Goal: Task Accomplishment & Management: Use online tool/utility

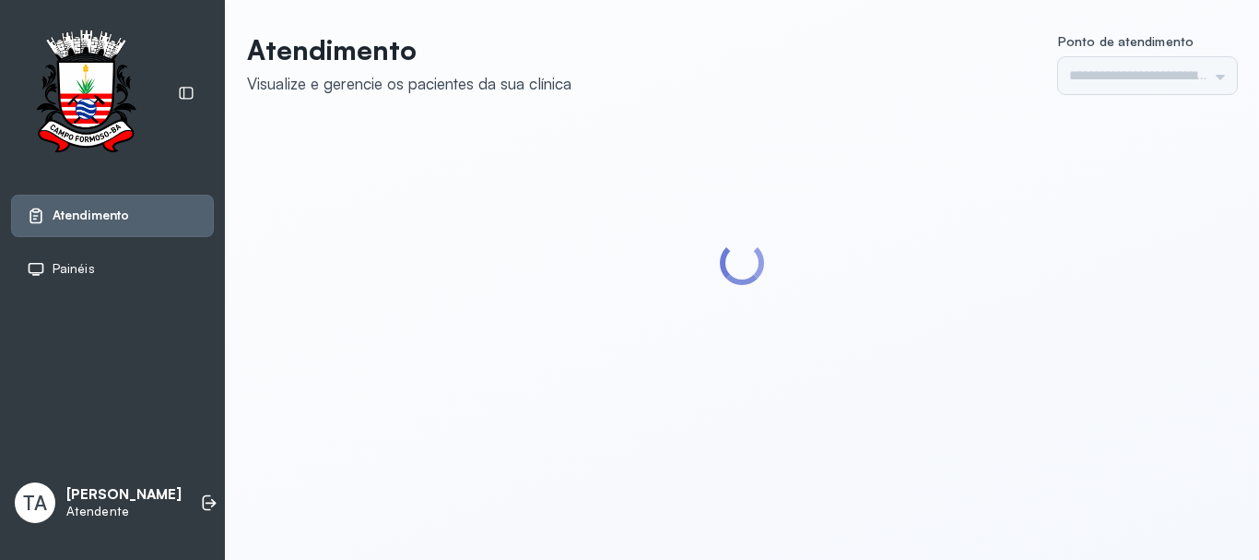
type input "******"
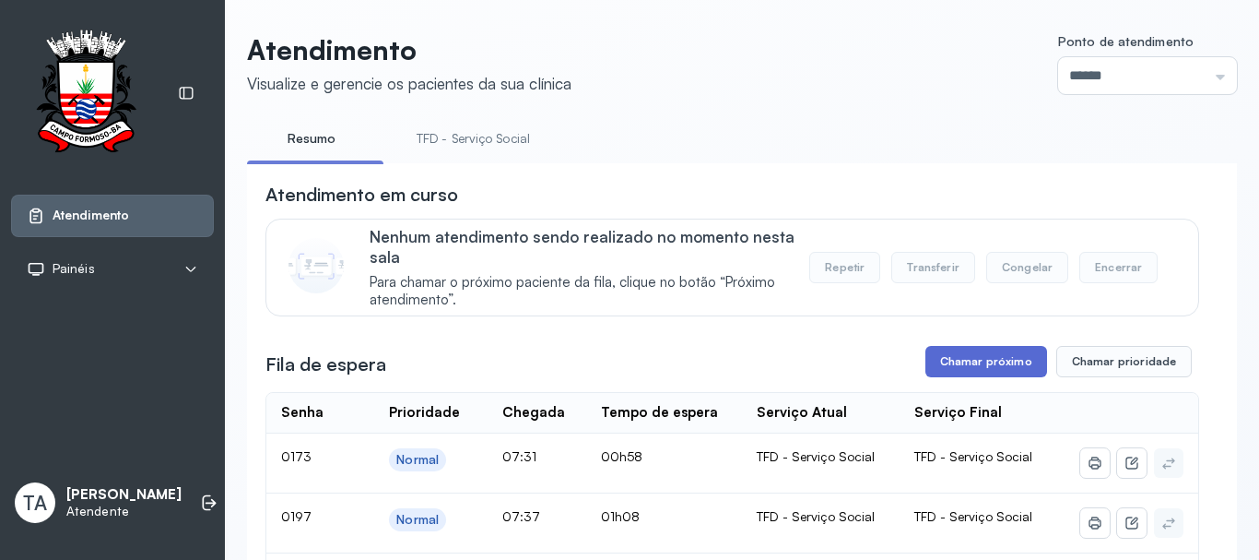
click at [986, 367] on button "Chamar próximo" at bounding box center [987, 361] width 122 height 31
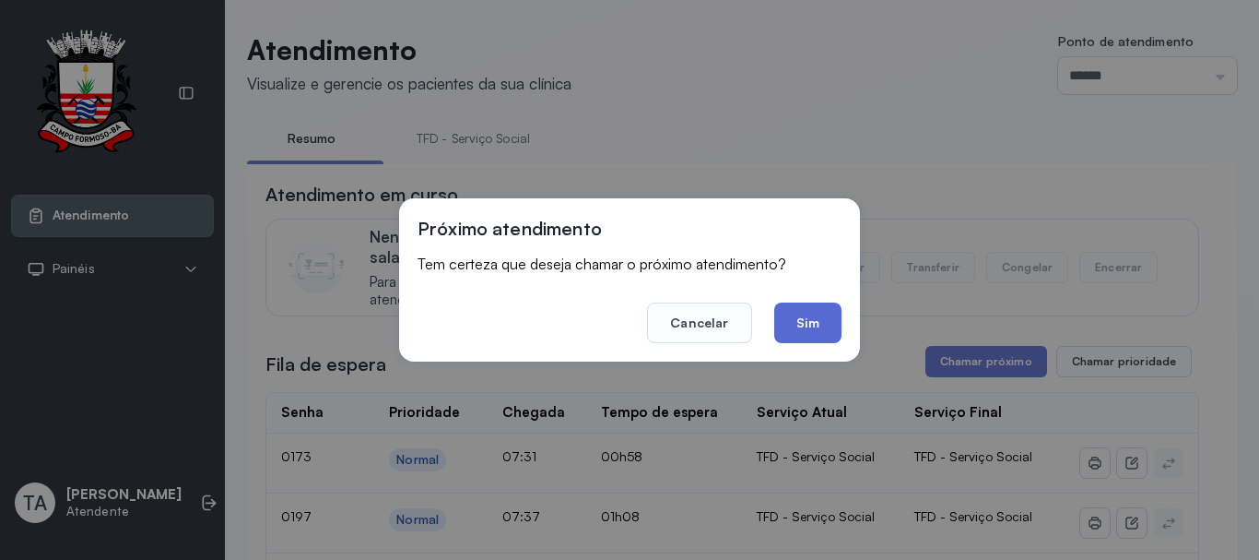
click at [799, 320] on button "Sim" at bounding box center [807, 322] width 67 height 41
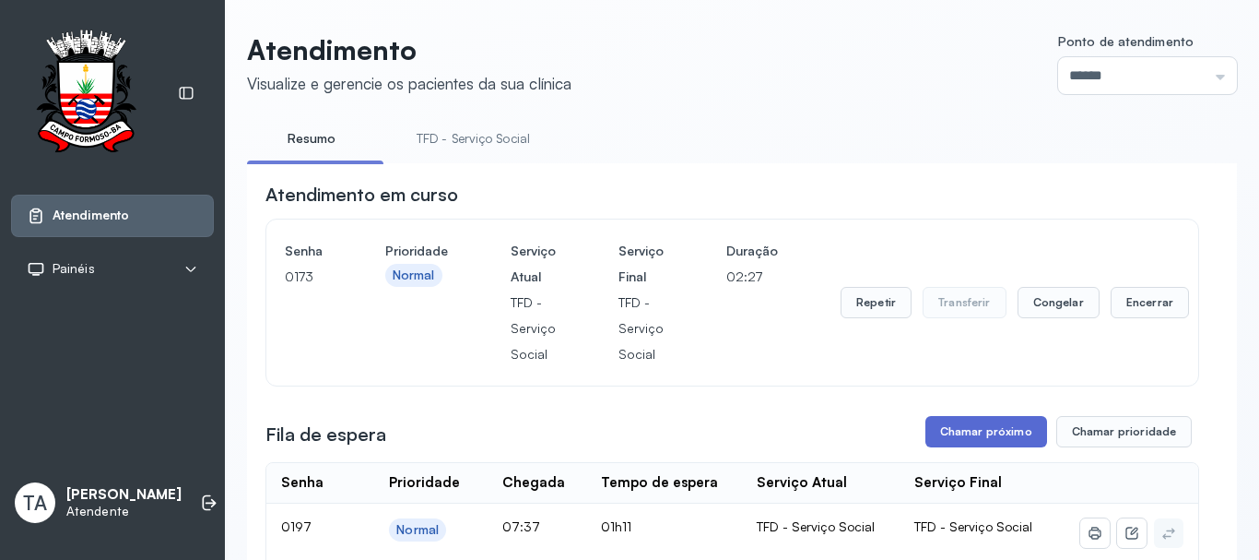
click at [992, 429] on button "Chamar próximo" at bounding box center [987, 431] width 122 height 31
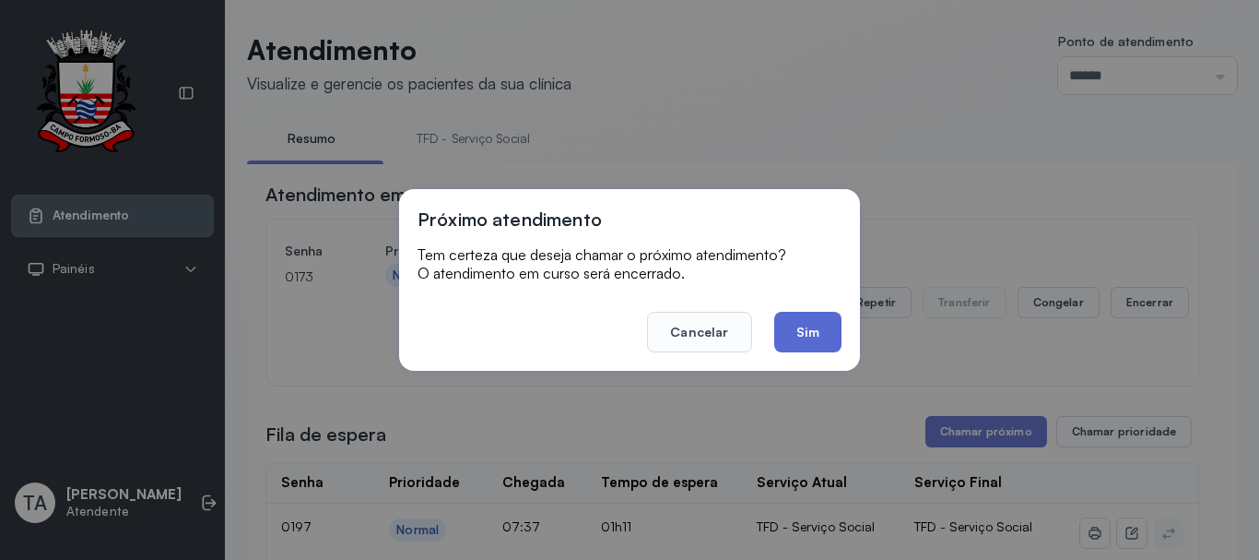
click at [821, 331] on button "Sim" at bounding box center [807, 332] width 67 height 41
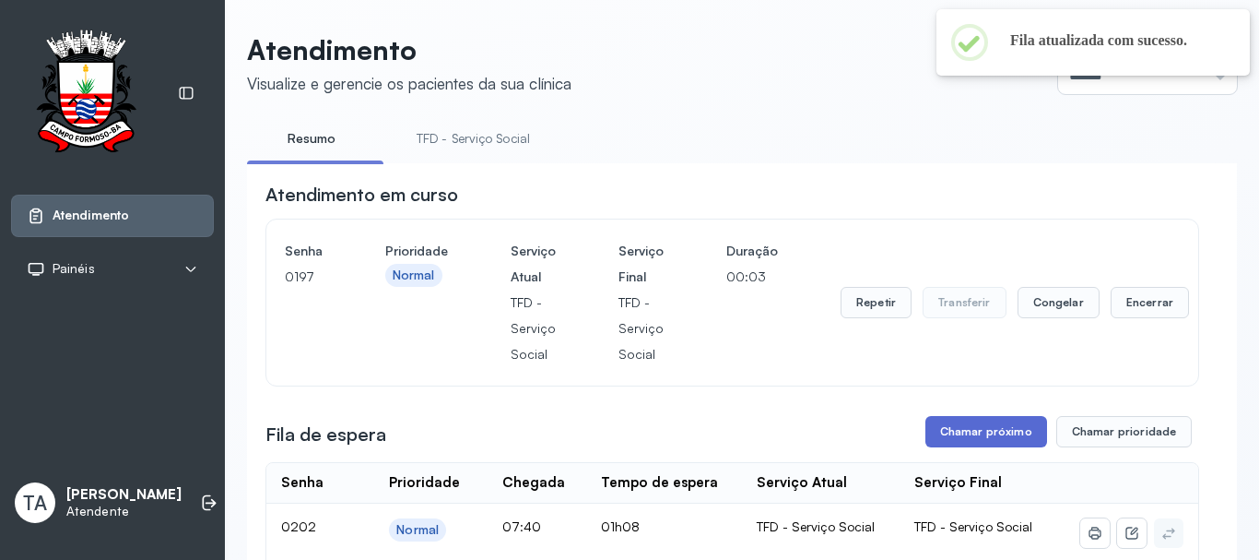
click at [986, 447] on button "Chamar próximo" at bounding box center [987, 431] width 122 height 31
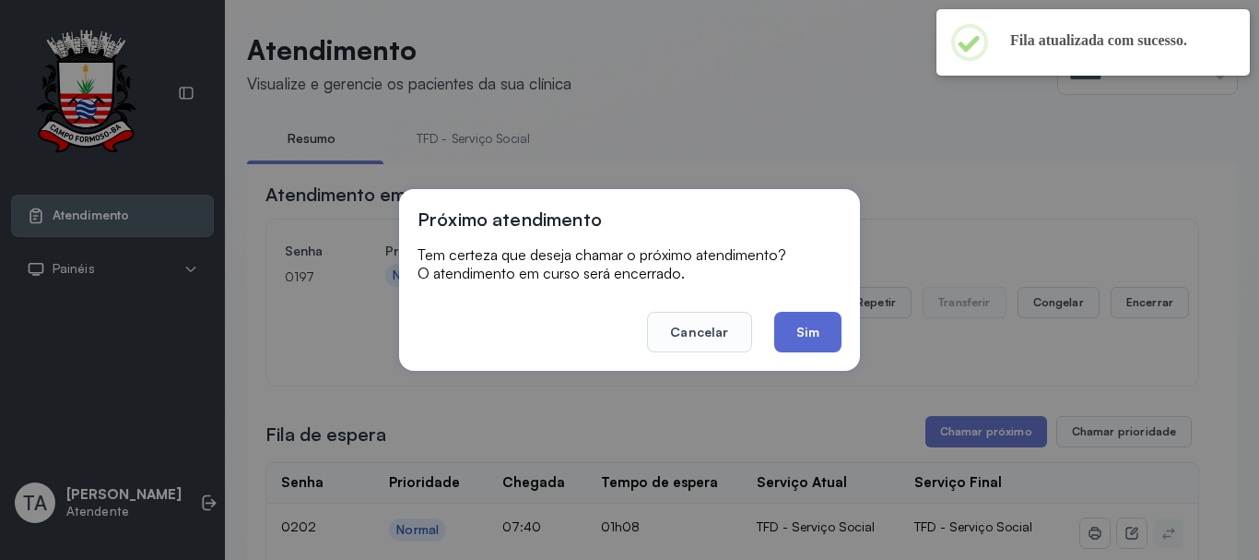
click at [824, 334] on button "Sim" at bounding box center [807, 332] width 67 height 41
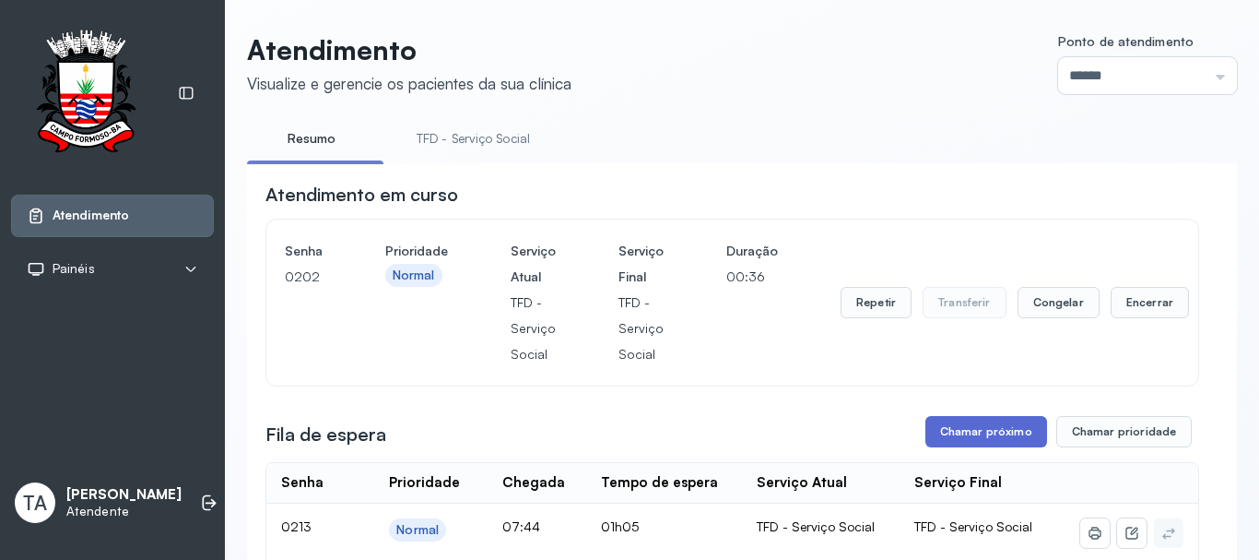
click at [981, 442] on button "Chamar próximo" at bounding box center [987, 431] width 122 height 31
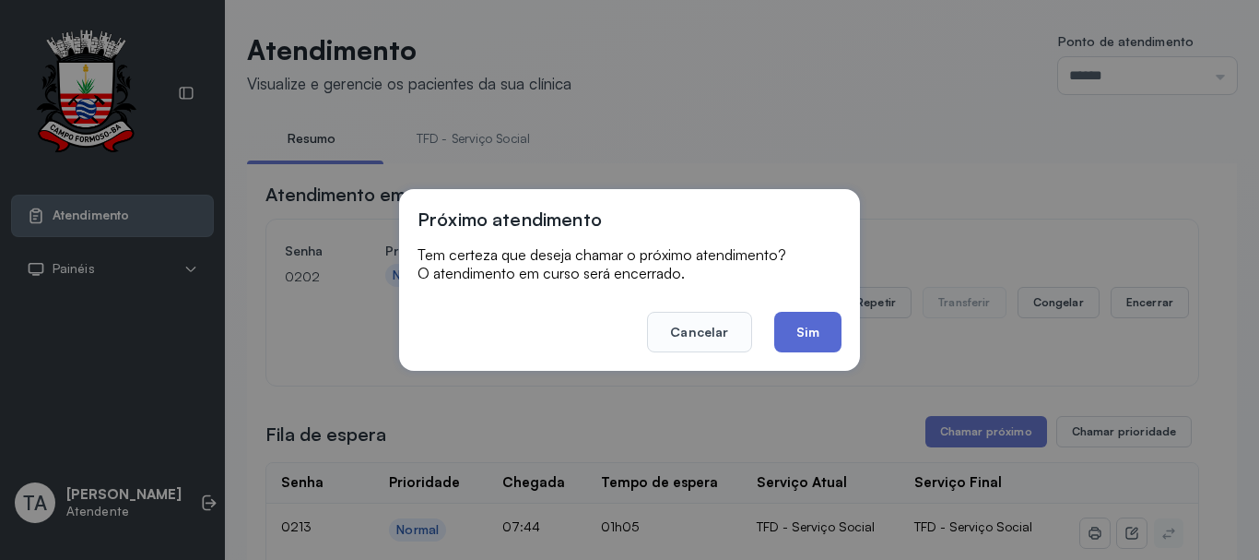
click at [792, 328] on button "Sim" at bounding box center [807, 332] width 67 height 41
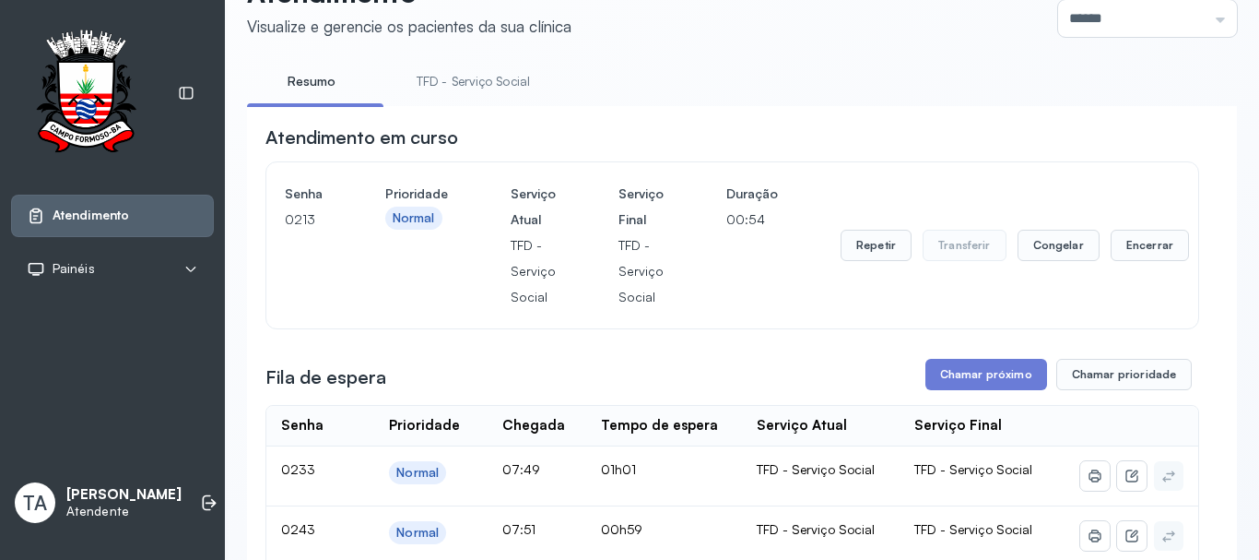
scroll to position [277, 0]
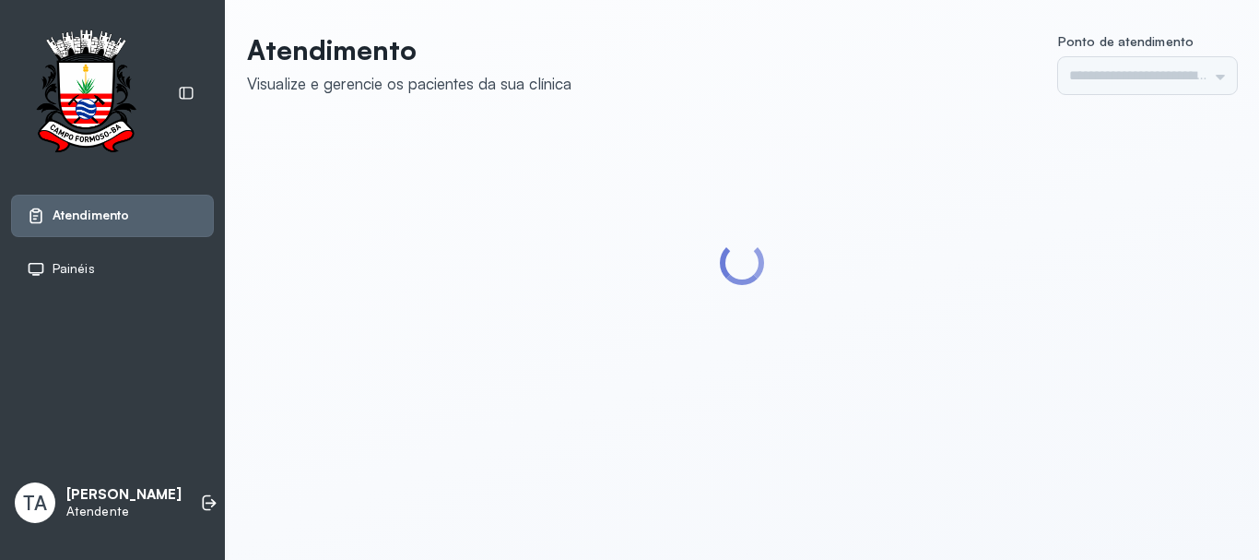
type input "******"
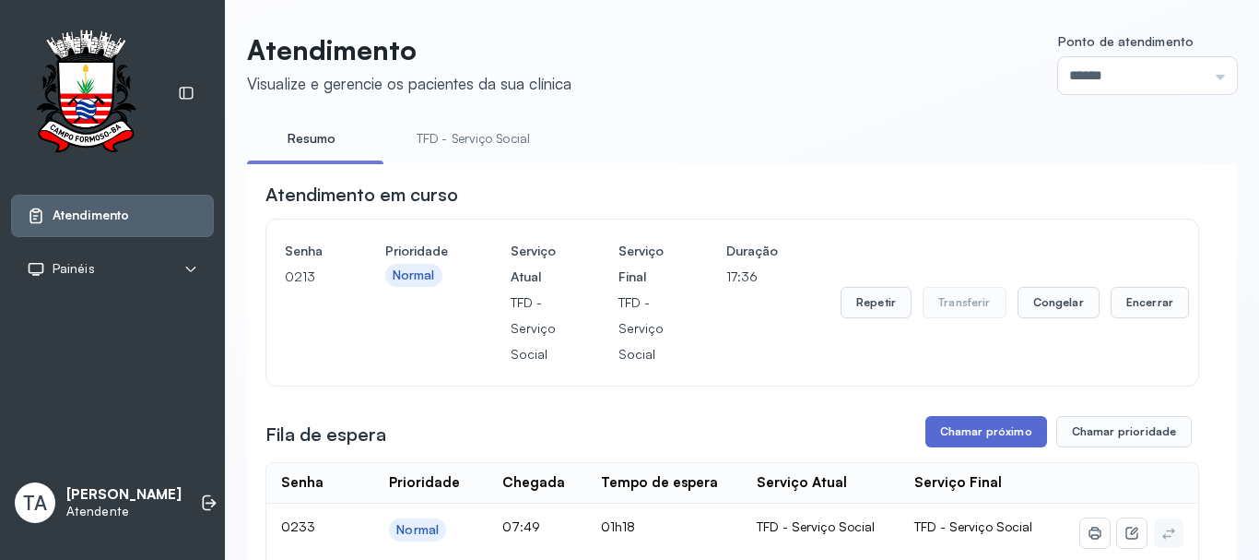
click at [959, 432] on button "Chamar próximo" at bounding box center [987, 431] width 122 height 31
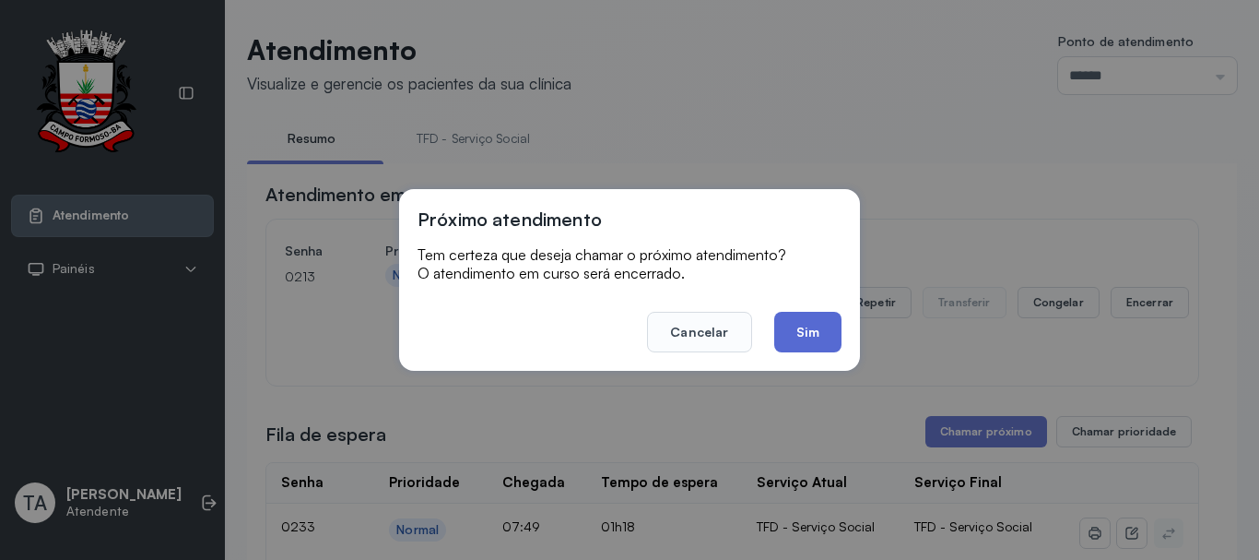
click at [810, 328] on button "Sim" at bounding box center [807, 332] width 67 height 41
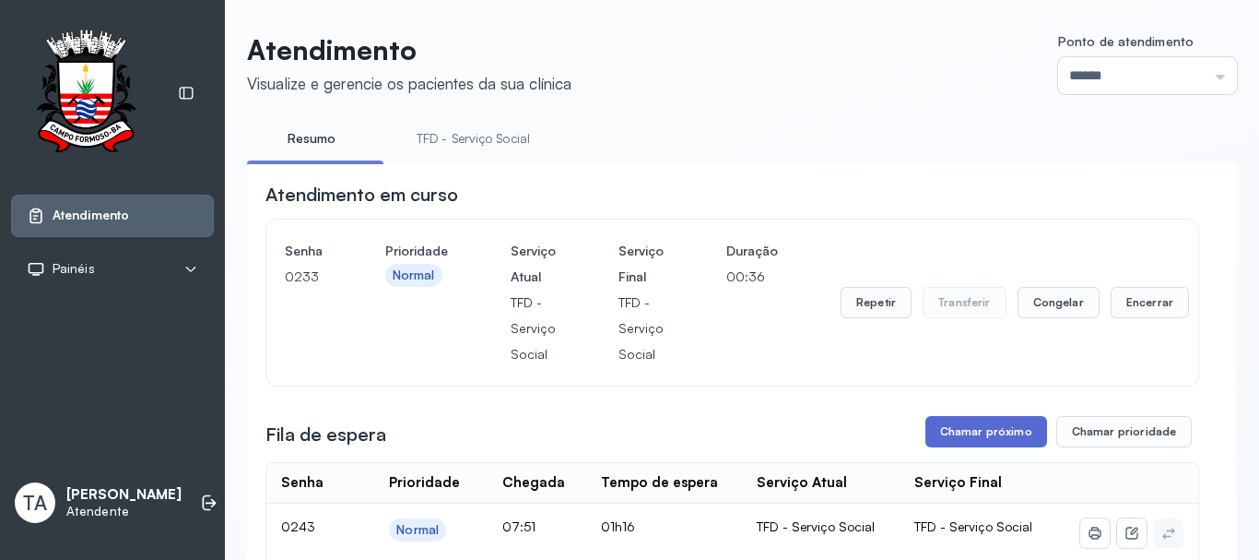
click at [1021, 437] on button "Chamar próximo" at bounding box center [987, 431] width 122 height 31
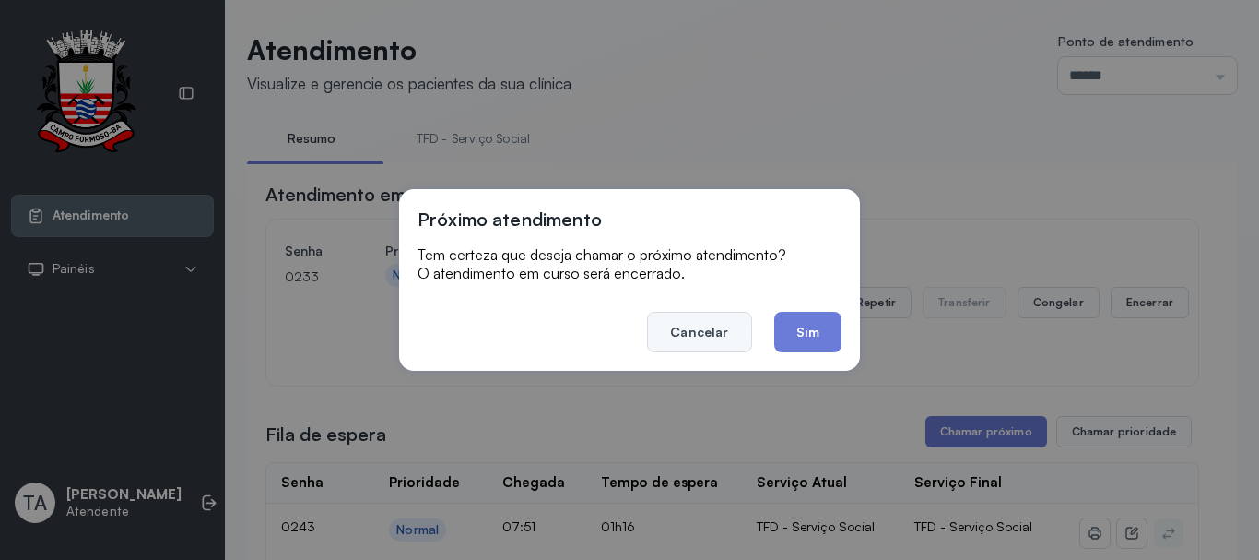
click at [708, 335] on button "Cancelar" at bounding box center [699, 332] width 104 height 41
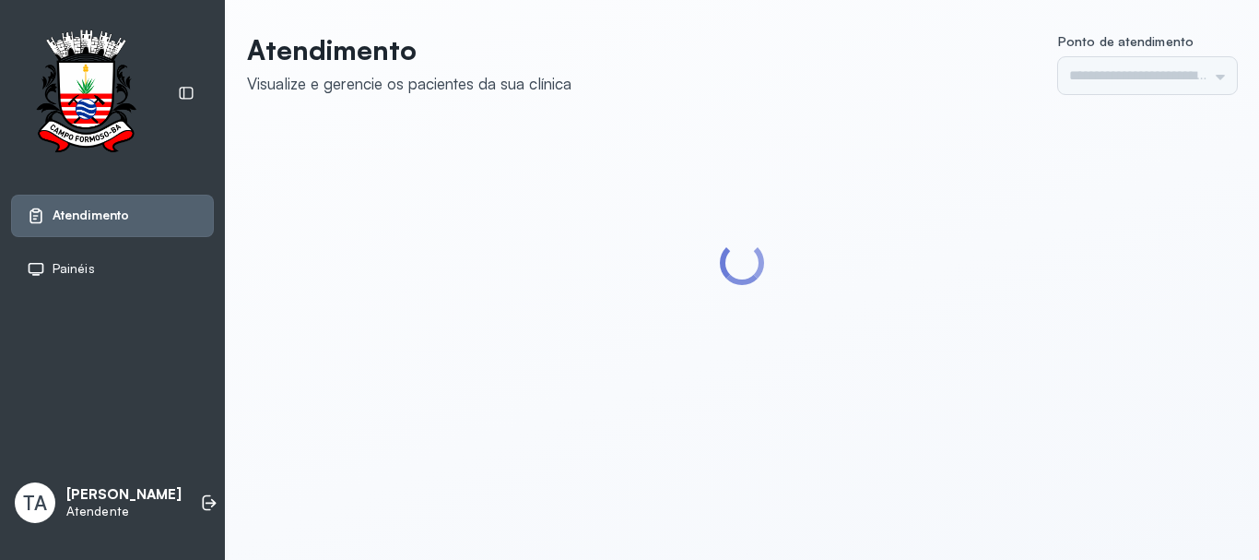
type input "******"
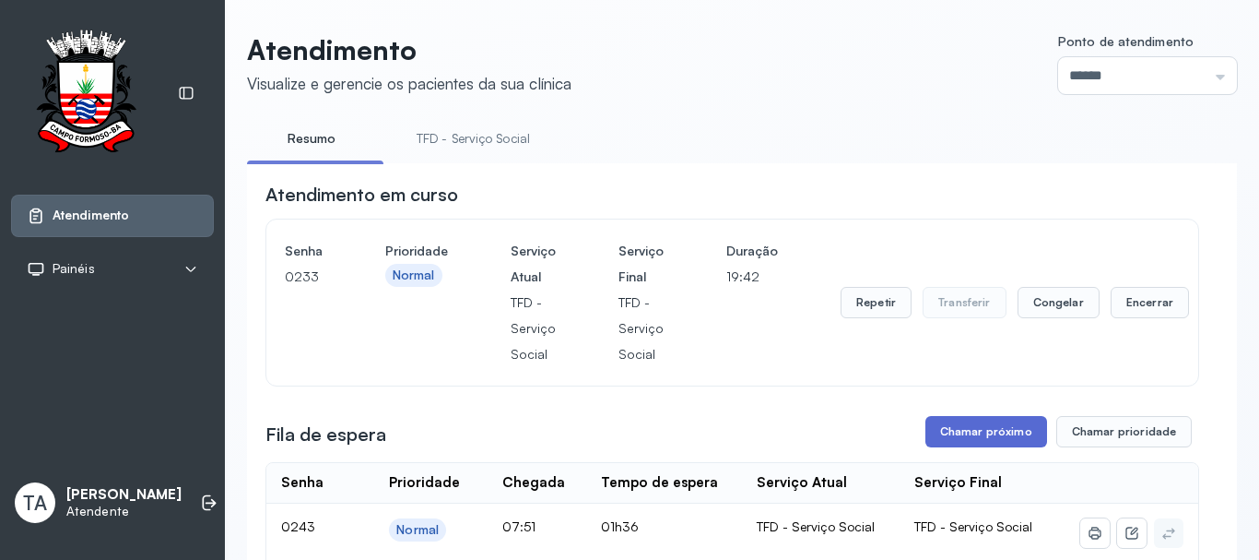
click at [954, 437] on button "Chamar próximo" at bounding box center [987, 431] width 122 height 31
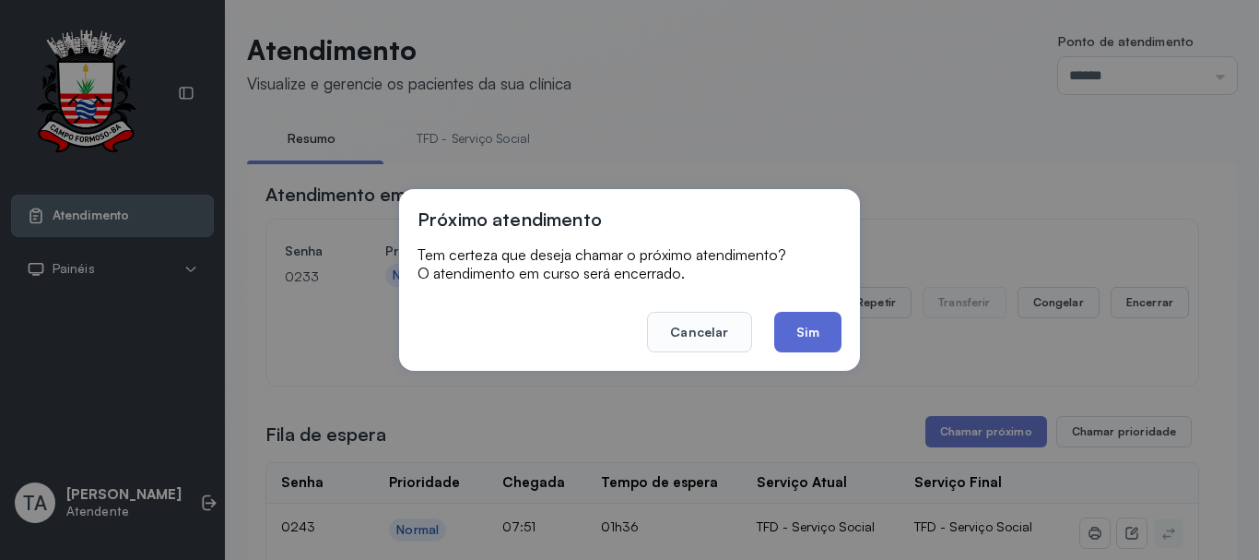
click at [805, 337] on button "Sim" at bounding box center [807, 332] width 67 height 41
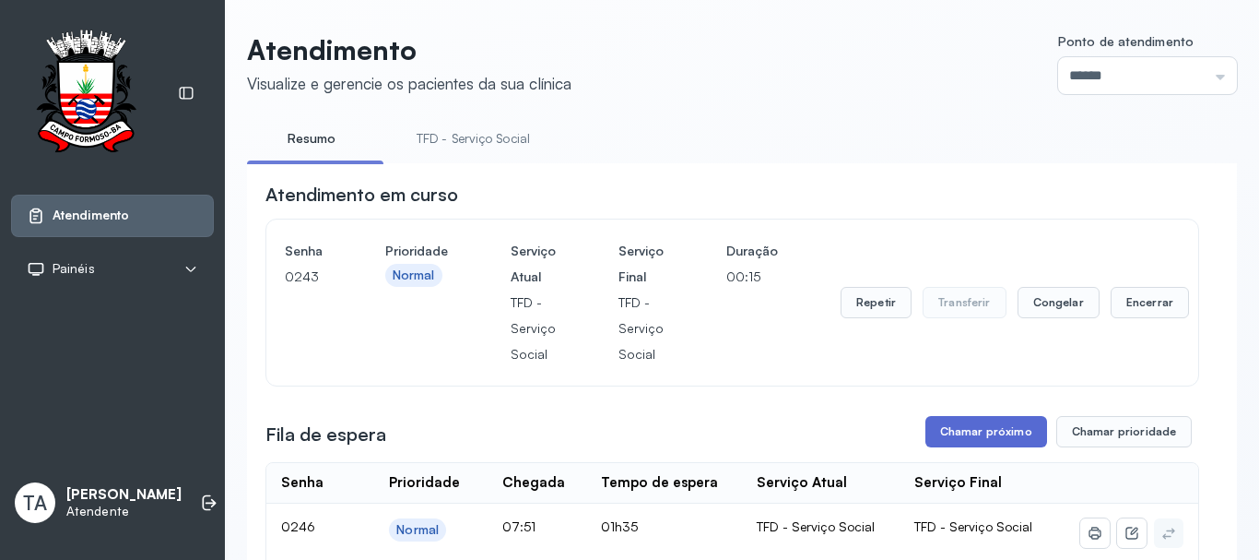
click at [1010, 430] on button "Chamar próximo" at bounding box center [987, 431] width 122 height 31
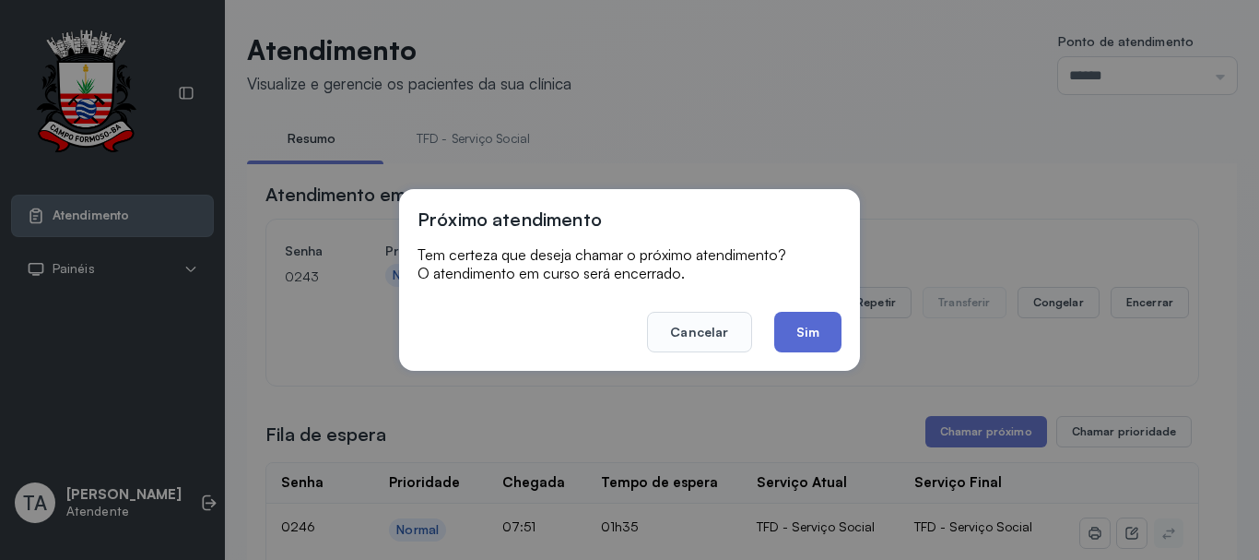
click at [812, 325] on button "Sim" at bounding box center [807, 332] width 67 height 41
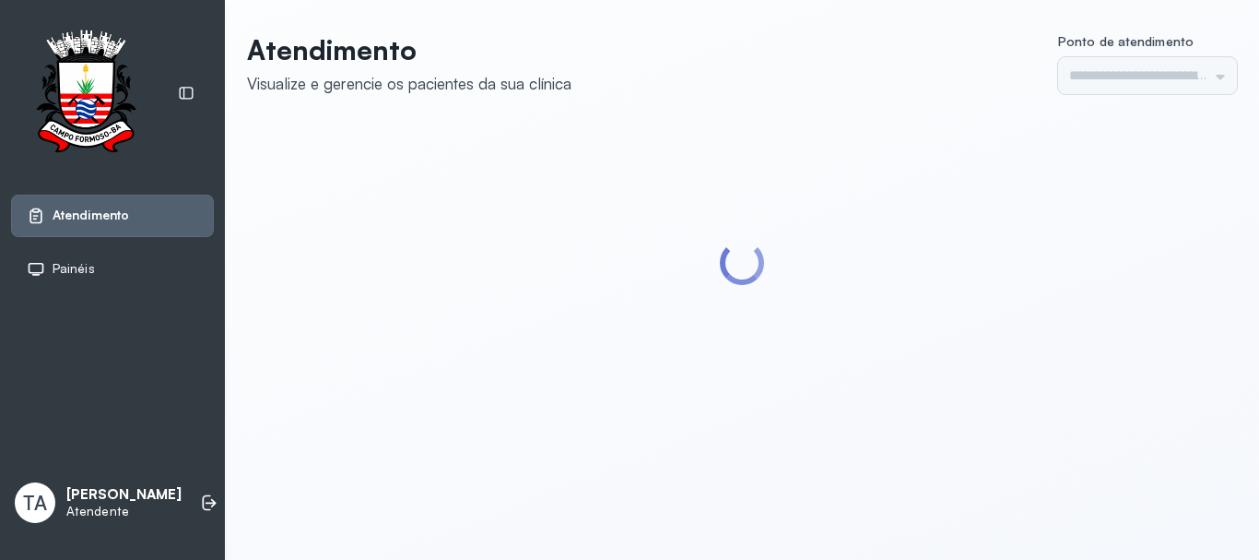
type input "******"
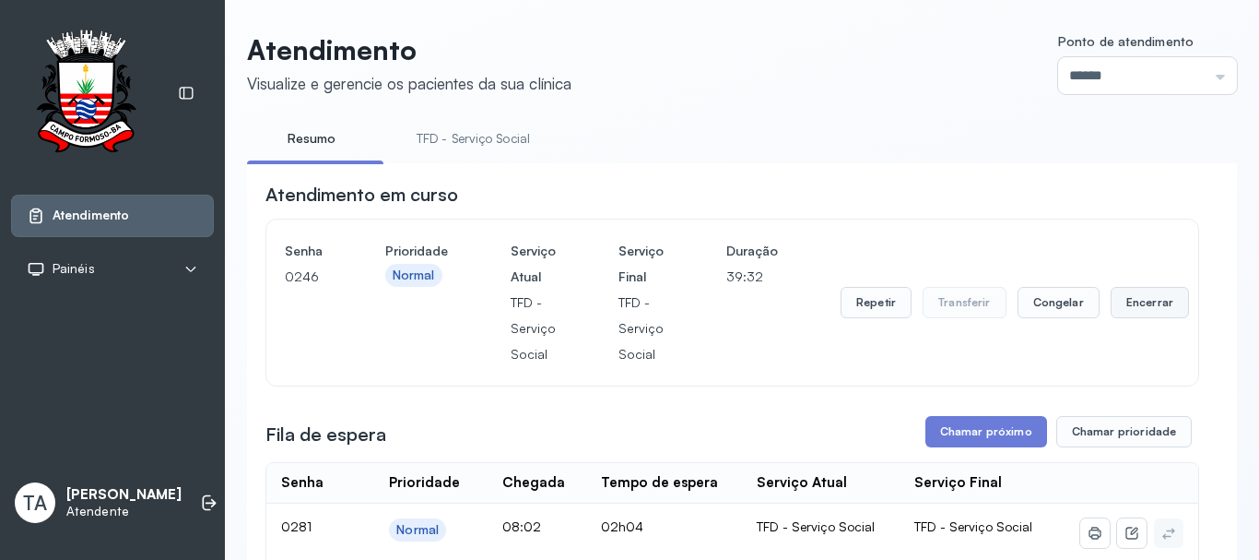
click at [1112, 316] on button "Encerrar" at bounding box center [1150, 302] width 78 height 31
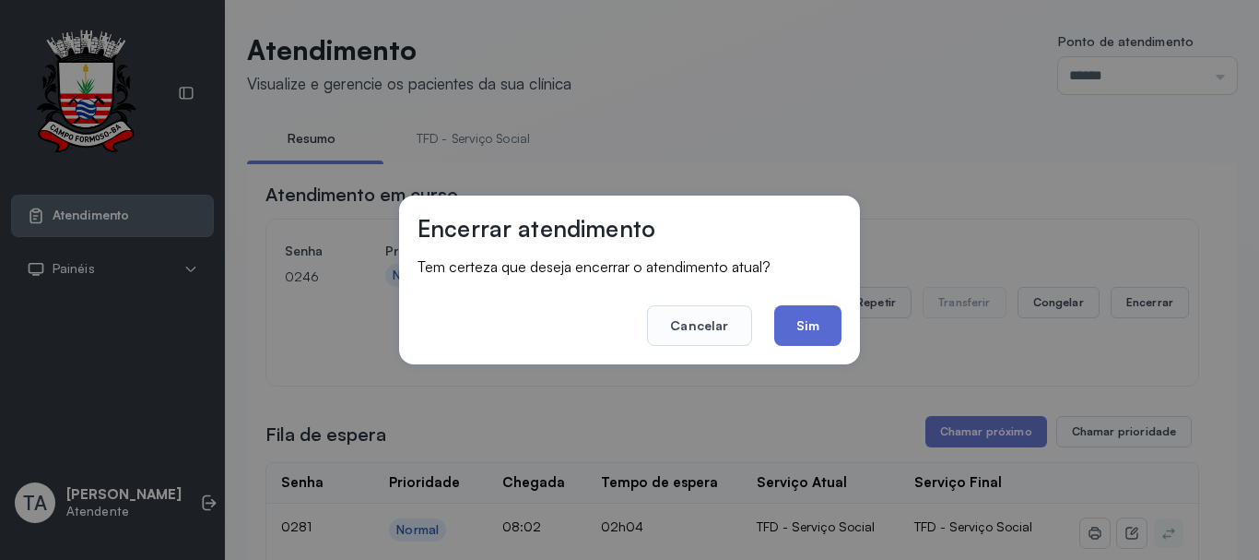
click at [821, 334] on button "Sim" at bounding box center [807, 325] width 67 height 41
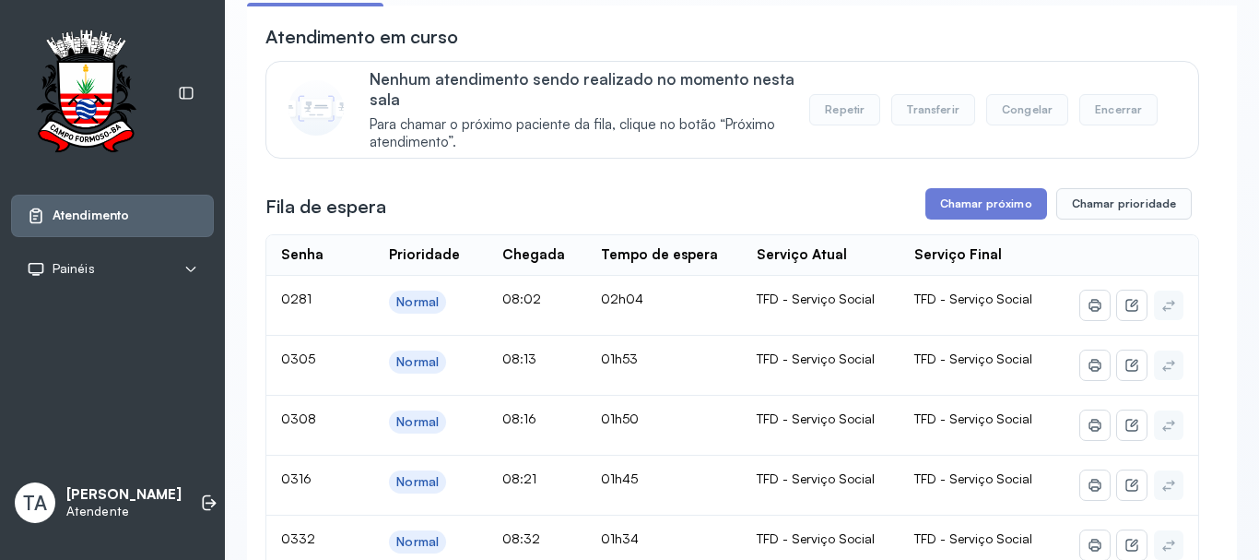
scroll to position [92, 0]
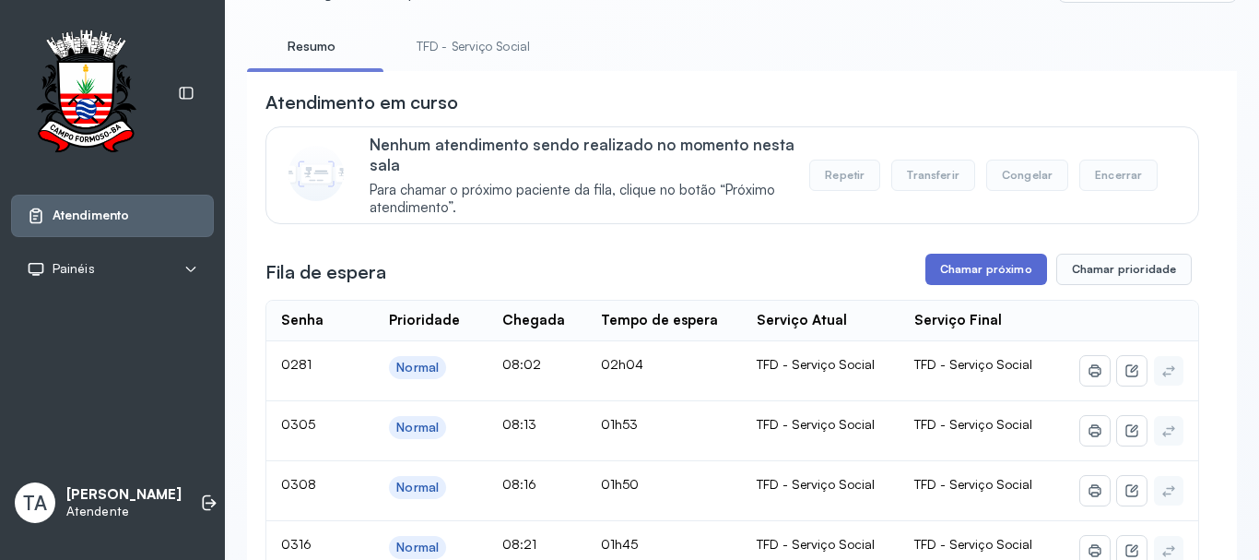
click at [952, 264] on button "Chamar próximo" at bounding box center [987, 269] width 122 height 31
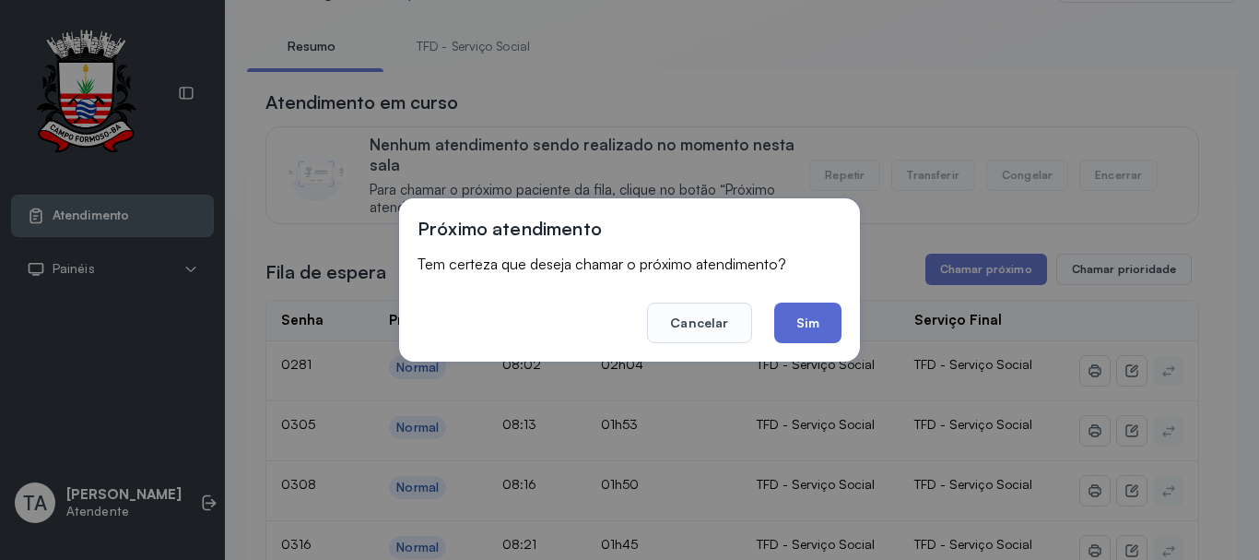
click at [810, 308] on button "Sim" at bounding box center [807, 322] width 67 height 41
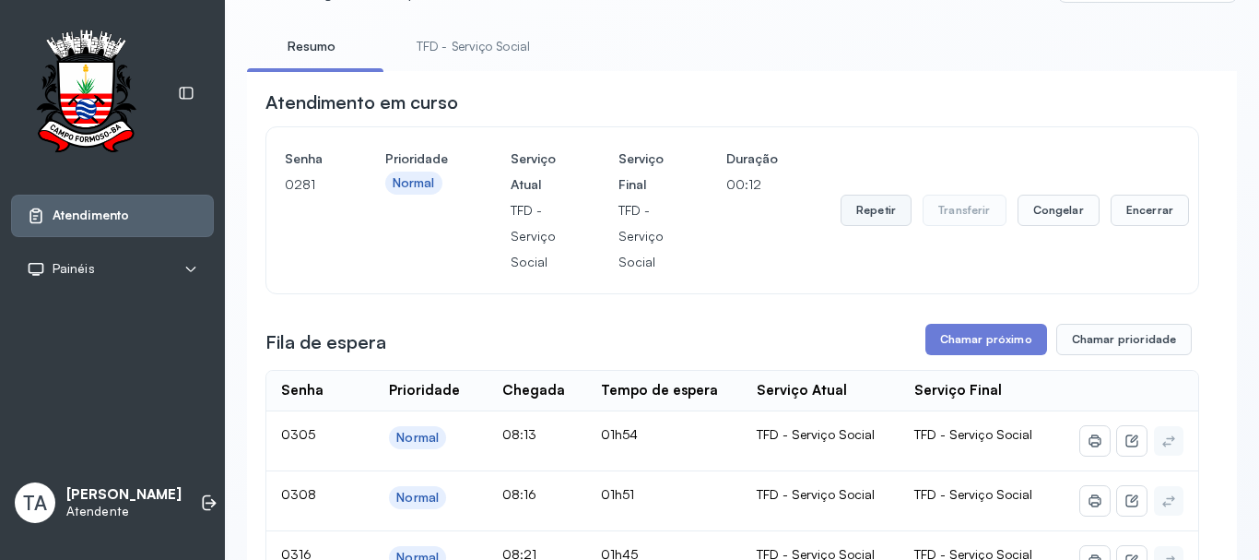
click at [869, 208] on button "Repetir" at bounding box center [876, 210] width 71 height 31
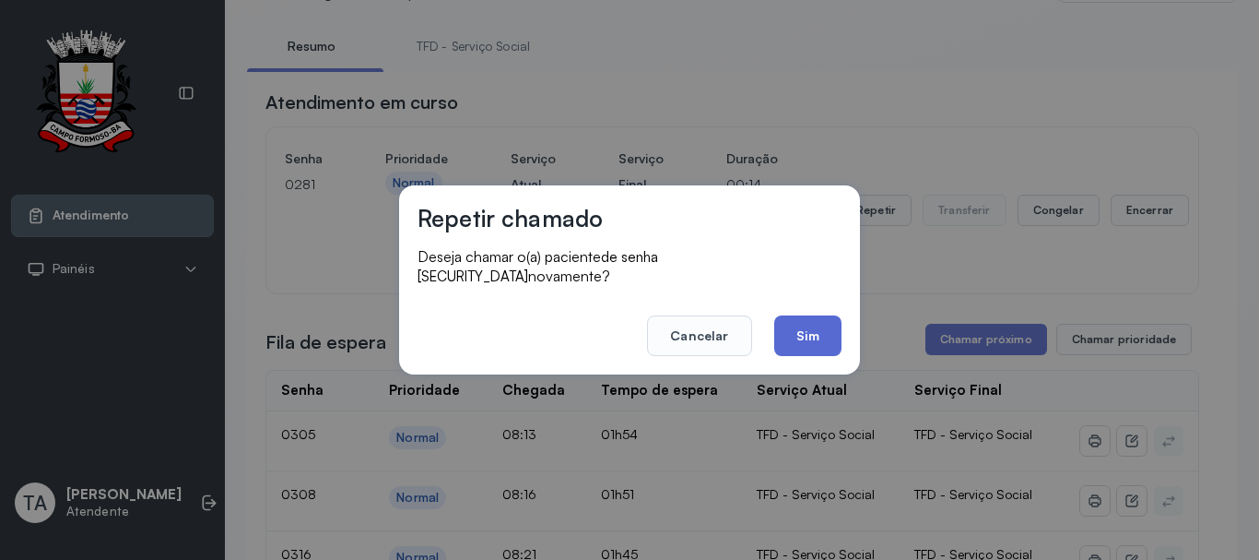
click at [824, 315] on button "Sim" at bounding box center [807, 335] width 67 height 41
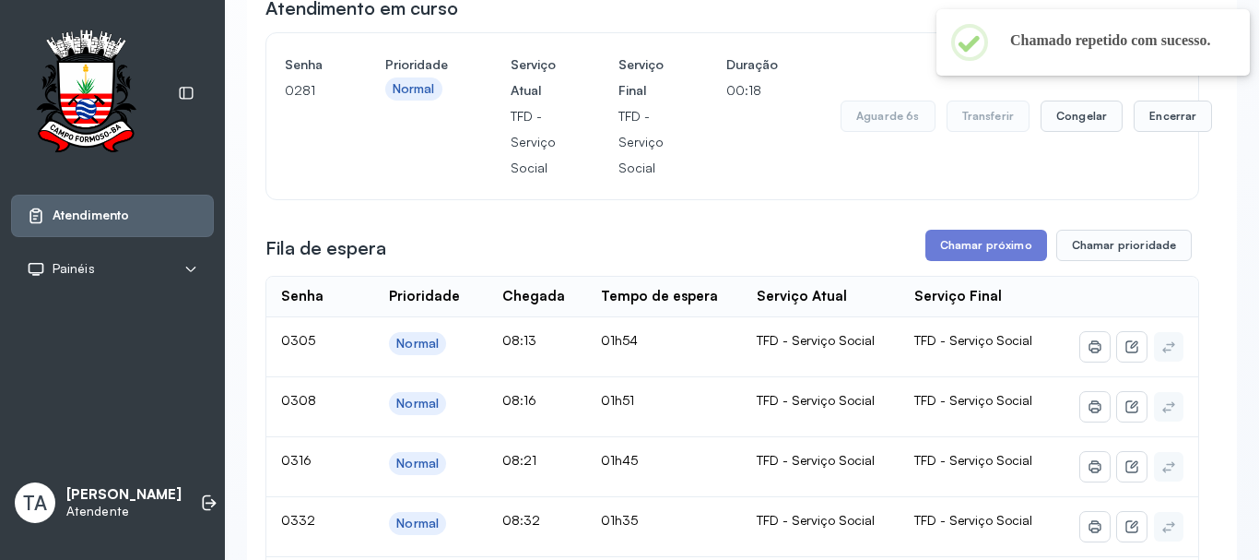
scroll to position [0, 0]
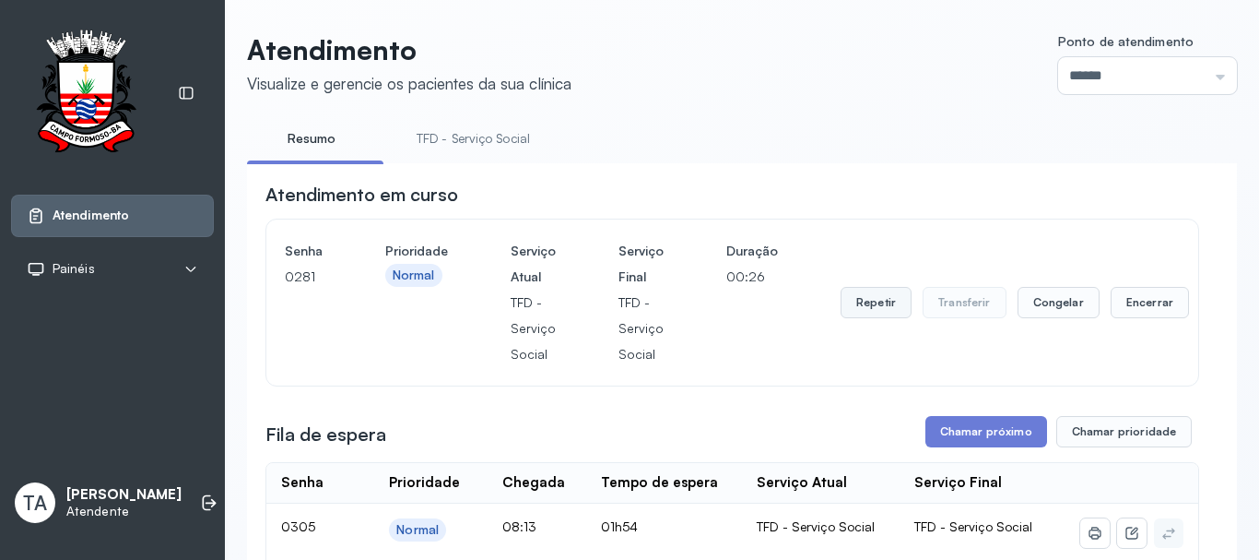
click at [851, 301] on button "Repetir" at bounding box center [876, 302] width 71 height 31
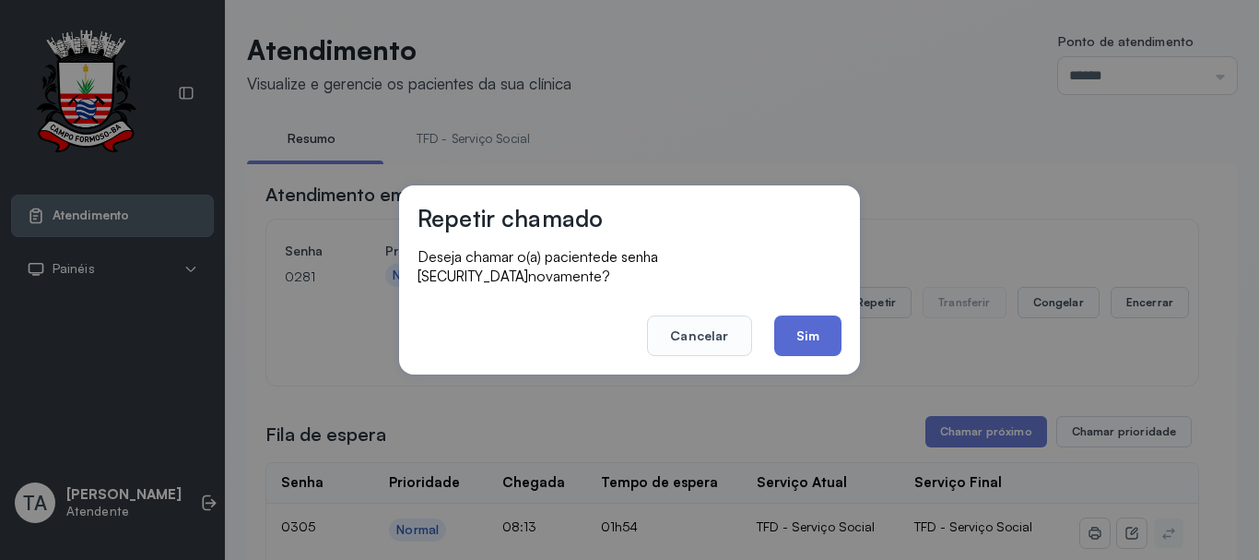
click at [839, 333] on button "Sim" at bounding box center [807, 335] width 67 height 41
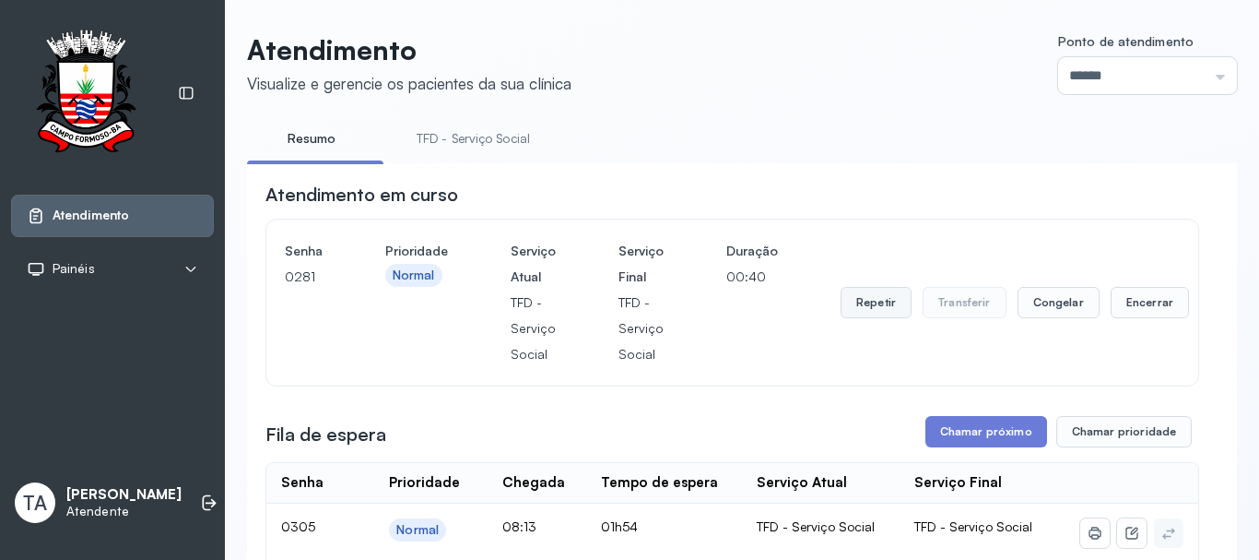
click at [883, 318] on button "Repetir" at bounding box center [876, 302] width 71 height 31
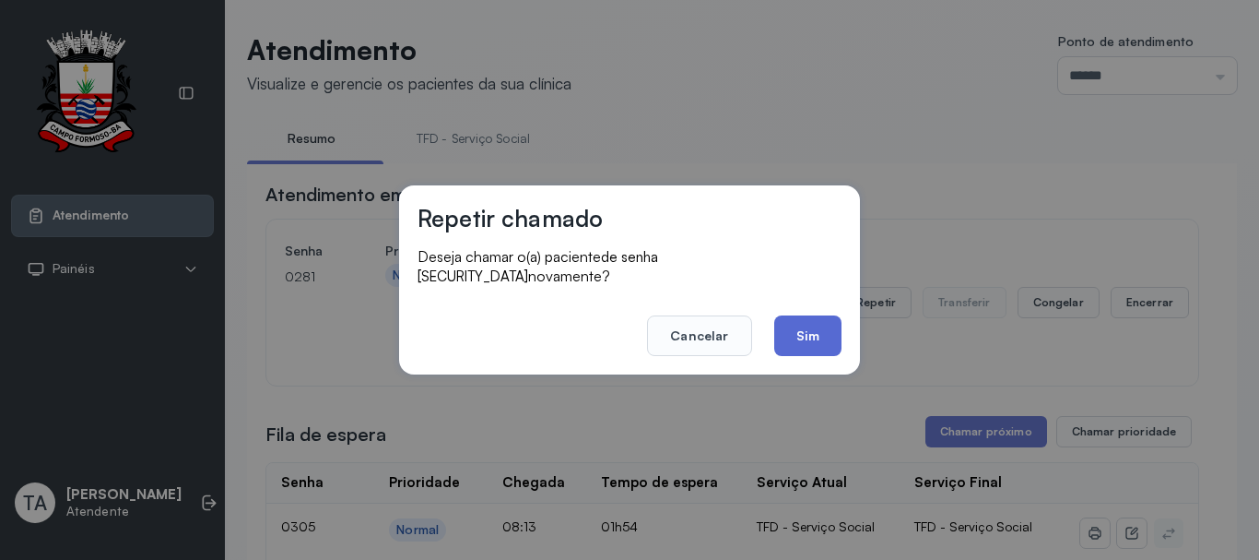
click at [812, 336] on button "Sim" at bounding box center [807, 335] width 67 height 41
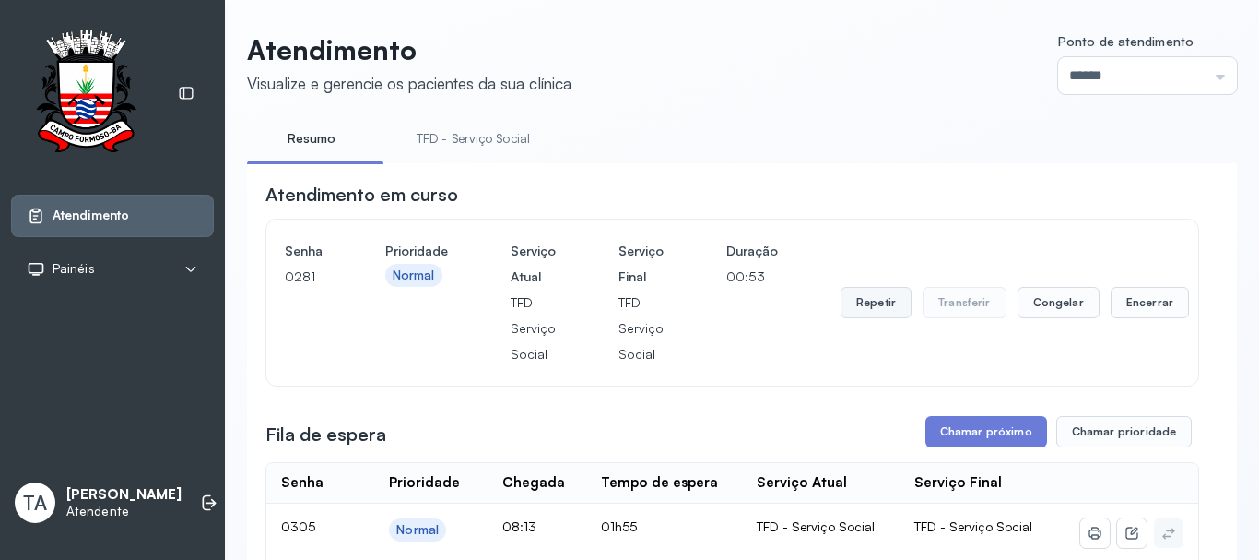
click at [881, 309] on button "Repetir" at bounding box center [876, 302] width 71 height 31
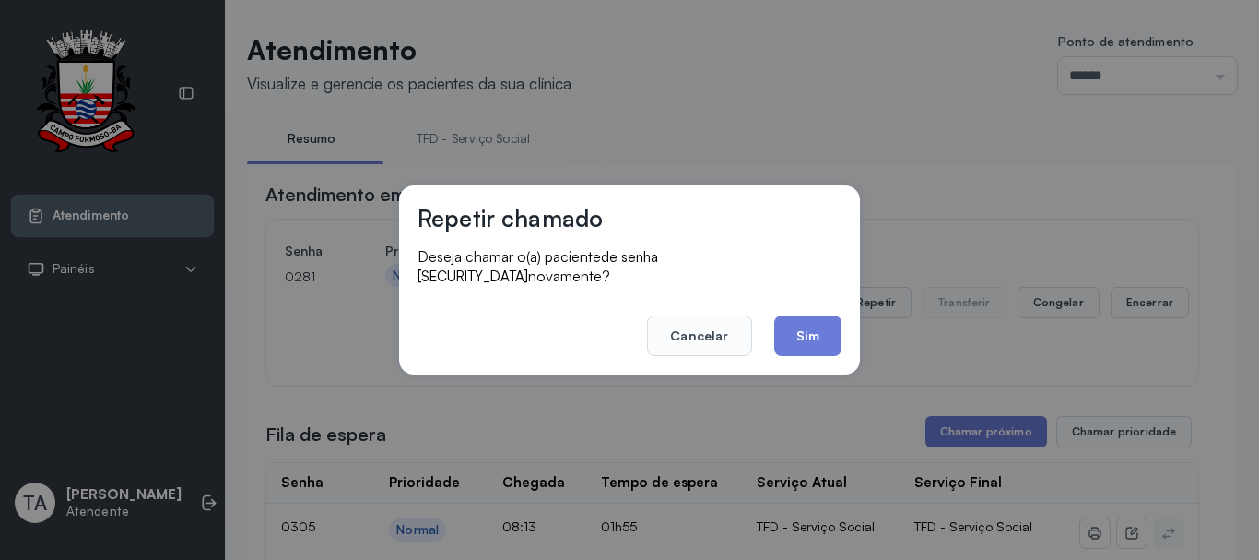
click at [823, 336] on button "Sim" at bounding box center [807, 335] width 67 height 41
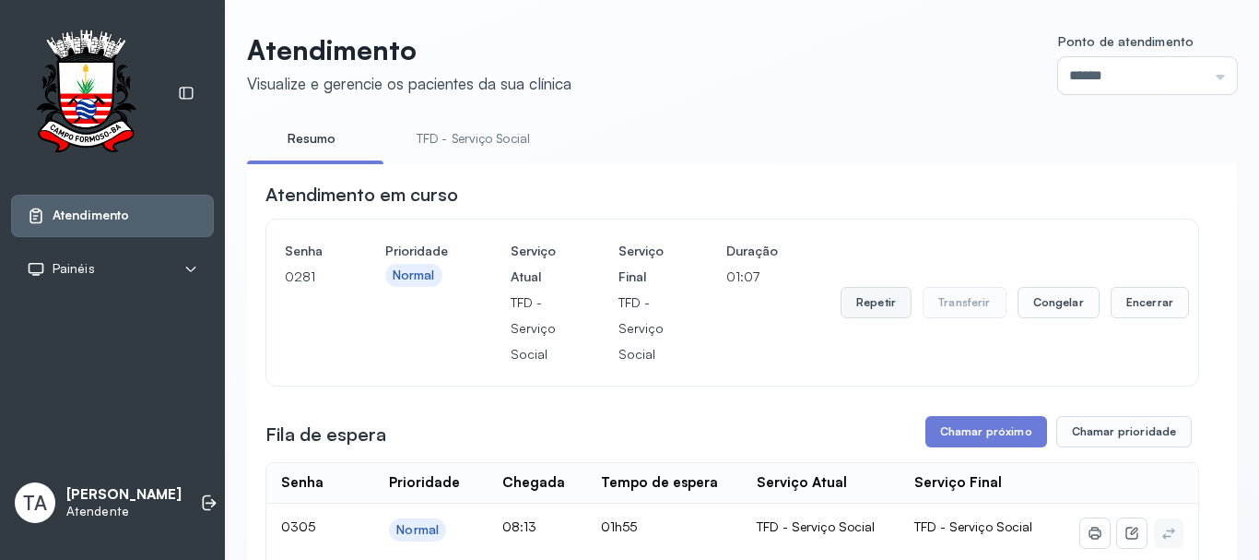
click at [863, 293] on button "Repetir" at bounding box center [876, 302] width 71 height 31
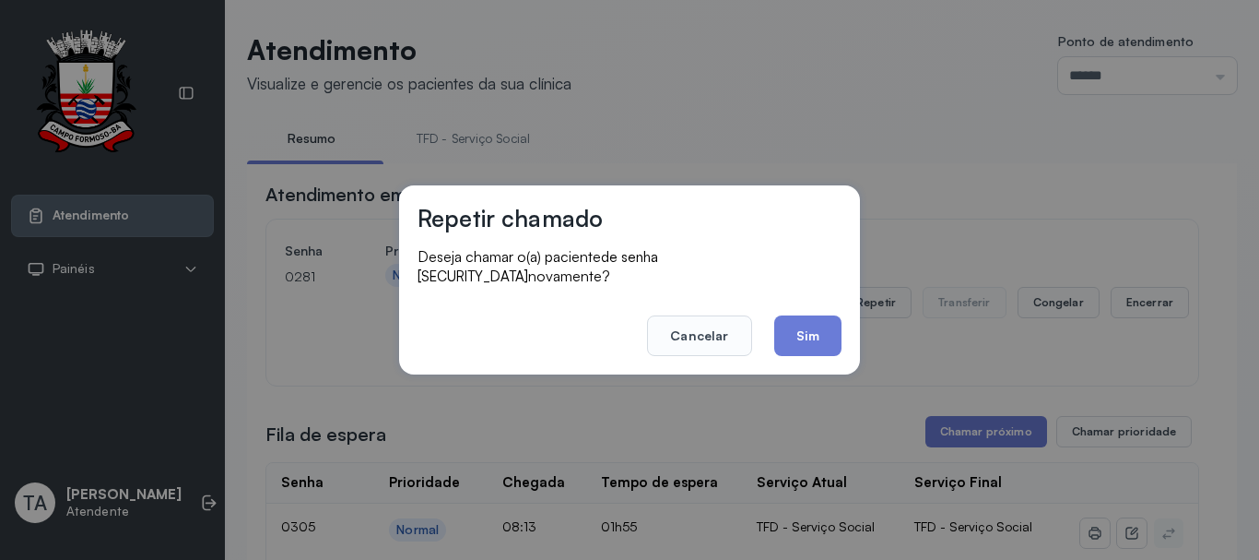
click at [814, 326] on button "Sim" at bounding box center [807, 335] width 67 height 41
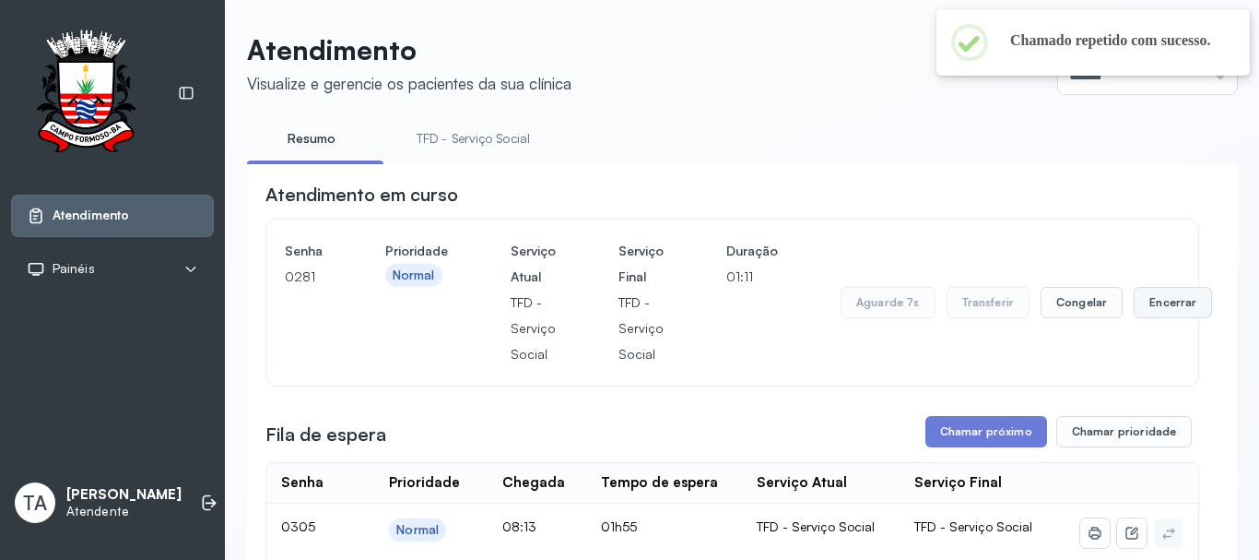
click at [1150, 318] on button "Encerrar" at bounding box center [1173, 302] width 78 height 31
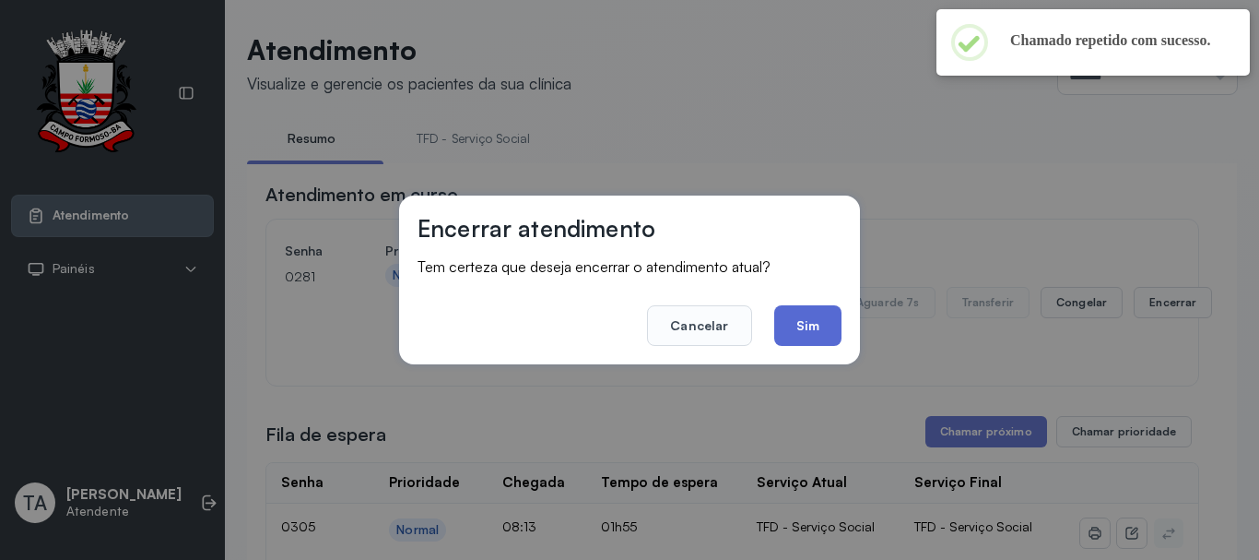
click at [818, 314] on button "Sim" at bounding box center [807, 325] width 67 height 41
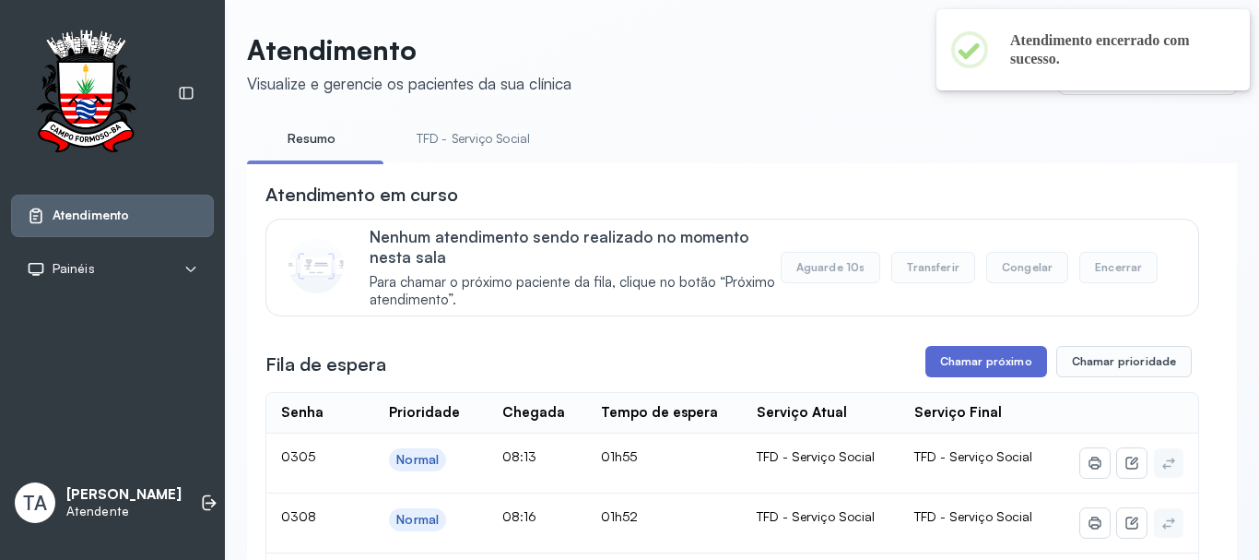
click at [943, 368] on button "Chamar próximo" at bounding box center [987, 361] width 122 height 31
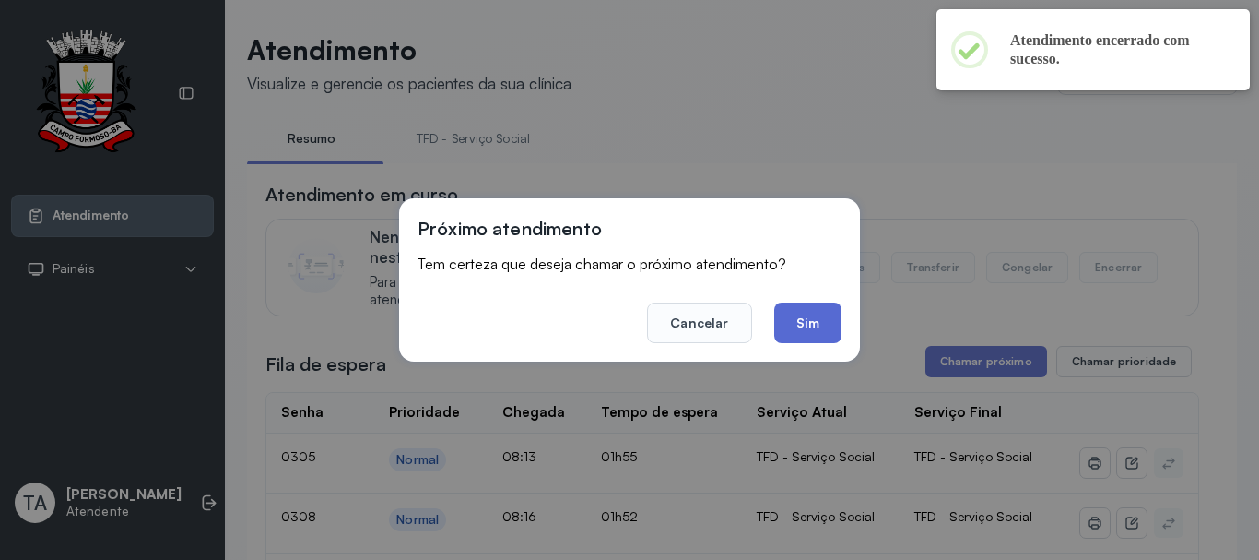
click at [833, 324] on button "Sim" at bounding box center [807, 322] width 67 height 41
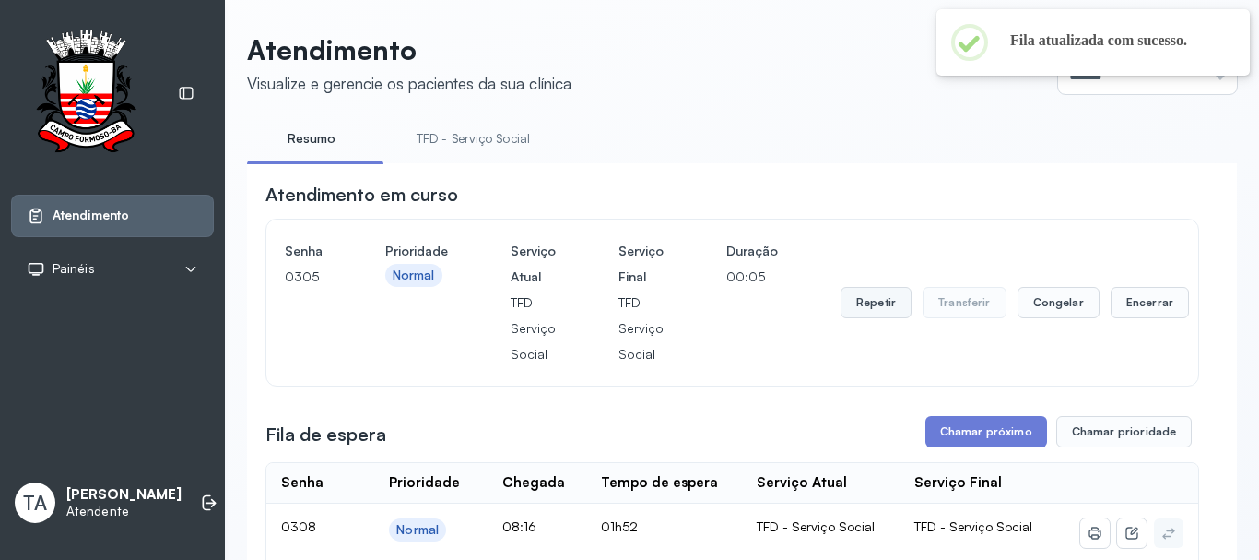
click at [866, 315] on button "Repetir" at bounding box center [876, 302] width 71 height 31
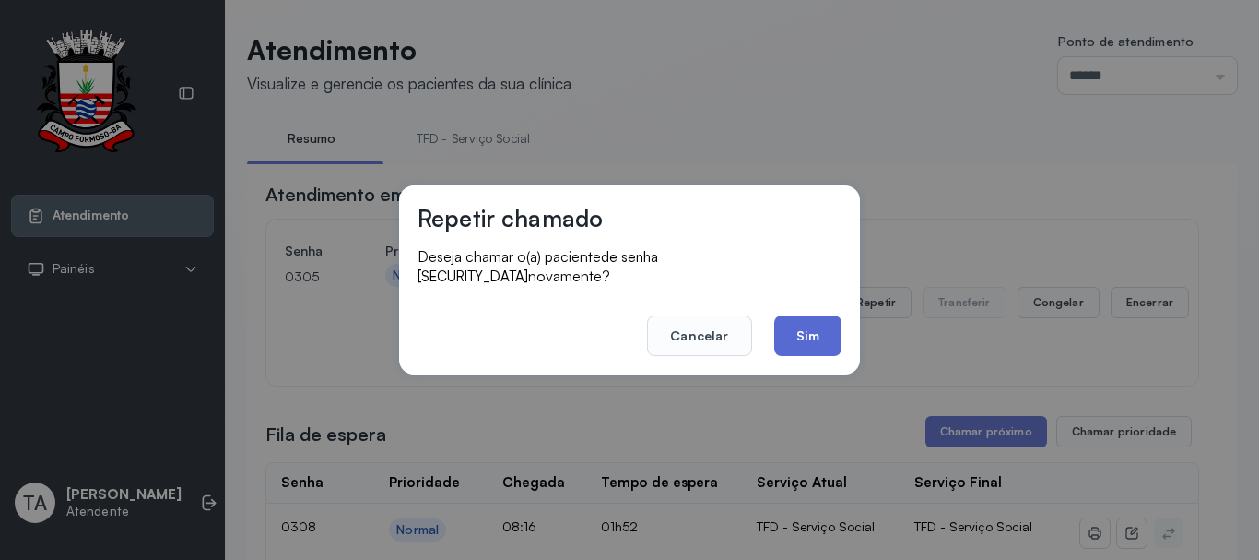
click at [801, 325] on button "Sim" at bounding box center [807, 335] width 67 height 41
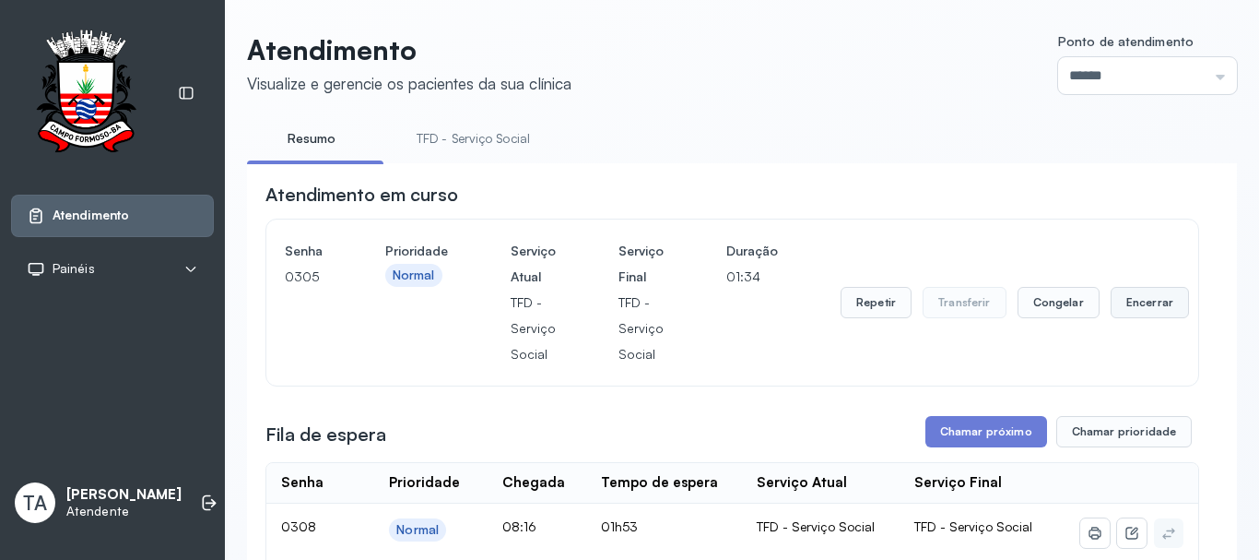
click at [1124, 305] on button "Encerrar" at bounding box center [1150, 302] width 78 height 31
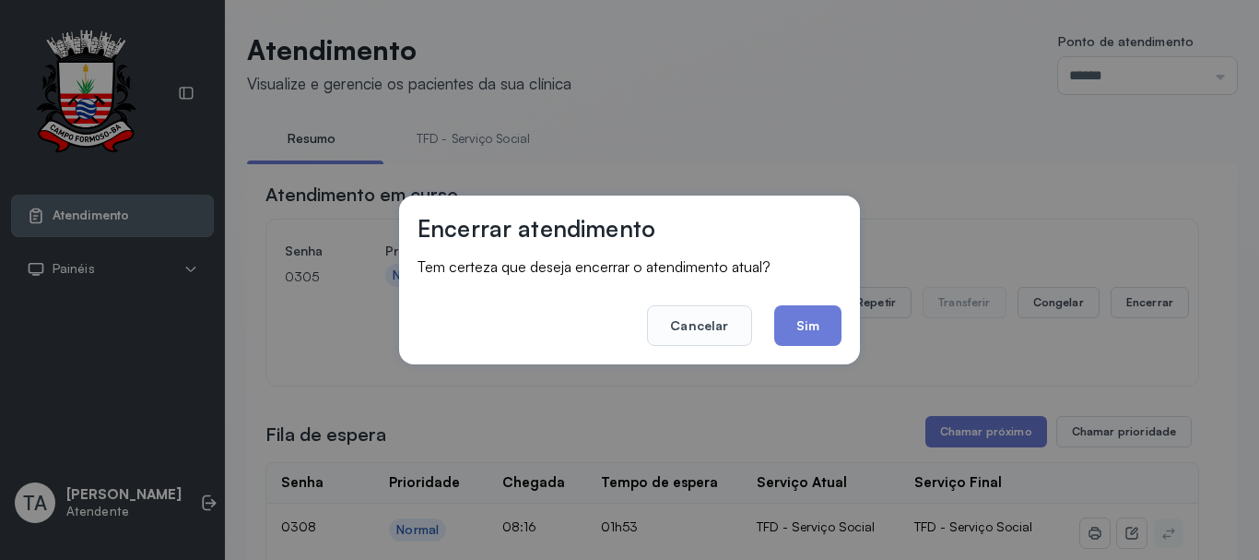
drag, startPoint x: 821, startPoint y: 339, endPoint x: 804, endPoint y: 343, distance: 17.0
click at [815, 337] on button "Sim" at bounding box center [807, 325] width 67 height 41
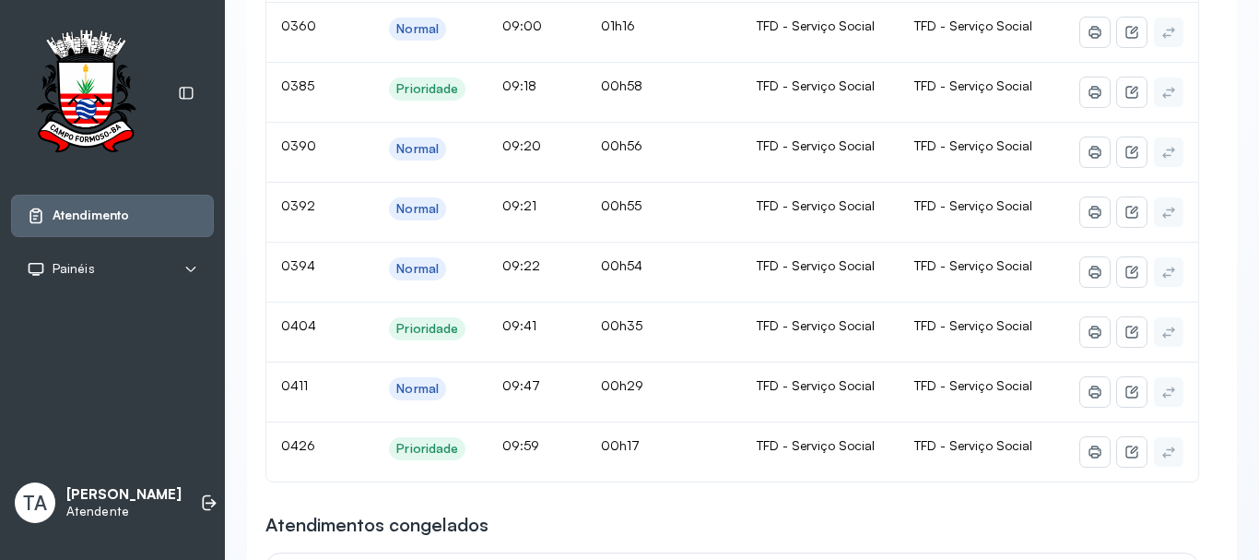
scroll to position [922, 0]
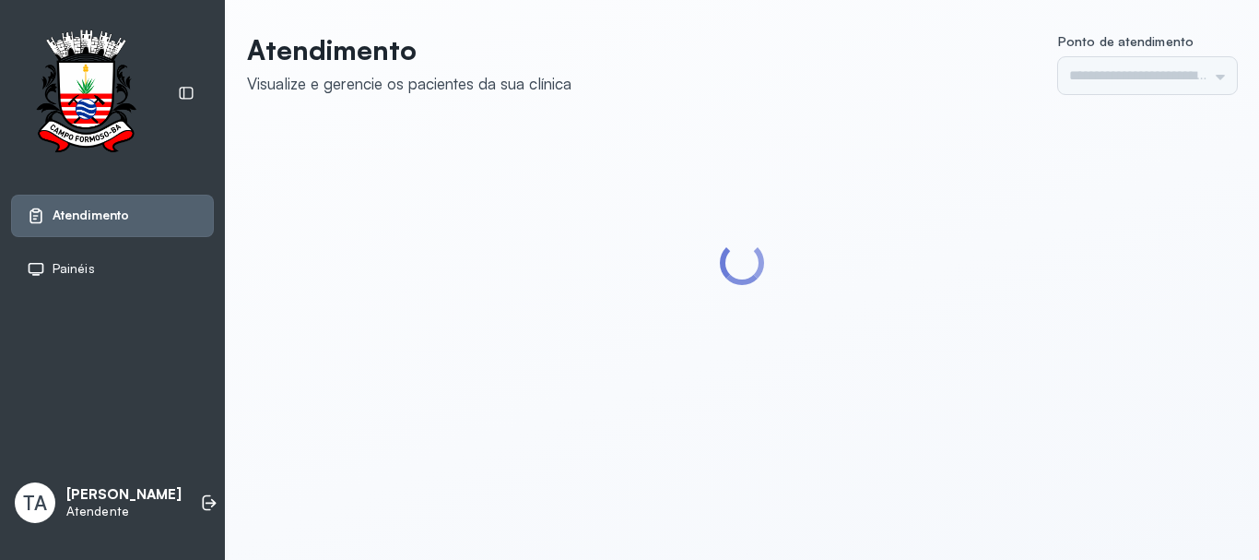
type input "******"
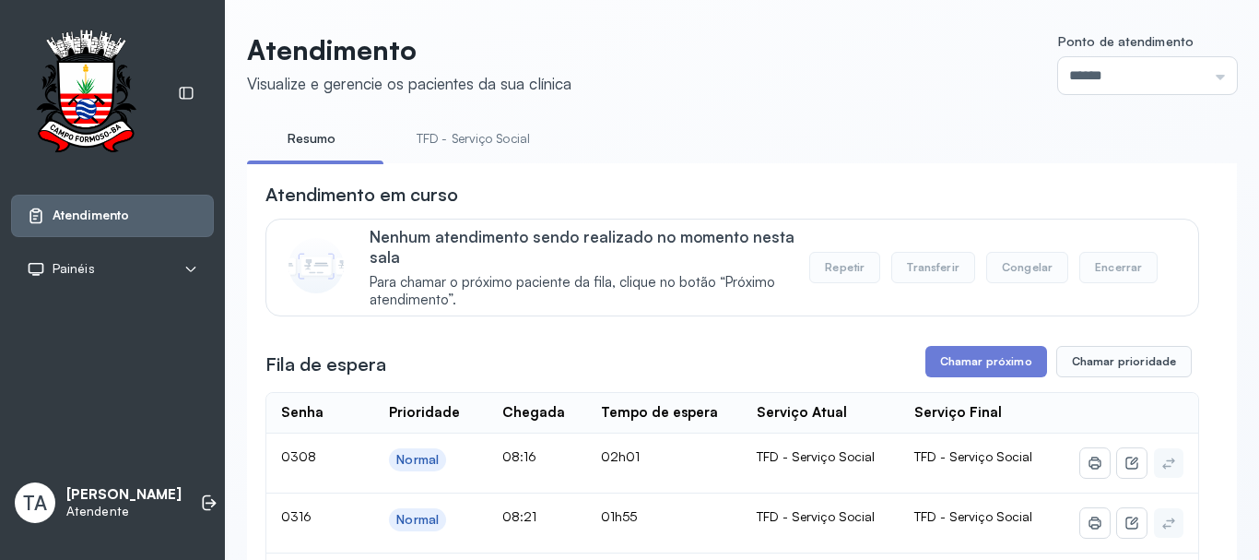
click at [450, 132] on link "TFD - Serviço Social" at bounding box center [473, 139] width 150 height 30
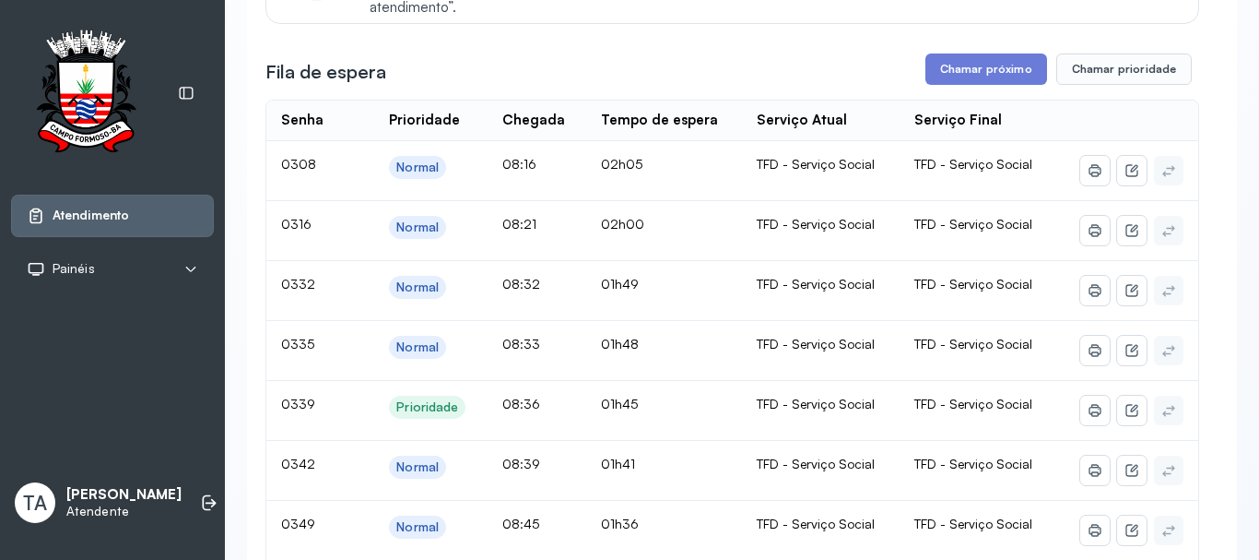
scroll to position [277, 0]
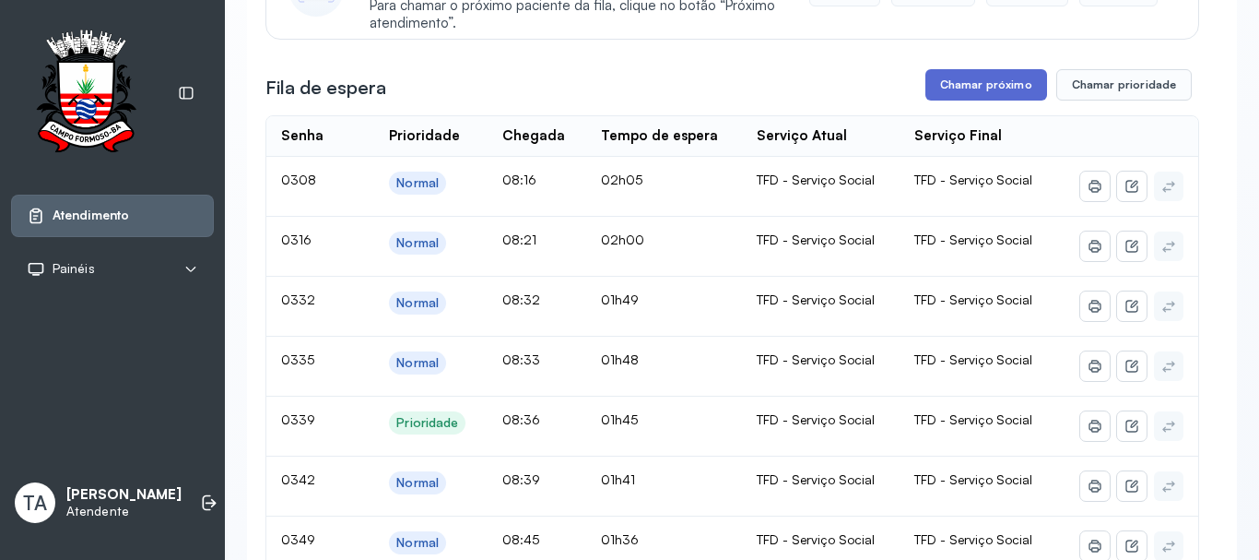
click at [941, 95] on button "Chamar próximo" at bounding box center [987, 84] width 122 height 31
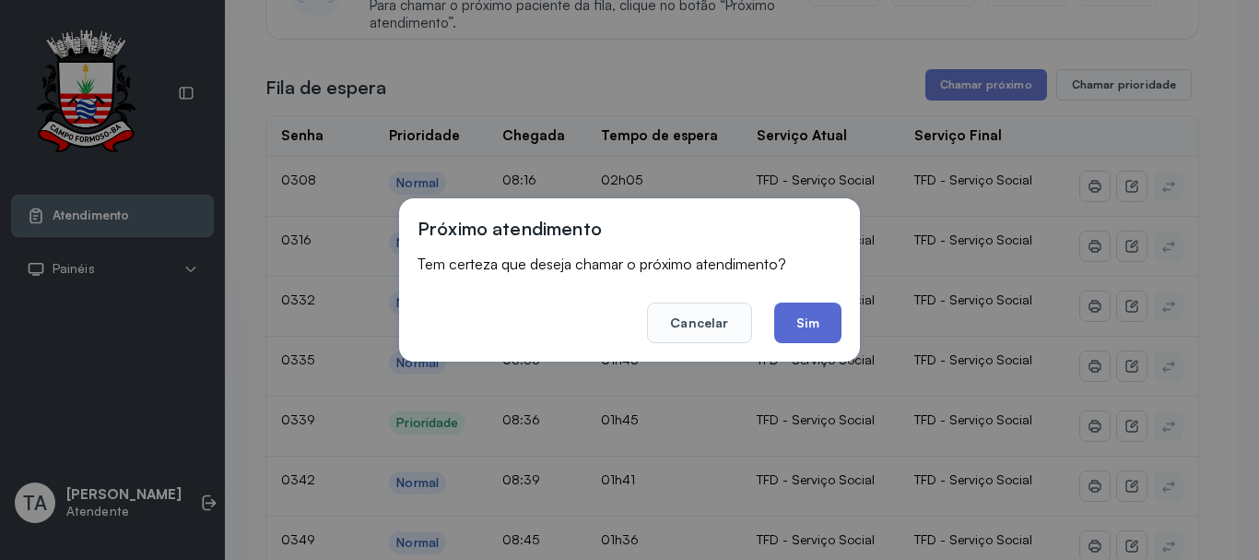
click at [816, 324] on button "Sim" at bounding box center [807, 322] width 67 height 41
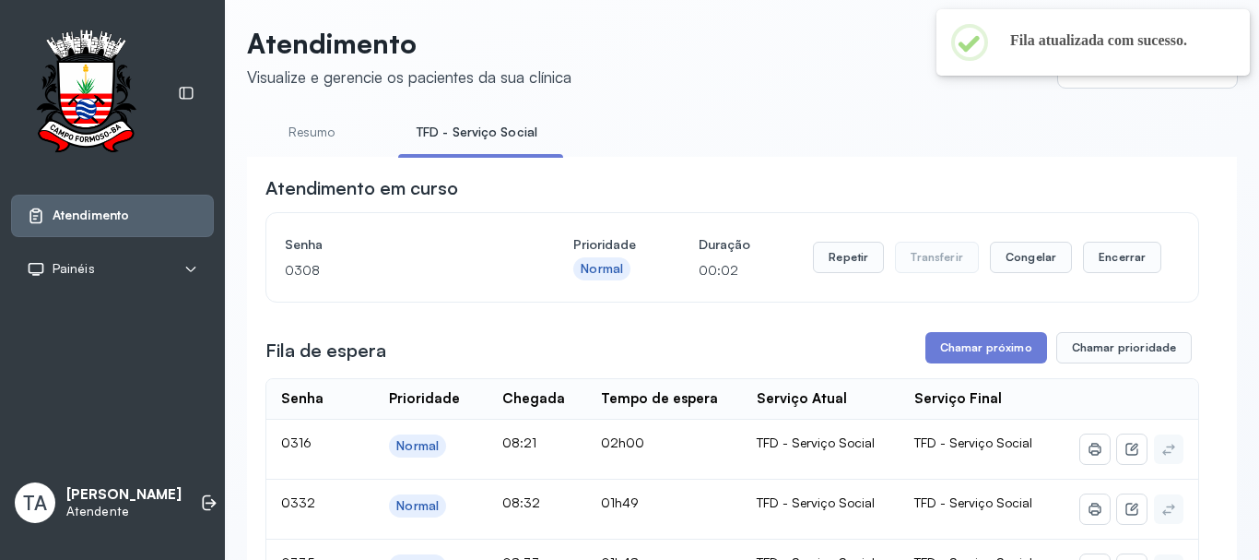
scroll to position [0, 0]
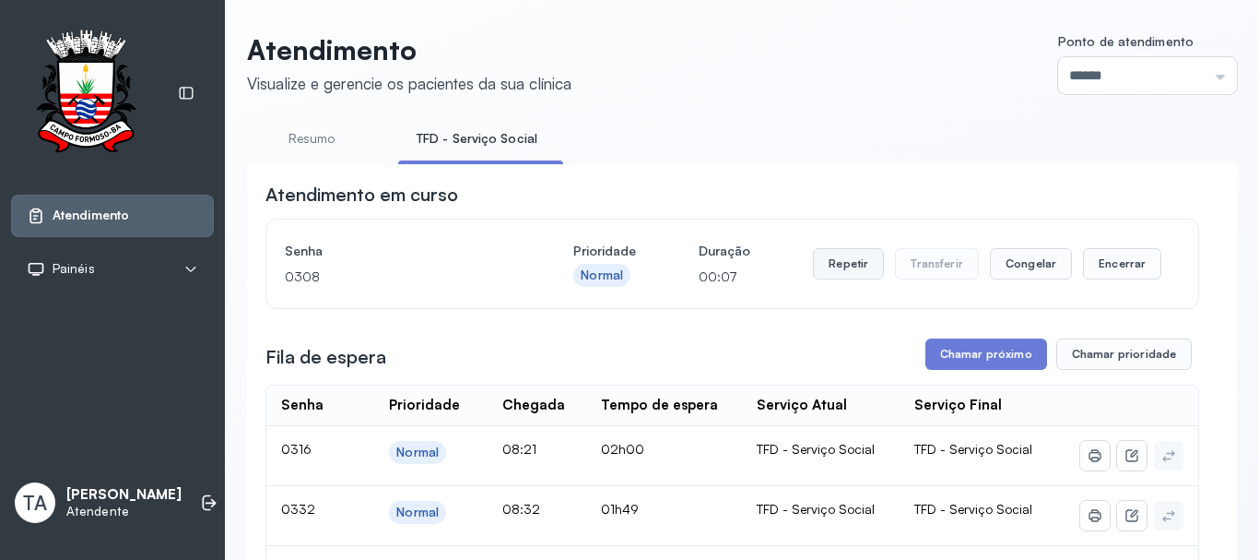
click at [860, 269] on button "Repetir" at bounding box center [848, 263] width 71 height 31
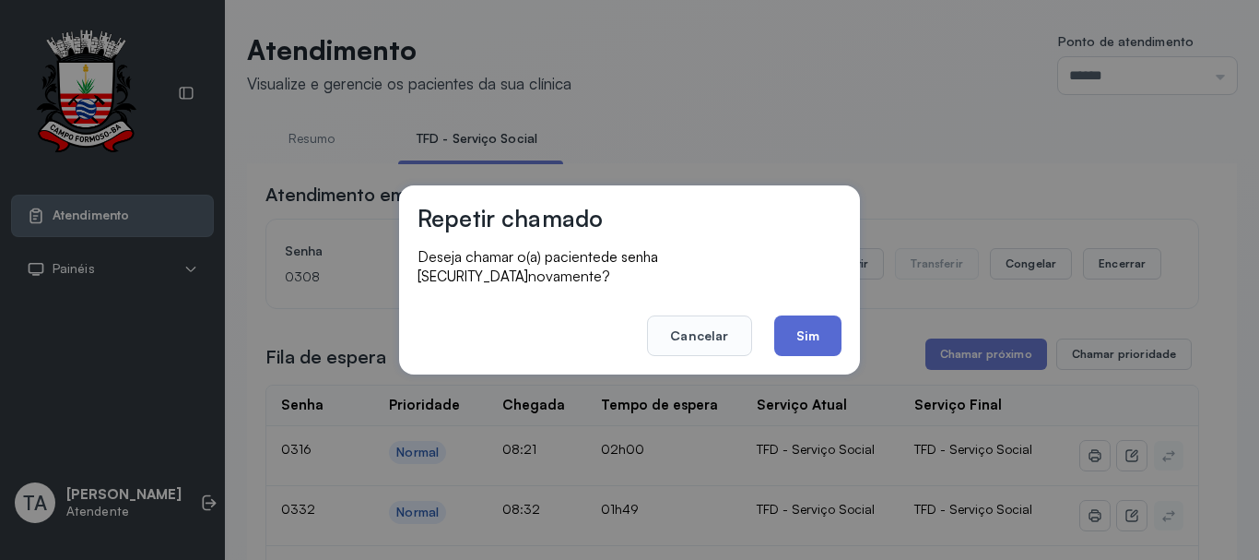
click at [786, 320] on button "Sim" at bounding box center [807, 335] width 67 height 41
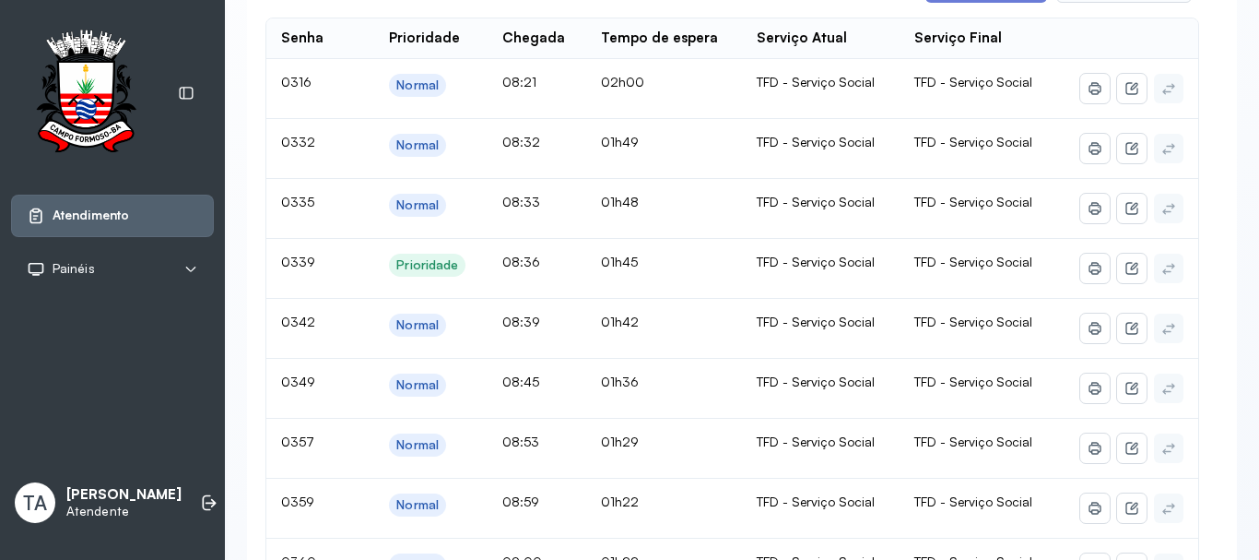
scroll to position [92, 0]
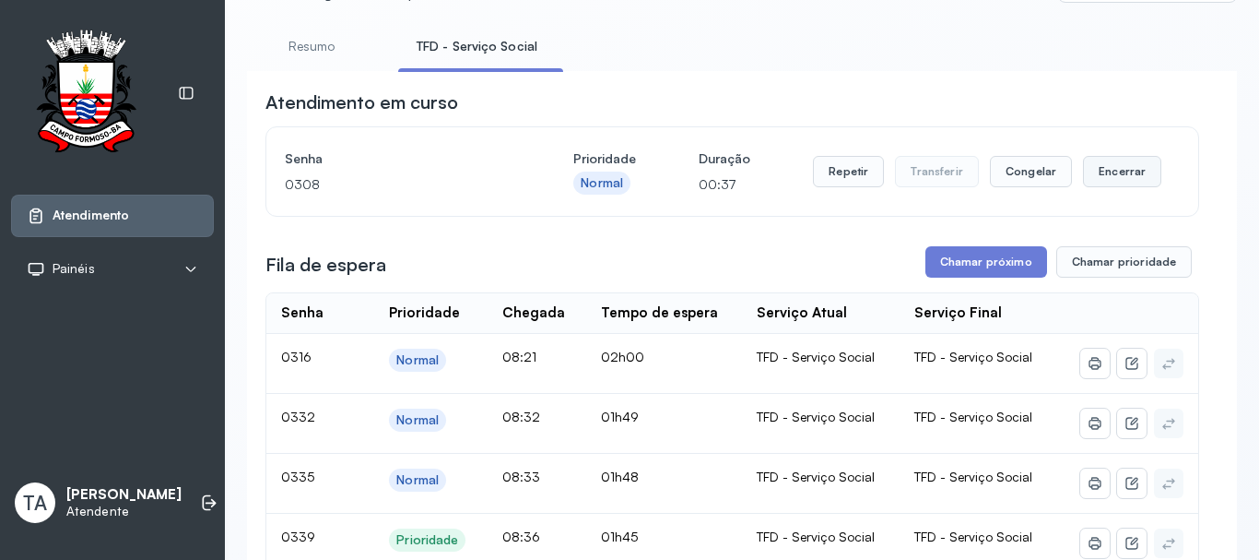
click at [1093, 178] on button "Encerrar" at bounding box center [1122, 171] width 78 height 31
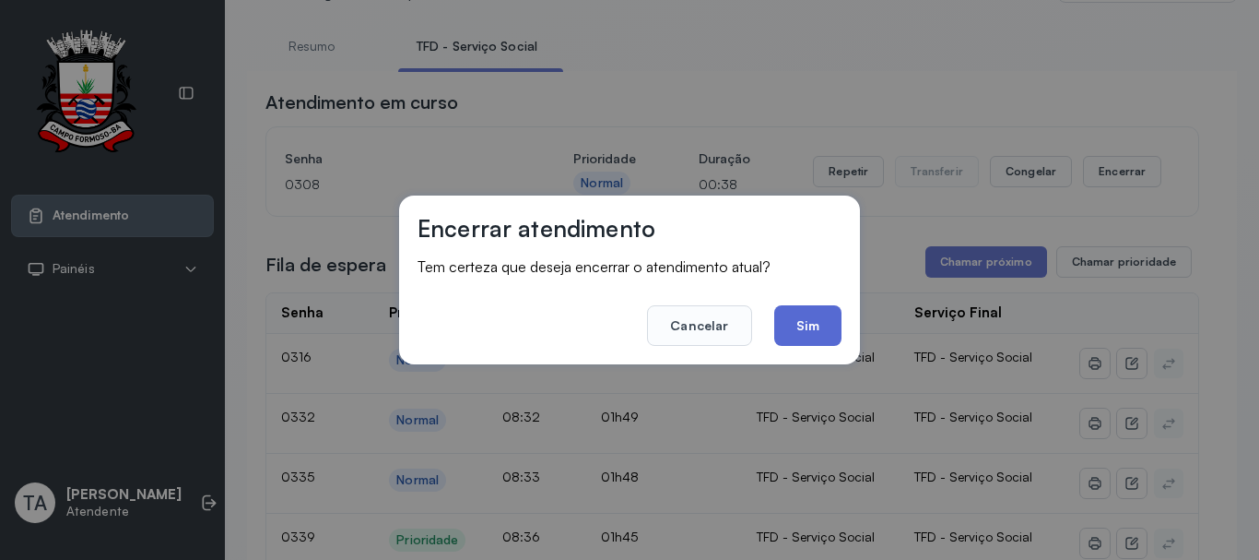
click at [807, 320] on button "Sim" at bounding box center [807, 325] width 67 height 41
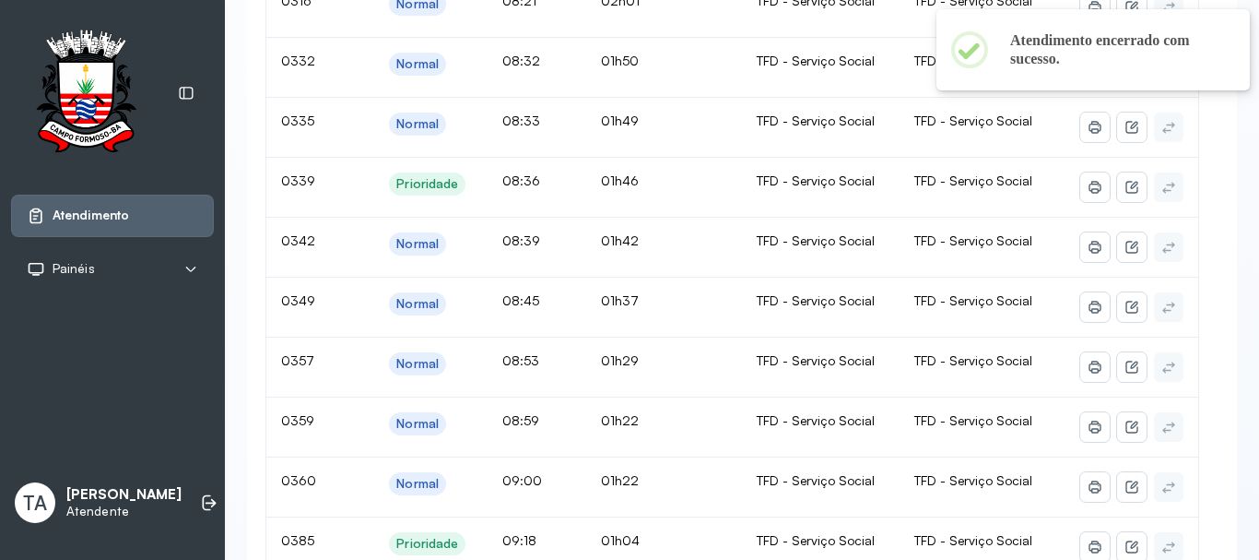
scroll to position [0, 0]
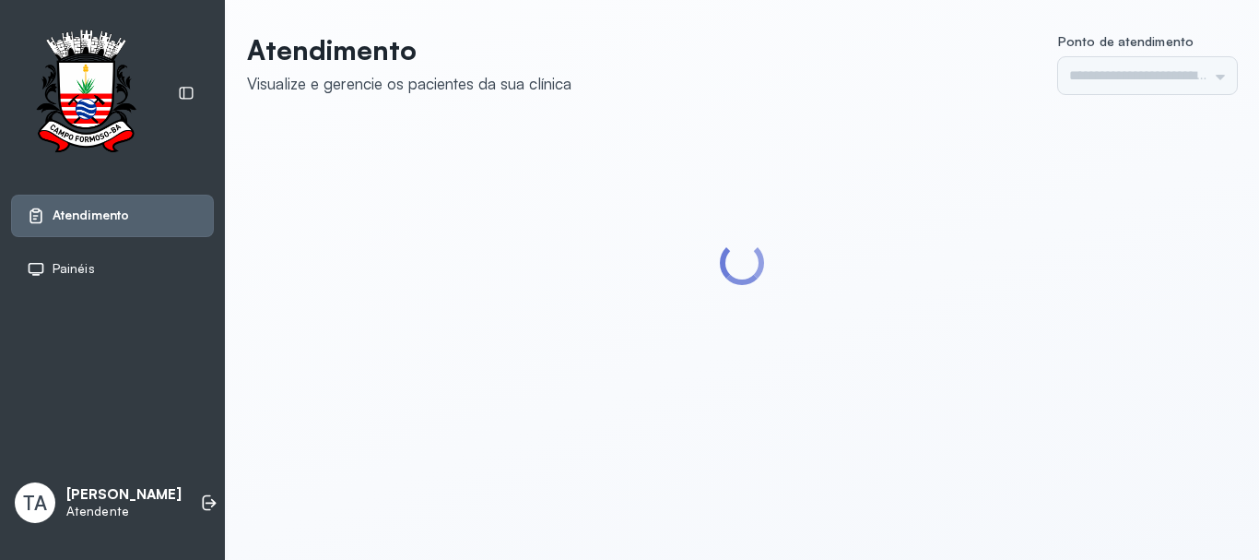
type input "******"
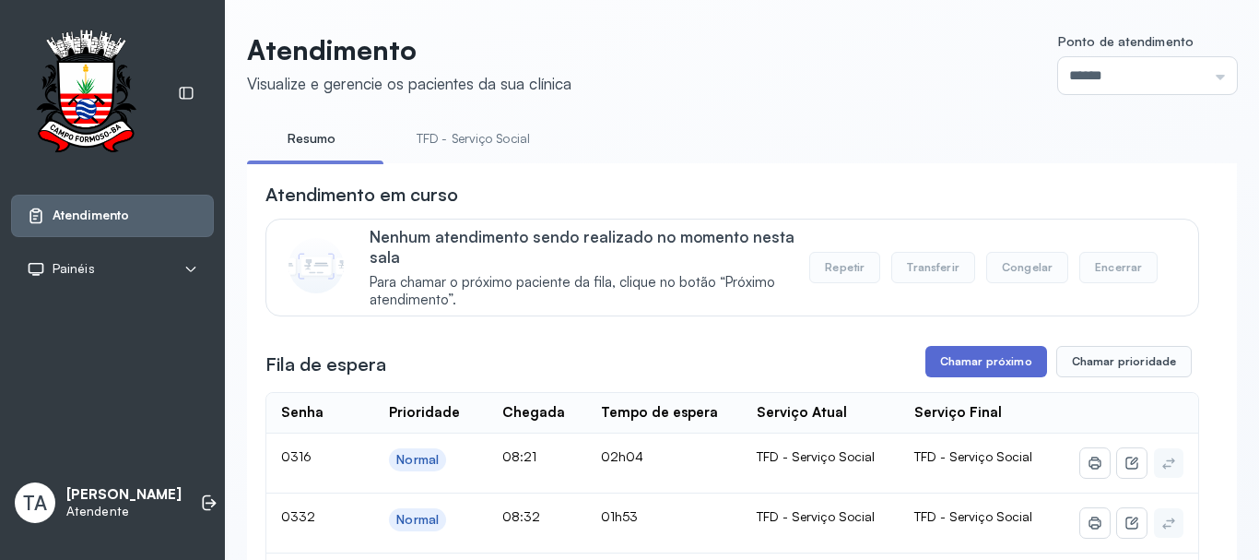
click at [993, 360] on button "Chamar próximo" at bounding box center [987, 361] width 122 height 31
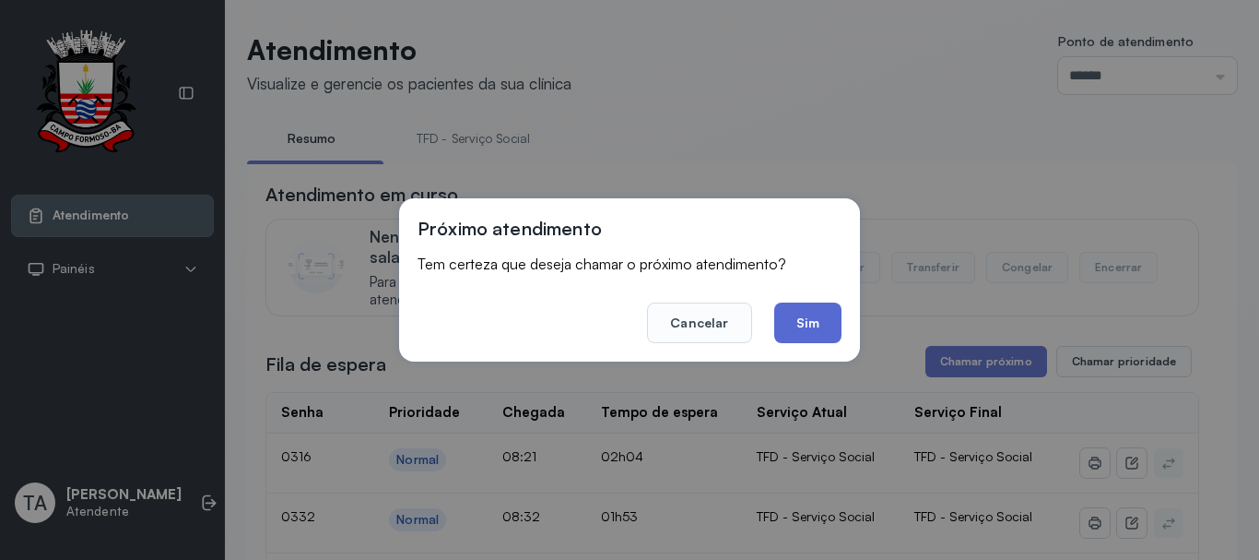
click at [818, 338] on button "Sim" at bounding box center [807, 322] width 67 height 41
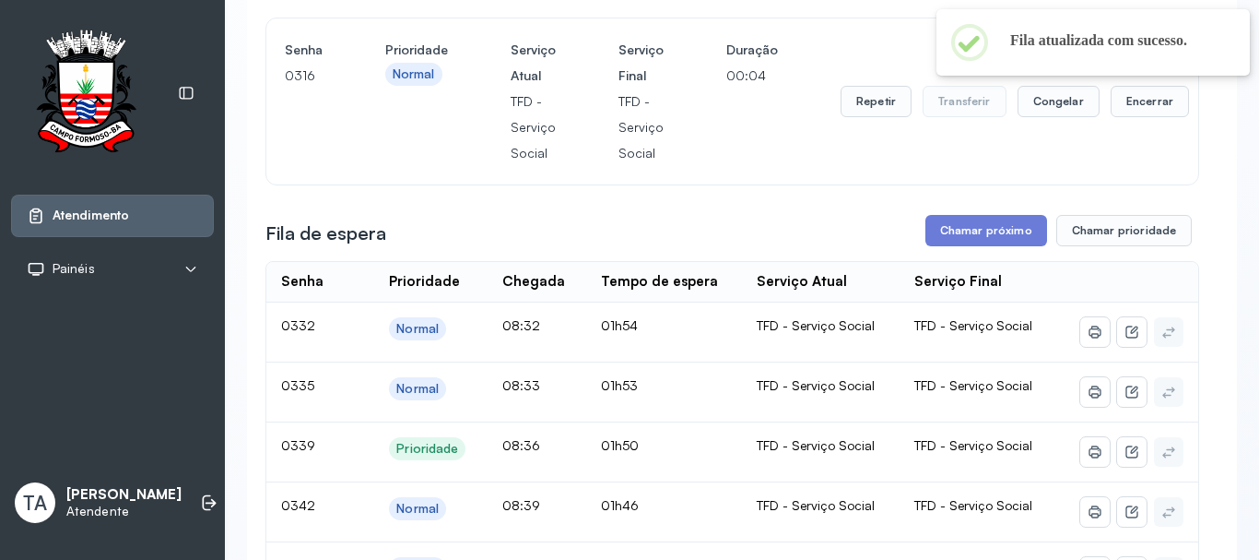
scroll to position [184, 0]
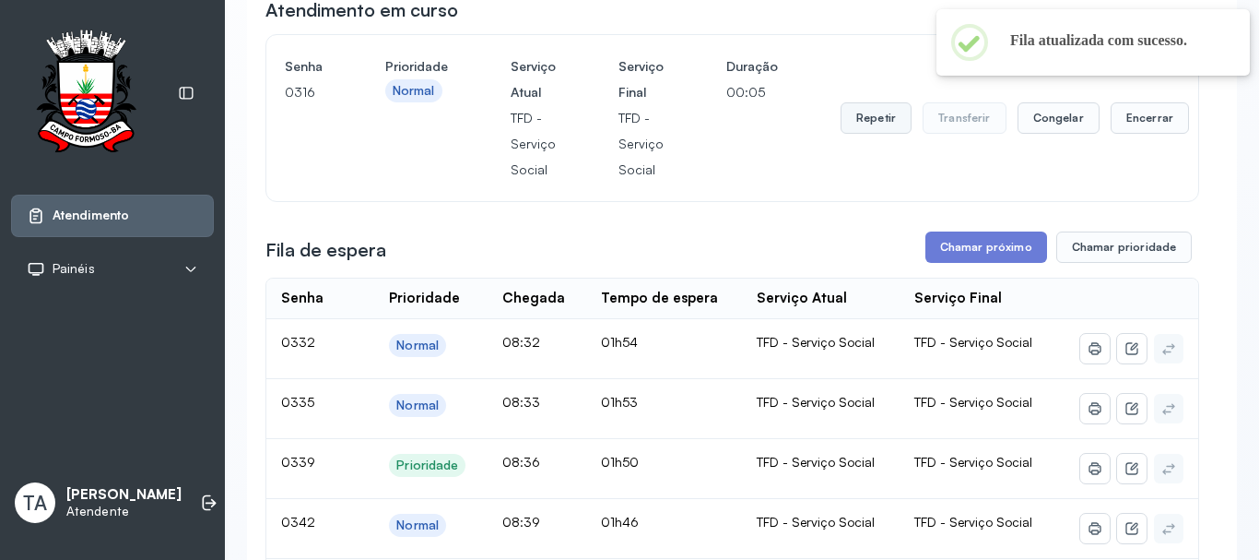
click at [856, 130] on button "Repetir" at bounding box center [876, 117] width 71 height 31
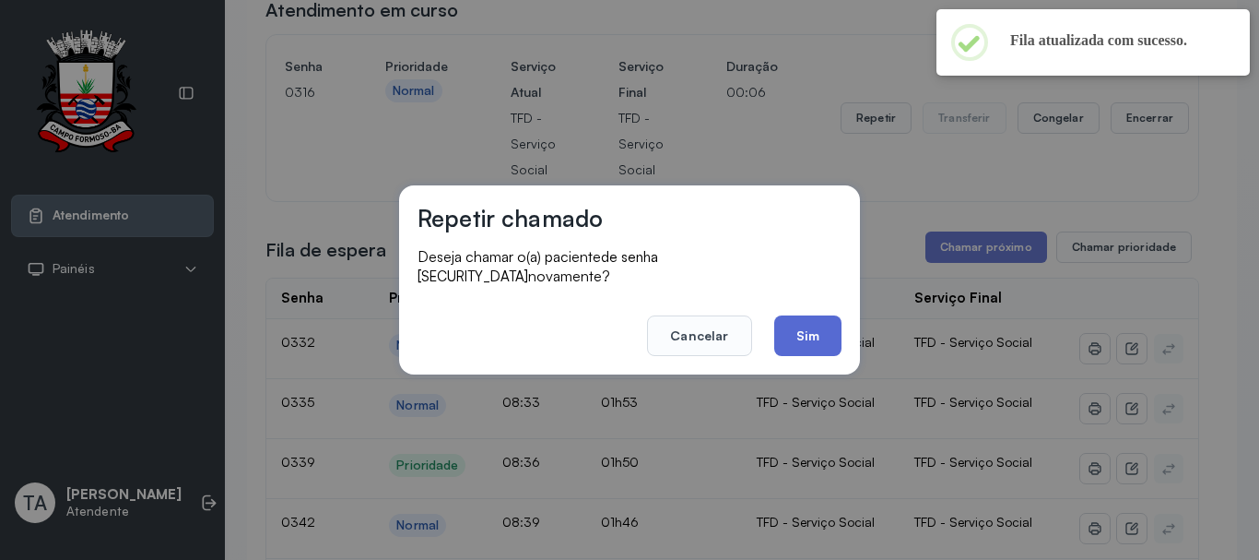
click at [799, 337] on button "Sim" at bounding box center [807, 335] width 67 height 41
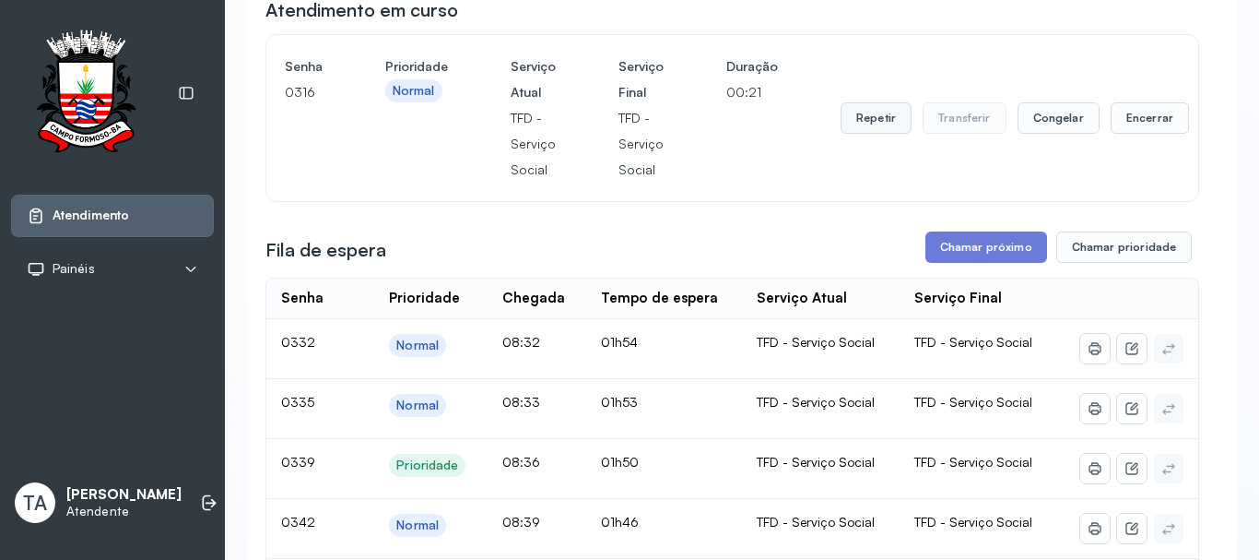
click at [863, 133] on button "Repetir" at bounding box center [876, 117] width 71 height 31
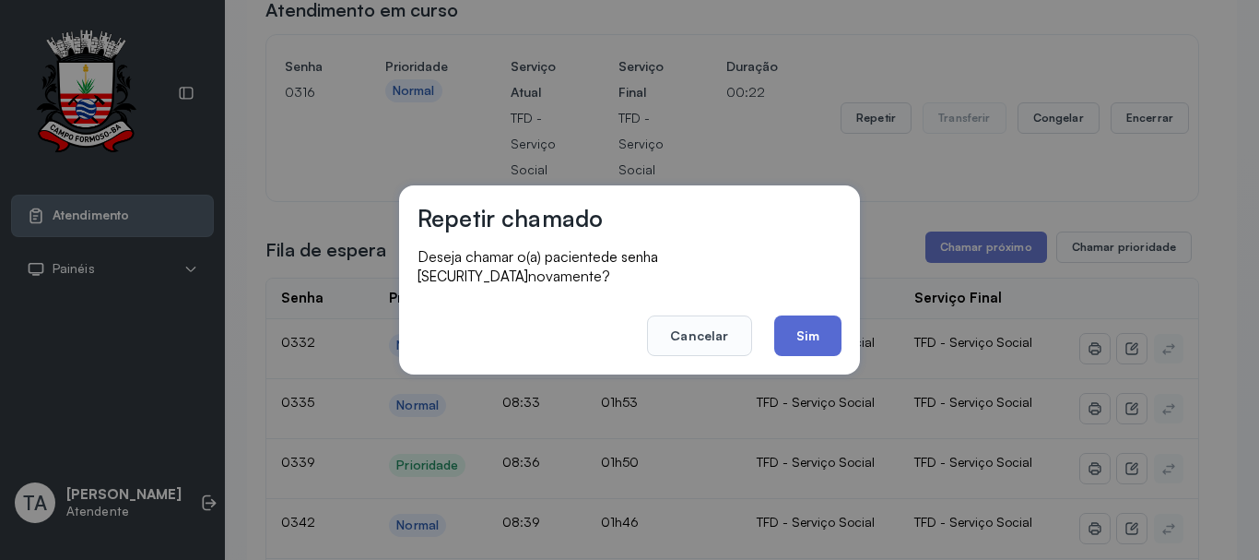
click at [794, 337] on button "Sim" at bounding box center [807, 335] width 67 height 41
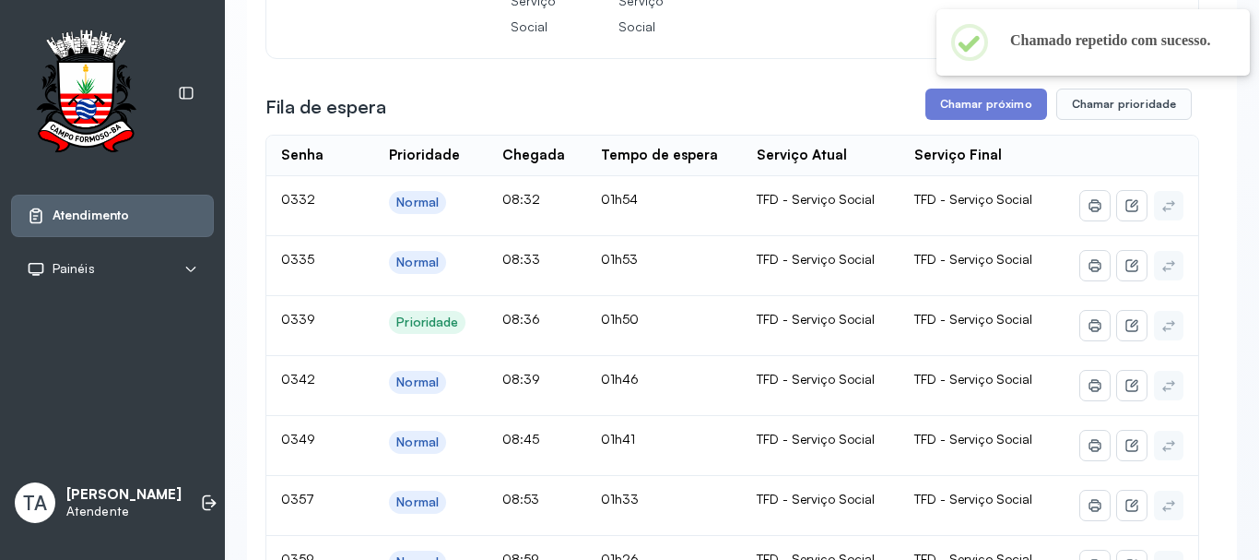
scroll to position [0, 0]
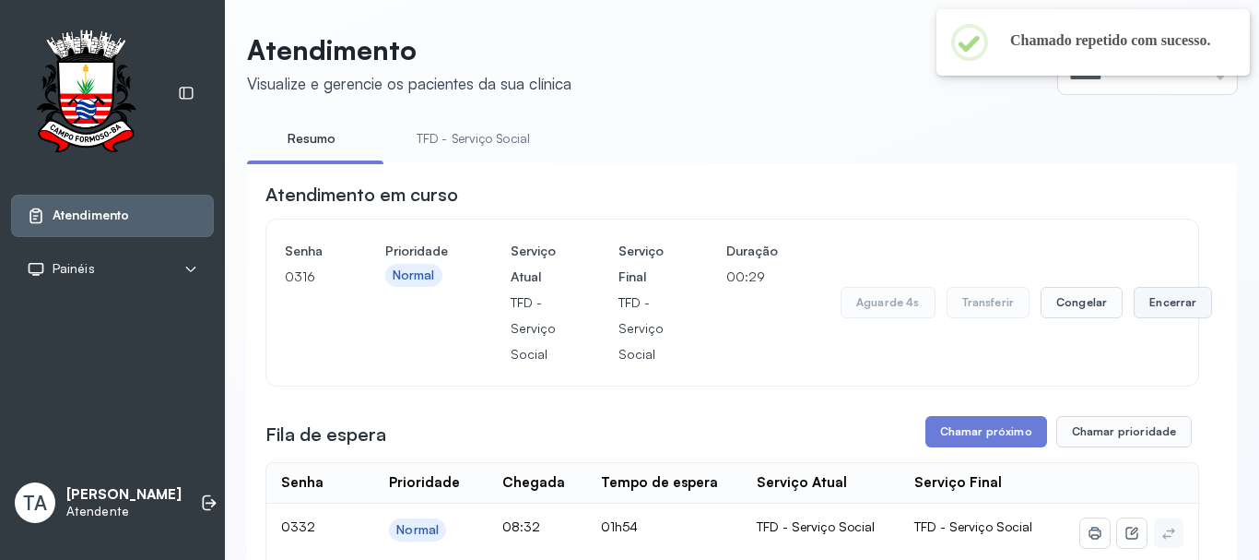
click at [1160, 311] on button "Encerrar" at bounding box center [1173, 302] width 78 height 31
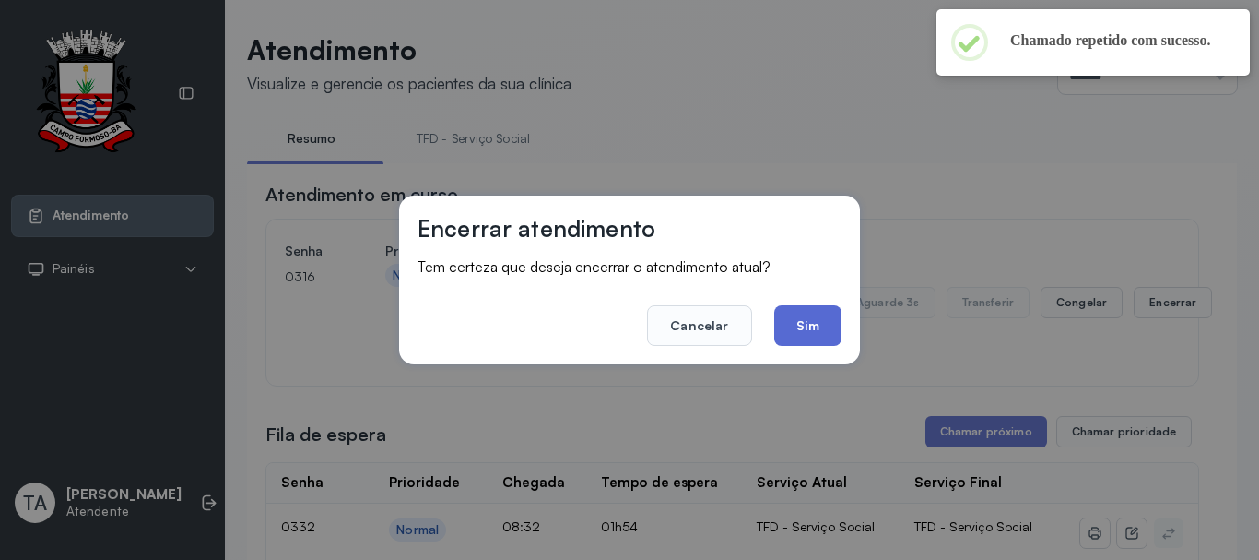
click at [816, 322] on button "Sim" at bounding box center [807, 325] width 67 height 41
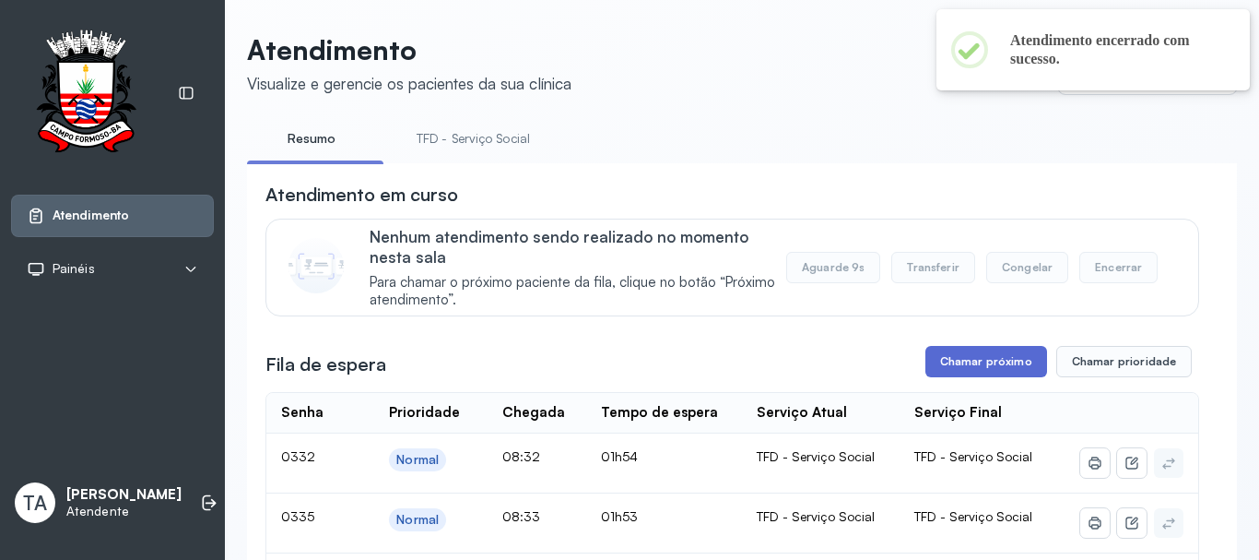
click at [956, 357] on button "Chamar próximo" at bounding box center [987, 361] width 122 height 31
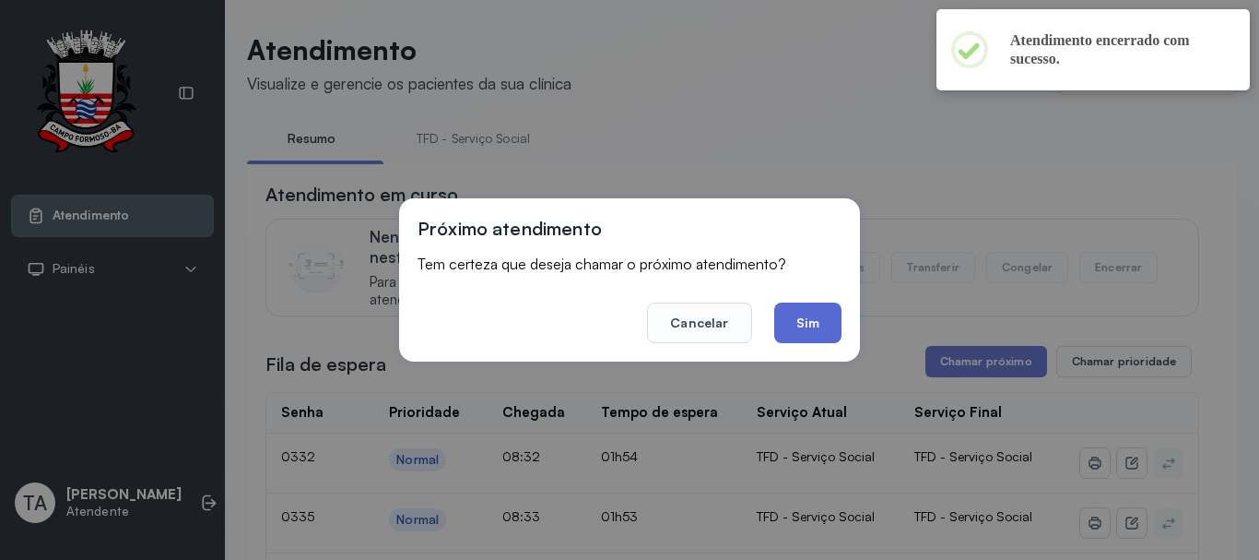
click at [816, 337] on button "Sim" at bounding box center [807, 322] width 67 height 41
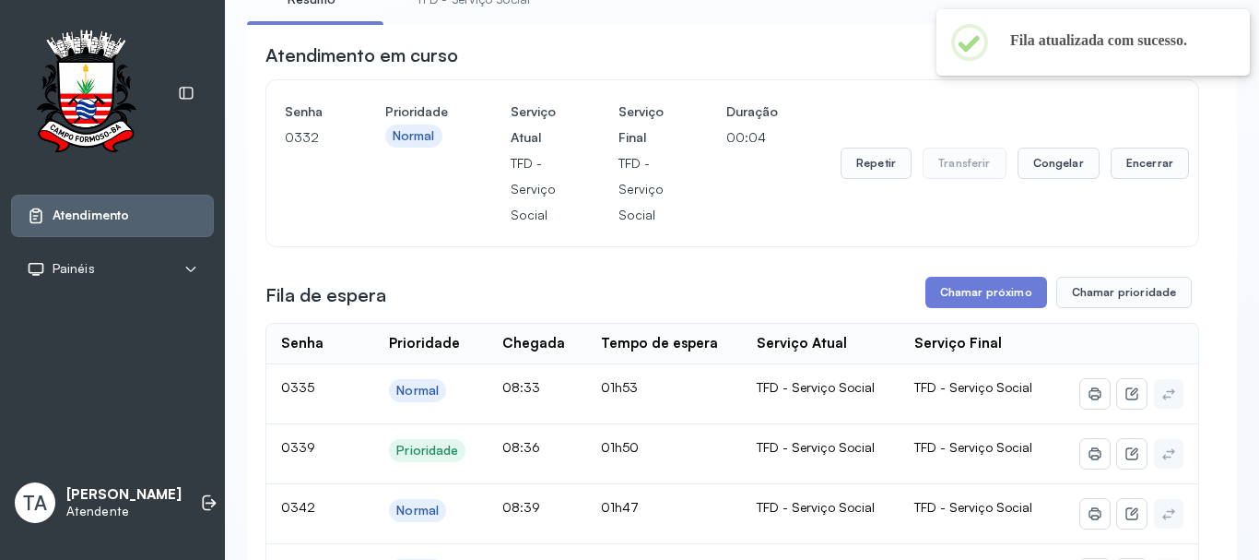
scroll to position [92, 0]
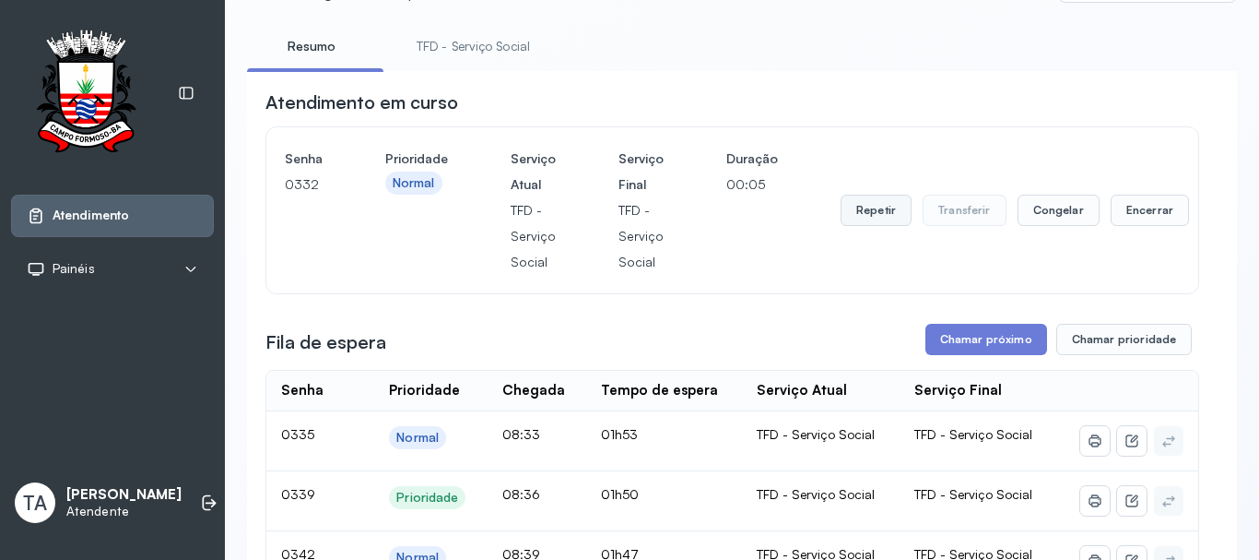
click at [858, 225] on button "Repetir" at bounding box center [876, 210] width 71 height 31
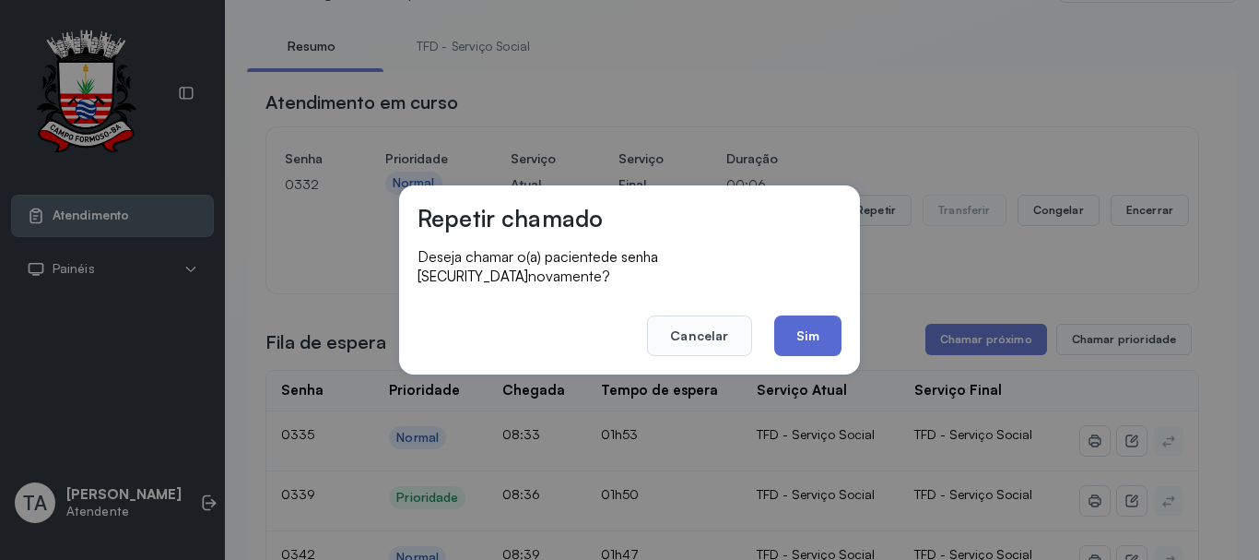
click at [799, 315] on button "Sim" at bounding box center [807, 335] width 67 height 41
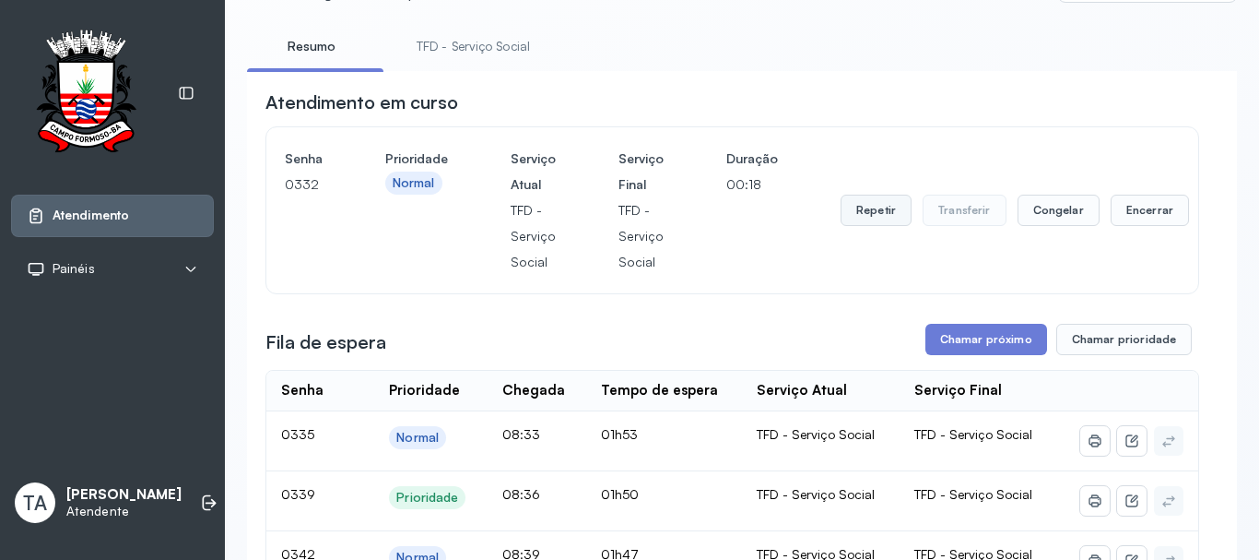
click at [873, 210] on button "Repetir" at bounding box center [876, 210] width 71 height 31
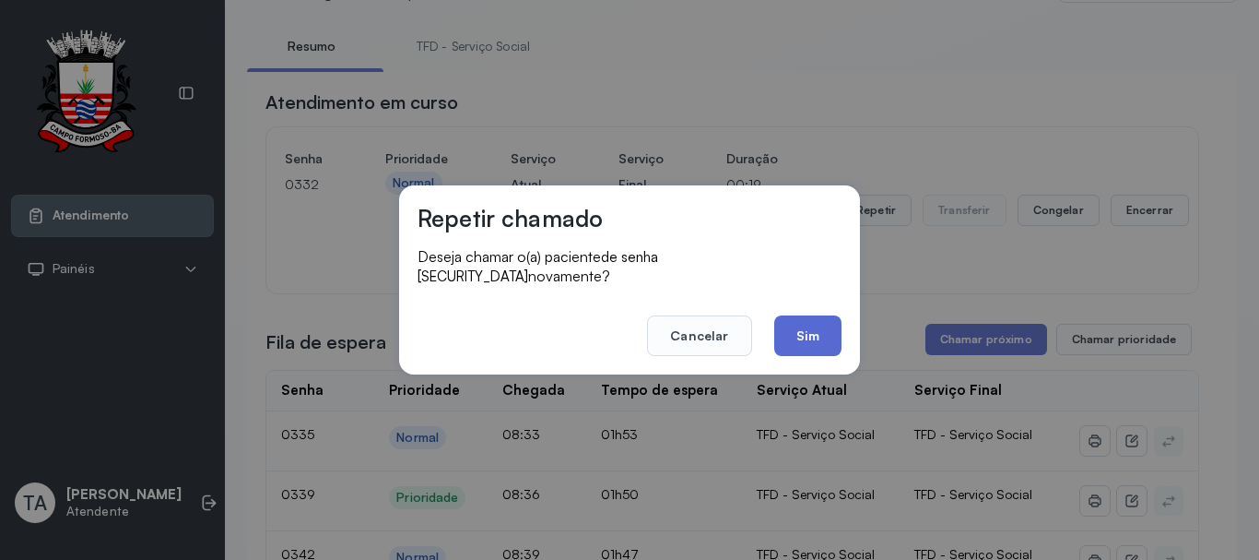
click at [805, 320] on button "Sim" at bounding box center [807, 335] width 67 height 41
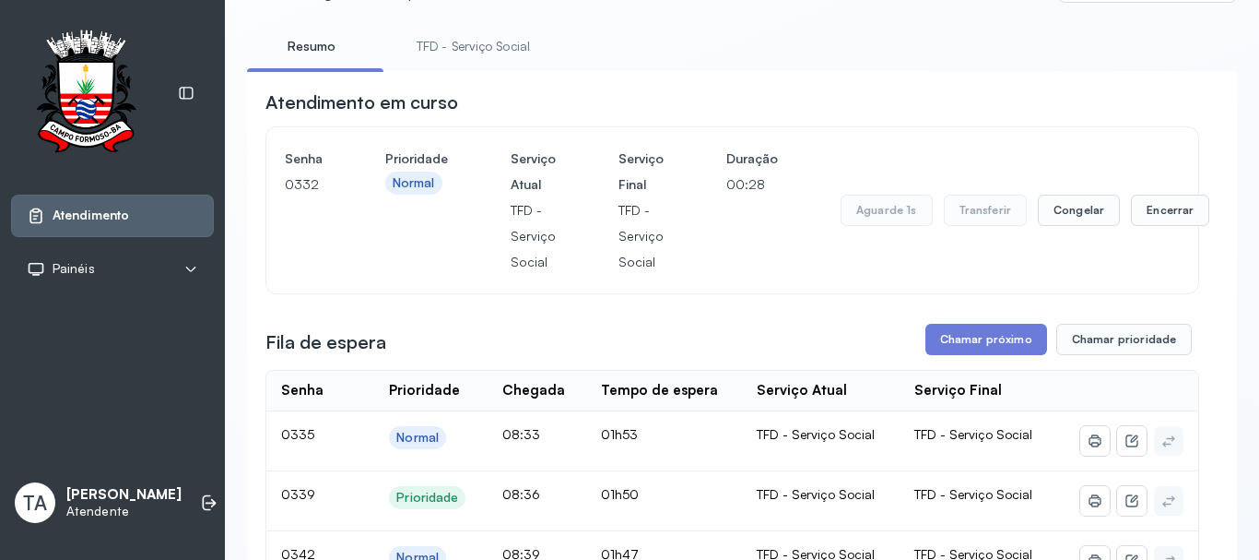
scroll to position [0, 0]
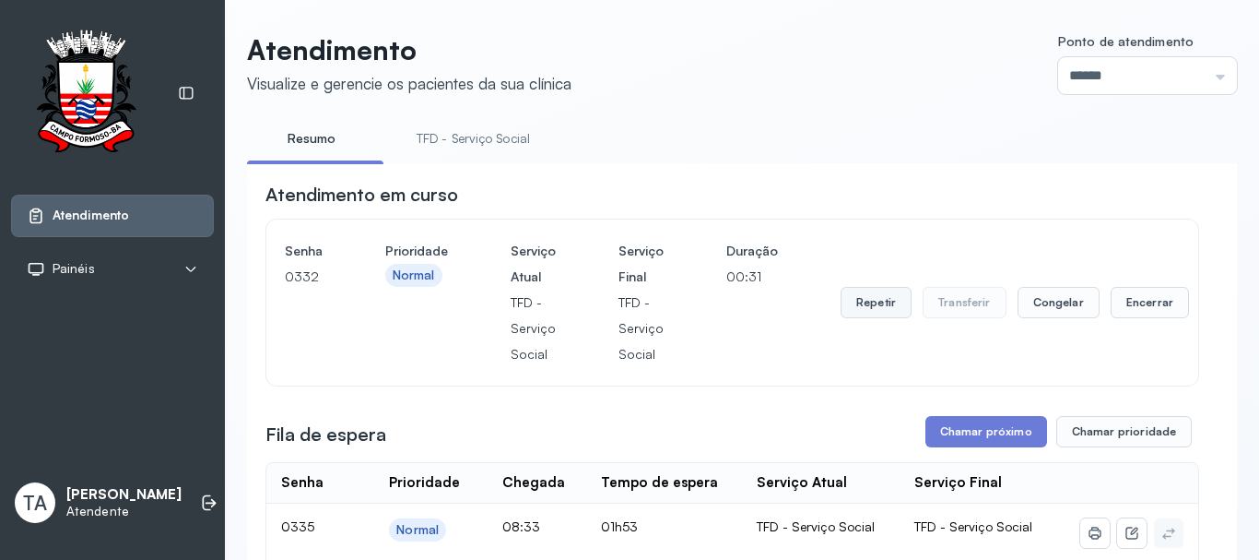
click at [883, 310] on button "Repetir" at bounding box center [876, 302] width 71 height 31
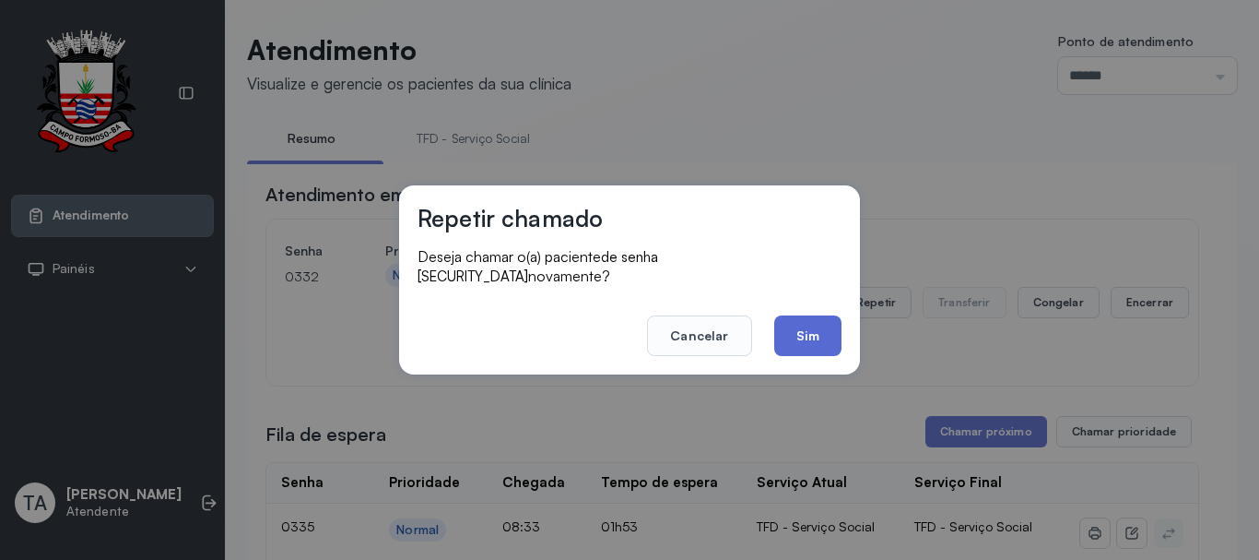
click at [827, 325] on button "Sim" at bounding box center [807, 335] width 67 height 41
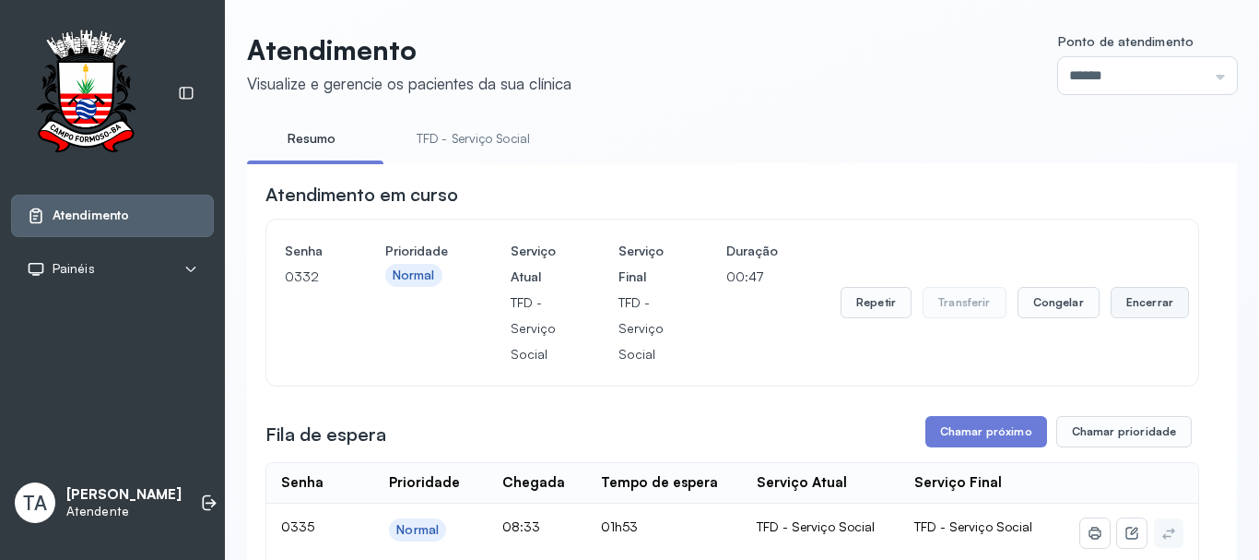
click at [1126, 300] on button "Encerrar" at bounding box center [1150, 302] width 78 height 31
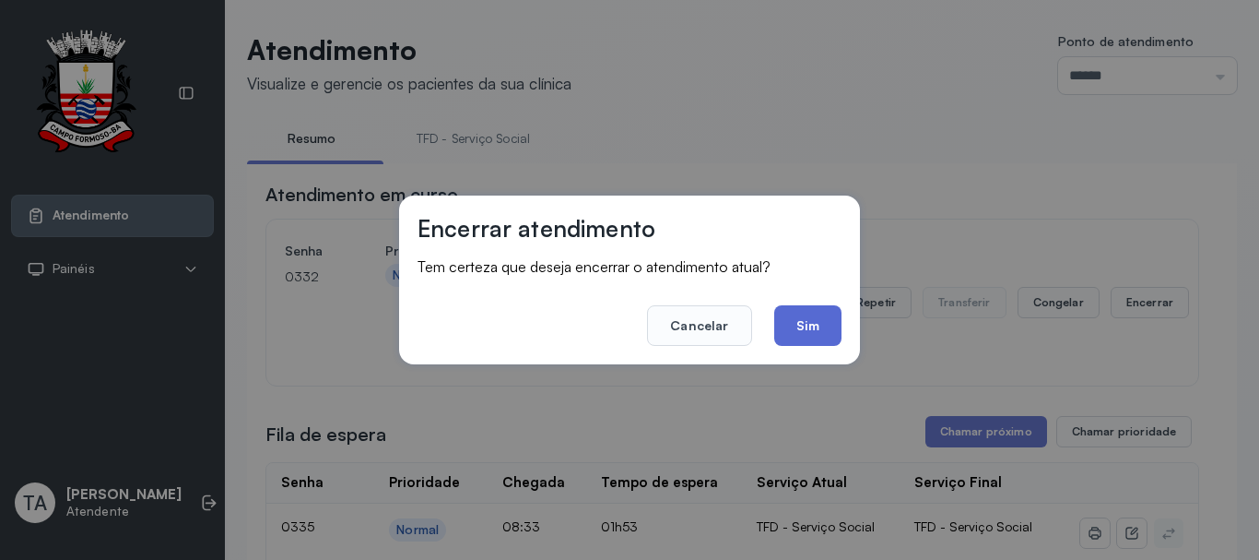
click at [816, 325] on button "Sim" at bounding box center [807, 325] width 67 height 41
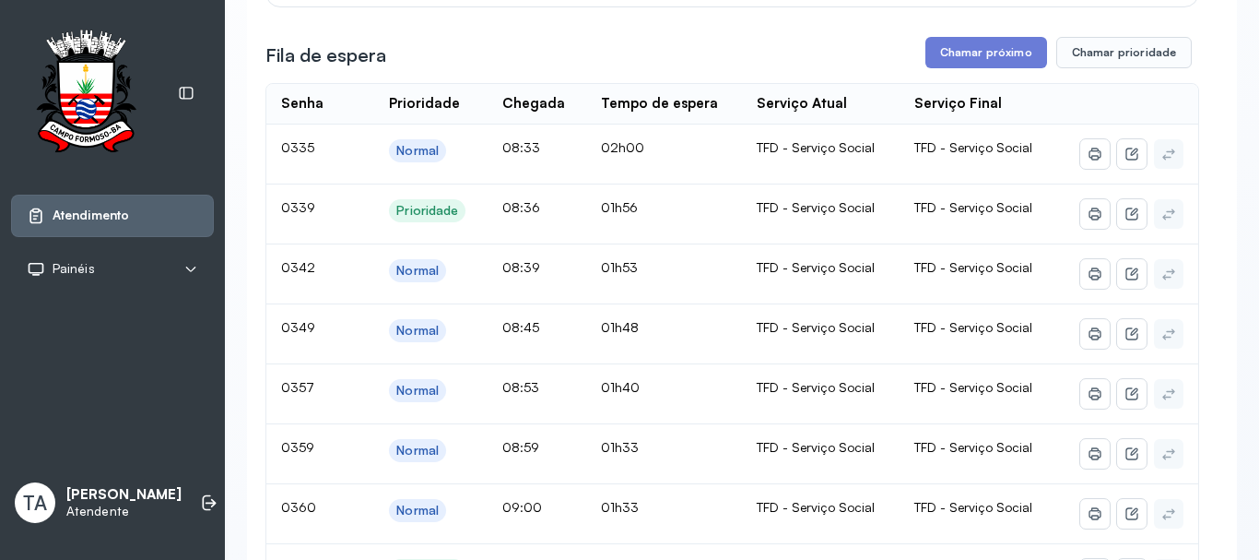
scroll to position [277, 0]
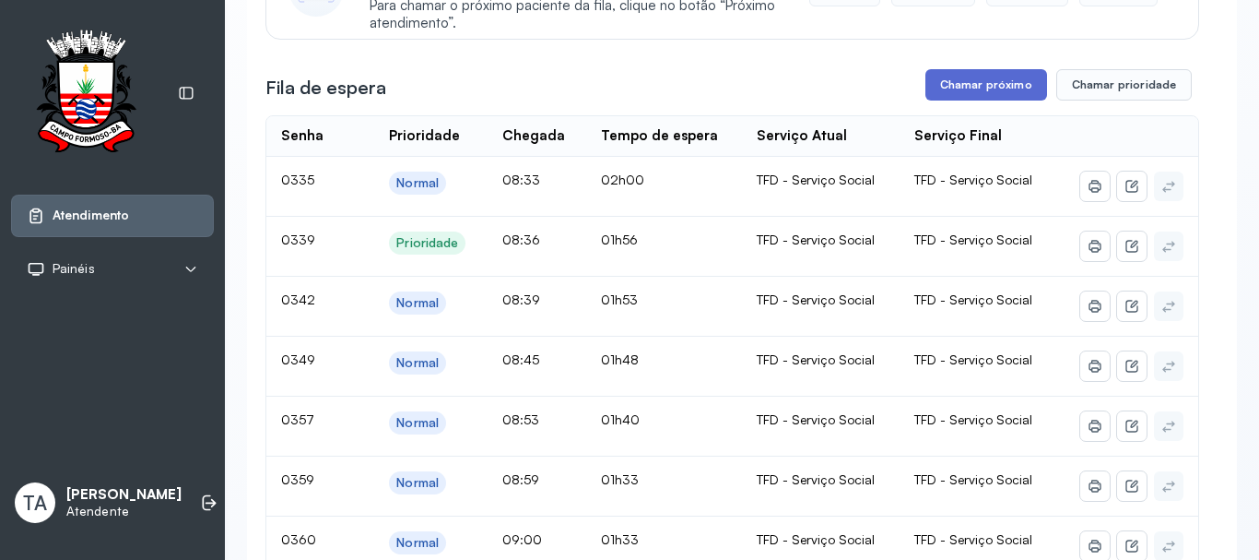
click at [942, 84] on button "Chamar próximo" at bounding box center [987, 84] width 122 height 31
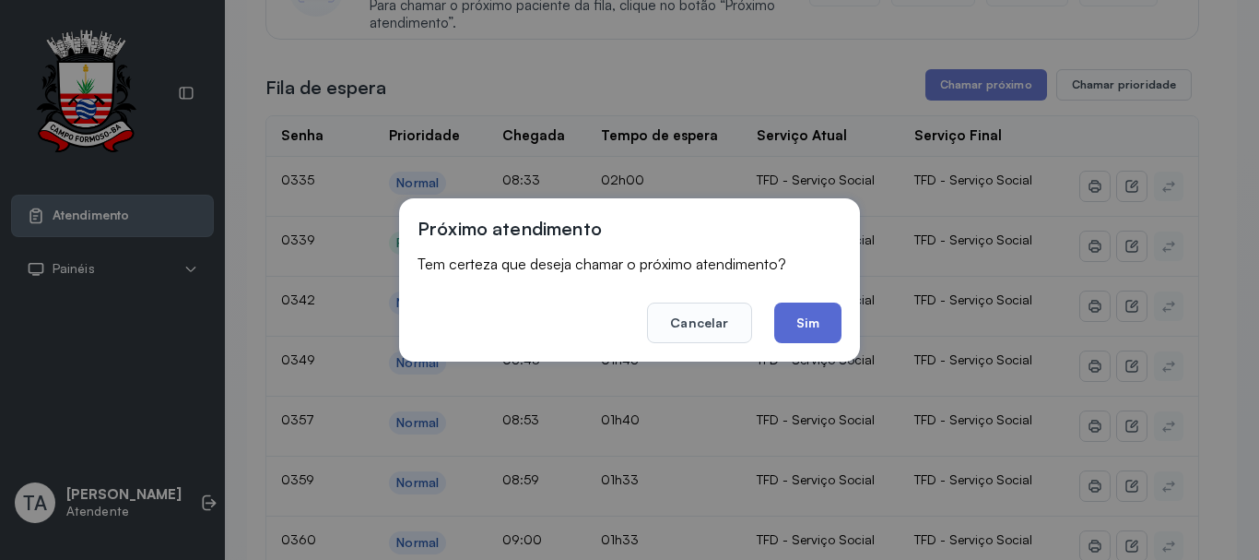
click at [818, 329] on button "Sim" at bounding box center [807, 322] width 67 height 41
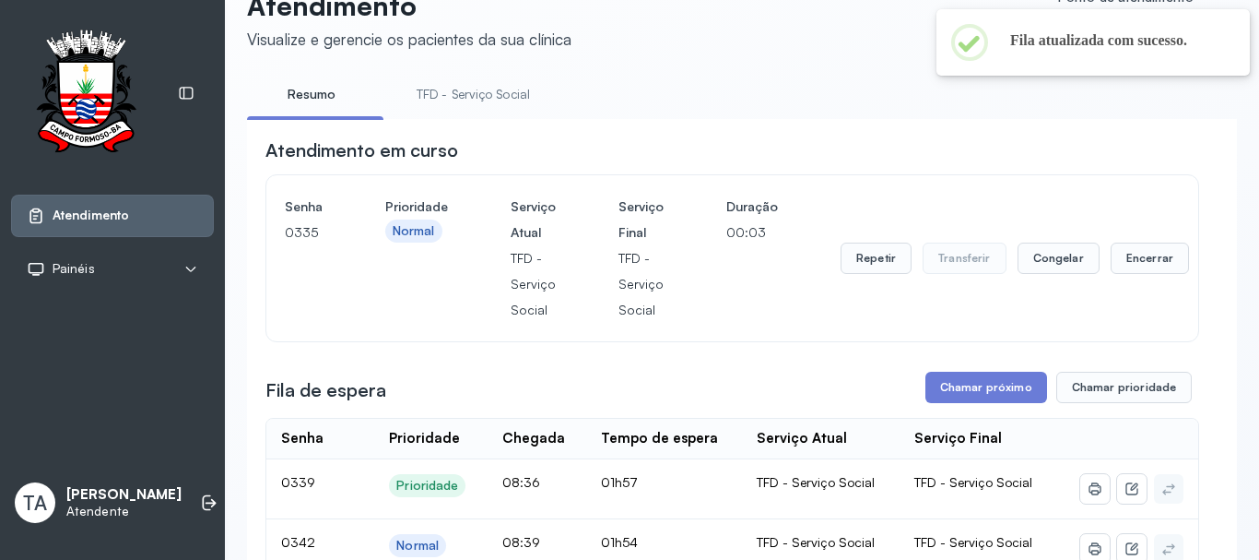
scroll to position [0, 0]
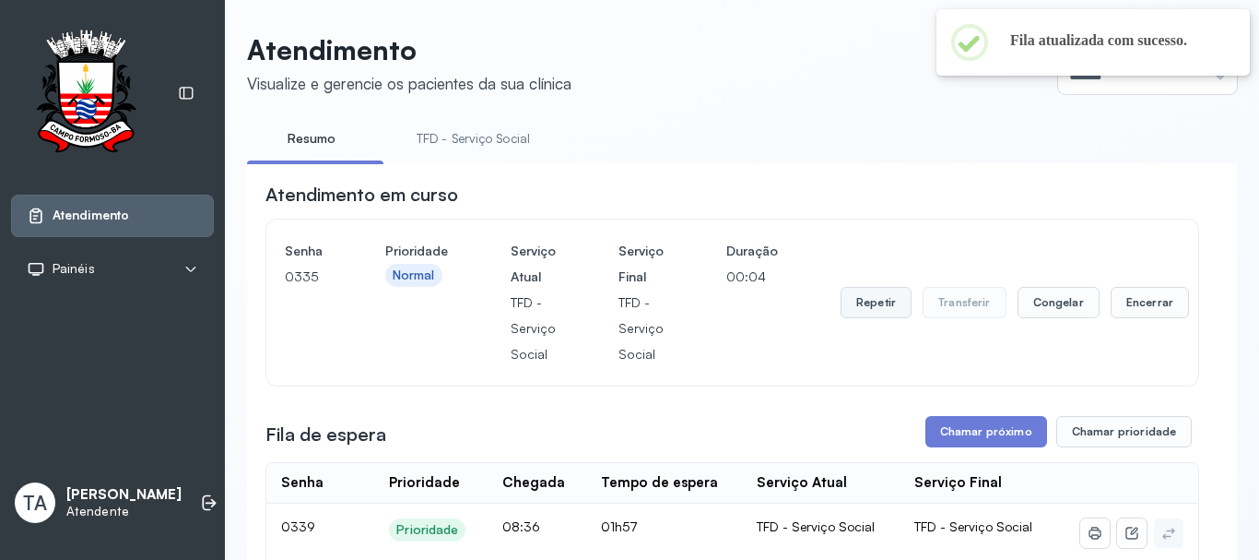
click at [854, 317] on button "Repetir" at bounding box center [876, 302] width 71 height 31
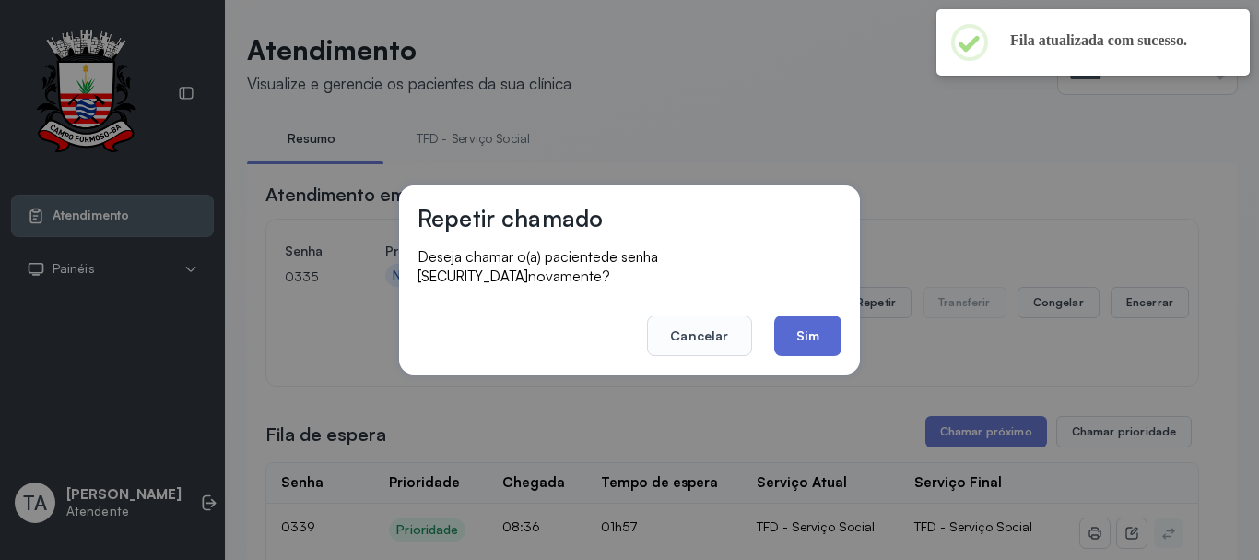
click at [833, 337] on button "Sim" at bounding box center [807, 335] width 67 height 41
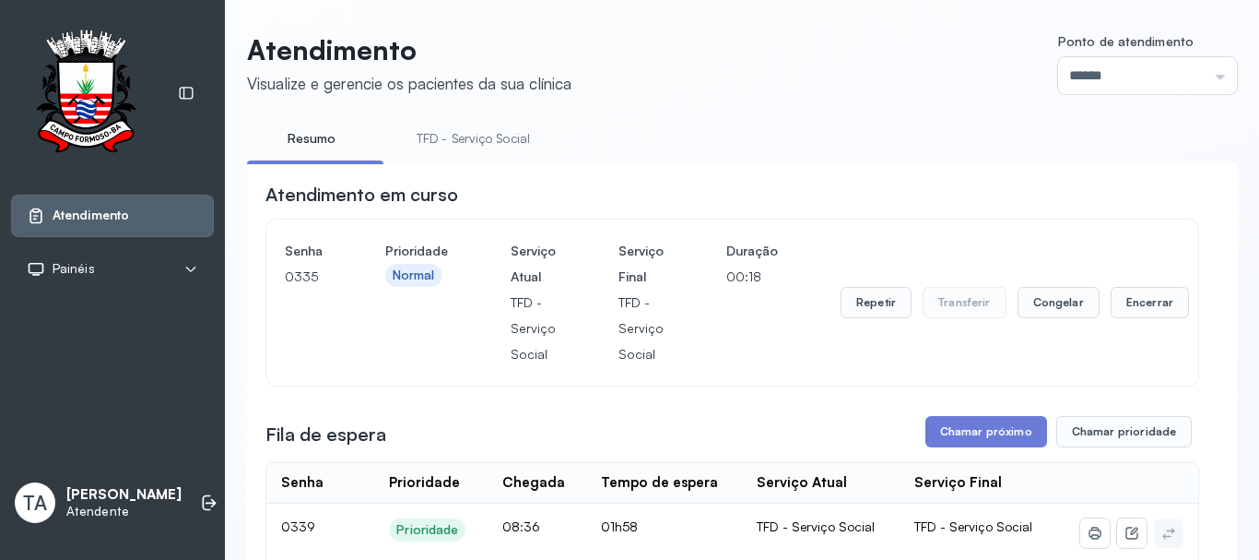
click at [878, 325] on div "Repetir Transferir Congelar Encerrar" at bounding box center [1015, 302] width 349 height 129
click at [871, 310] on button "Repetir" at bounding box center [876, 302] width 71 height 31
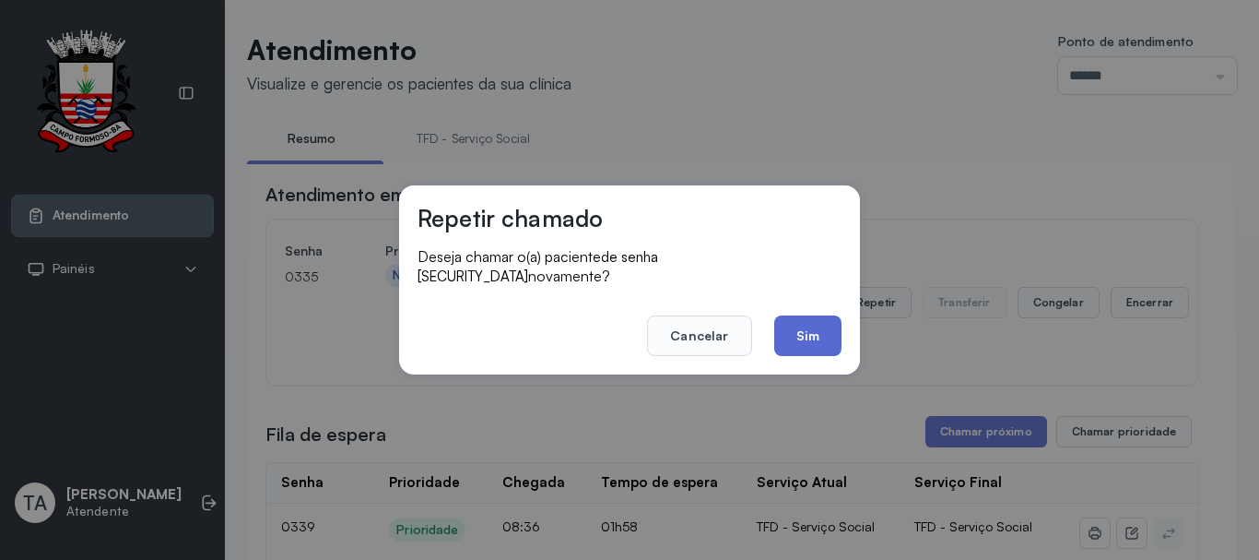
click at [819, 332] on button "Sim" at bounding box center [807, 335] width 67 height 41
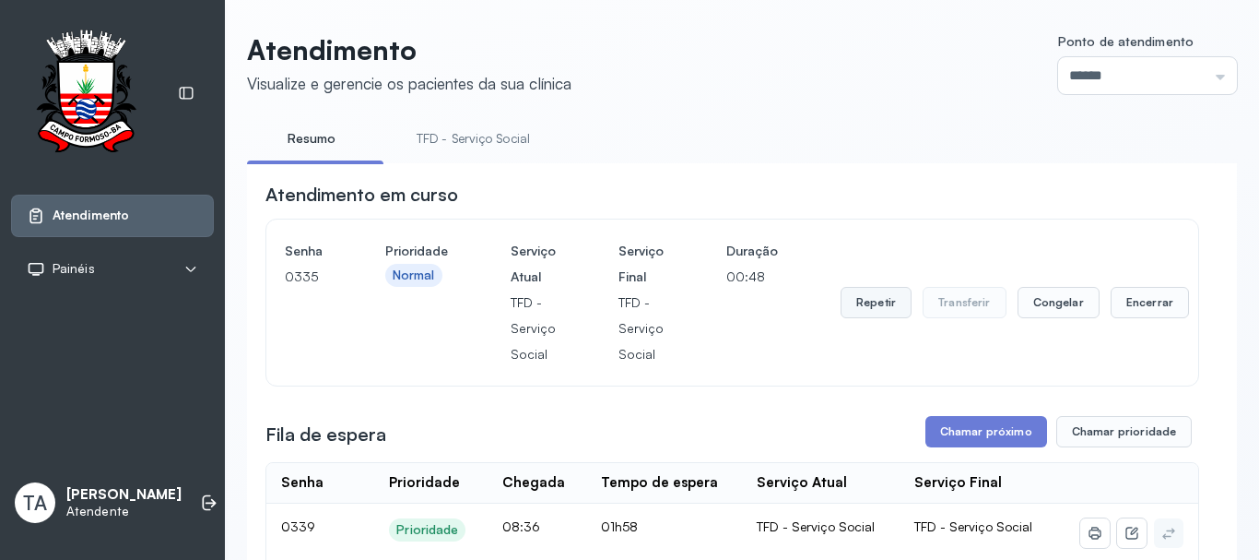
click at [870, 301] on button "Repetir" at bounding box center [876, 302] width 71 height 31
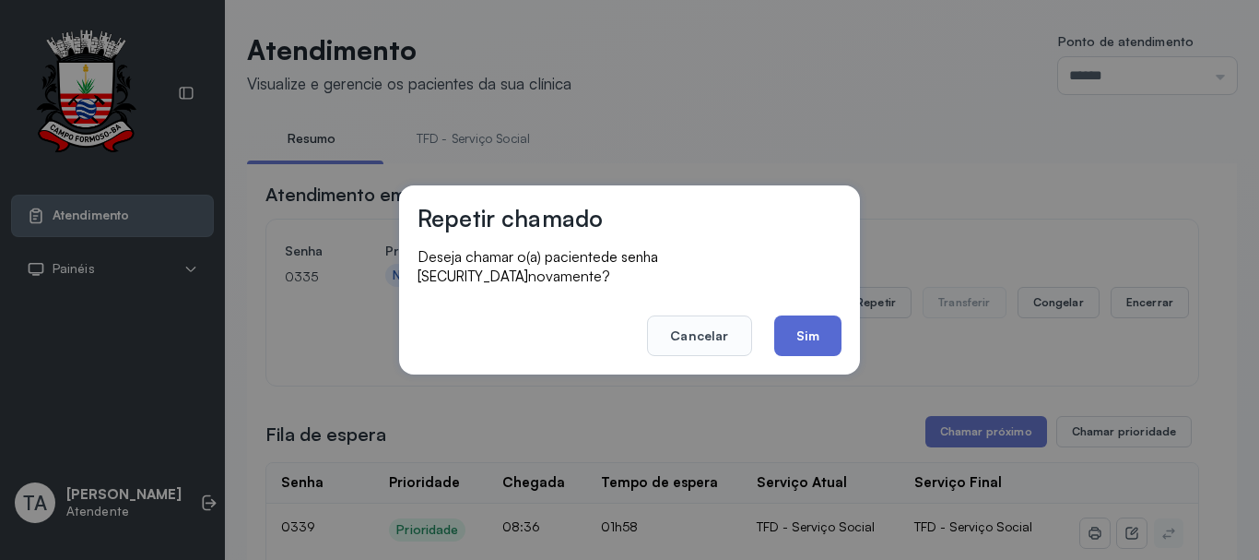
click at [825, 330] on button "Sim" at bounding box center [807, 335] width 67 height 41
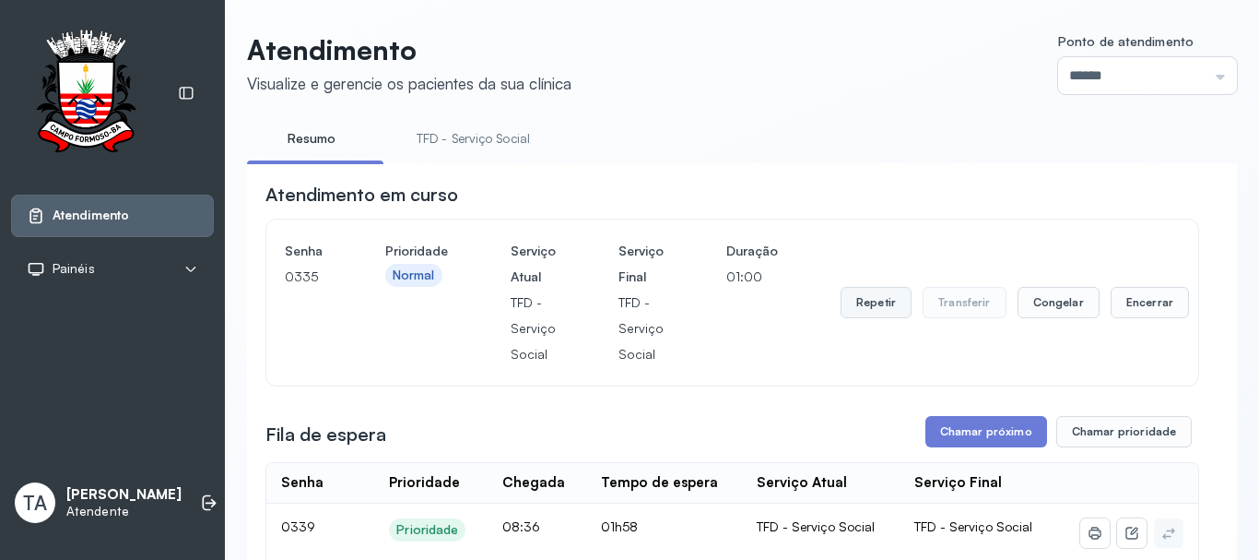
click at [871, 304] on button "Repetir" at bounding box center [876, 302] width 71 height 31
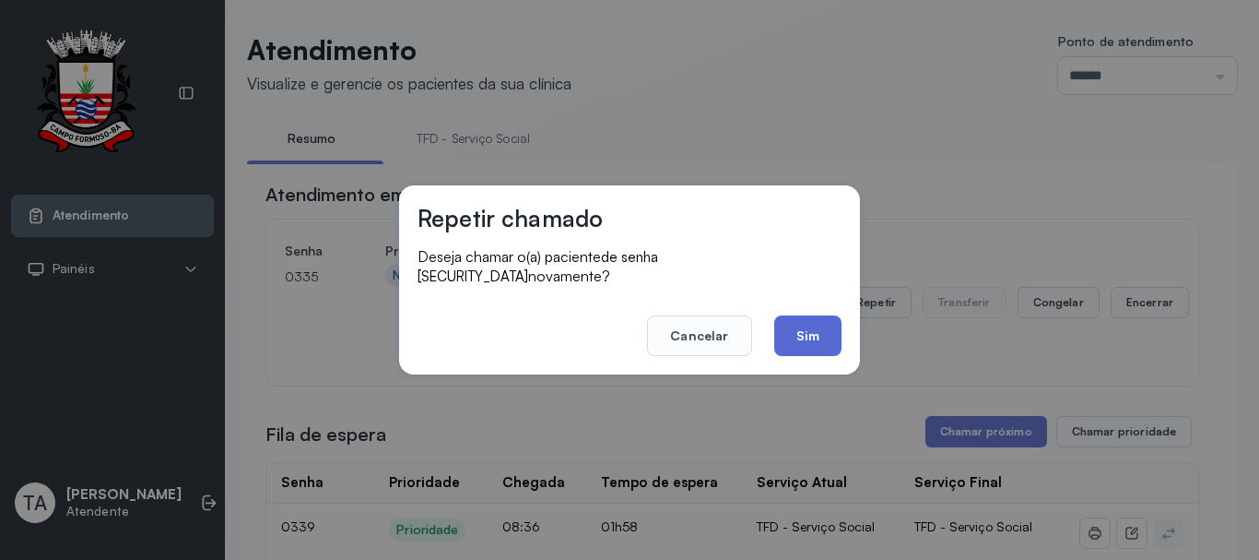
click at [834, 322] on button "Sim" at bounding box center [807, 335] width 67 height 41
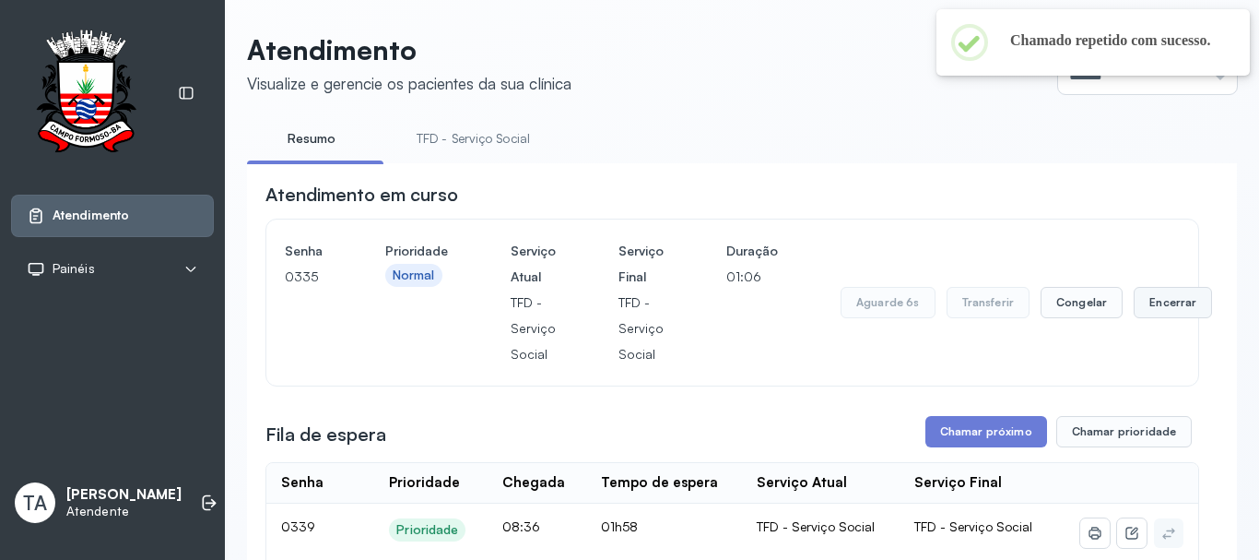
click at [1145, 318] on button "Encerrar" at bounding box center [1173, 302] width 78 height 31
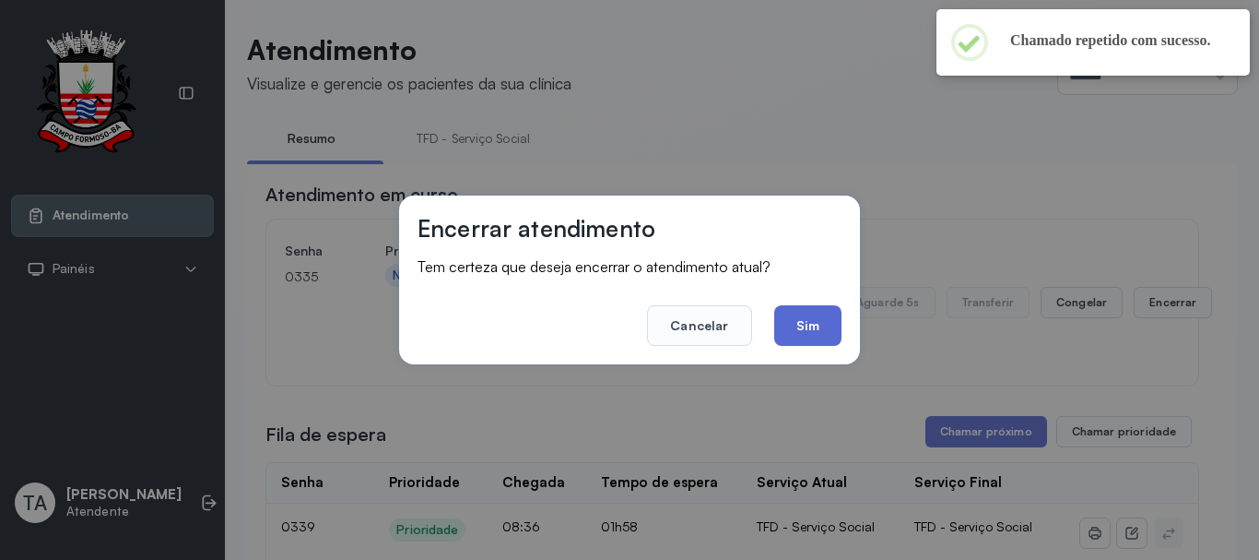
click at [822, 327] on button "Sim" at bounding box center [807, 325] width 67 height 41
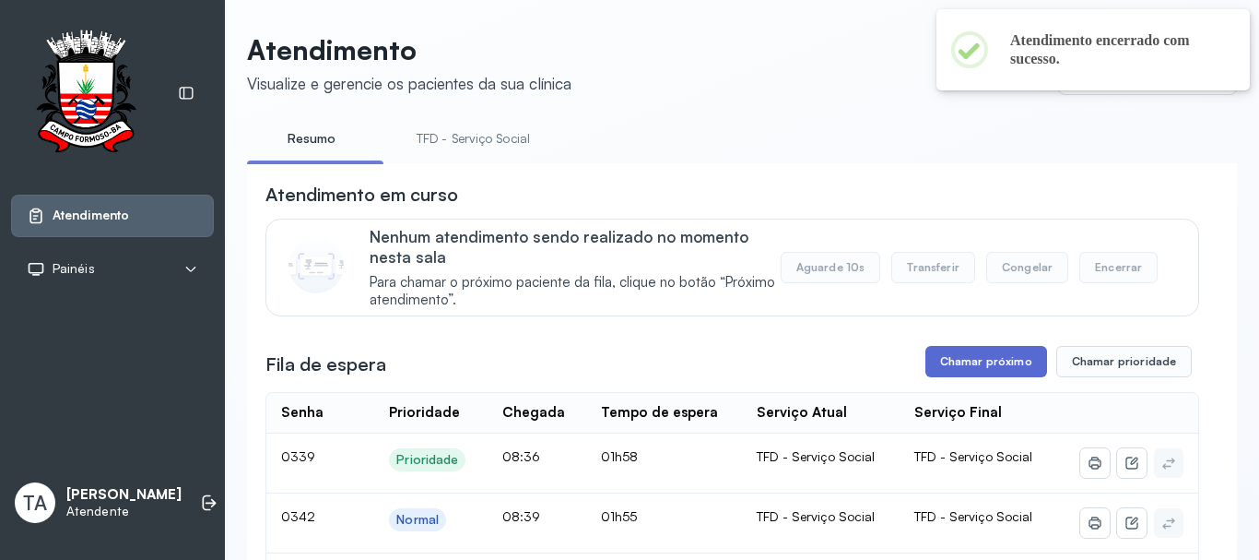
click at [944, 365] on button "Chamar próximo" at bounding box center [987, 361] width 122 height 31
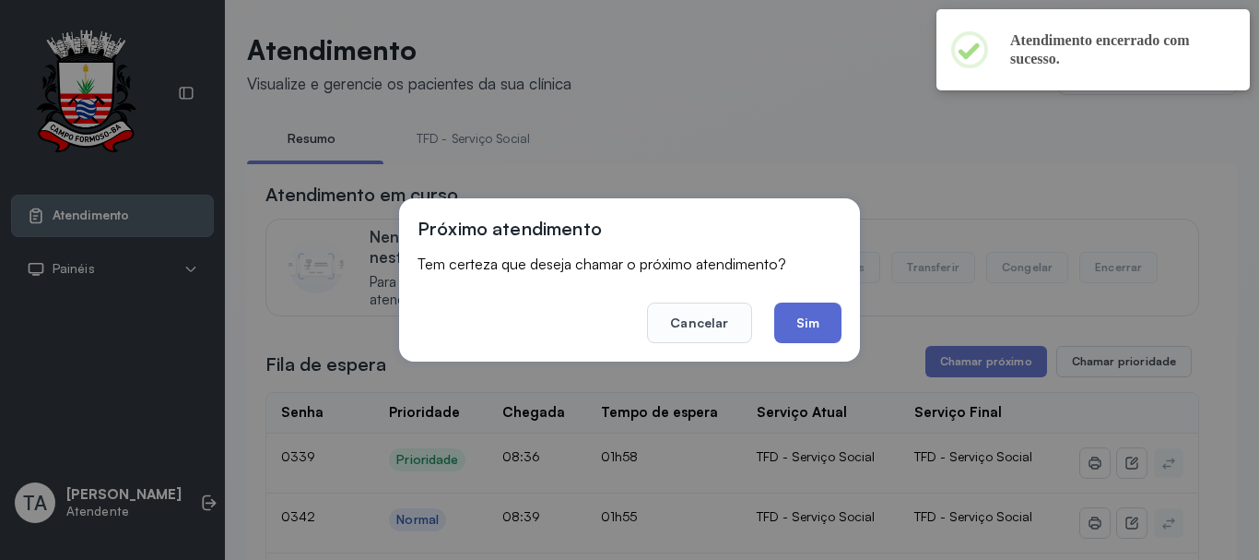
click at [806, 319] on button "Sim" at bounding box center [807, 322] width 67 height 41
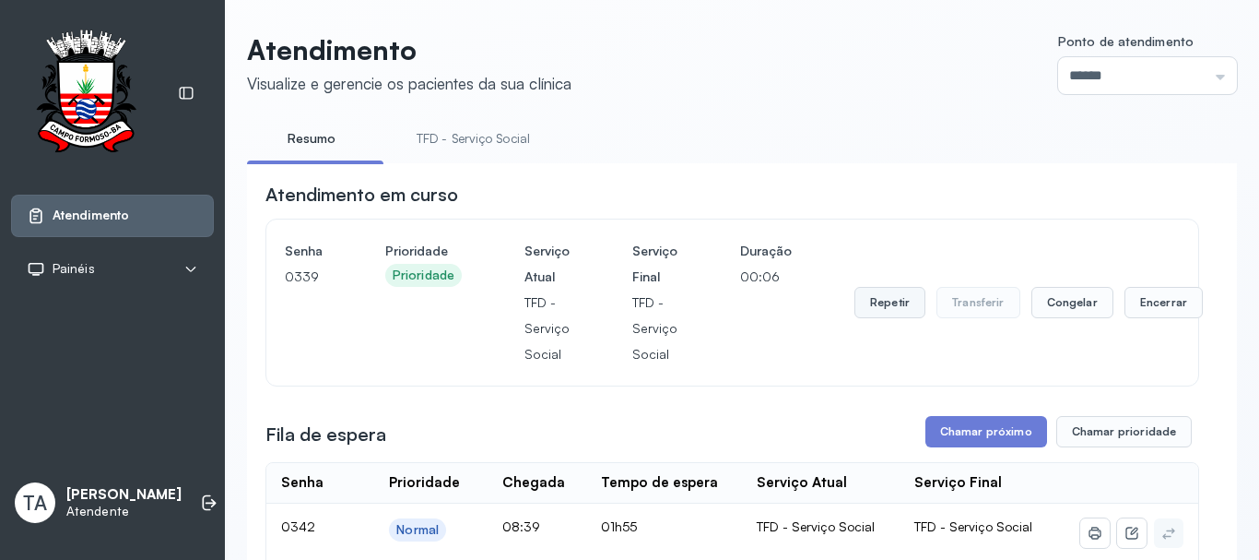
click at [911, 312] on button "Repetir" at bounding box center [890, 302] width 71 height 31
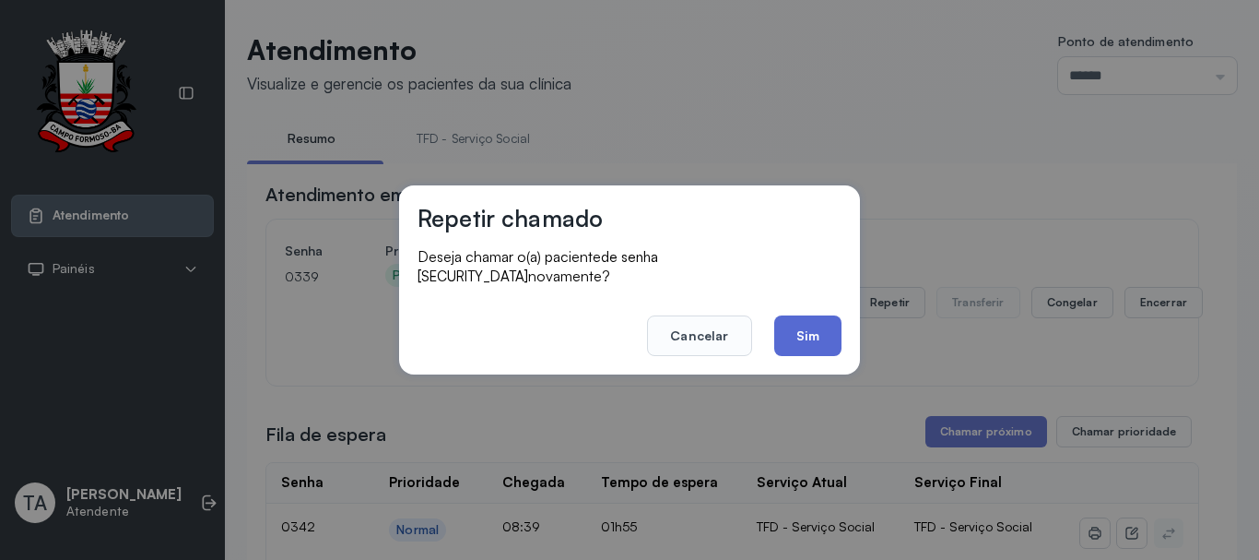
click at [823, 321] on button "Sim" at bounding box center [807, 335] width 67 height 41
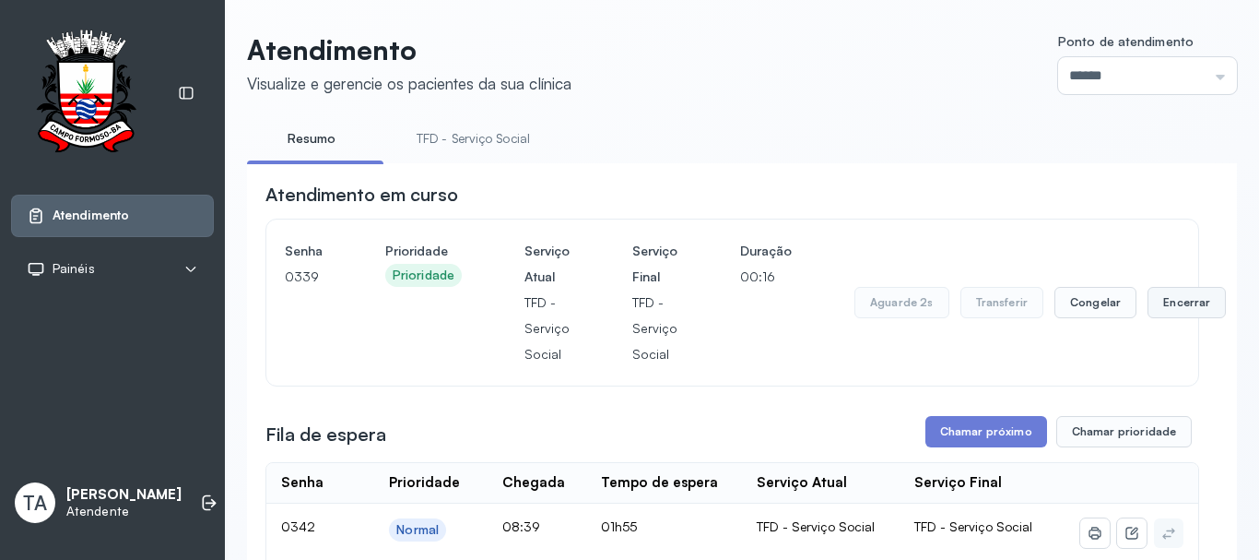
click at [1157, 306] on button "Encerrar" at bounding box center [1187, 302] width 78 height 31
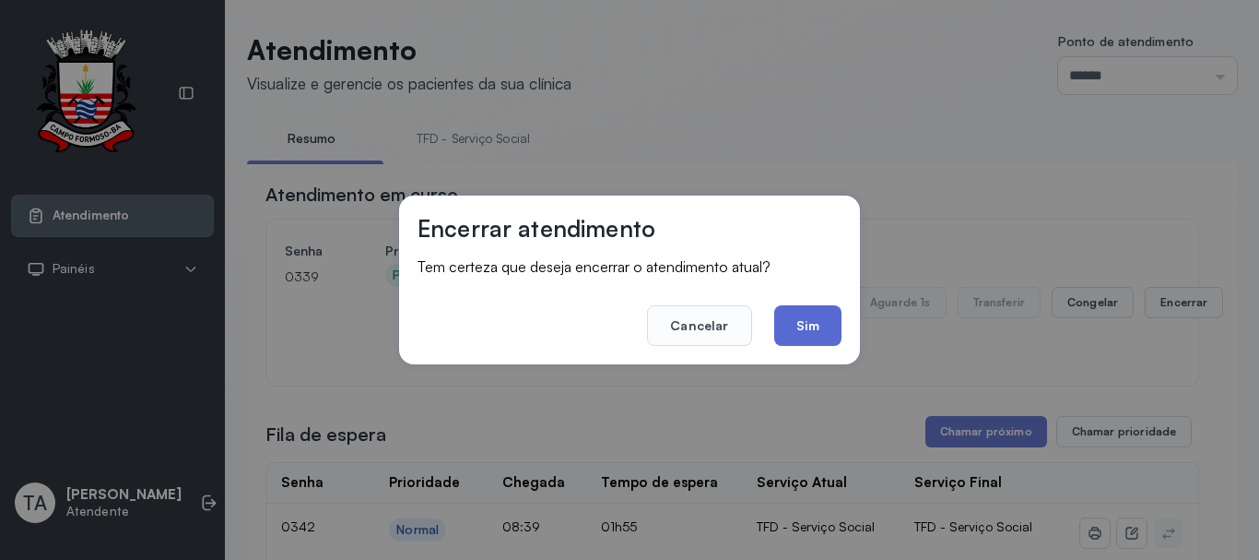
click at [802, 315] on button "Sim" at bounding box center [807, 325] width 67 height 41
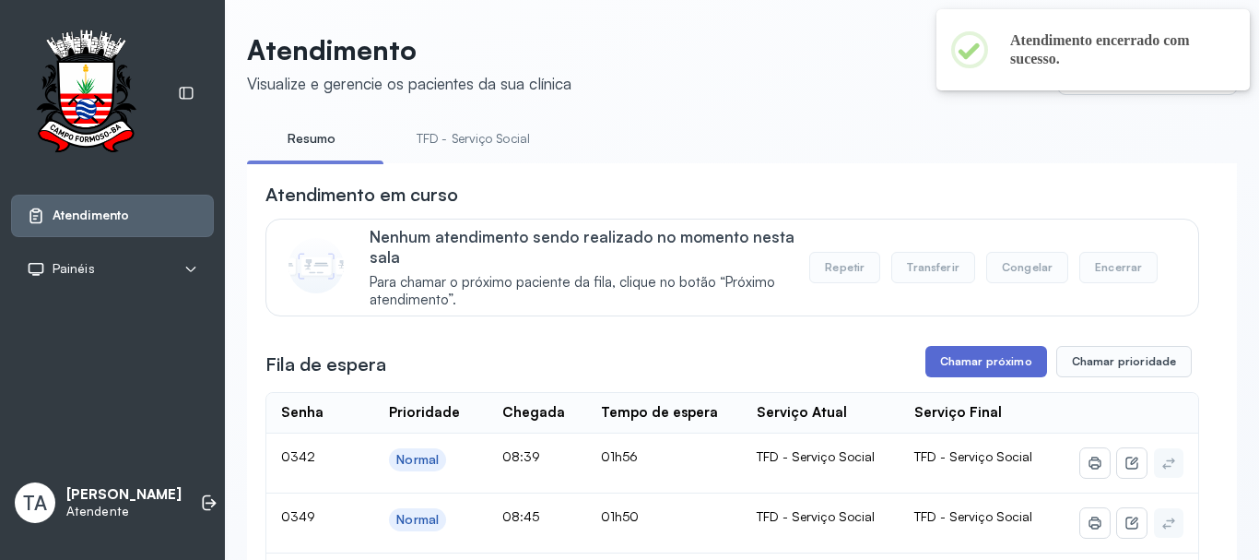
click at [975, 356] on button "Chamar próximo" at bounding box center [987, 361] width 122 height 31
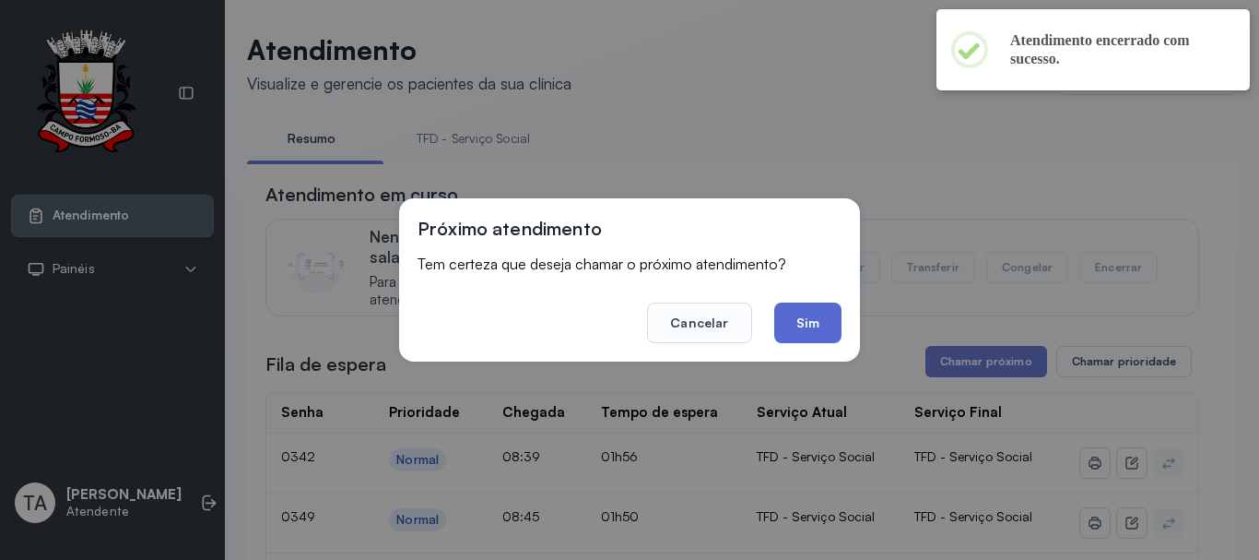
click at [813, 329] on button "Sim" at bounding box center [807, 322] width 67 height 41
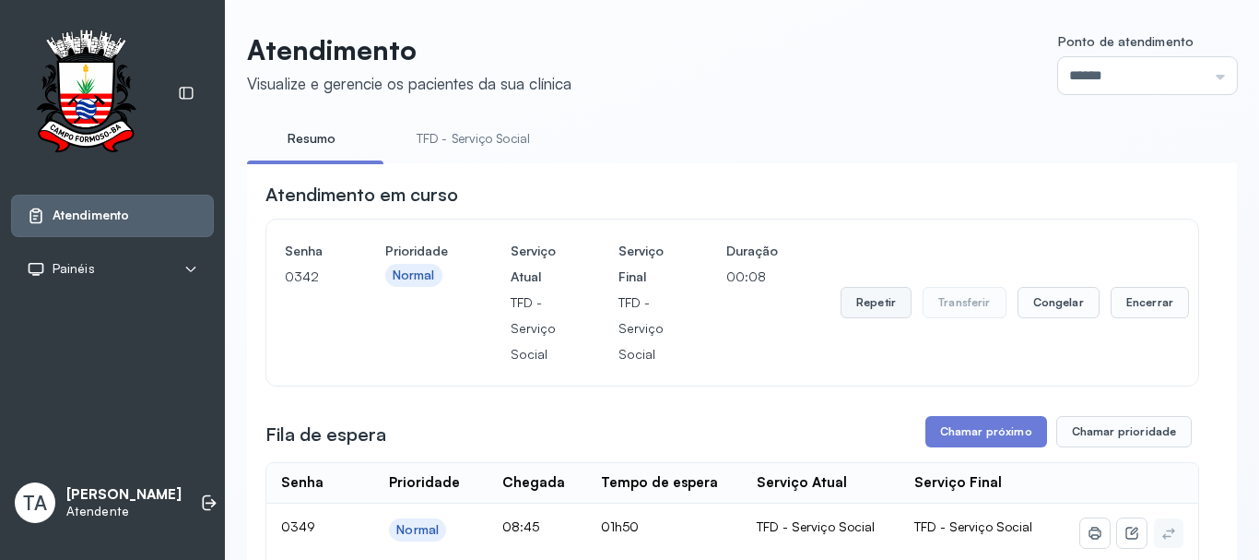
click at [897, 309] on button "Repetir" at bounding box center [876, 302] width 71 height 31
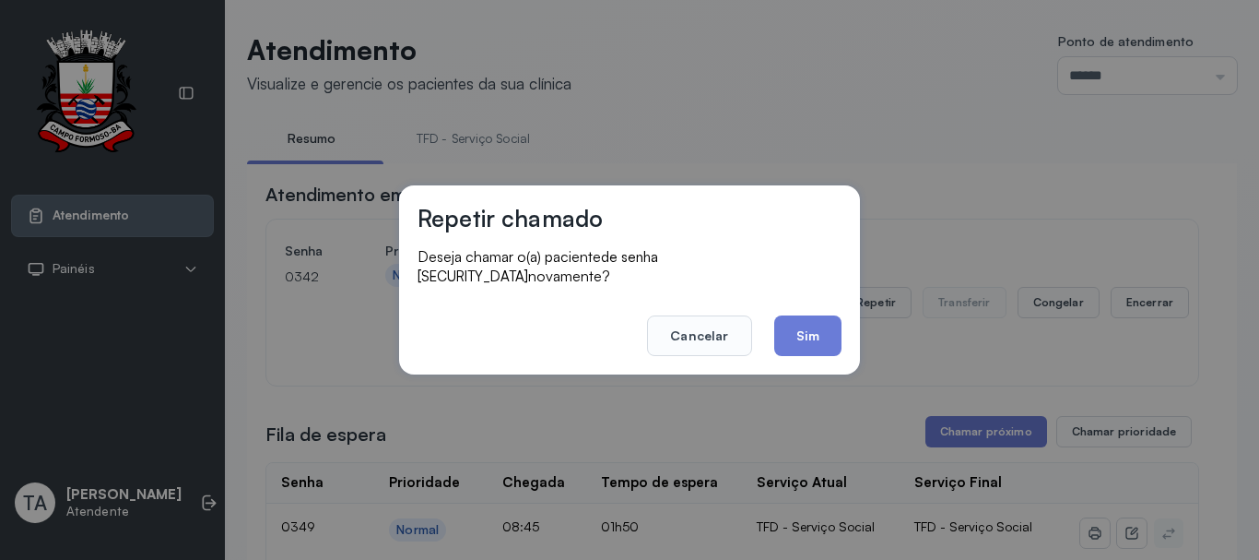
click at [807, 326] on button "Sim" at bounding box center [807, 335] width 67 height 41
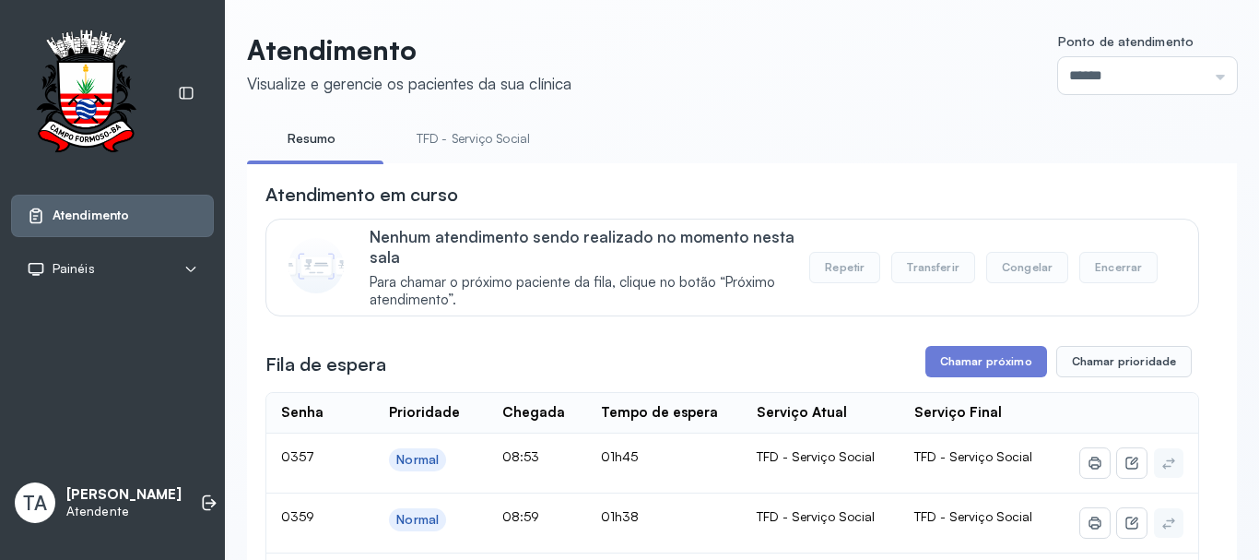
click at [493, 130] on link "TFD - Serviço Social" at bounding box center [473, 139] width 150 height 30
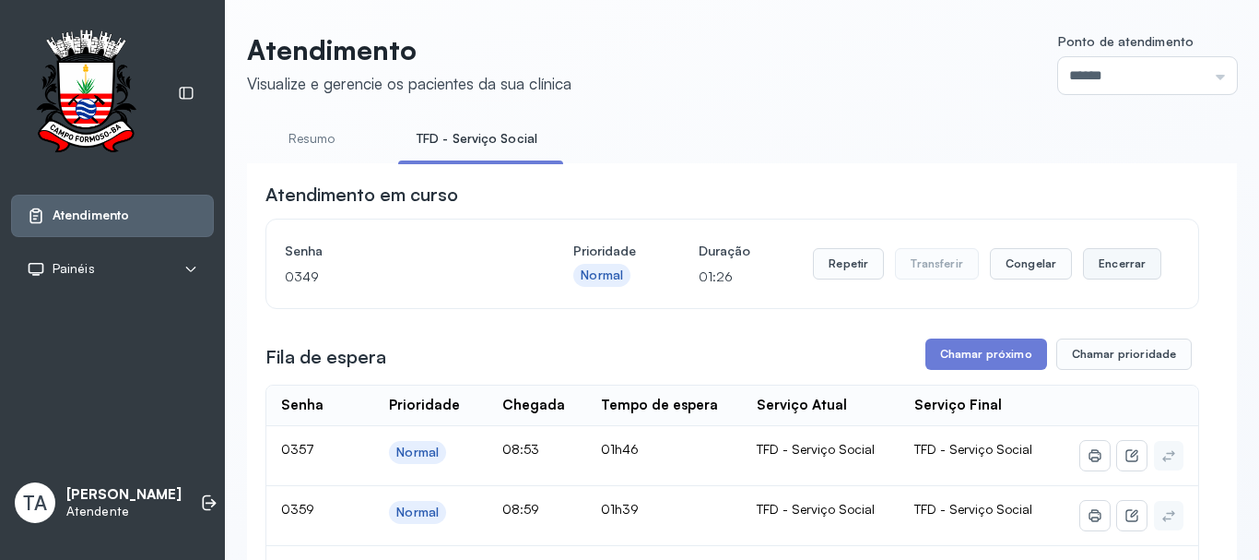
click at [1098, 279] on button "Encerrar" at bounding box center [1122, 263] width 78 height 31
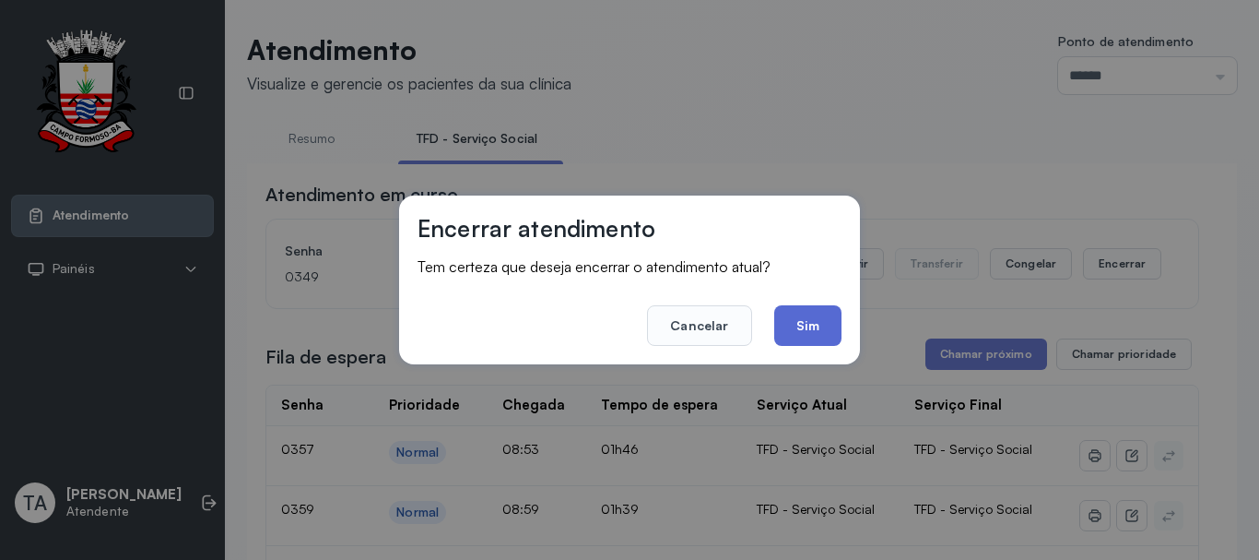
click at [824, 321] on button "Sim" at bounding box center [807, 325] width 67 height 41
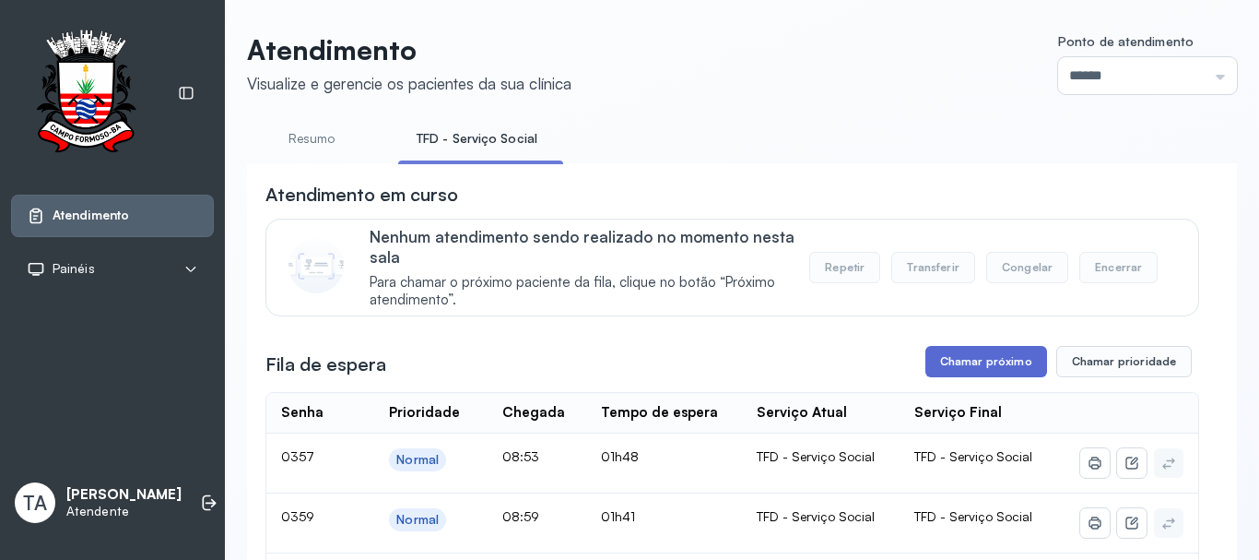
click at [944, 357] on button "Chamar próximo" at bounding box center [987, 361] width 122 height 31
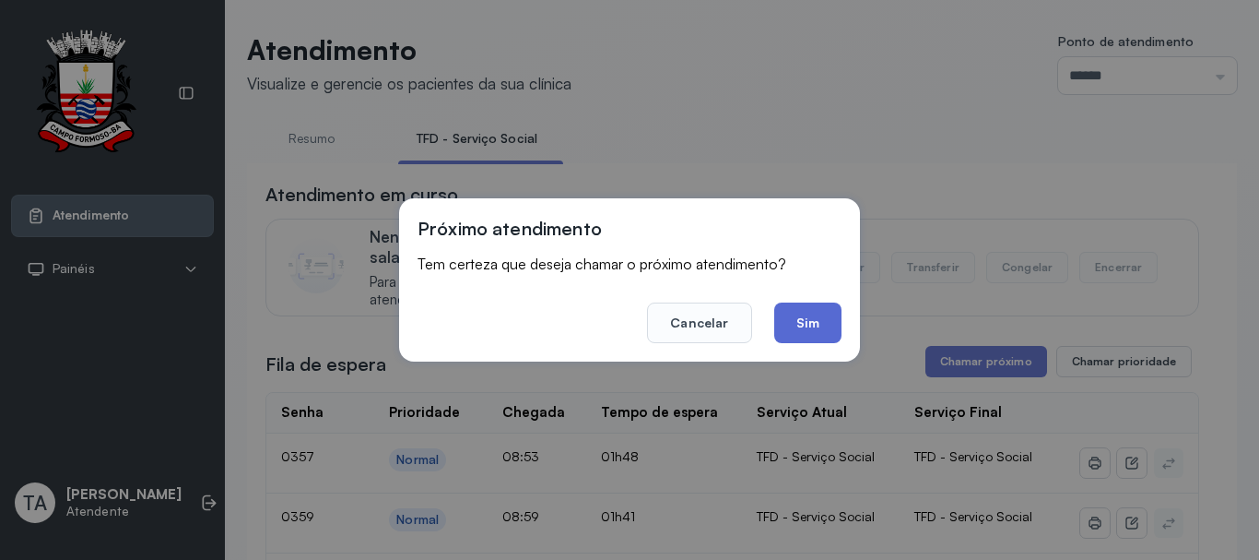
click at [810, 325] on button "Sim" at bounding box center [807, 322] width 67 height 41
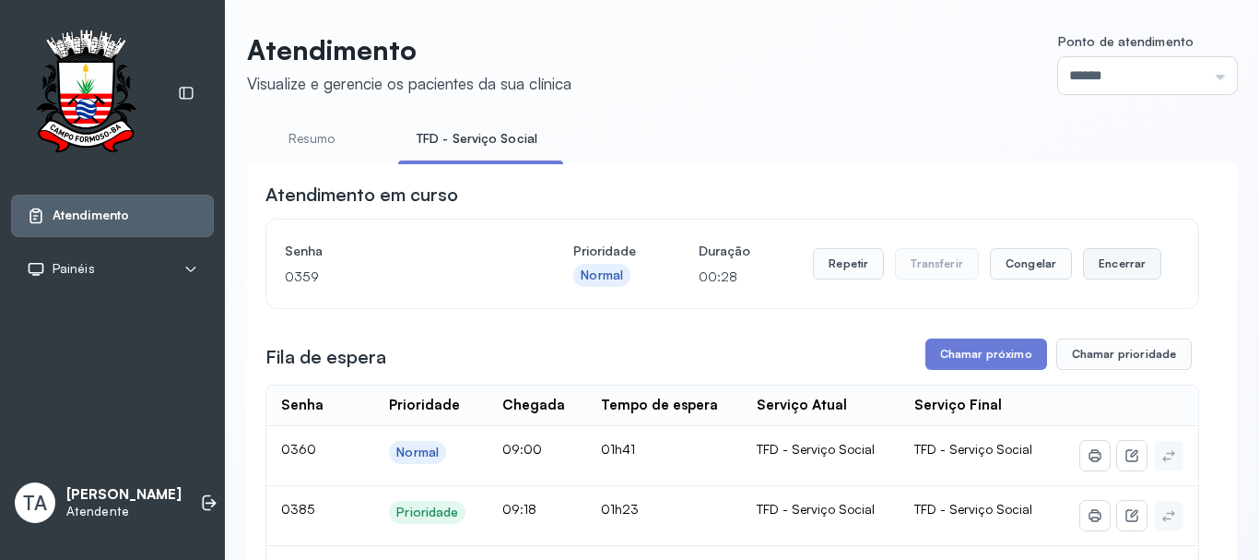
click at [1120, 279] on button "Encerrar" at bounding box center [1122, 263] width 78 height 31
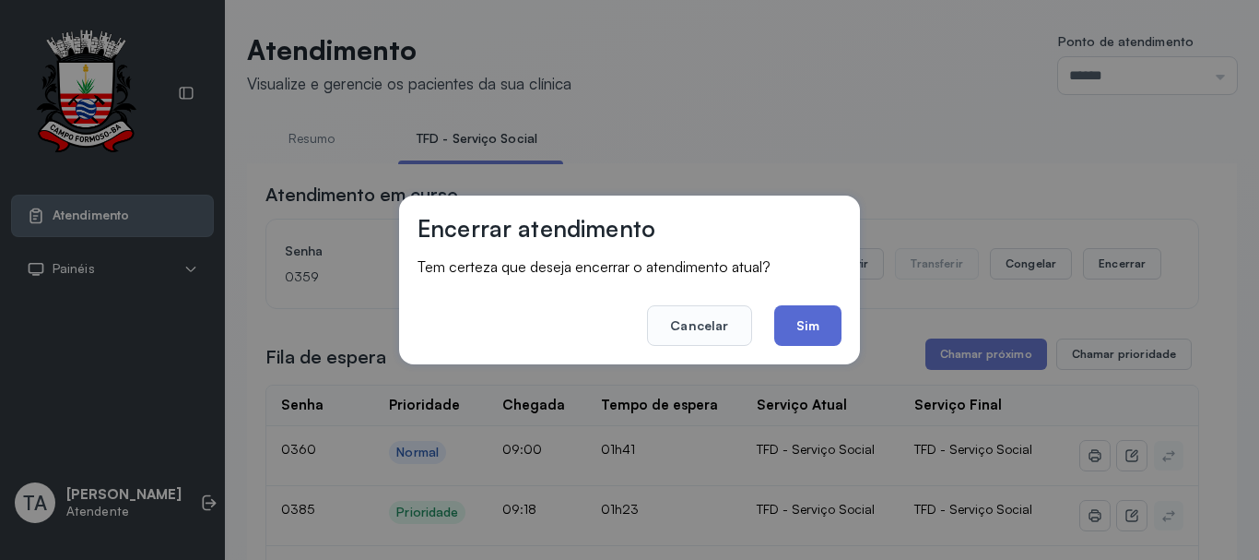
click at [815, 325] on button "Sim" at bounding box center [807, 325] width 67 height 41
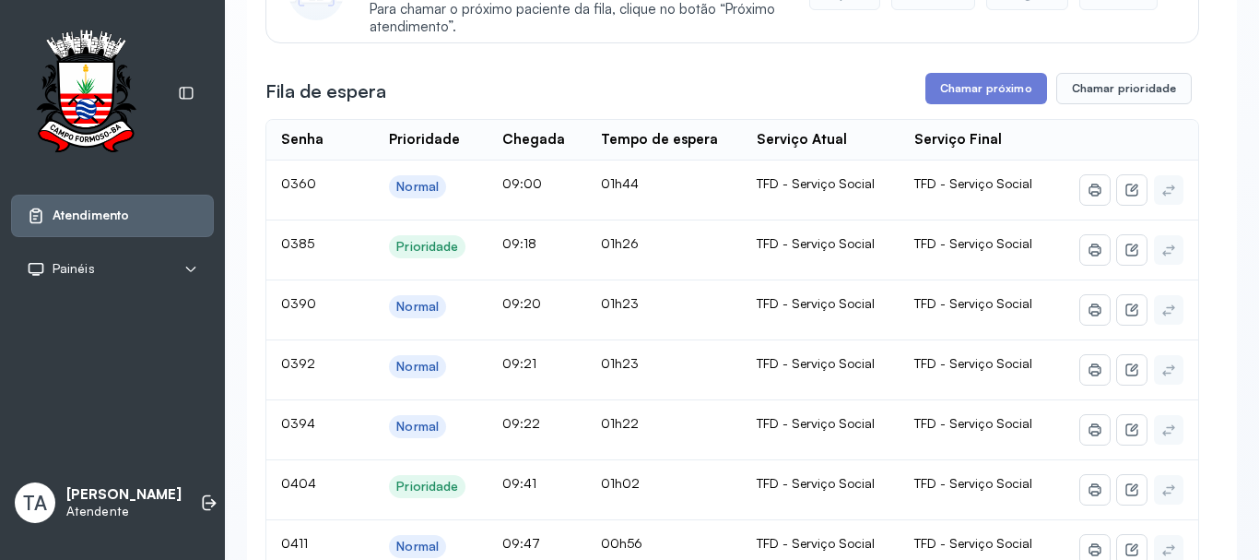
scroll to position [184, 0]
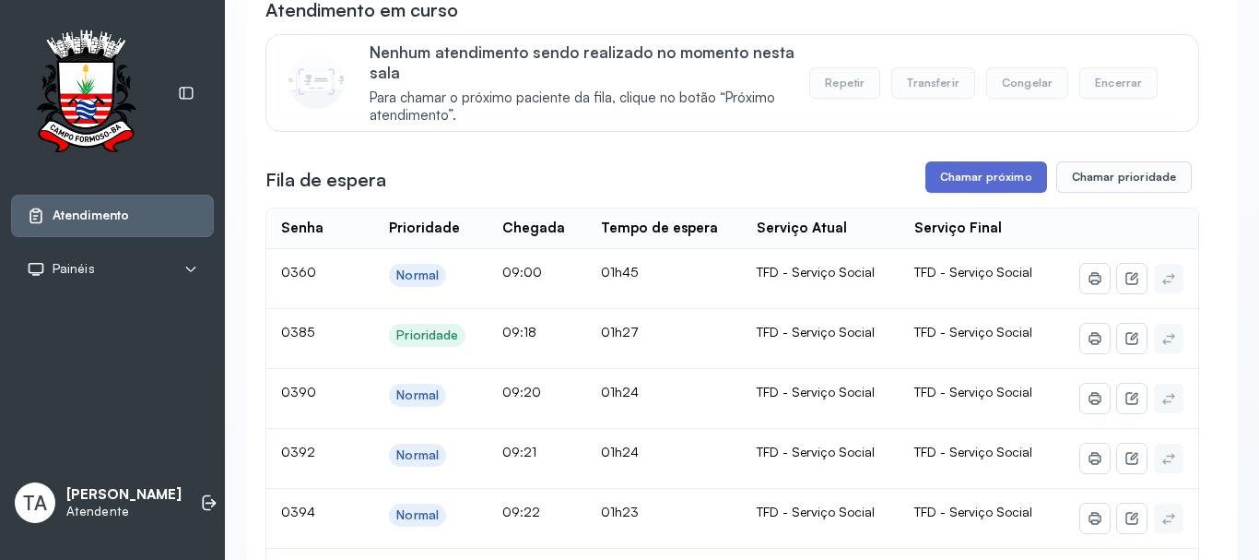
click at [945, 185] on button "Chamar próximo" at bounding box center [987, 176] width 122 height 31
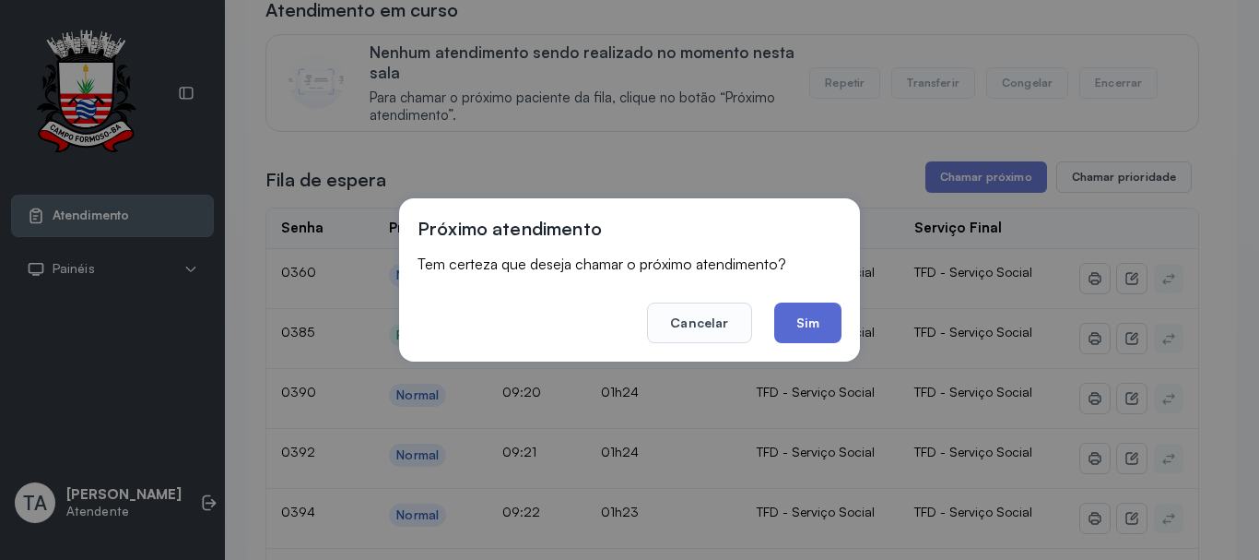
click at [827, 326] on button "Sim" at bounding box center [807, 322] width 67 height 41
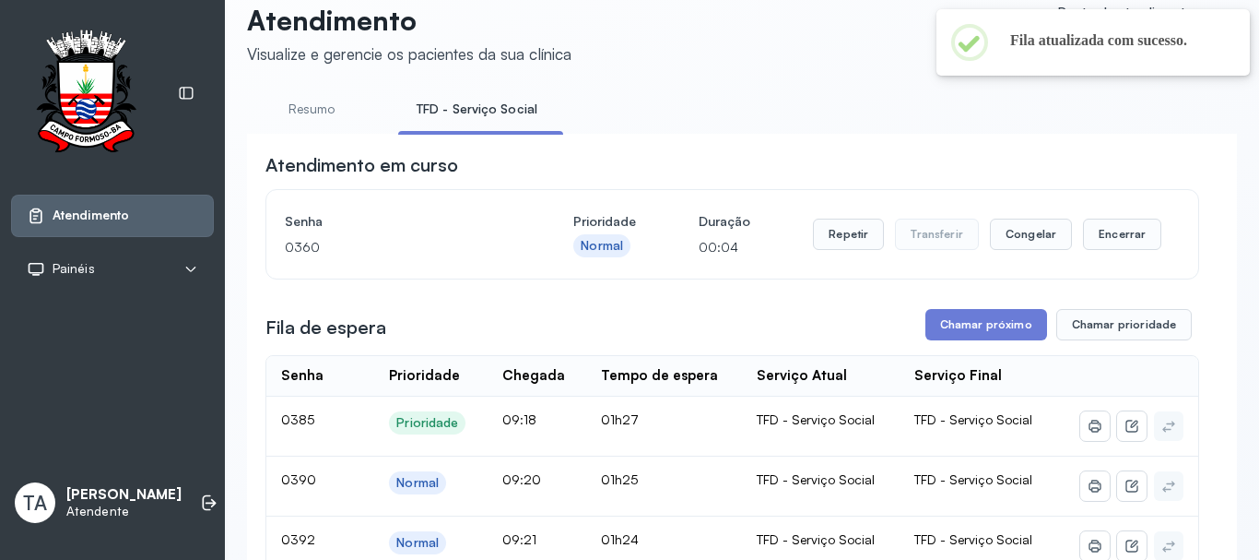
scroll to position [0, 0]
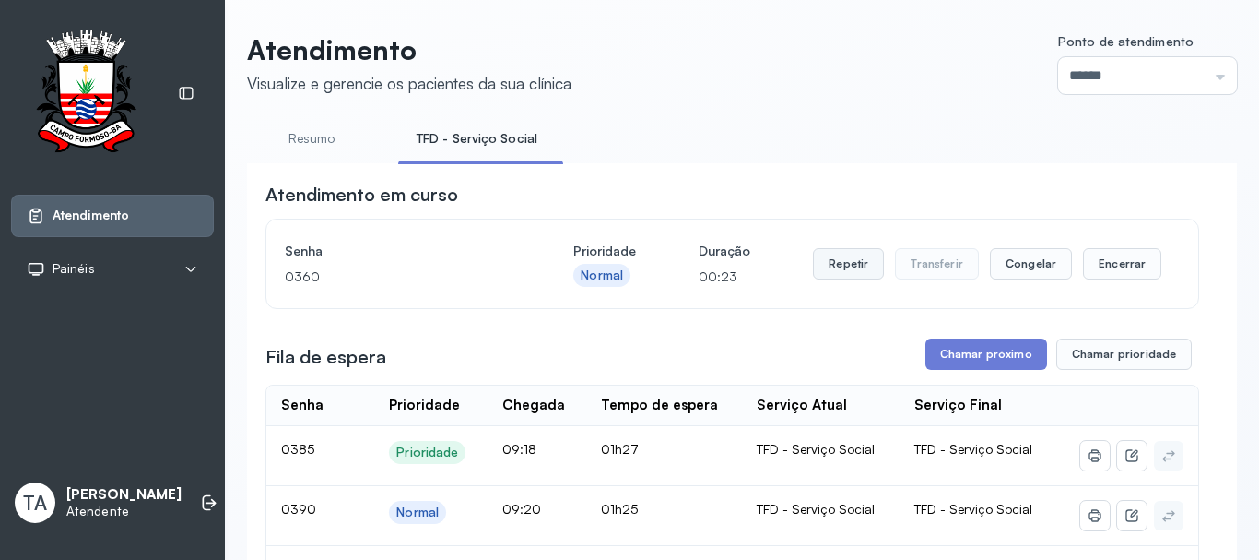
click at [841, 260] on button "Repetir" at bounding box center [848, 263] width 71 height 31
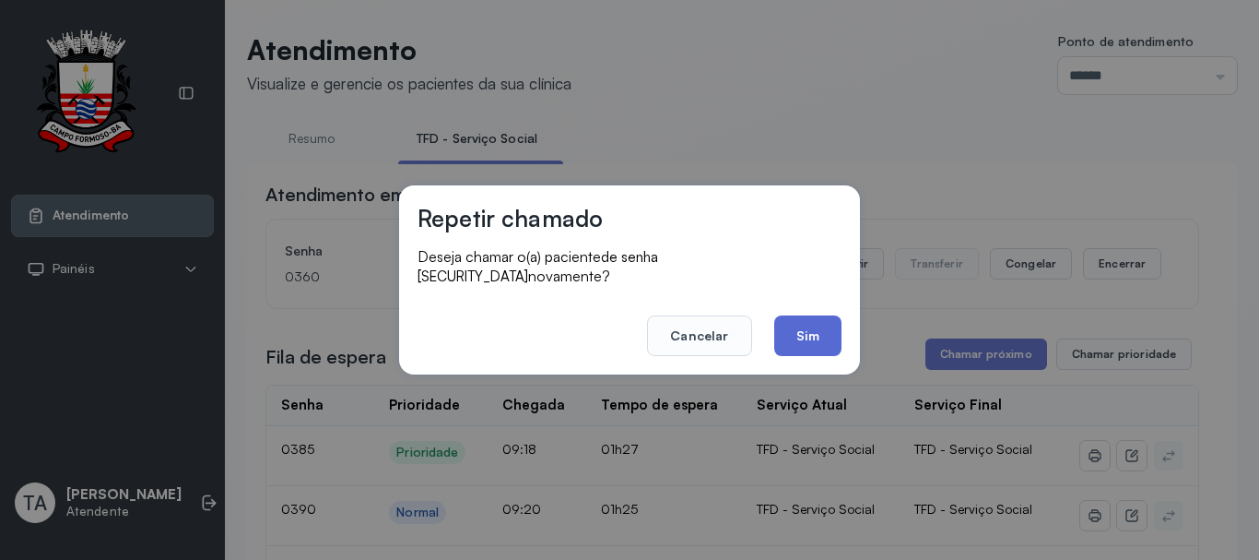
click at [812, 330] on button "Sim" at bounding box center [807, 335] width 67 height 41
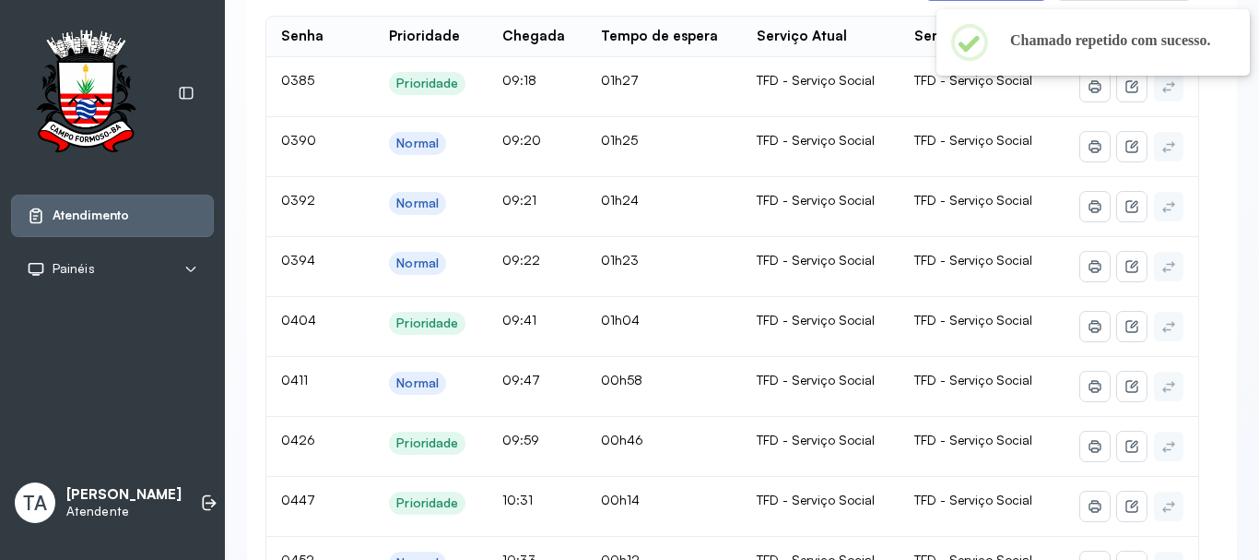
scroll to position [92, 0]
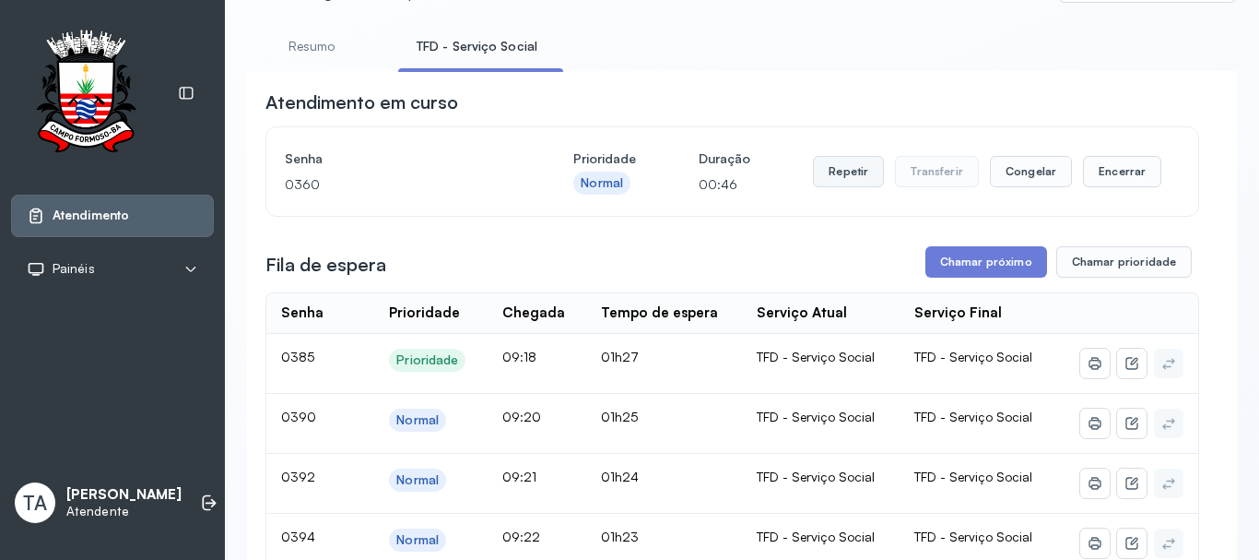
click at [856, 179] on button "Repetir" at bounding box center [848, 171] width 71 height 31
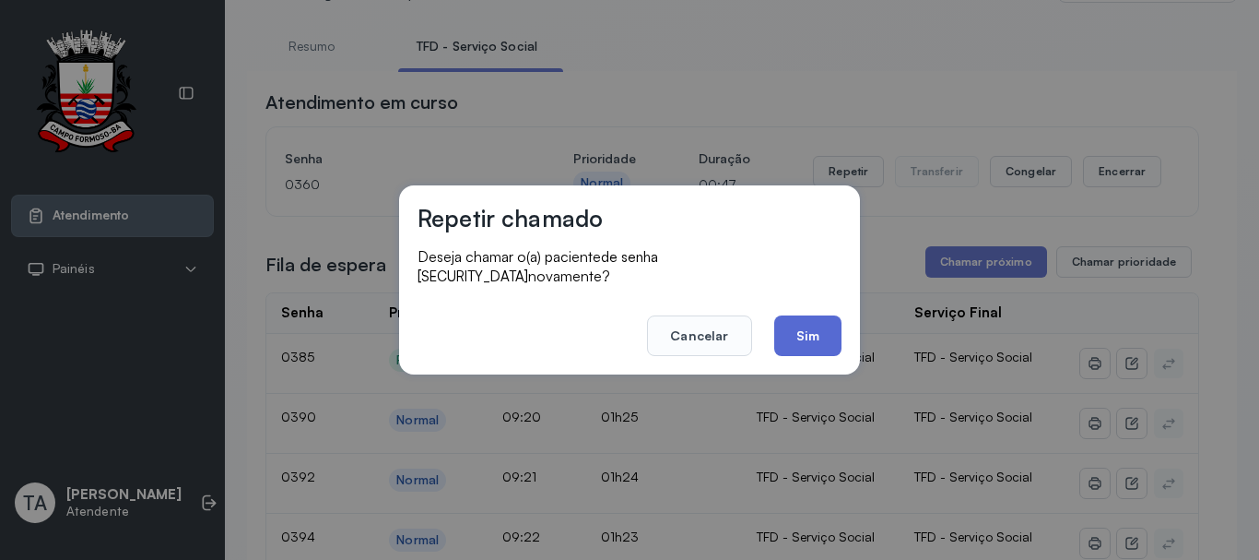
click at [798, 320] on button "Sim" at bounding box center [807, 335] width 67 height 41
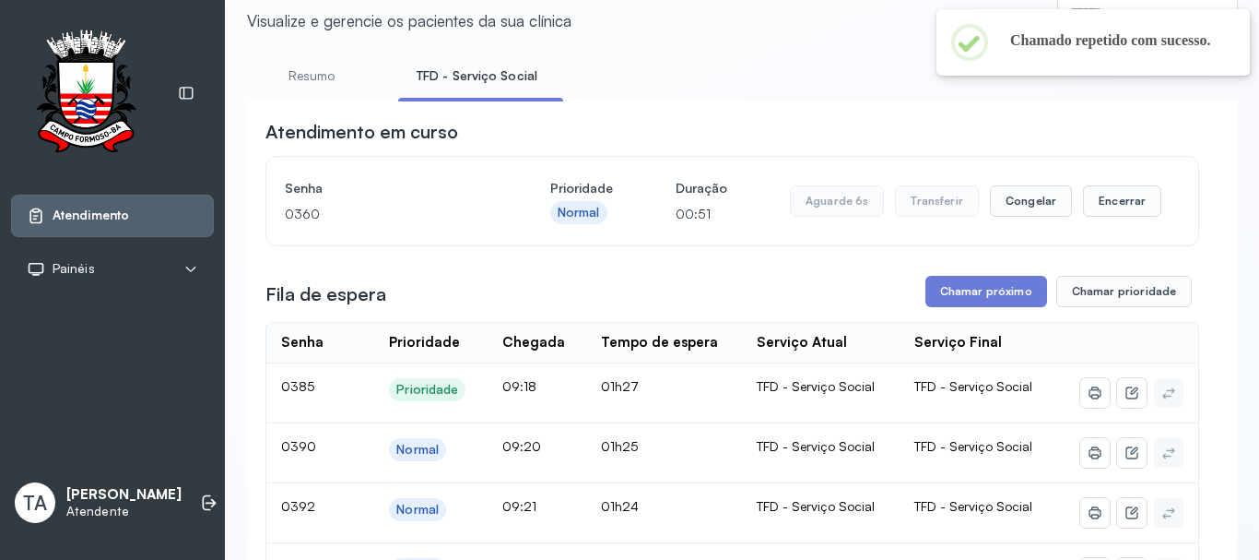
scroll to position [0, 0]
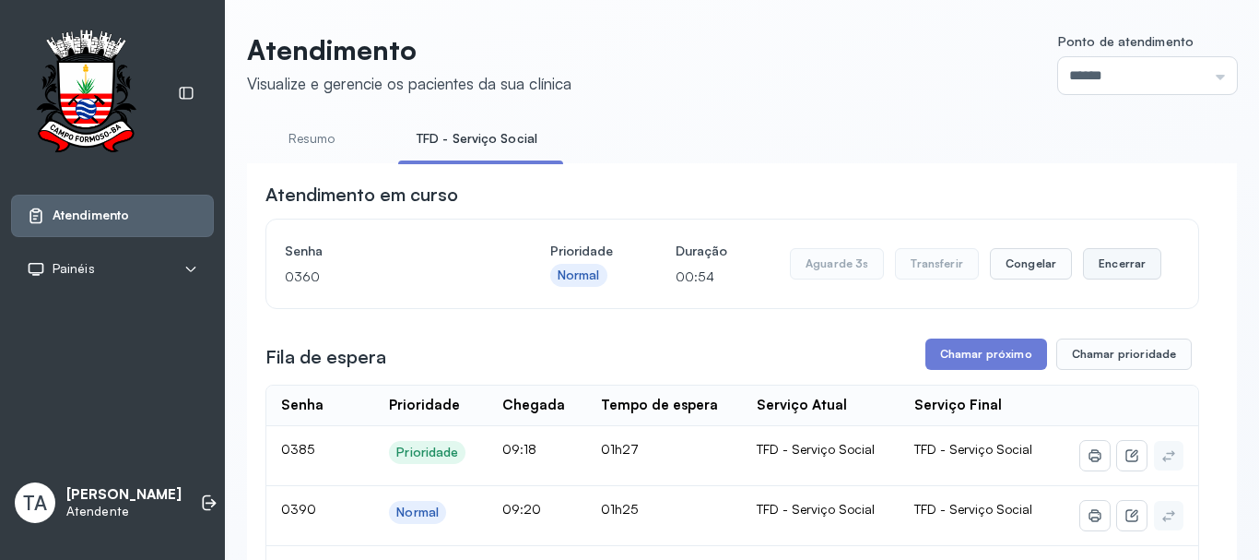
click at [1111, 278] on button "Encerrar" at bounding box center [1122, 263] width 78 height 31
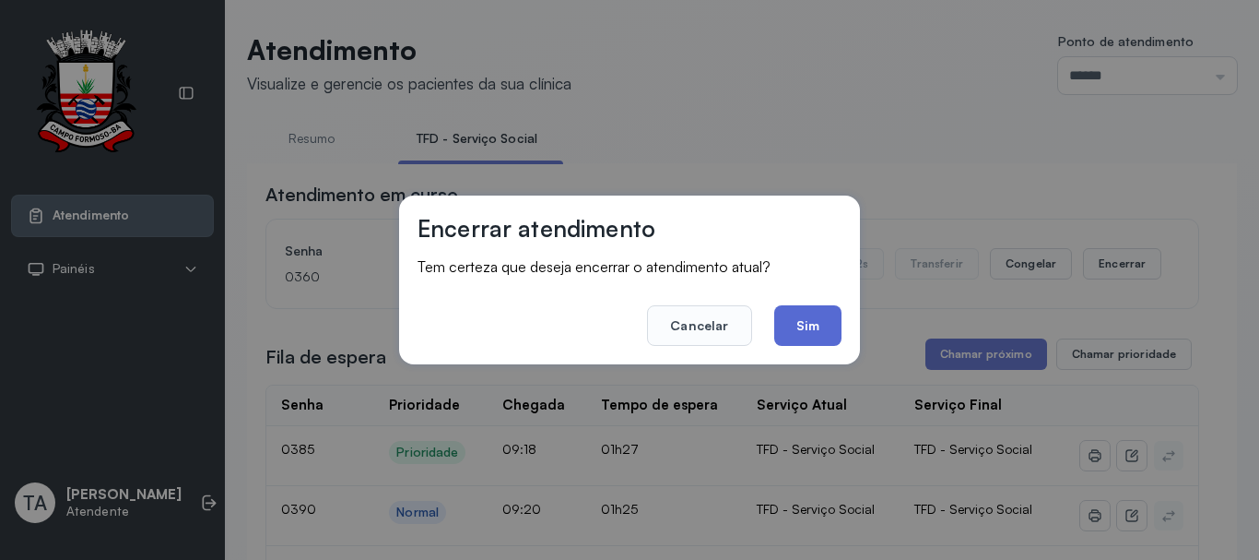
click at [829, 319] on button "Sim" at bounding box center [807, 325] width 67 height 41
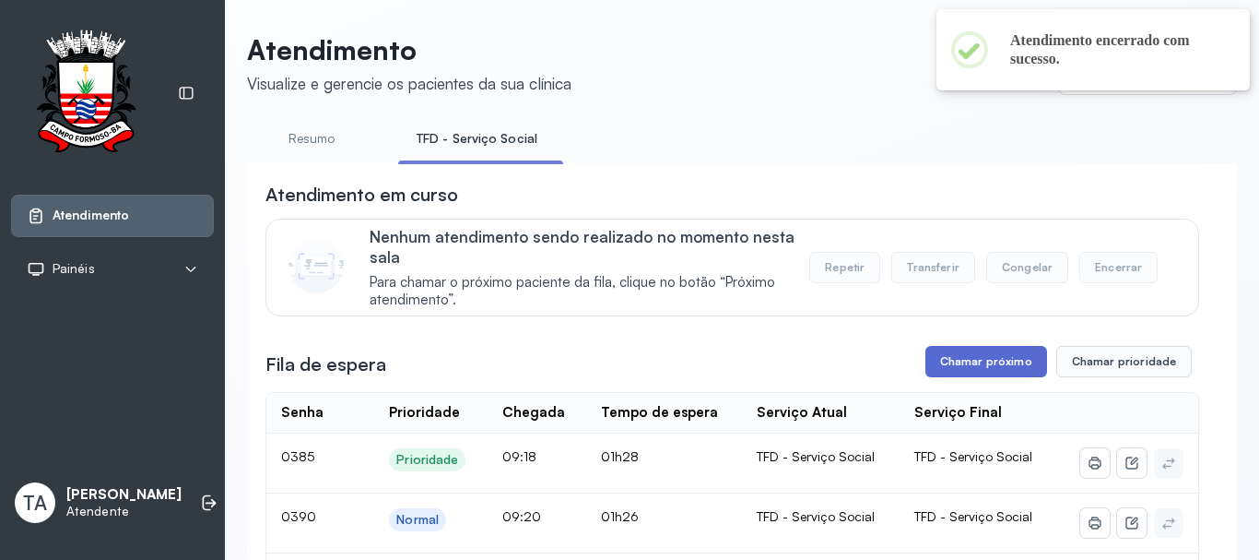
click at [941, 363] on button "Chamar próximo" at bounding box center [987, 361] width 122 height 31
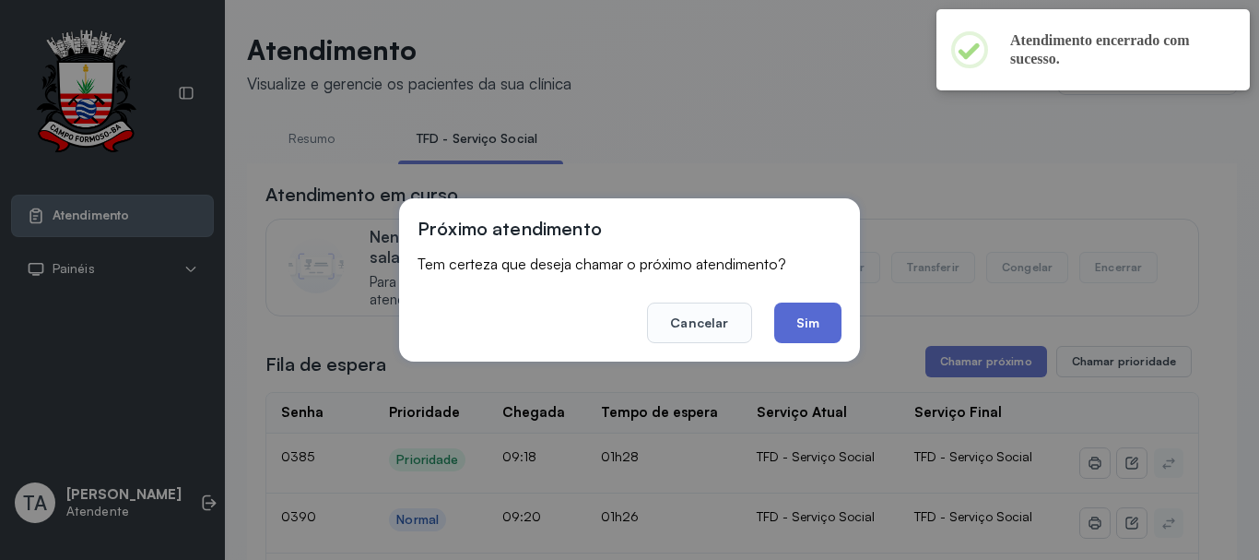
click at [818, 335] on button "Sim" at bounding box center [807, 322] width 67 height 41
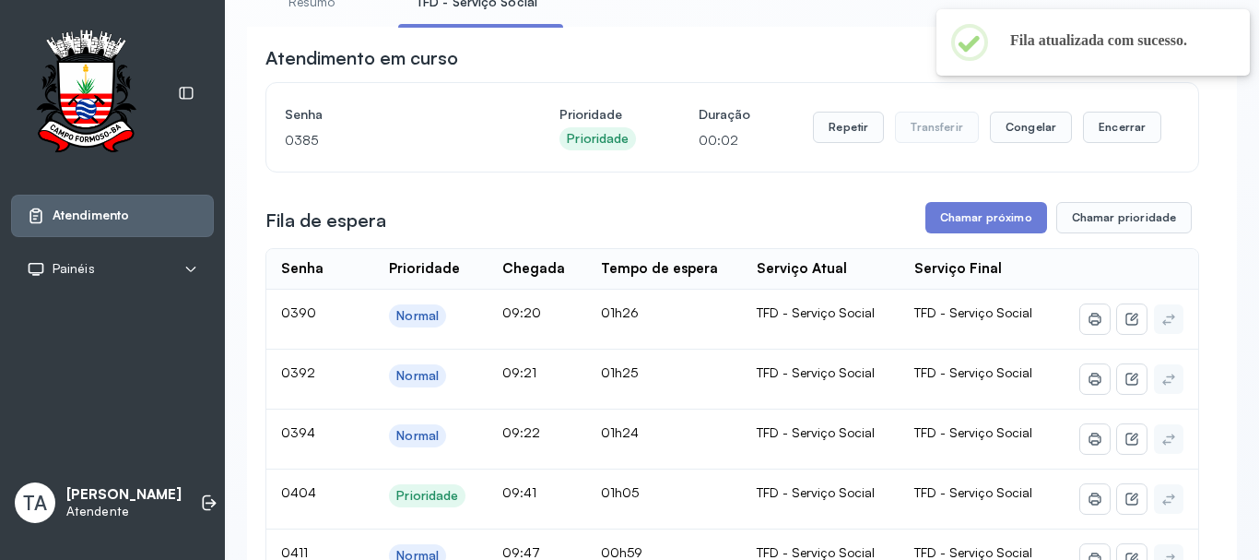
scroll to position [92, 0]
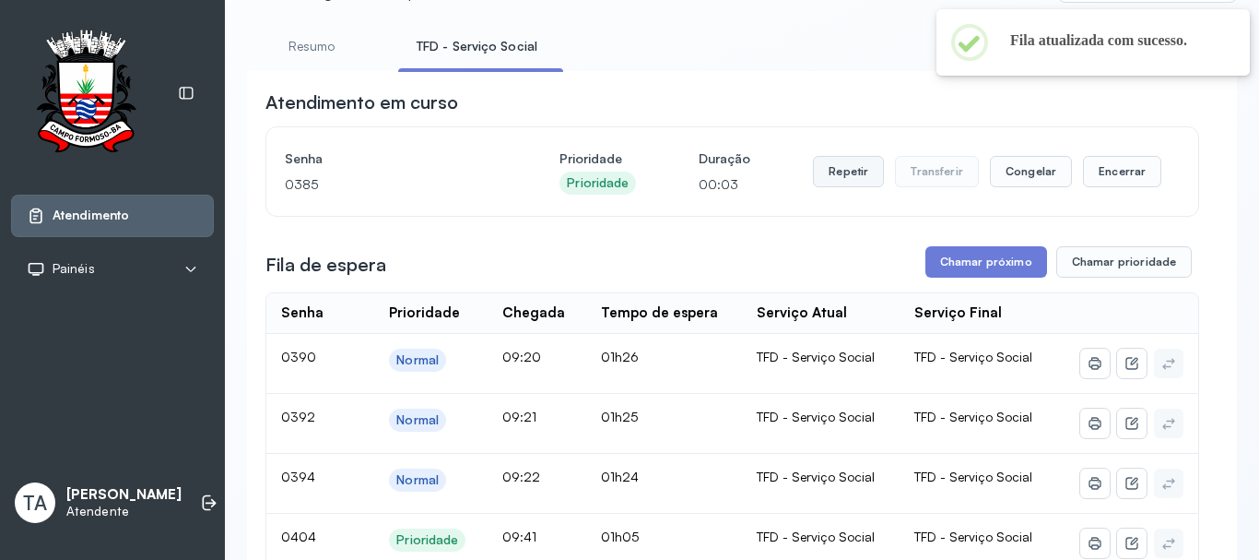
click at [846, 185] on button "Repetir" at bounding box center [848, 171] width 71 height 31
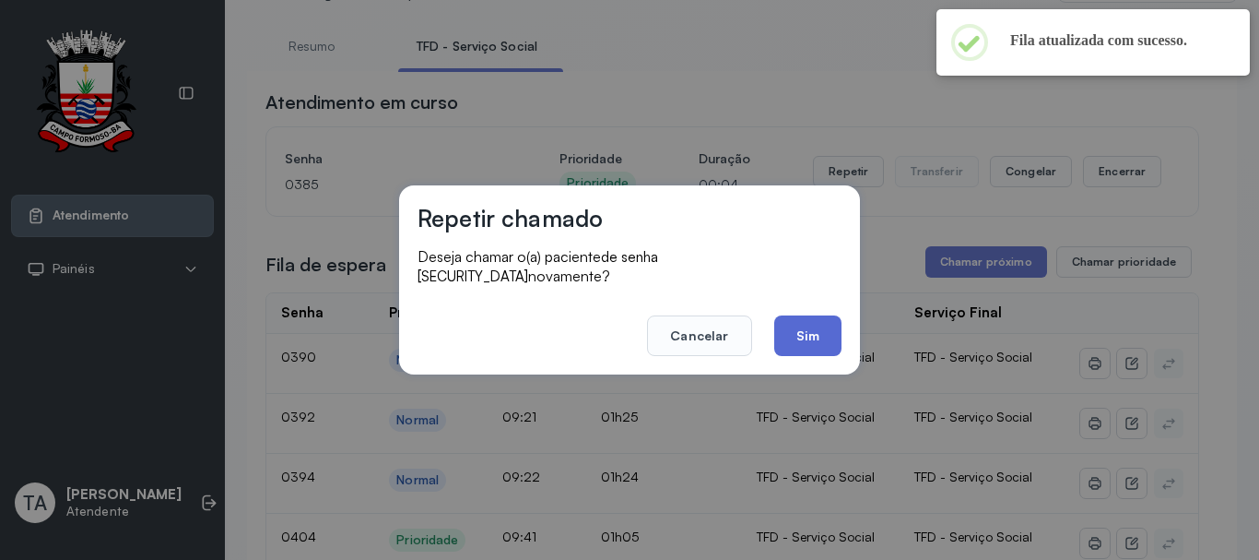
click at [809, 326] on button "Sim" at bounding box center [807, 335] width 67 height 41
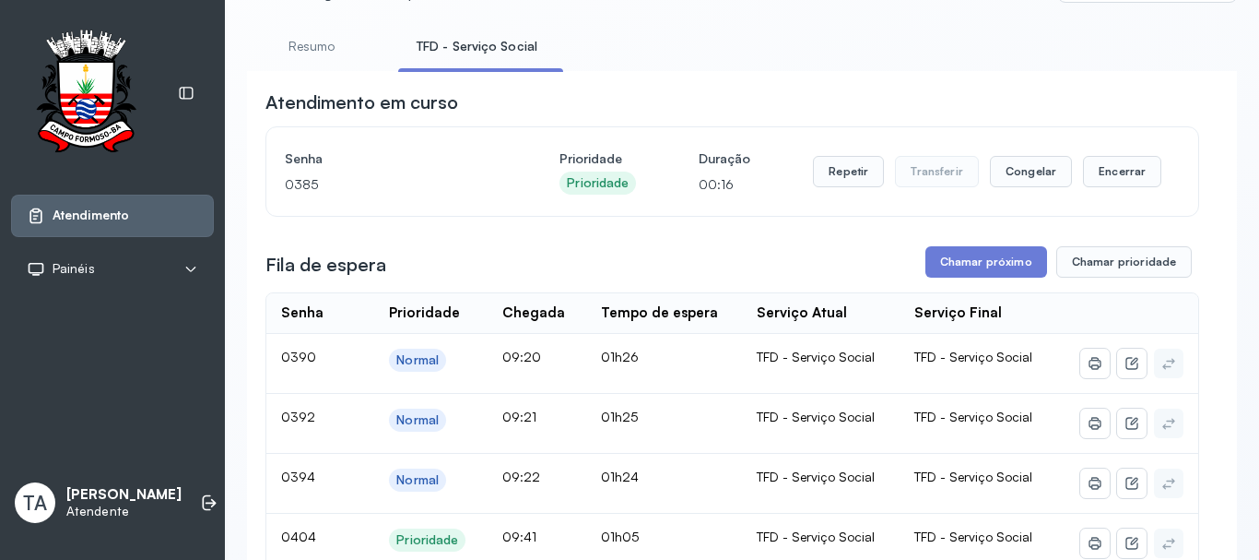
click at [837, 183] on button "Repetir" at bounding box center [848, 171] width 71 height 31
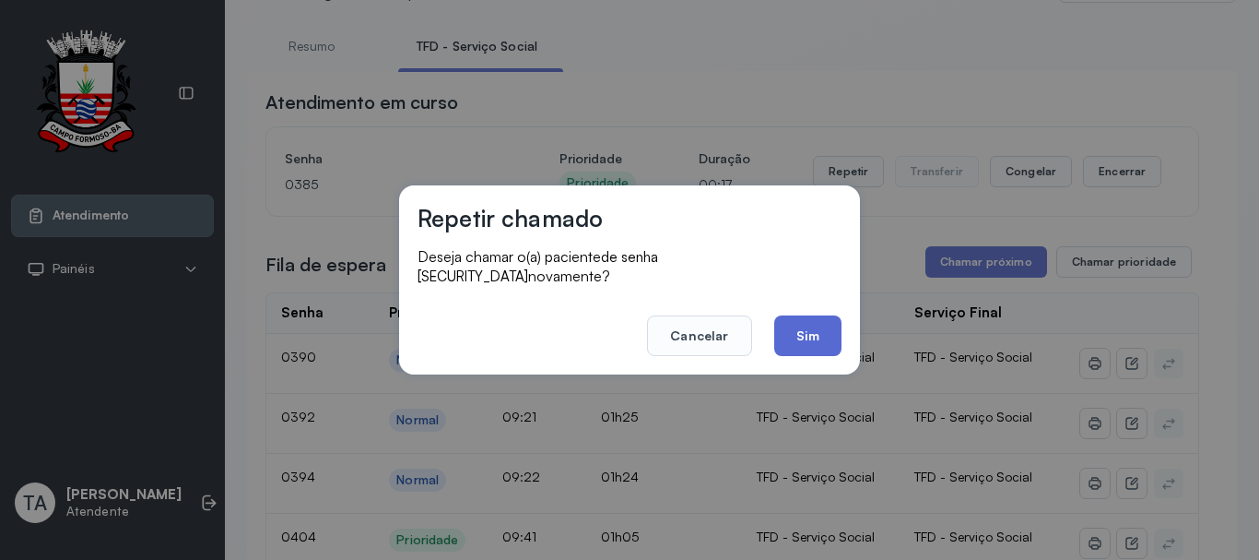
click at [824, 323] on button "Sim" at bounding box center [807, 335] width 67 height 41
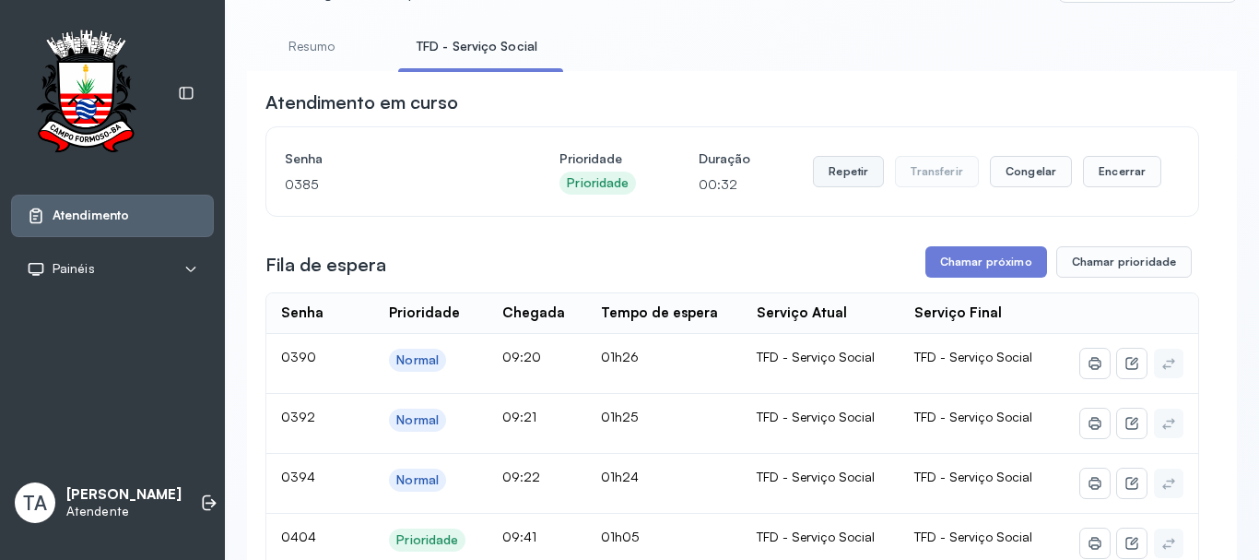
click at [826, 169] on button "Repetir" at bounding box center [848, 171] width 71 height 31
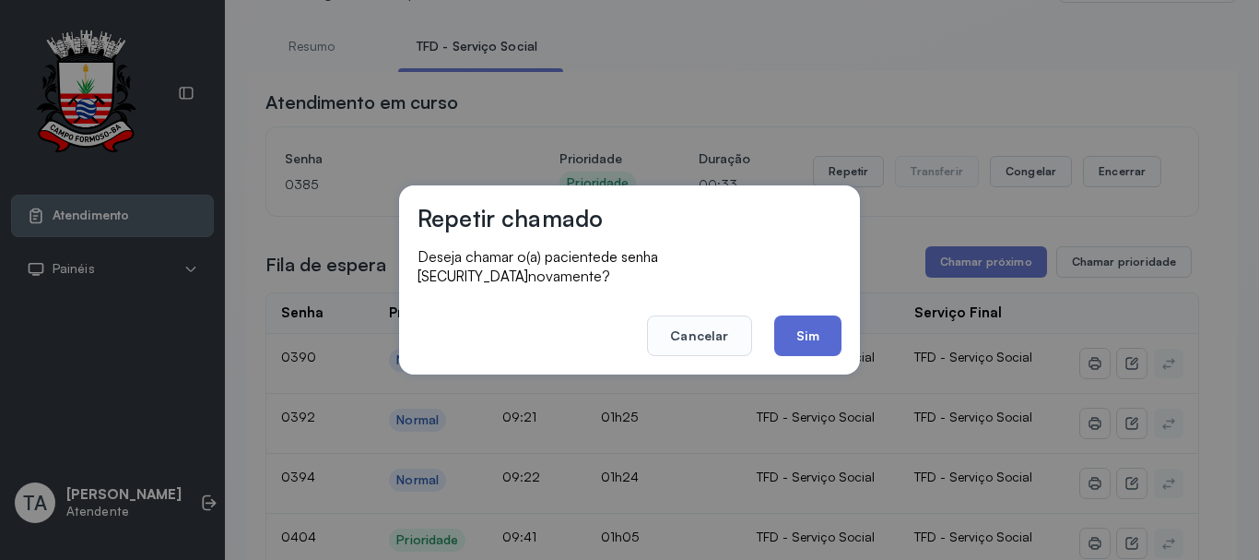
click at [814, 317] on button "Sim" at bounding box center [807, 335] width 67 height 41
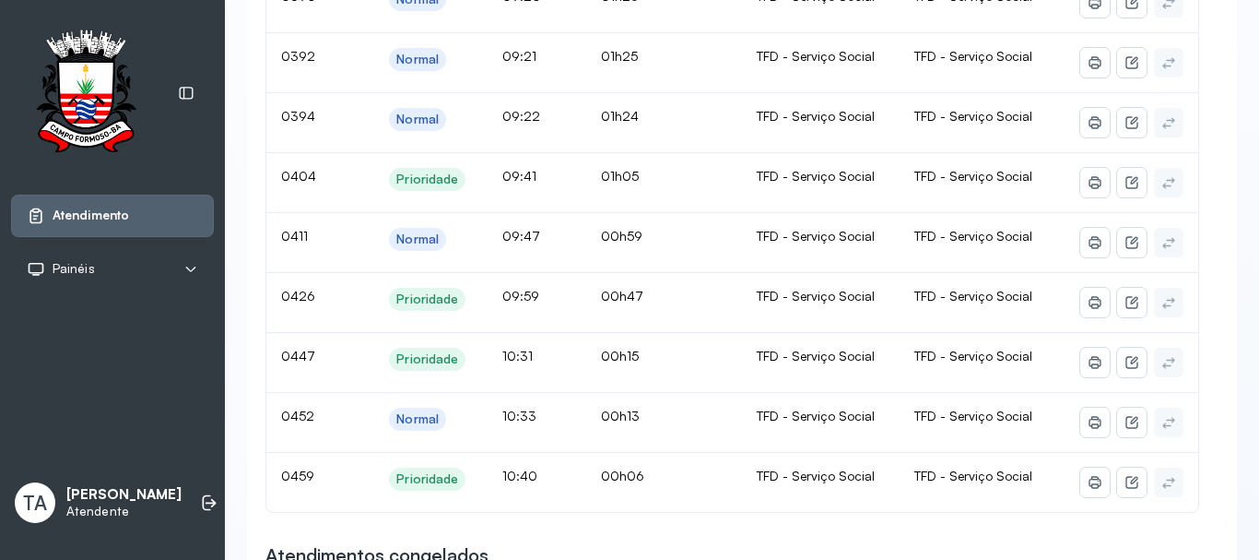
scroll to position [184, 0]
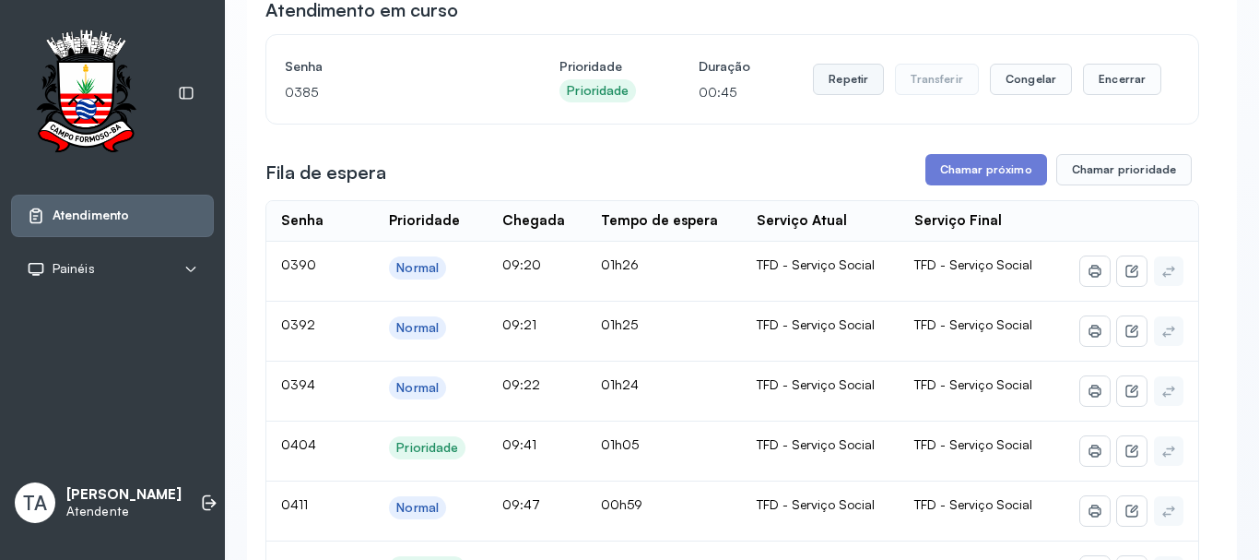
click at [834, 85] on button "Repetir" at bounding box center [848, 79] width 71 height 31
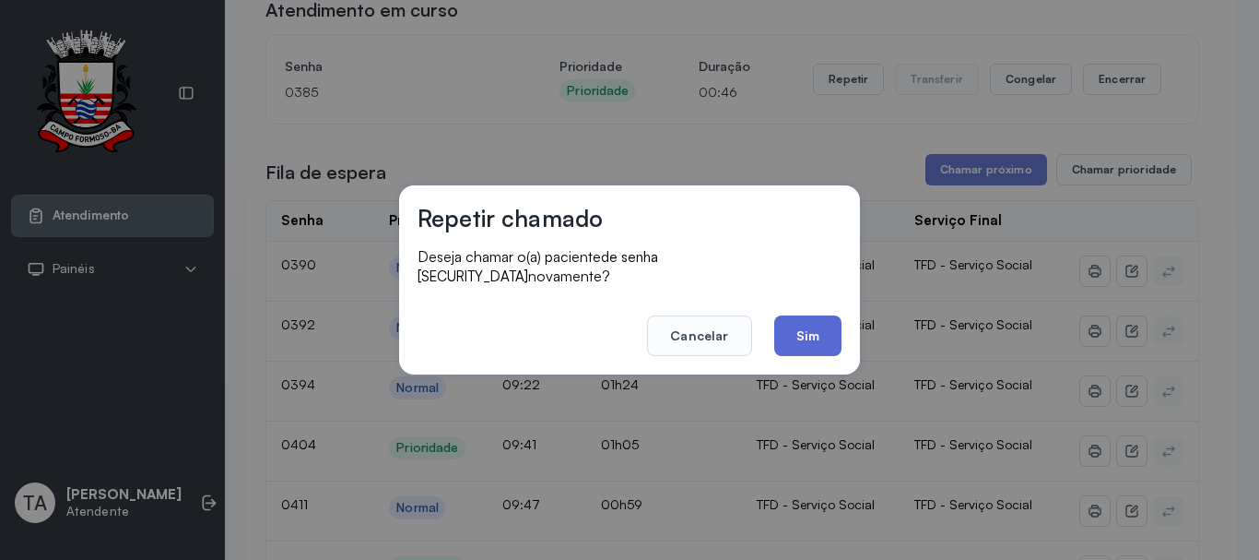
click at [802, 319] on button "Sim" at bounding box center [807, 335] width 67 height 41
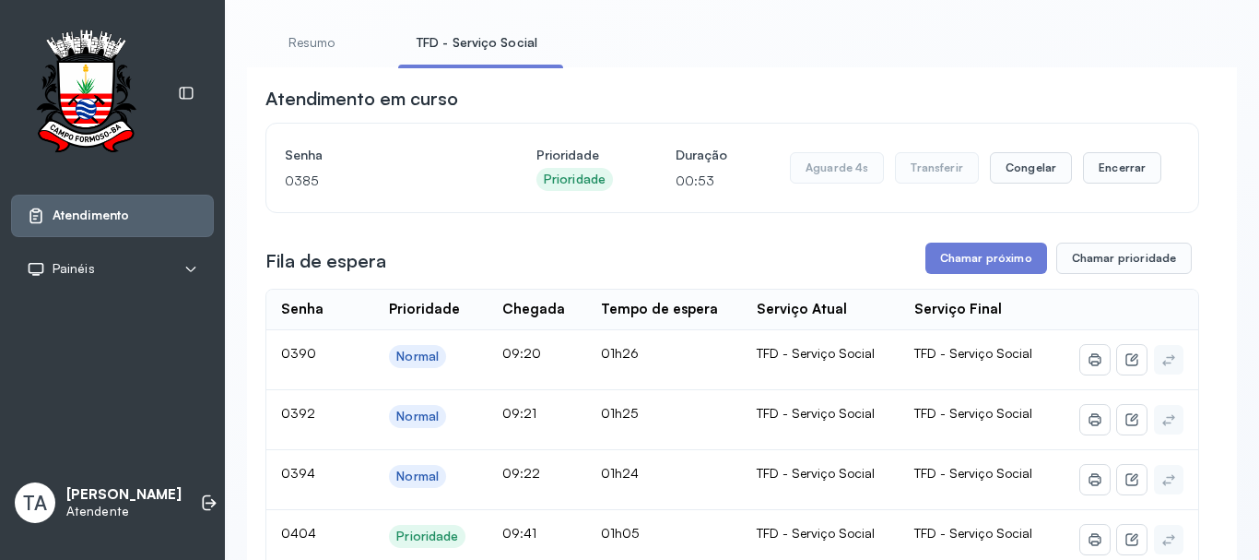
scroll to position [92, 0]
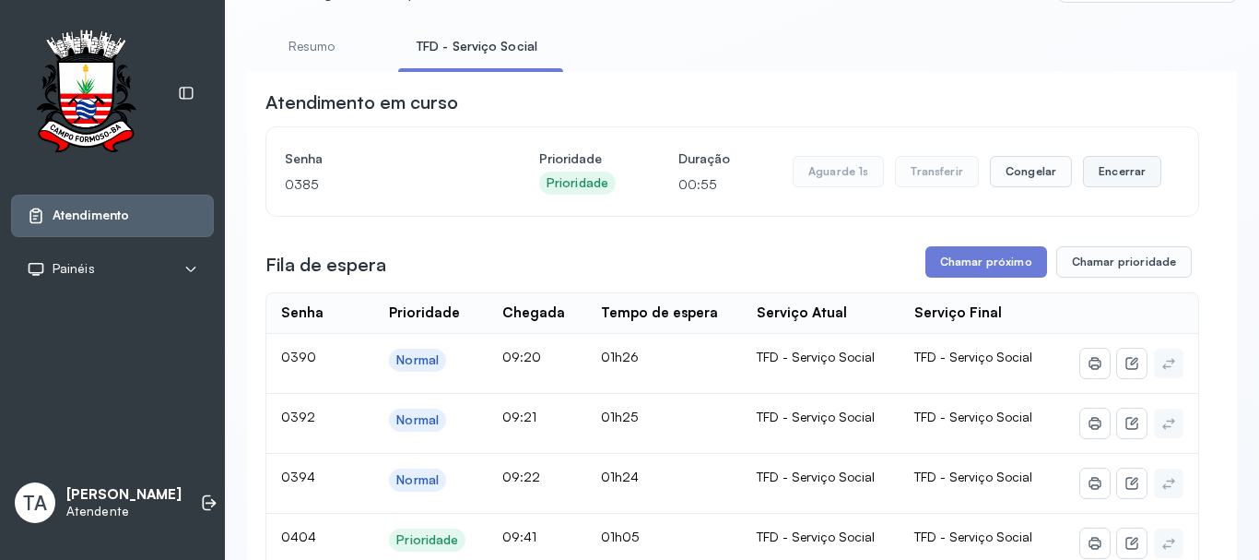
click at [1096, 178] on button "Encerrar" at bounding box center [1122, 171] width 78 height 31
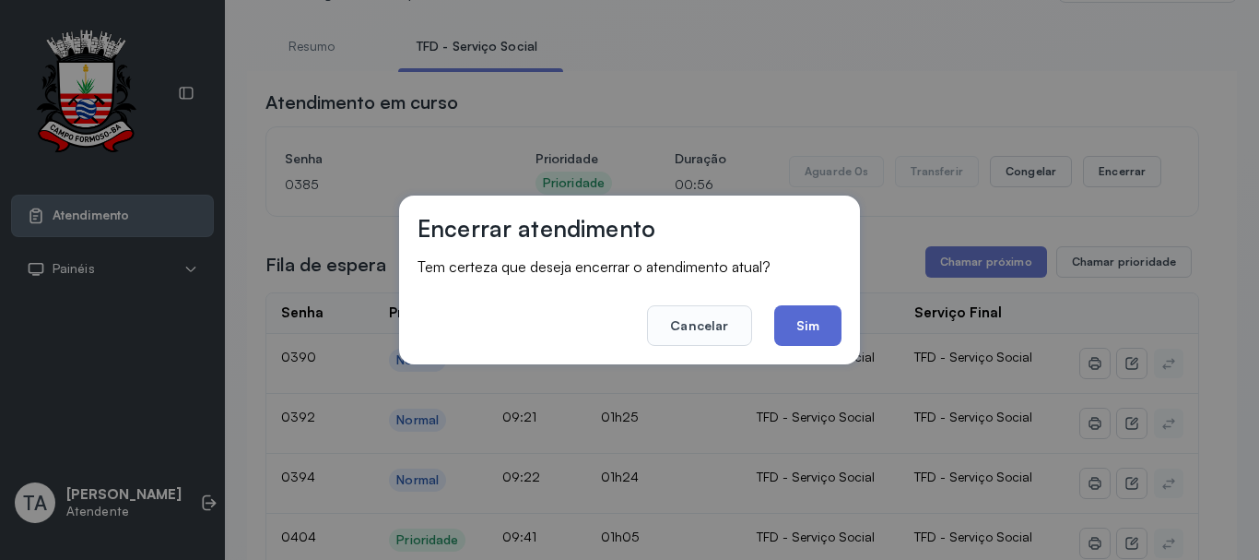
click at [835, 336] on button "Sim" at bounding box center [807, 325] width 67 height 41
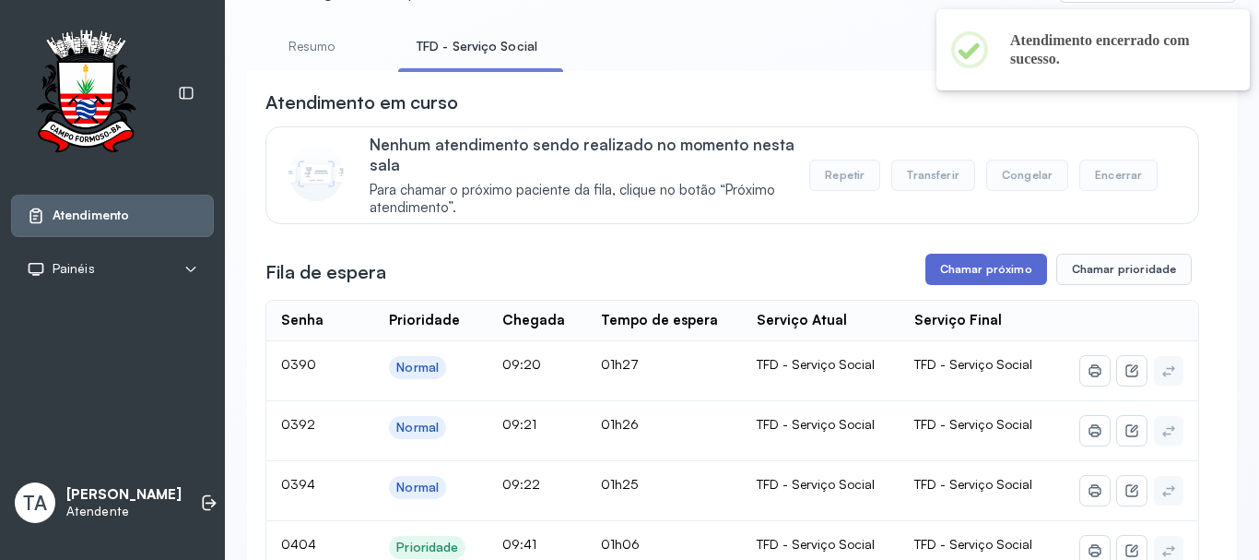
click at [951, 265] on button "Chamar próximo" at bounding box center [987, 269] width 122 height 31
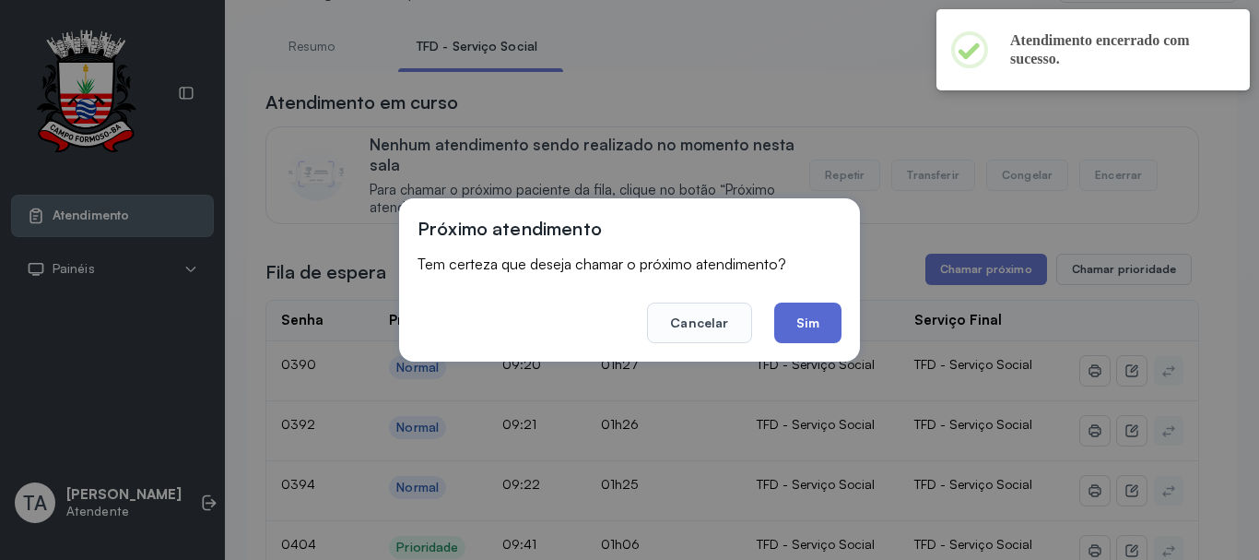
click at [774, 310] on button "Sim" at bounding box center [807, 322] width 67 height 41
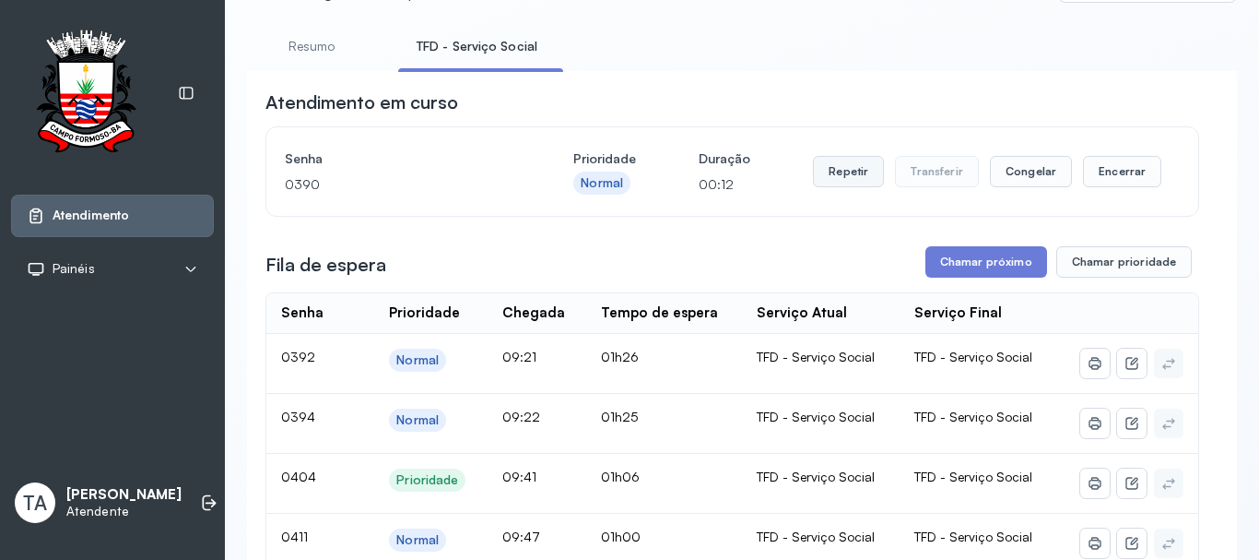
click at [841, 169] on button "Repetir" at bounding box center [848, 171] width 71 height 31
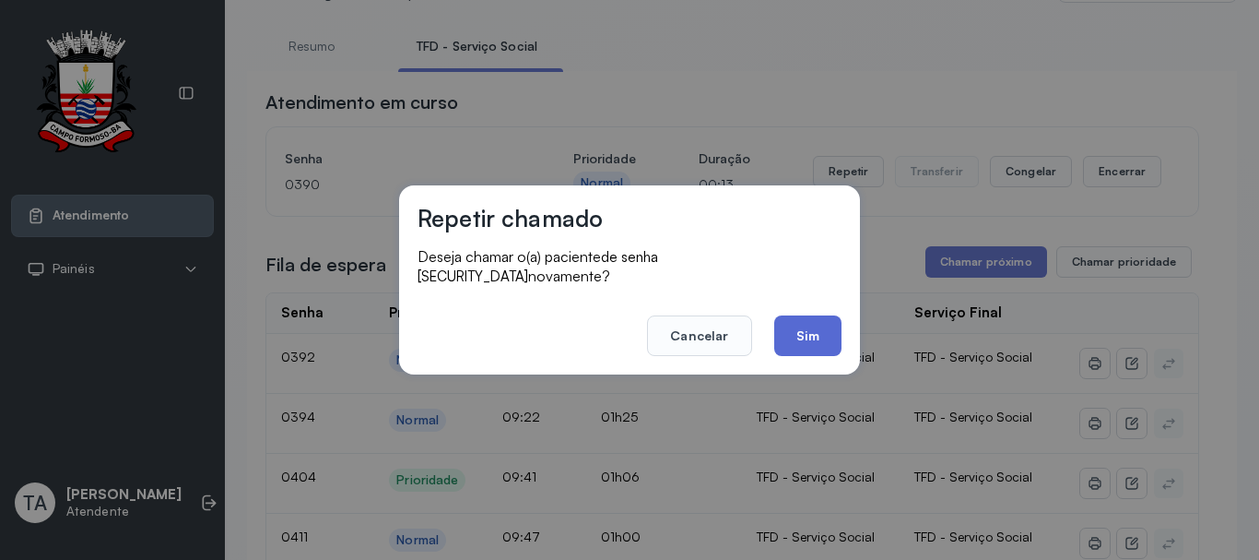
click at [793, 333] on button "Sim" at bounding box center [807, 335] width 67 height 41
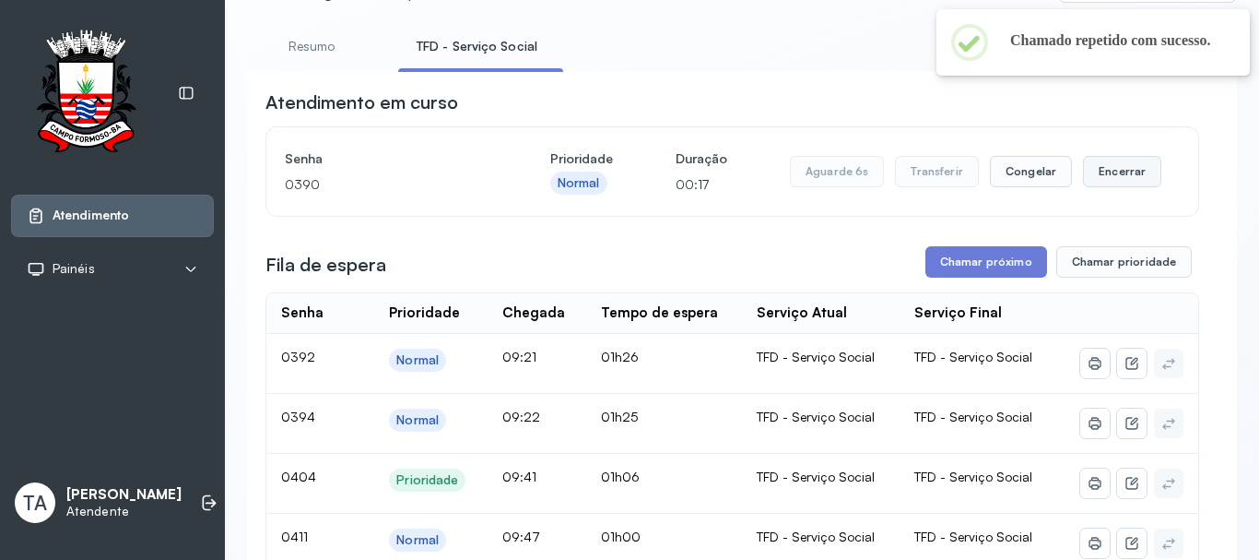
click at [1113, 183] on button "Encerrar" at bounding box center [1122, 171] width 78 height 31
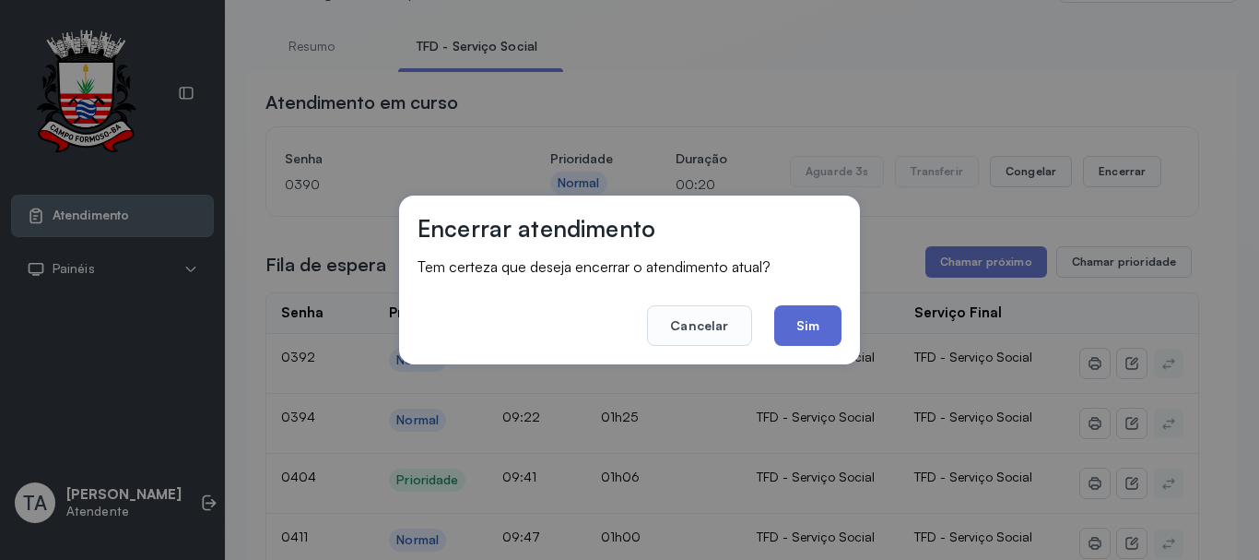
click at [775, 332] on button "Sim" at bounding box center [807, 325] width 67 height 41
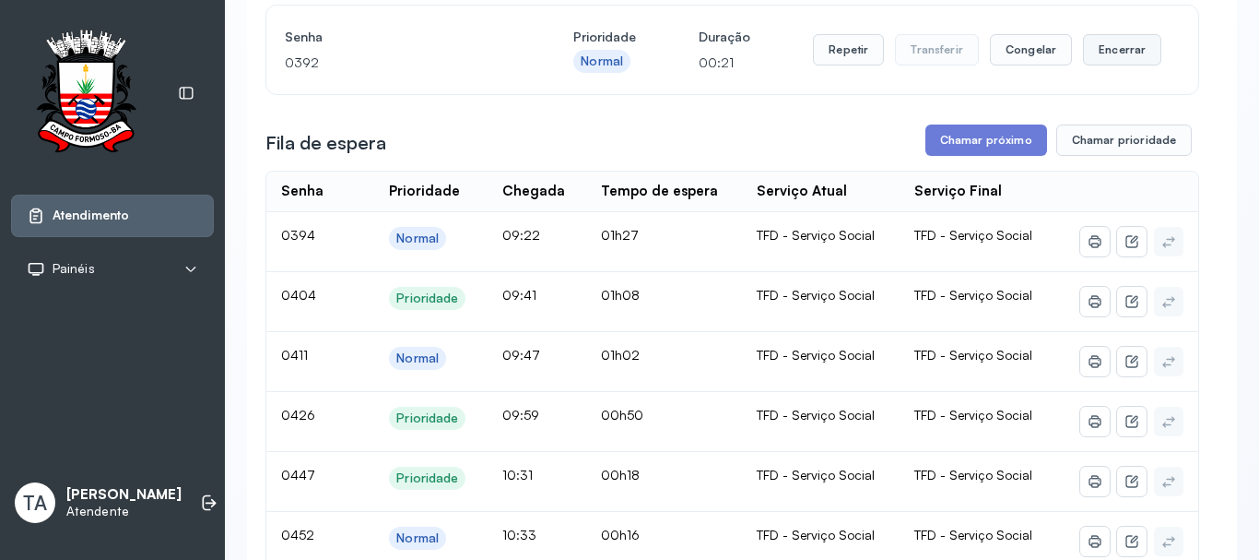
scroll to position [184, 0]
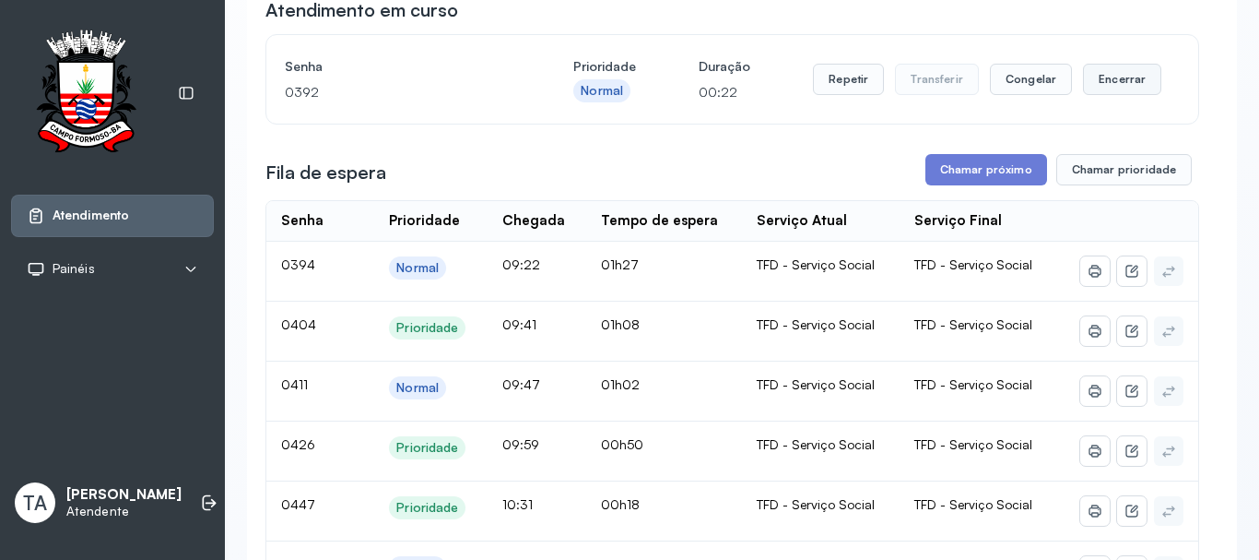
click at [1113, 95] on button "Encerrar" at bounding box center [1122, 79] width 78 height 31
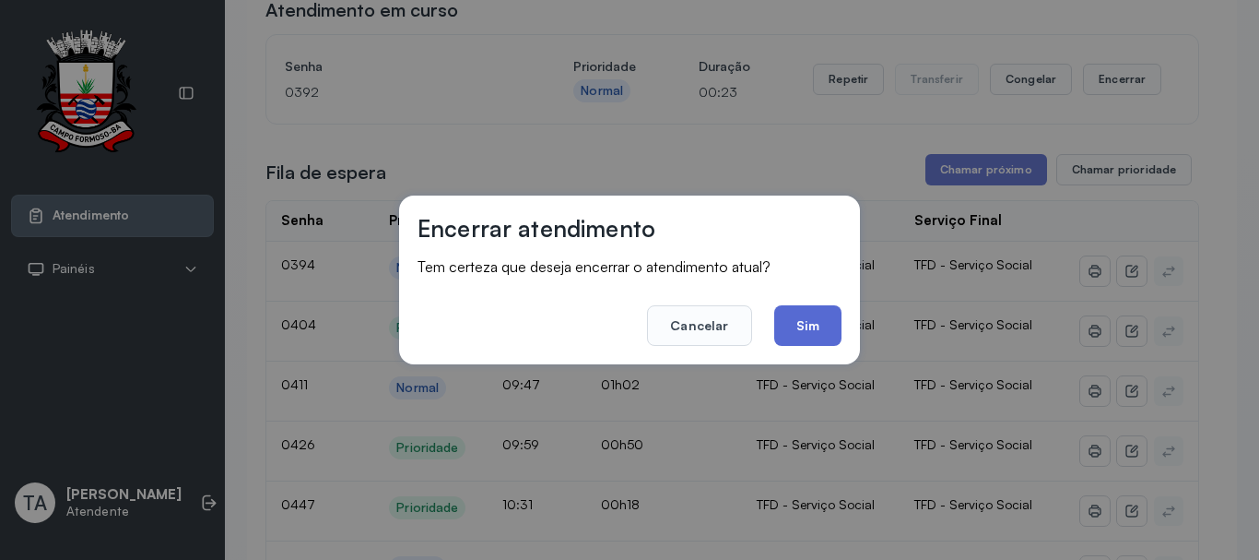
click at [791, 309] on button "Sim" at bounding box center [807, 325] width 67 height 41
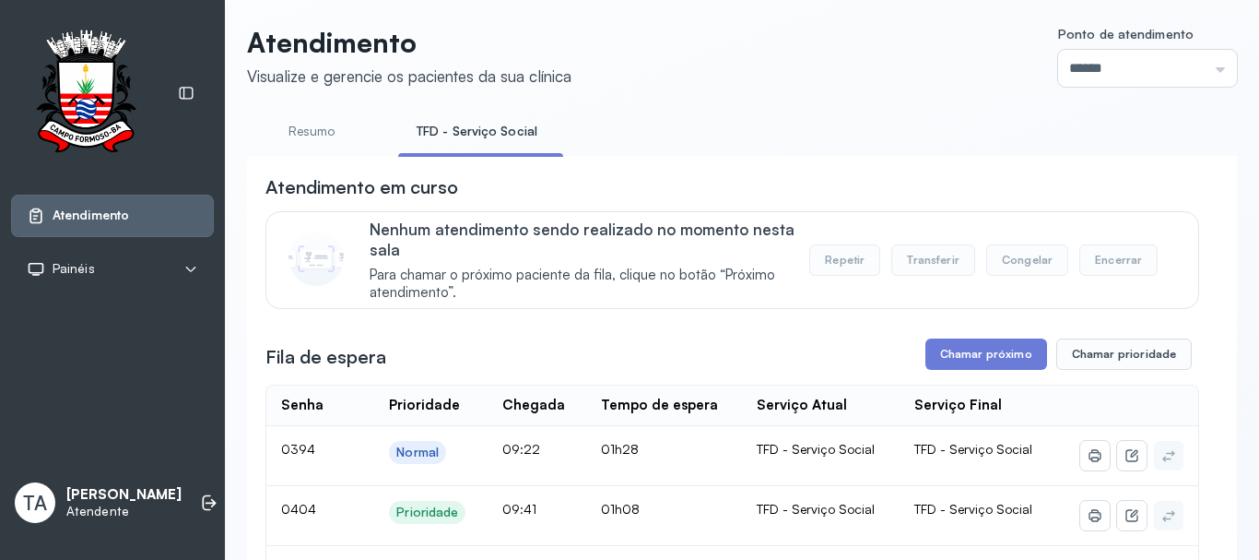
scroll to position [0, 0]
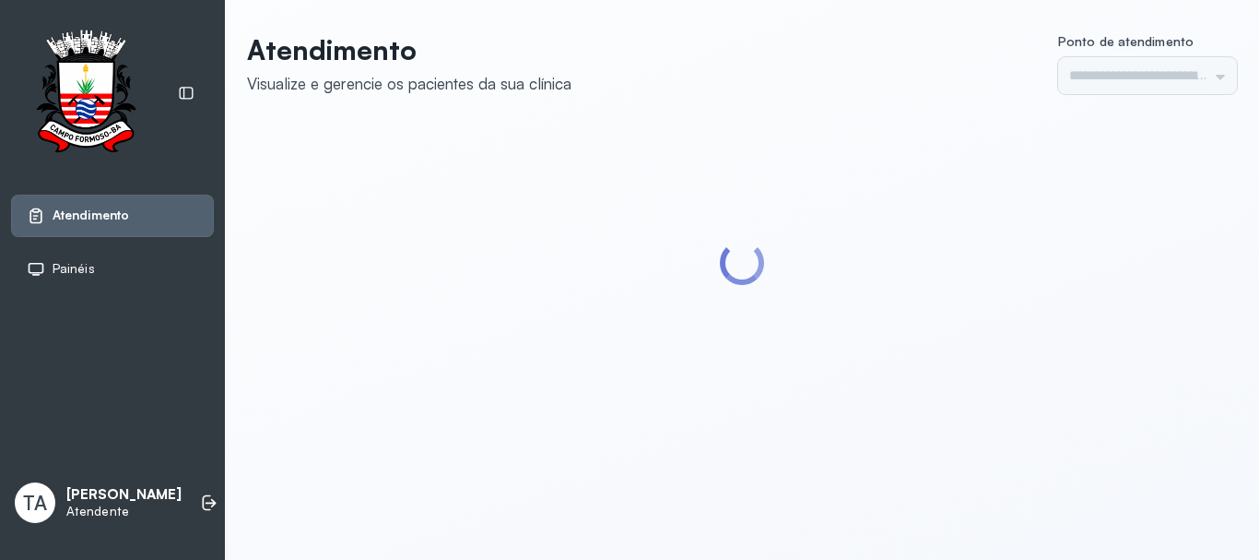
type input "******"
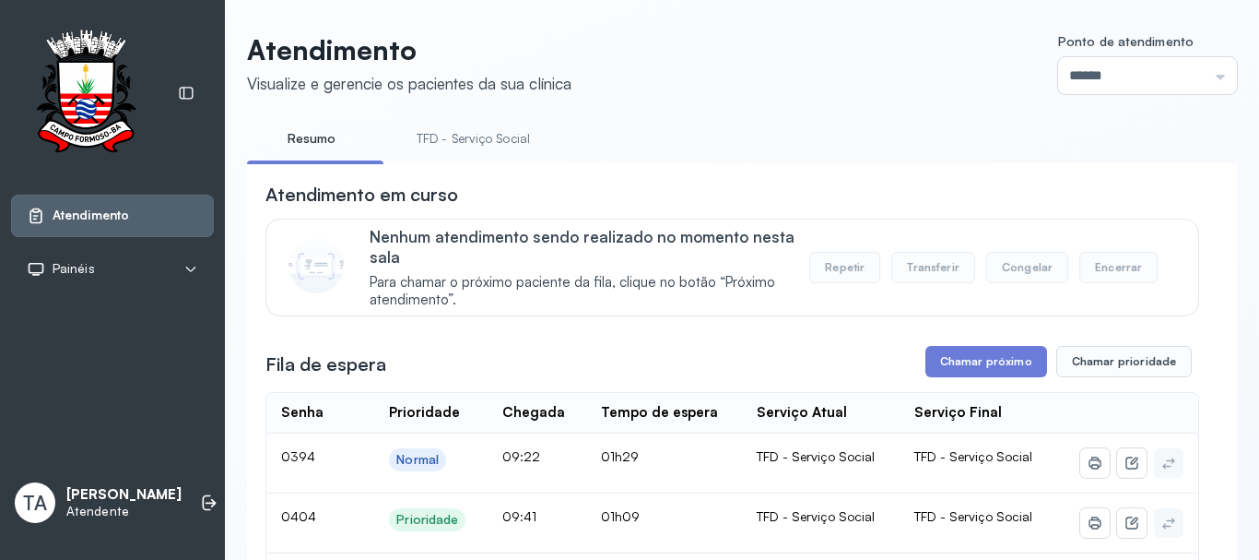
click at [455, 150] on link "TFD - Serviço Social" at bounding box center [473, 139] width 150 height 30
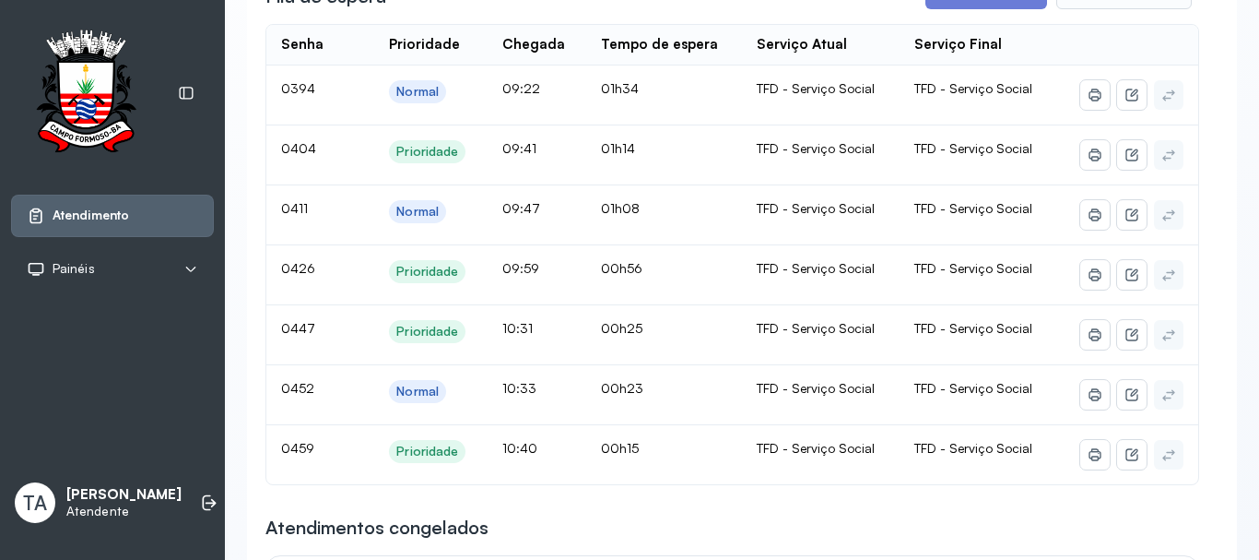
scroll to position [277, 0]
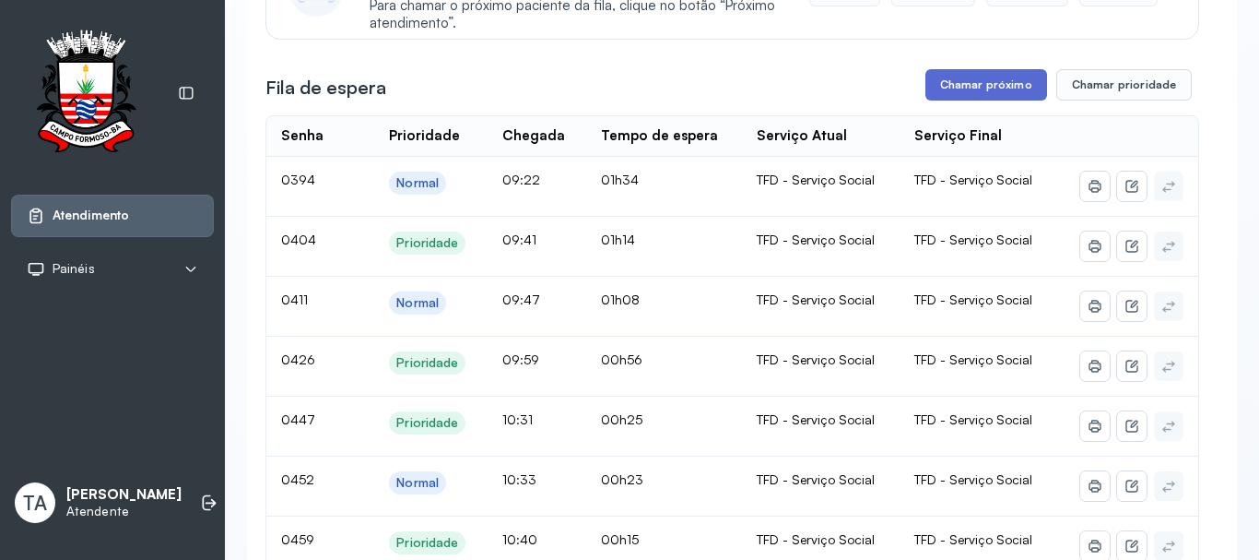
click at [972, 99] on button "Chamar próximo" at bounding box center [987, 84] width 122 height 31
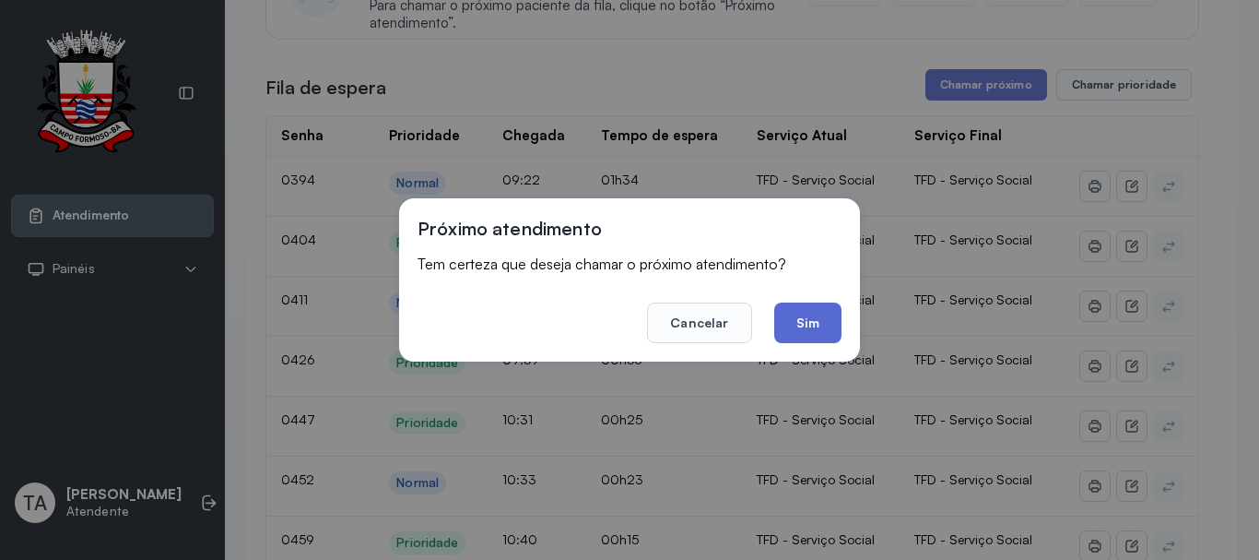
drag, startPoint x: 798, startPoint y: 324, endPoint x: 784, endPoint y: 295, distance: 32.2
click at [797, 319] on button "Sim" at bounding box center [807, 322] width 67 height 41
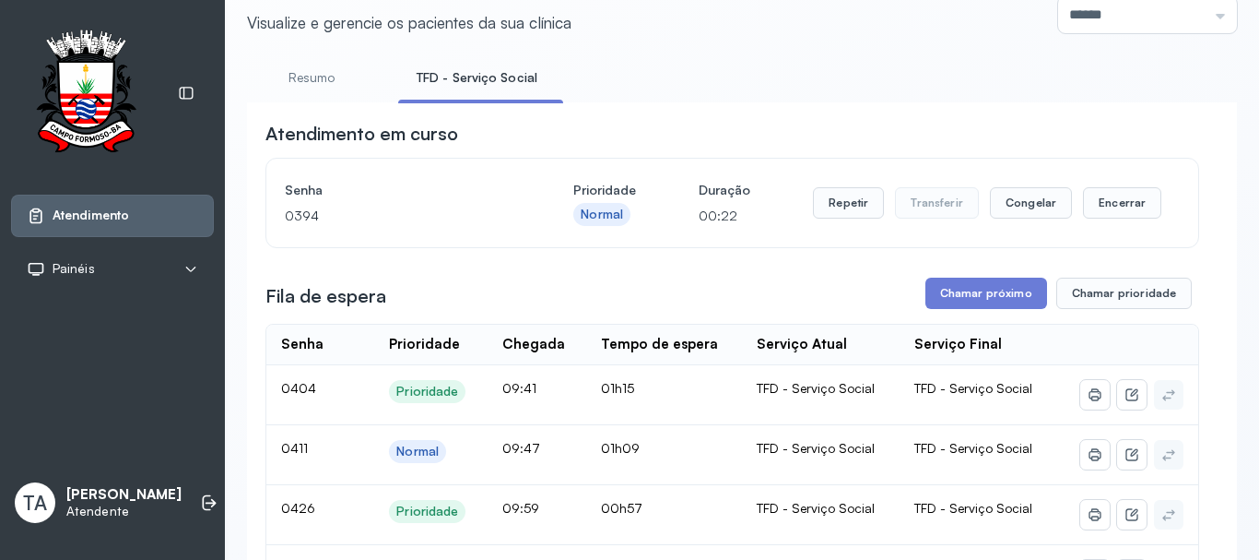
scroll to position [92, 0]
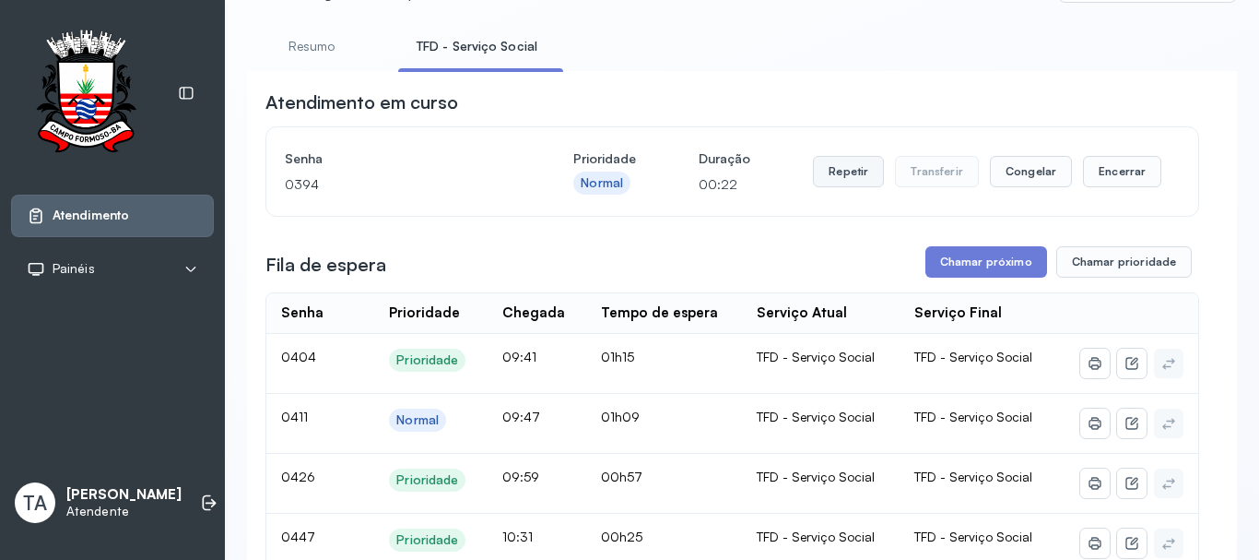
click at [831, 174] on button "Repetir" at bounding box center [848, 171] width 71 height 31
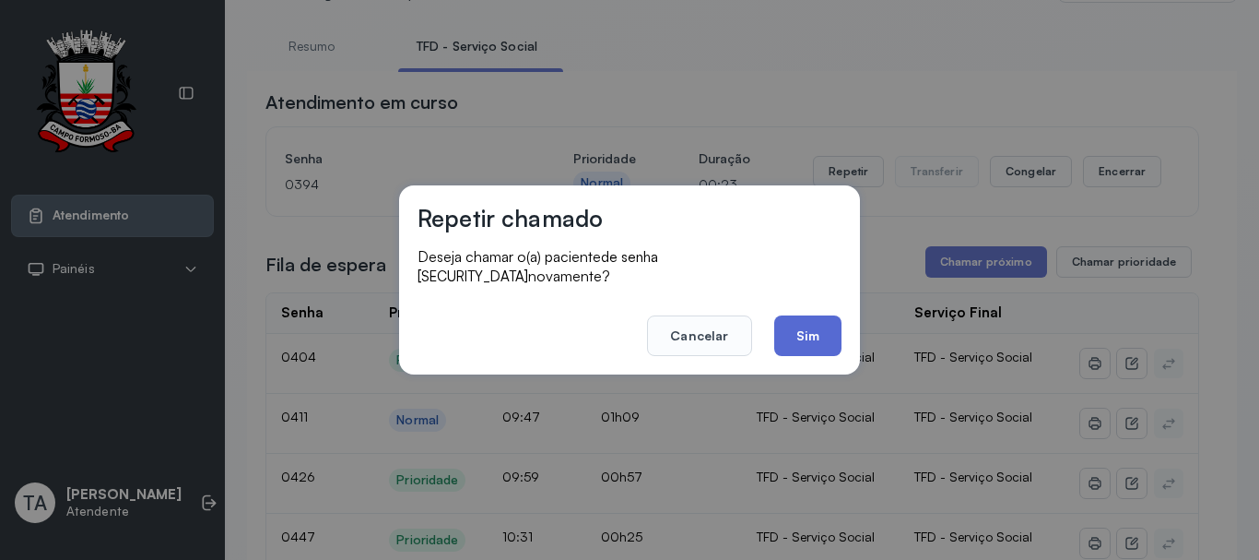
click at [805, 328] on button "Sim" at bounding box center [807, 335] width 67 height 41
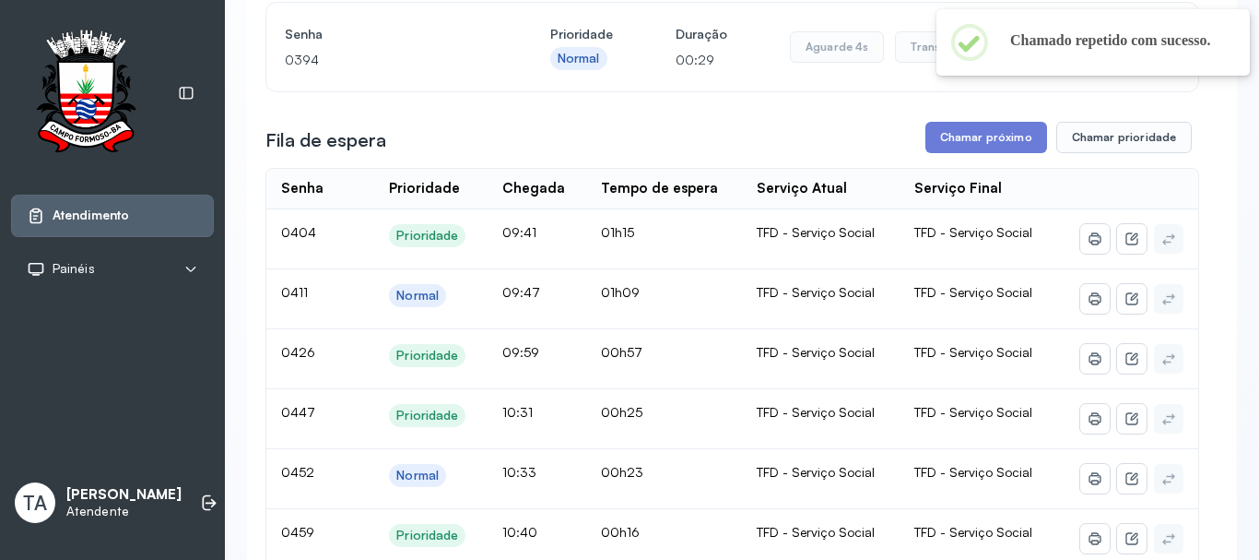
scroll to position [184, 0]
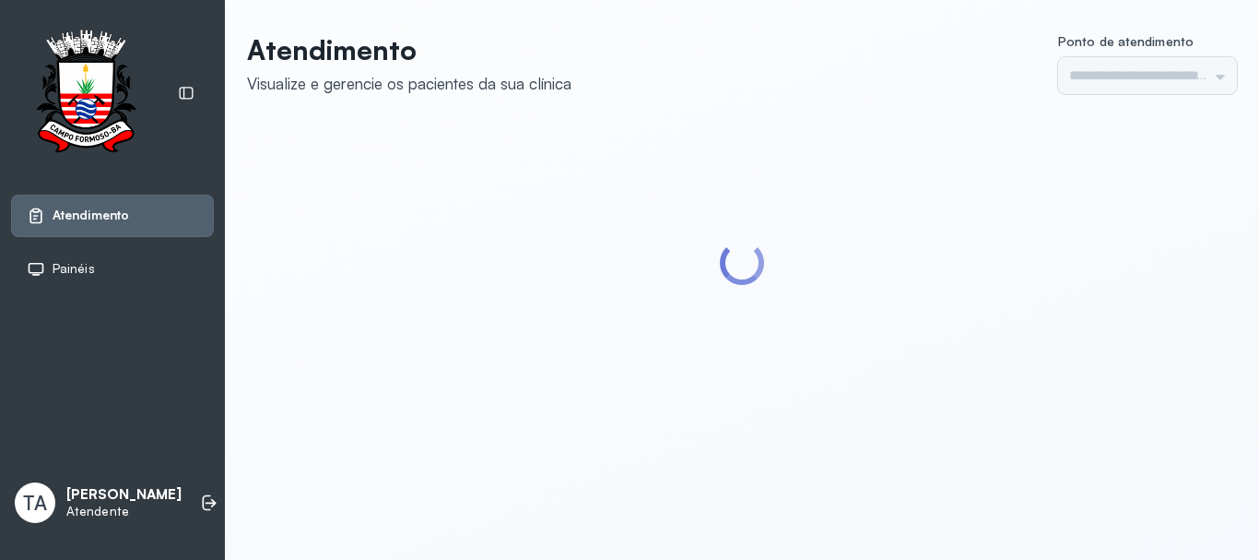
type input "******"
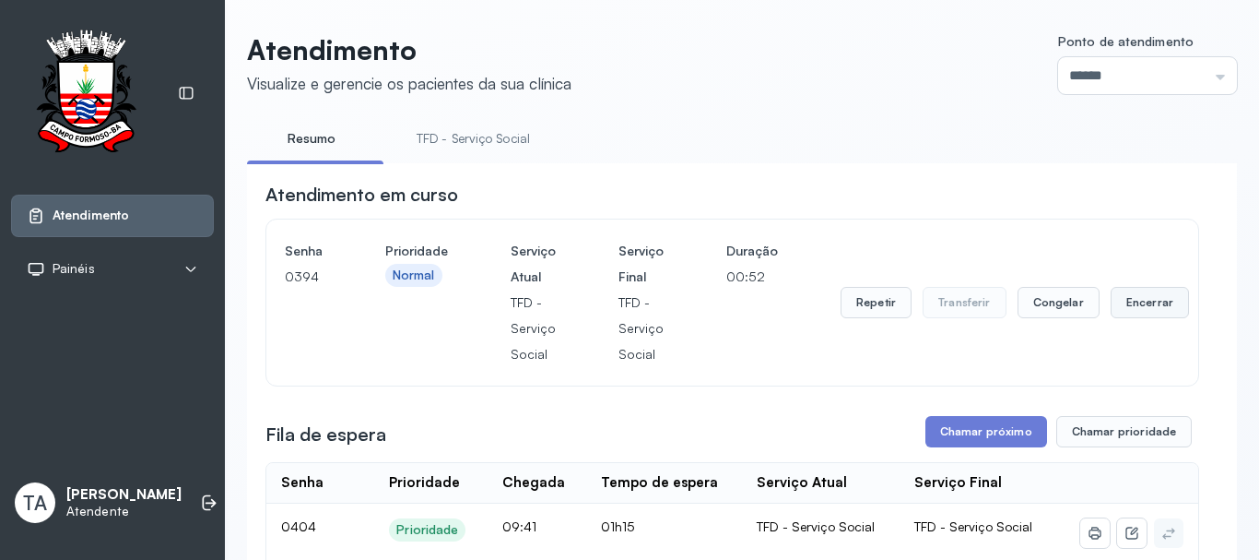
click at [1129, 318] on button "Encerrar" at bounding box center [1150, 302] width 78 height 31
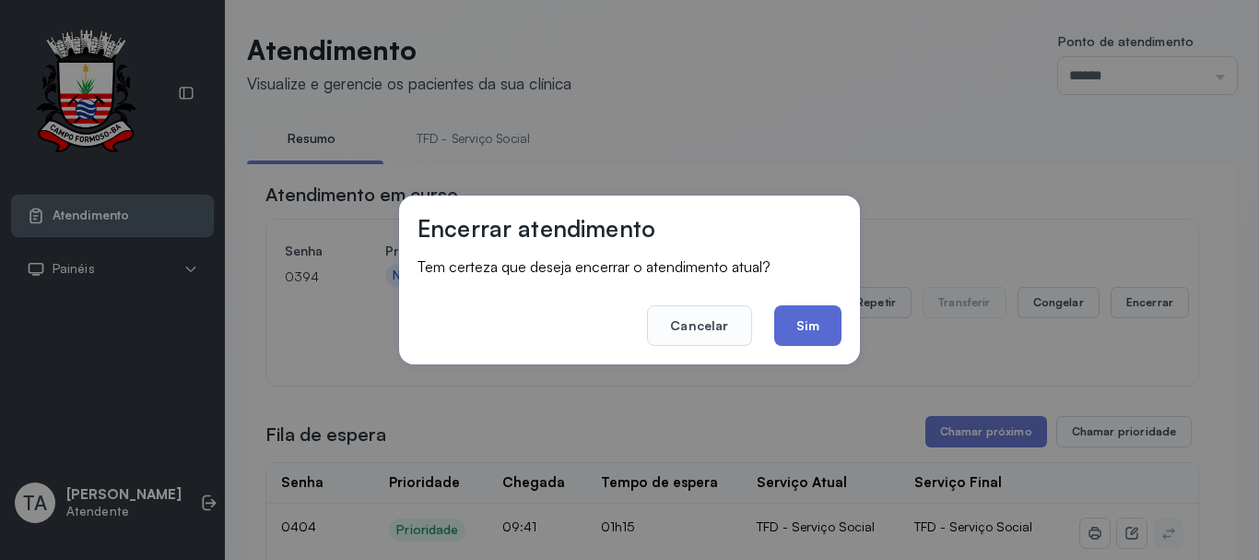
click at [814, 334] on button "Sim" at bounding box center [807, 325] width 67 height 41
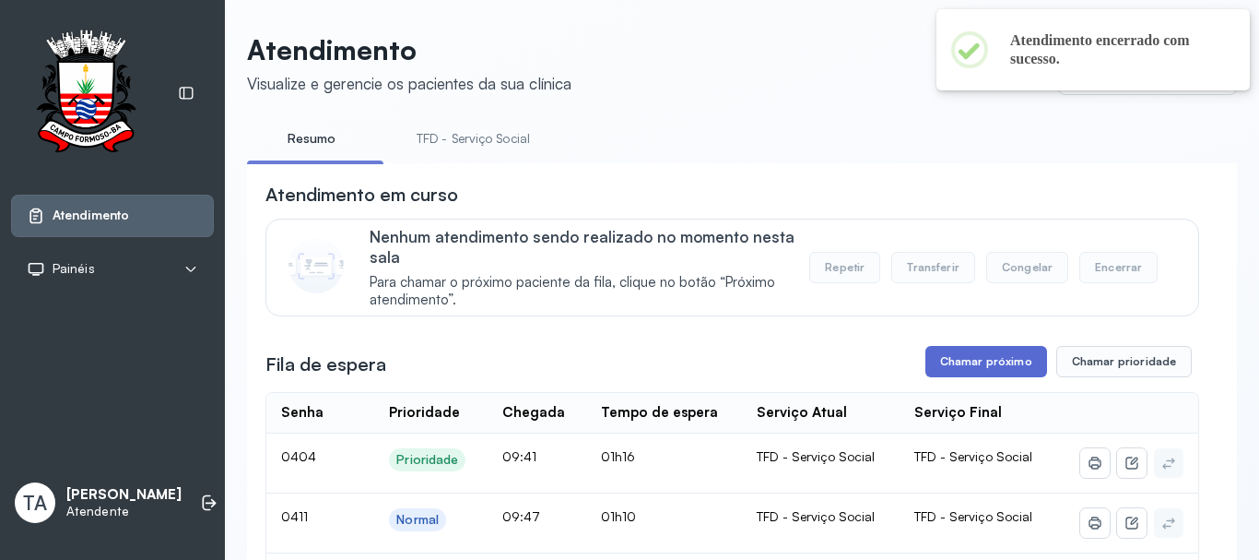
click at [984, 363] on button "Chamar próximo" at bounding box center [987, 361] width 122 height 31
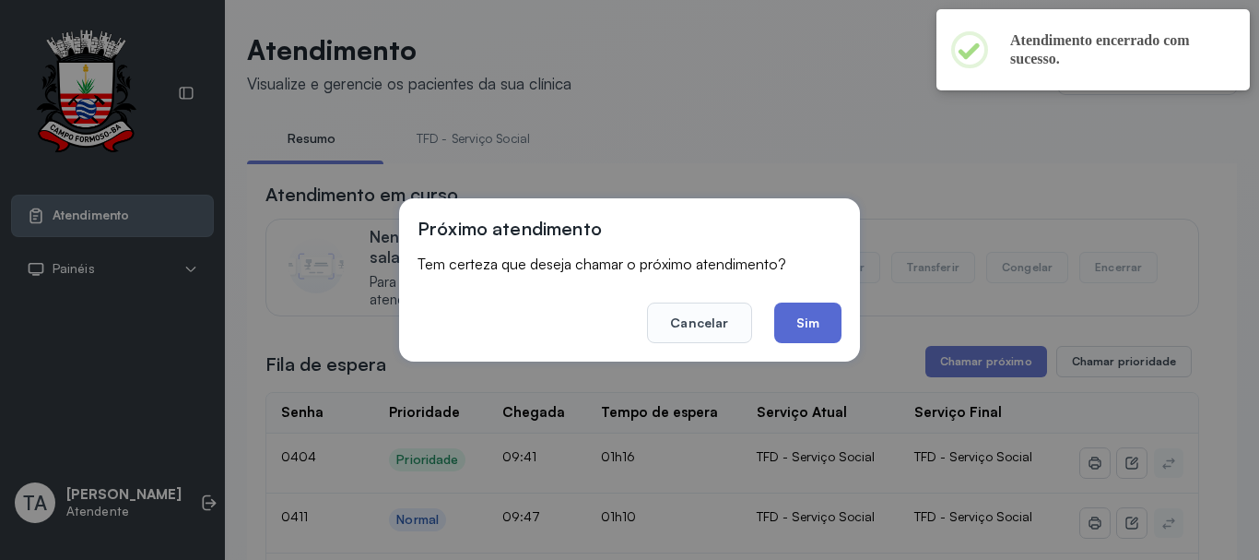
click at [816, 323] on button "Sim" at bounding box center [807, 322] width 67 height 41
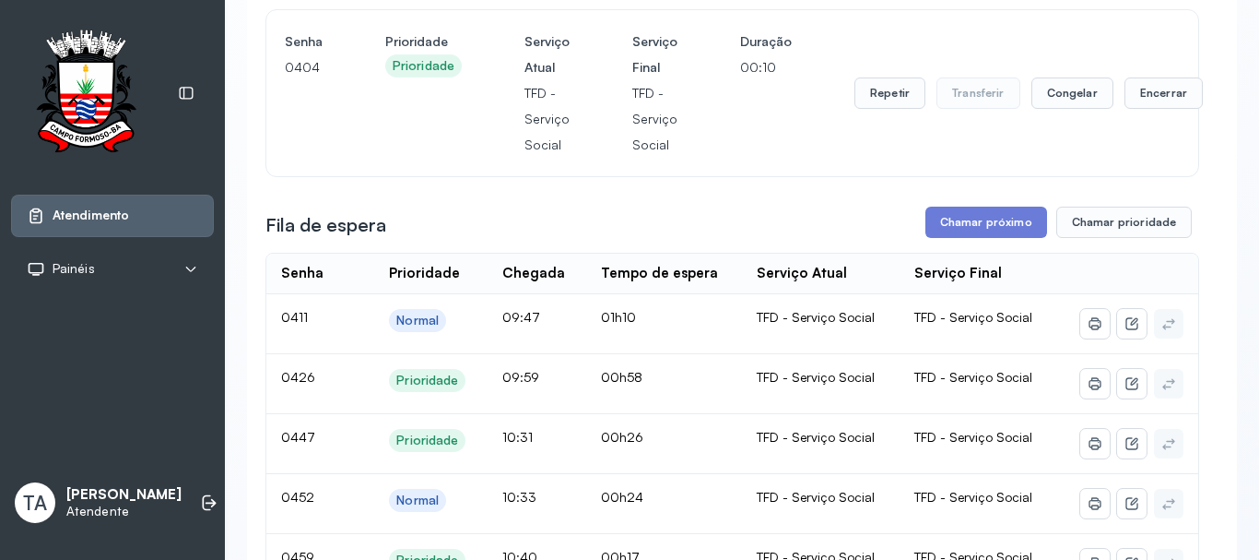
scroll to position [57, 0]
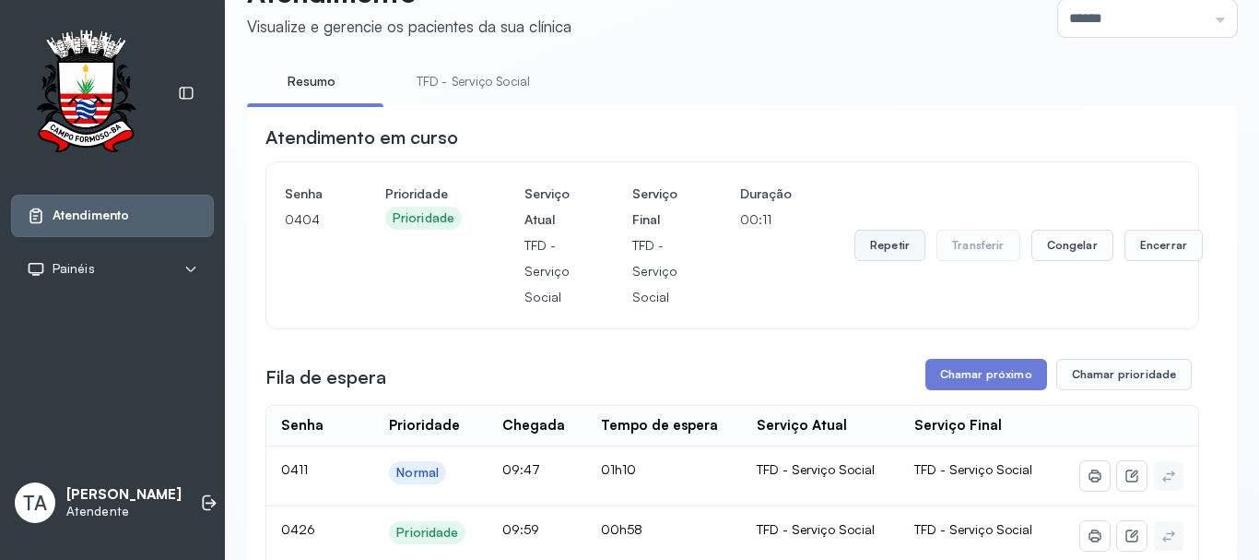
click at [867, 239] on button "Repetir" at bounding box center [890, 245] width 71 height 31
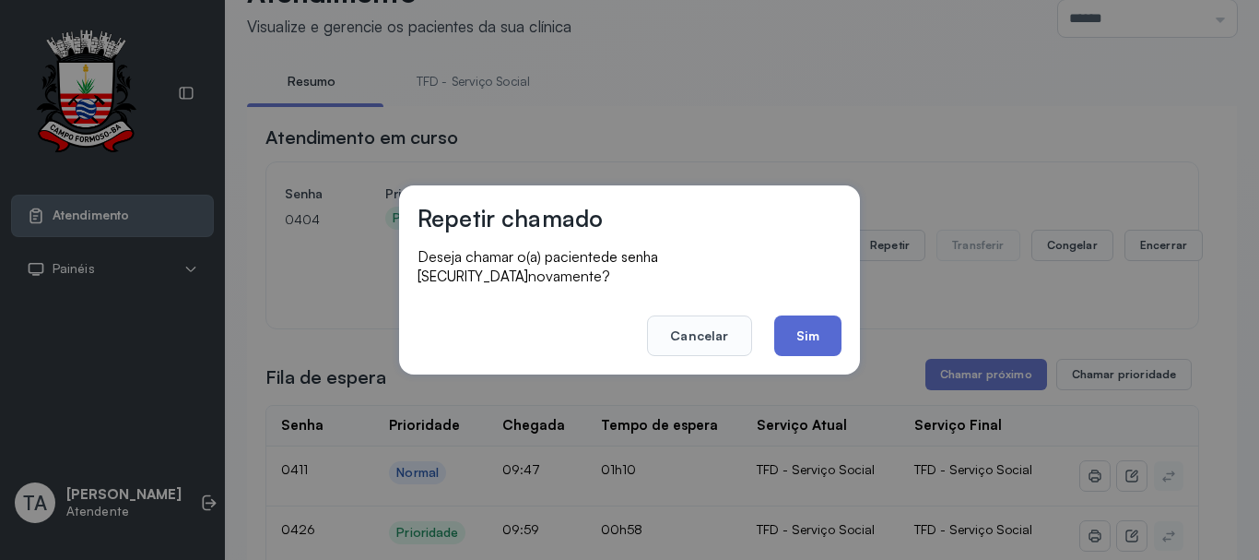
click at [828, 323] on button "Sim" at bounding box center [807, 335] width 67 height 41
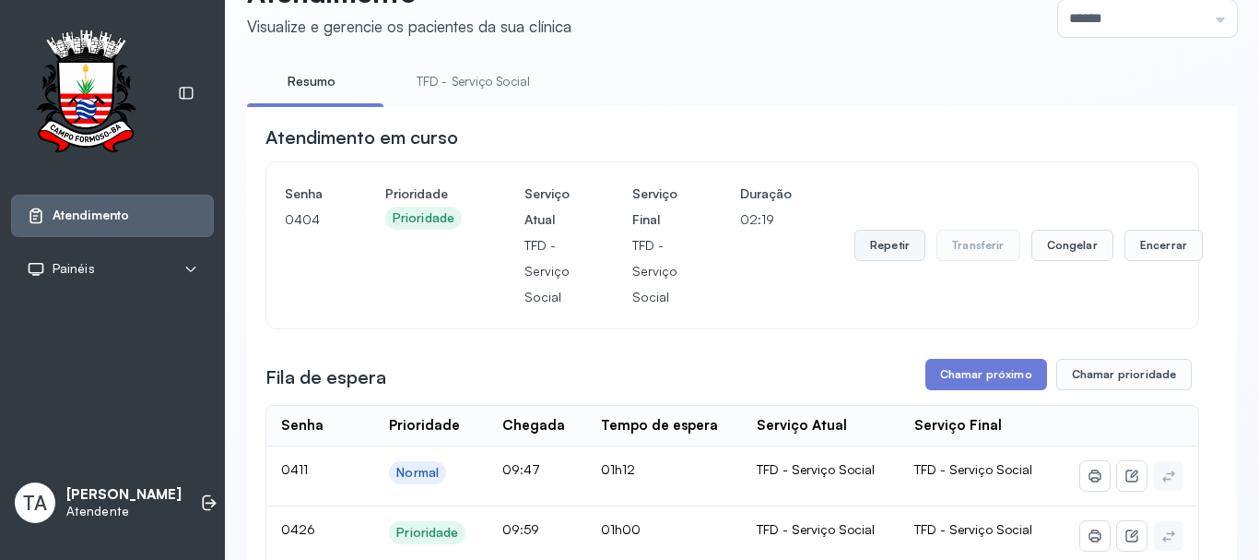
click at [869, 248] on button "Repetir" at bounding box center [890, 245] width 71 height 31
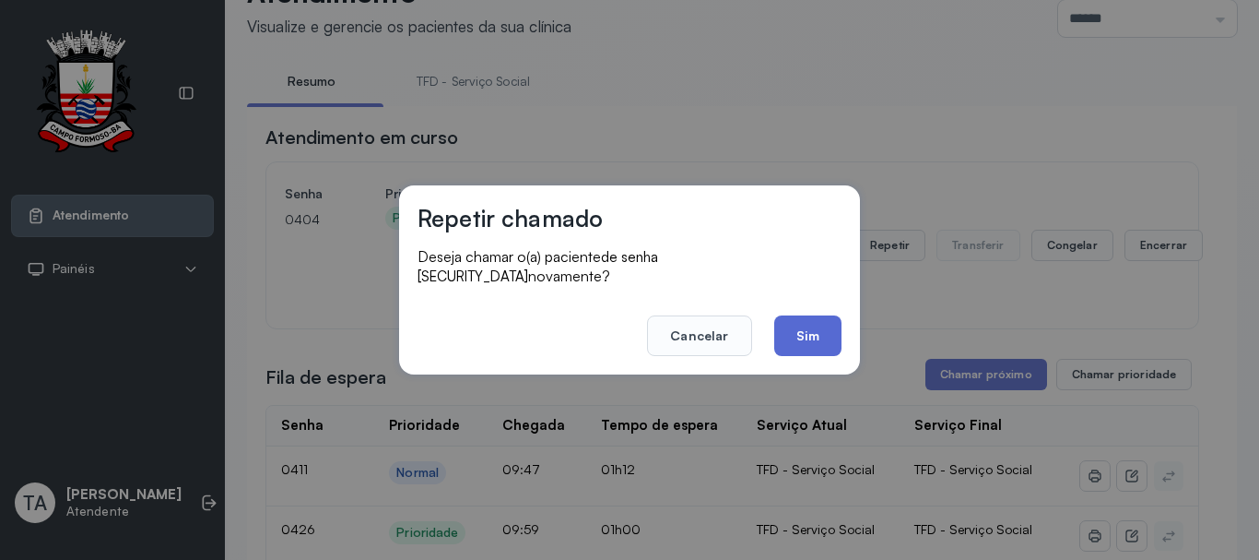
click at [827, 343] on button "Sim" at bounding box center [807, 335] width 67 height 41
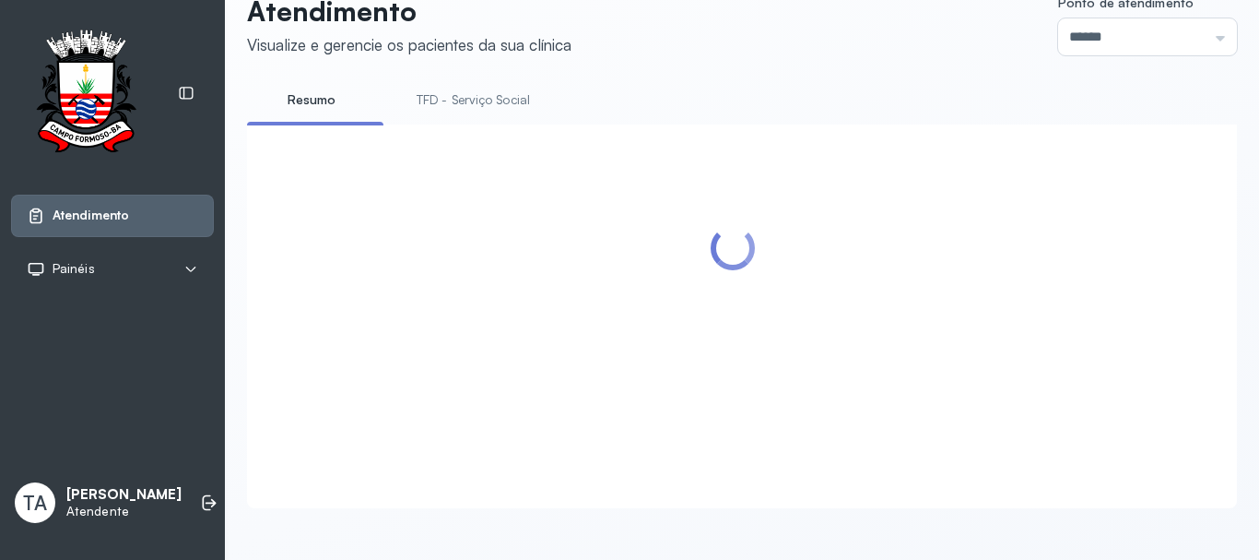
scroll to position [92, 0]
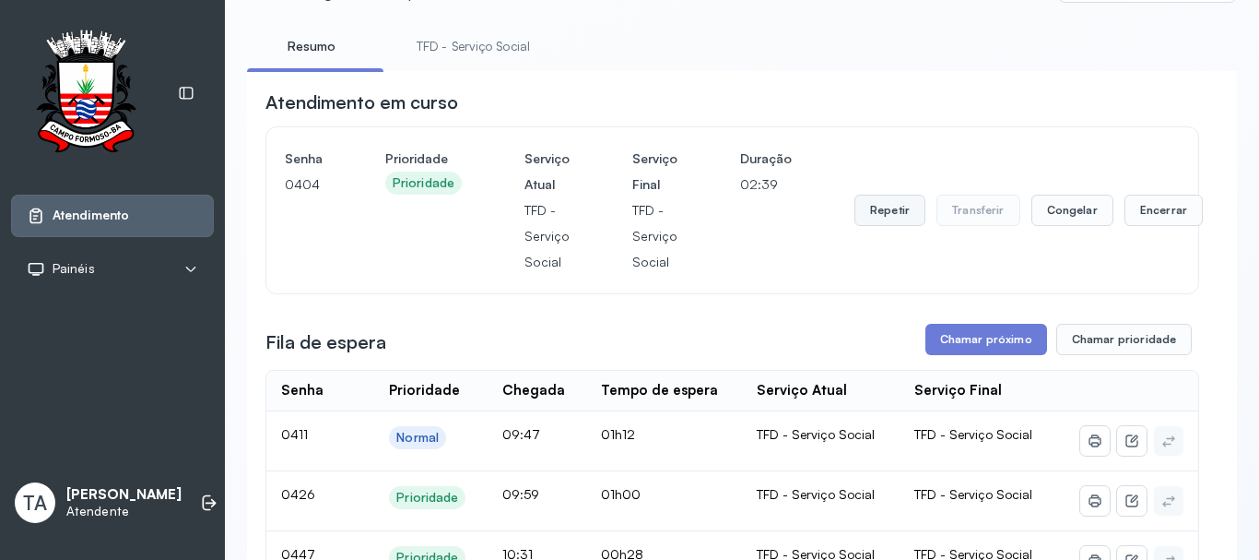
click at [888, 223] on button "Repetir" at bounding box center [890, 210] width 71 height 31
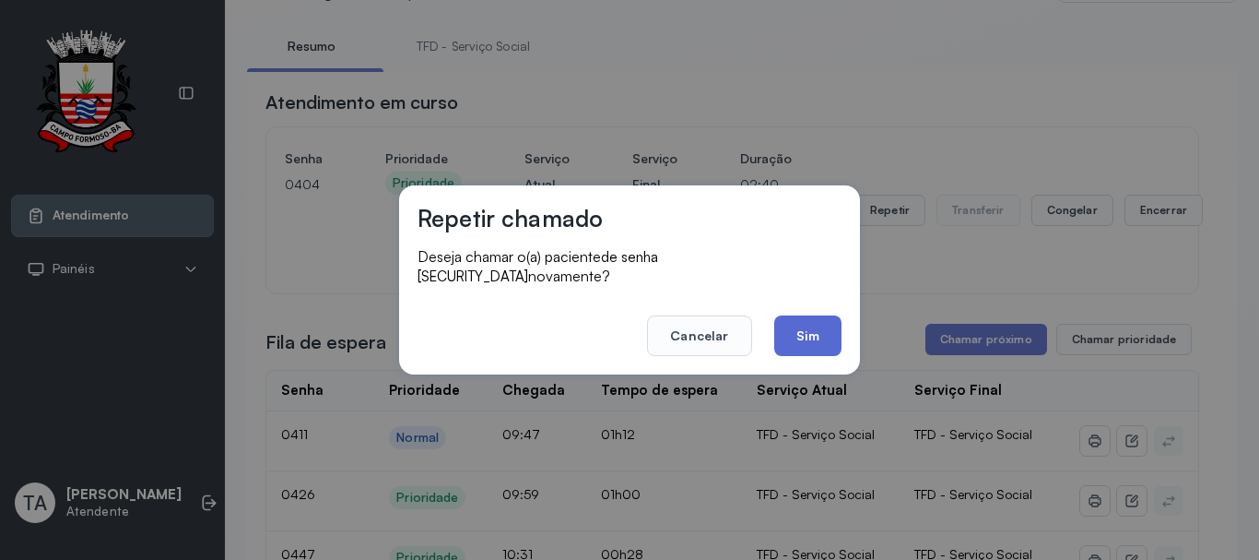
click at [827, 319] on button "Sim" at bounding box center [807, 335] width 67 height 41
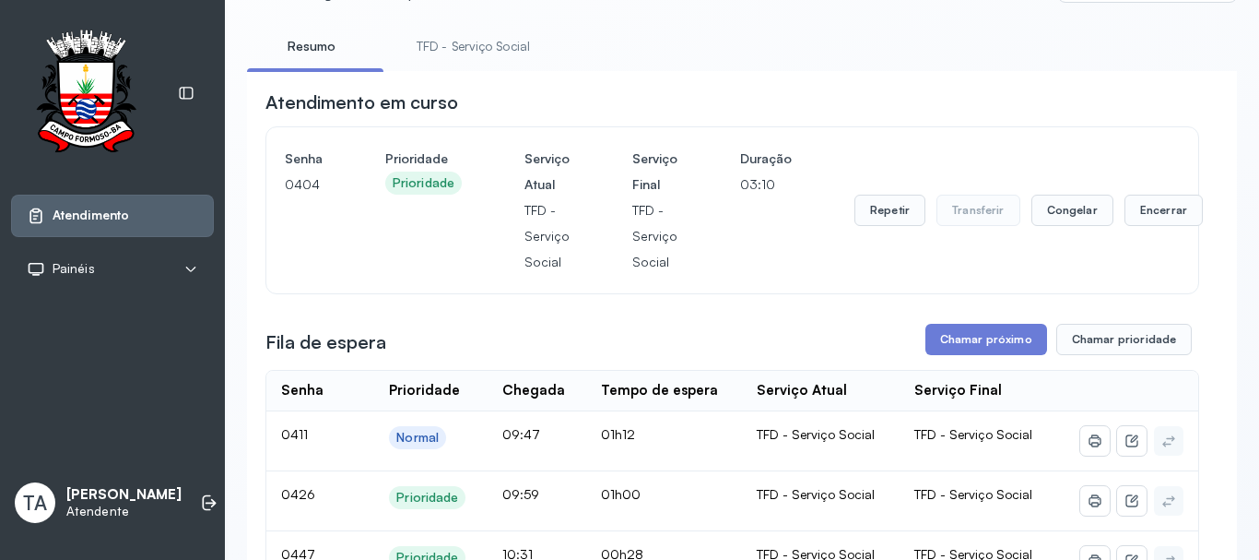
drag, startPoint x: 869, startPoint y: 199, endPoint x: 830, endPoint y: 256, distance: 69.6
click at [869, 198] on div "Repetir Transferir Congelar Encerrar" at bounding box center [1029, 210] width 349 height 129
click at [907, 208] on button "Repetir" at bounding box center [890, 210] width 71 height 31
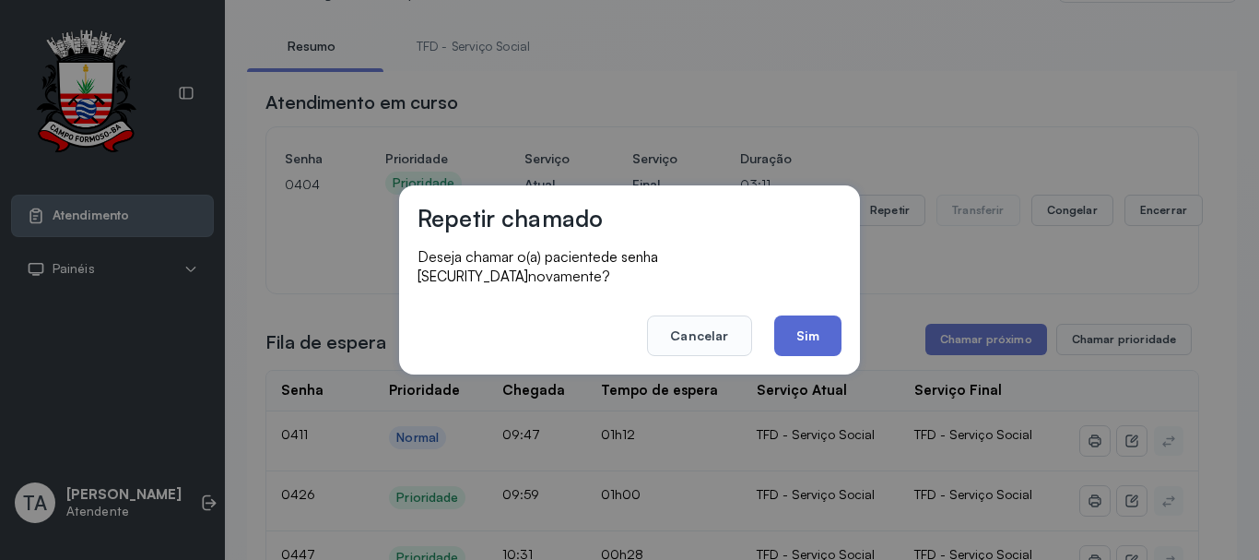
click at [803, 332] on button "Sim" at bounding box center [807, 335] width 67 height 41
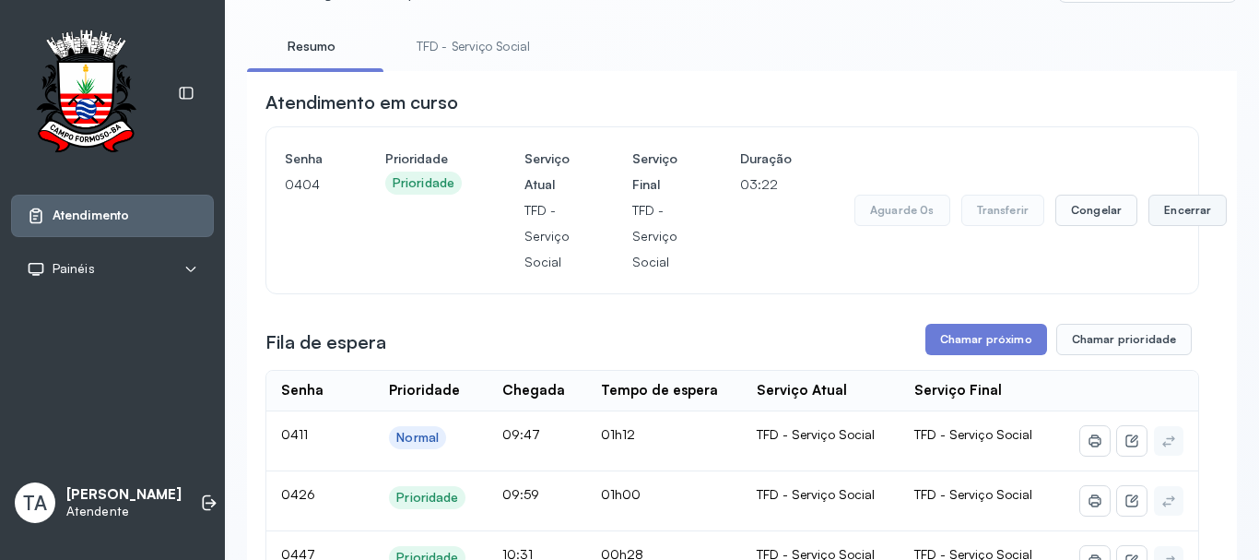
click at [1161, 225] on button "Encerrar" at bounding box center [1188, 210] width 78 height 31
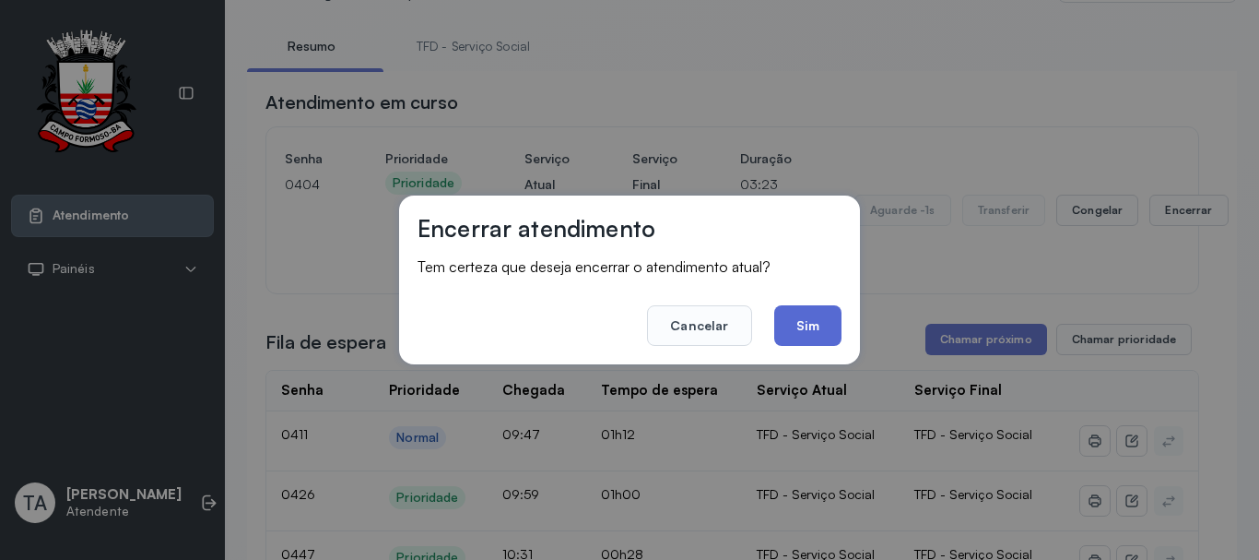
click at [775, 330] on button "Sim" at bounding box center [807, 325] width 67 height 41
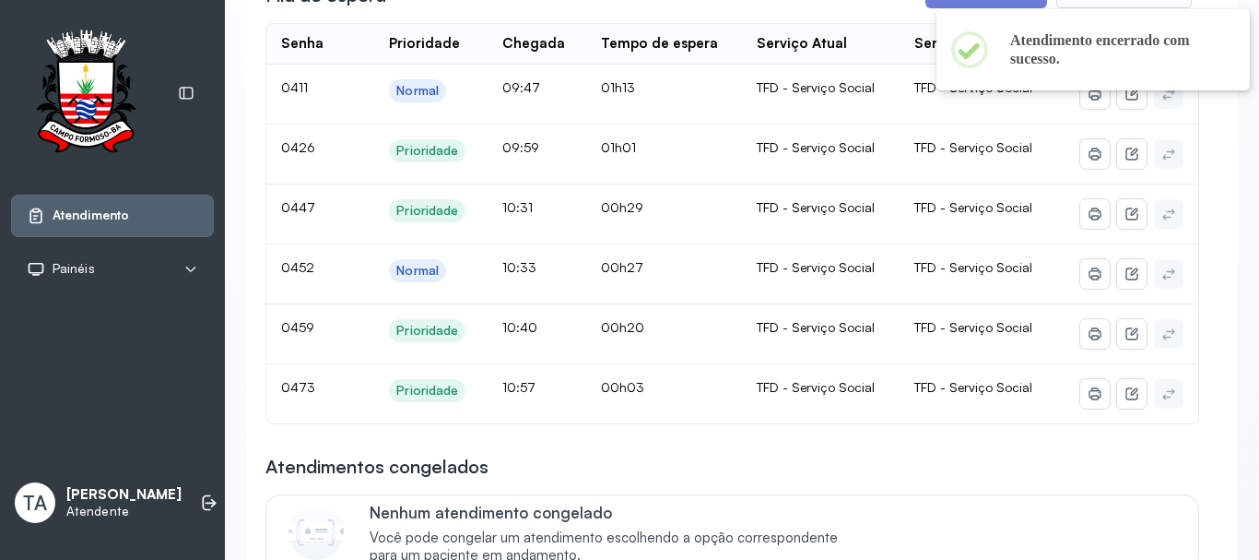
scroll to position [184, 0]
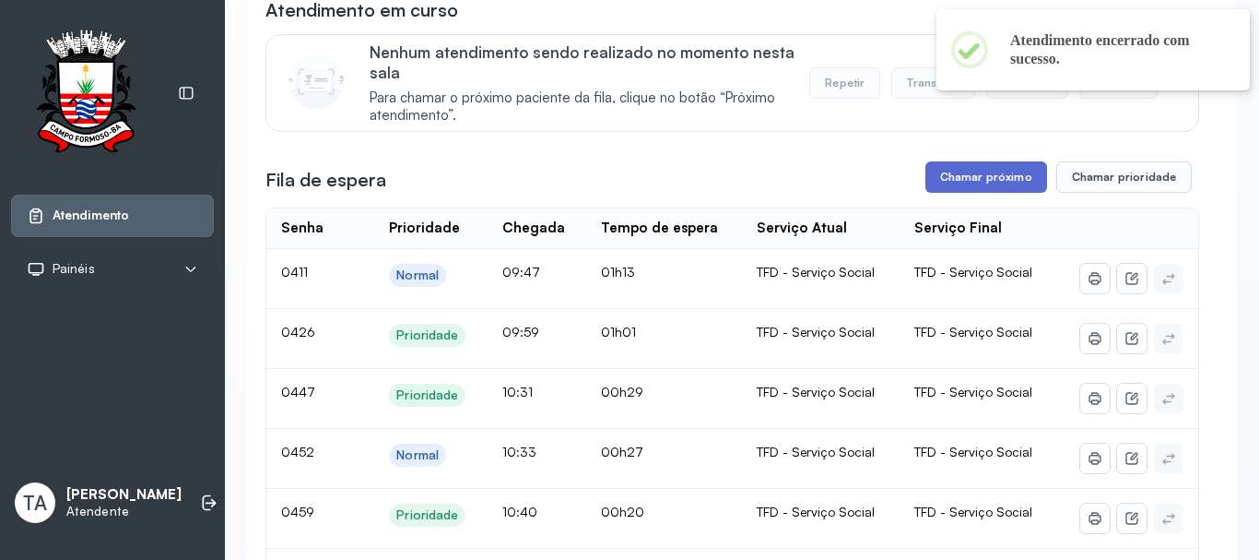
click at [945, 191] on button "Chamar próximo" at bounding box center [987, 176] width 122 height 31
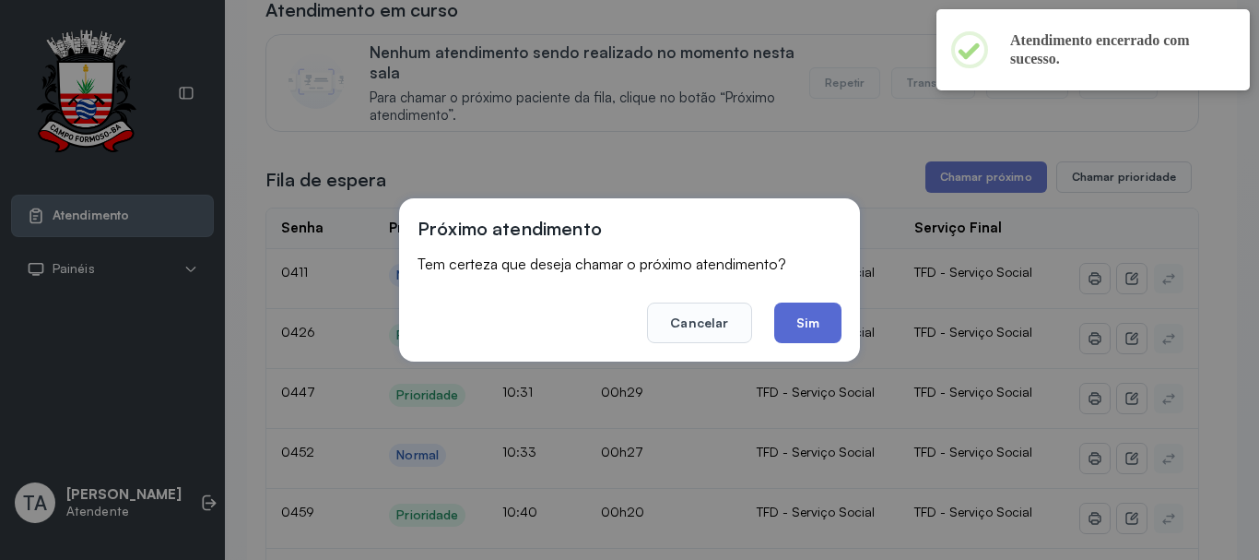
click at [835, 305] on button "Sim" at bounding box center [807, 322] width 67 height 41
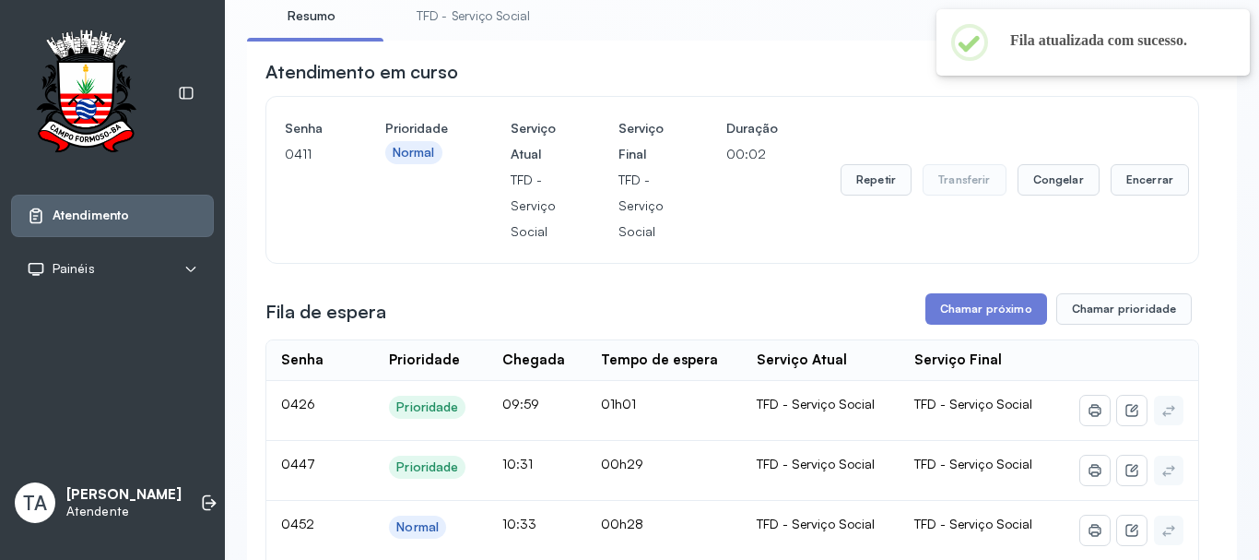
scroll to position [0, 0]
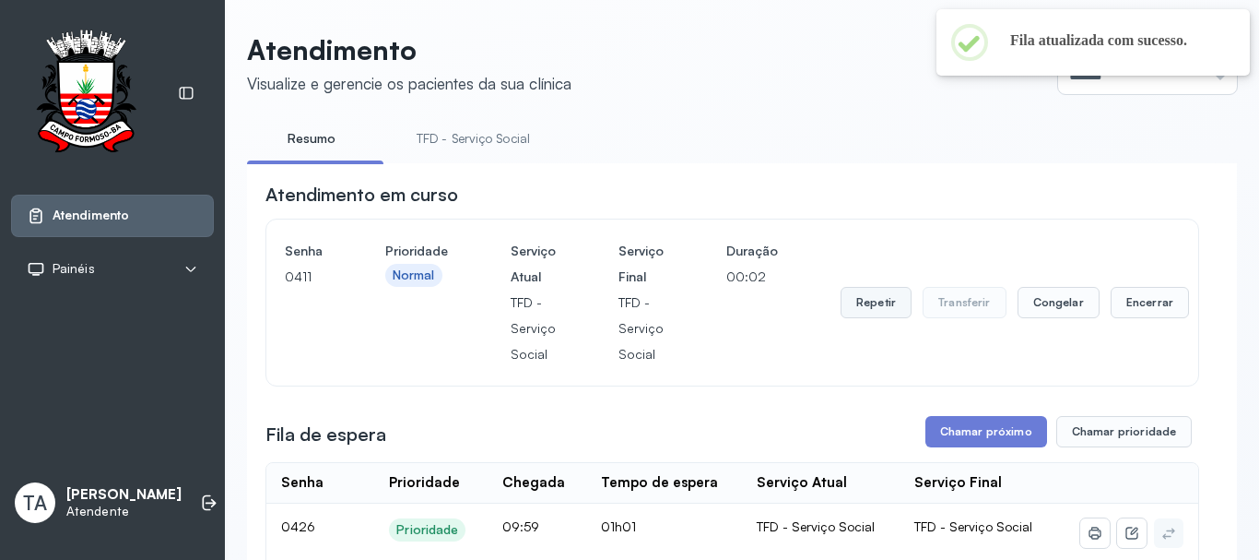
click at [859, 301] on button "Repetir" at bounding box center [876, 302] width 71 height 31
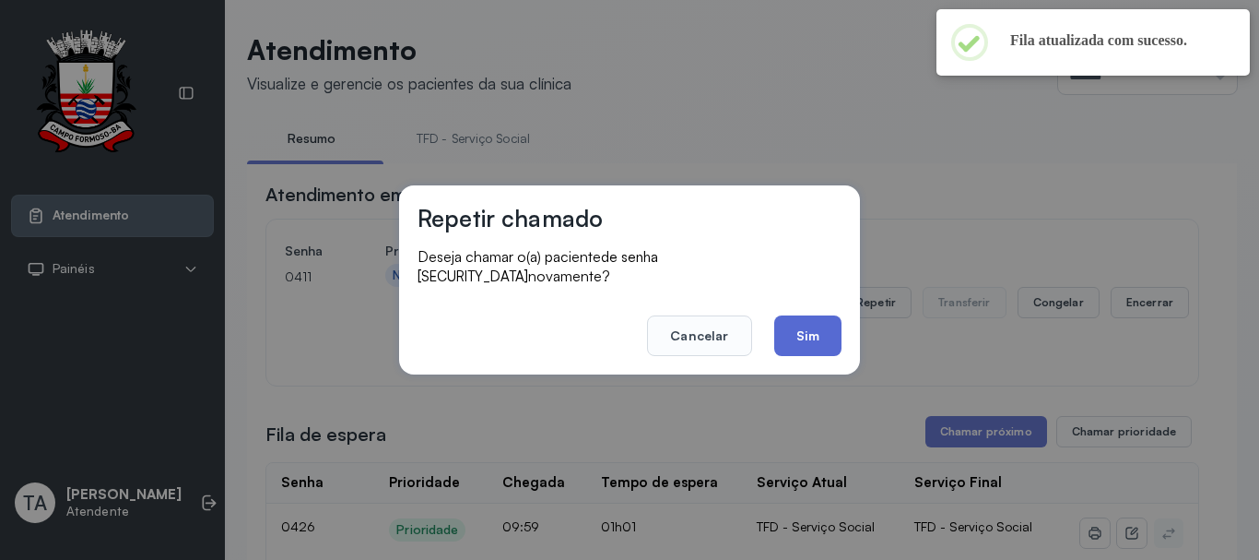
click at [819, 325] on button "Sim" at bounding box center [807, 335] width 67 height 41
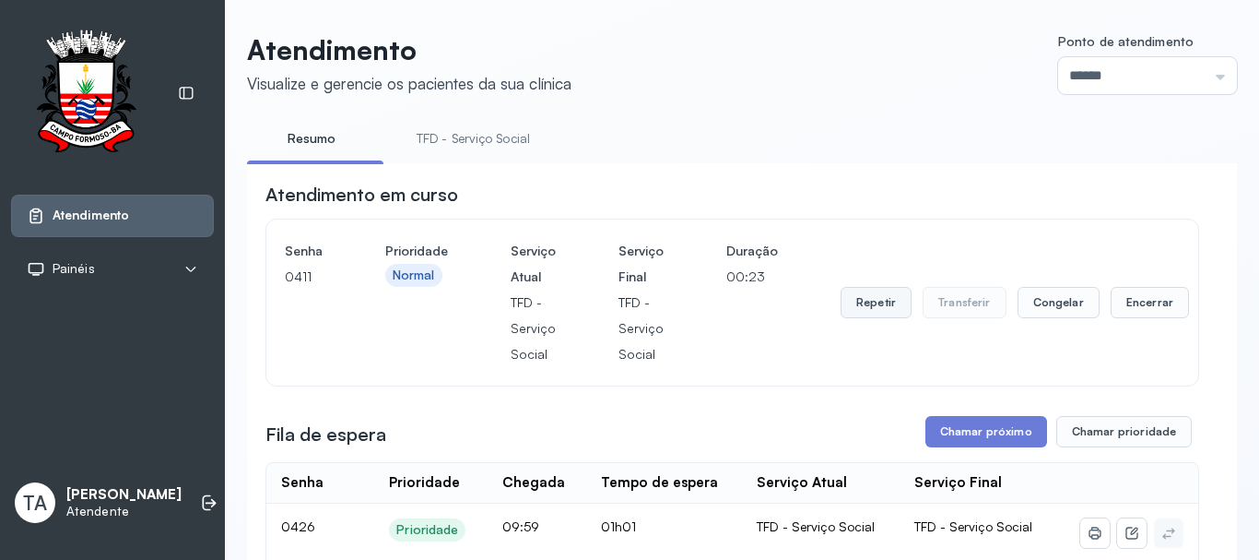
click at [866, 307] on button "Repetir" at bounding box center [876, 302] width 71 height 31
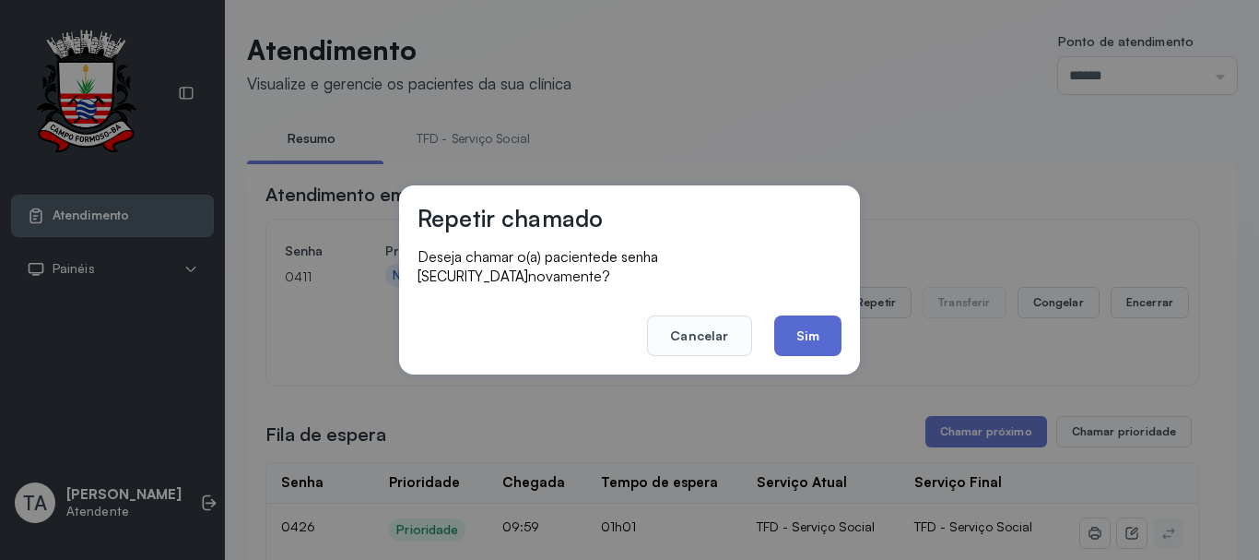
click at [805, 336] on button "Sim" at bounding box center [807, 335] width 67 height 41
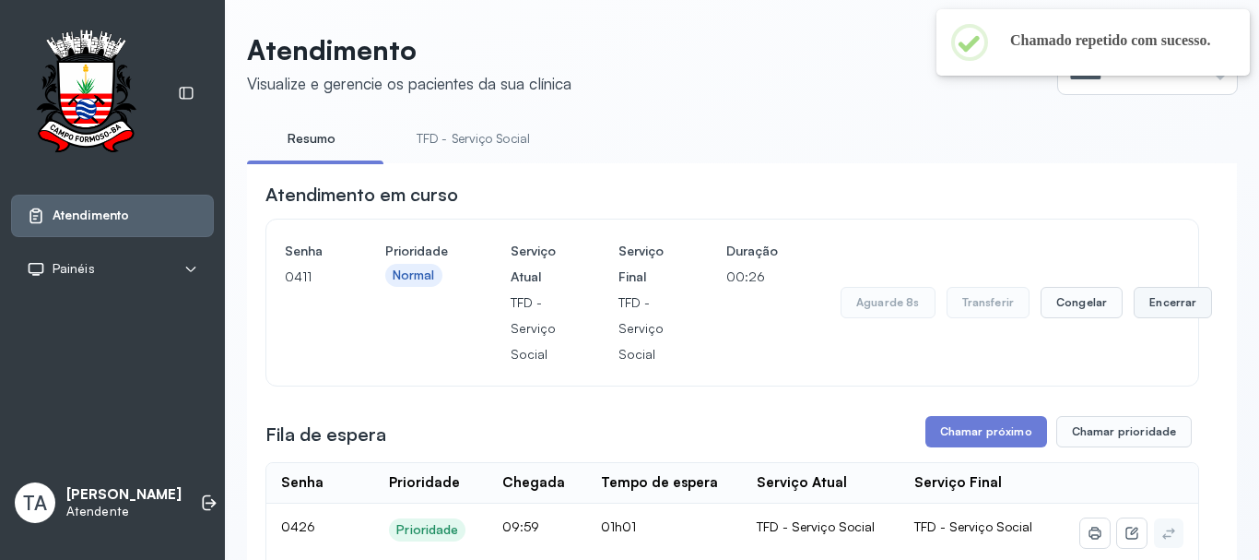
click at [1161, 311] on button "Encerrar" at bounding box center [1173, 302] width 78 height 31
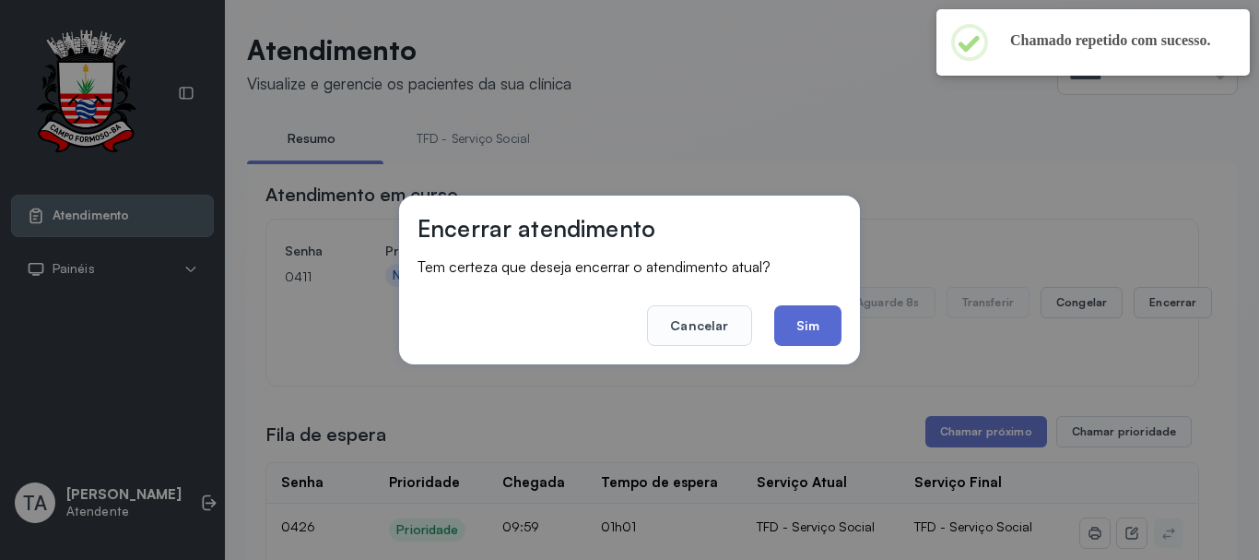
click at [791, 336] on button "Sim" at bounding box center [807, 325] width 67 height 41
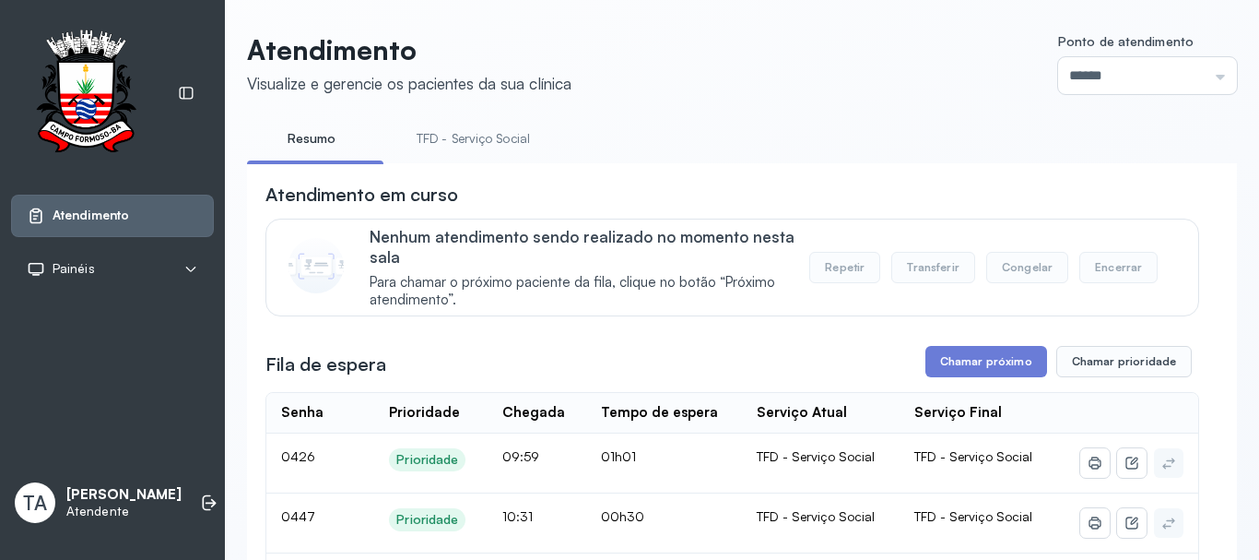
click at [469, 150] on link "TFD - Serviço Social" at bounding box center [473, 139] width 150 height 30
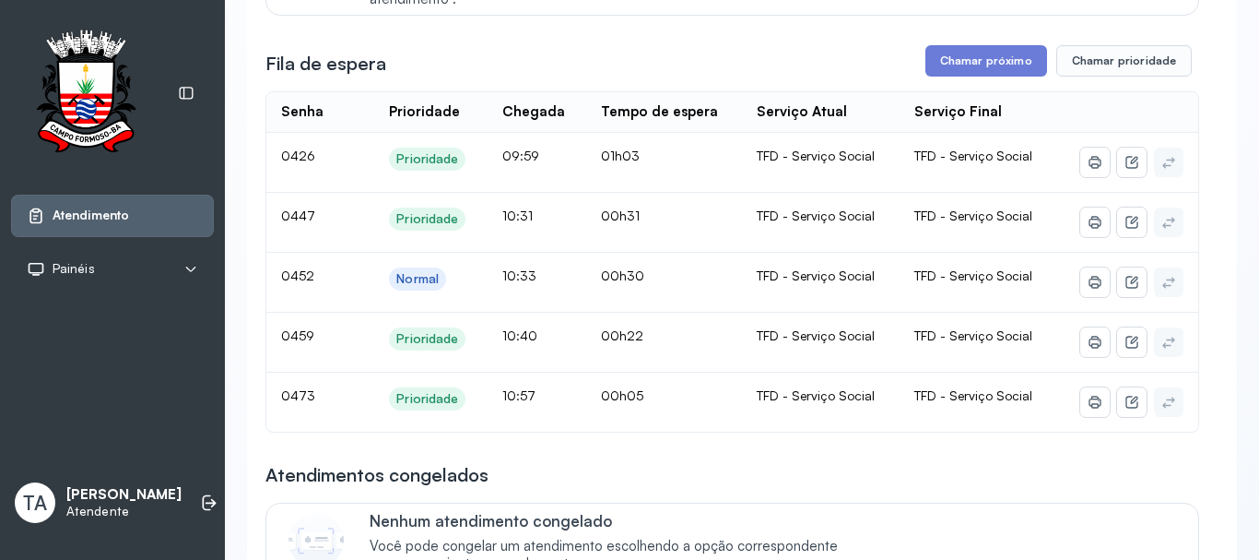
scroll to position [184, 0]
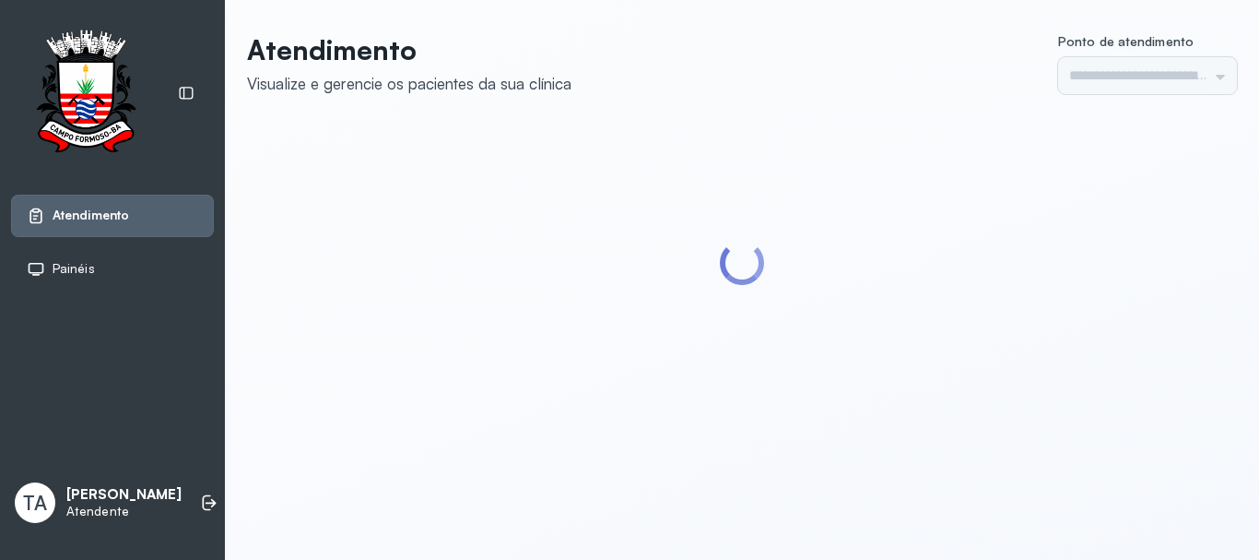
type input "******"
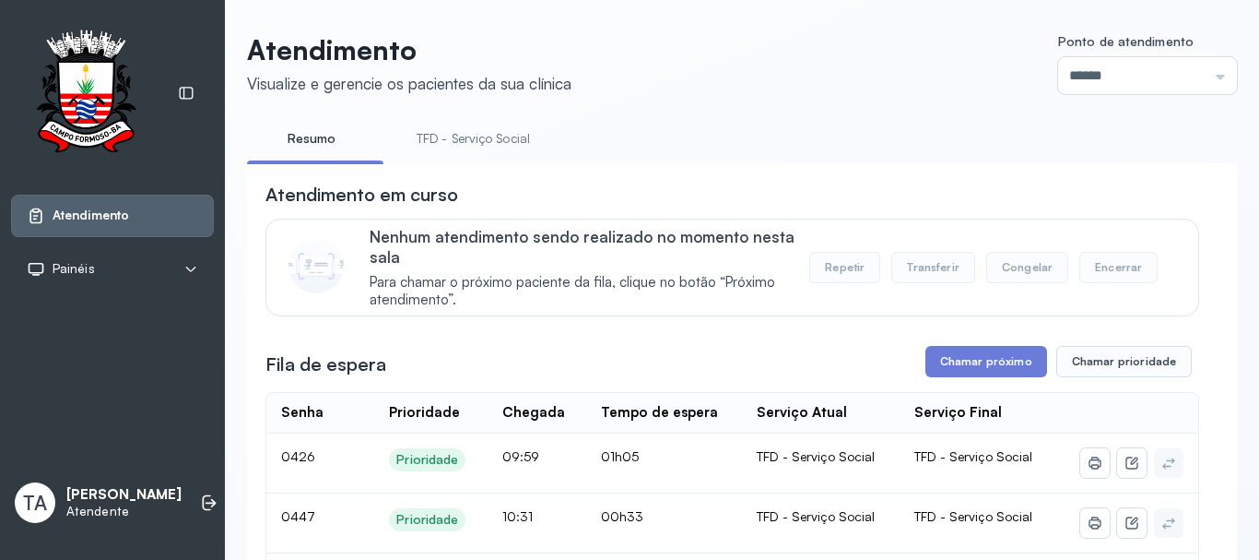
click at [453, 138] on link "TFD - Serviço Social" at bounding box center [473, 139] width 150 height 30
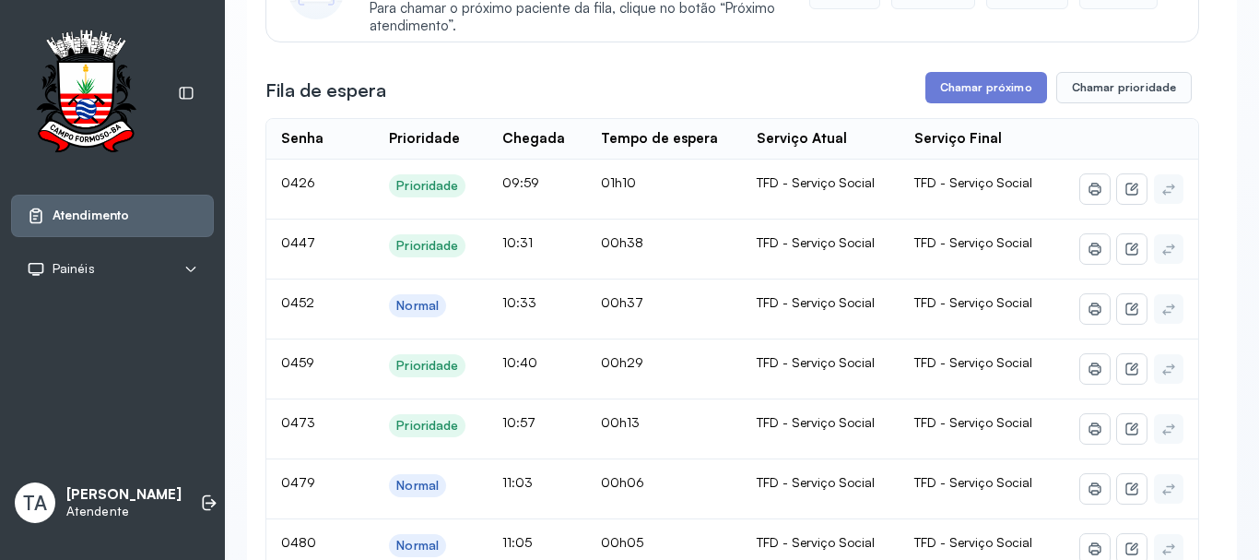
scroll to position [242, 0]
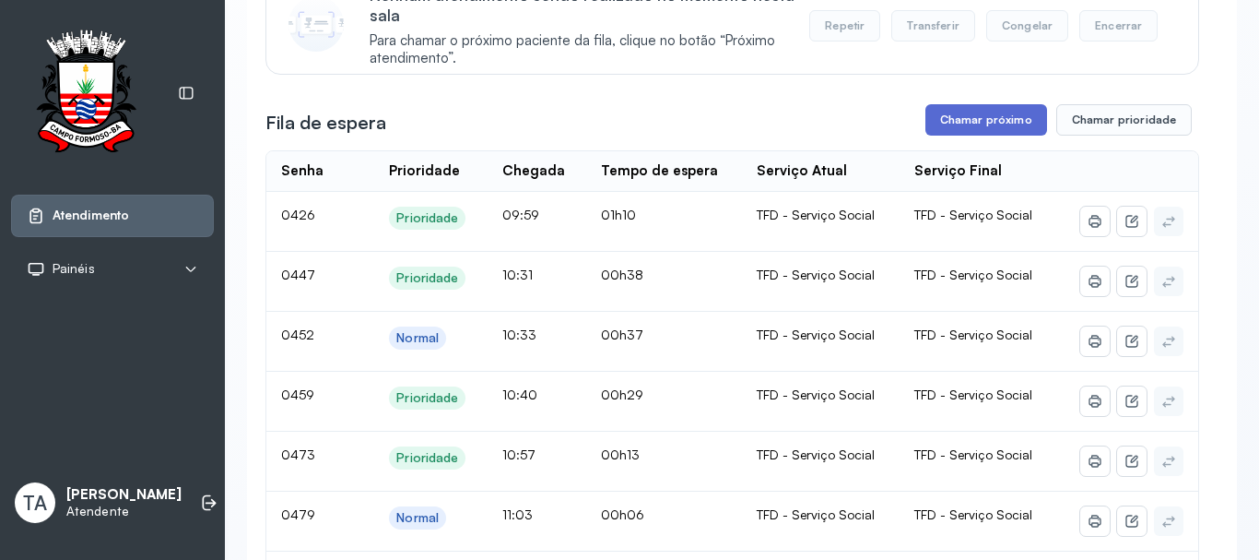
click at [949, 130] on button "Chamar próximo" at bounding box center [987, 119] width 122 height 31
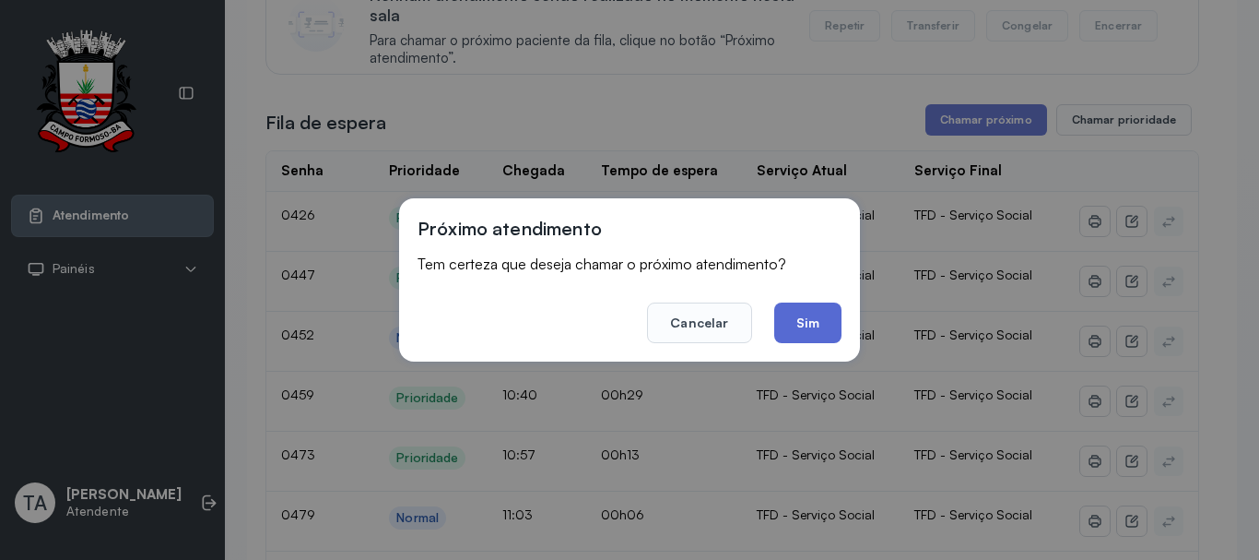
click at [815, 319] on button "Sim" at bounding box center [807, 322] width 67 height 41
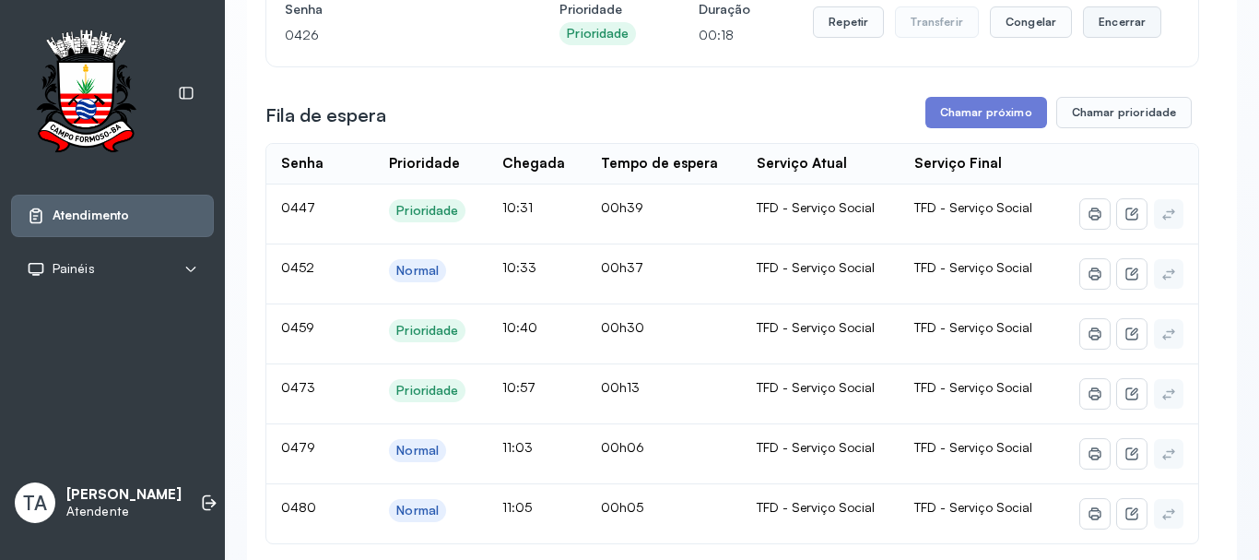
click at [1118, 35] on button "Encerrar" at bounding box center [1122, 21] width 78 height 31
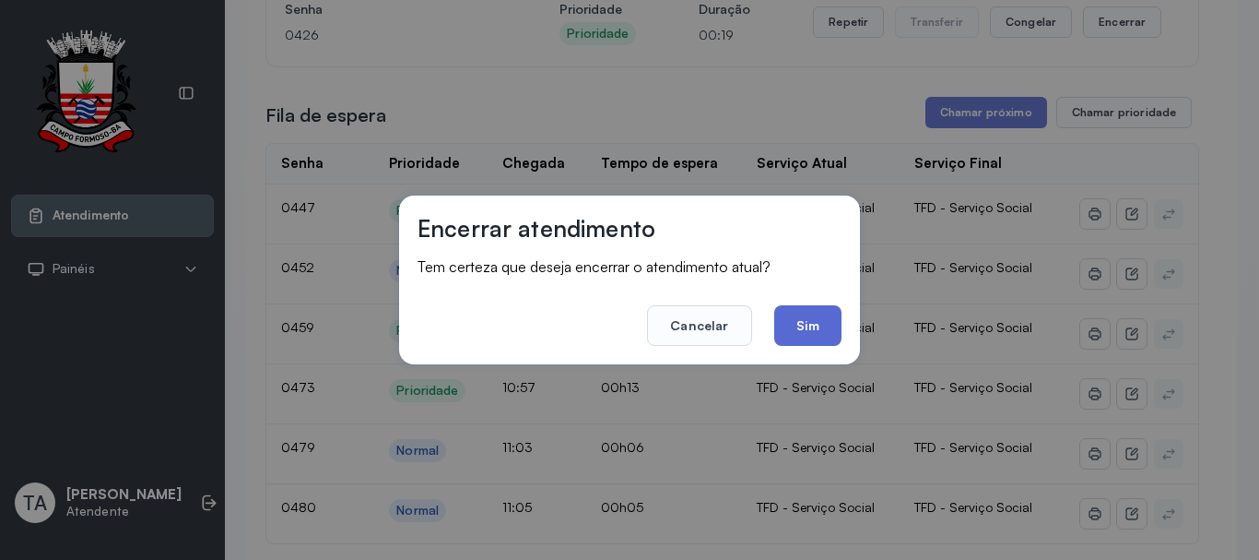
click at [829, 324] on button "Sim" at bounding box center [807, 325] width 67 height 41
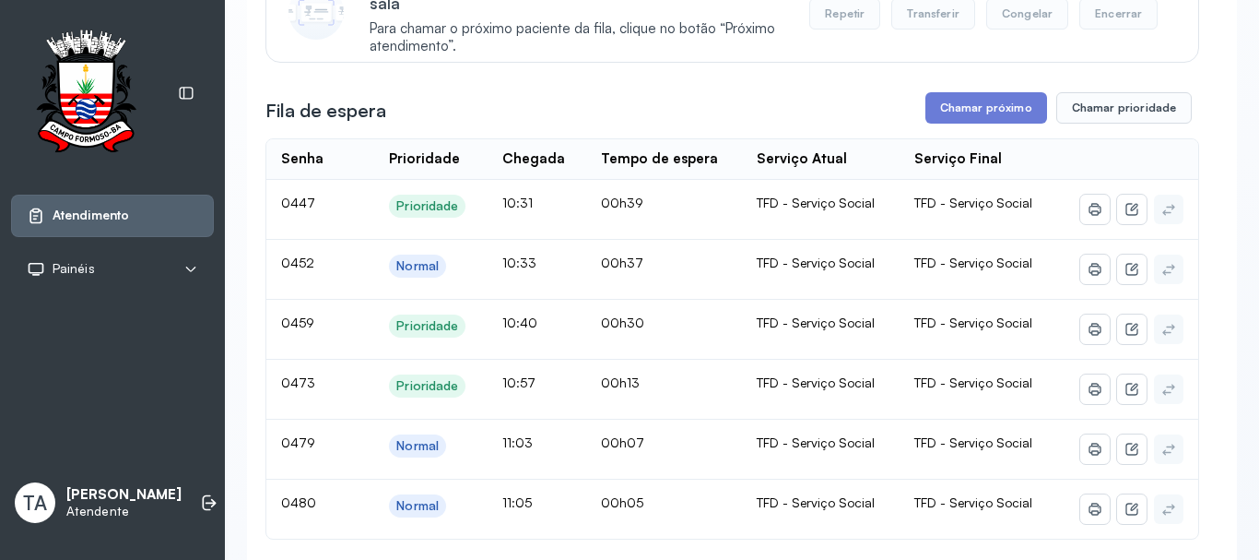
scroll to position [334, 0]
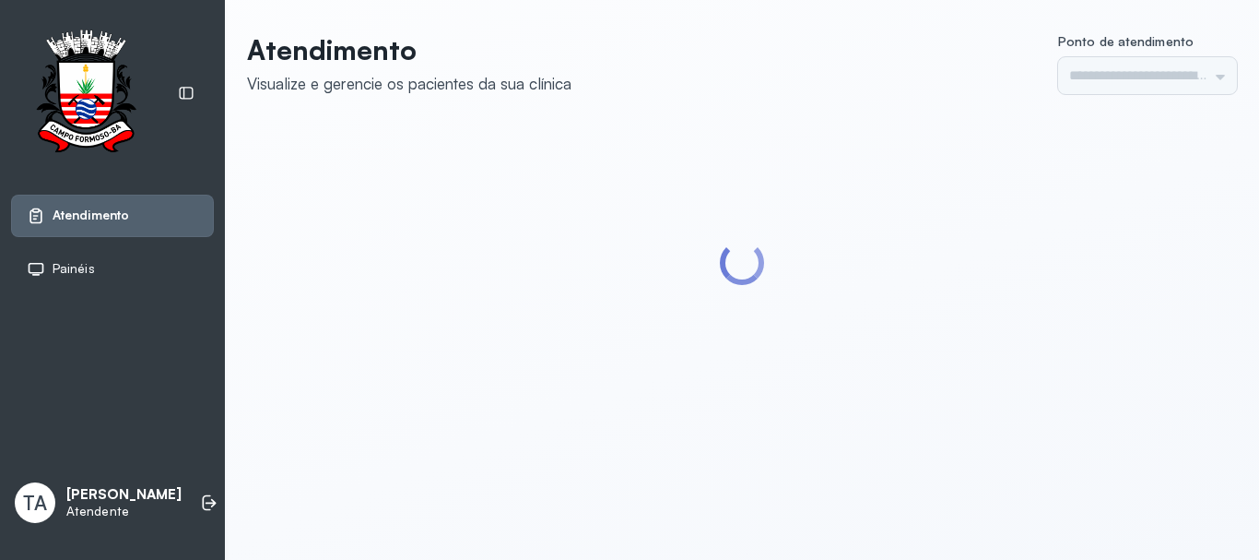
type input "******"
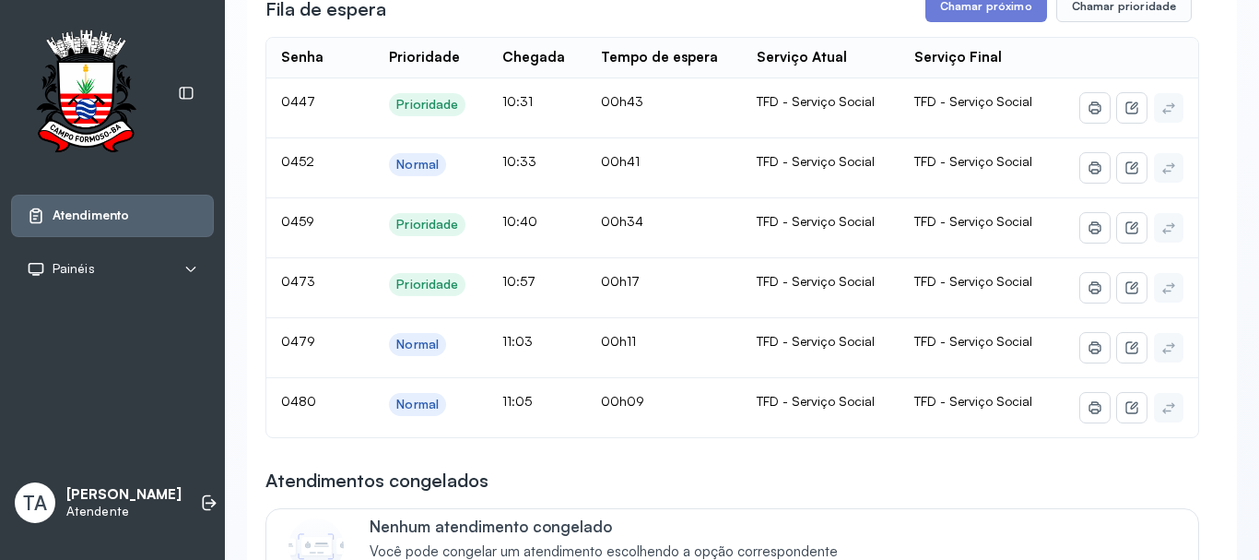
scroll to position [369, 0]
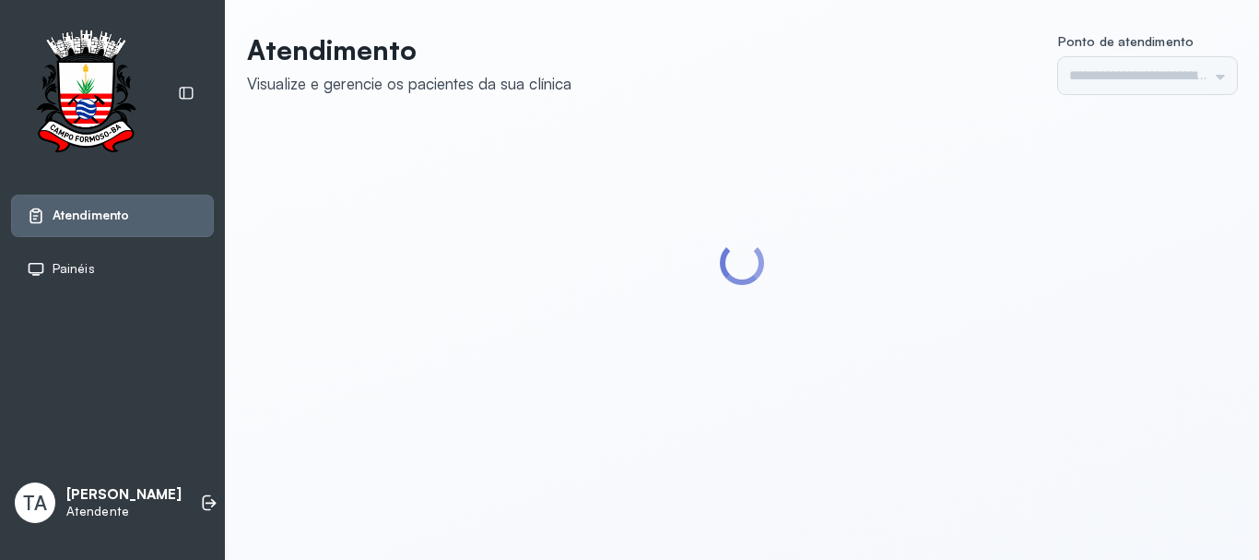
type input "******"
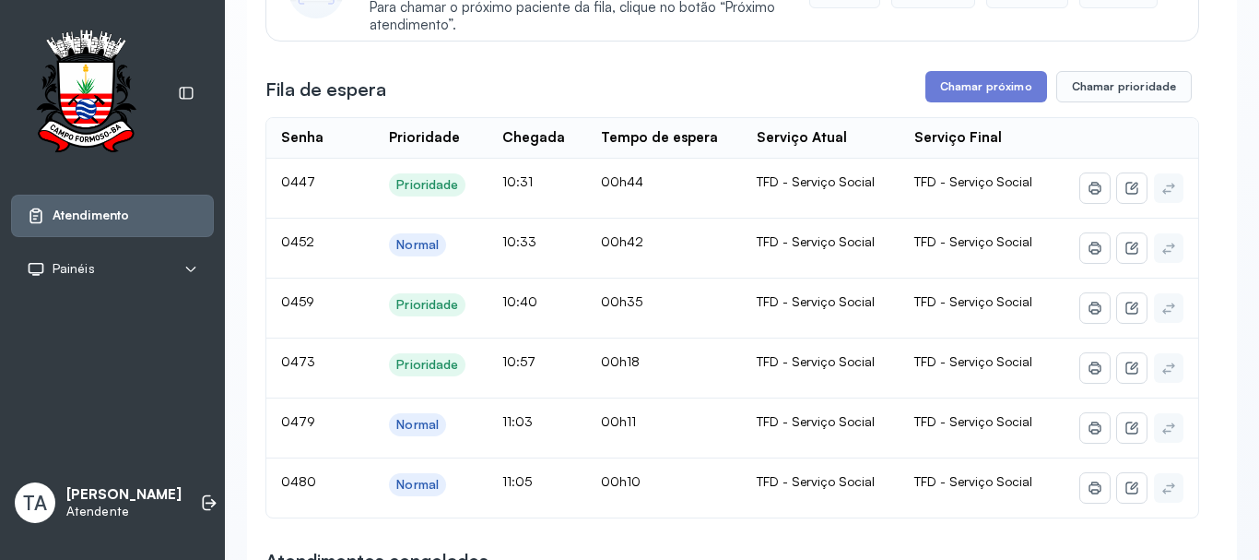
scroll to position [277, 0]
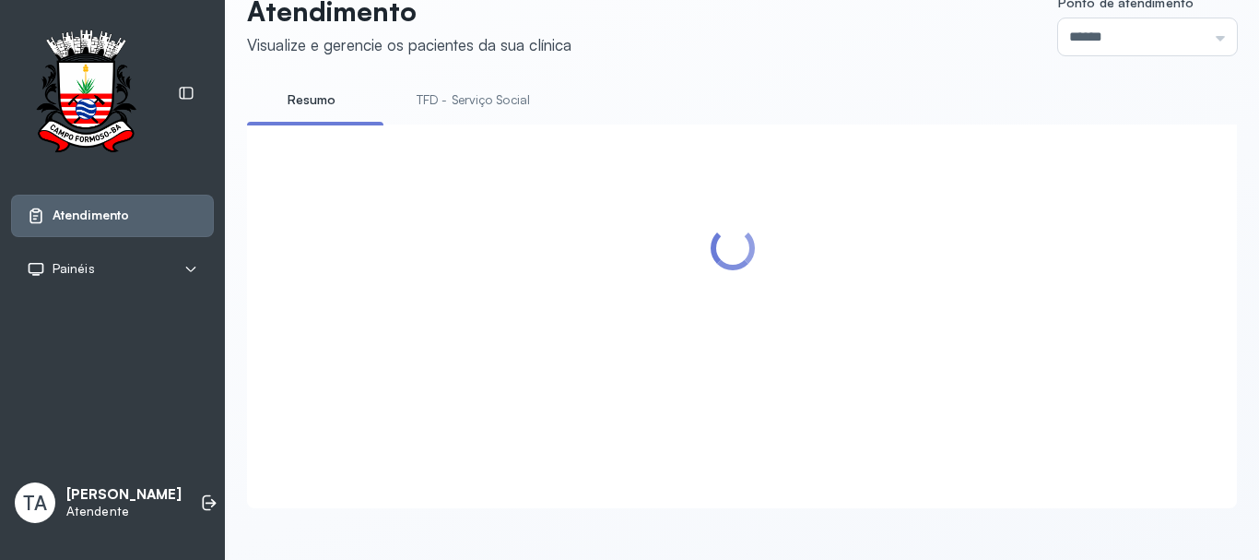
click at [634, 103] on ul "Resumo TFD - Serviço Social" at bounding box center [742, 105] width 990 height 41
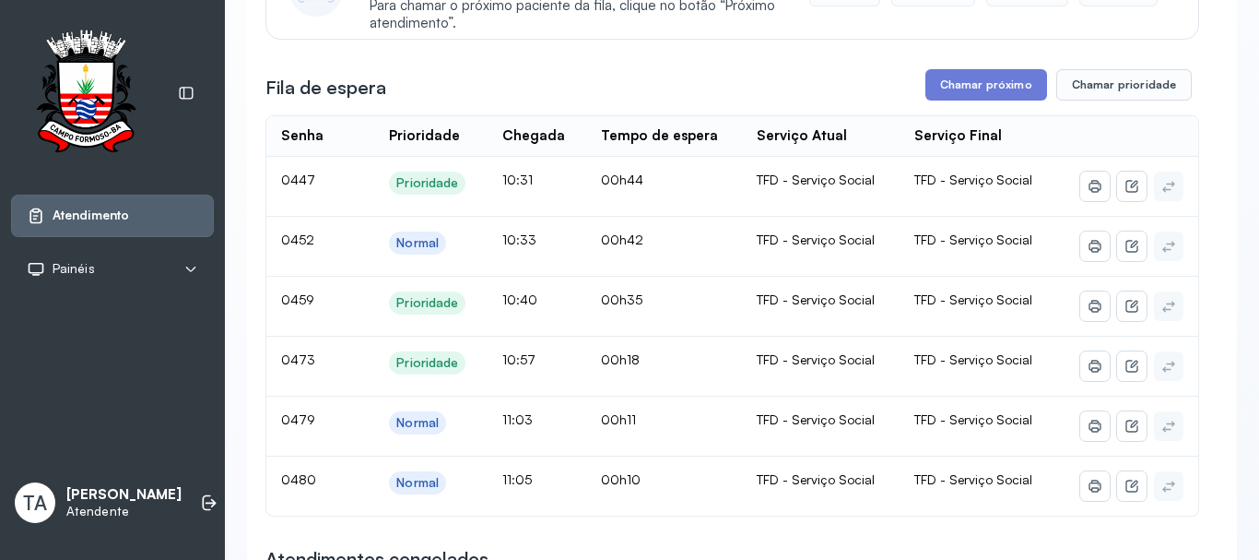
scroll to position [184, 0]
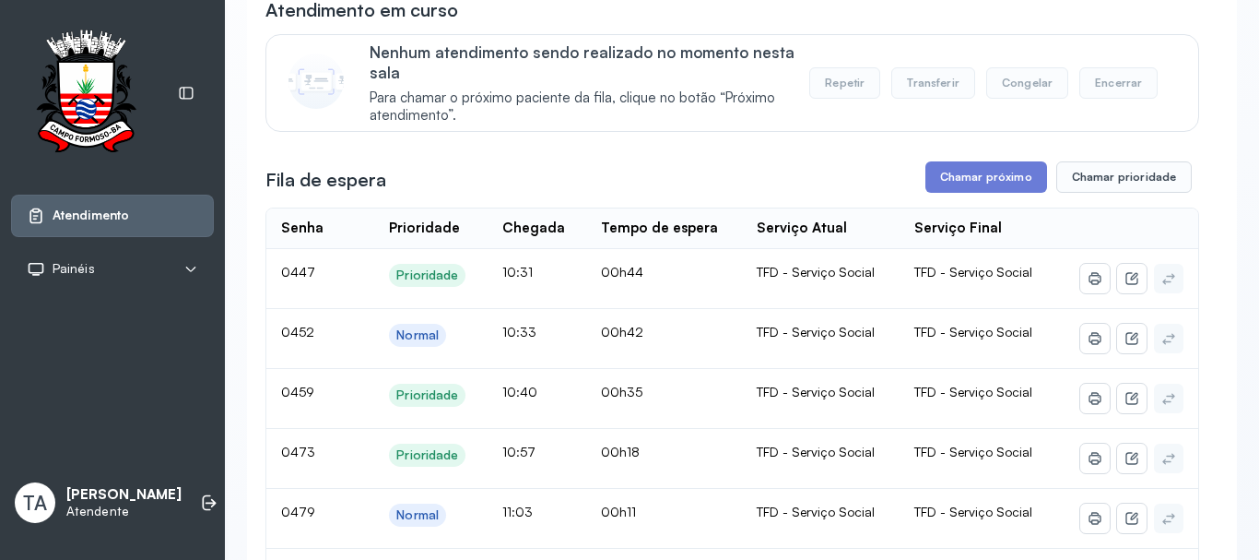
click at [959, 184] on button "Chamar próximo" at bounding box center [987, 176] width 122 height 31
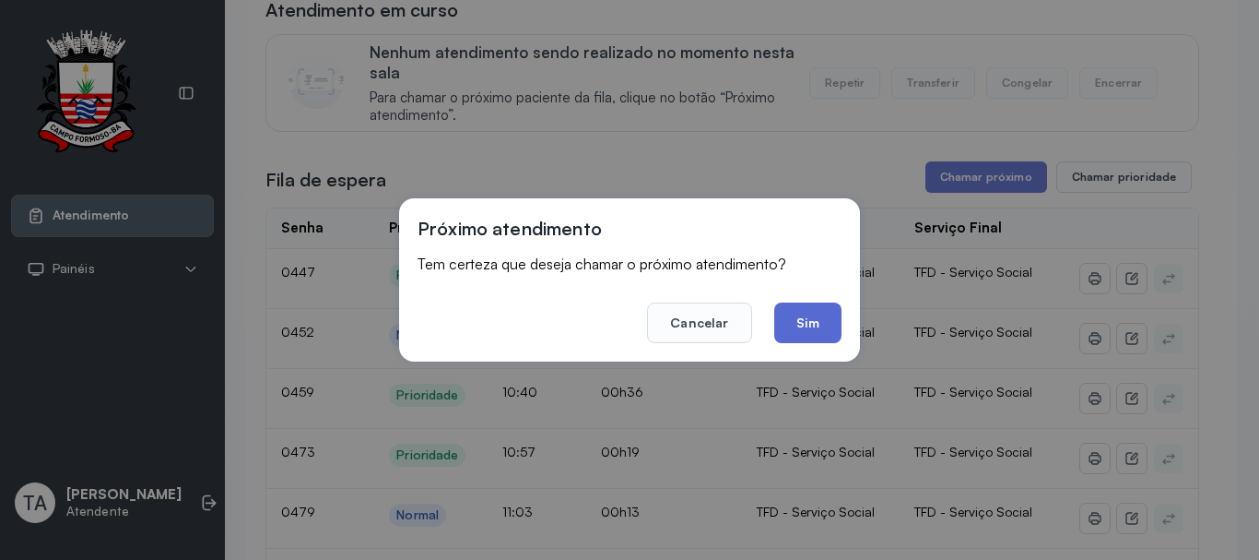
click at [805, 313] on button "Sim" at bounding box center [807, 322] width 67 height 41
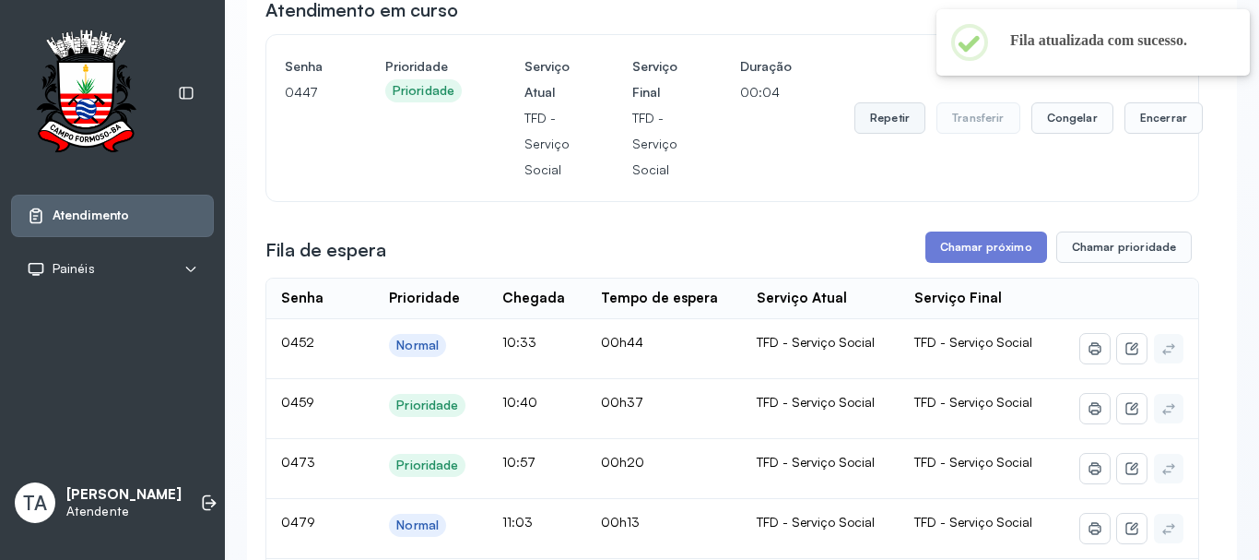
click at [880, 119] on button "Repetir" at bounding box center [890, 117] width 71 height 31
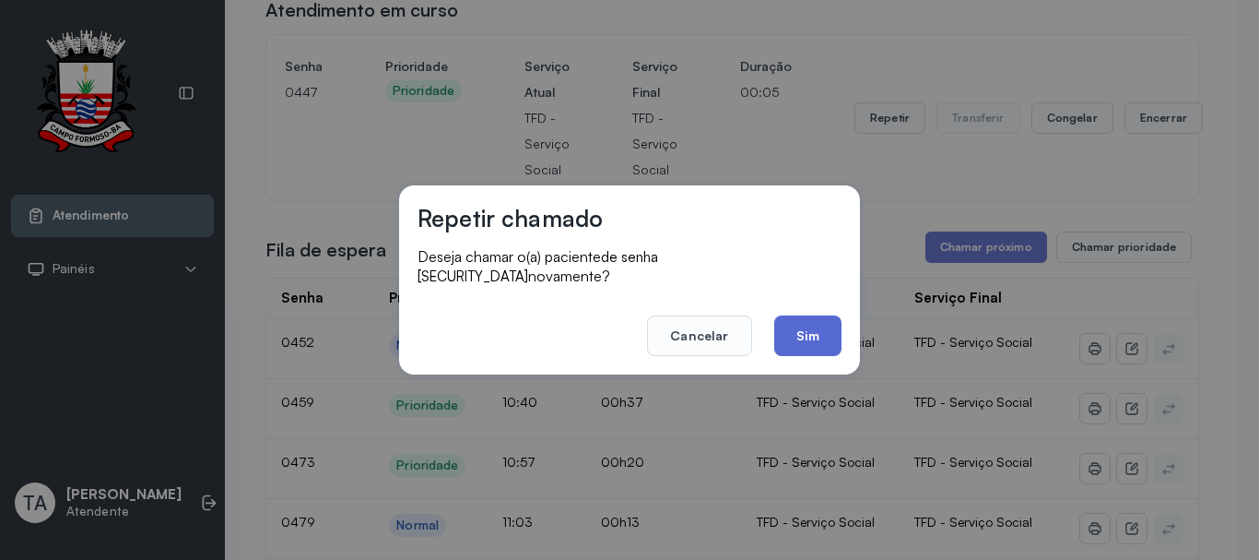
click at [822, 329] on button "Sim" at bounding box center [807, 335] width 67 height 41
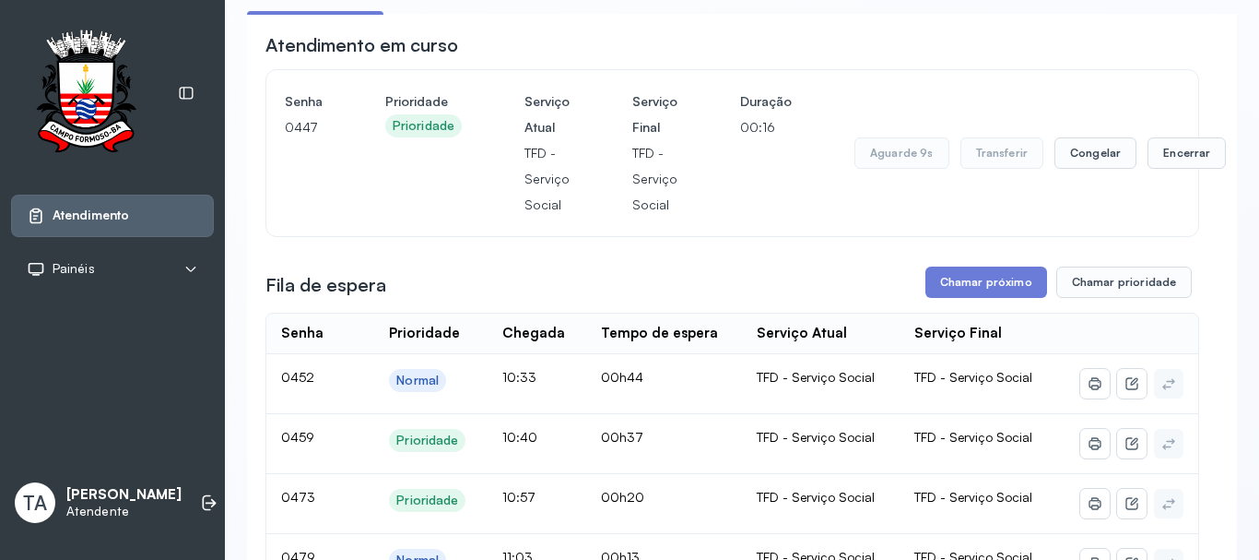
scroll to position [57, 0]
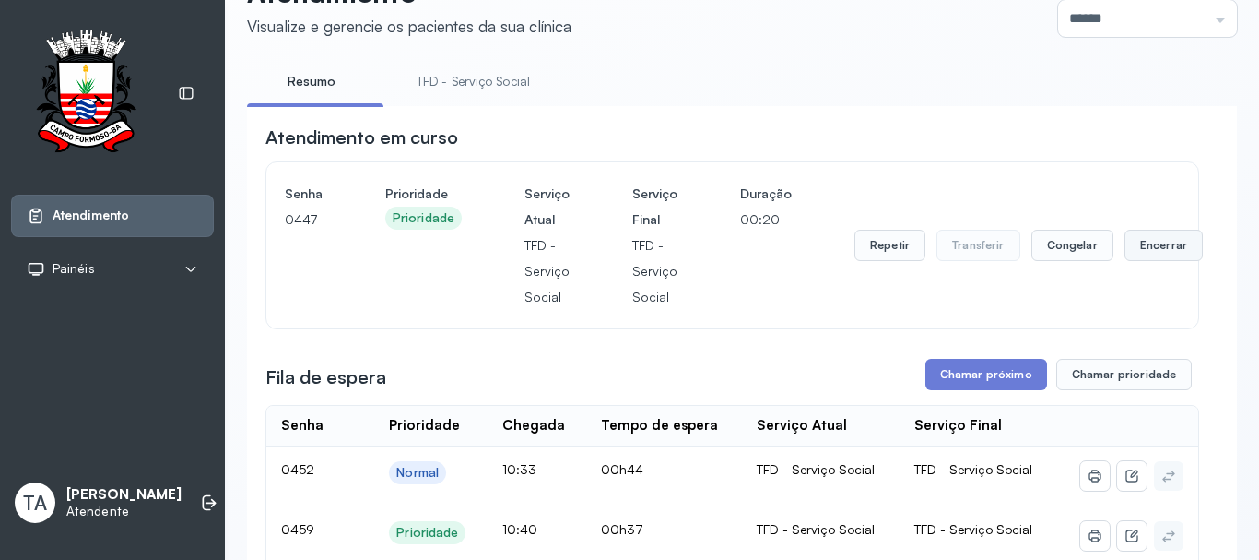
click at [1146, 255] on button "Encerrar" at bounding box center [1164, 245] width 78 height 31
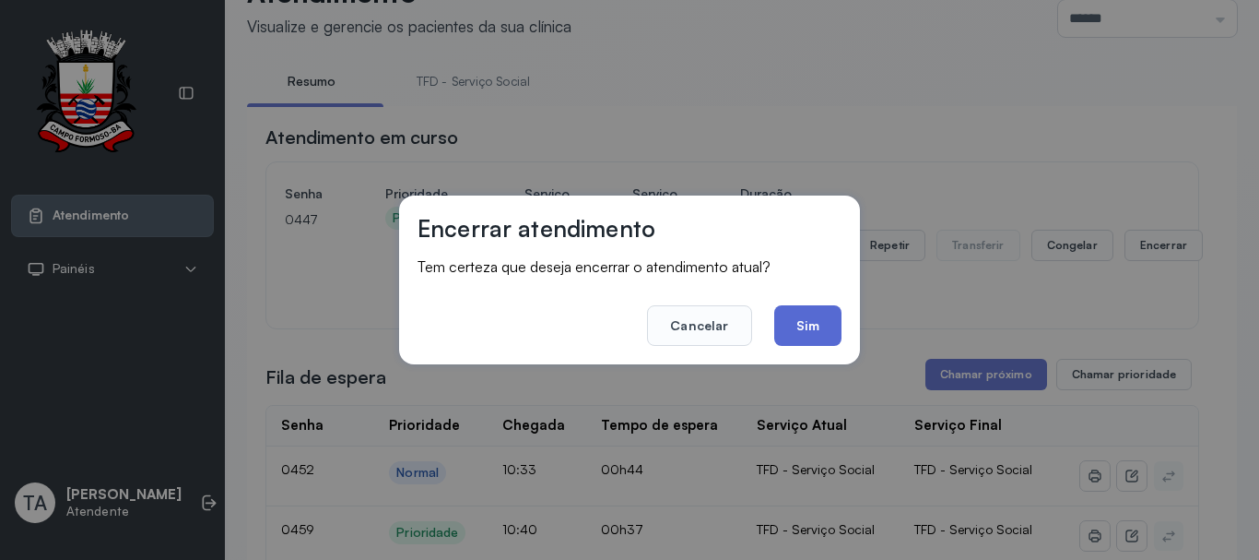
click at [825, 329] on button "Sim" at bounding box center [807, 325] width 67 height 41
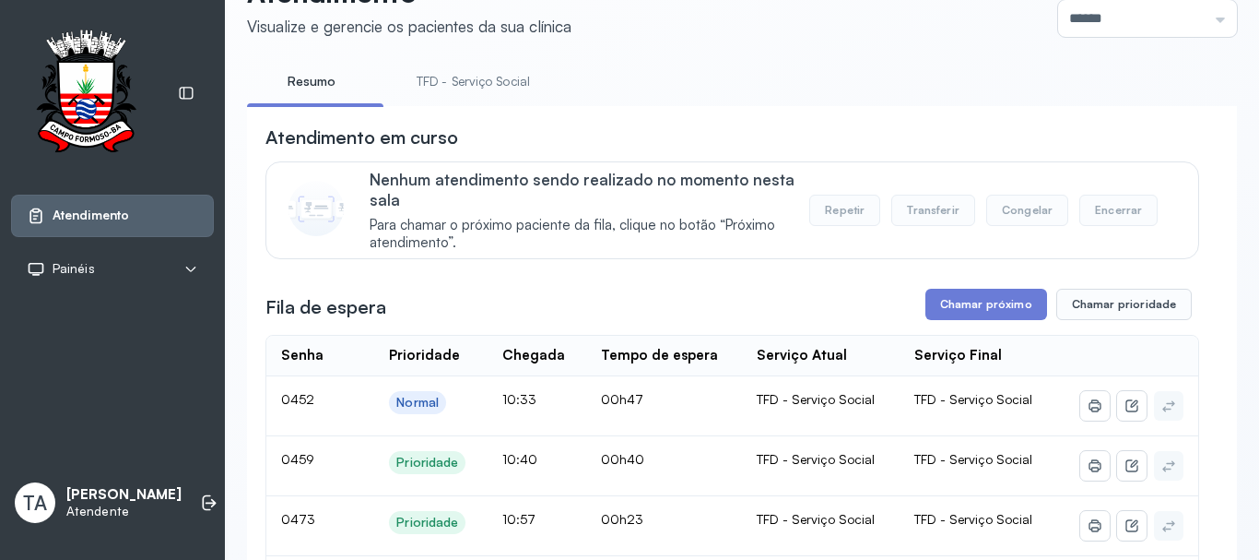
scroll to position [426, 0]
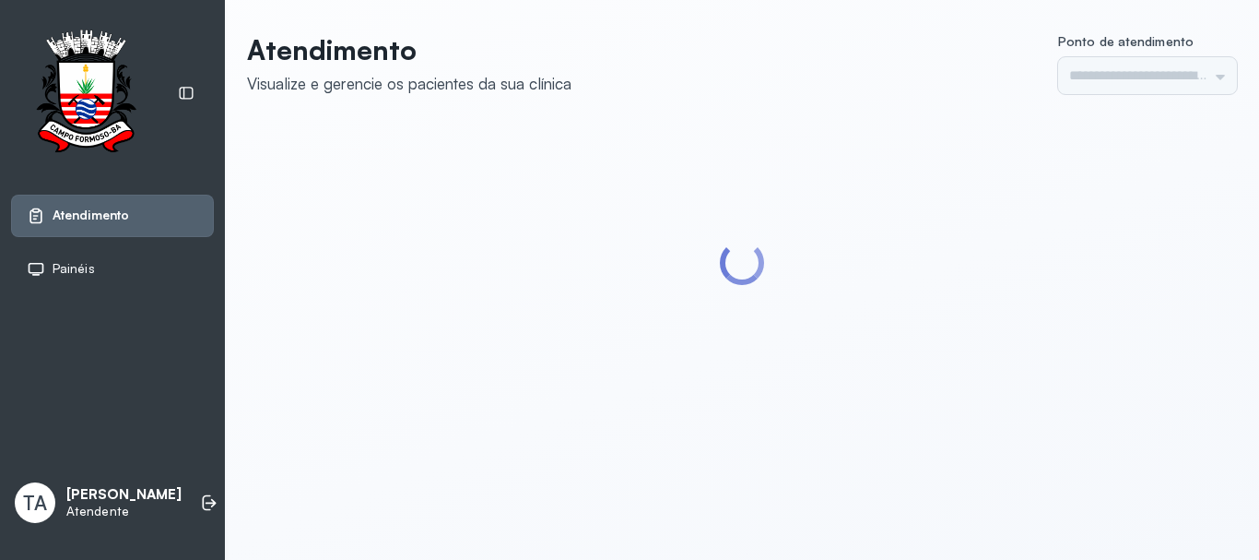
type input "******"
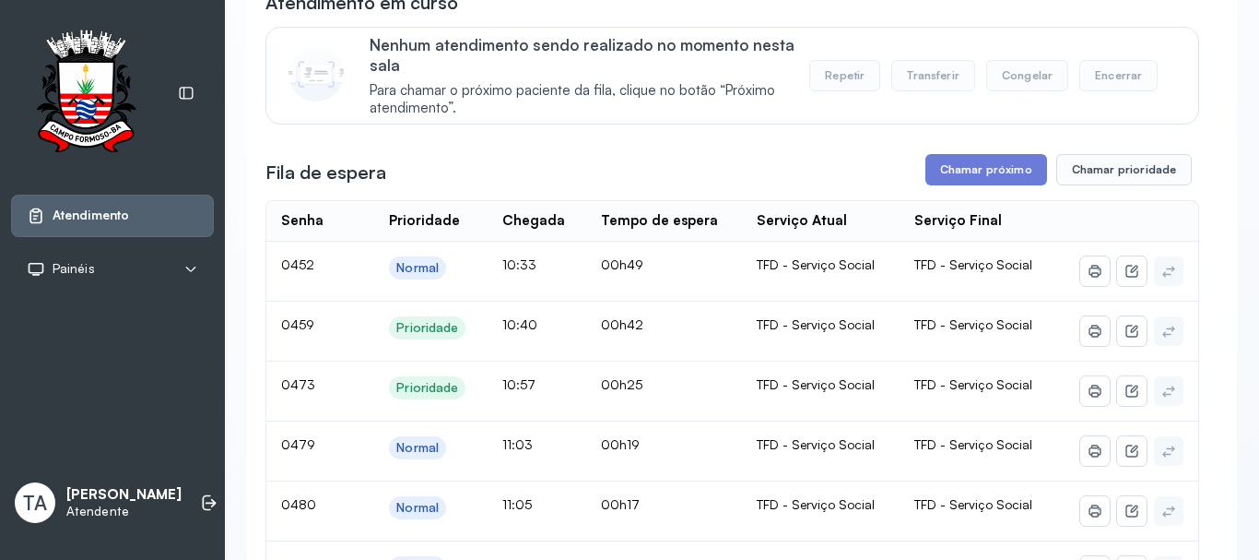
scroll to position [184, 0]
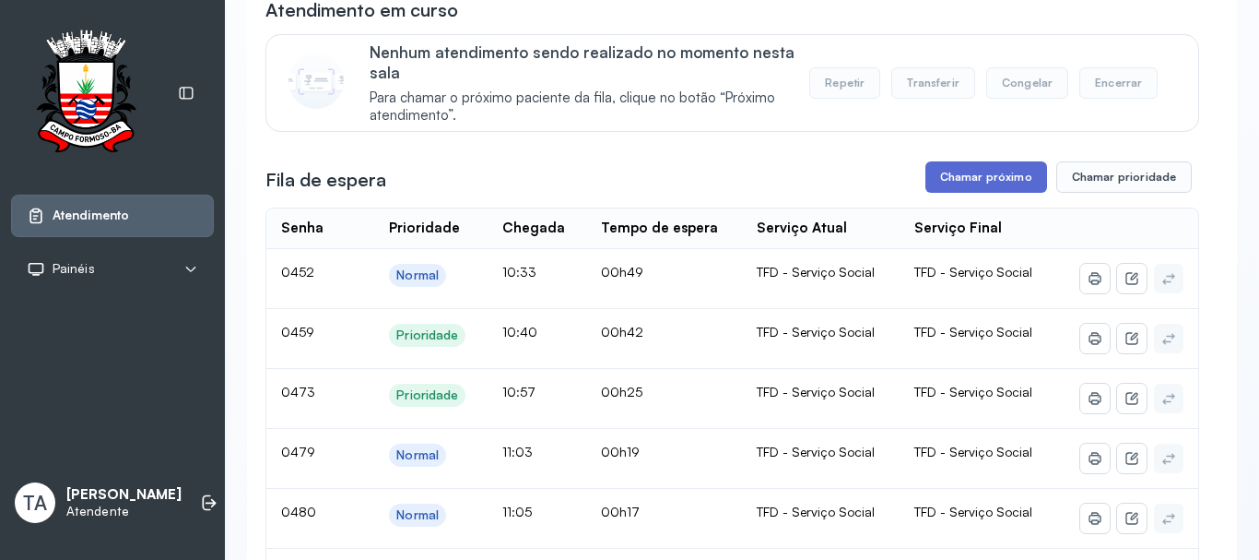
click at [936, 190] on button "Chamar próximo" at bounding box center [987, 176] width 122 height 31
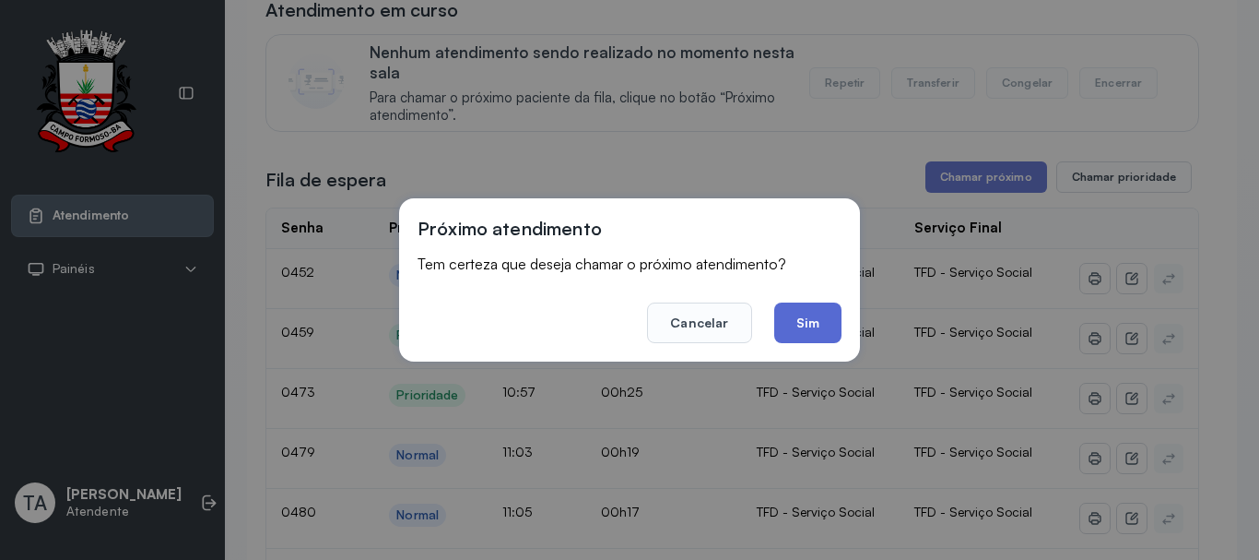
click at [821, 325] on button "Sim" at bounding box center [807, 322] width 67 height 41
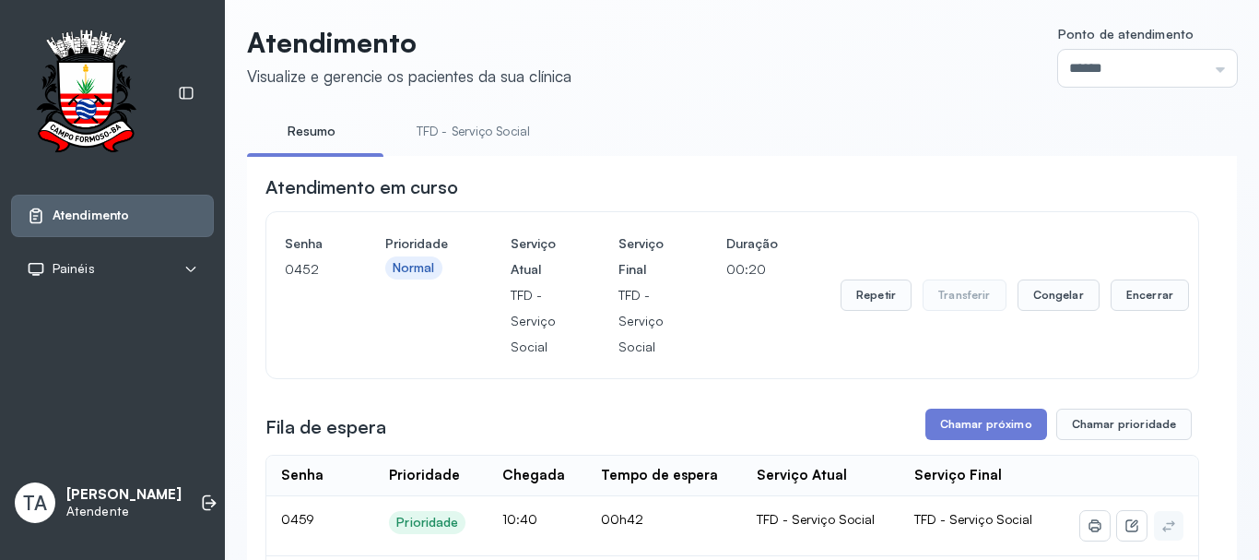
scroll to position [0, 0]
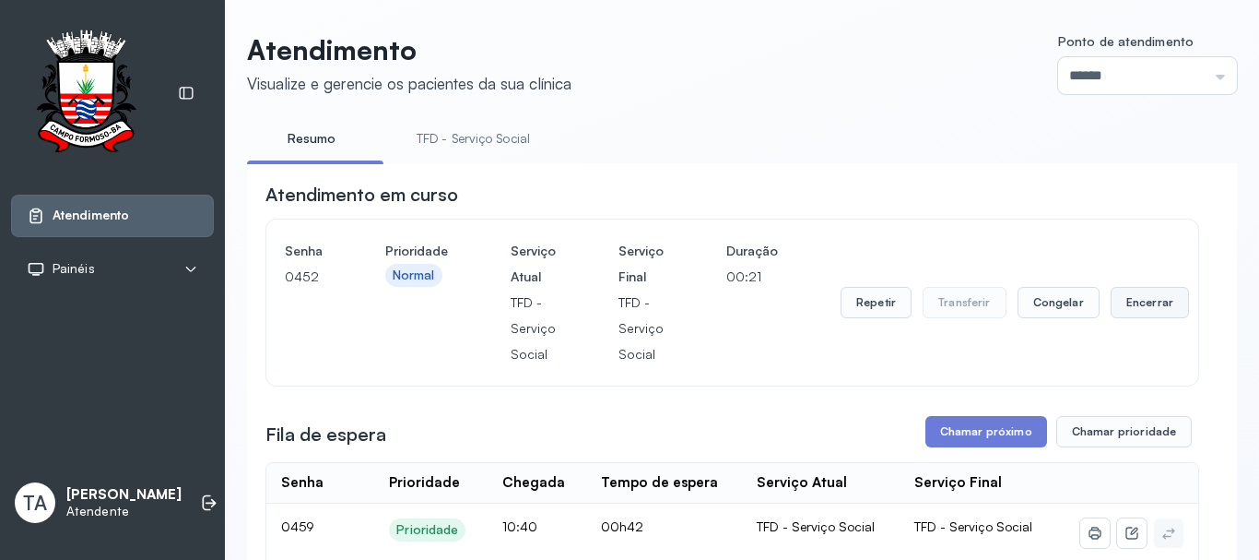
click at [1124, 294] on button "Encerrar" at bounding box center [1150, 302] width 78 height 31
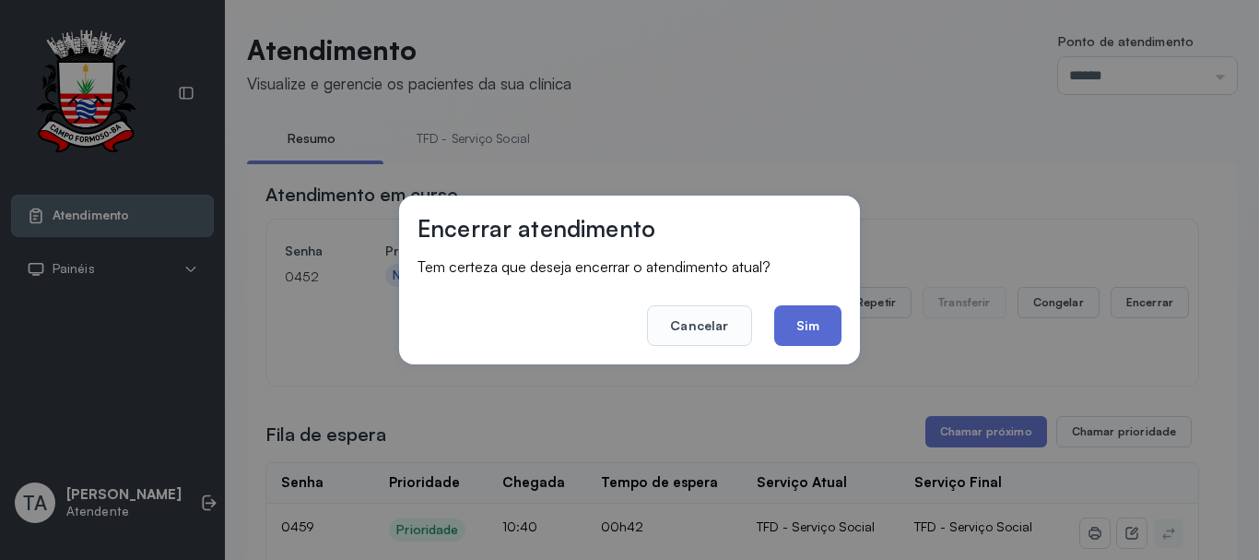
click at [826, 323] on button "Sim" at bounding box center [807, 325] width 67 height 41
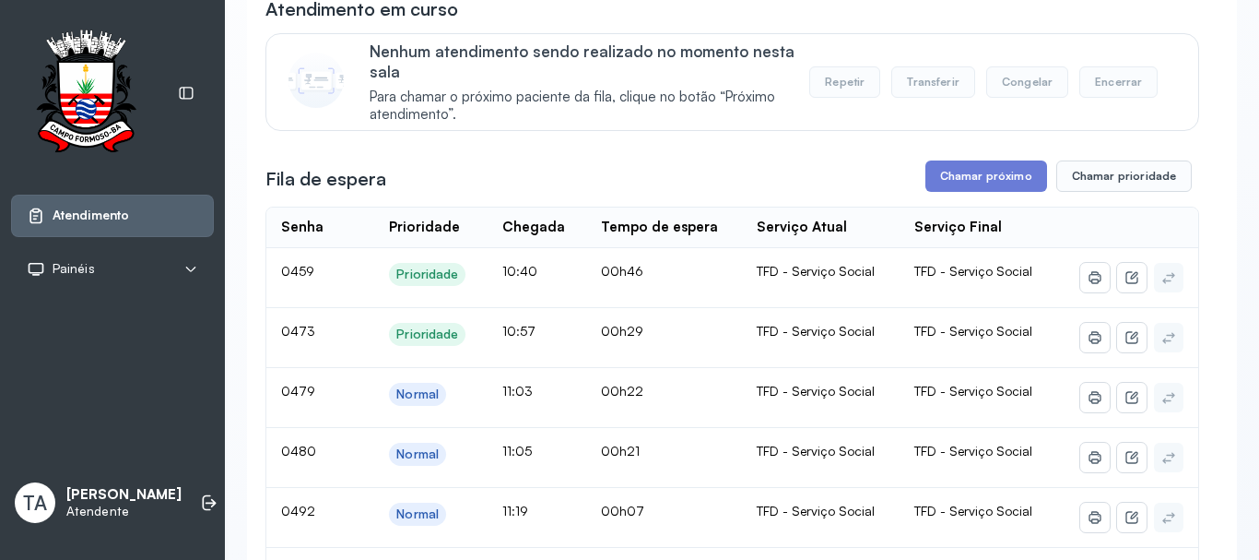
scroll to position [184, 0]
click at [966, 176] on button "Chamar próximo" at bounding box center [987, 176] width 122 height 31
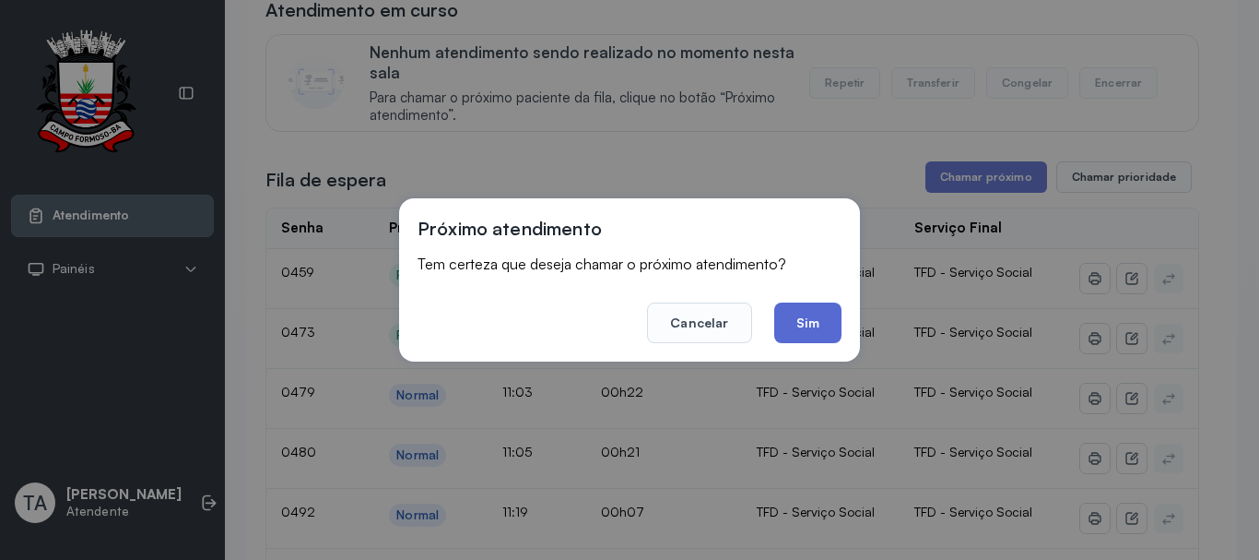
click at [822, 319] on button "Sim" at bounding box center [807, 322] width 67 height 41
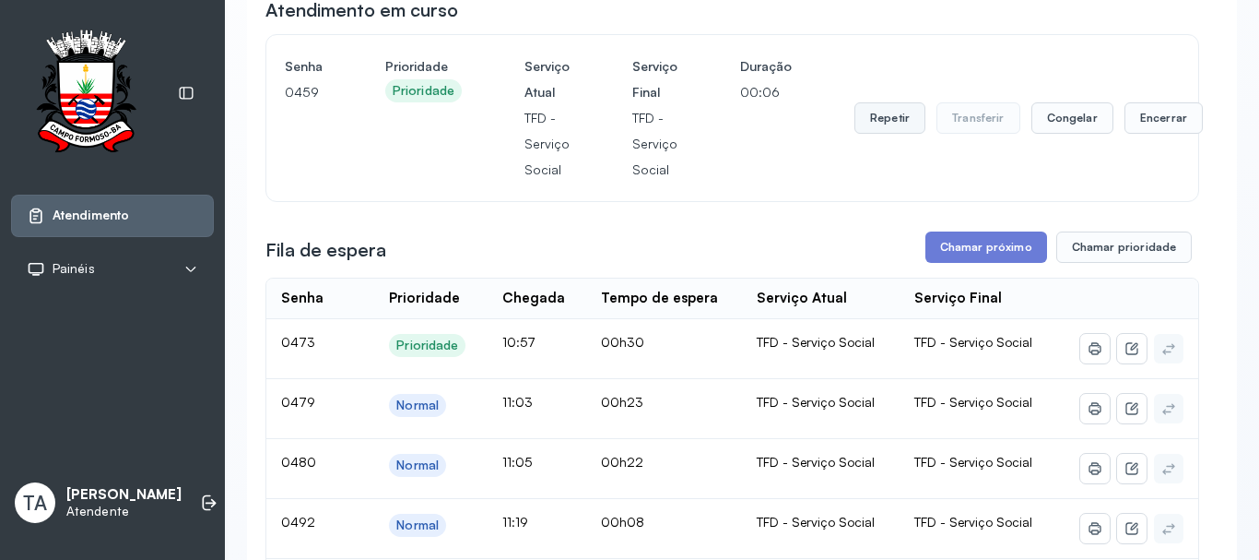
click at [899, 123] on button "Repetir" at bounding box center [890, 117] width 71 height 31
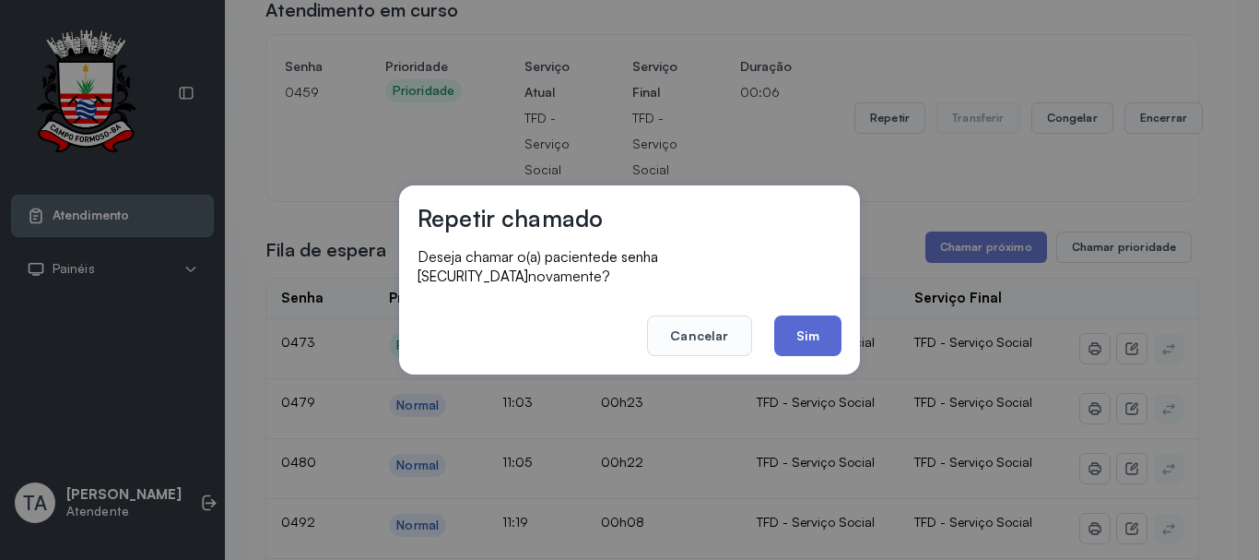
click at [826, 323] on button "Sim" at bounding box center [807, 335] width 67 height 41
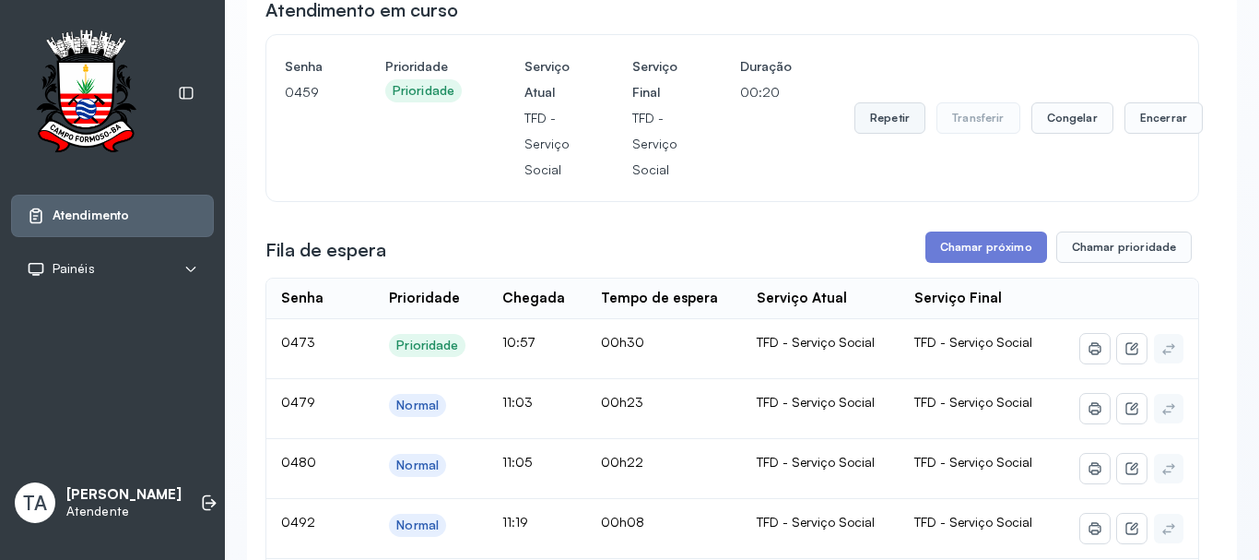
click at [866, 129] on button "Repetir" at bounding box center [890, 117] width 71 height 31
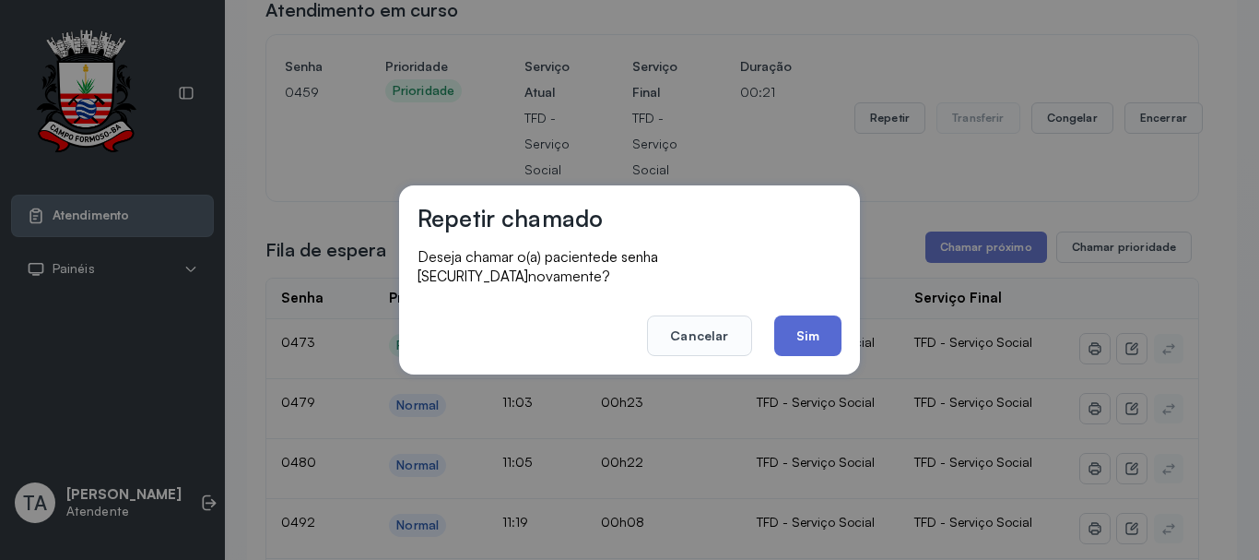
click at [811, 315] on button "Sim" at bounding box center [807, 335] width 67 height 41
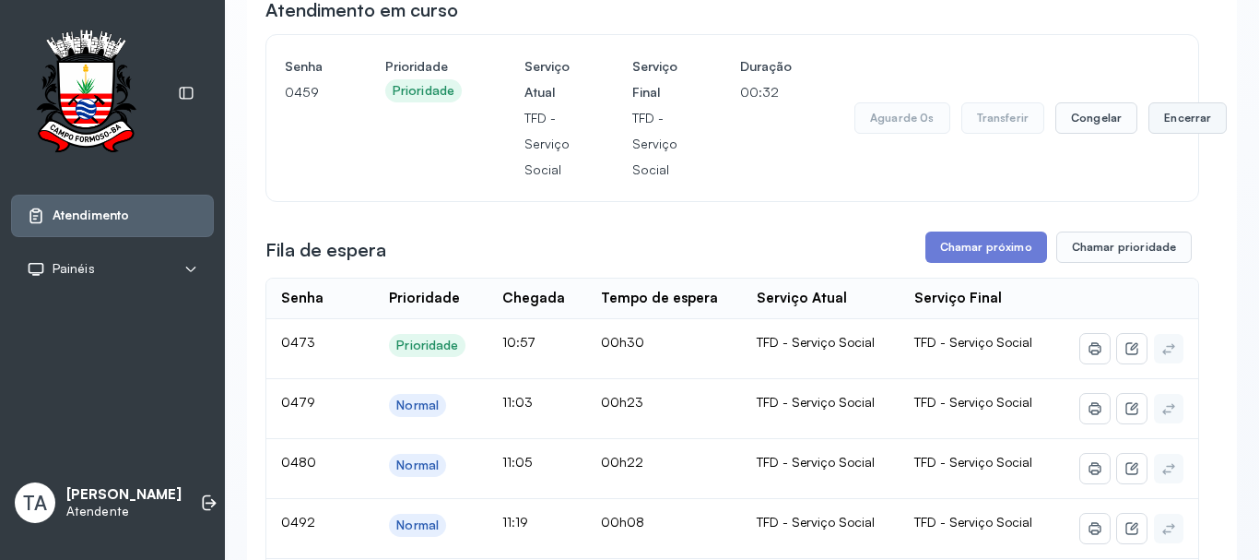
click at [1165, 120] on button "Encerrar" at bounding box center [1188, 117] width 78 height 31
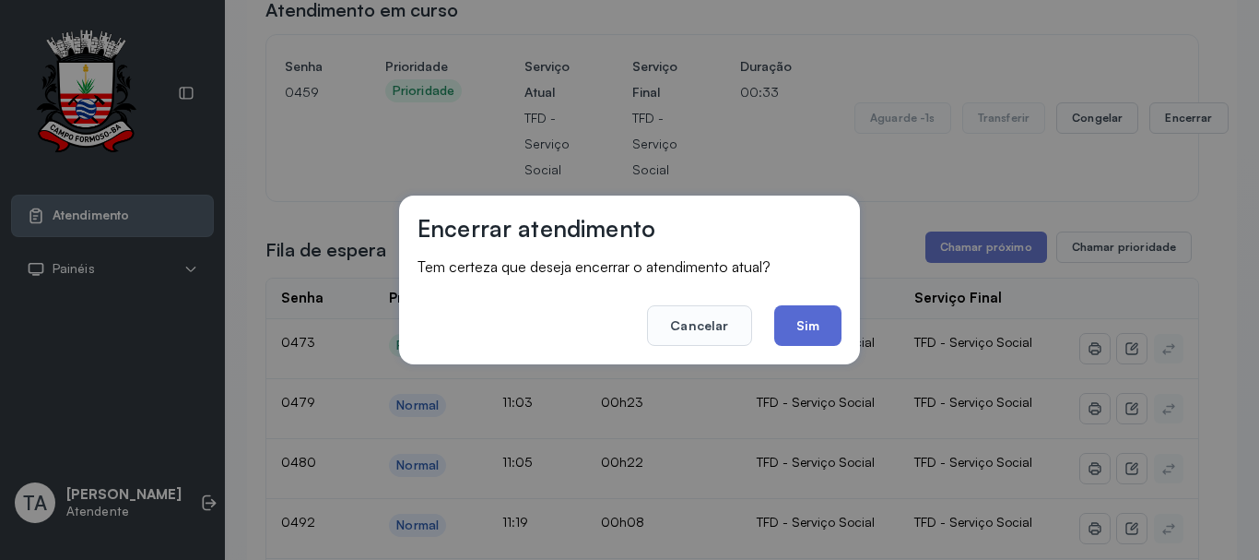
click at [824, 312] on button "Sim" at bounding box center [807, 325] width 67 height 41
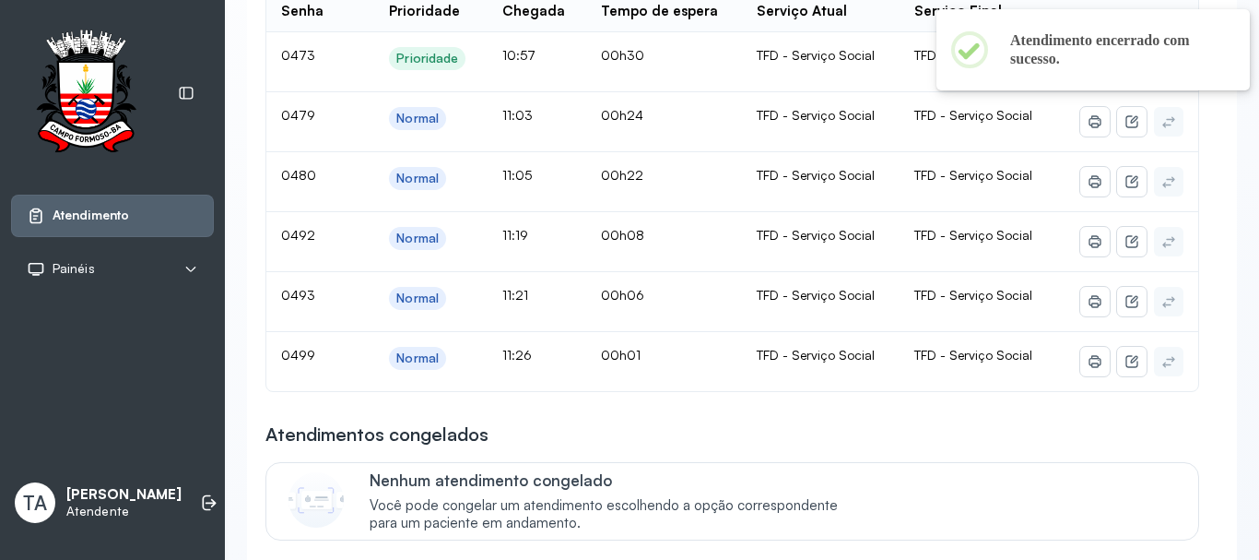
scroll to position [369, 0]
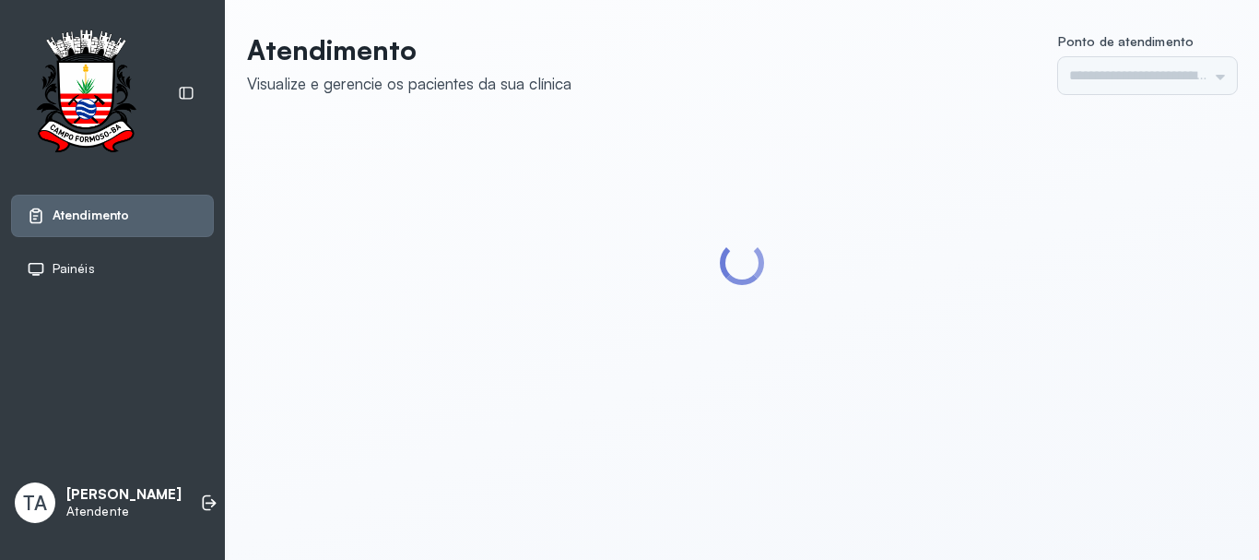
type input "******"
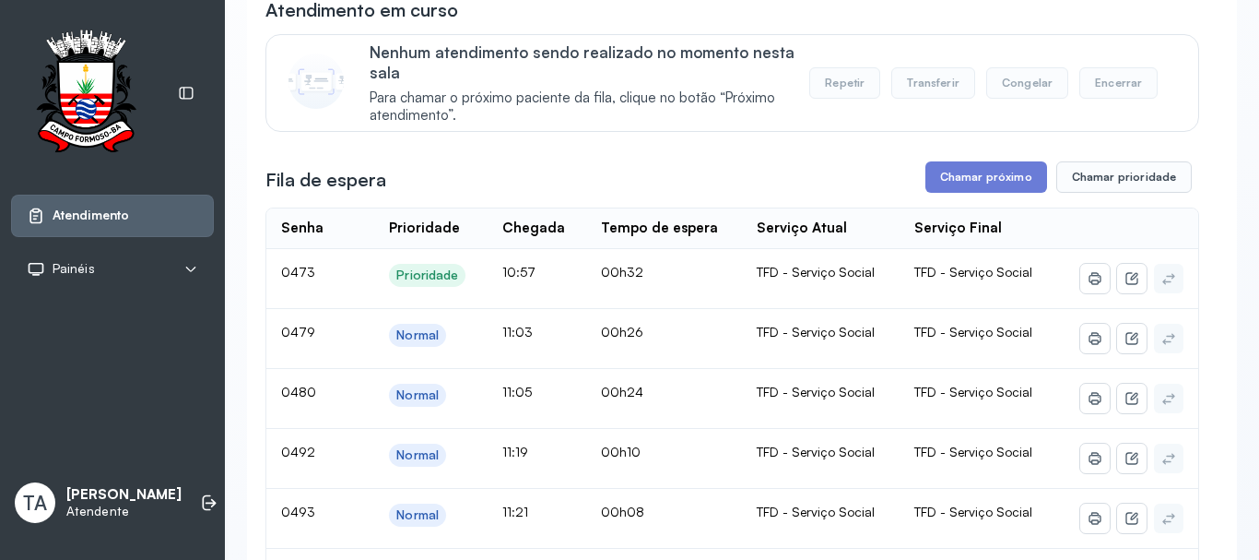
scroll to position [92, 0]
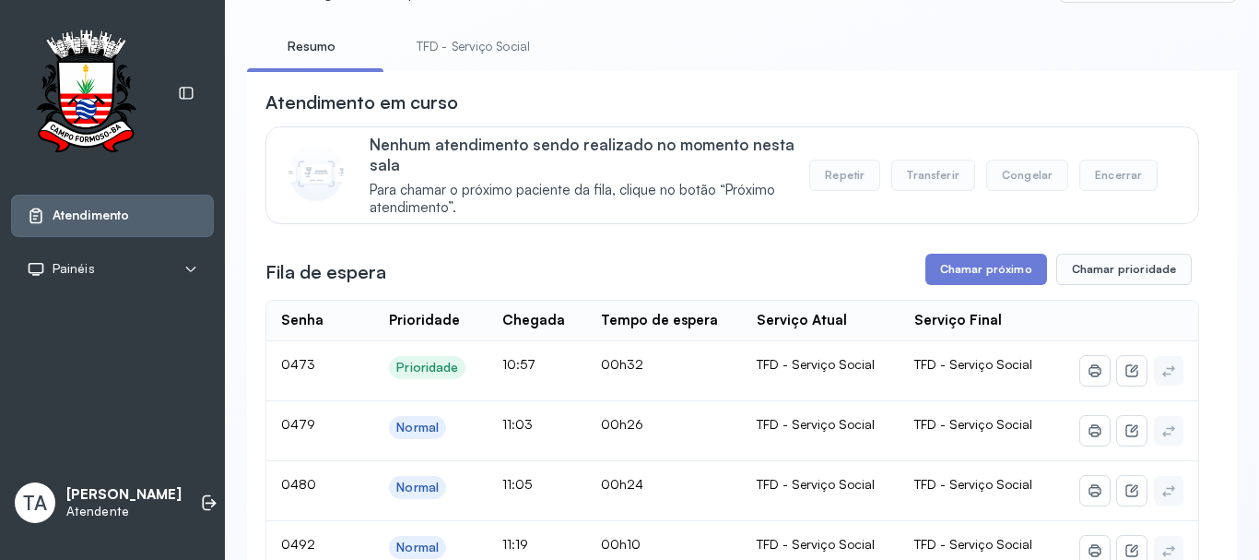
click at [467, 47] on link "TFD - Serviço Social" at bounding box center [473, 46] width 150 height 30
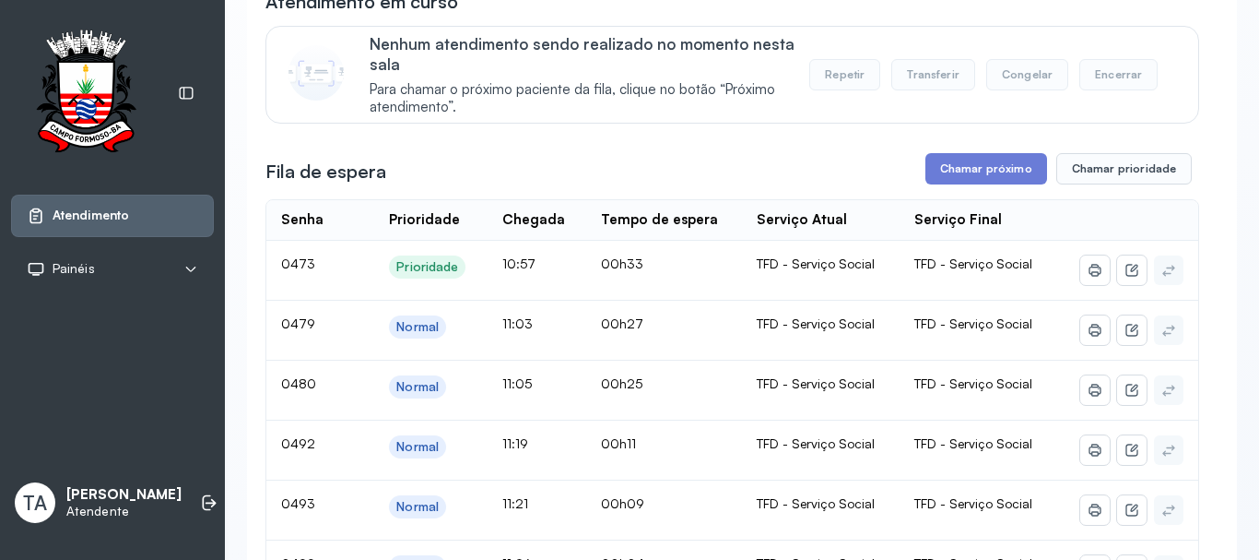
scroll to position [184, 0]
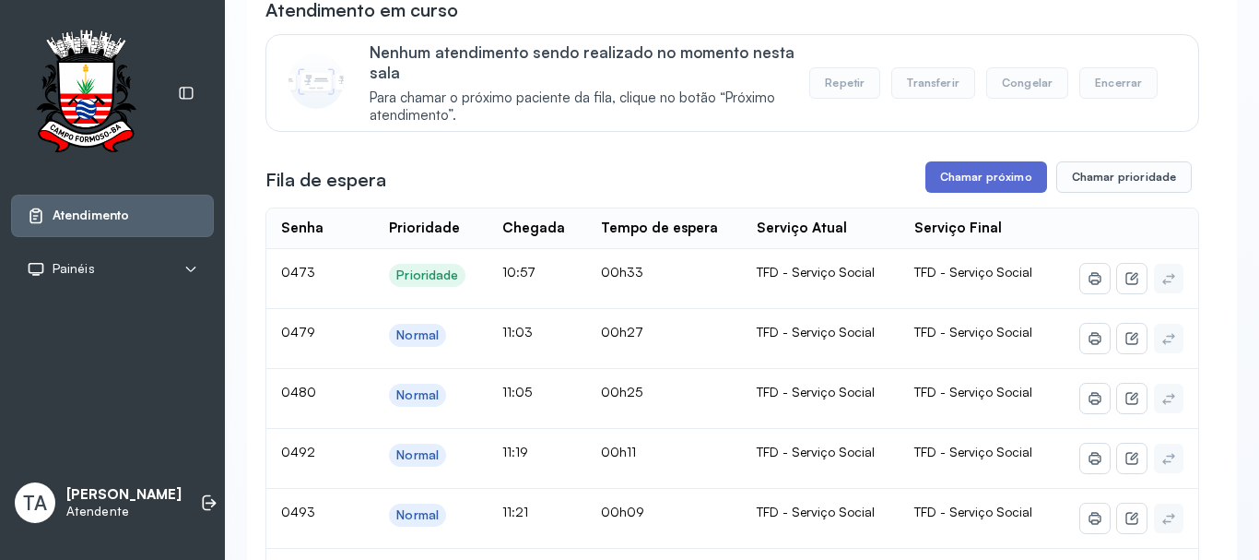
click at [987, 175] on button "Chamar próximo" at bounding box center [987, 176] width 122 height 31
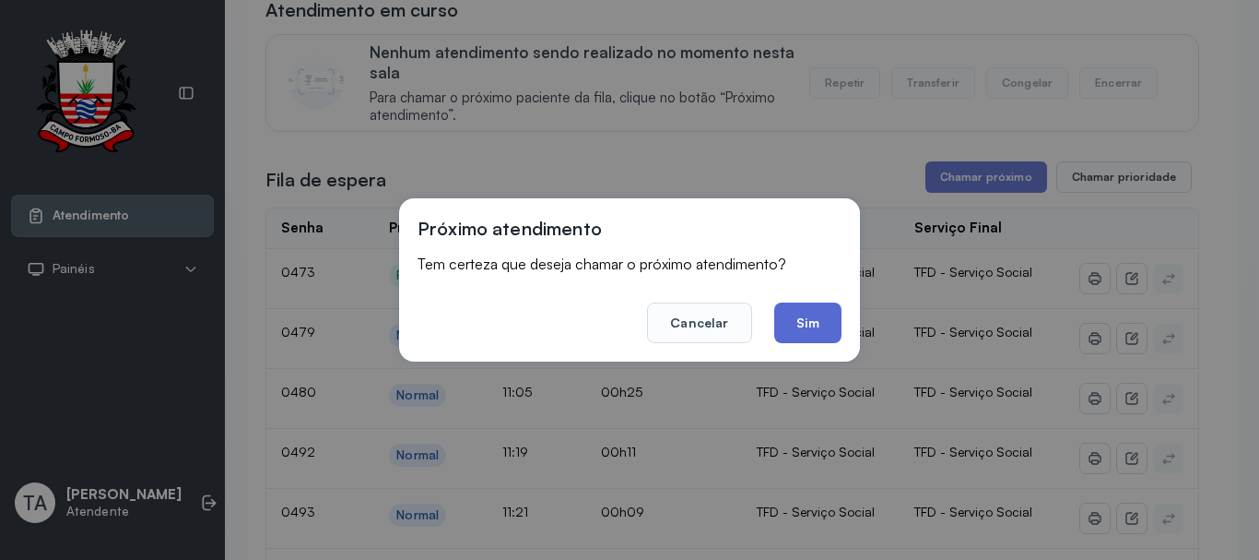
click at [810, 328] on button "Sim" at bounding box center [807, 322] width 67 height 41
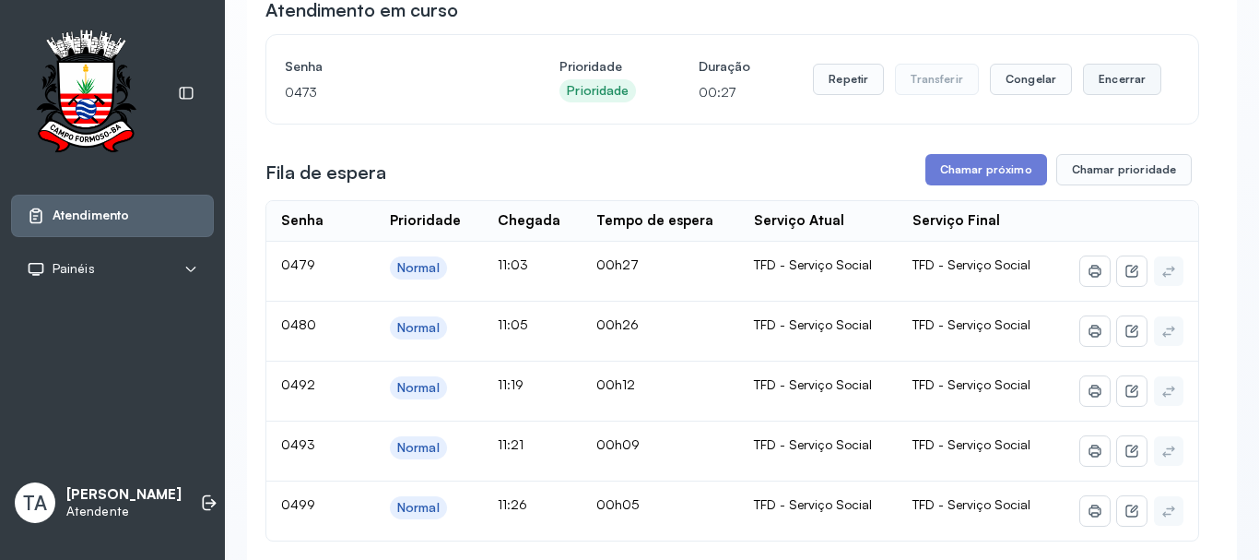
click at [1105, 84] on button "Encerrar" at bounding box center [1122, 79] width 78 height 31
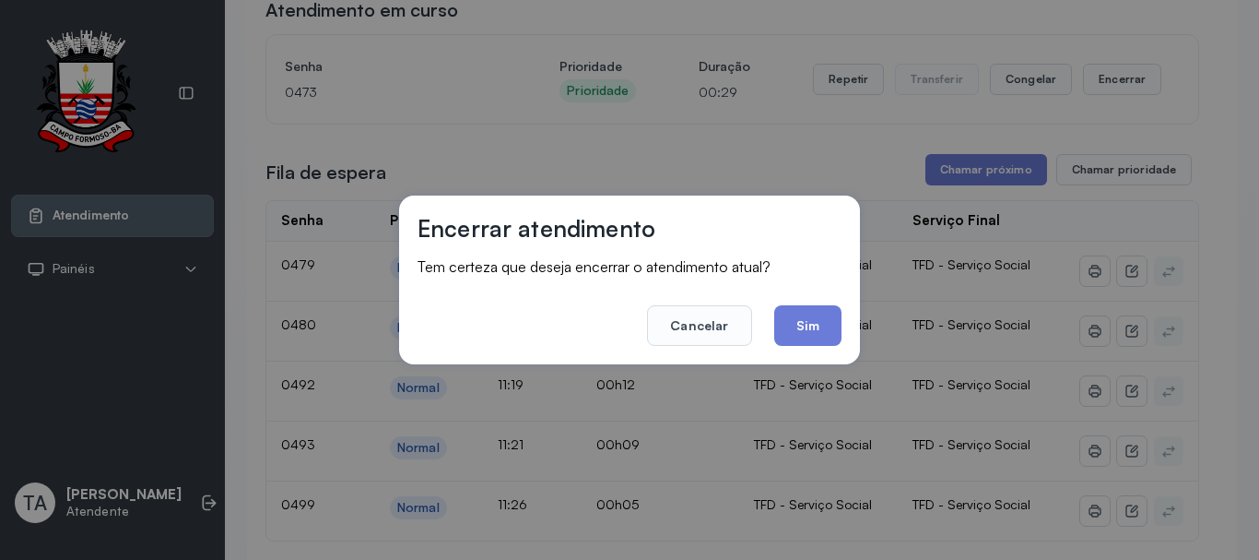
click at [812, 323] on button "Sim" at bounding box center [807, 325] width 67 height 41
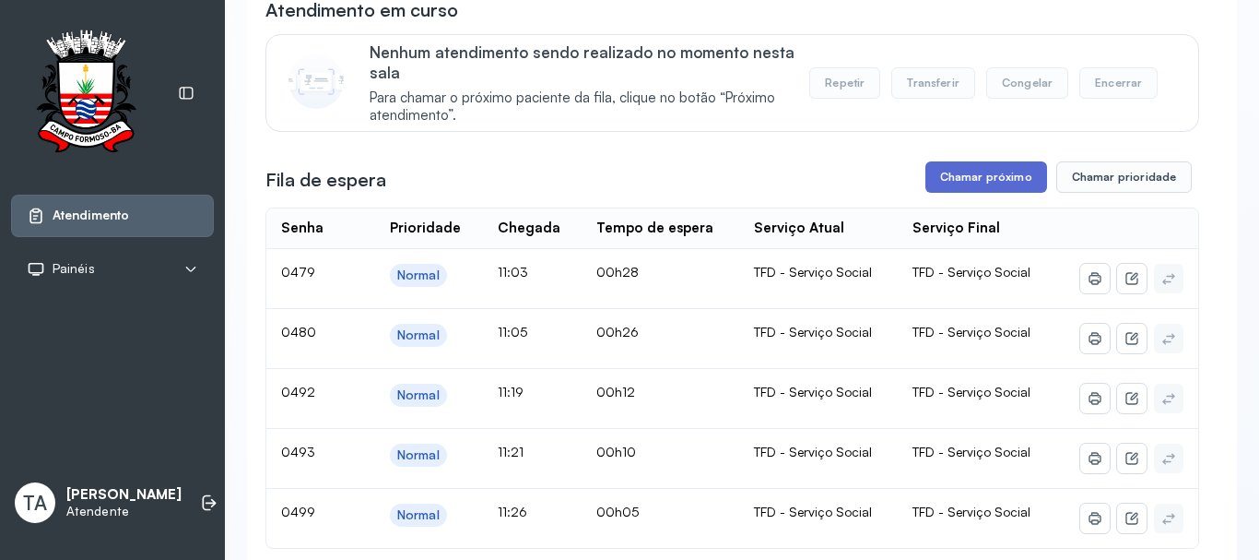
click at [1015, 183] on button "Chamar próximo" at bounding box center [987, 176] width 122 height 31
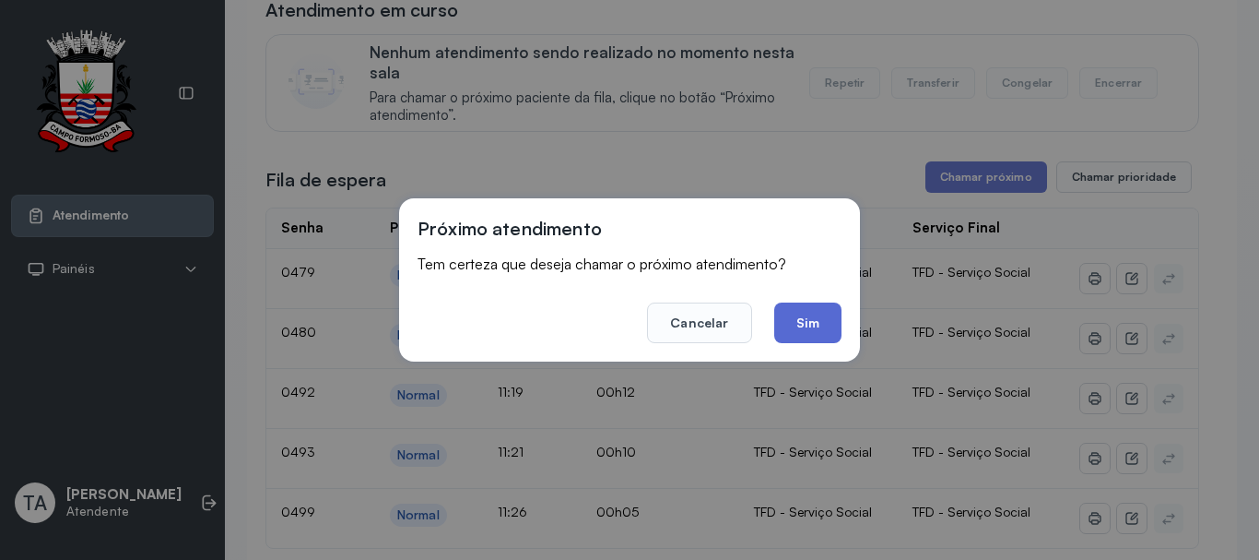
click at [833, 319] on button "Sim" at bounding box center [807, 322] width 67 height 41
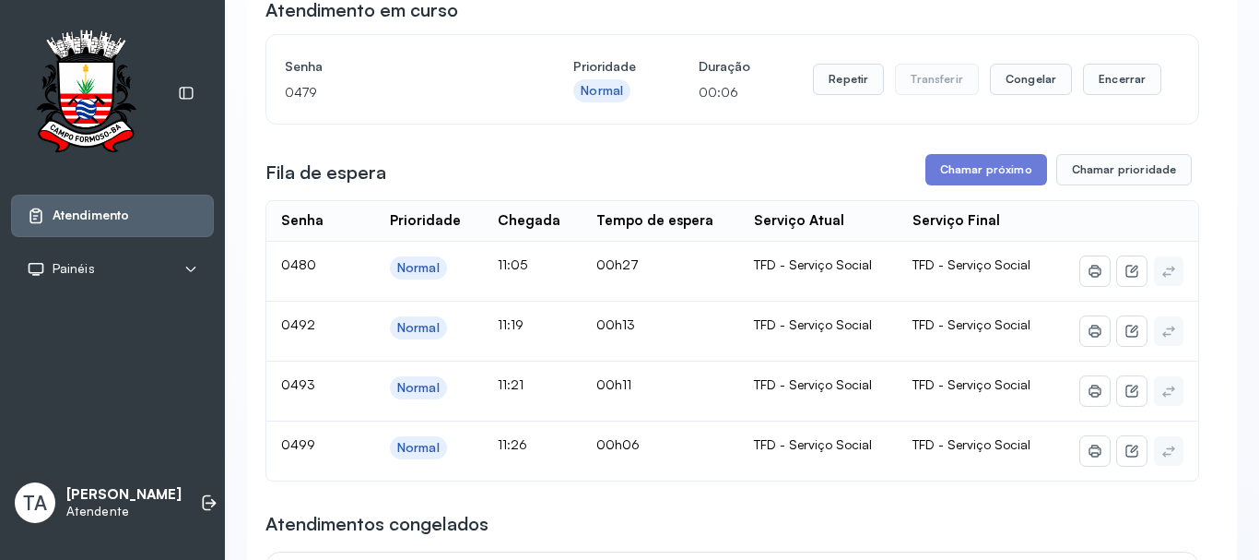
click at [823, 102] on div "Repetir Transferir Congelar Encerrar" at bounding box center [987, 79] width 349 height 52
click at [825, 93] on button "Repetir" at bounding box center [848, 79] width 71 height 31
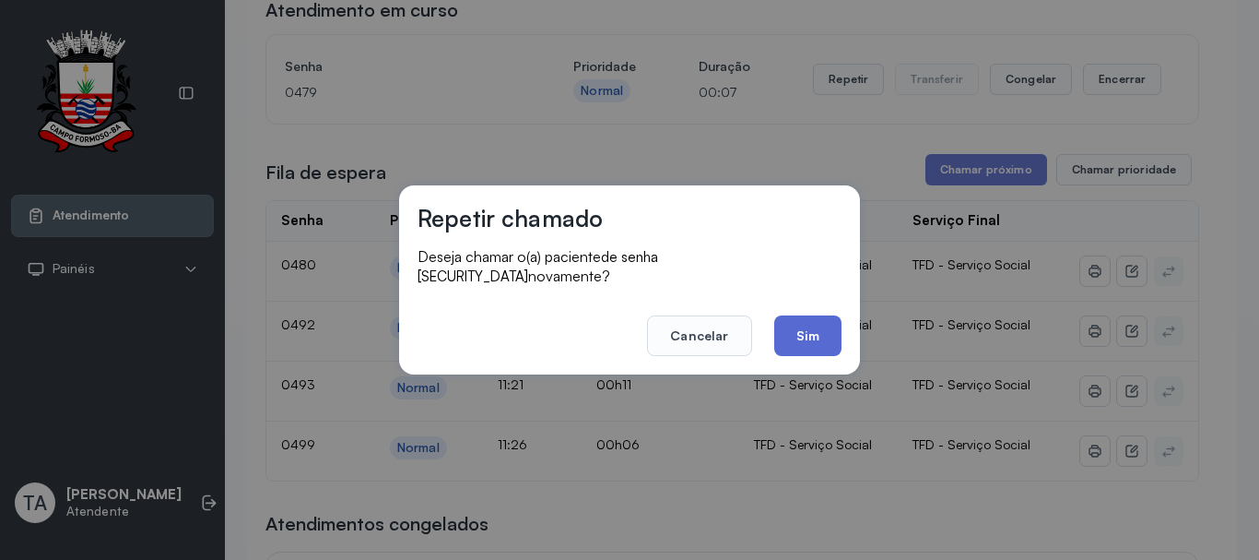
click at [813, 325] on button "Sim" at bounding box center [807, 335] width 67 height 41
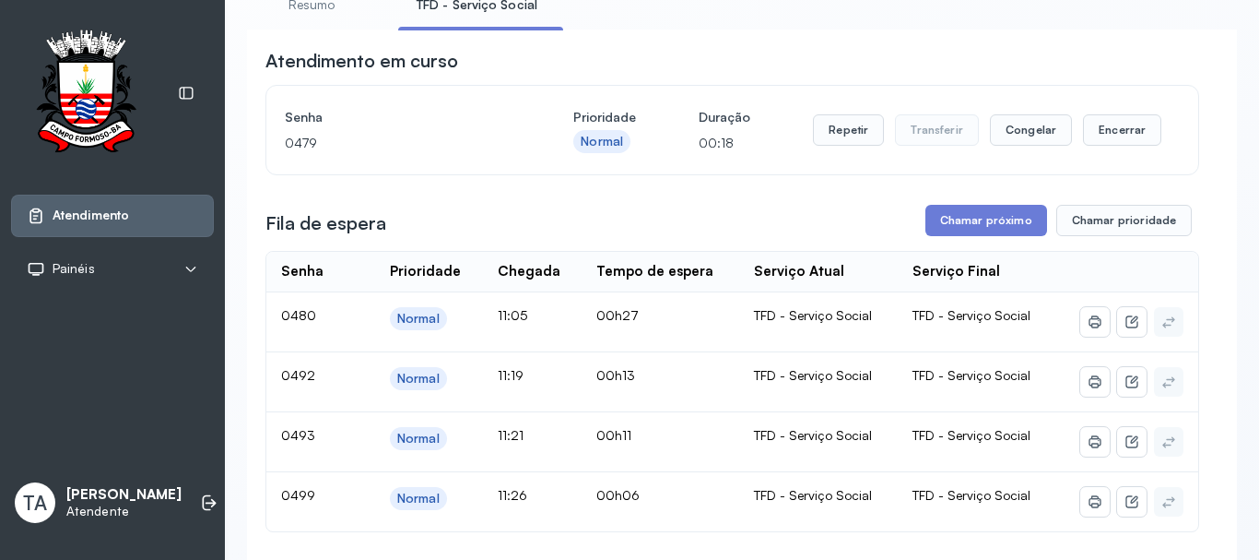
scroll to position [92, 0]
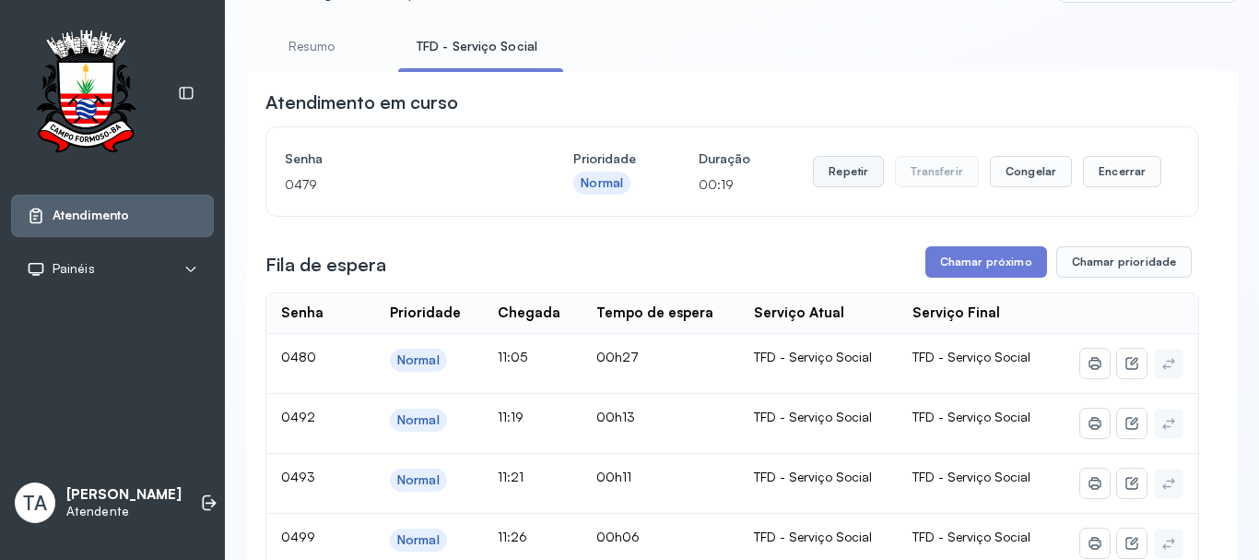
click at [840, 172] on button "Repetir" at bounding box center [848, 171] width 71 height 31
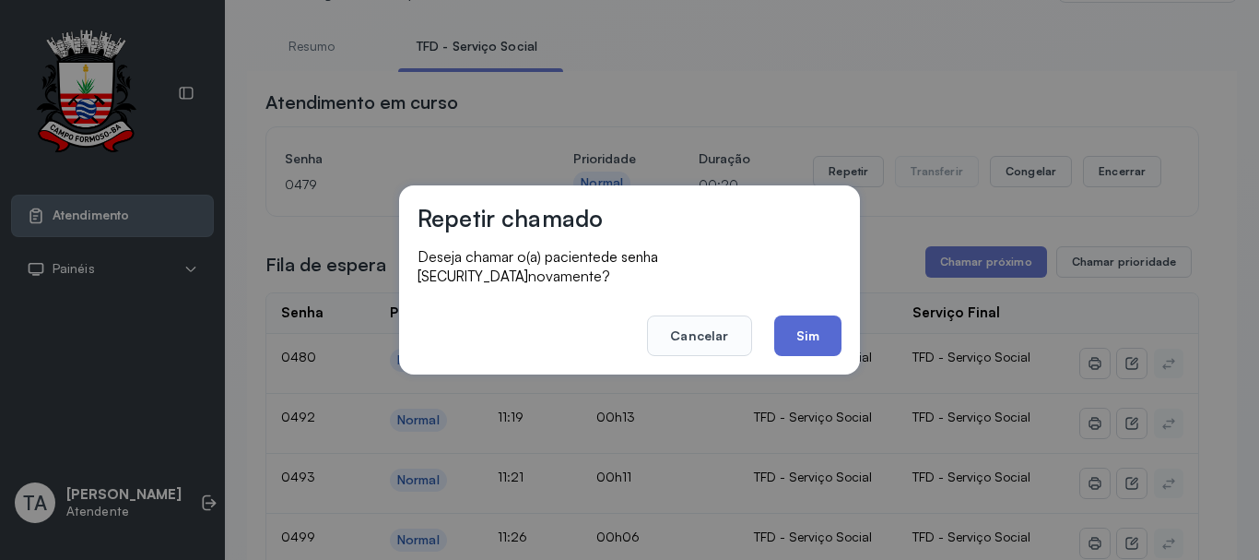
click at [809, 334] on button "Sim" at bounding box center [807, 335] width 67 height 41
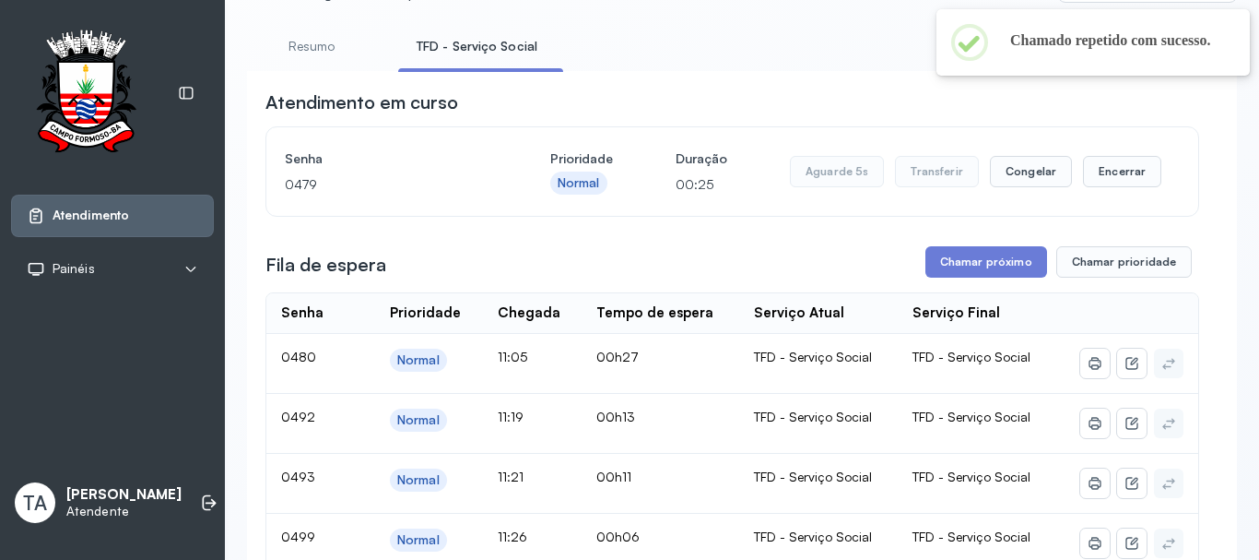
scroll to position [184, 0]
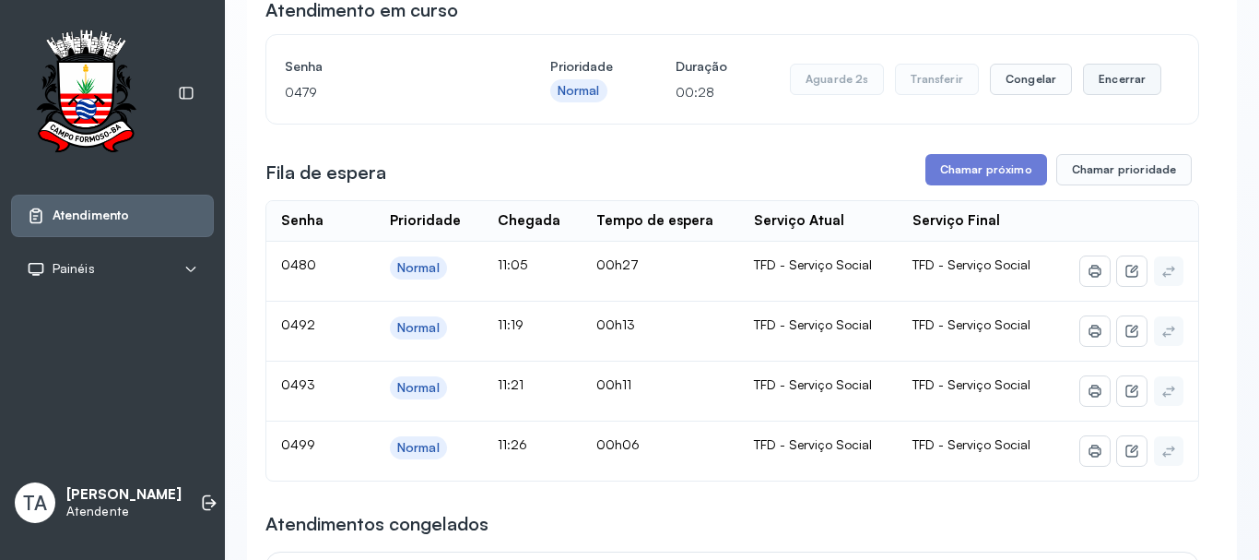
click at [1145, 78] on button "Encerrar" at bounding box center [1122, 79] width 78 height 31
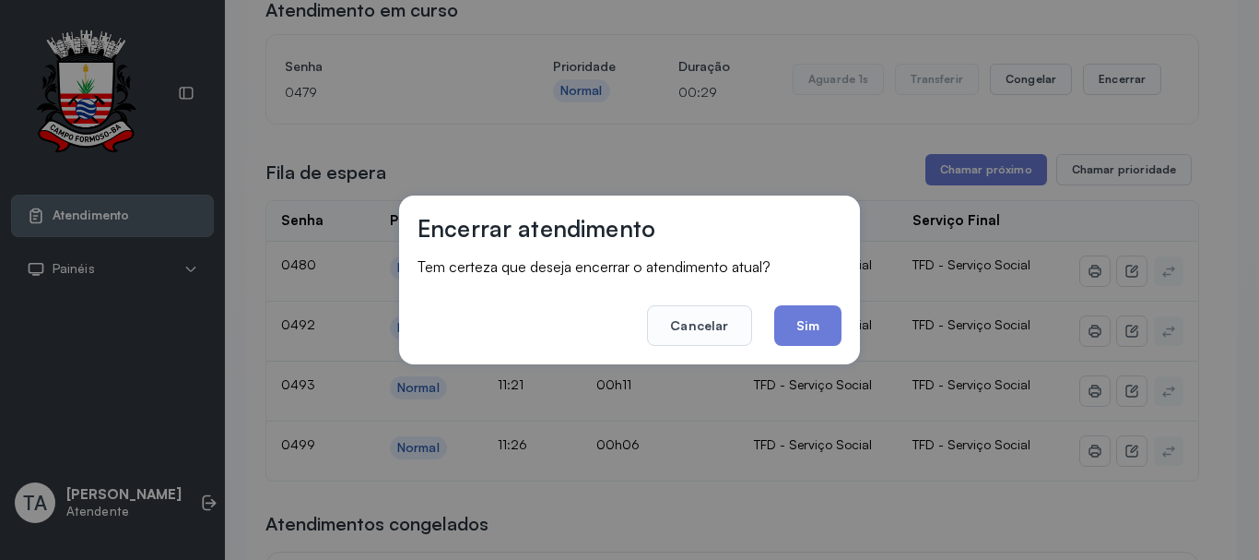
drag, startPoint x: 815, startPoint y: 329, endPoint x: 822, endPoint y: 321, distance: 11.1
click at [815, 327] on button "Sim" at bounding box center [807, 325] width 67 height 41
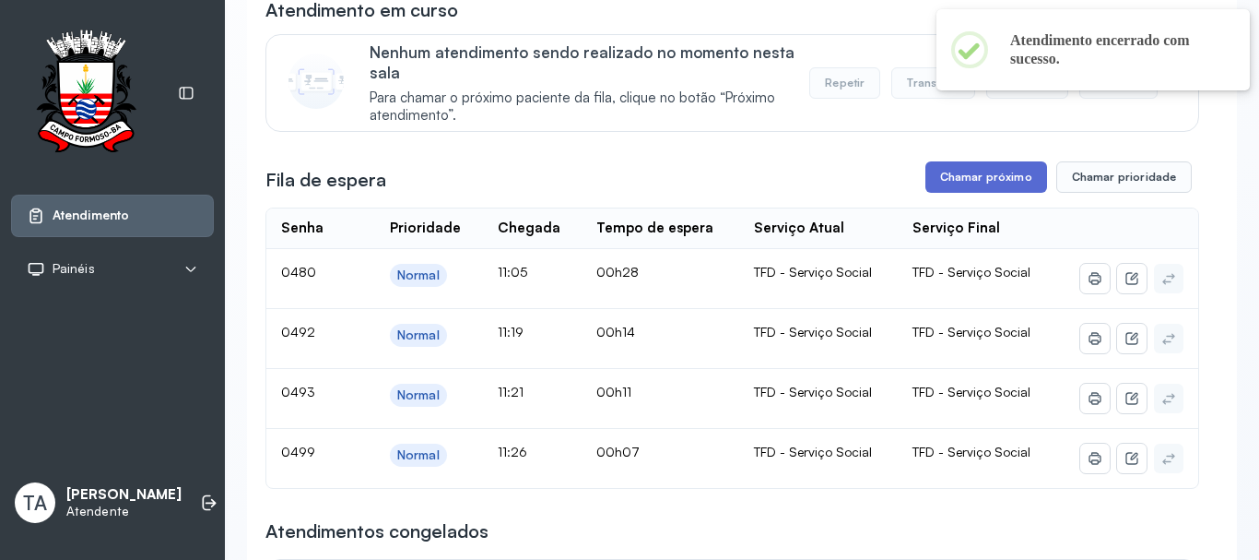
click at [926, 193] on button "Chamar próximo" at bounding box center [987, 176] width 122 height 31
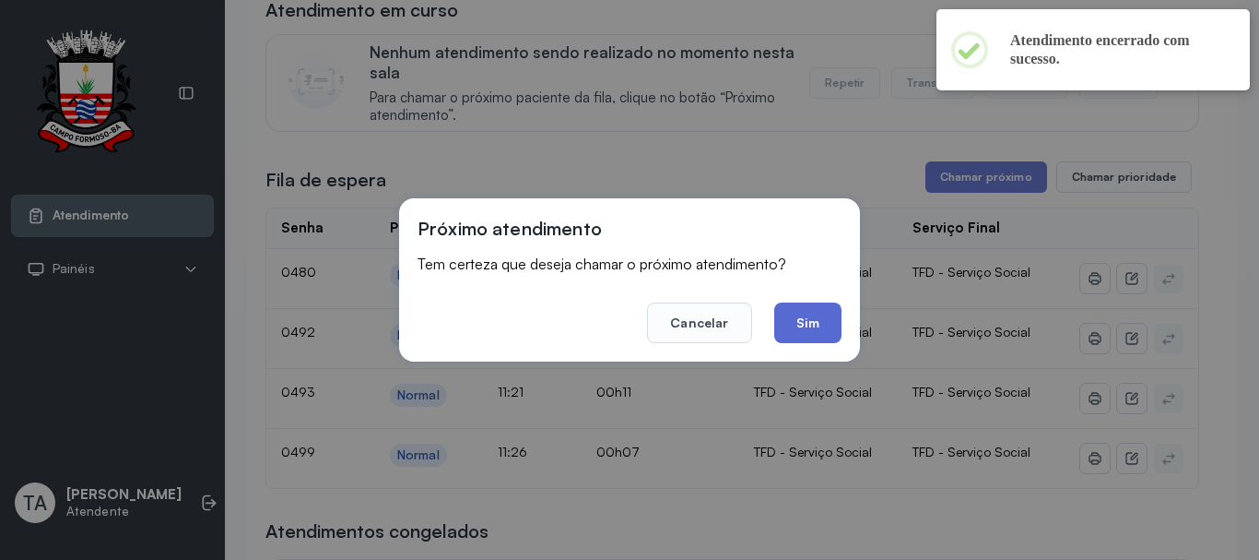
click at [785, 319] on button "Sim" at bounding box center [807, 322] width 67 height 41
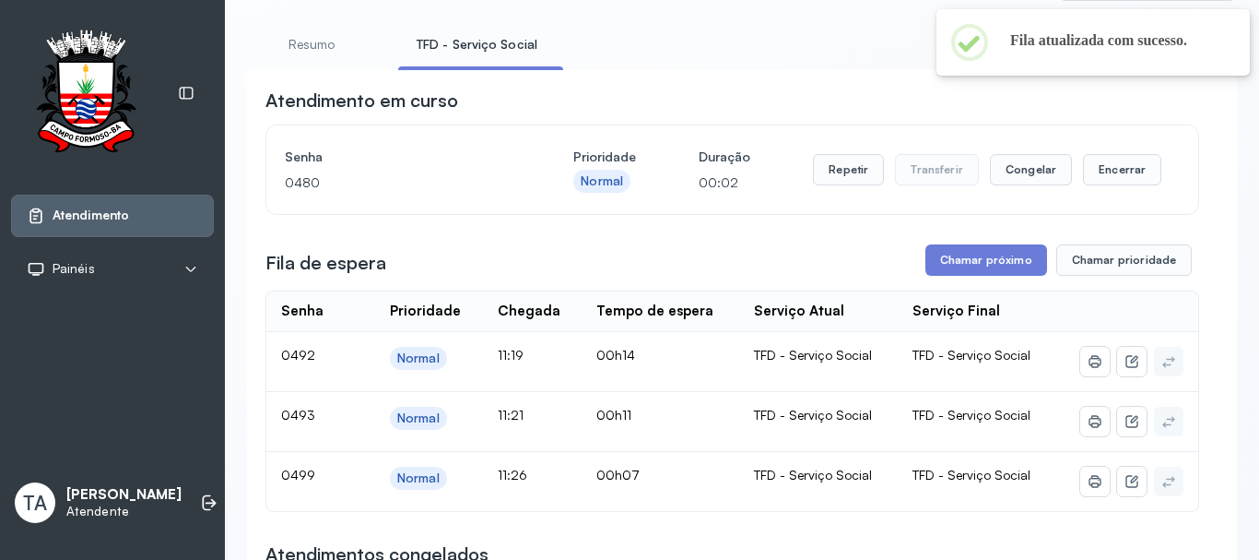
scroll to position [92, 0]
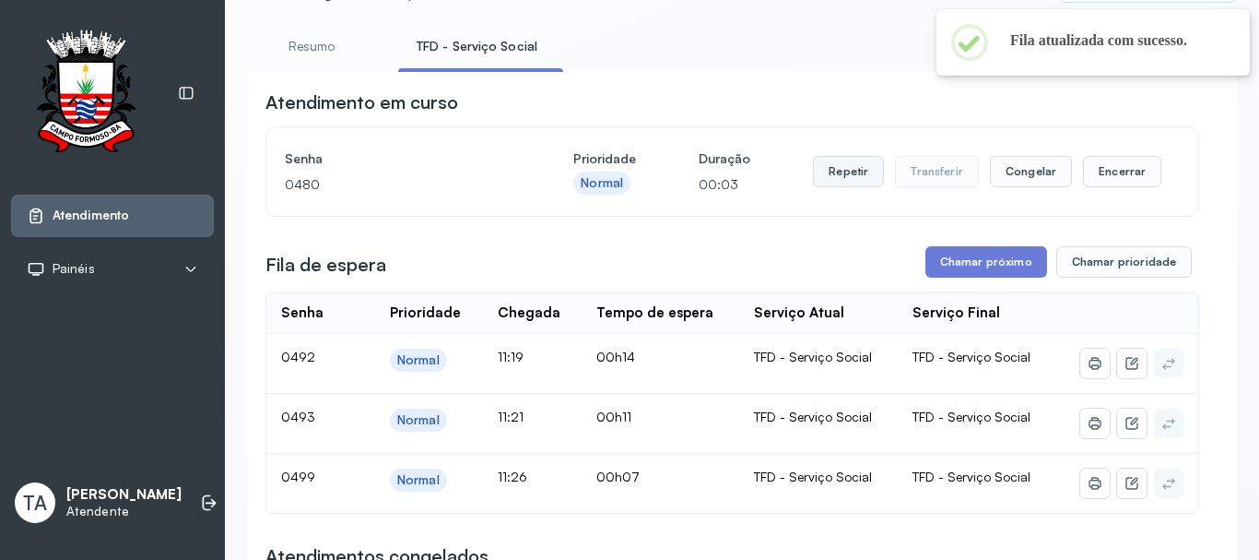
click at [821, 187] on button "Repetir" at bounding box center [848, 171] width 71 height 31
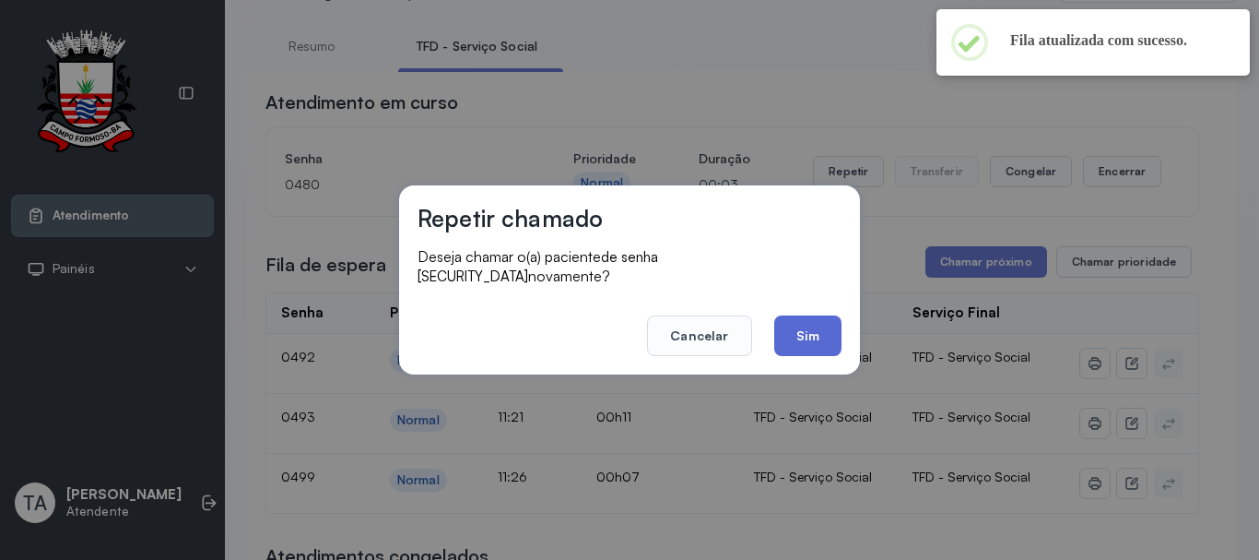
click at [791, 320] on button "Sim" at bounding box center [807, 335] width 67 height 41
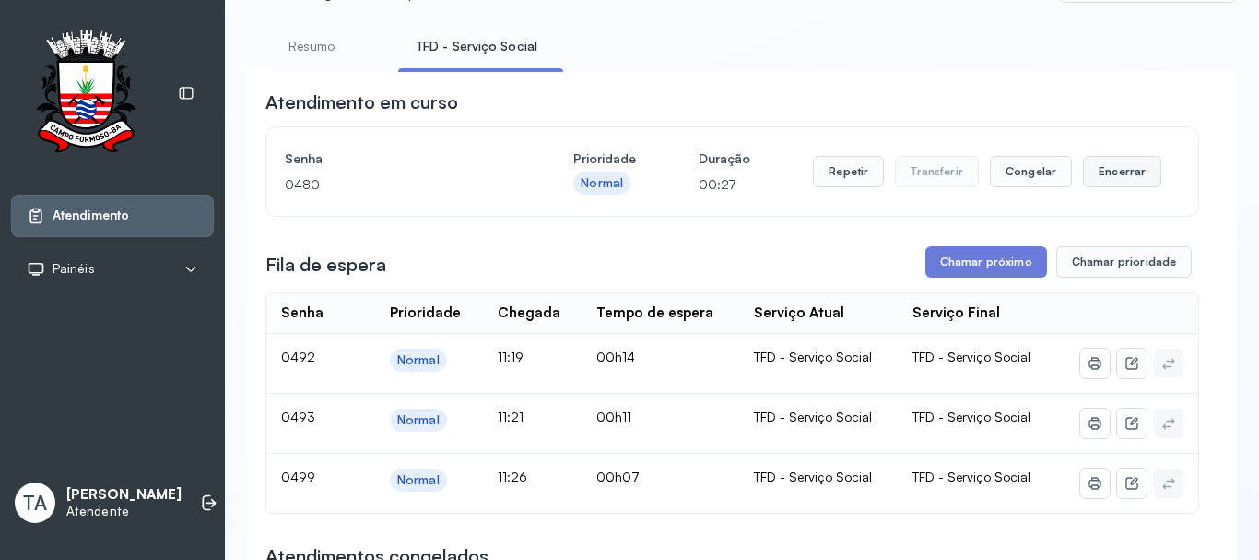
click at [1094, 170] on button "Encerrar" at bounding box center [1122, 171] width 78 height 31
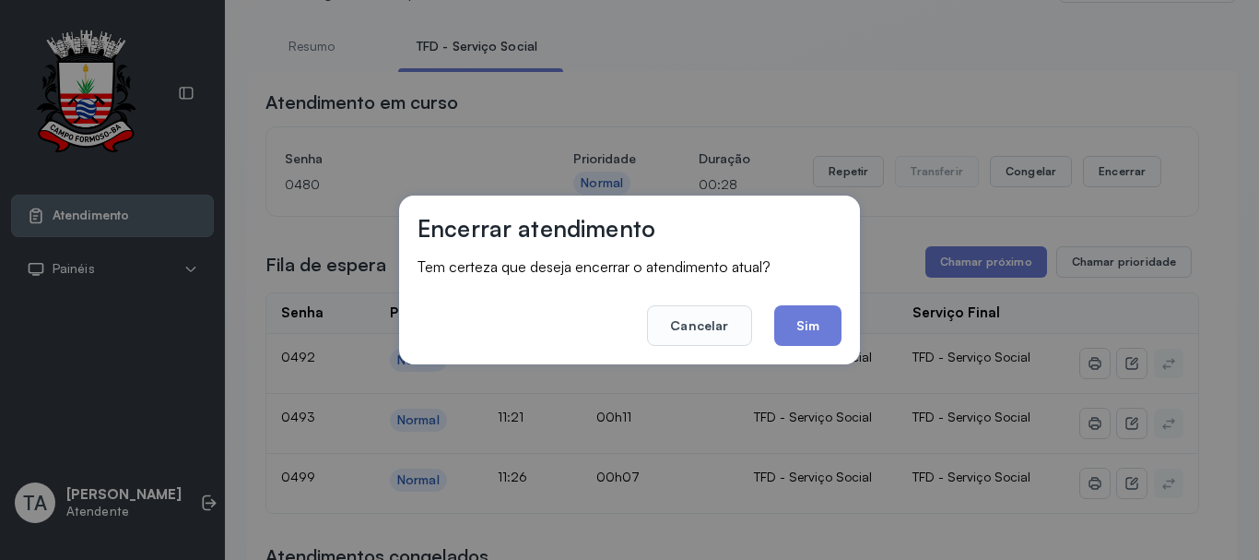
drag, startPoint x: 839, startPoint y: 330, endPoint x: 830, endPoint y: 334, distance: 9.9
click at [831, 334] on button "Sim" at bounding box center [807, 325] width 67 height 41
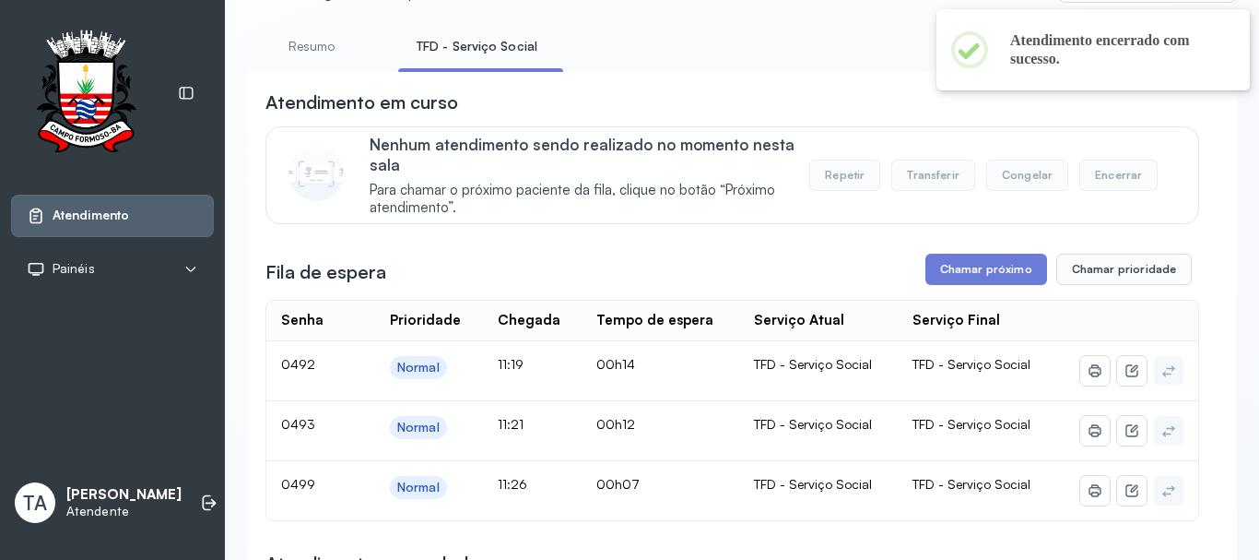
scroll to position [184, 0]
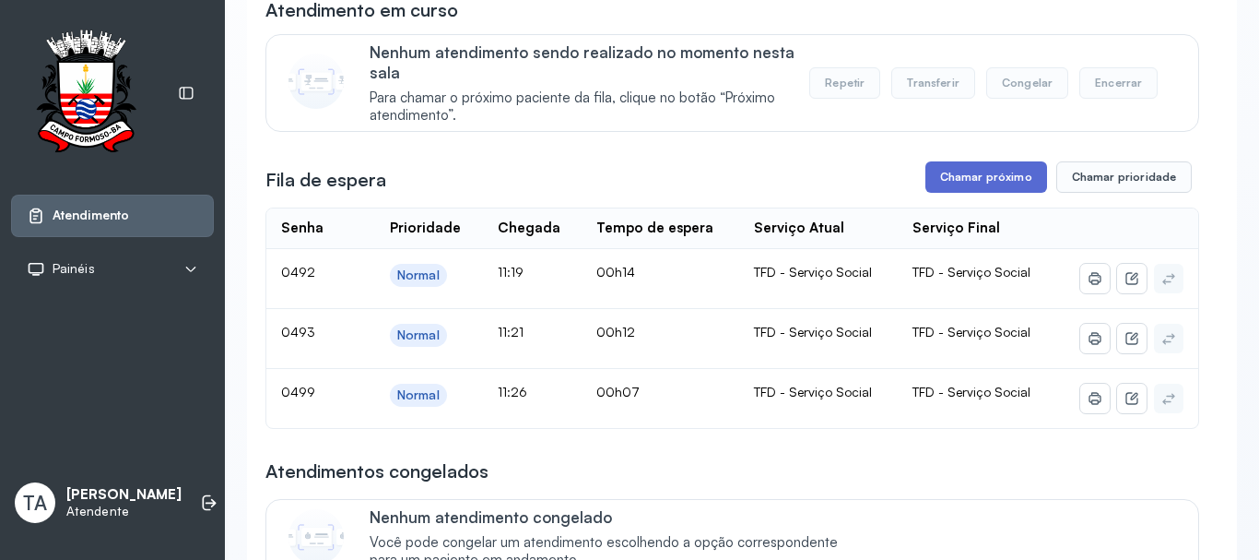
click at [950, 193] on button "Chamar próximo" at bounding box center [987, 176] width 122 height 31
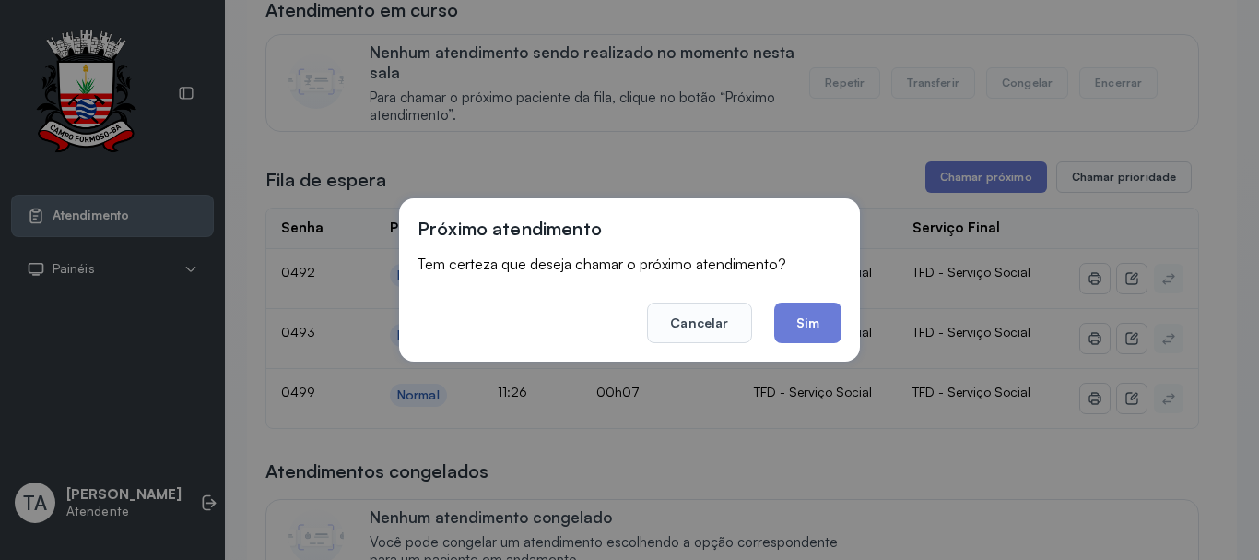
click at [810, 317] on button "Sim" at bounding box center [807, 322] width 67 height 41
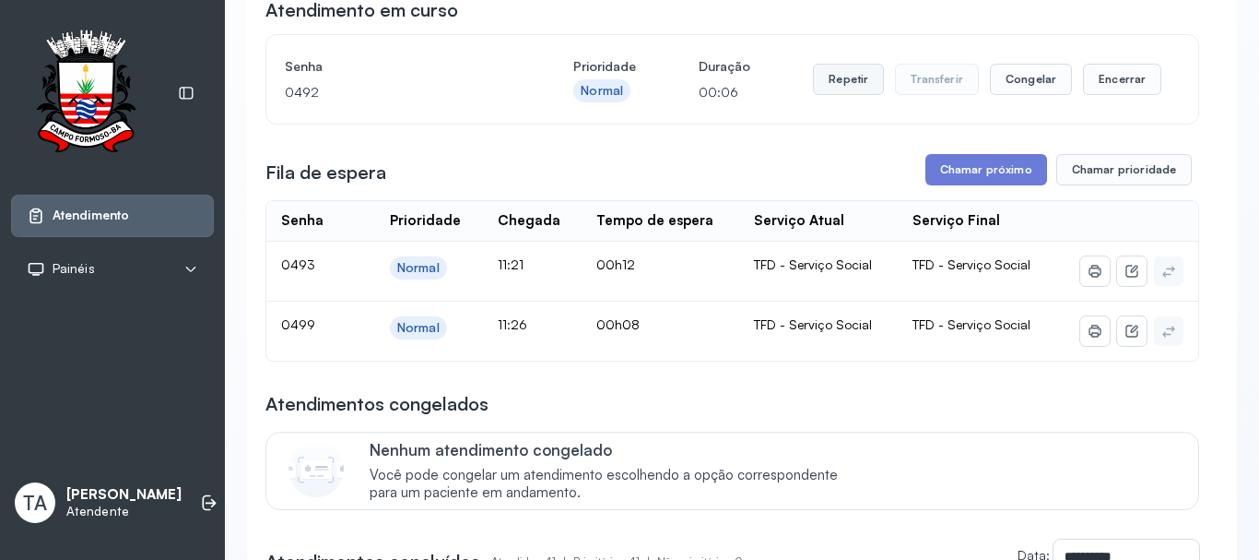
click at [814, 81] on button "Repetir" at bounding box center [848, 79] width 71 height 31
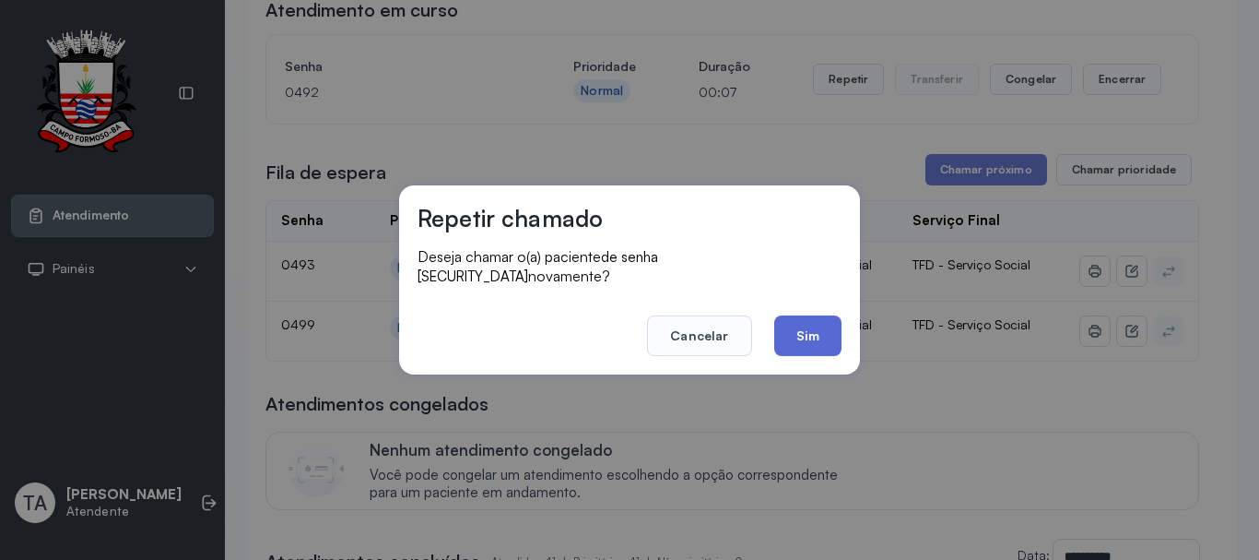
click at [799, 336] on button "Sim" at bounding box center [807, 335] width 67 height 41
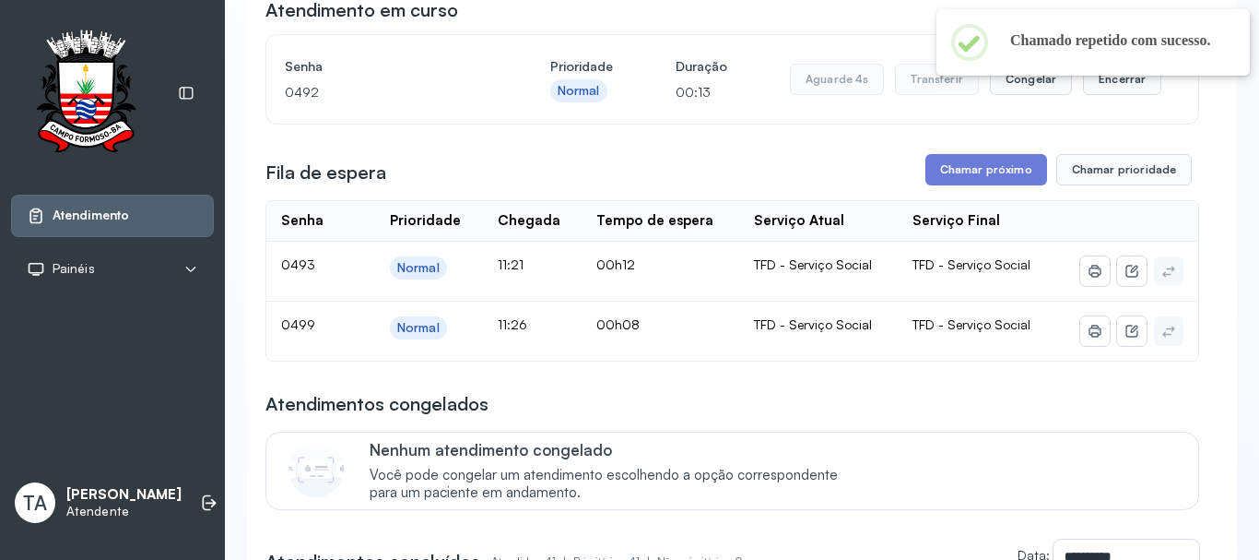
scroll to position [92, 0]
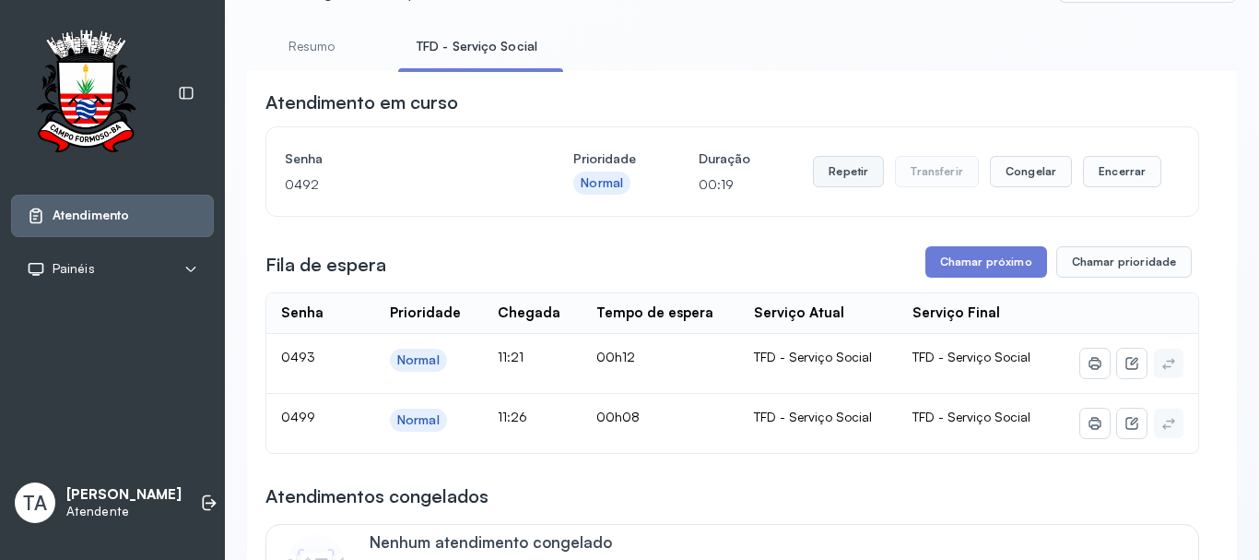
click at [837, 177] on button "Repetir" at bounding box center [848, 171] width 71 height 31
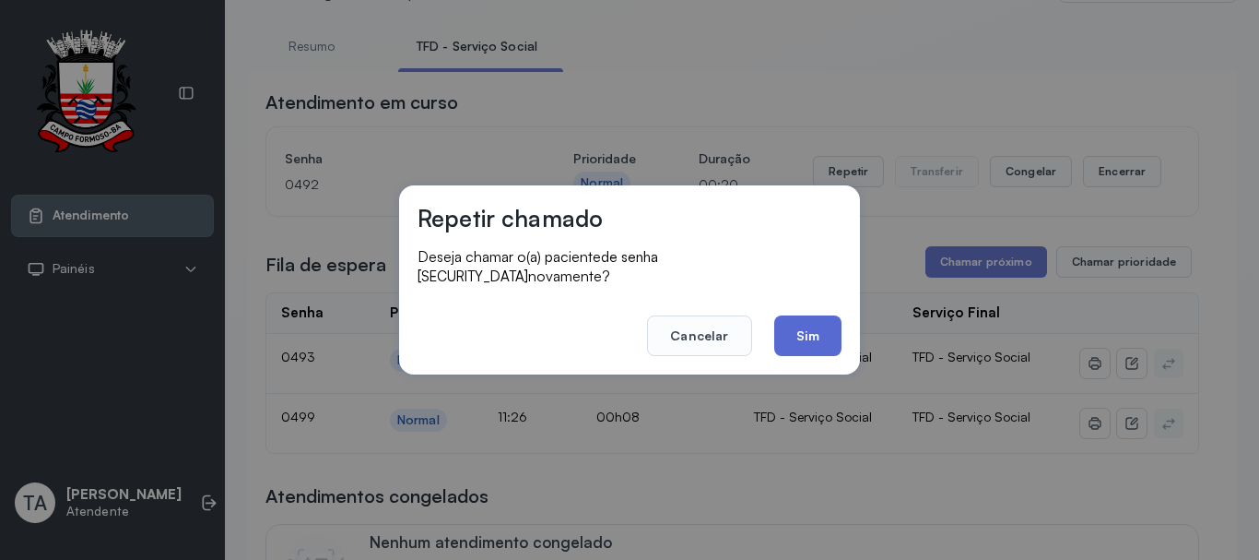
click at [804, 315] on button "Sim" at bounding box center [807, 335] width 67 height 41
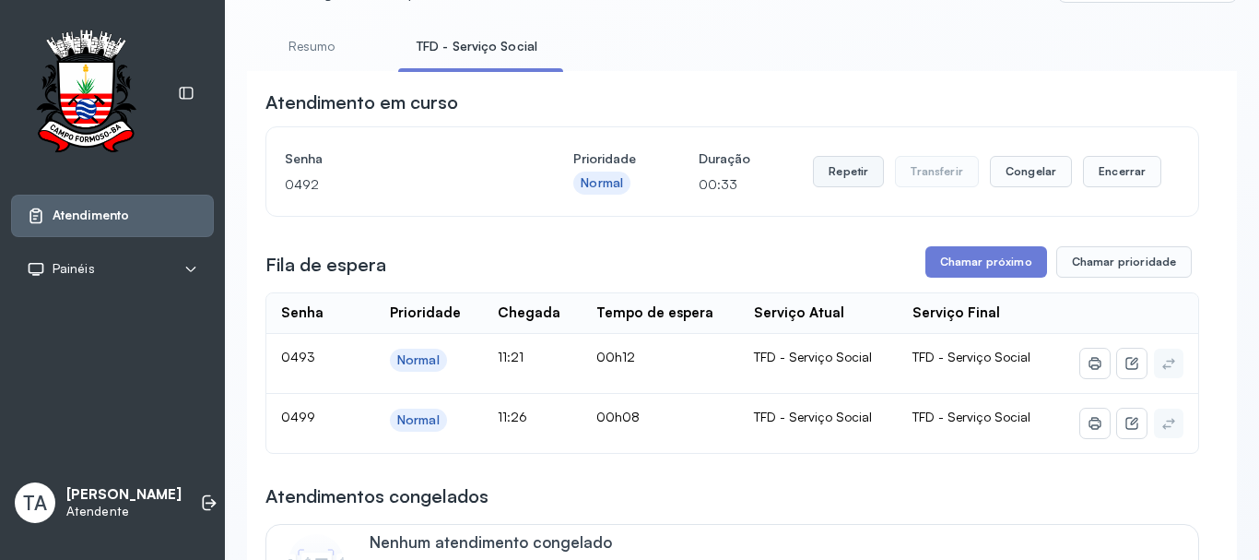
click at [850, 182] on button "Repetir" at bounding box center [848, 171] width 71 height 31
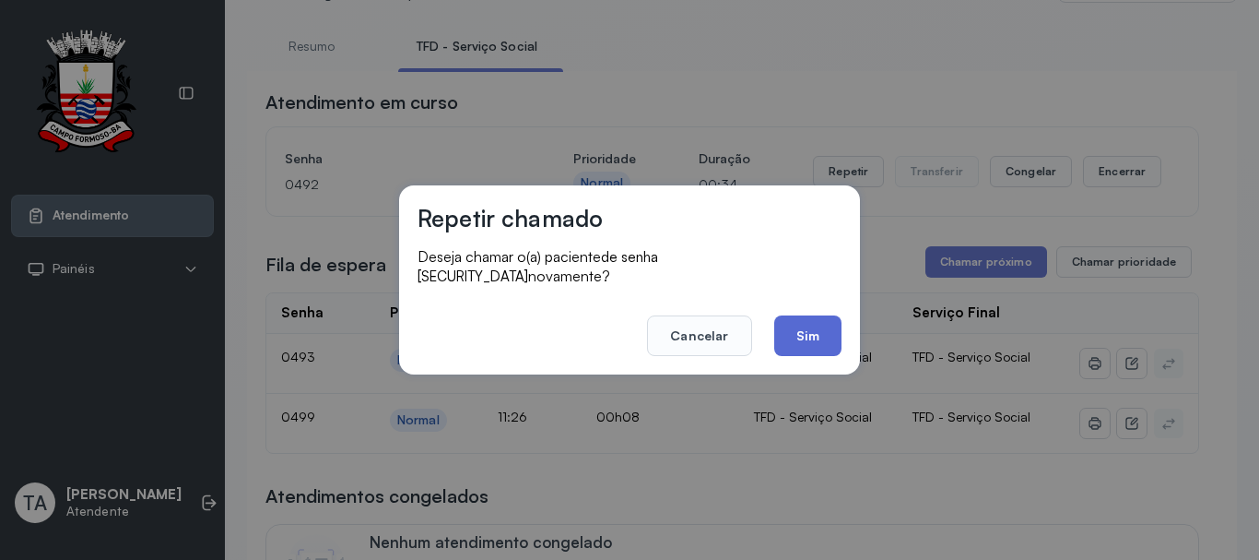
click at [810, 329] on button "Sim" at bounding box center [807, 335] width 67 height 41
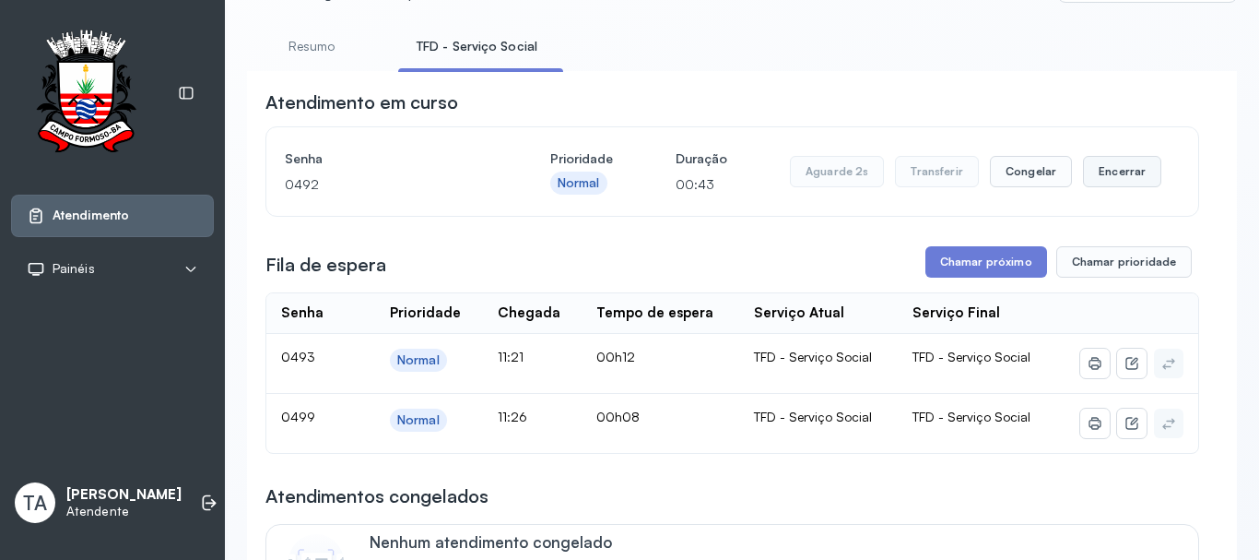
click at [1106, 179] on button "Encerrar" at bounding box center [1122, 171] width 78 height 31
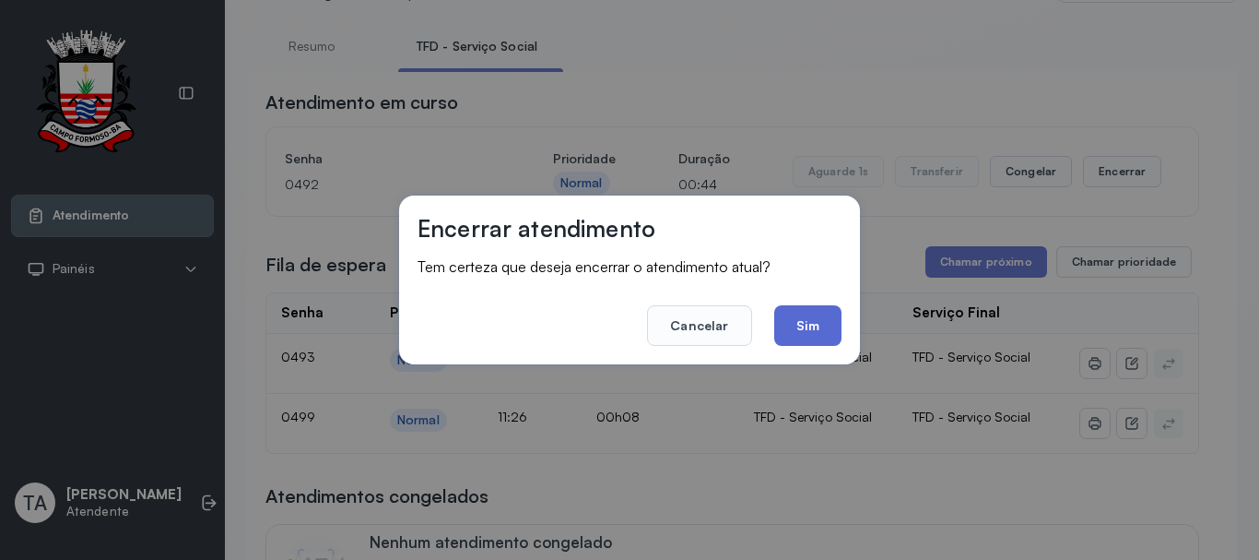
click at [840, 323] on button "Sim" at bounding box center [807, 325] width 67 height 41
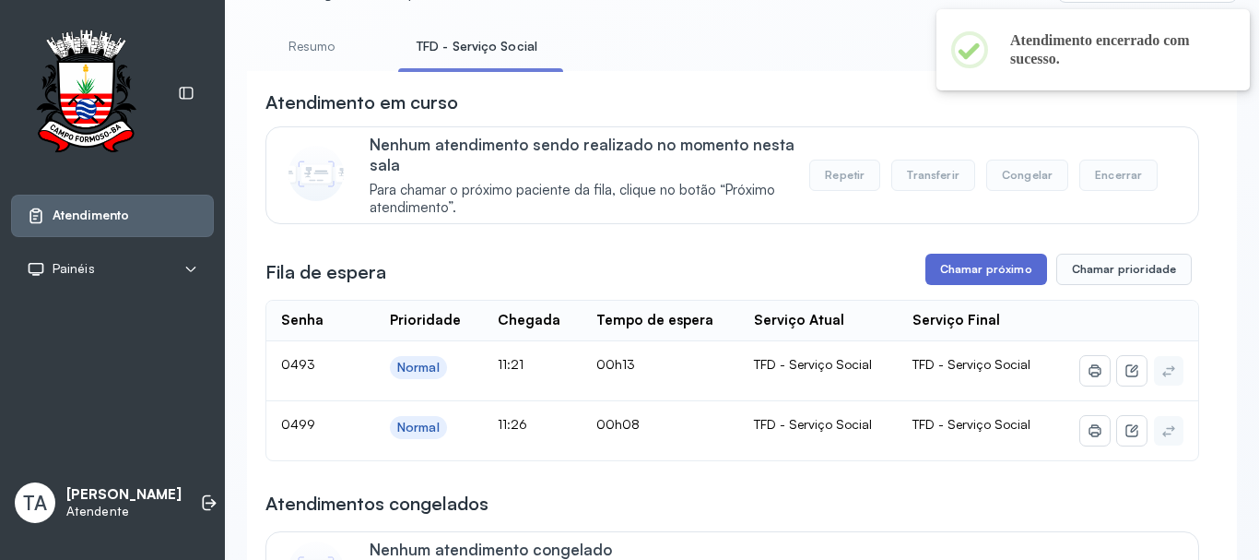
click at [945, 277] on button "Chamar próximo" at bounding box center [987, 269] width 122 height 31
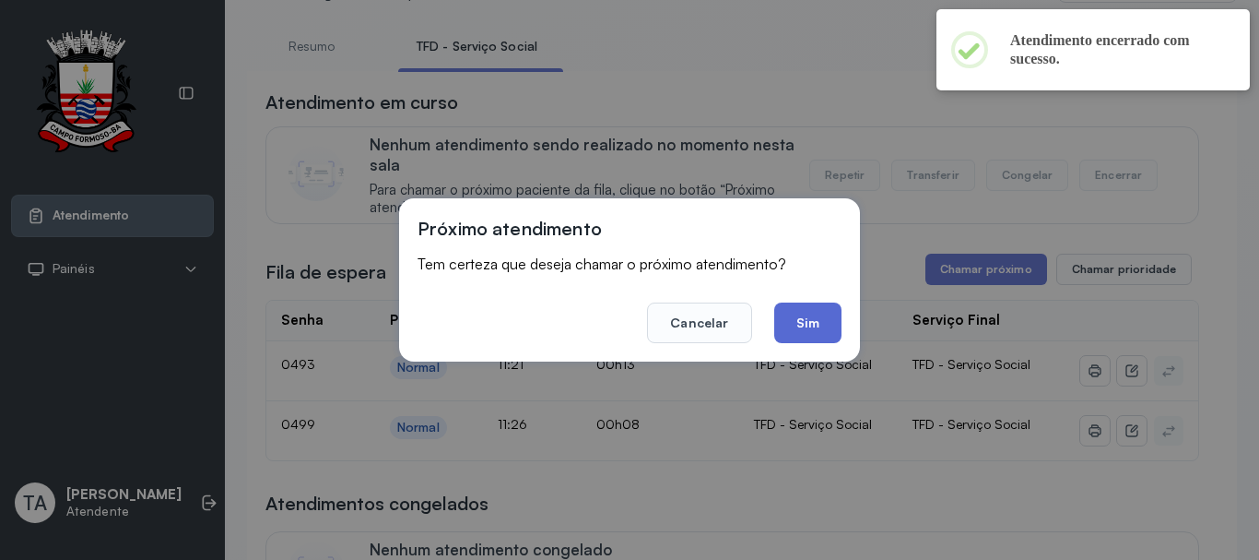
click at [793, 339] on button "Sim" at bounding box center [807, 322] width 67 height 41
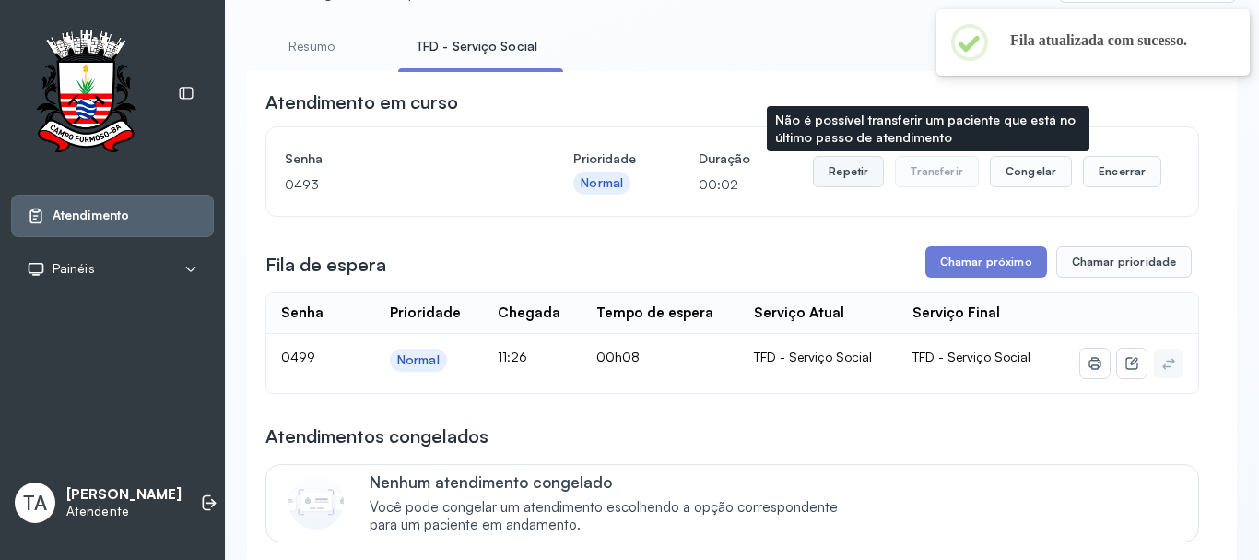
click at [830, 187] on button "Repetir" at bounding box center [848, 171] width 71 height 31
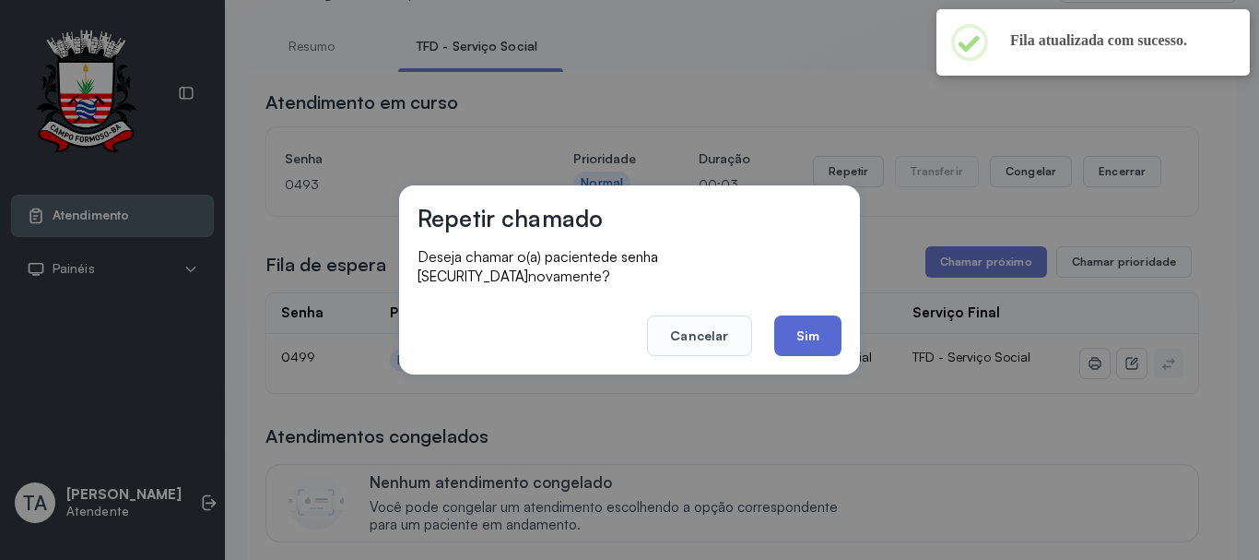
click at [817, 315] on button "Sim" at bounding box center [807, 335] width 67 height 41
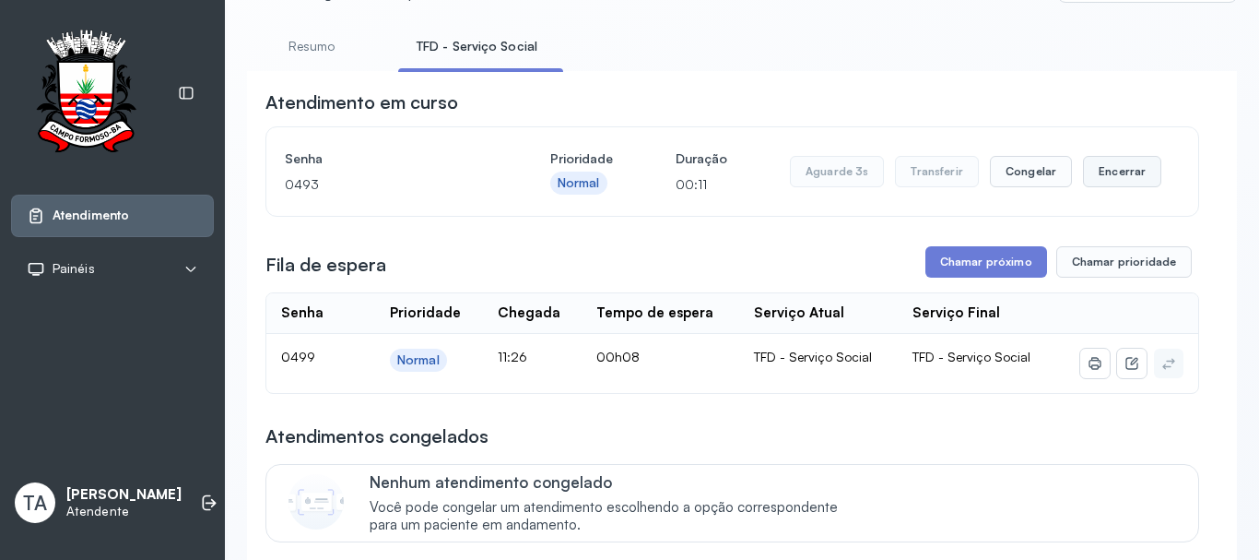
click at [1103, 178] on button "Encerrar" at bounding box center [1122, 171] width 78 height 31
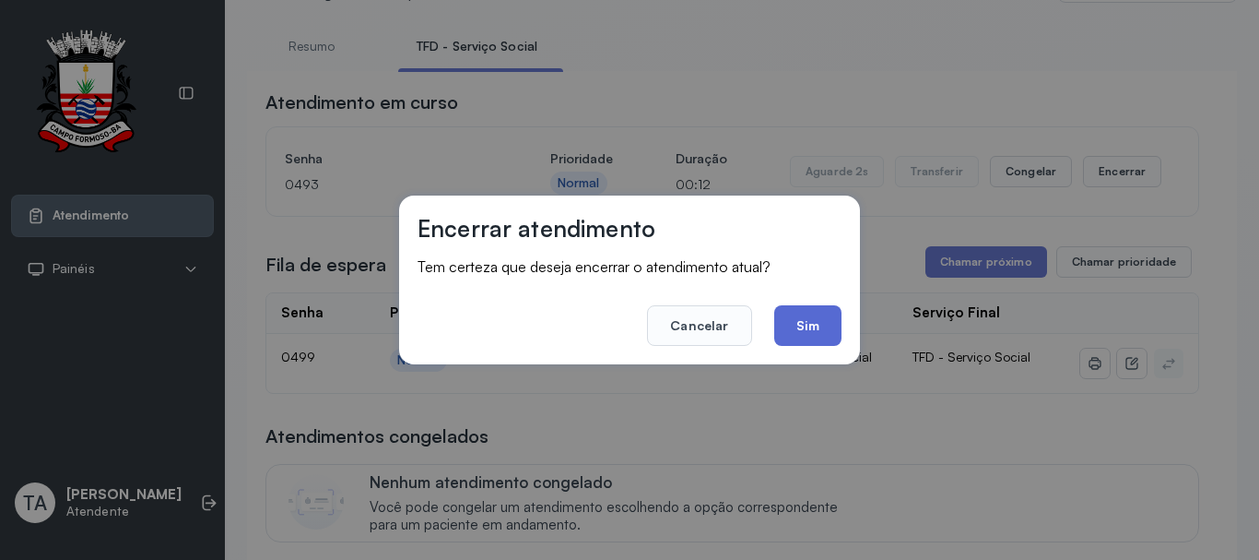
click at [795, 327] on button "Sim" at bounding box center [807, 325] width 67 height 41
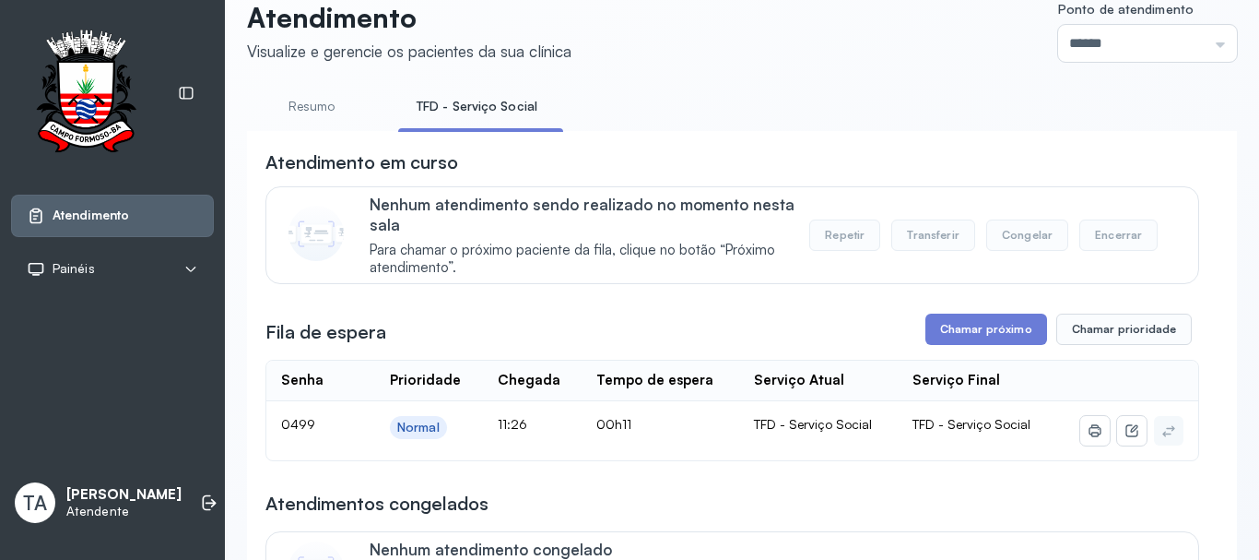
scroll to position [0, 0]
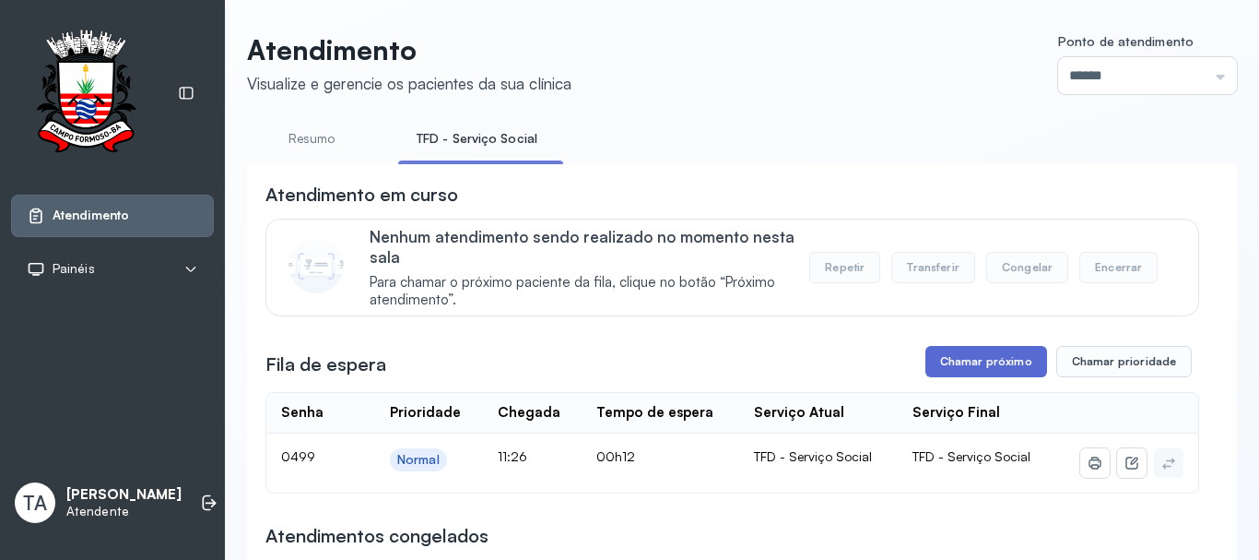
click at [977, 356] on button "Chamar próximo" at bounding box center [987, 361] width 122 height 31
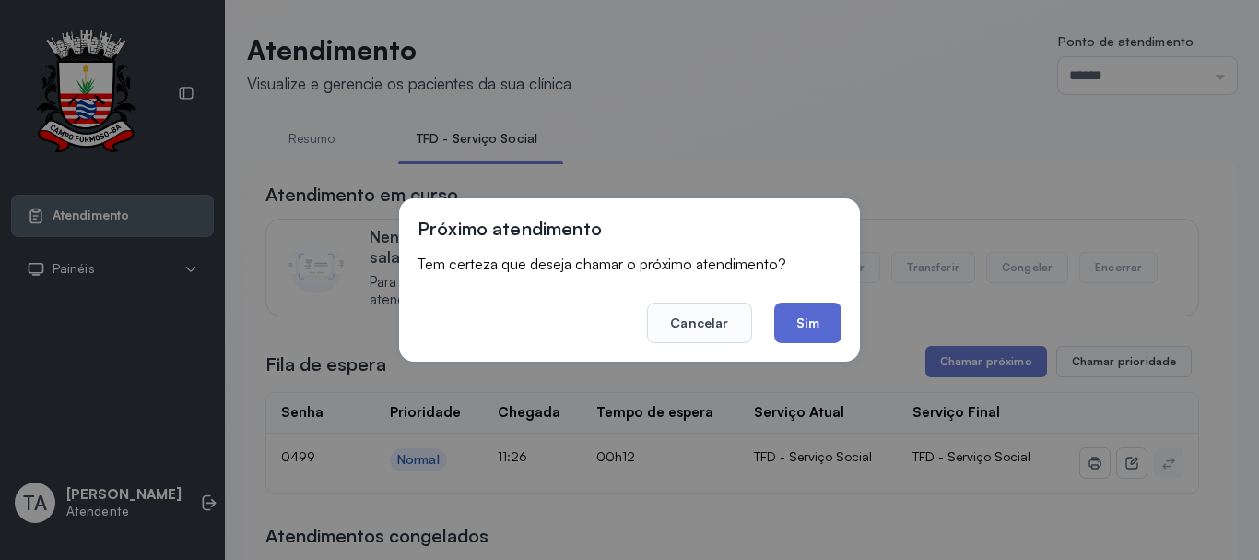
click at [802, 336] on button "Sim" at bounding box center [807, 322] width 67 height 41
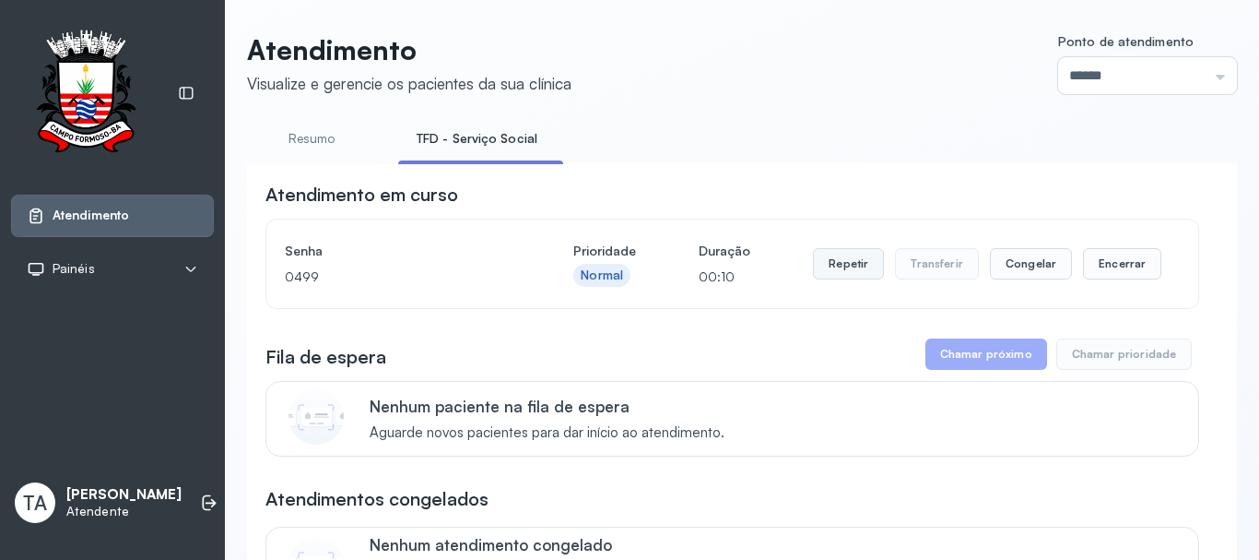
click at [806, 268] on div "Senha 0499 Prioridade Normal Duração 00:10 Repetir Transferir Congelar Encerrar" at bounding box center [732, 264] width 895 height 52
click at [816, 273] on button "Repetir" at bounding box center [848, 263] width 71 height 31
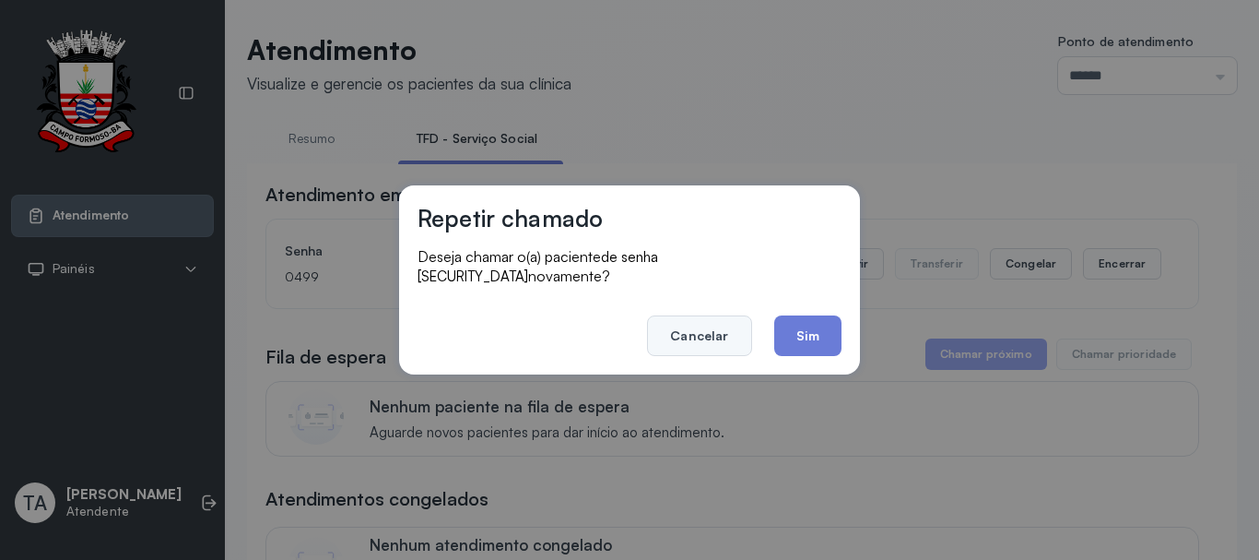
click at [706, 329] on button "Cancelar" at bounding box center [699, 335] width 104 height 41
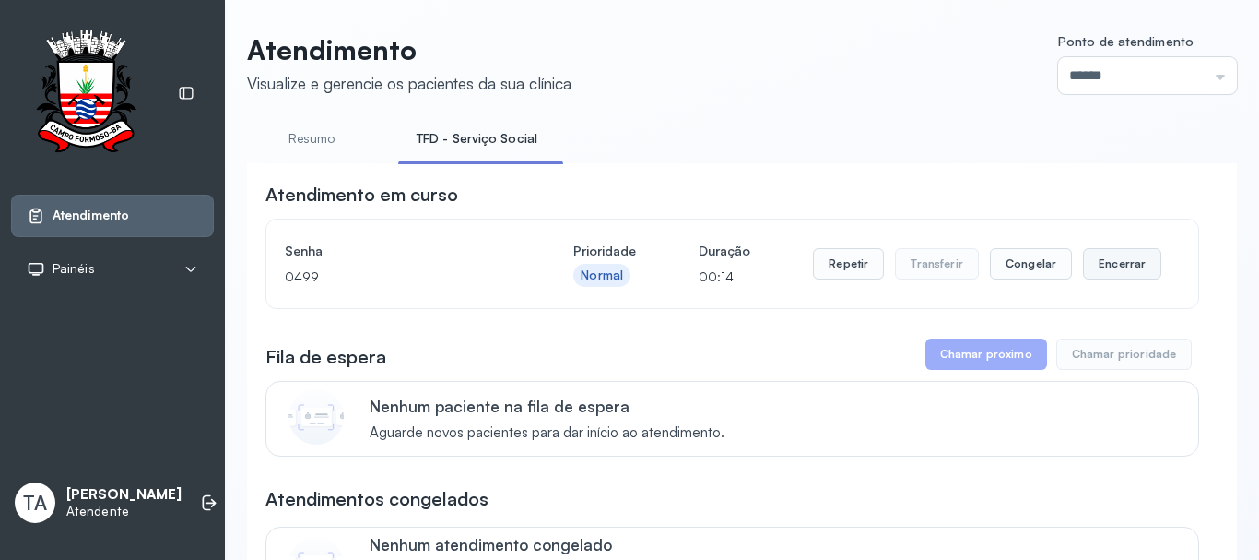
click at [1088, 270] on button "Encerrar" at bounding box center [1122, 263] width 78 height 31
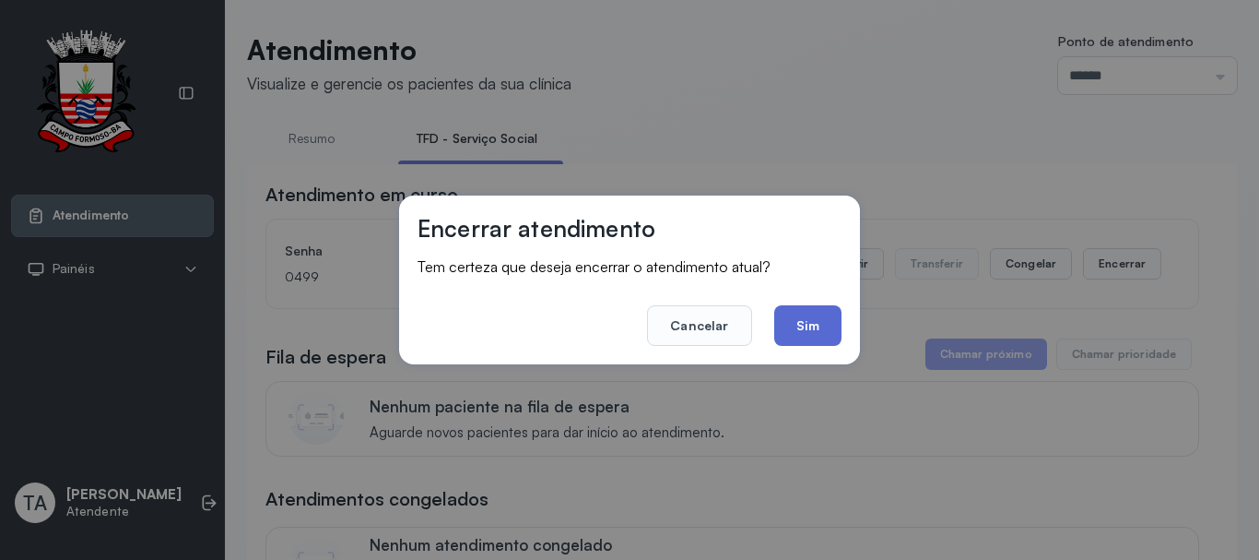
click at [824, 316] on button "Sim" at bounding box center [807, 325] width 67 height 41
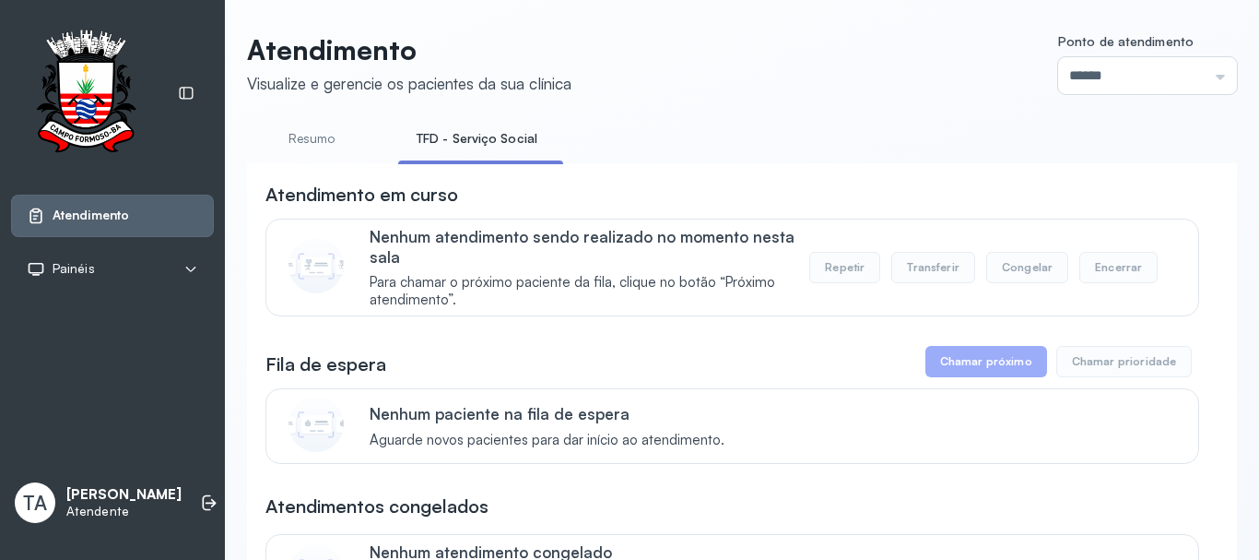
click at [654, 220] on div "Atendimento em curso Nenhum atendimento sendo realizado no momento nesta sala P…" at bounding box center [733, 249] width 934 height 135
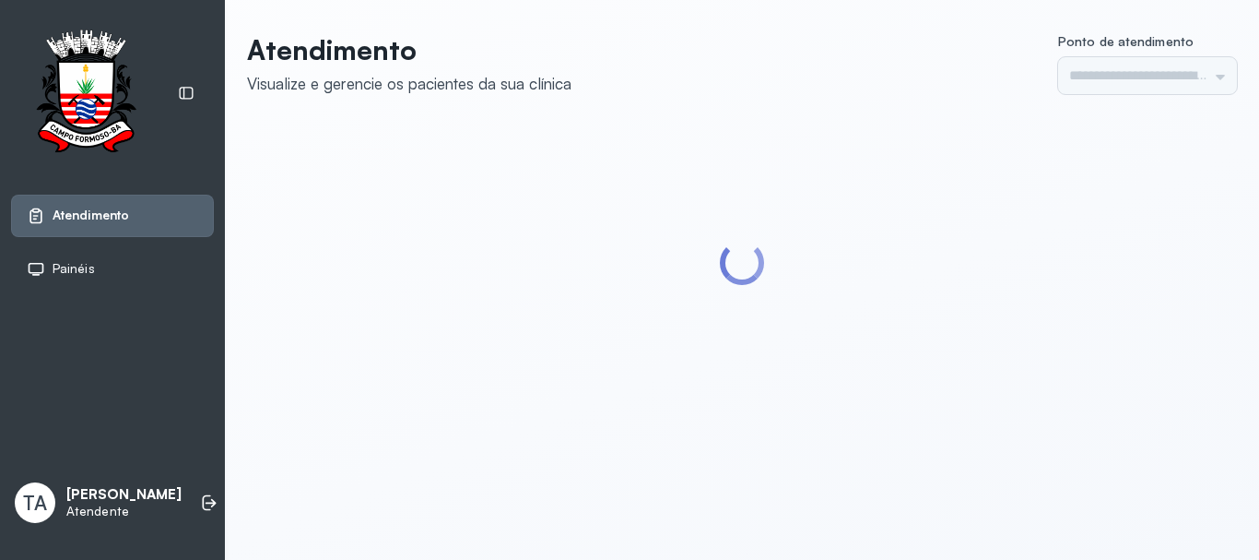
type input "******"
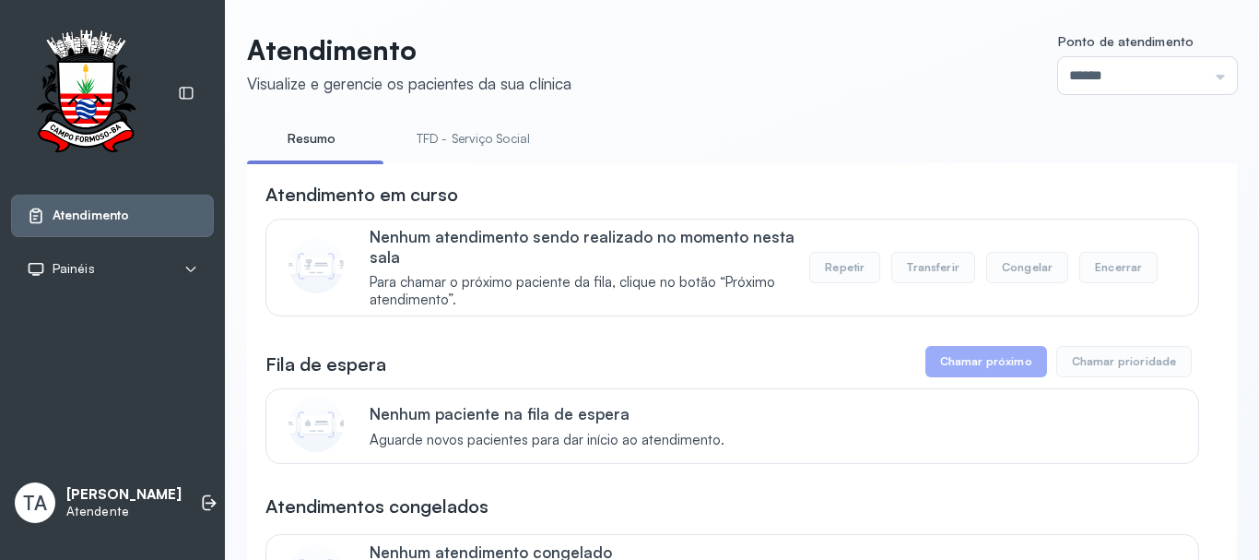
click at [484, 149] on link "TFD - Serviço Social" at bounding box center [473, 139] width 150 height 30
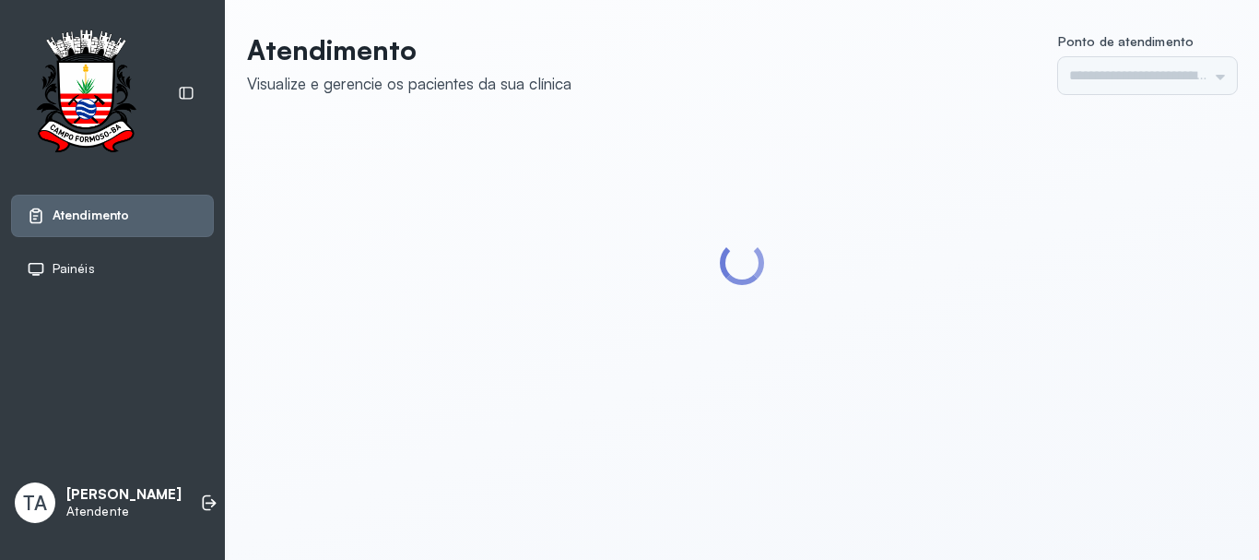
type input "******"
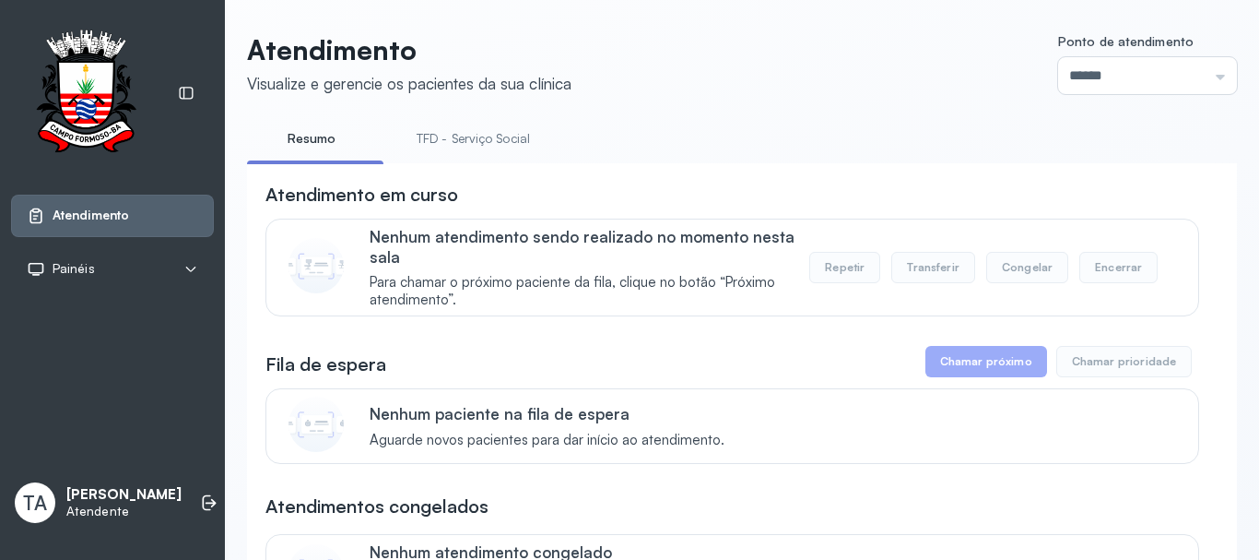
click at [445, 137] on link "TFD - Serviço Social" at bounding box center [473, 139] width 150 height 30
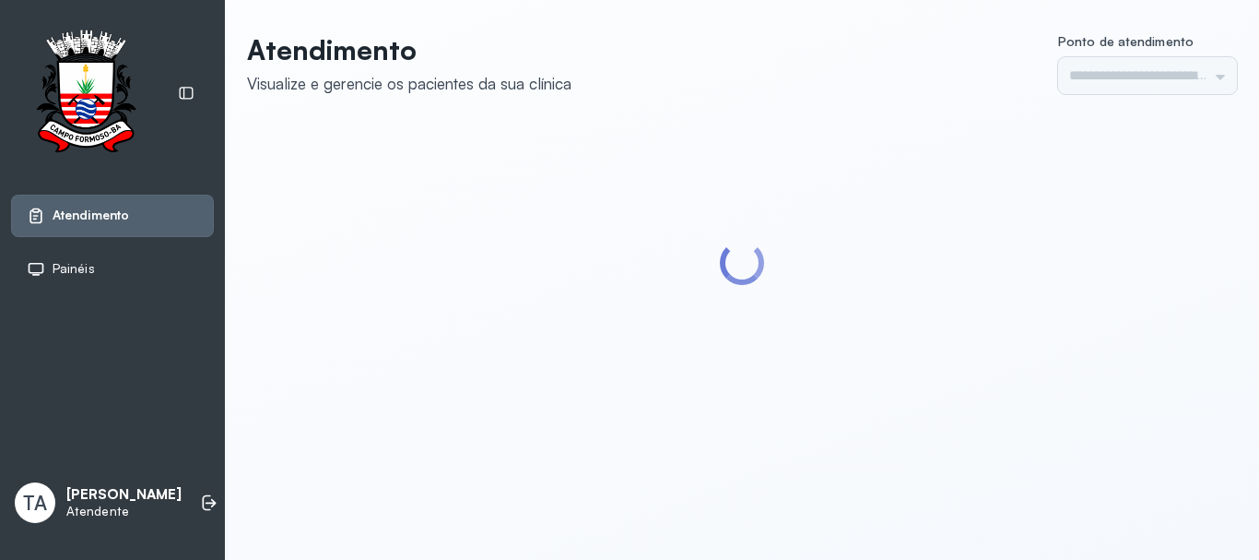
type input "******"
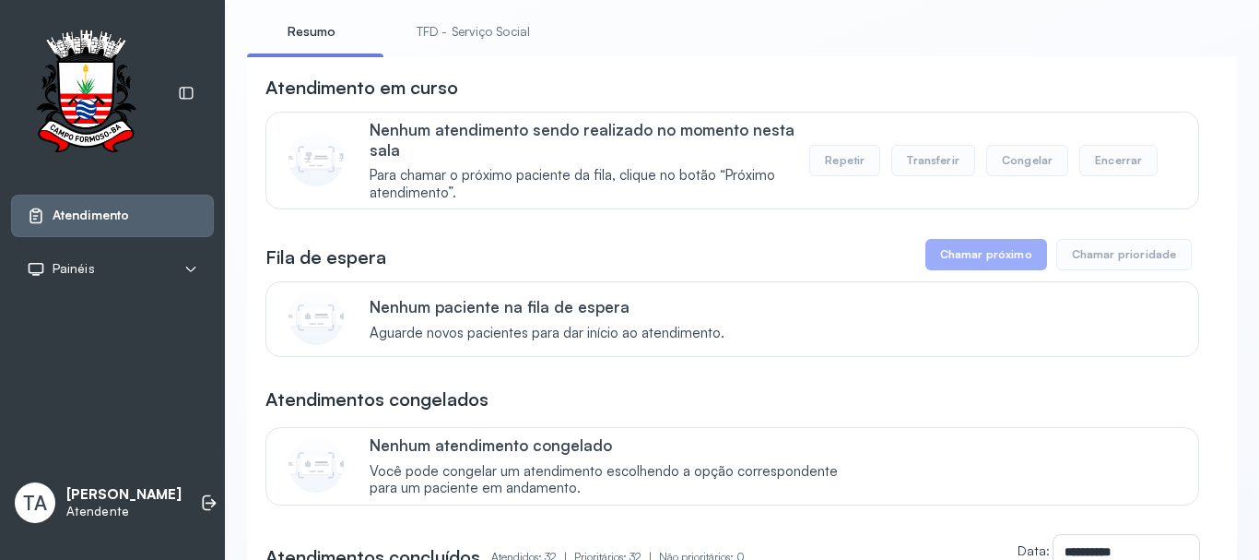
scroll to position [149, 0]
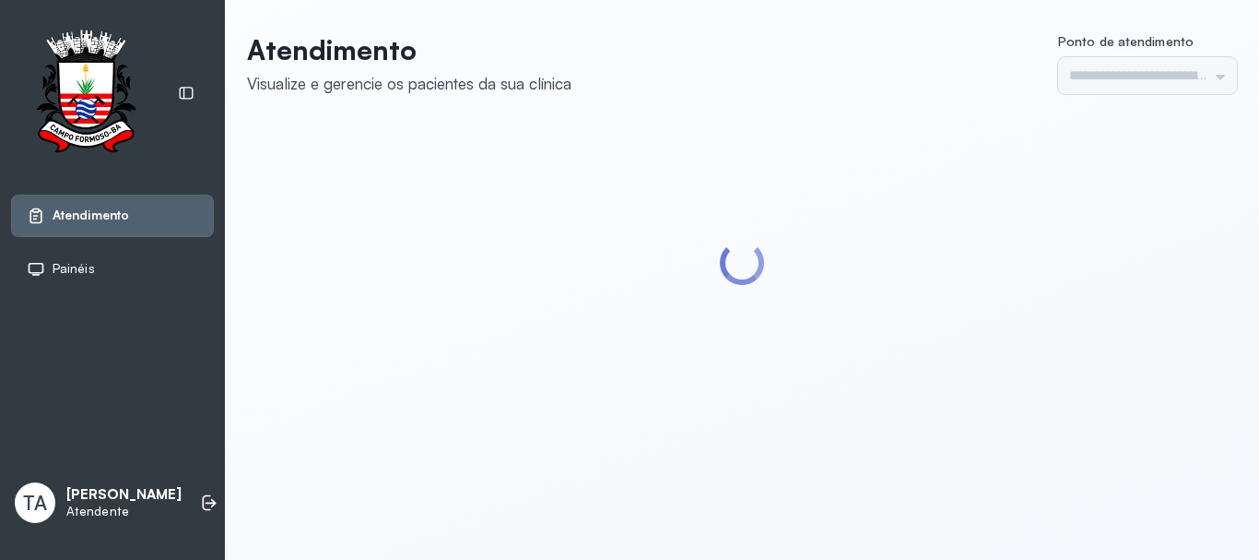
type input "******"
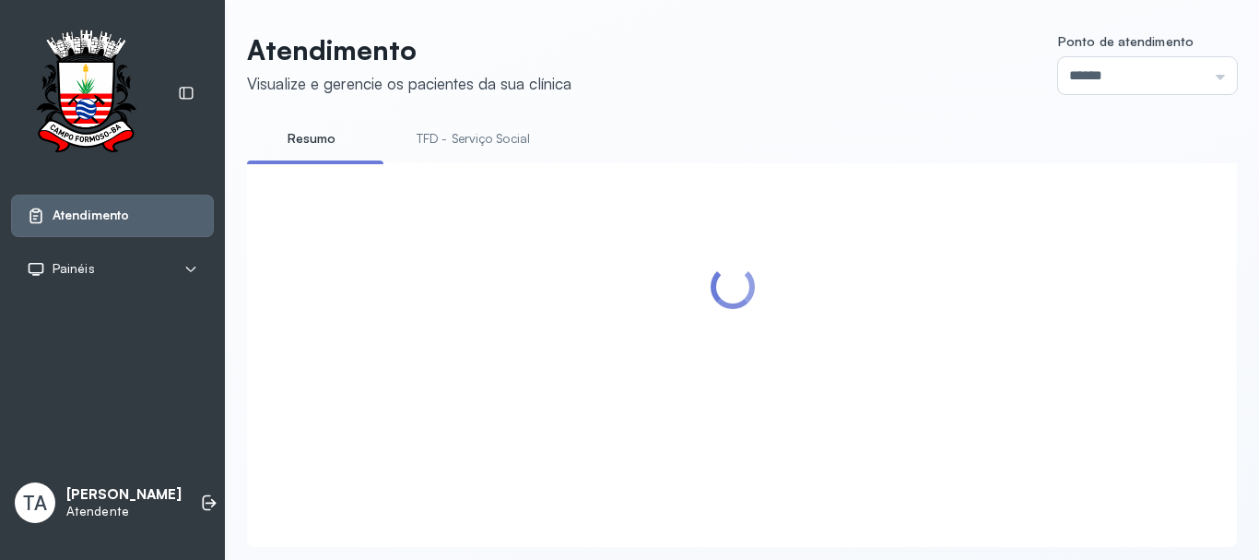
click at [505, 139] on link "TFD - Serviço Social" at bounding box center [473, 139] width 150 height 30
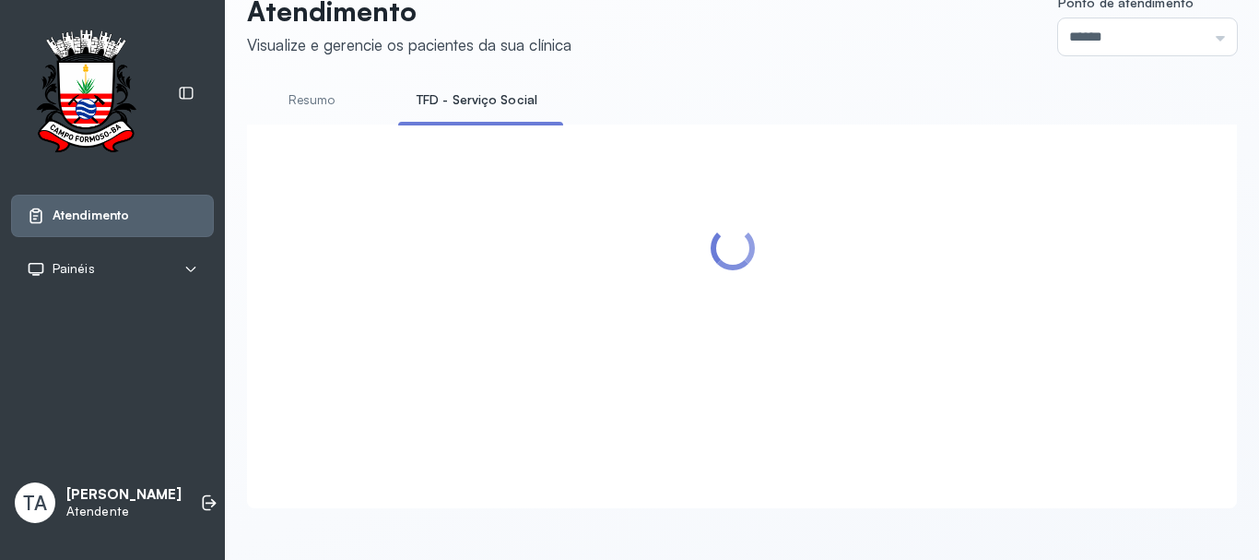
scroll to position [92, 0]
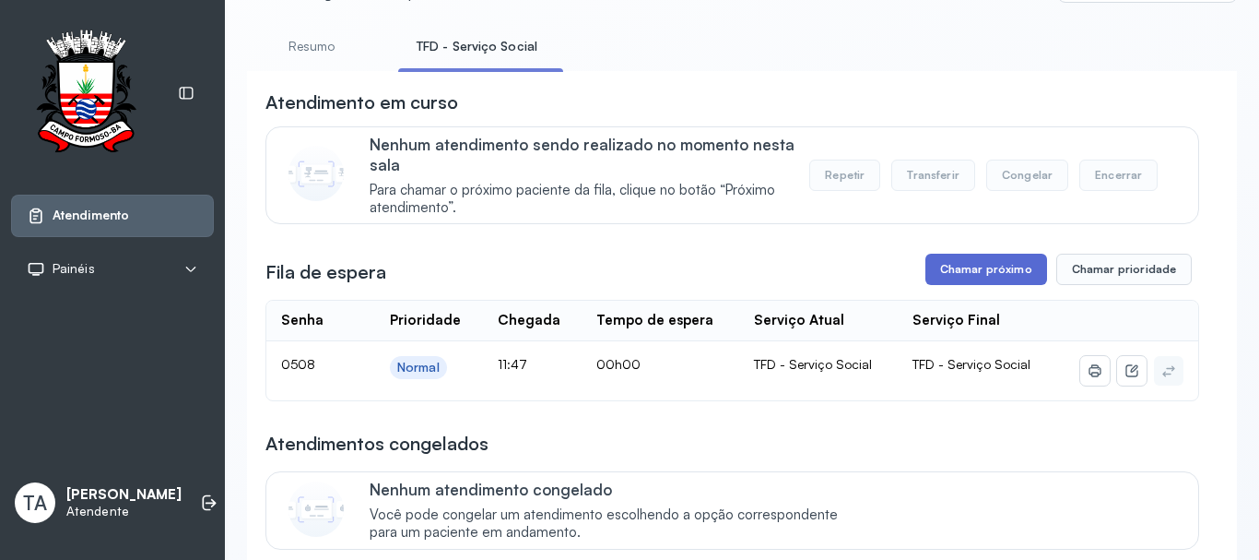
click at [964, 277] on button "Chamar próximo" at bounding box center [987, 269] width 122 height 31
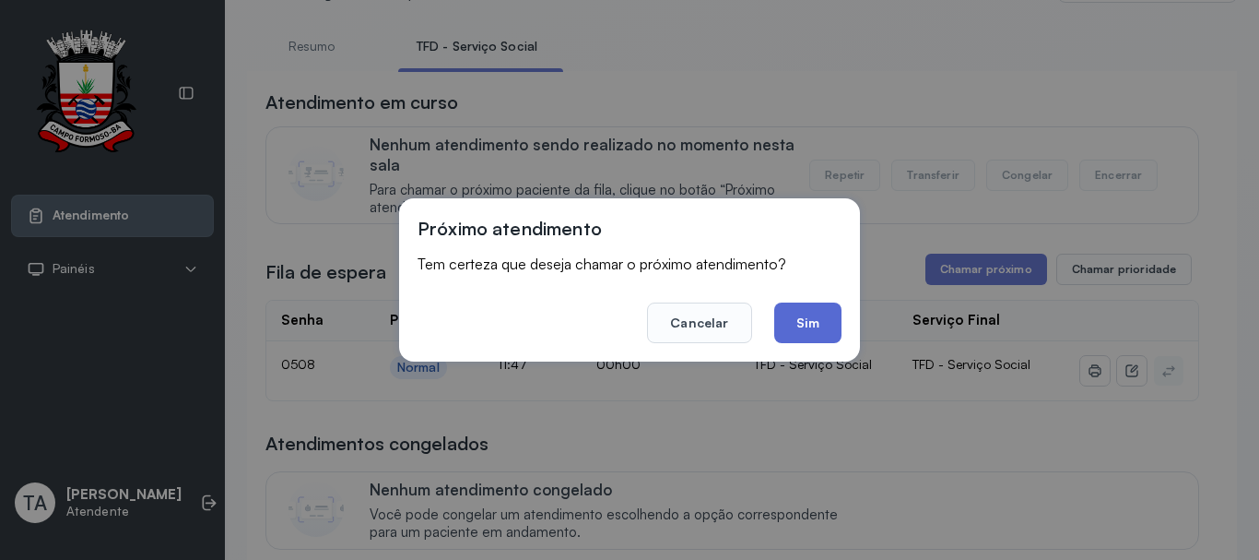
drag, startPoint x: 751, startPoint y: 337, endPoint x: 809, endPoint y: 305, distance: 65.2
click at [754, 334] on footer "Cancelar Sim" at bounding box center [630, 310] width 424 height 66
click at [809, 304] on button "Sim" at bounding box center [807, 322] width 67 height 41
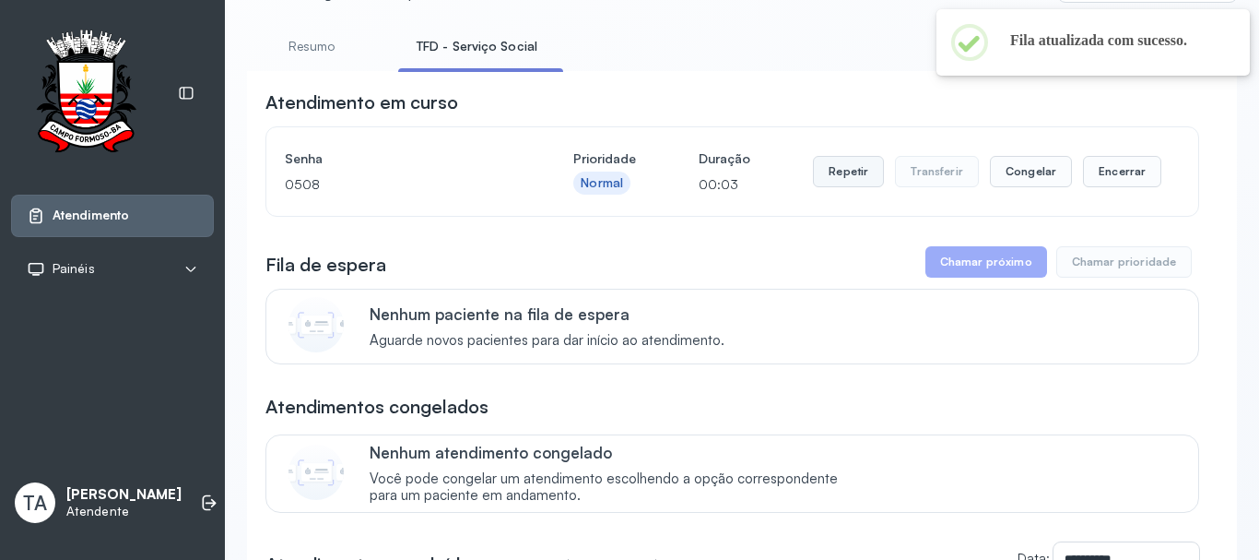
click at [845, 186] on button "Repetir" at bounding box center [848, 171] width 71 height 31
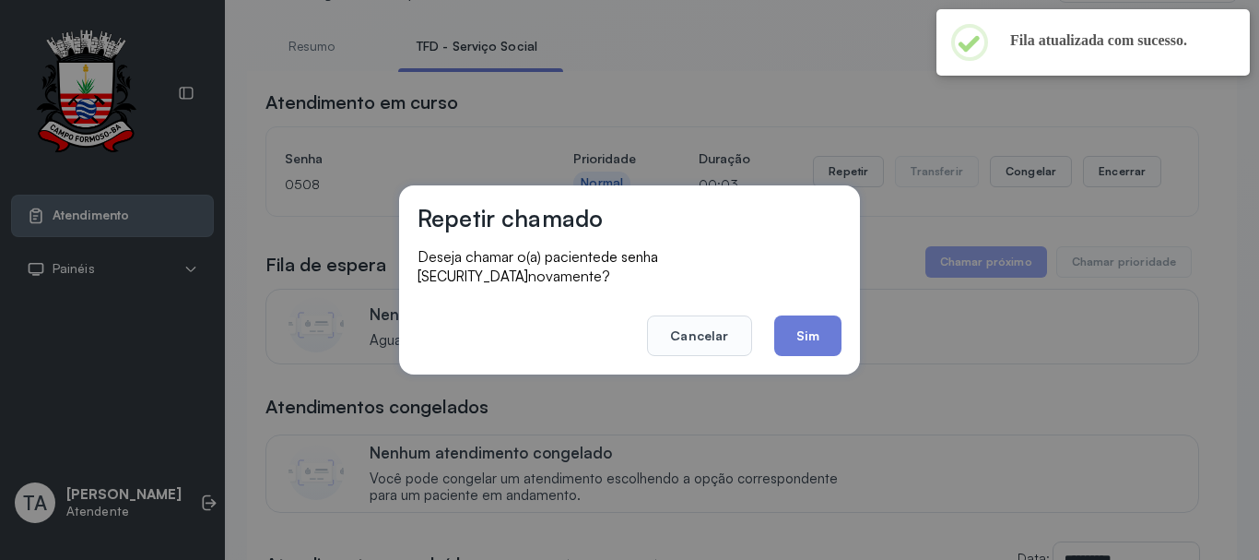
click at [815, 357] on div "Repetir chamado Deseja chamar o(a) paciente de senha [SECURITY_DATA] novamente?…" at bounding box center [629, 279] width 461 height 189
click at [800, 336] on button "Sim" at bounding box center [807, 335] width 67 height 41
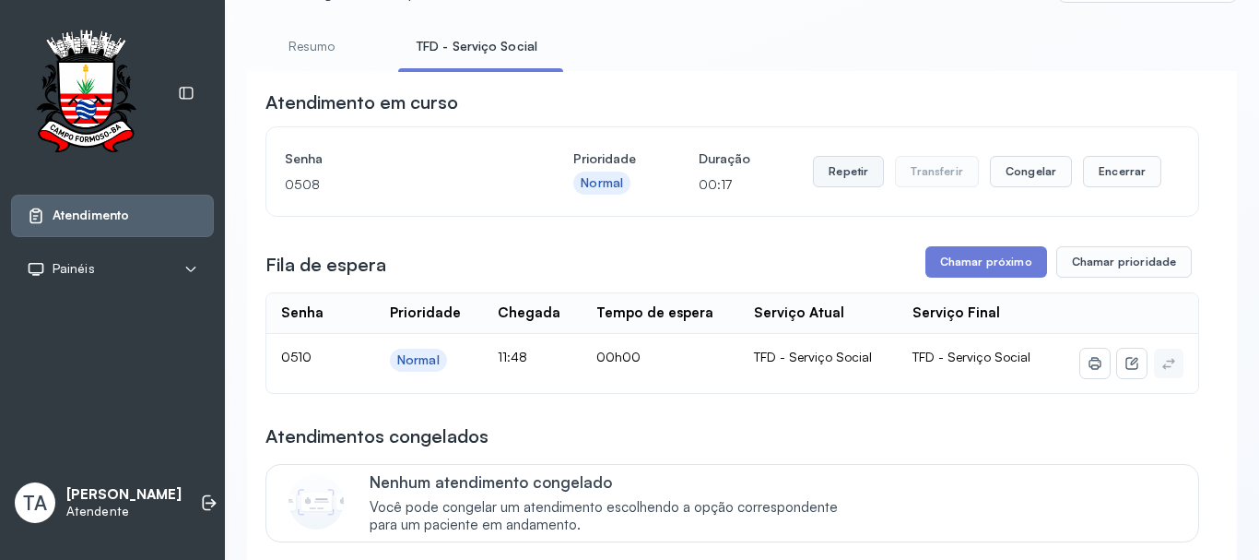
click at [849, 187] on button "Repetir" at bounding box center [848, 171] width 71 height 31
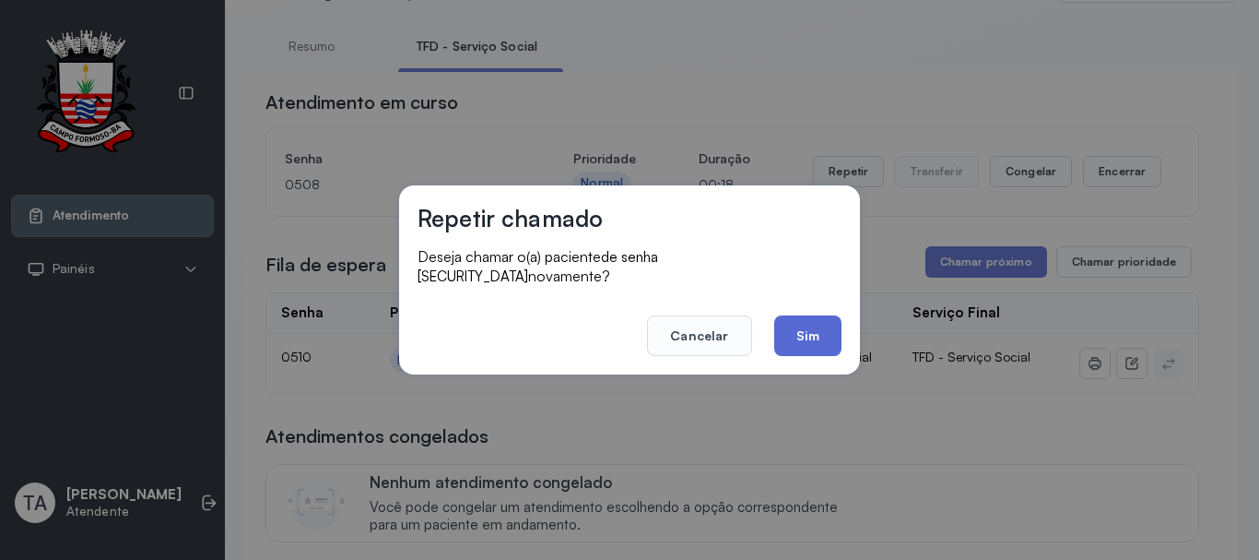
click at [827, 323] on button "Sim" at bounding box center [807, 335] width 67 height 41
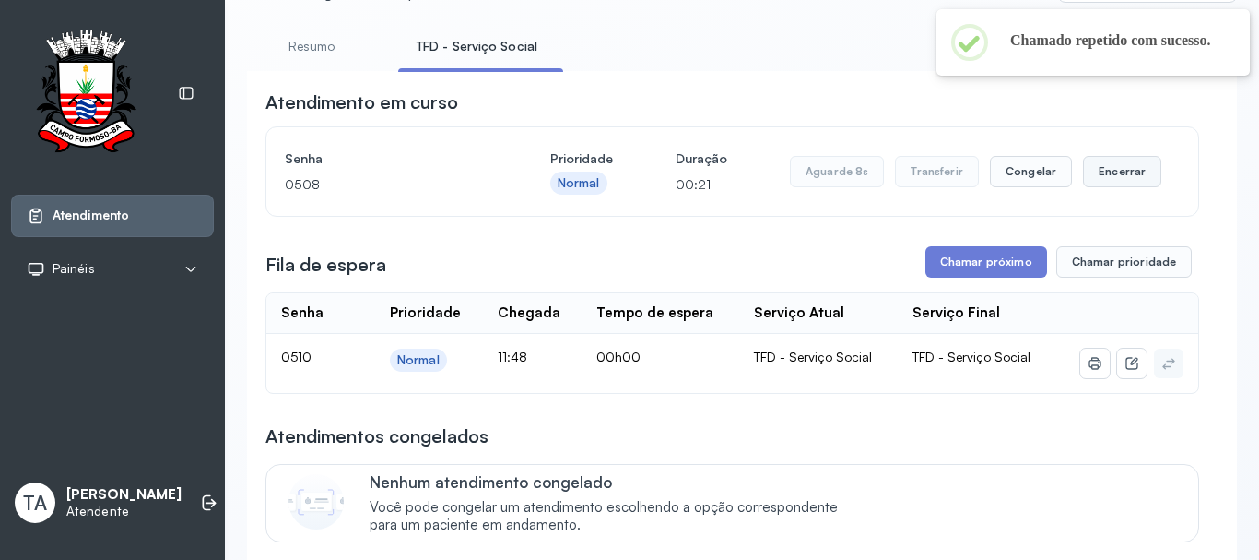
click at [1093, 171] on button "Encerrar" at bounding box center [1122, 171] width 78 height 31
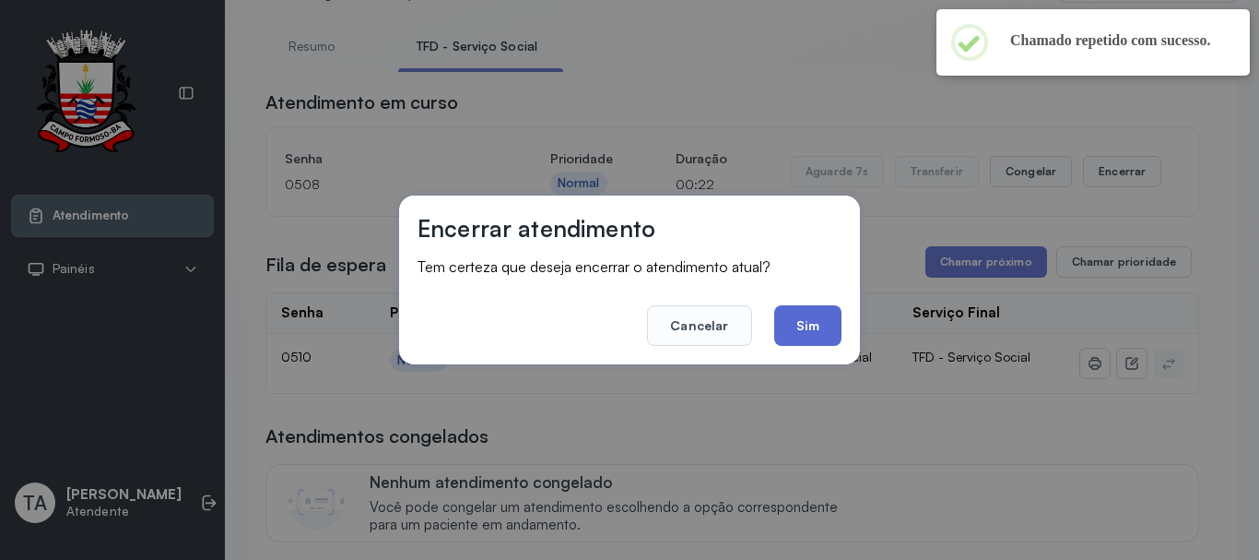
click at [801, 321] on button "Sim" at bounding box center [807, 325] width 67 height 41
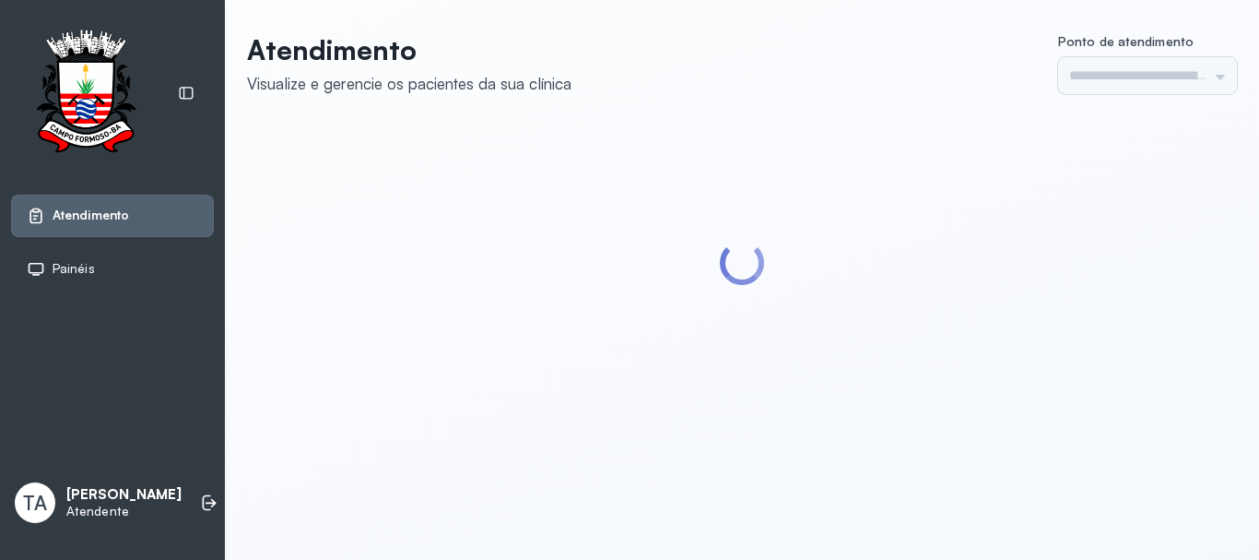
type input "******"
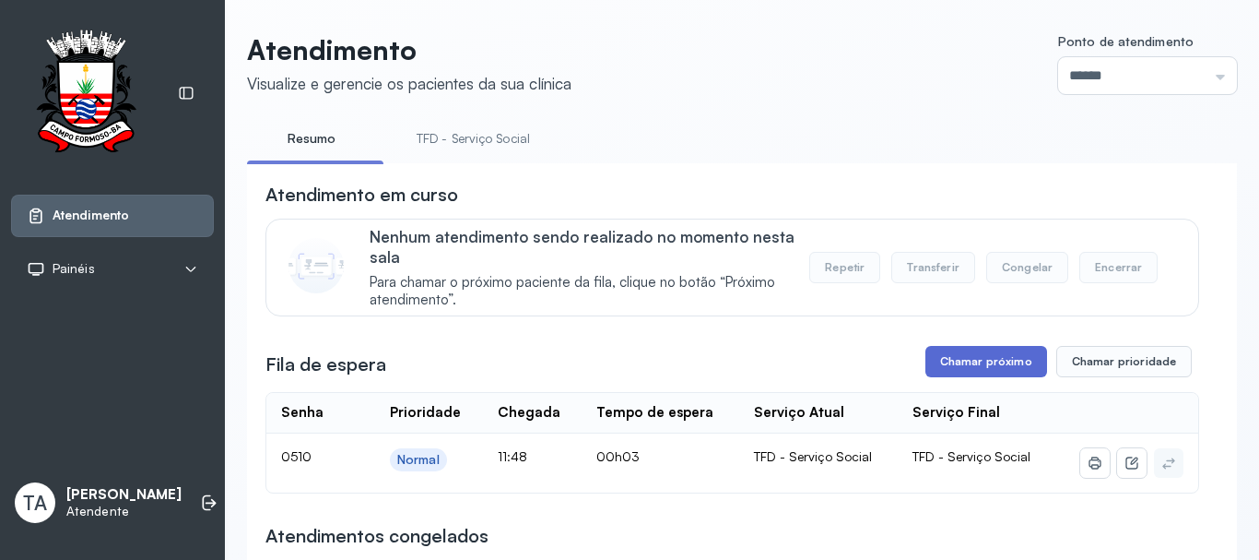
click at [935, 361] on button "Chamar próximo" at bounding box center [987, 361] width 122 height 31
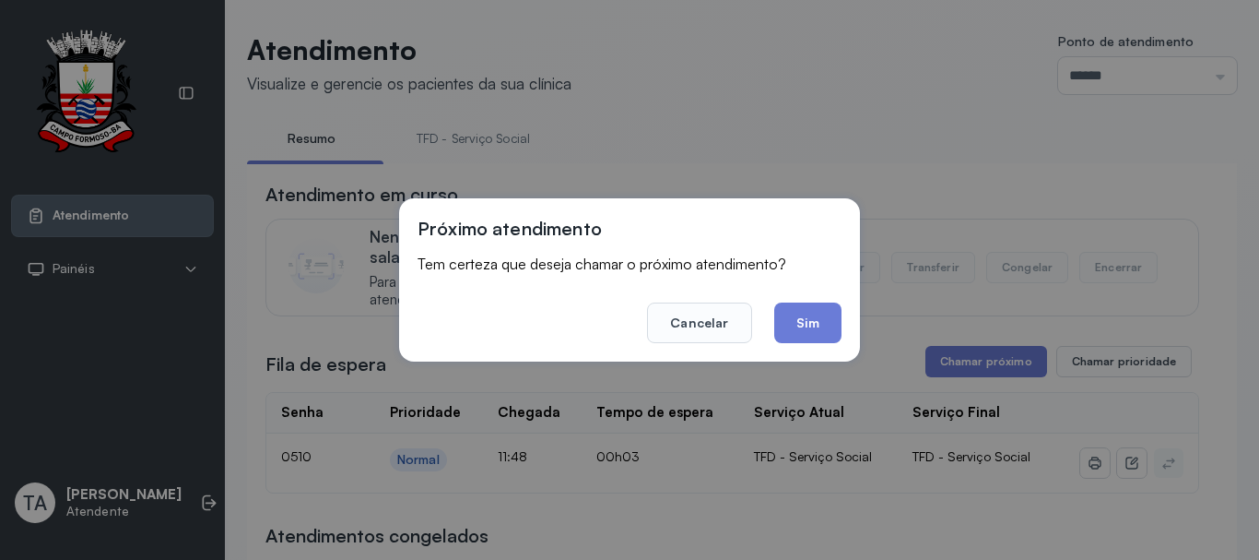
click at [787, 301] on footer "Cancelar Sim" at bounding box center [630, 310] width 424 height 66
click at [786, 322] on button "Sim" at bounding box center [807, 322] width 67 height 41
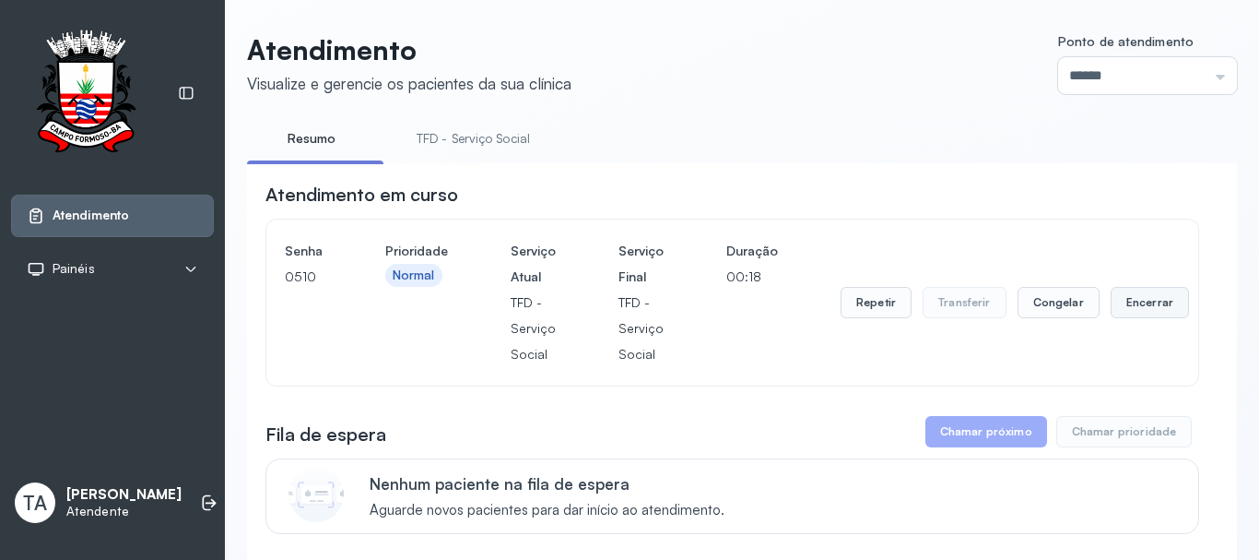
click at [1136, 312] on button "Encerrar" at bounding box center [1150, 302] width 78 height 31
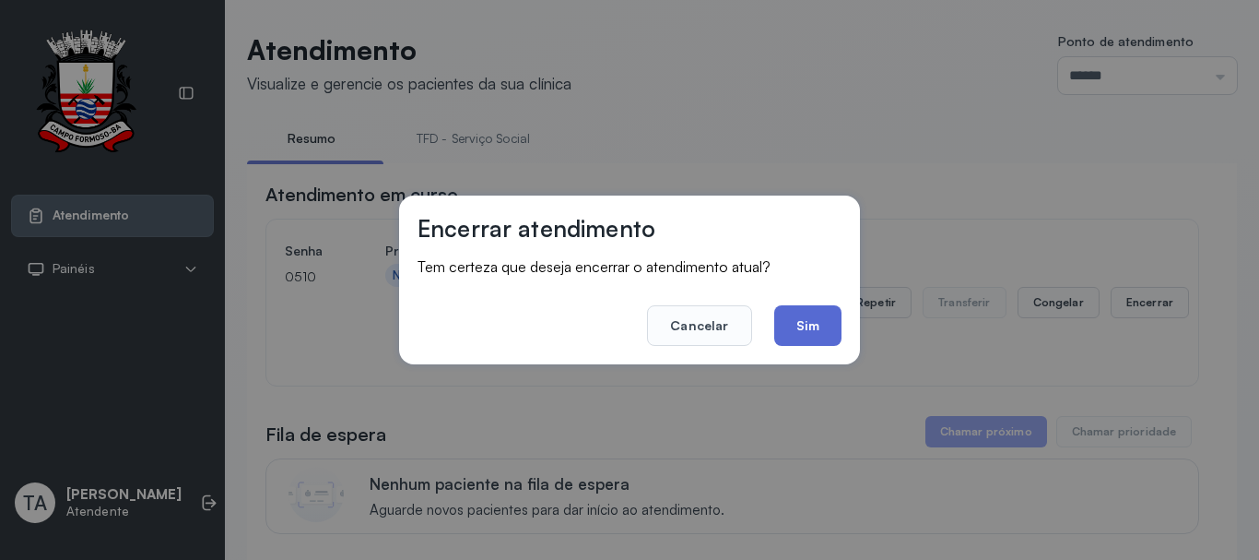
click at [799, 325] on button "Sim" at bounding box center [807, 325] width 67 height 41
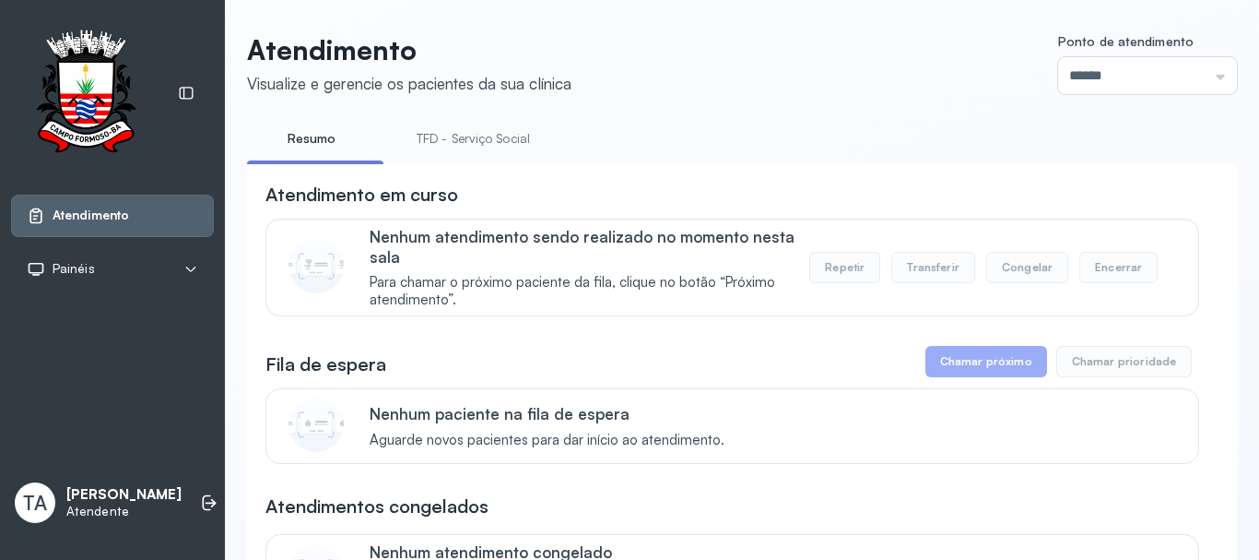
click at [480, 136] on link "TFD - Serviço Social" at bounding box center [473, 139] width 150 height 30
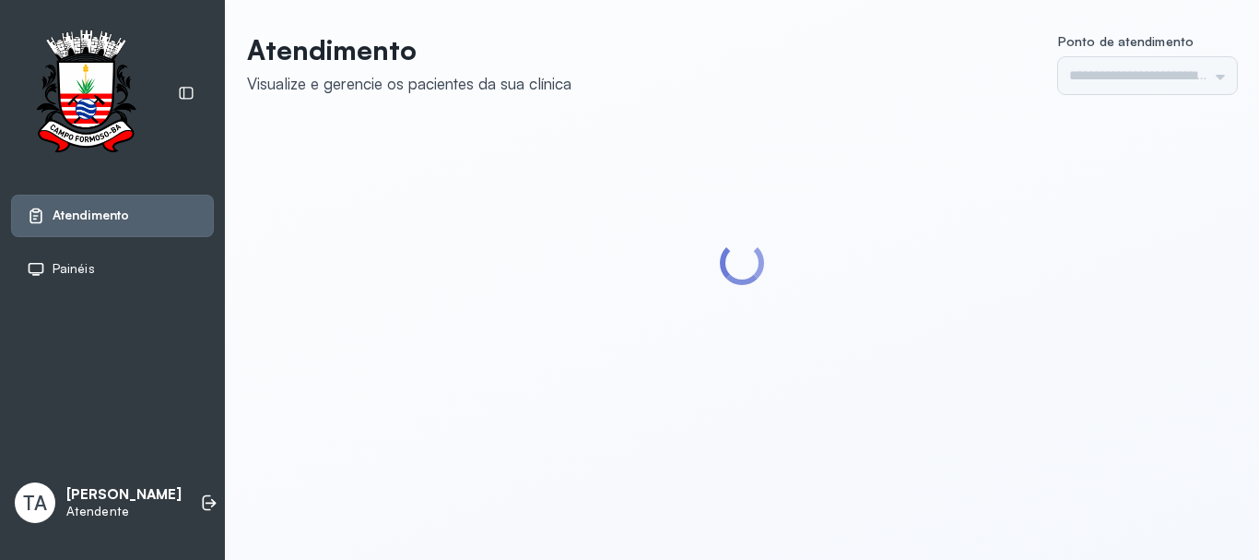
type input "******"
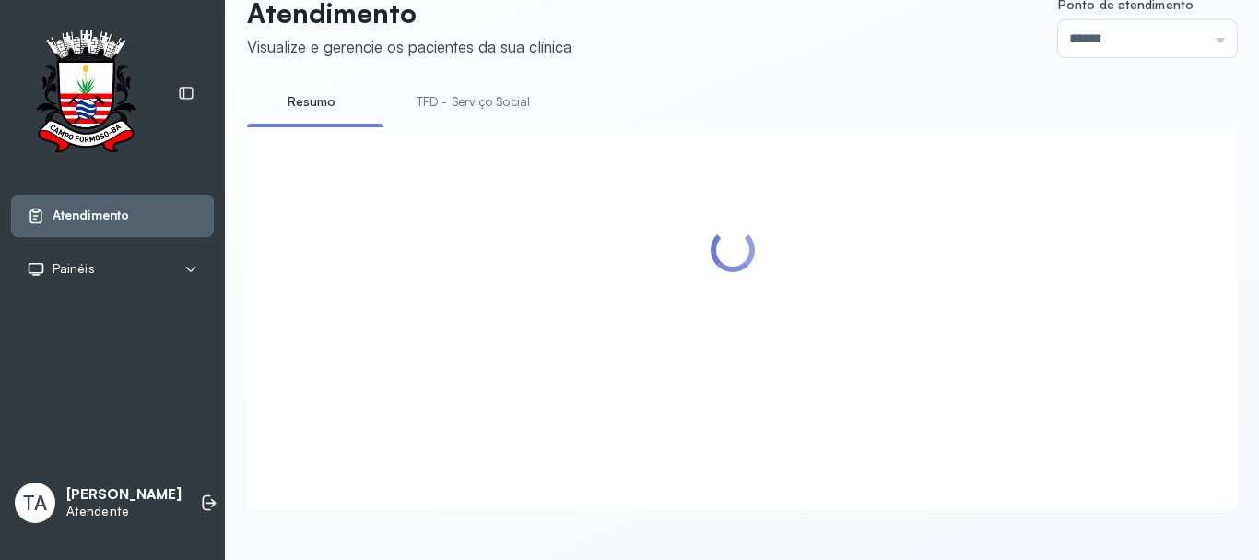
scroll to position [57, 0]
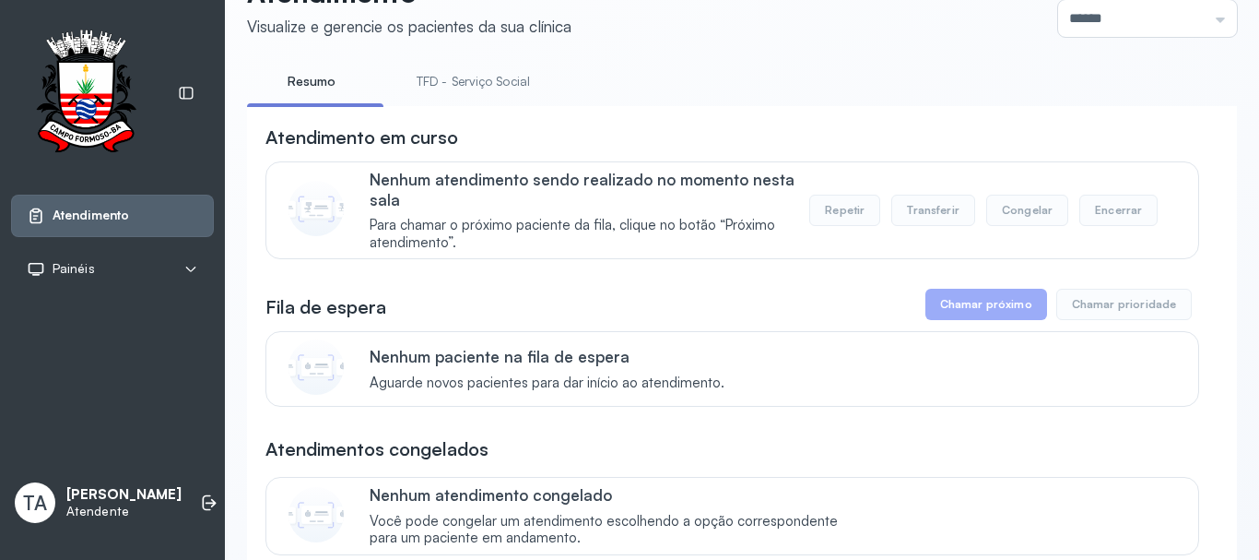
click at [448, 84] on link "TFD - Serviço Social" at bounding box center [473, 81] width 150 height 30
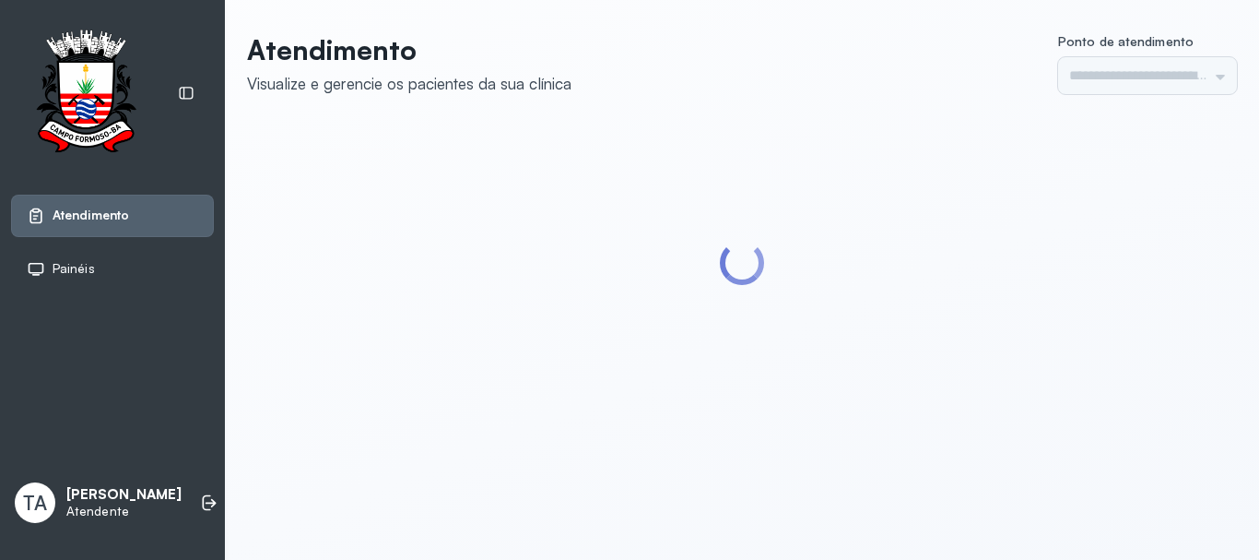
type input "******"
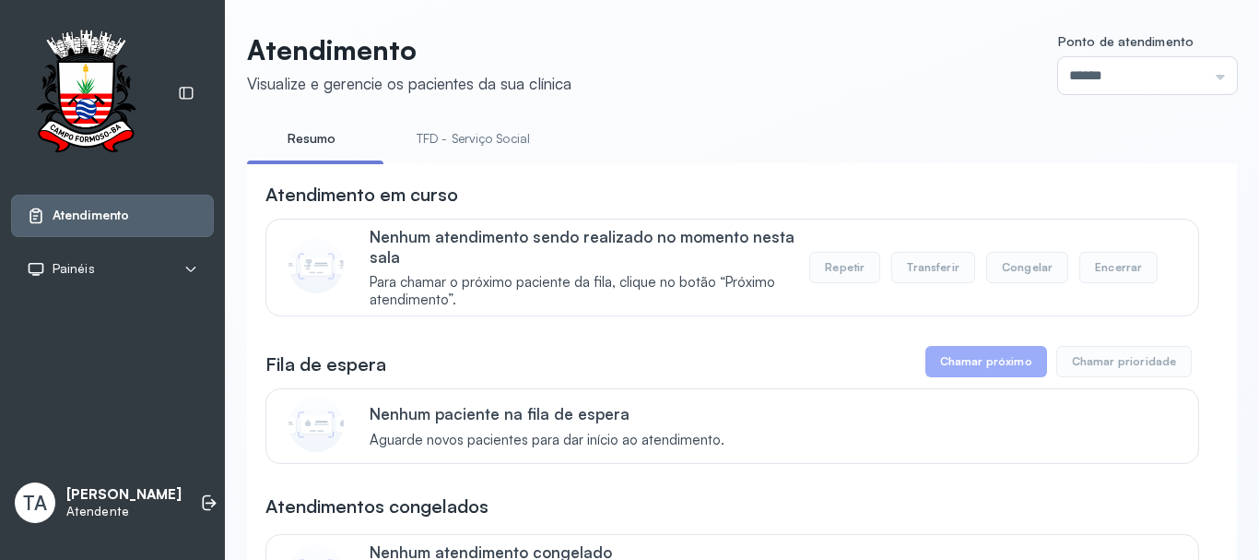
click at [427, 126] on link "TFD - Serviço Social" at bounding box center [473, 139] width 150 height 30
click at [295, 141] on link "Resumo" at bounding box center [311, 139] width 129 height 30
click at [479, 136] on link "TFD - Serviço Social" at bounding box center [473, 139] width 150 height 30
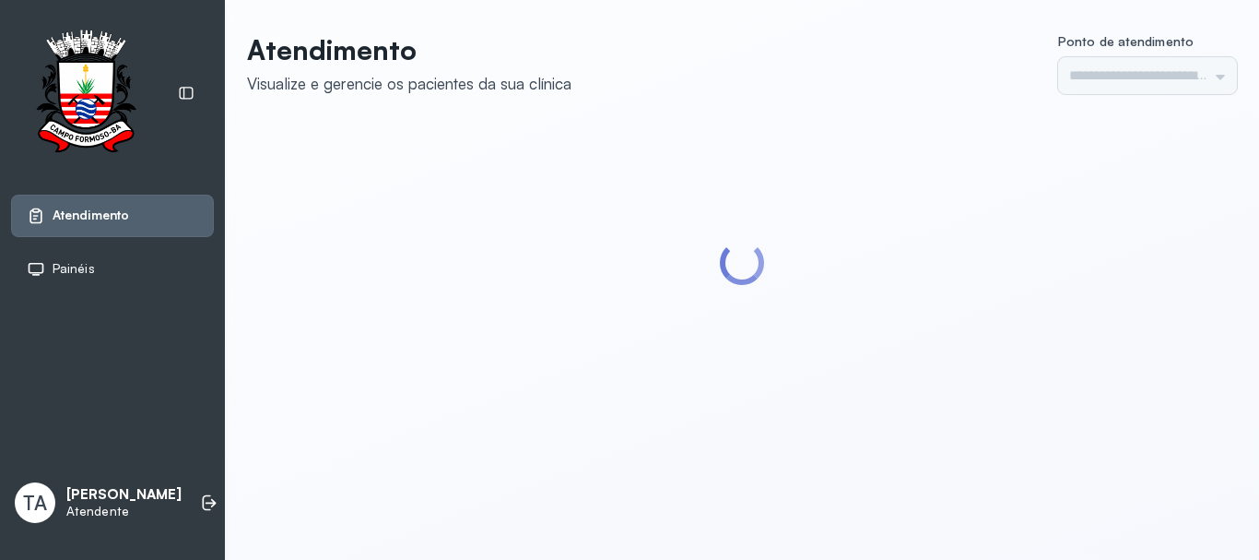
type input "******"
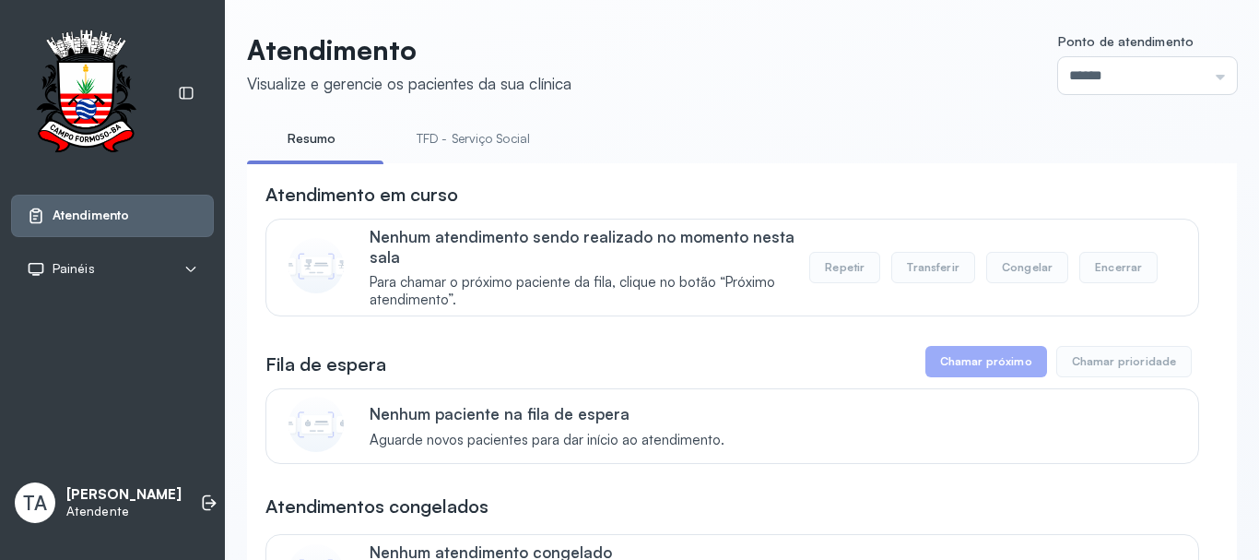
click at [452, 136] on link "TFD - Serviço Social" at bounding box center [473, 139] width 150 height 30
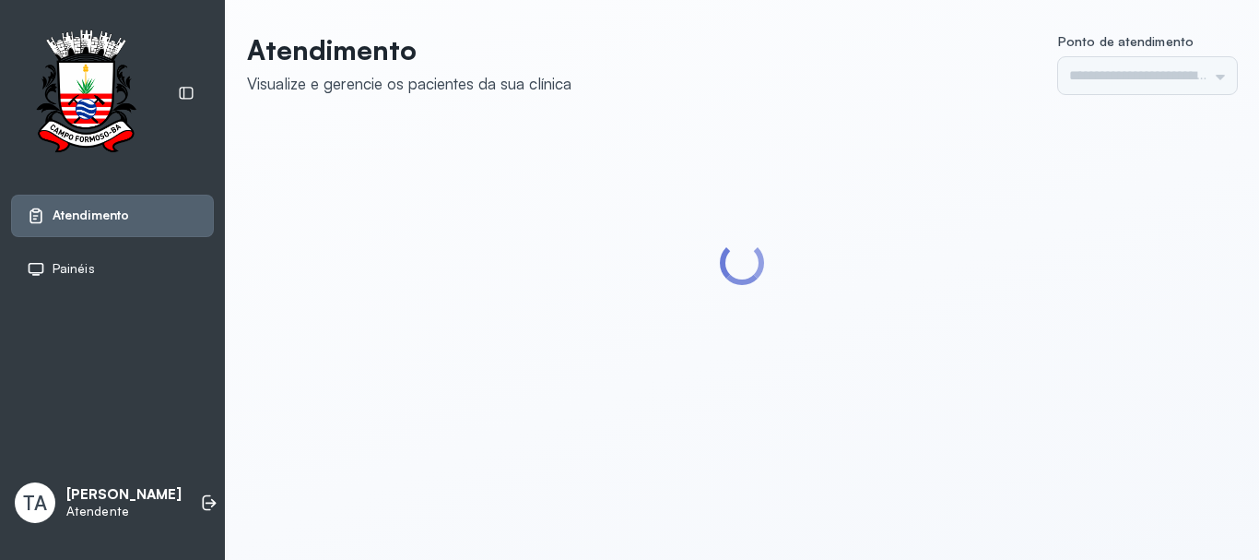
type input "******"
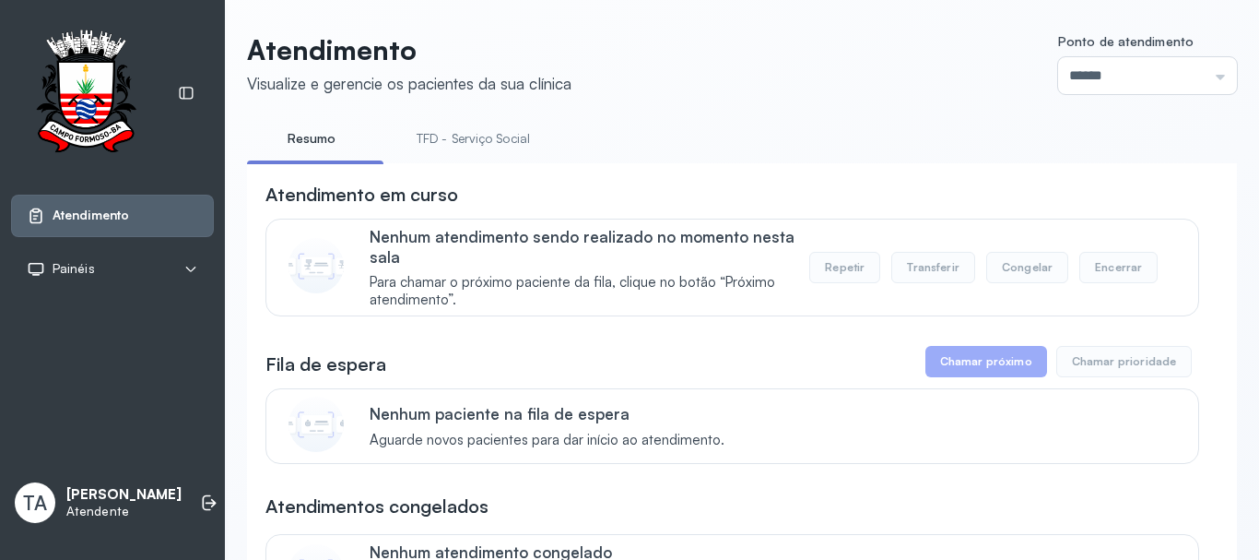
click at [502, 136] on link "TFD - Serviço Social" at bounding box center [473, 139] width 150 height 30
click at [333, 152] on link "Resumo" at bounding box center [311, 139] width 129 height 30
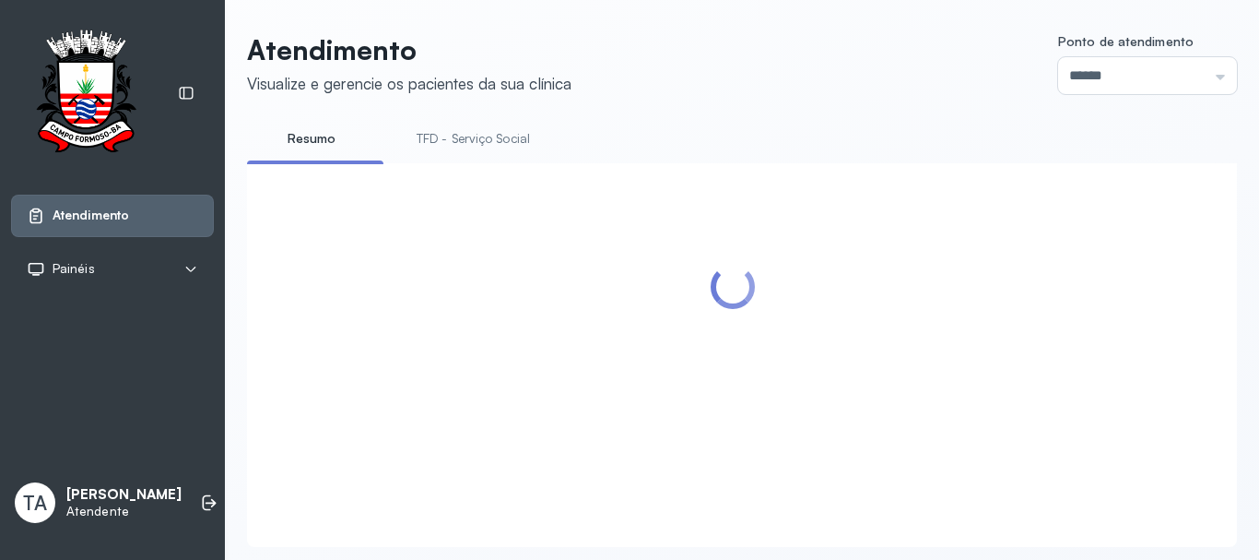
click at [530, 153] on link "TFD - Serviço Social" at bounding box center [473, 139] width 150 height 30
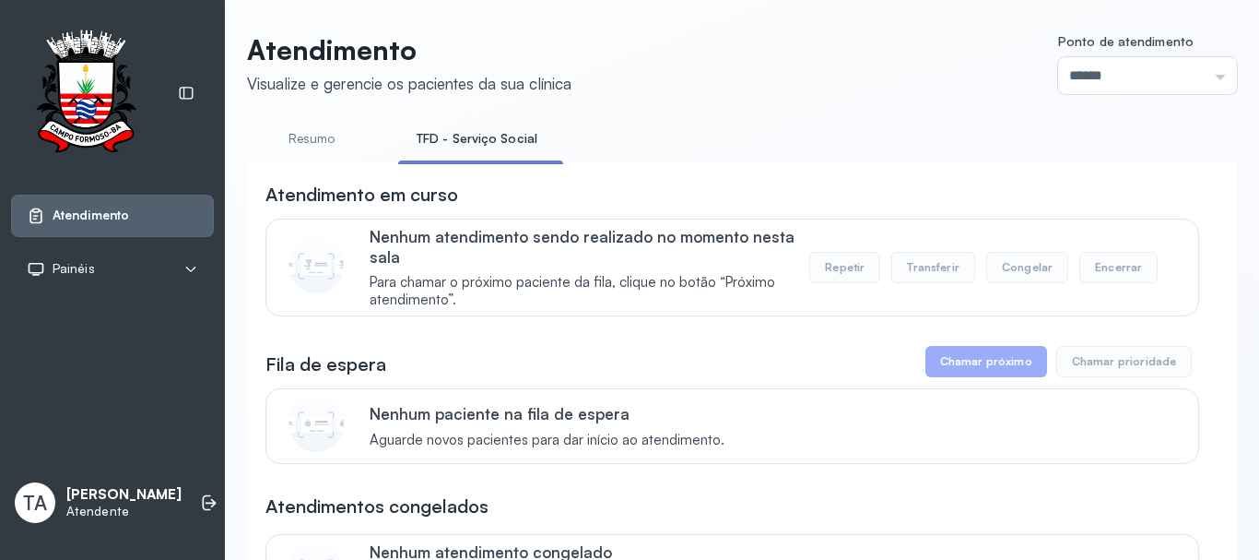
click at [327, 154] on li "Resumo" at bounding box center [315, 144] width 136 height 41
click at [325, 145] on link "Resumo" at bounding box center [311, 139] width 129 height 30
click at [443, 146] on link "TFD - Serviço Social" at bounding box center [473, 139] width 150 height 30
click at [337, 151] on link "Resumo" at bounding box center [311, 139] width 129 height 30
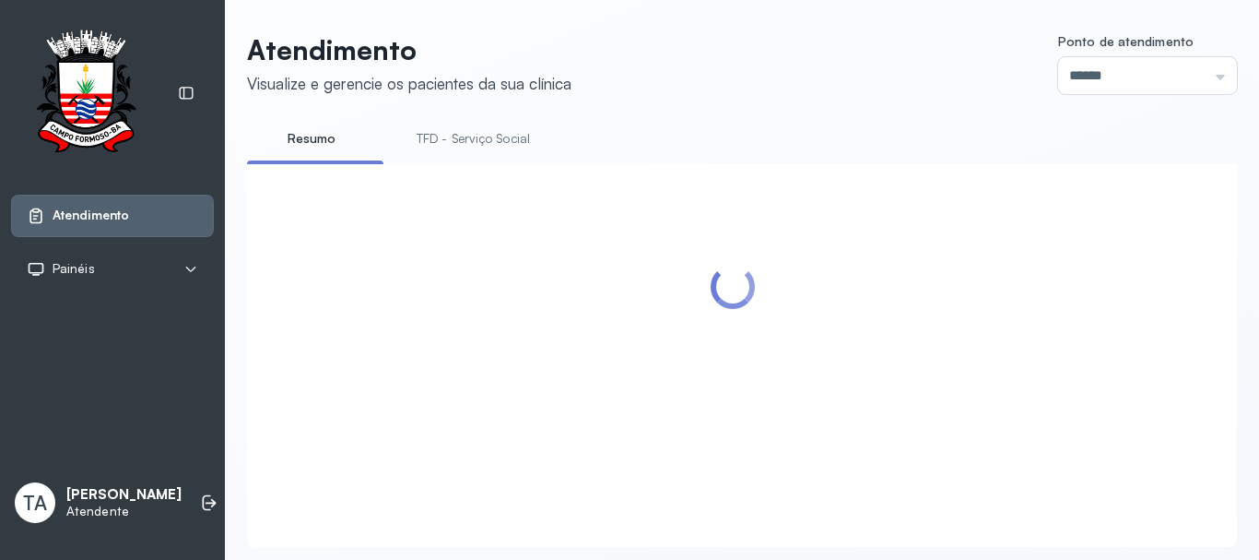
click at [445, 147] on link "TFD - Serviço Social" at bounding box center [473, 139] width 150 height 30
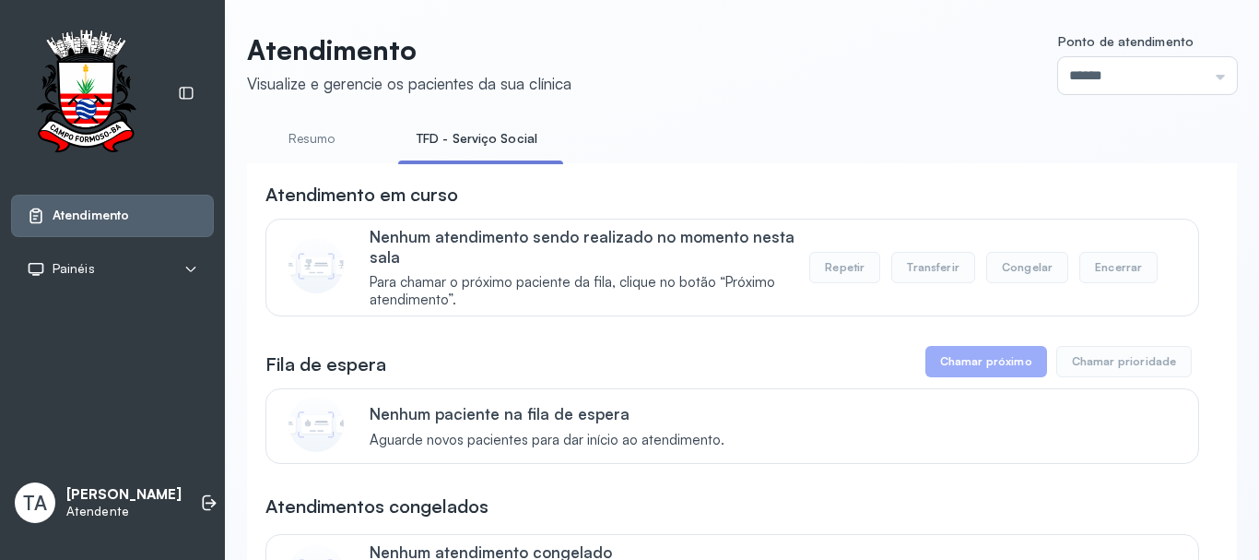
click at [355, 142] on link "Resumo" at bounding box center [311, 139] width 129 height 30
click at [428, 145] on link "TFD - Serviço Social" at bounding box center [473, 139] width 150 height 30
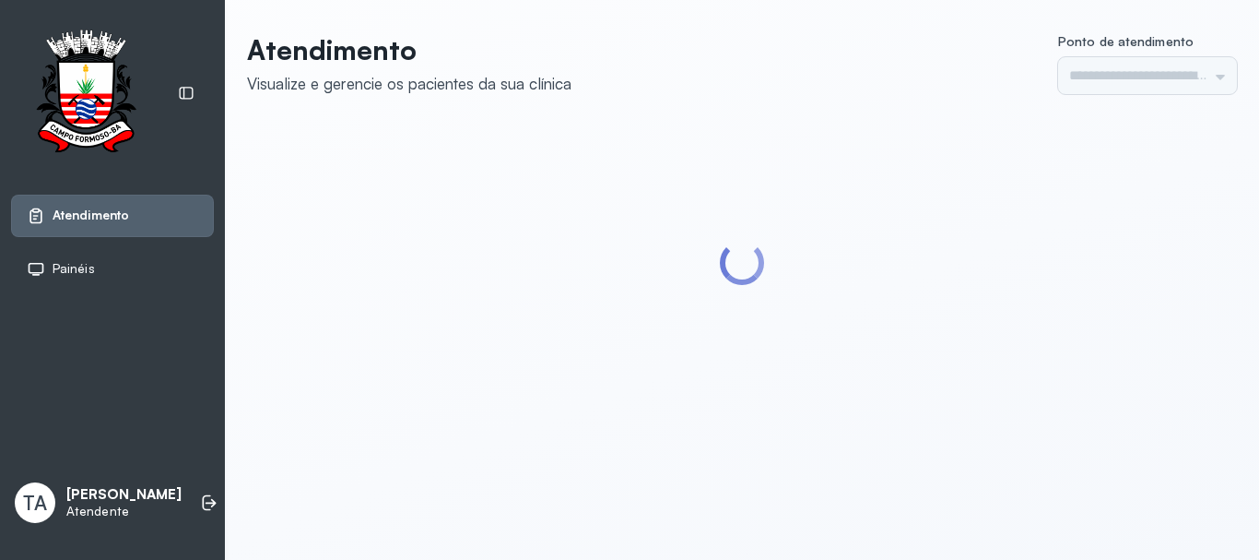
type input "******"
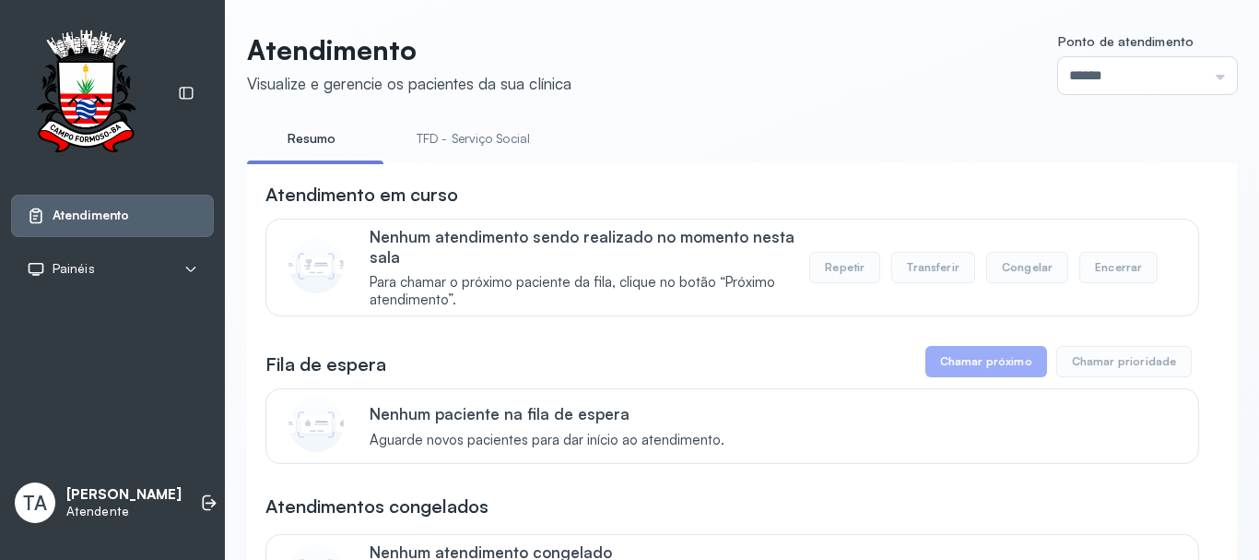
click at [454, 134] on link "TFD - Serviço Social" at bounding box center [473, 139] width 150 height 30
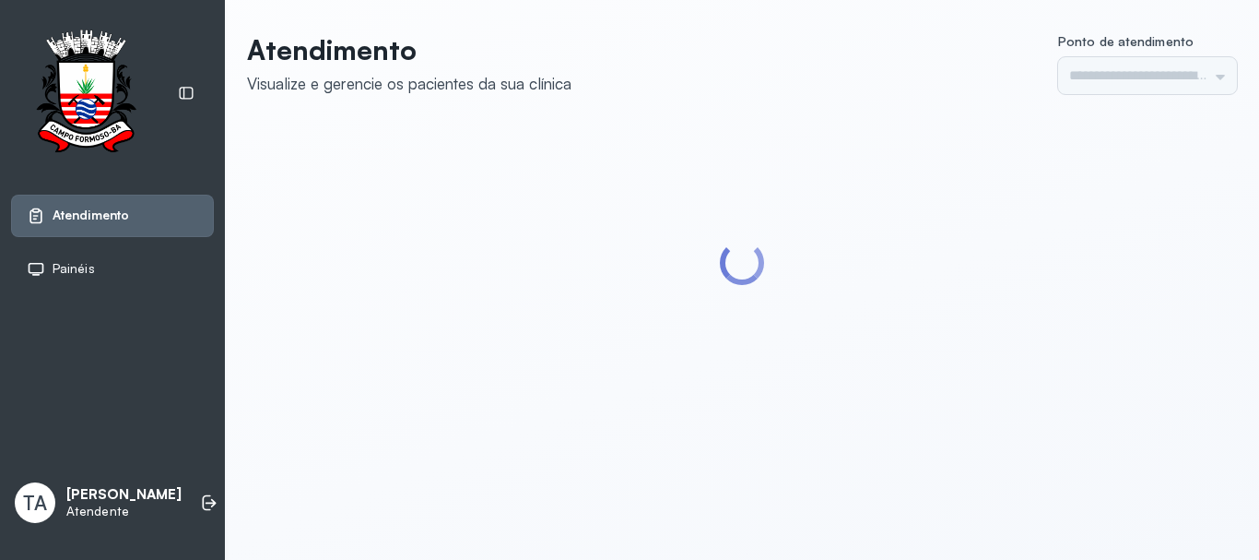
type input "******"
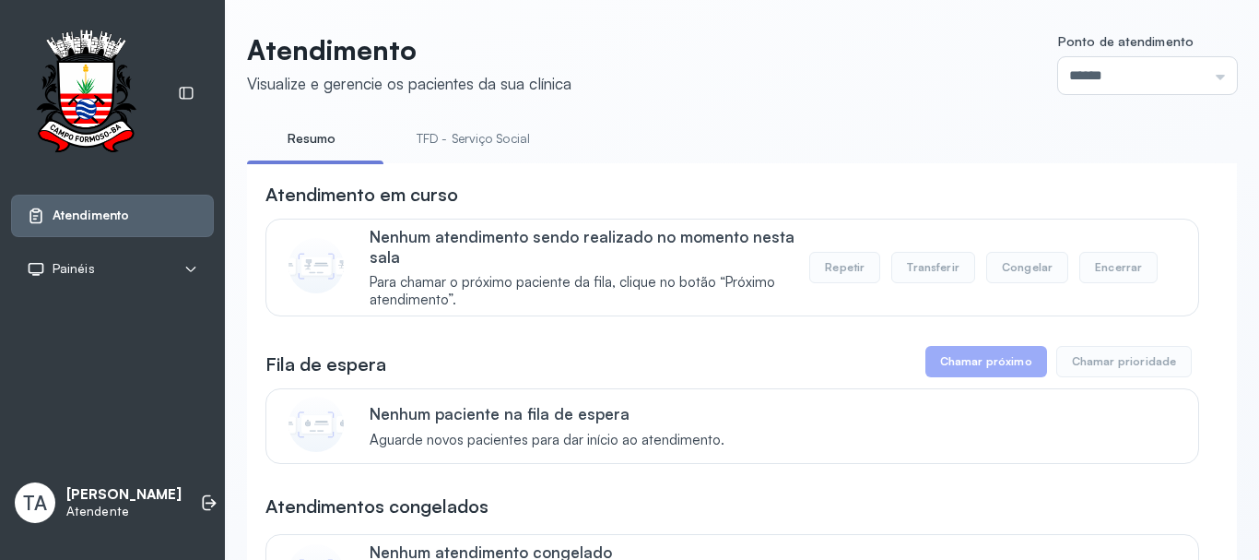
click at [438, 134] on link "TFD - Serviço Social" at bounding box center [473, 139] width 150 height 30
click at [345, 136] on link "Resumo" at bounding box center [311, 139] width 129 height 30
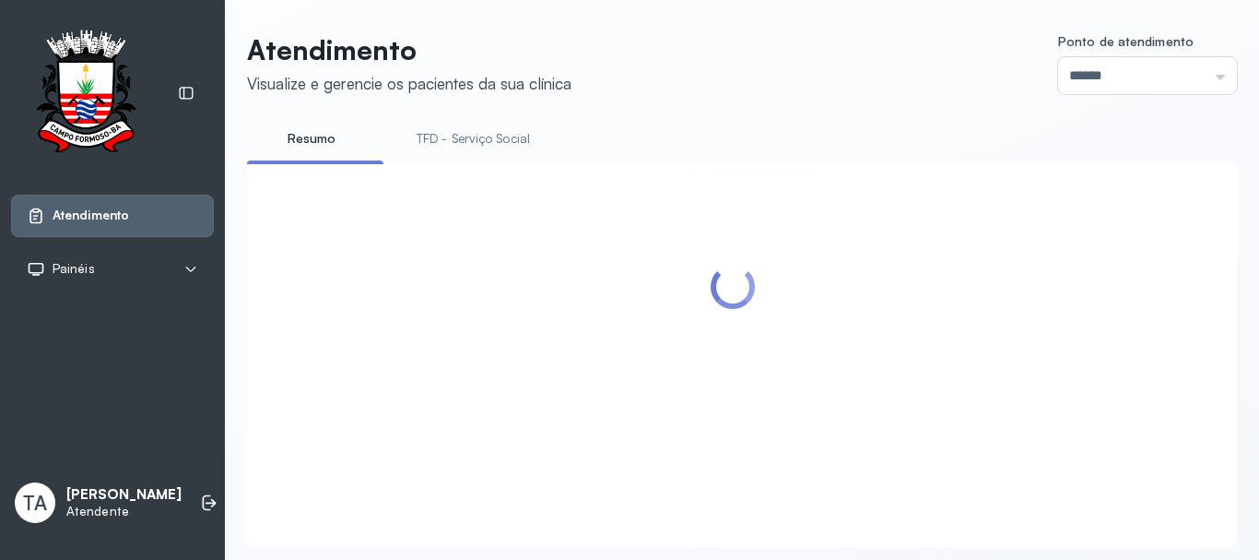
click at [440, 130] on link "TFD - Serviço Social" at bounding box center [473, 139] width 150 height 30
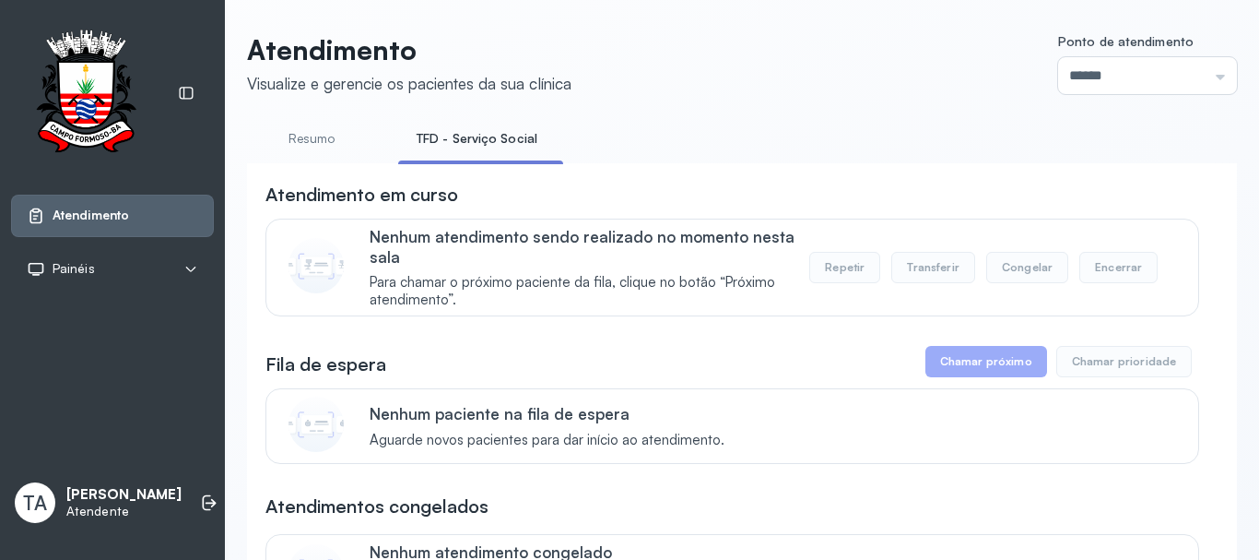
click at [255, 144] on link "Resumo" at bounding box center [311, 139] width 129 height 30
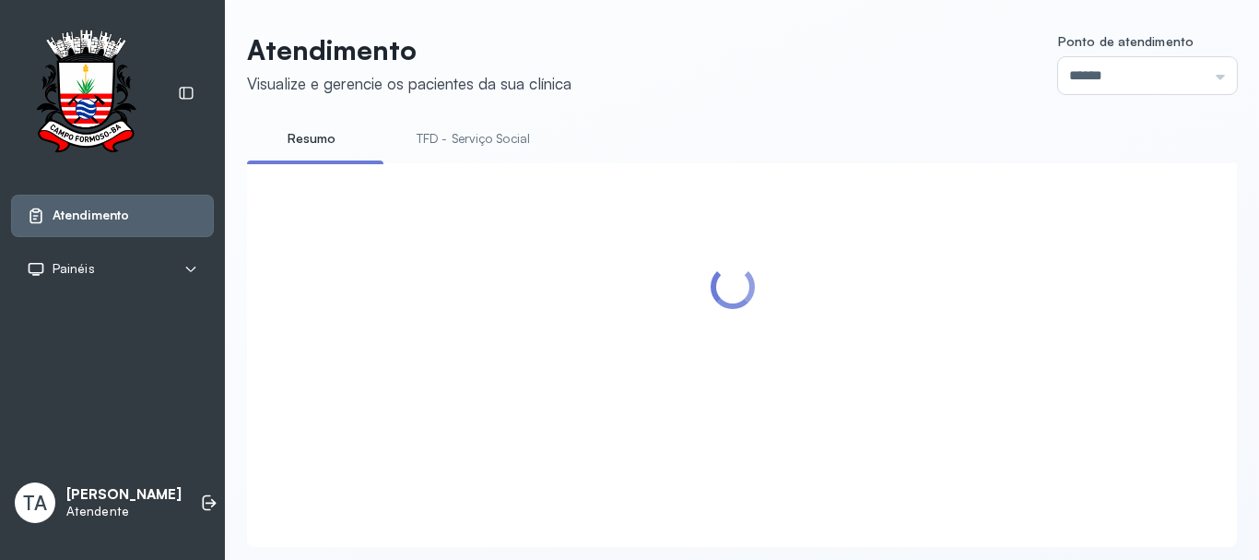
click at [311, 136] on link "Resumo" at bounding box center [311, 139] width 129 height 30
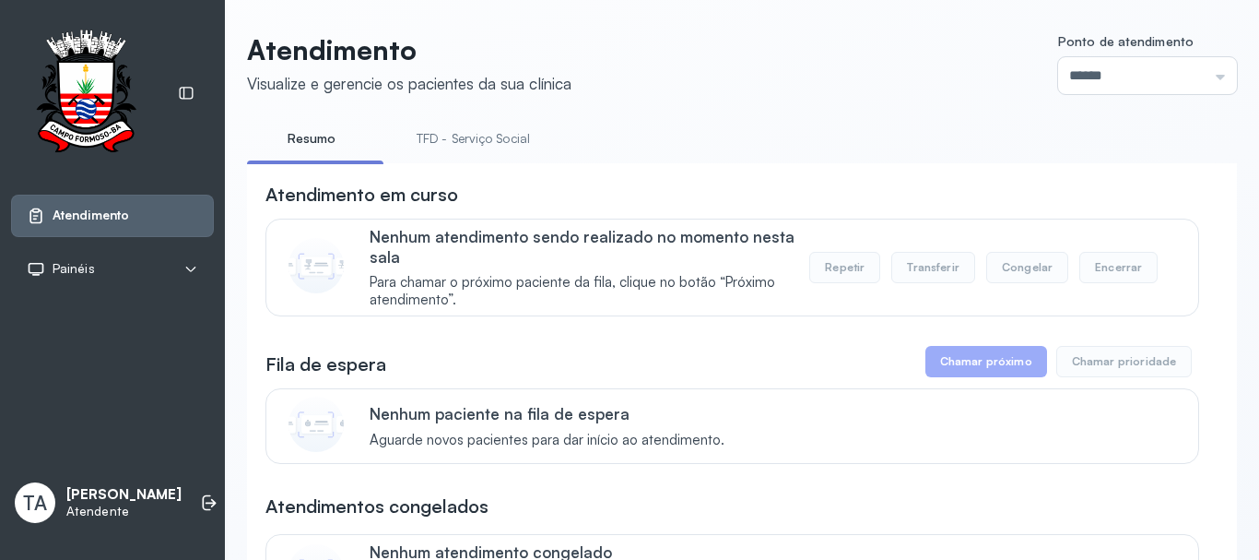
click at [470, 143] on link "TFD - Serviço Social" at bounding box center [473, 139] width 150 height 30
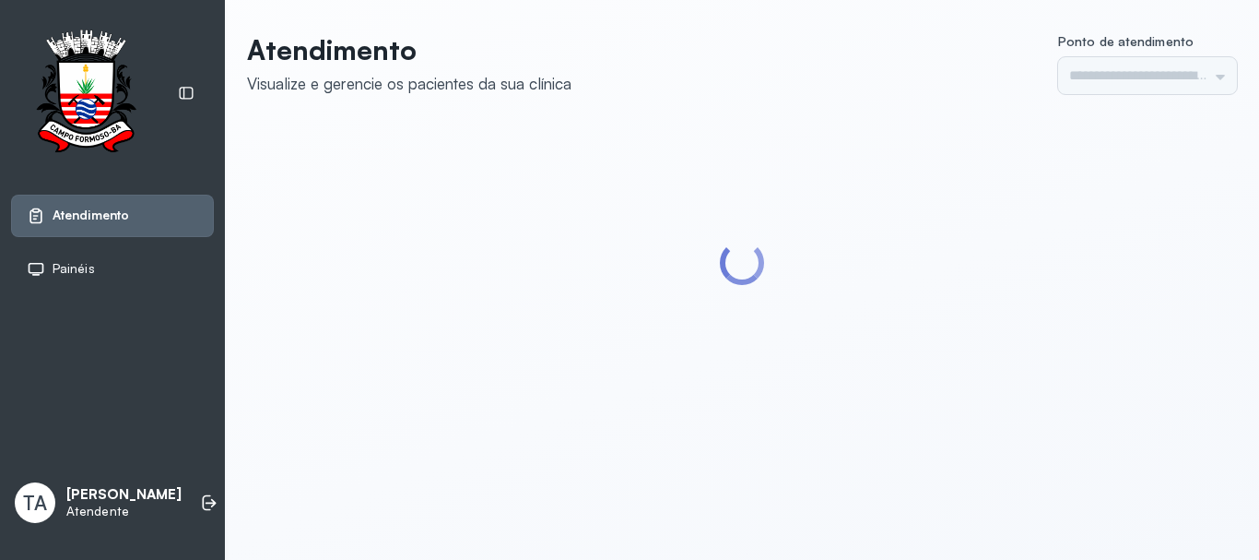
type input "******"
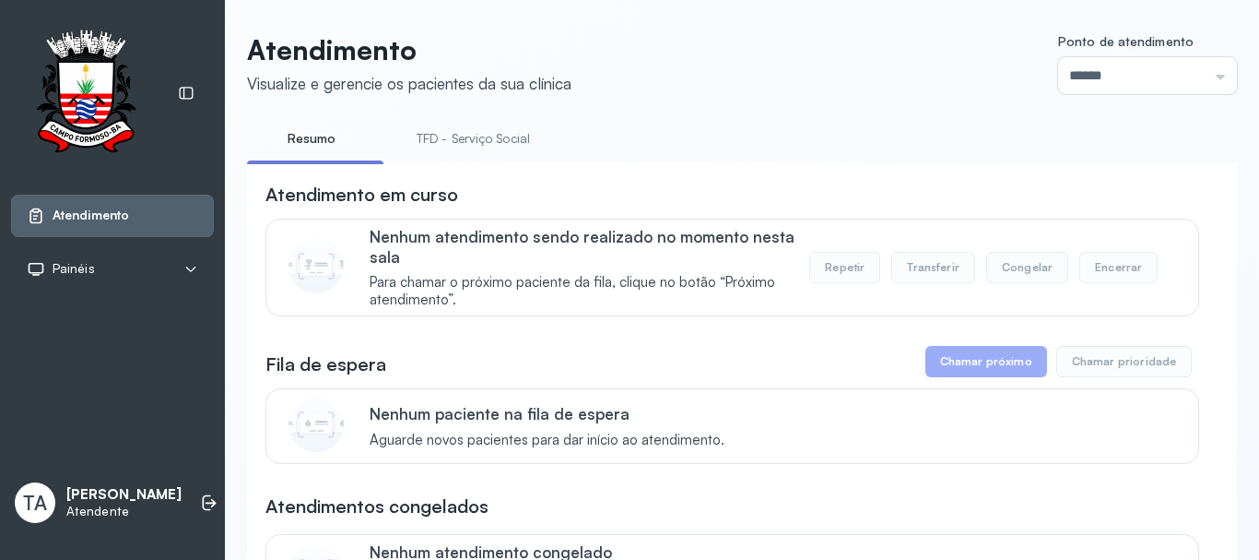
click at [476, 147] on link "TFD - Serviço Social" at bounding box center [473, 139] width 150 height 30
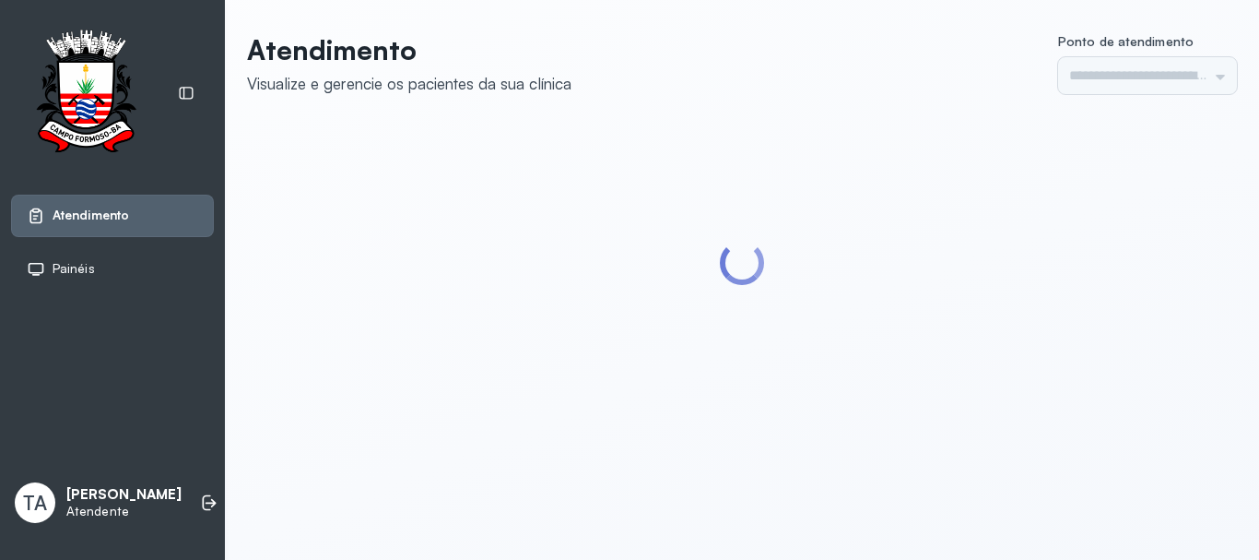
type input "******"
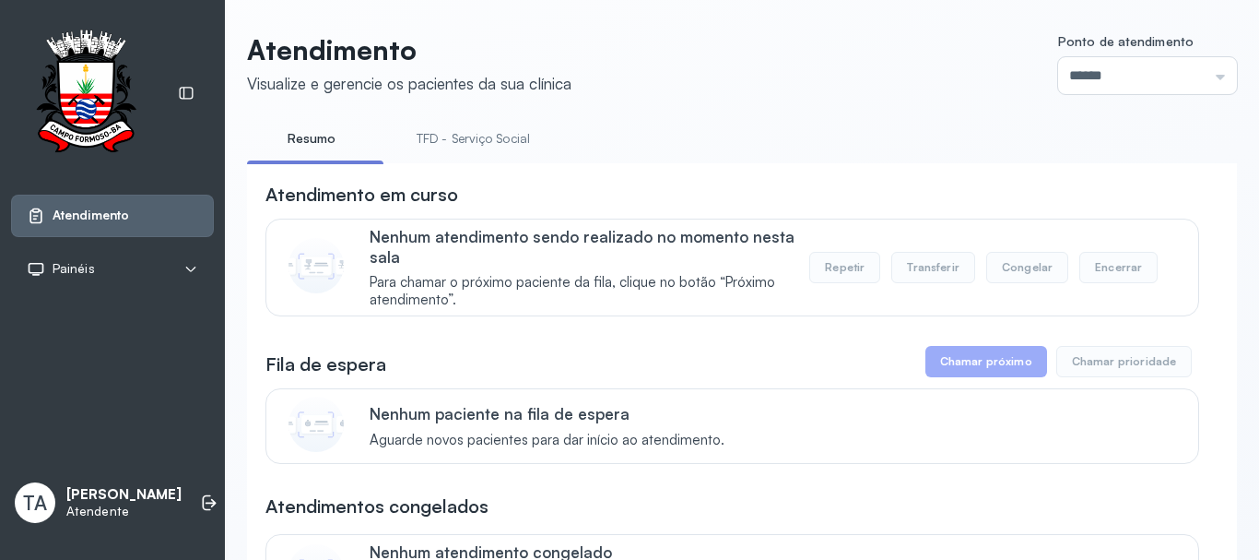
click at [486, 141] on link "TFD - Serviço Social" at bounding box center [473, 139] width 150 height 30
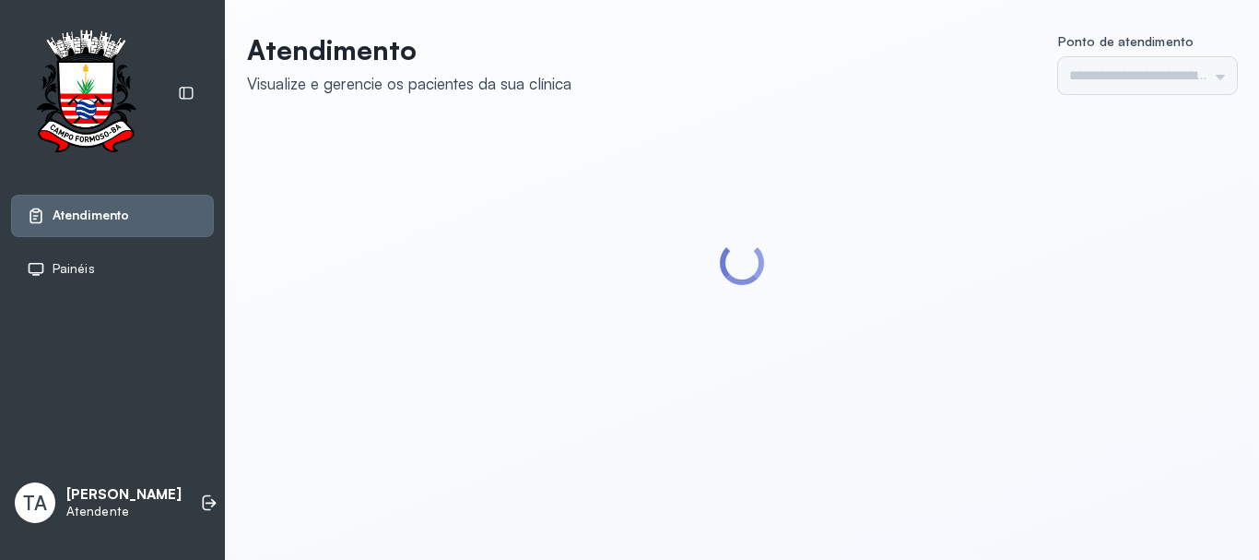
type input "******"
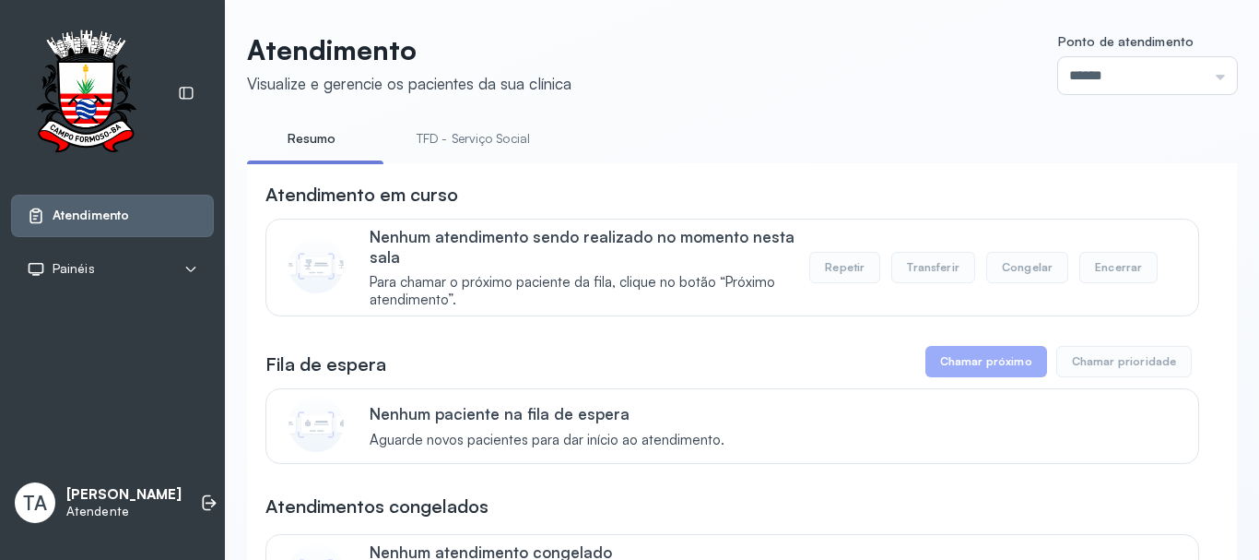
click at [473, 148] on link "TFD - Serviço Social" at bounding box center [473, 139] width 150 height 30
click at [322, 151] on link "Resumo" at bounding box center [311, 139] width 129 height 30
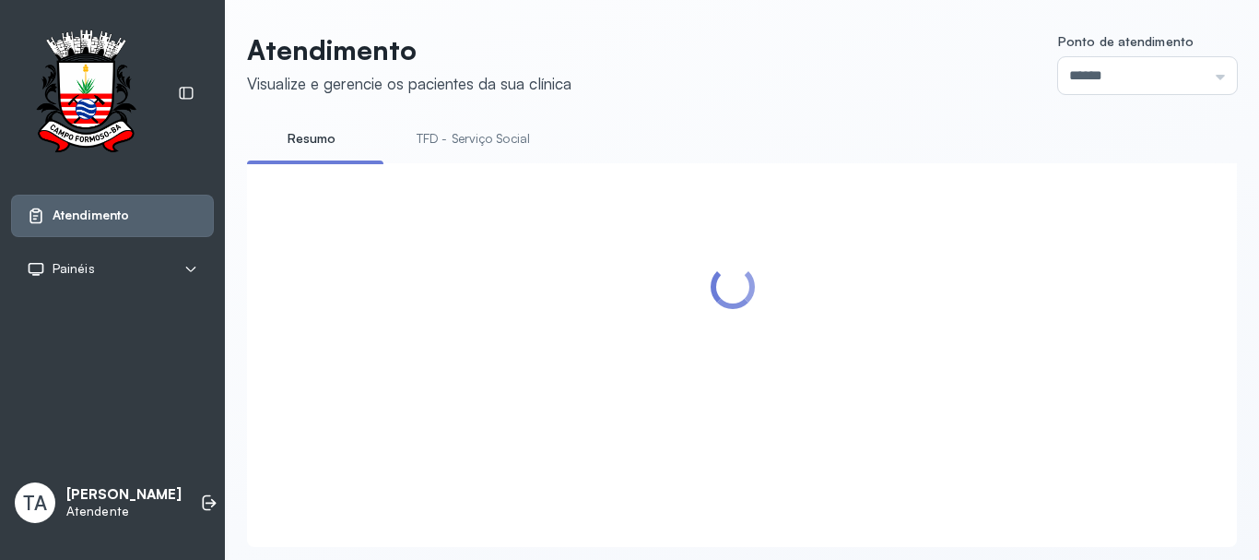
click at [411, 133] on link "TFD - Serviço Social" at bounding box center [473, 139] width 150 height 30
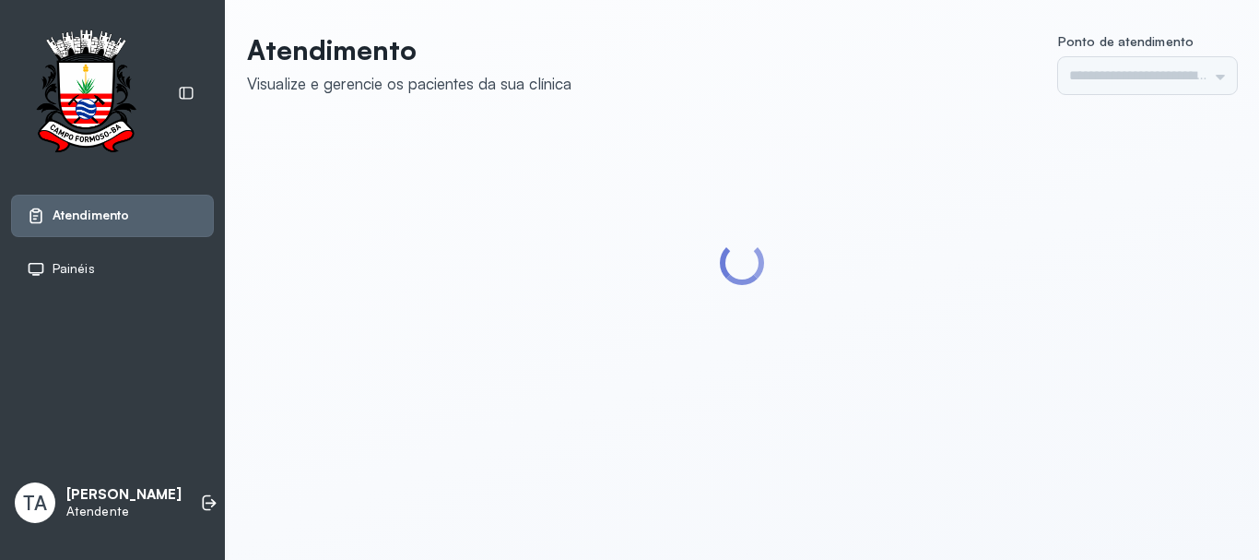
type input "******"
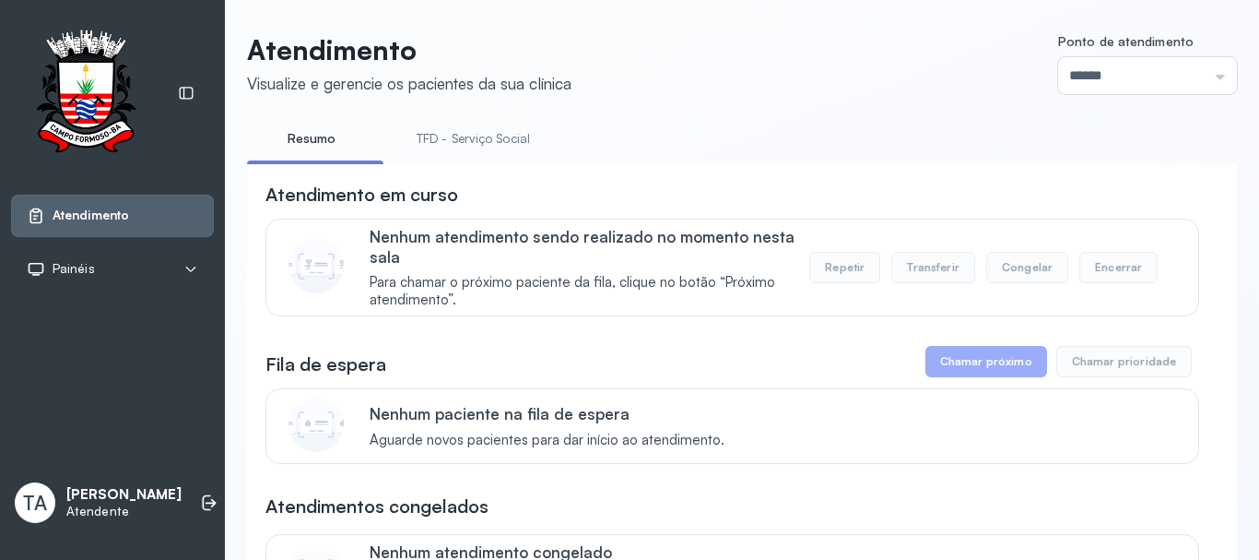
click at [455, 134] on link "TFD - Serviço Social" at bounding box center [473, 139] width 150 height 30
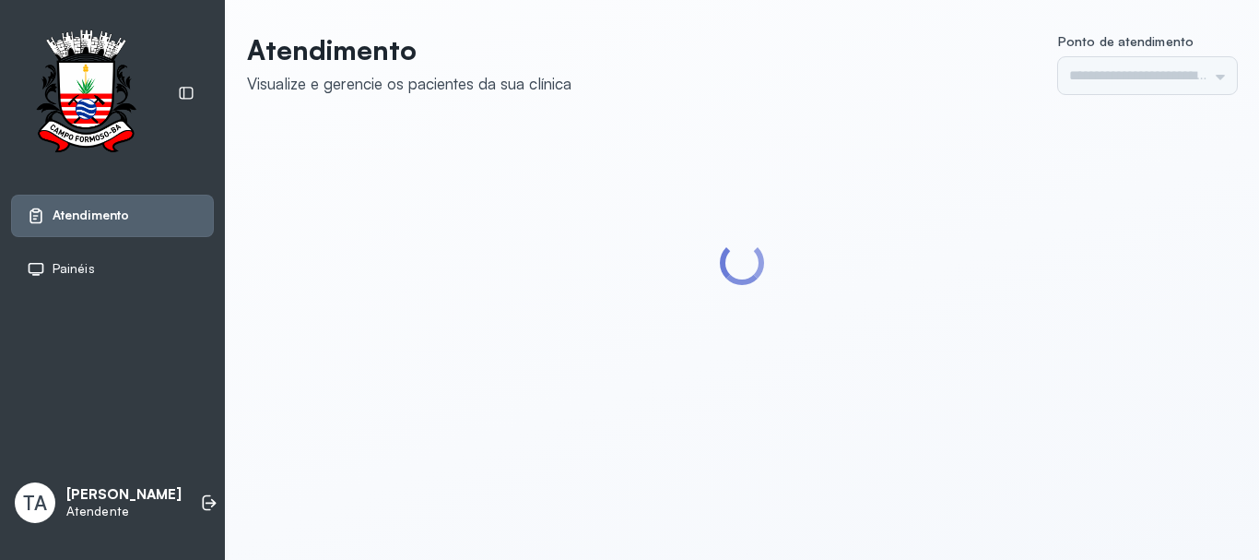
type input "******"
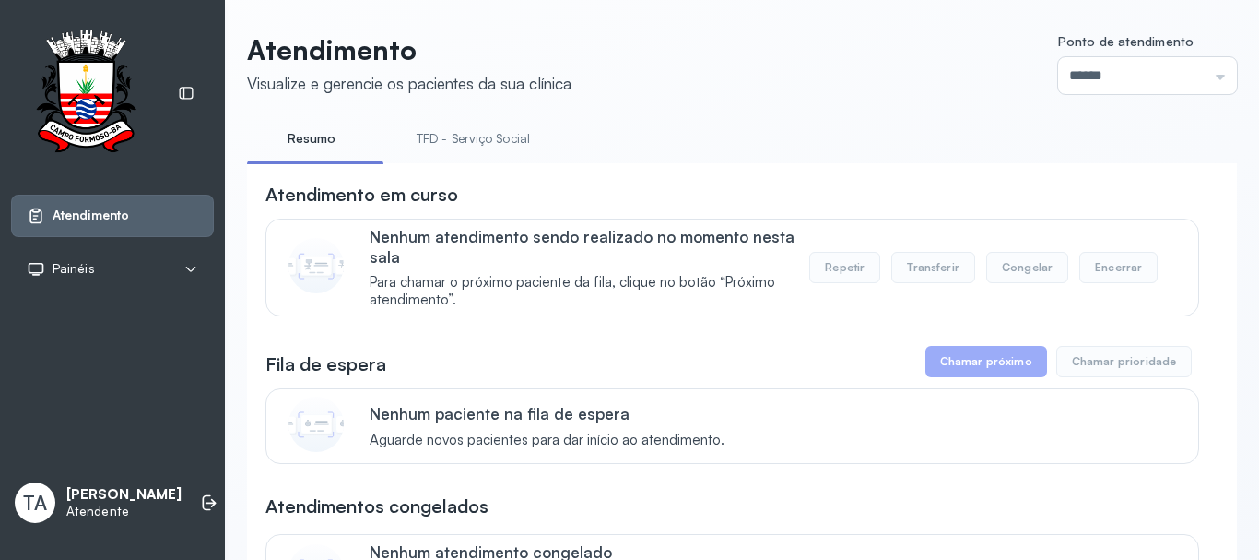
click at [443, 138] on link "TFD - Serviço Social" at bounding box center [473, 139] width 150 height 30
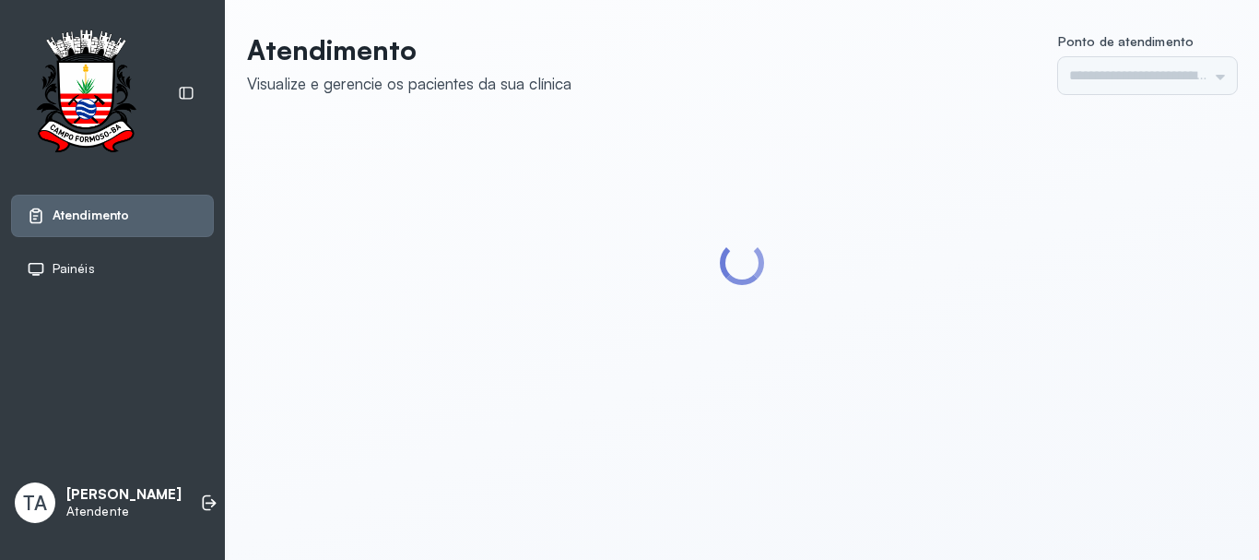
type input "******"
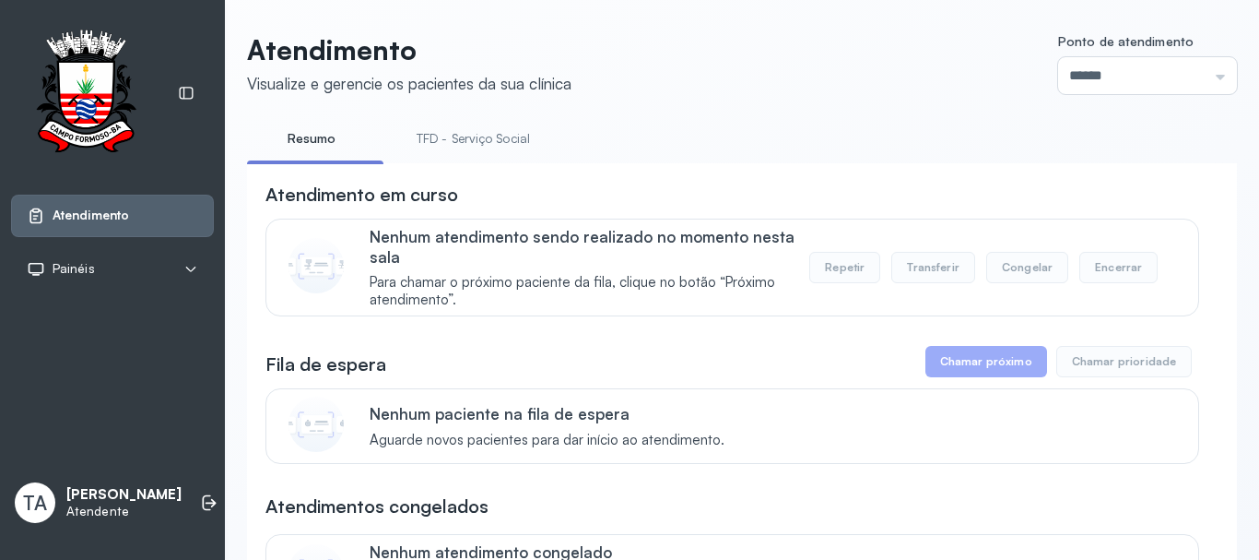
click at [455, 137] on link "TFD - Serviço Social" at bounding box center [473, 139] width 150 height 30
click at [346, 150] on link "Resumo" at bounding box center [311, 139] width 129 height 30
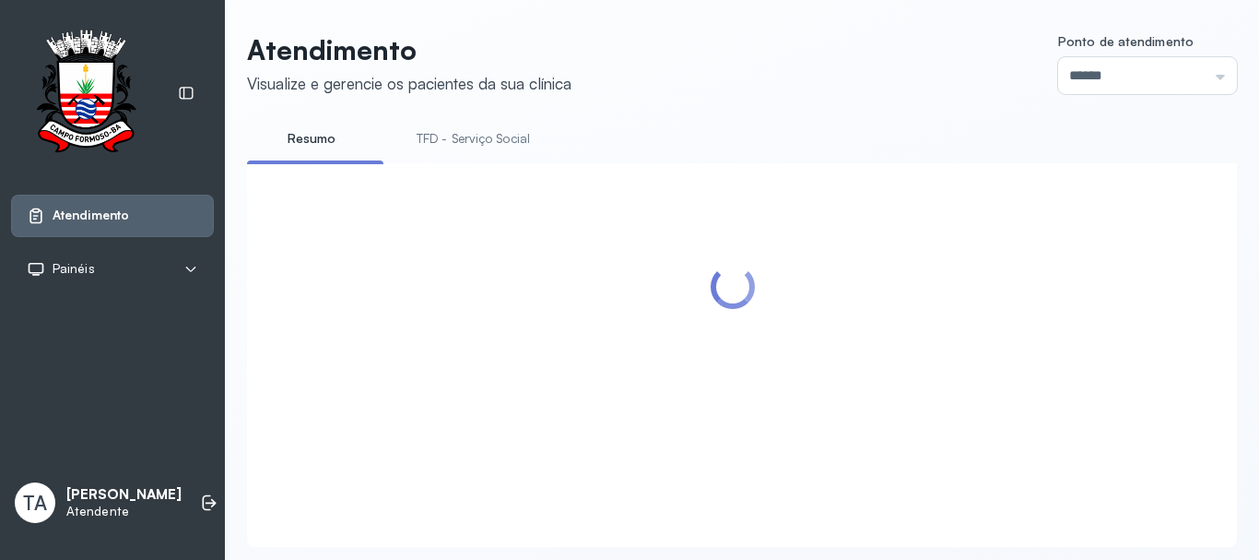
click at [526, 142] on link "TFD - Serviço Social" at bounding box center [473, 139] width 150 height 30
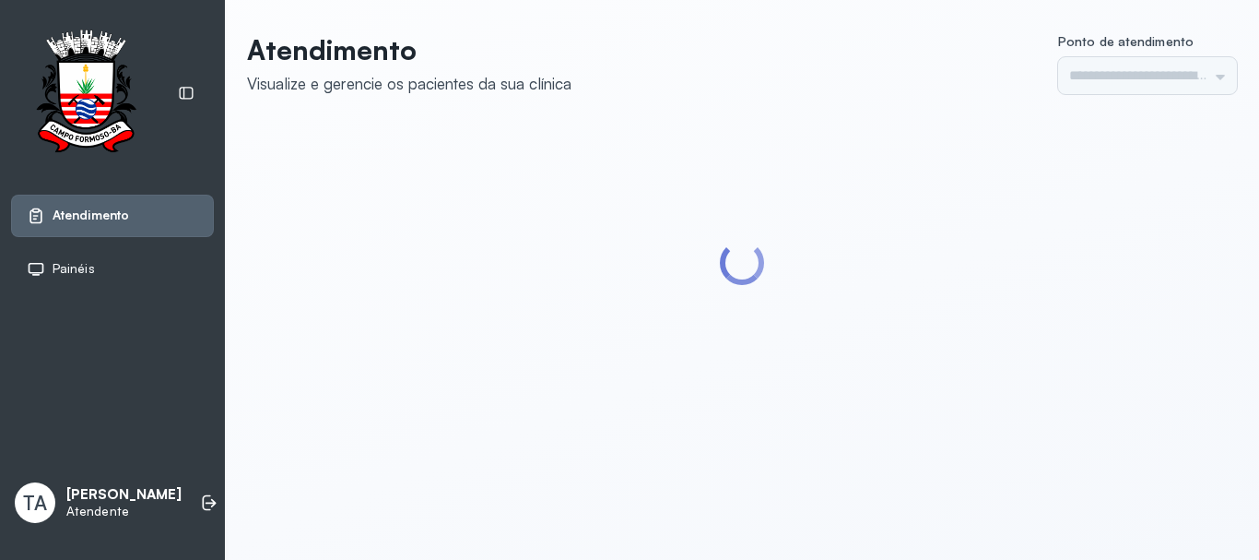
type input "******"
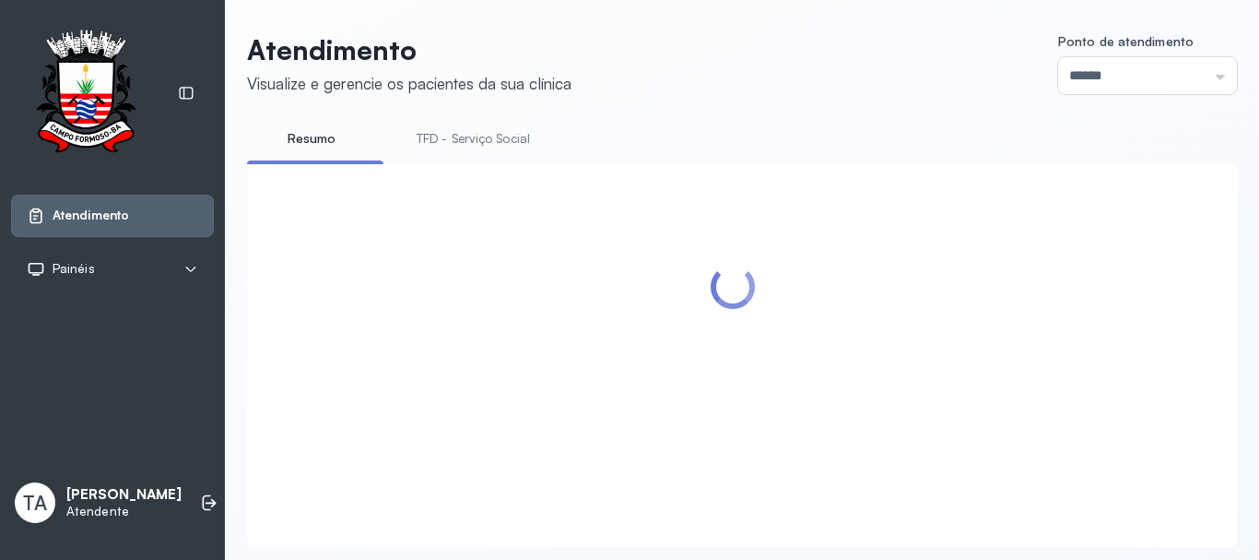
click at [448, 149] on link "TFD - Serviço Social" at bounding box center [473, 139] width 150 height 30
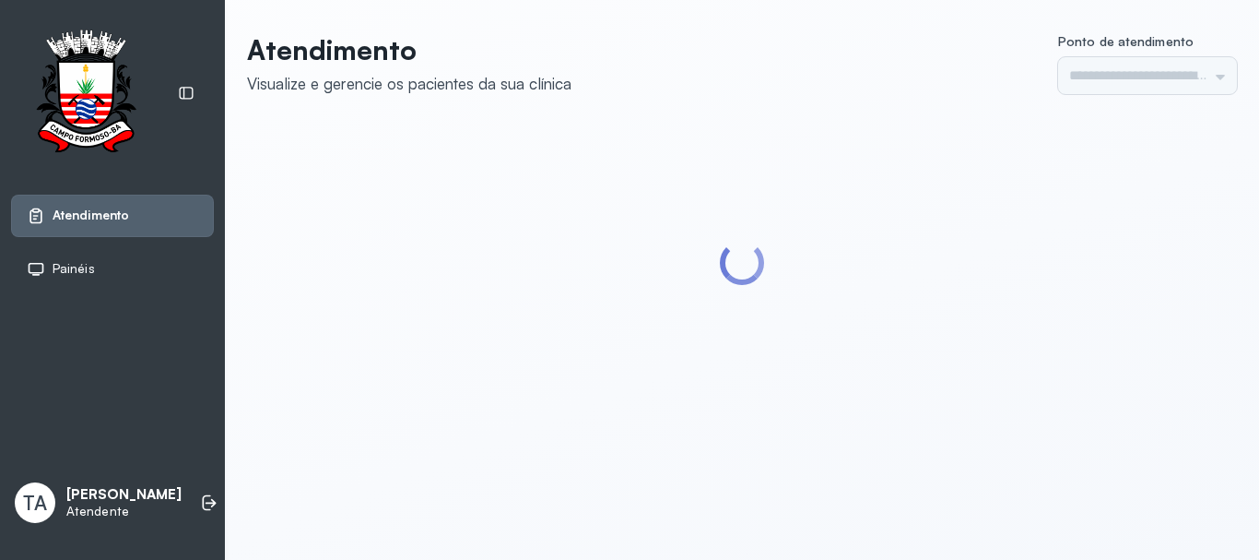
type input "******"
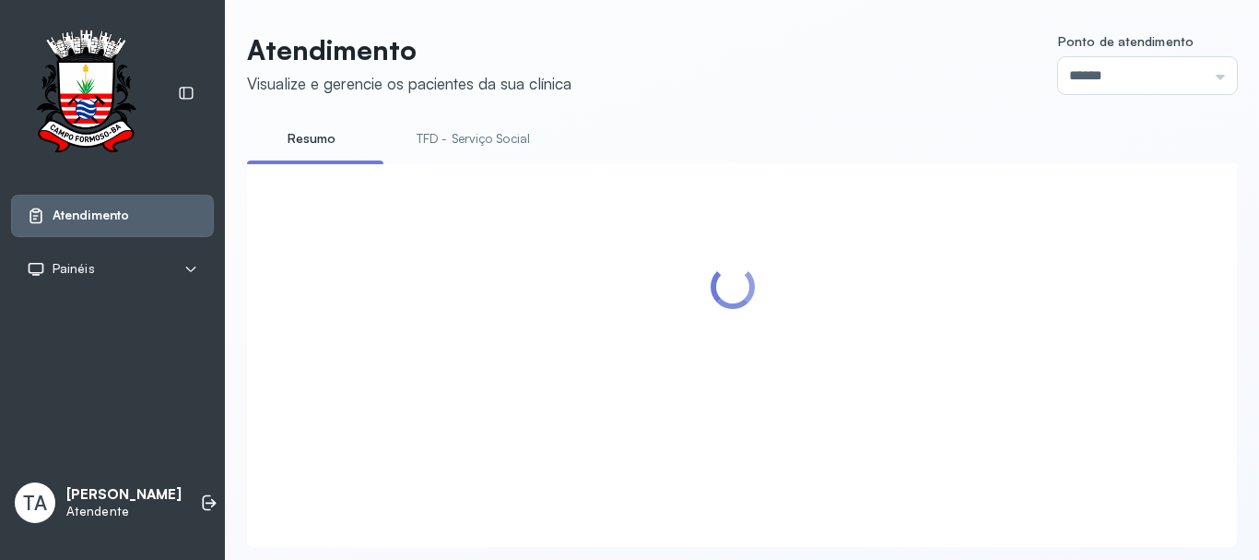
click at [458, 145] on link "TFD - Serviço Social" at bounding box center [473, 139] width 150 height 30
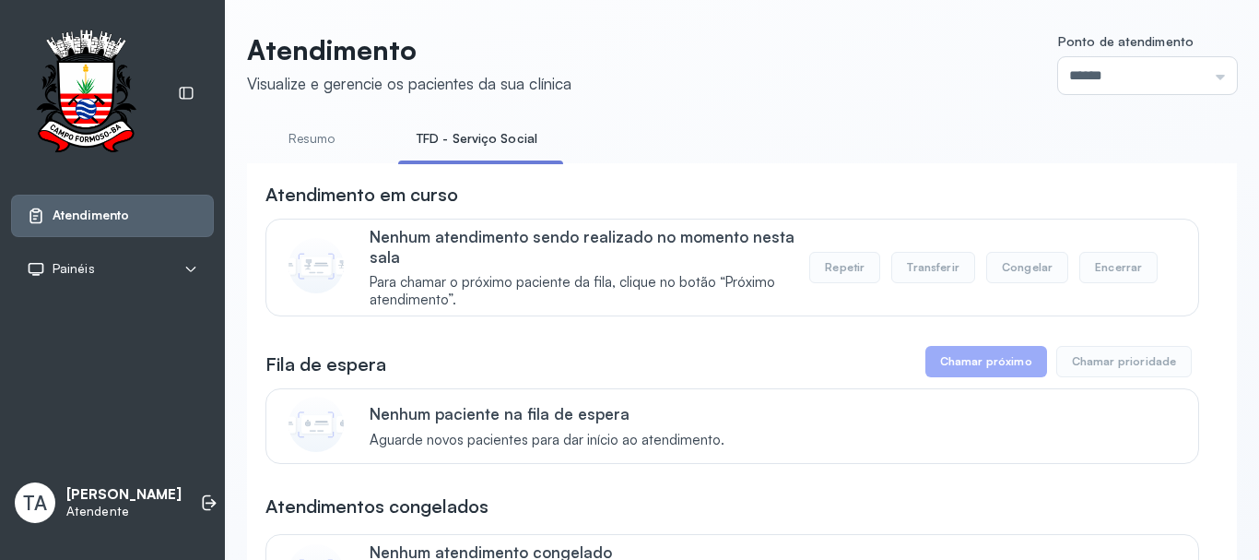
click at [293, 144] on link "Resumo" at bounding box center [311, 139] width 129 height 30
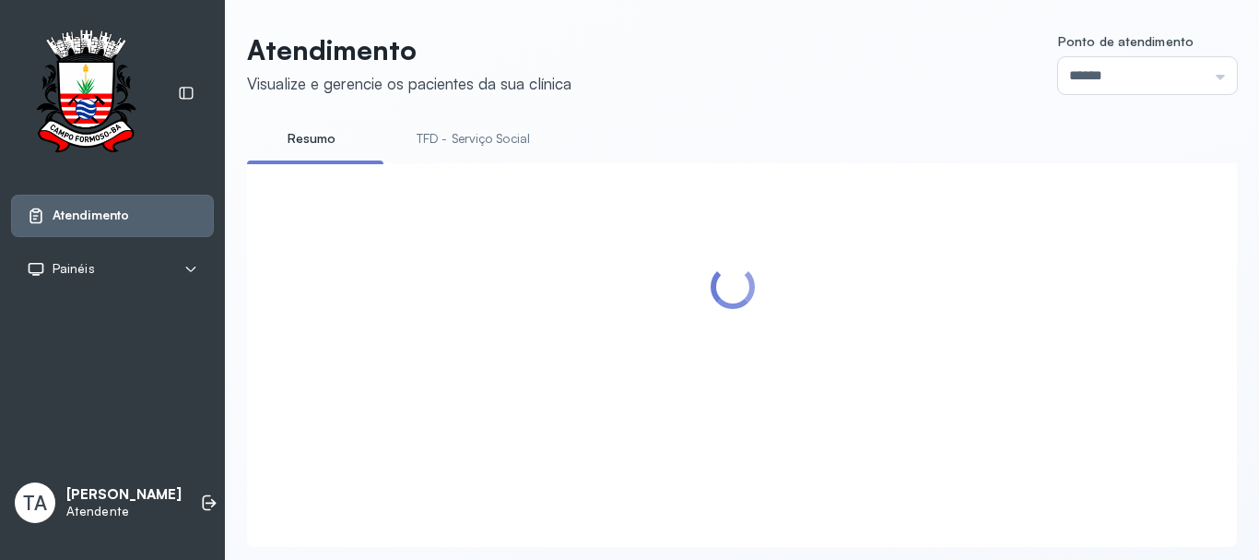
click at [489, 142] on link "TFD - Serviço Social" at bounding box center [473, 139] width 150 height 30
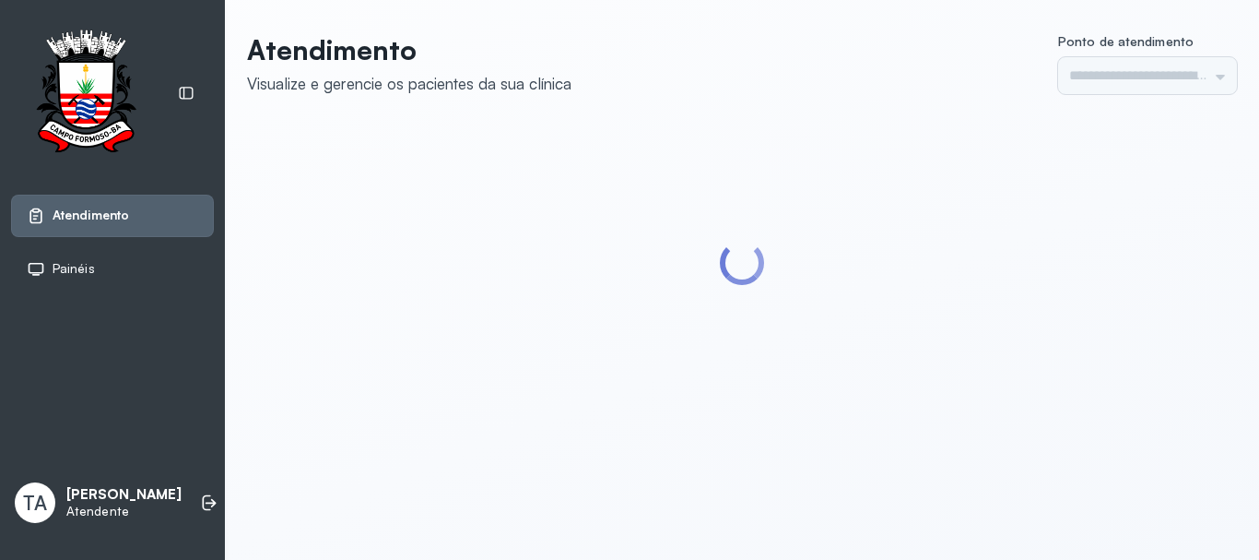
type input "******"
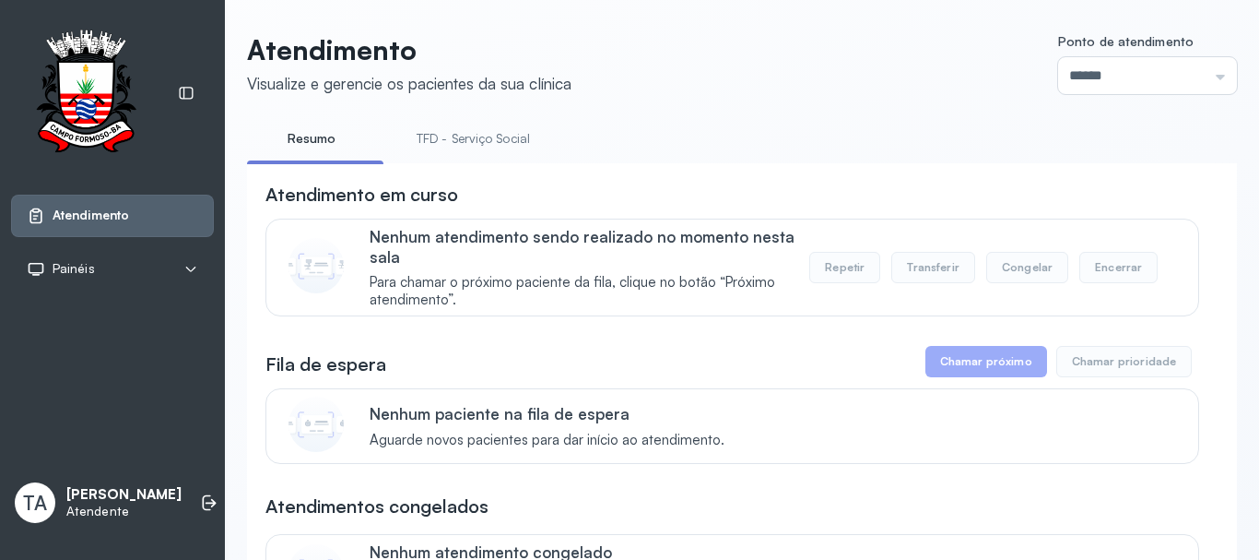
click at [503, 155] on li "TFD - Serviço Social" at bounding box center [477, 144] width 158 height 41
click at [502, 148] on link "TFD - Serviço Social" at bounding box center [473, 139] width 150 height 30
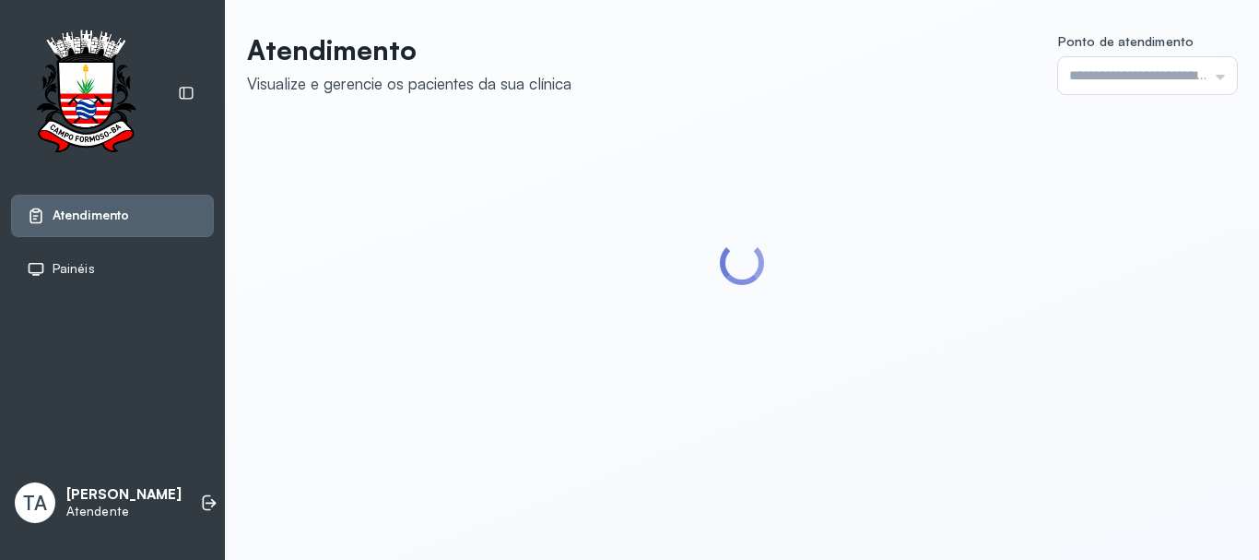
type input "******"
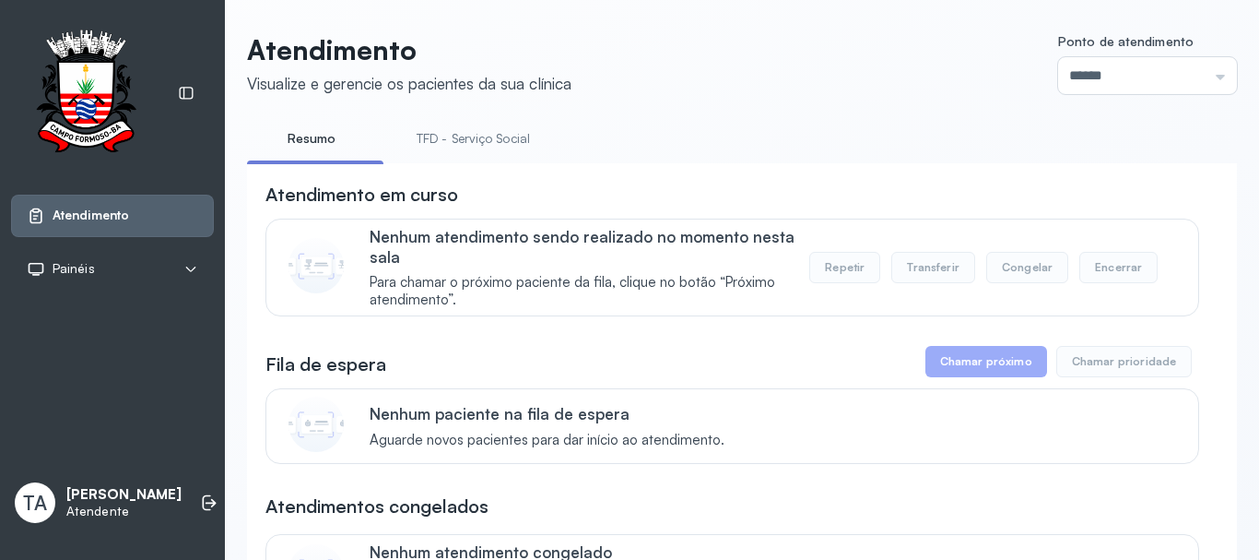
click at [479, 136] on link "TFD - Serviço Social" at bounding box center [473, 139] width 150 height 30
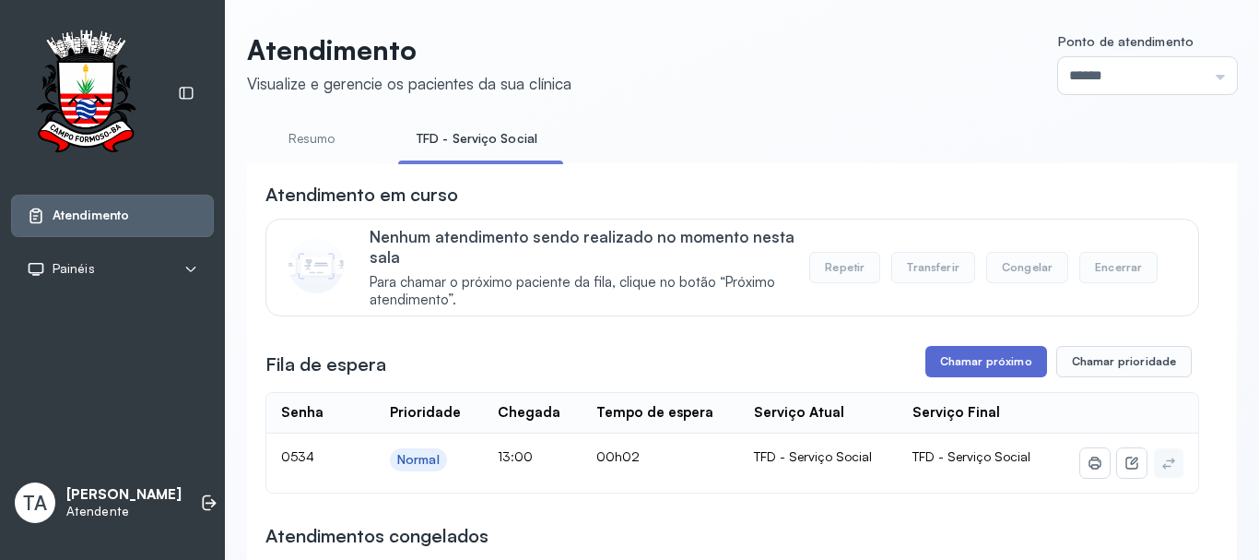
click at [987, 357] on button "Chamar próximo" at bounding box center [987, 361] width 122 height 31
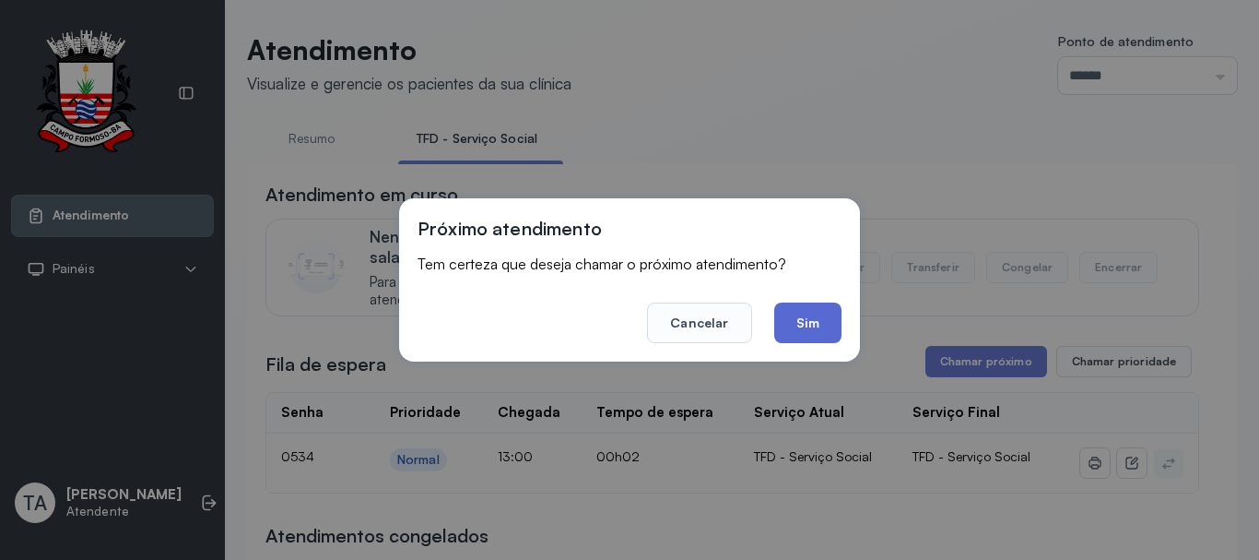
click at [838, 319] on button "Sim" at bounding box center [807, 322] width 67 height 41
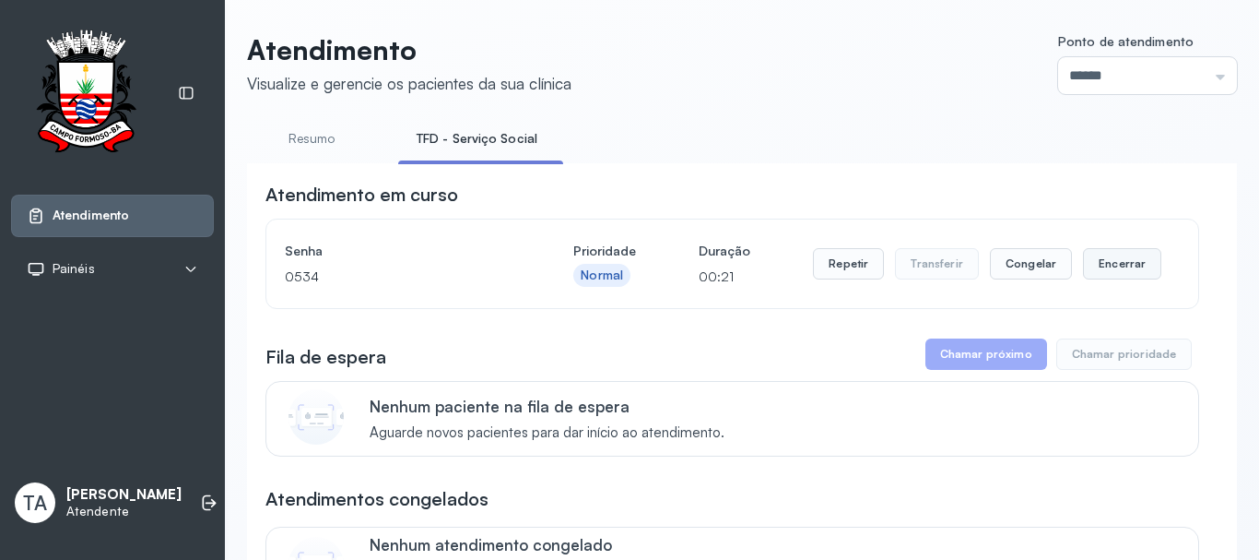
click at [1111, 266] on button "Encerrar" at bounding box center [1122, 263] width 78 height 31
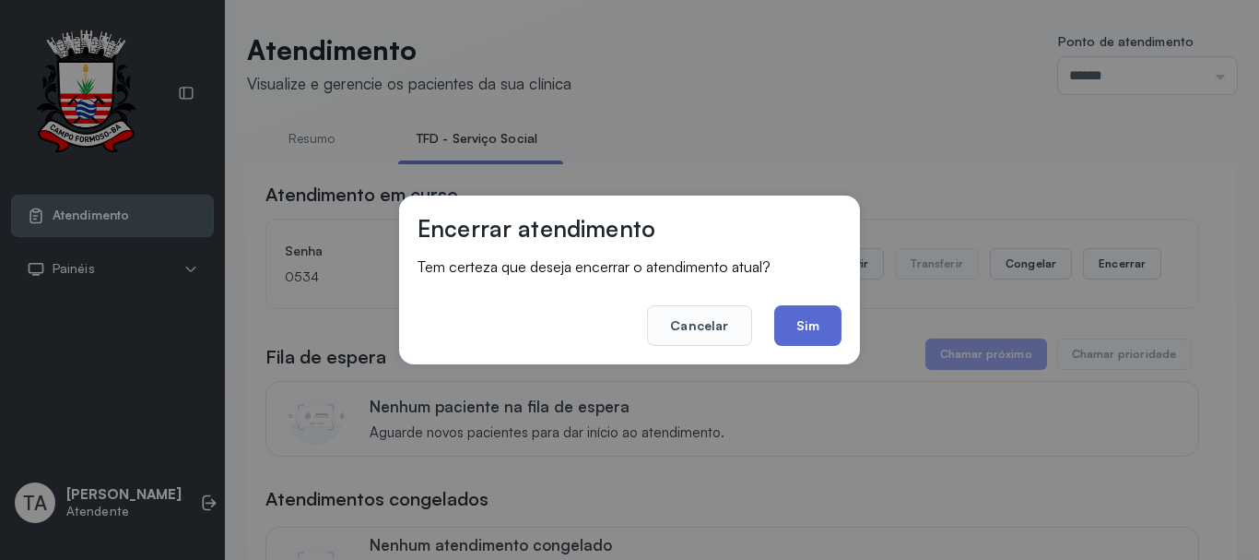
click at [817, 325] on button "Sim" at bounding box center [807, 325] width 67 height 41
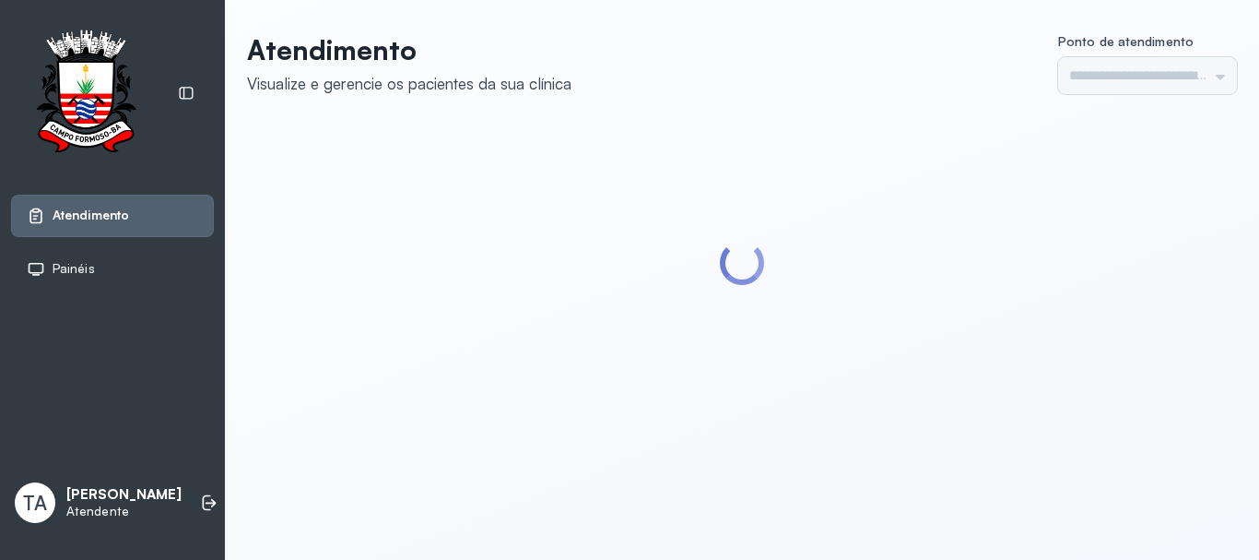
type input "******"
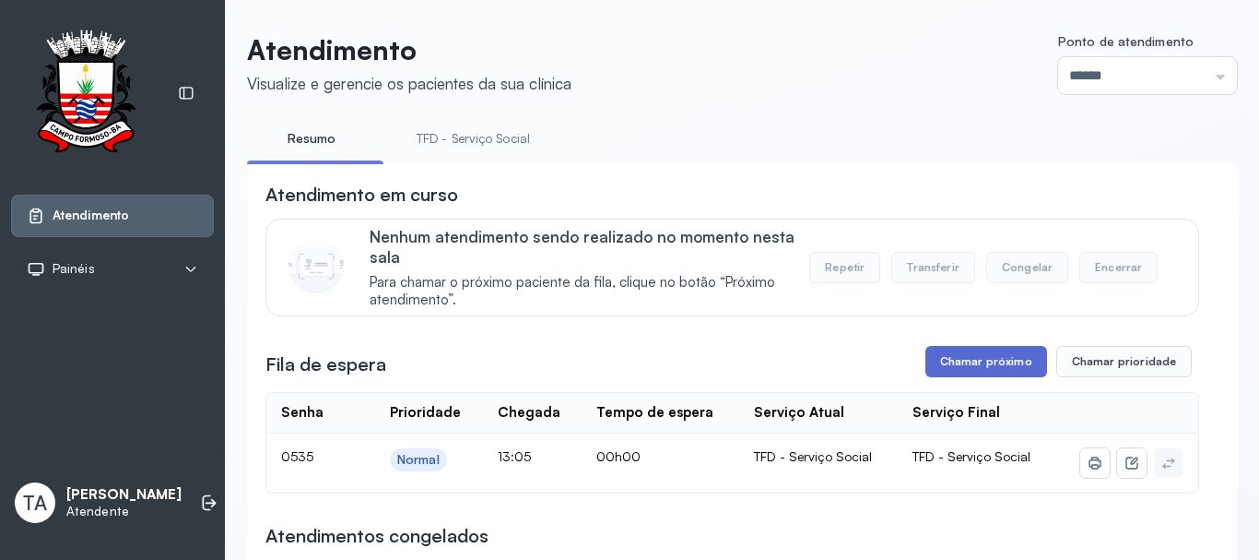
click at [975, 369] on button "Chamar próximo" at bounding box center [987, 361] width 122 height 31
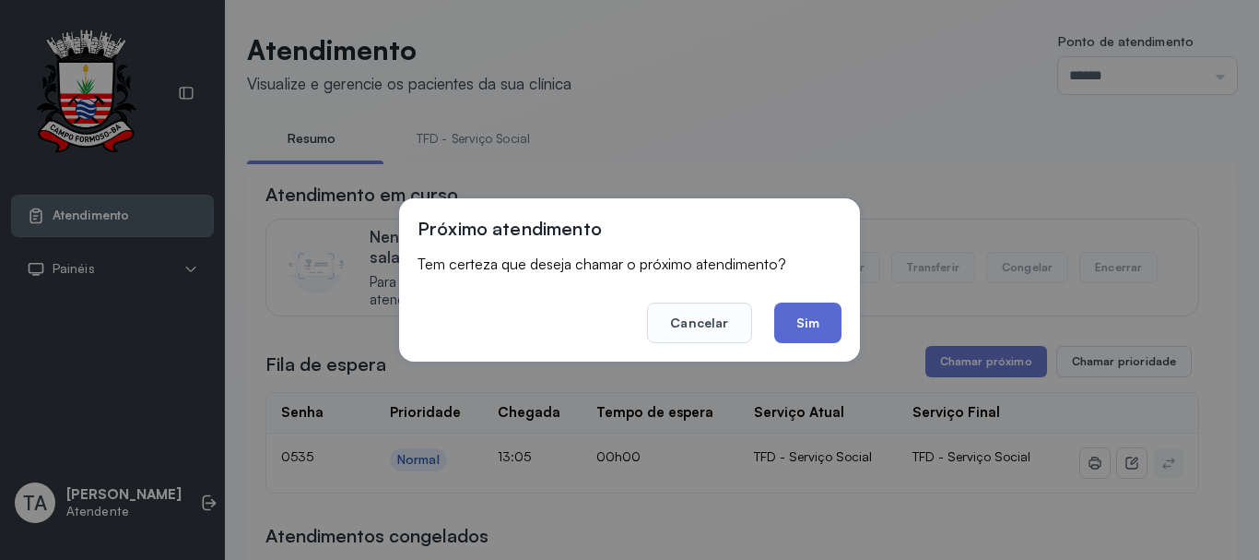
click at [826, 331] on button "Sim" at bounding box center [807, 322] width 67 height 41
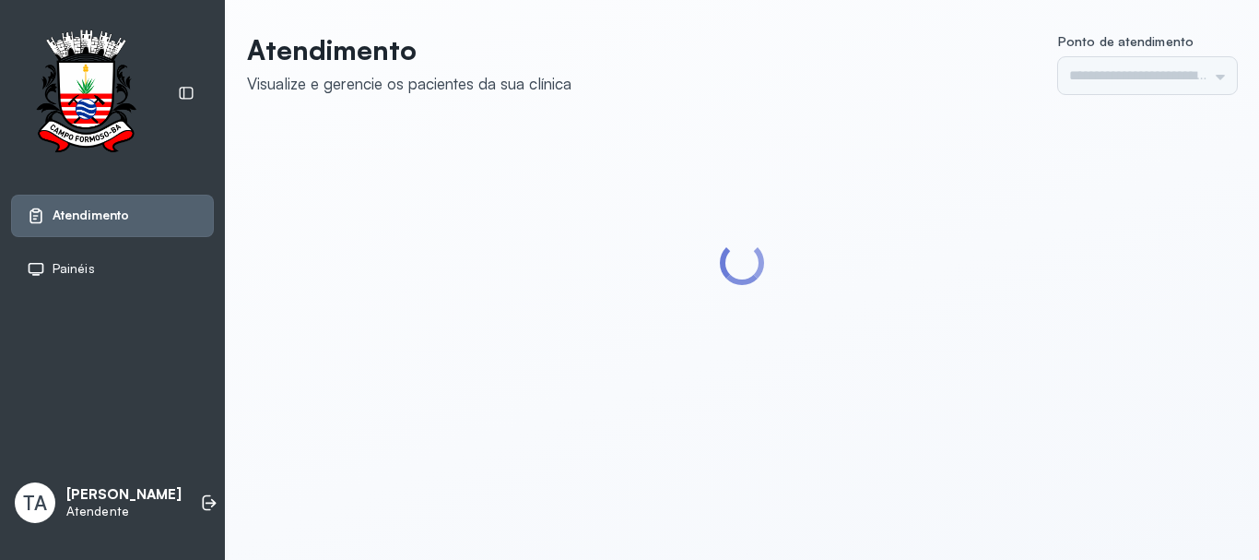
type input "******"
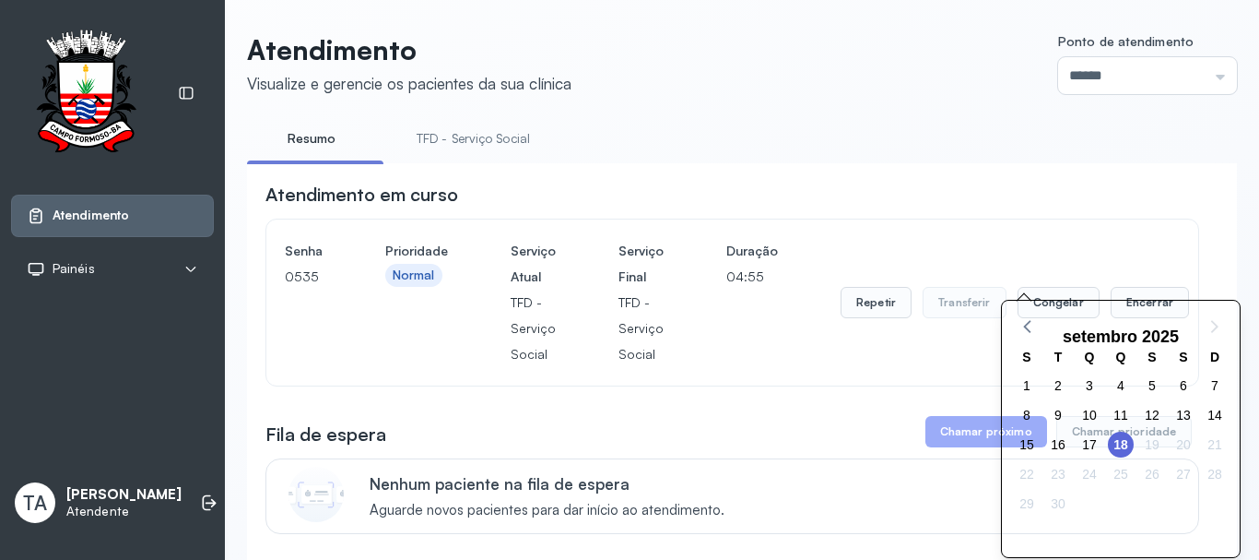
scroll to position [462, 0]
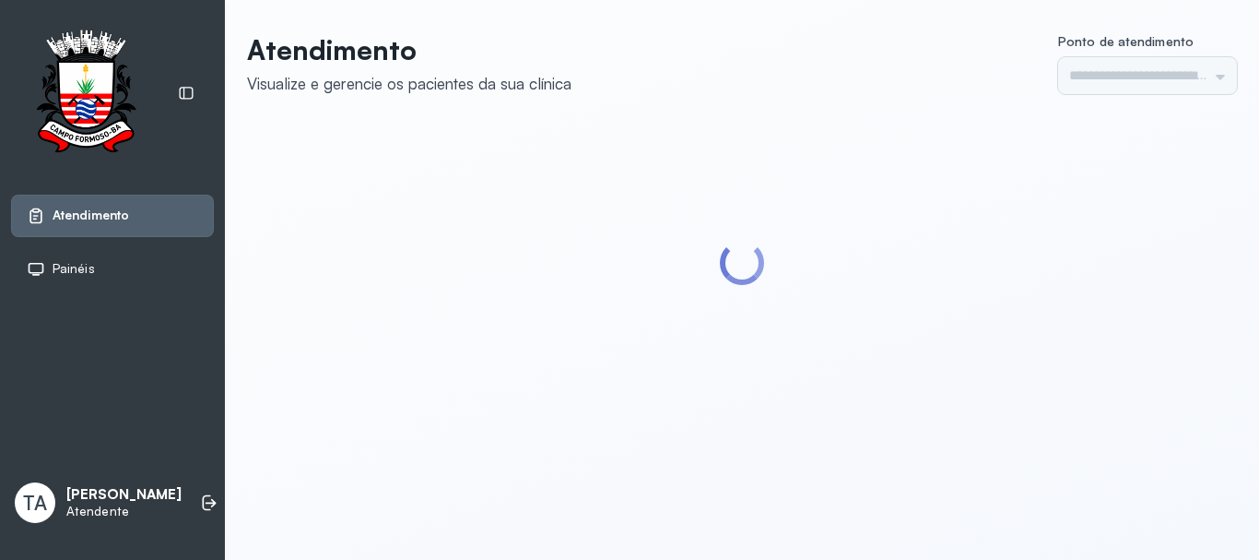
type input "******"
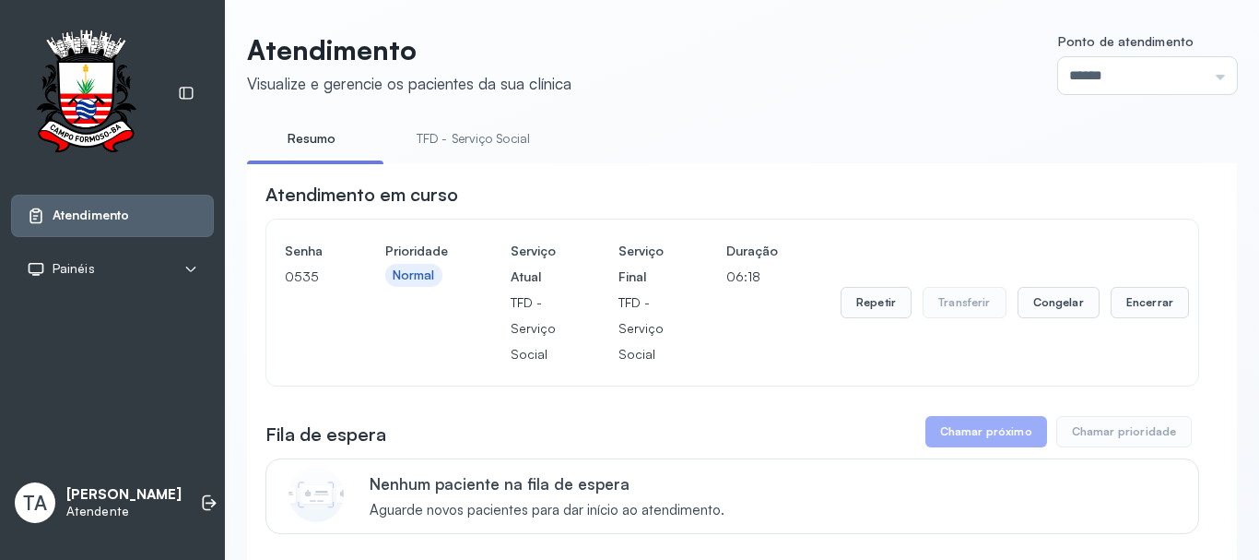
click at [472, 149] on link "TFD - Serviço Social" at bounding box center [473, 139] width 150 height 30
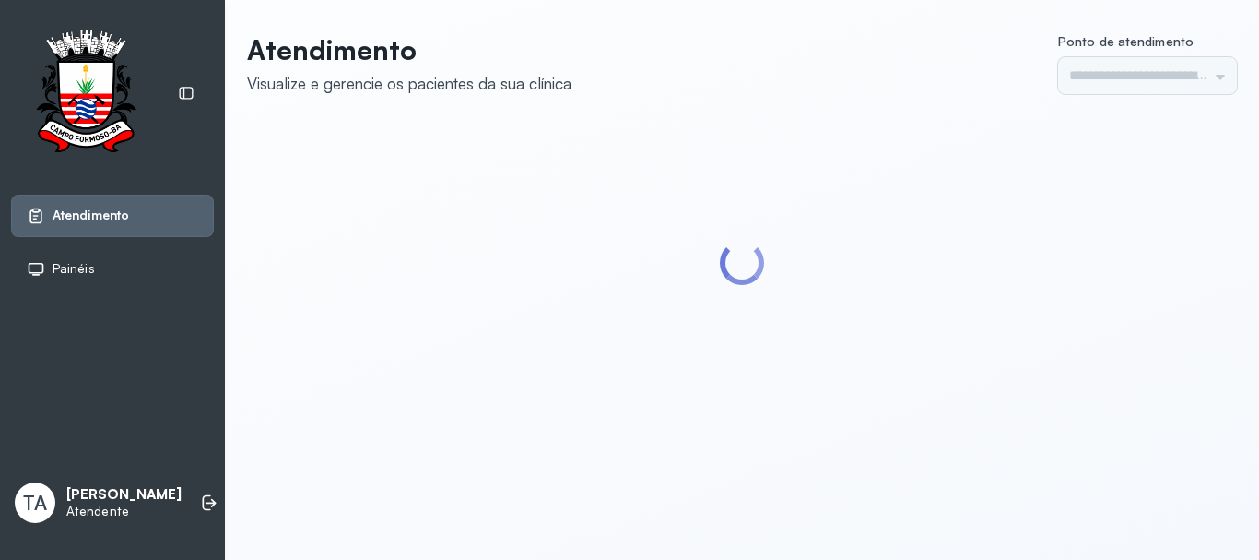
type input "******"
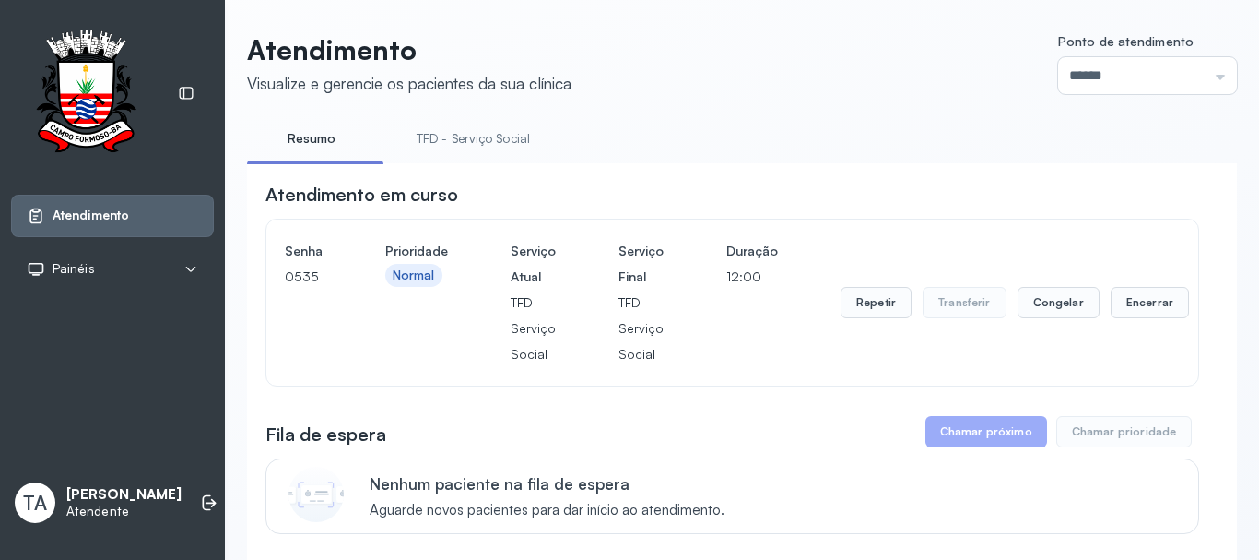
click at [462, 130] on link "TFD - Serviço Social" at bounding box center [473, 139] width 150 height 30
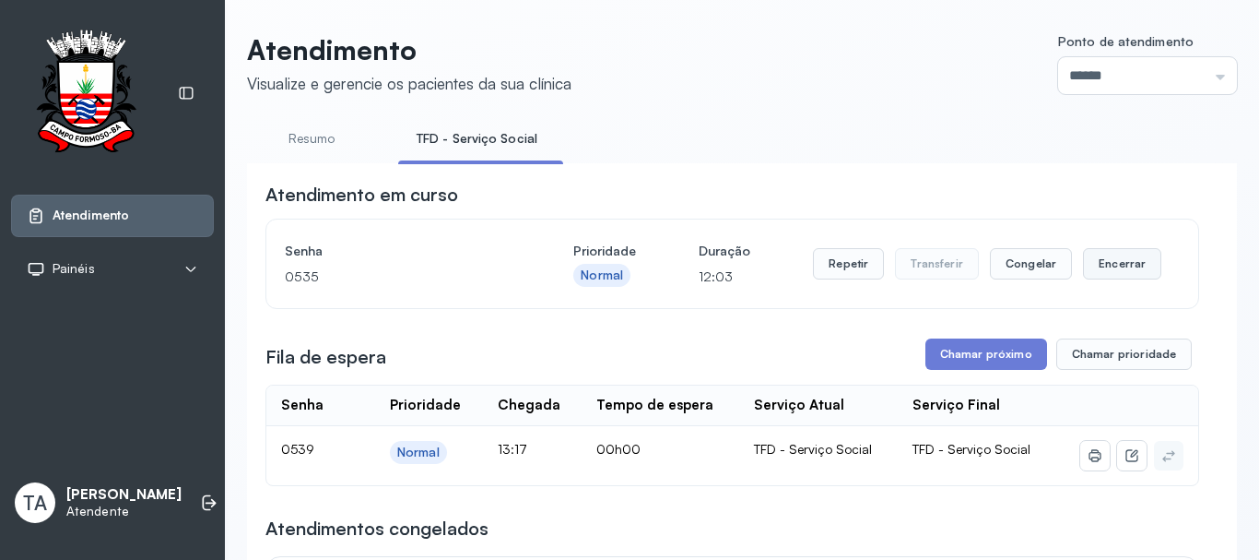
click at [1115, 265] on button "Encerrar" at bounding box center [1122, 263] width 78 height 31
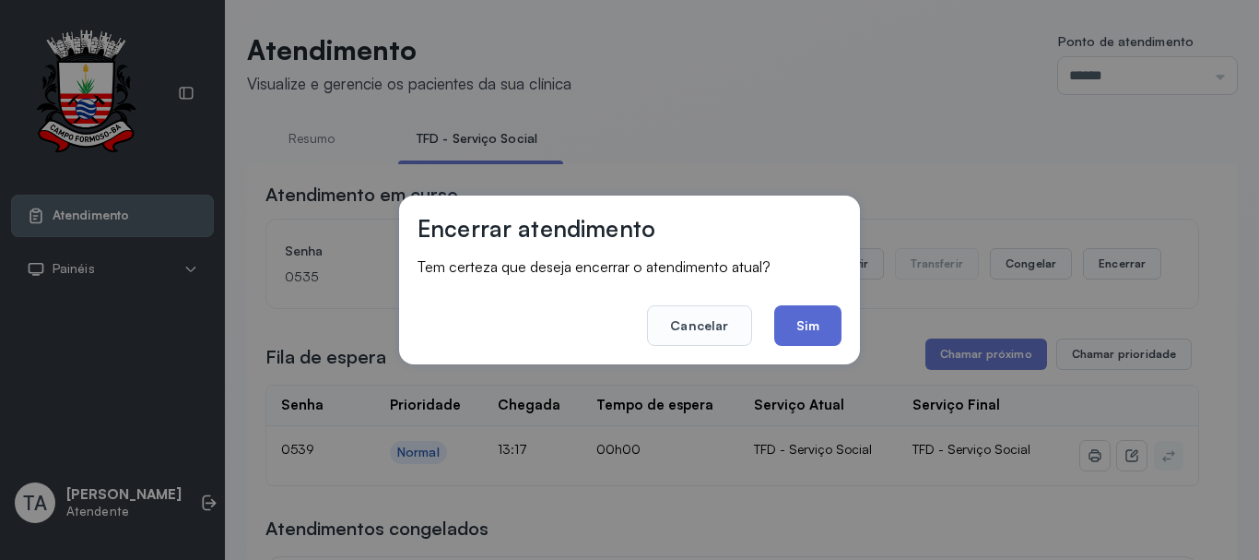
click at [798, 334] on button "Sim" at bounding box center [807, 325] width 67 height 41
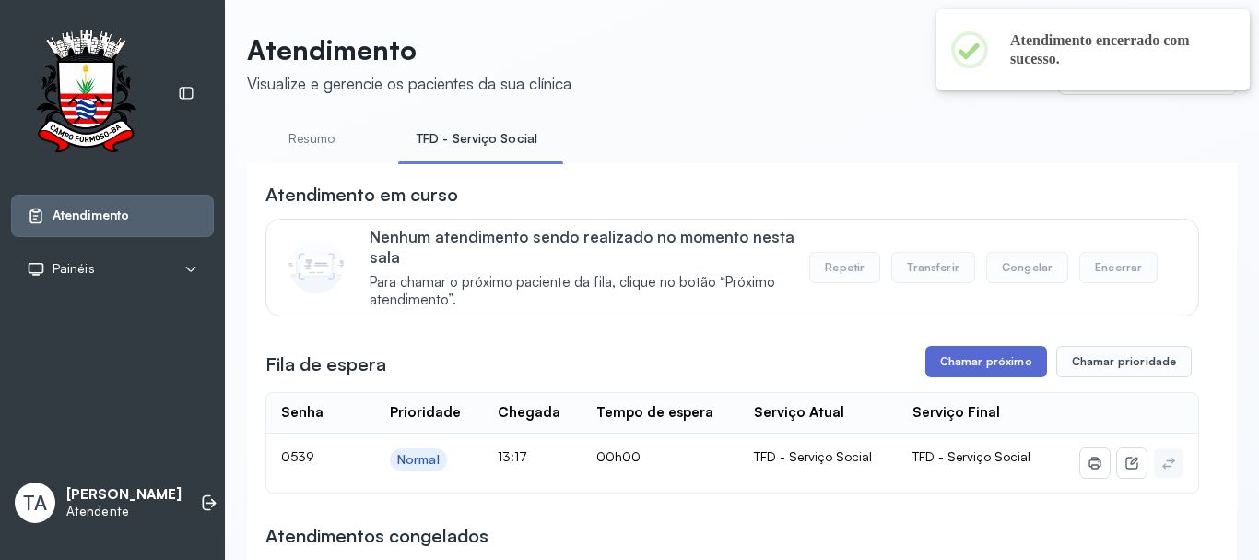
click at [959, 355] on button "Chamar próximo" at bounding box center [987, 361] width 122 height 31
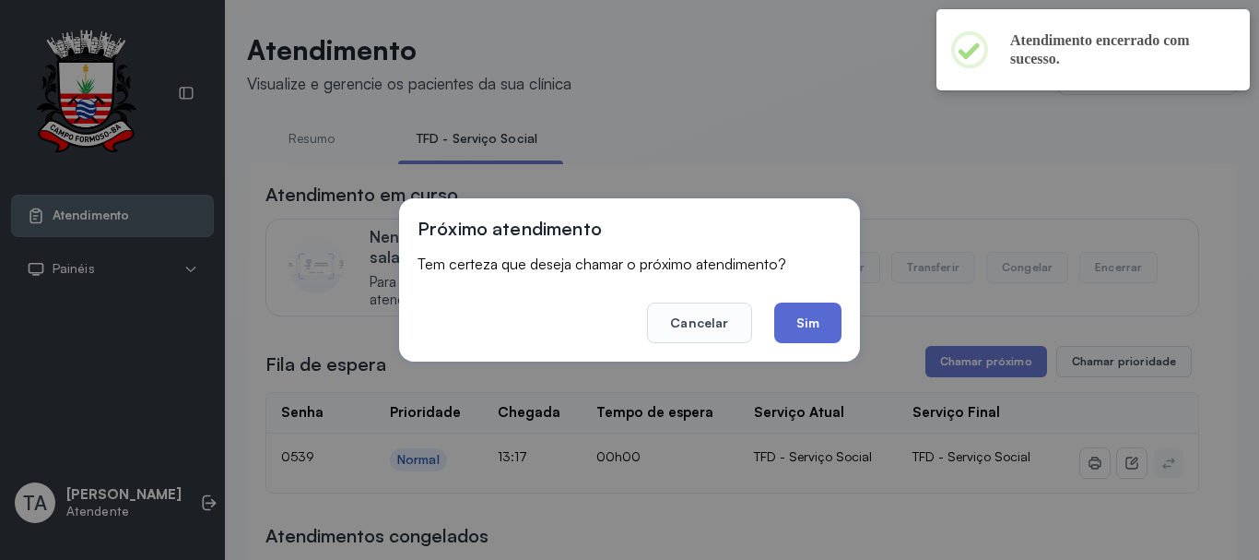
drag, startPoint x: 816, startPoint y: 296, endPoint x: 817, endPoint y: 313, distance: 17.5
click at [815, 301] on footer "Cancelar Sim" at bounding box center [630, 310] width 424 height 66
click at [817, 317] on button "Sim" at bounding box center [807, 322] width 67 height 41
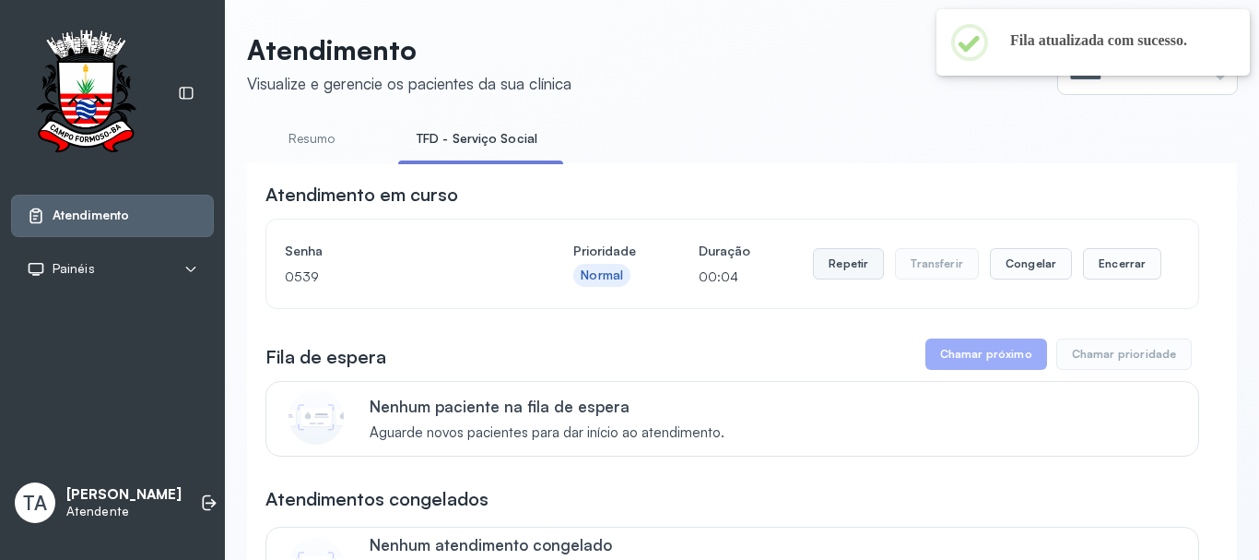
click at [858, 268] on button "Repetir" at bounding box center [848, 263] width 71 height 31
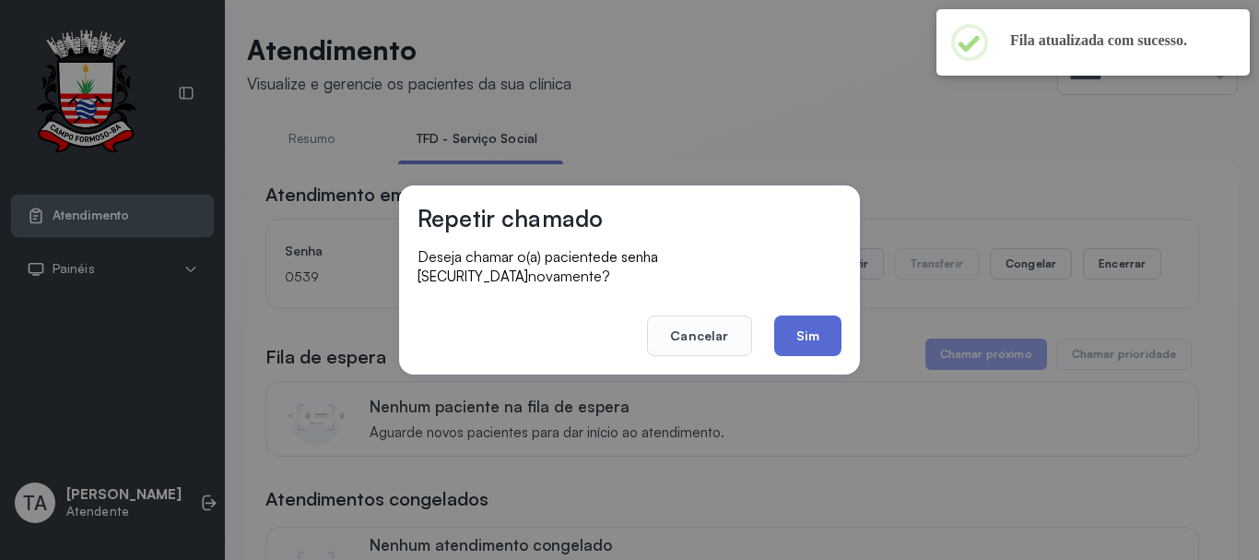
click at [798, 326] on button "Sim" at bounding box center [807, 335] width 67 height 41
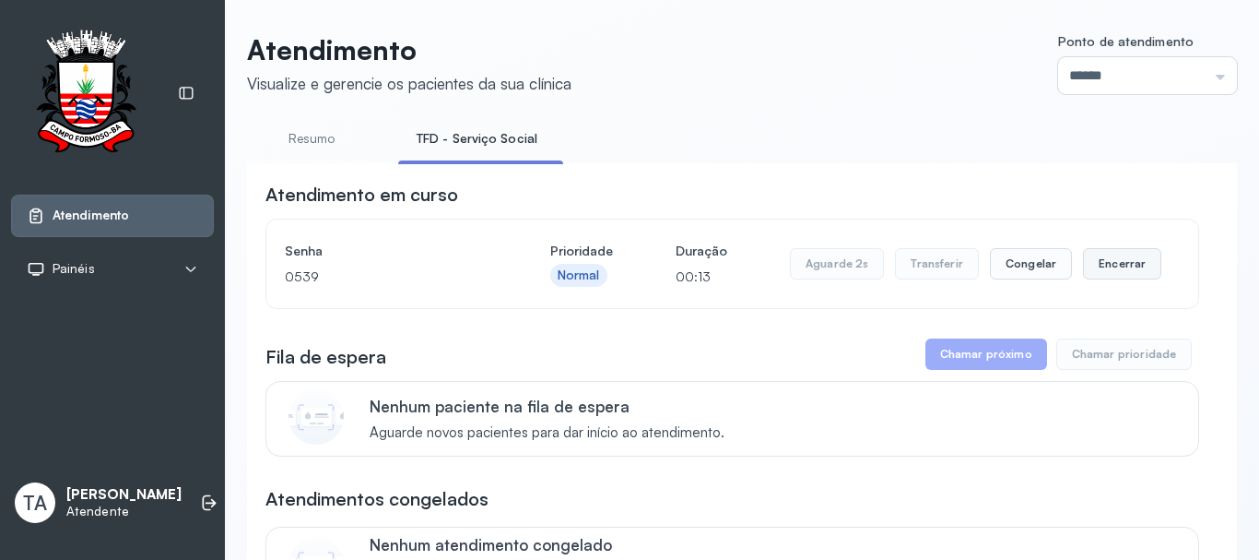
click at [1112, 274] on button "Encerrar" at bounding box center [1122, 263] width 78 height 31
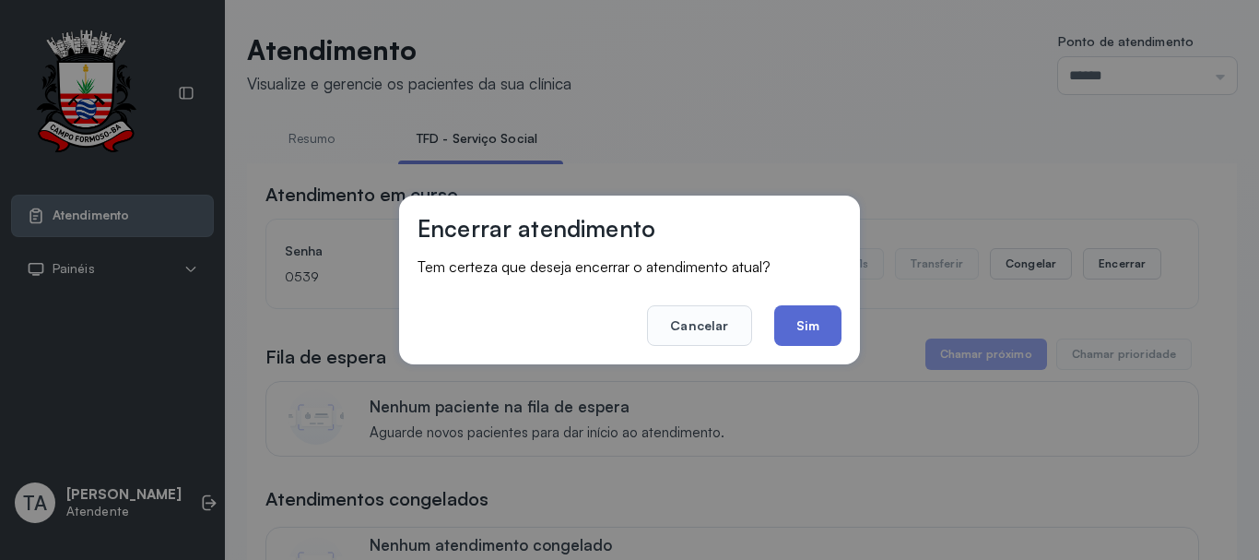
click at [823, 326] on button "Sim" at bounding box center [807, 325] width 67 height 41
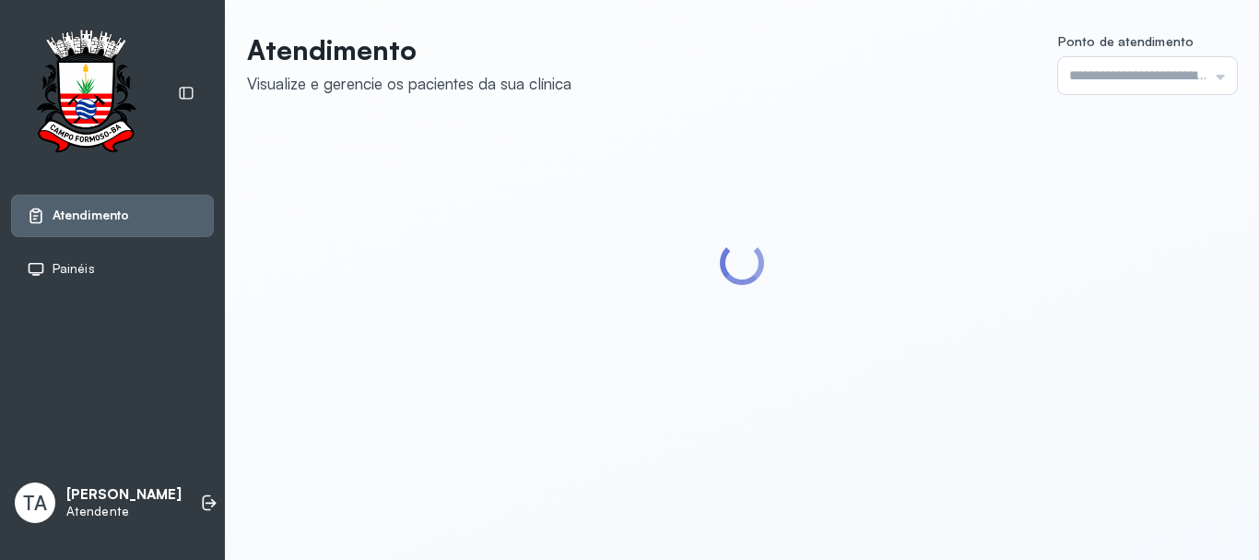
type input "******"
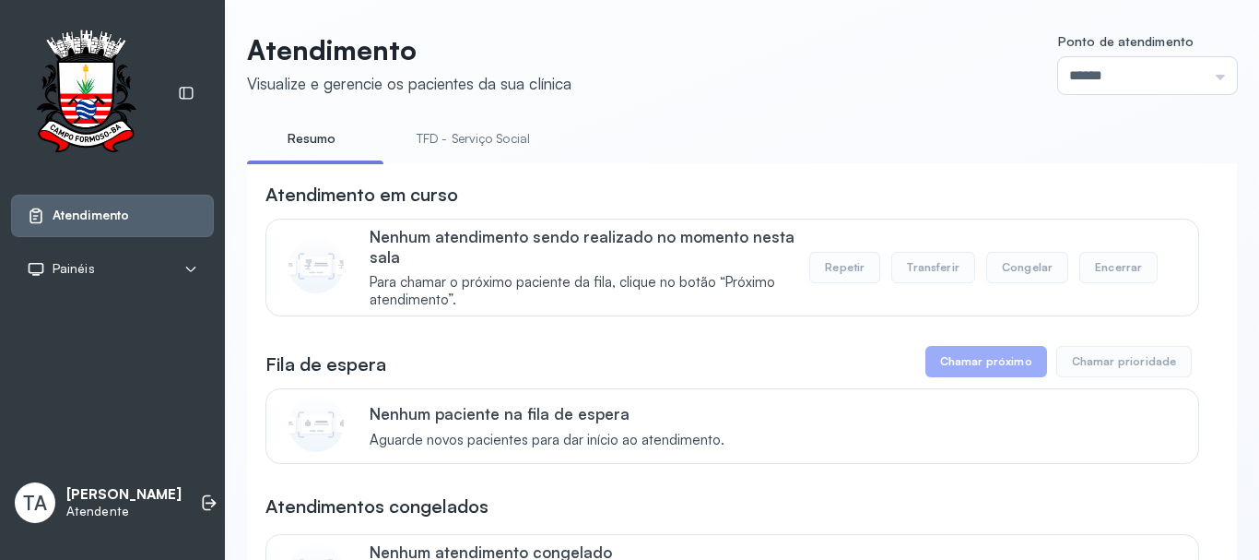
click at [492, 140] on link "TFD - Serviço Social" at bounding box center [473, 139] width 150 height 30
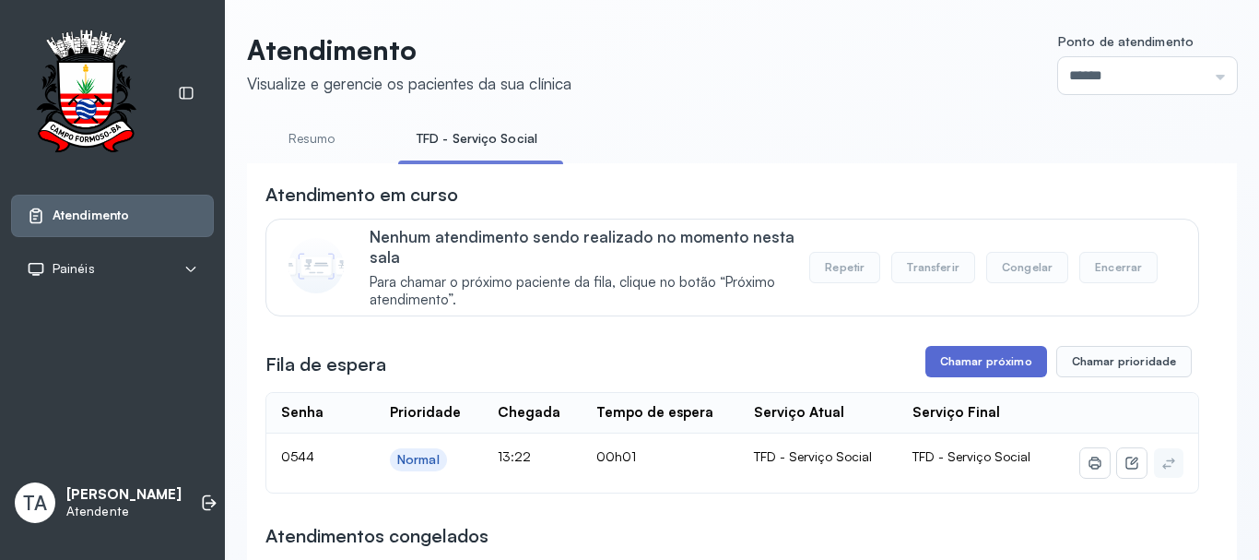
click at [951, 364] on button "Chamar próximo" at bounding box center [987, 361] width 122 height 31
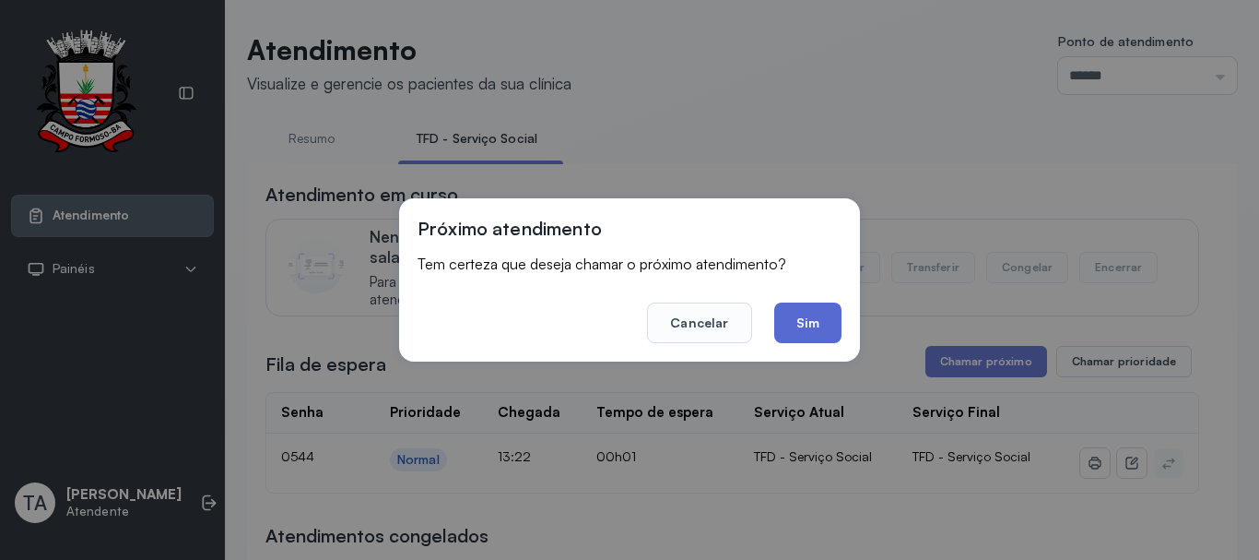
click at [809, 326] on button "Sim" at bounding box center [807, 322] width 67 height 41
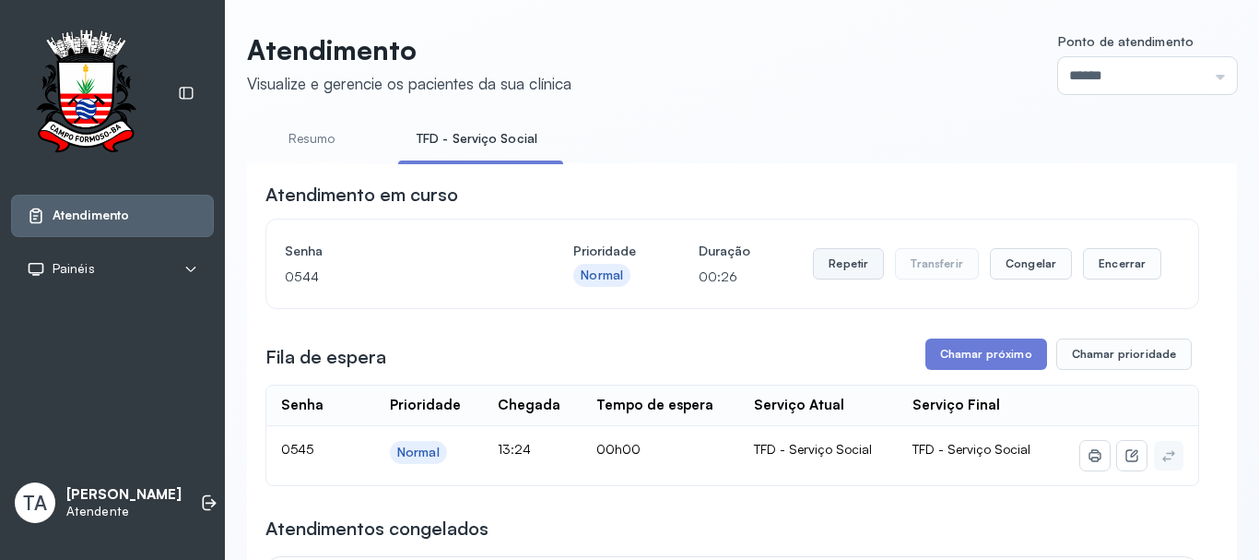
click at [825, 279] on button "Repetir" at bounding box center [848, 263] width 71 height 31
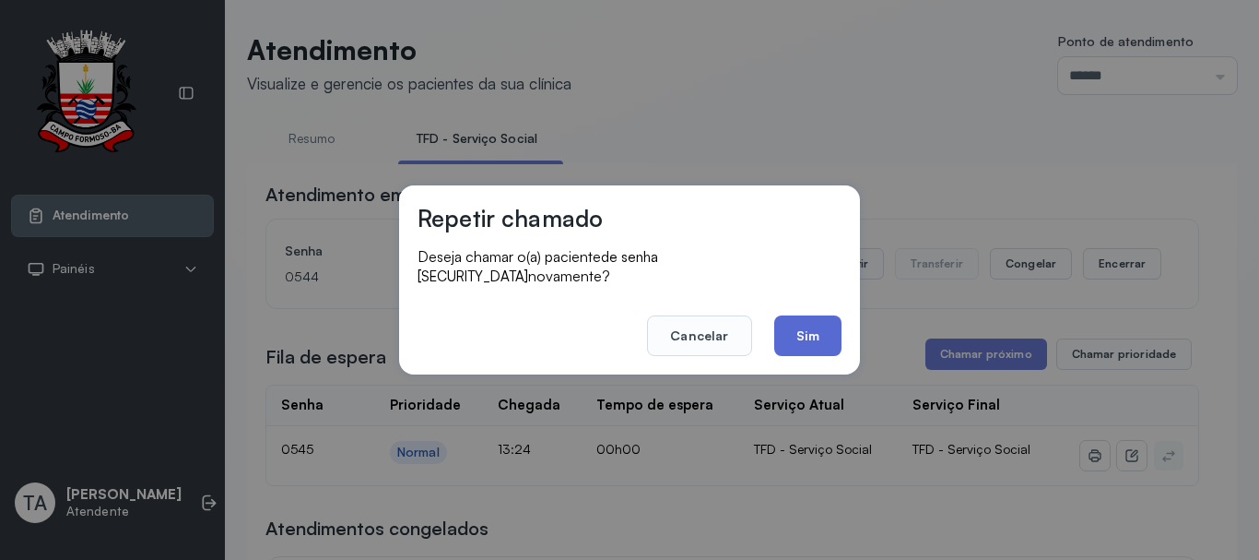
click at [798, 323] on button "Sim" at bounding box center [807, 335] width 67 height 41
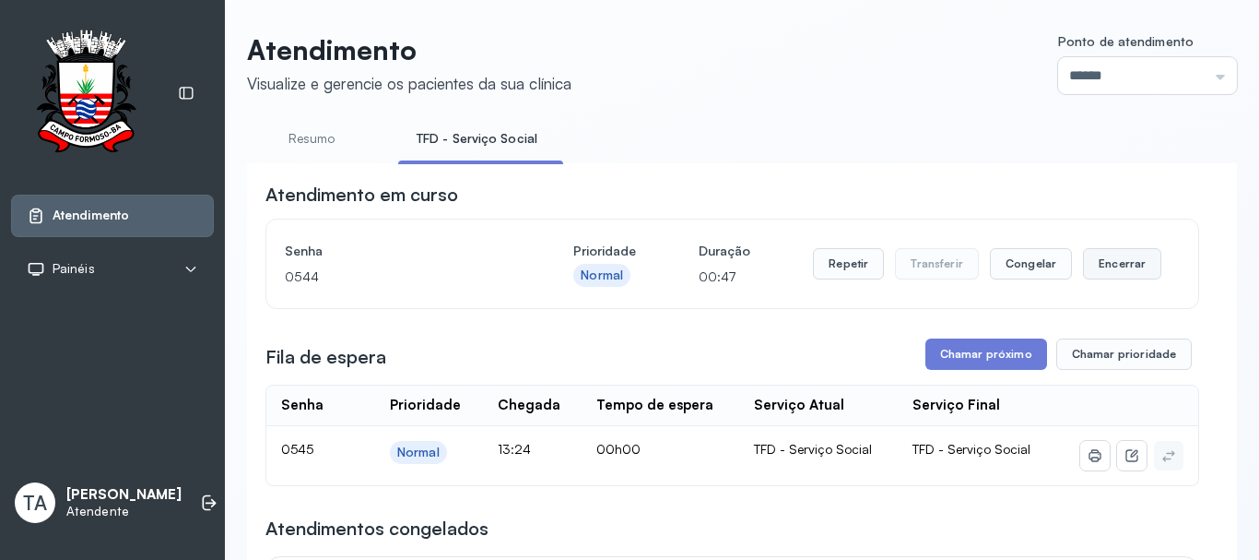
click at [1101, 258] on button "Encerrar" at bounding box center [1122, 263] width 78 height 31
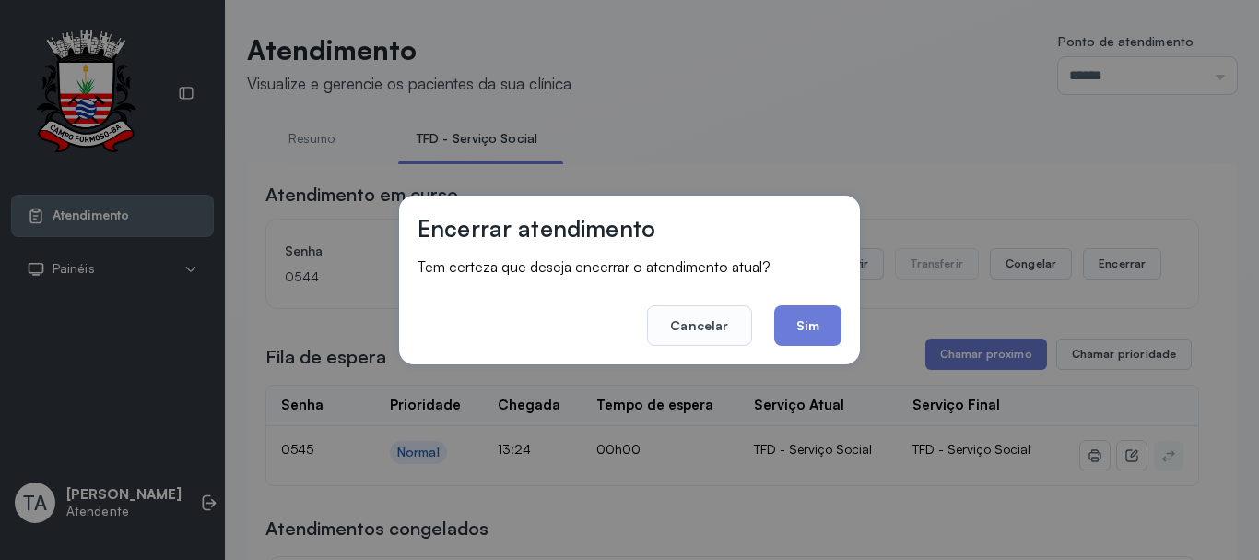
click at [854, 327] on div "Encerrar atendimento Tem certeza que deseja encerrar o atendimento atual? Cance…" at bounding box center [629, 279] width 461 height 169
click at [823, 316] on button "Sim" at bounding box center [807, 325] width 67 height 41
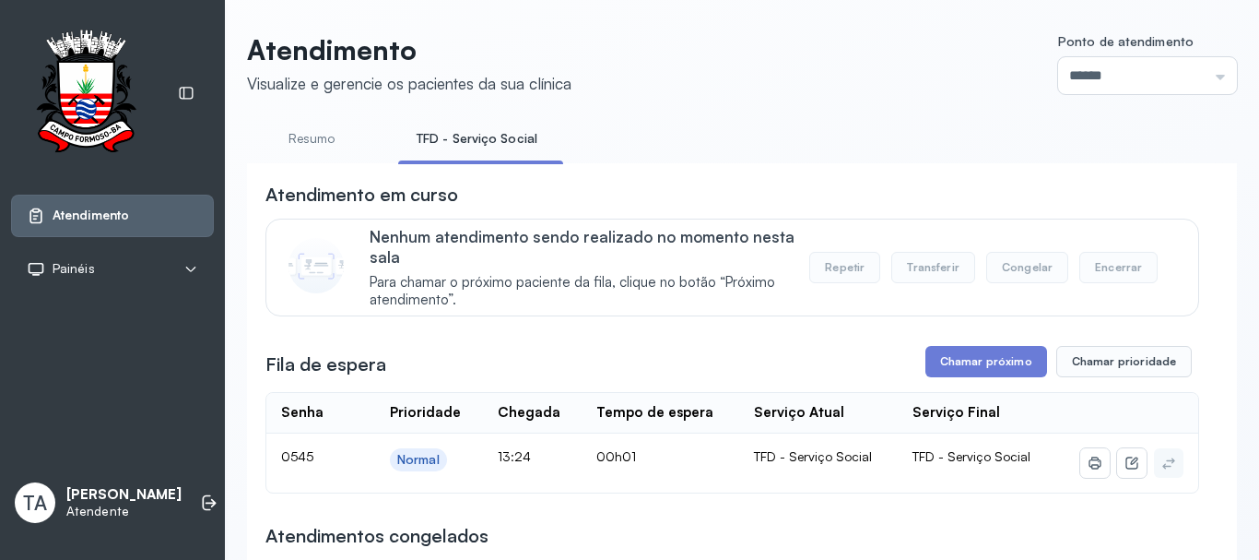
click at [995, 371] on button "Chamar próximo" at bounding box center [987, 361] width 122 height 31
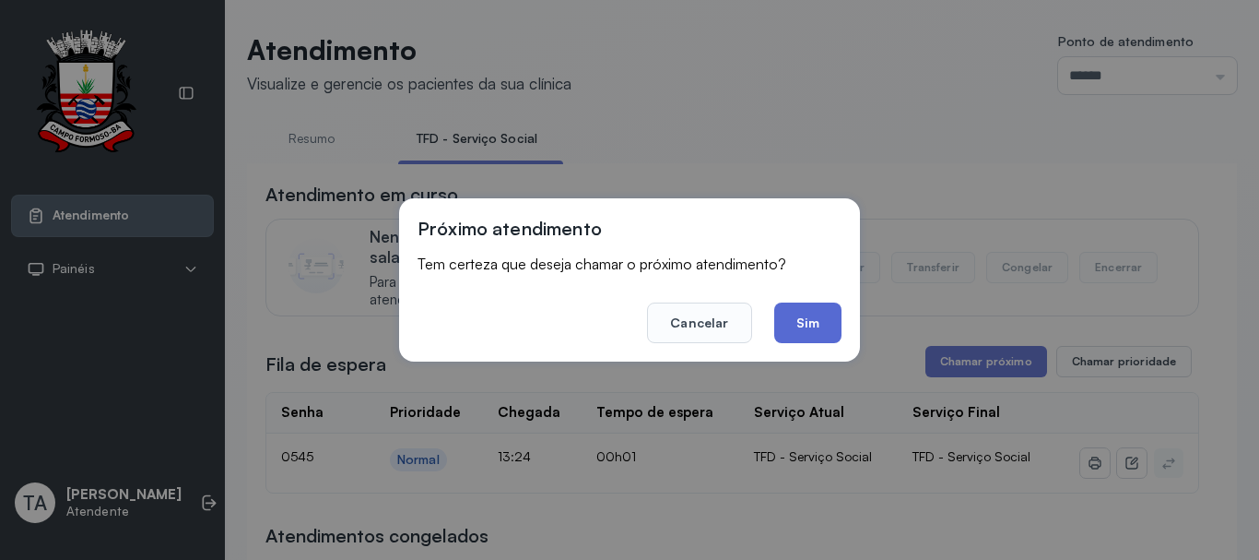
click at [816, 321] on button "Sim" at bounding box center [807, 322] width 67 height 41
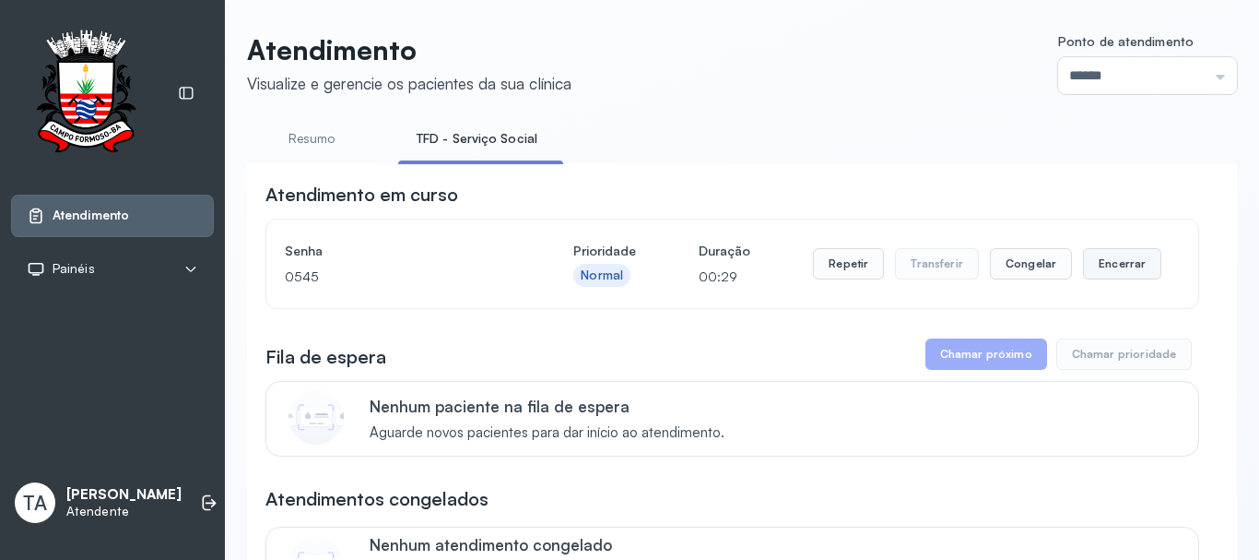
click at [1103, 268] on button "Encerrar" at bounding box center [1122, 263] width 78 height 31
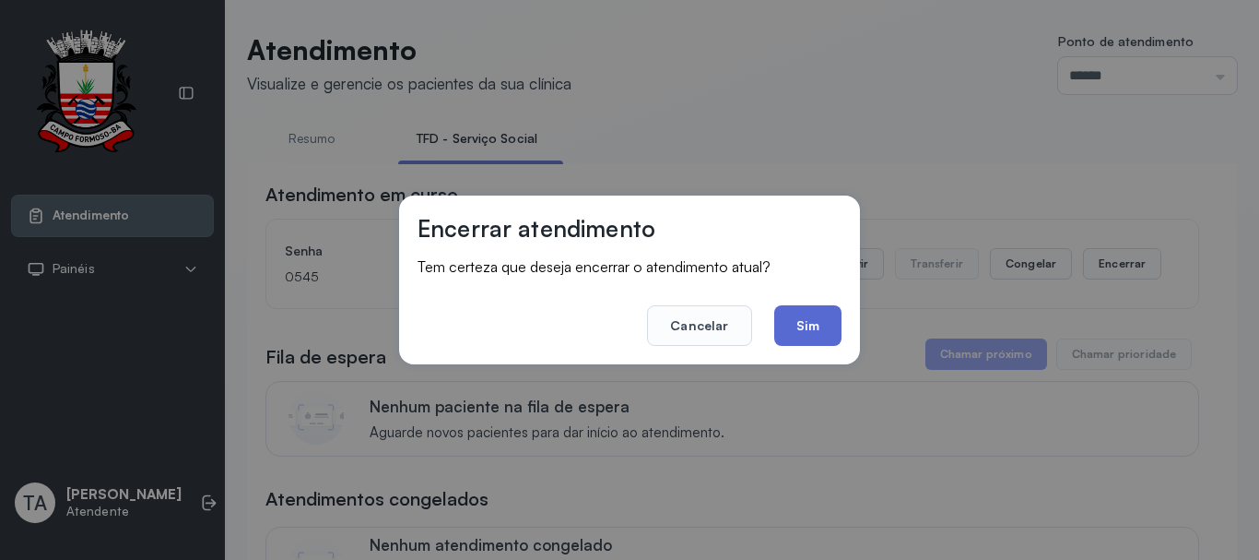
click at [812, 336] on button "Sim" at bounding box center [807, 325] width 67 height 41
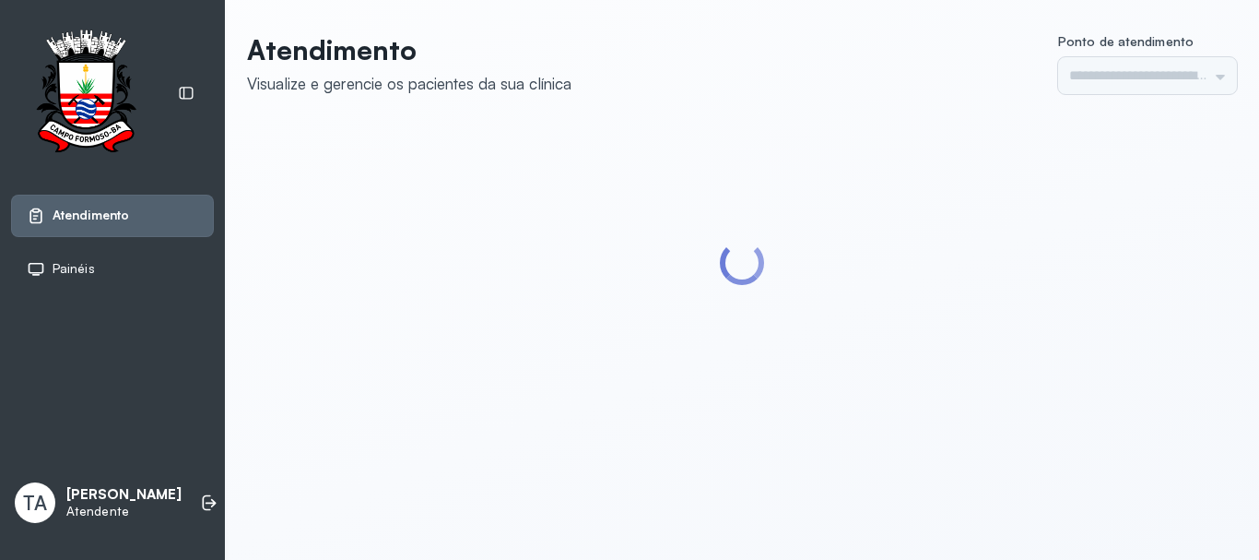
type input "******"
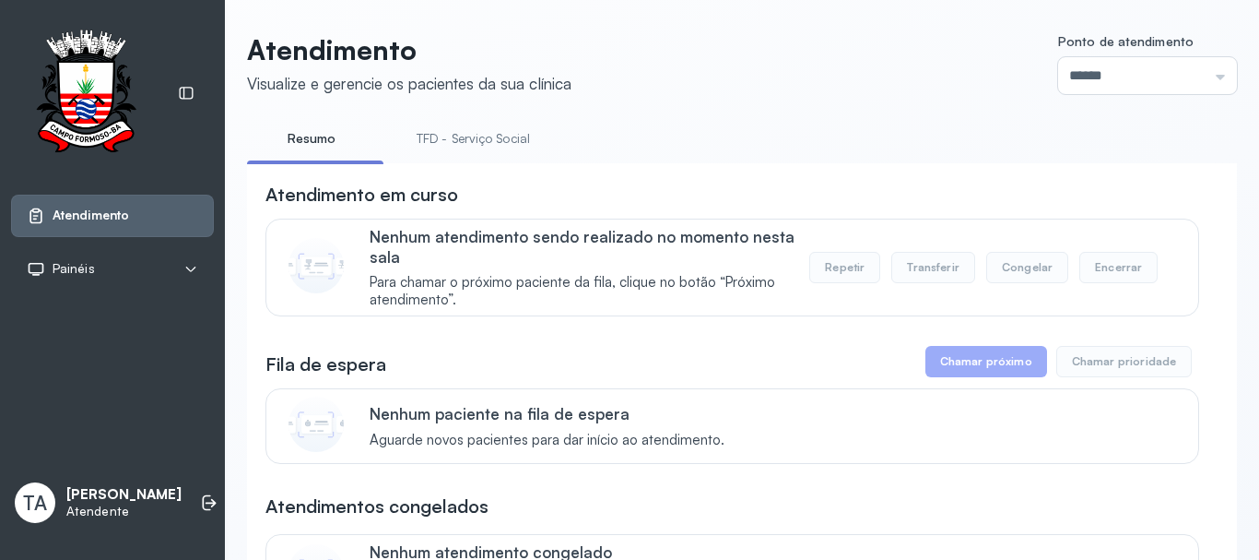
click at [474, 149] on link "TFD - Serviço Social" at bounding box center [473, 139] width 150 height 30
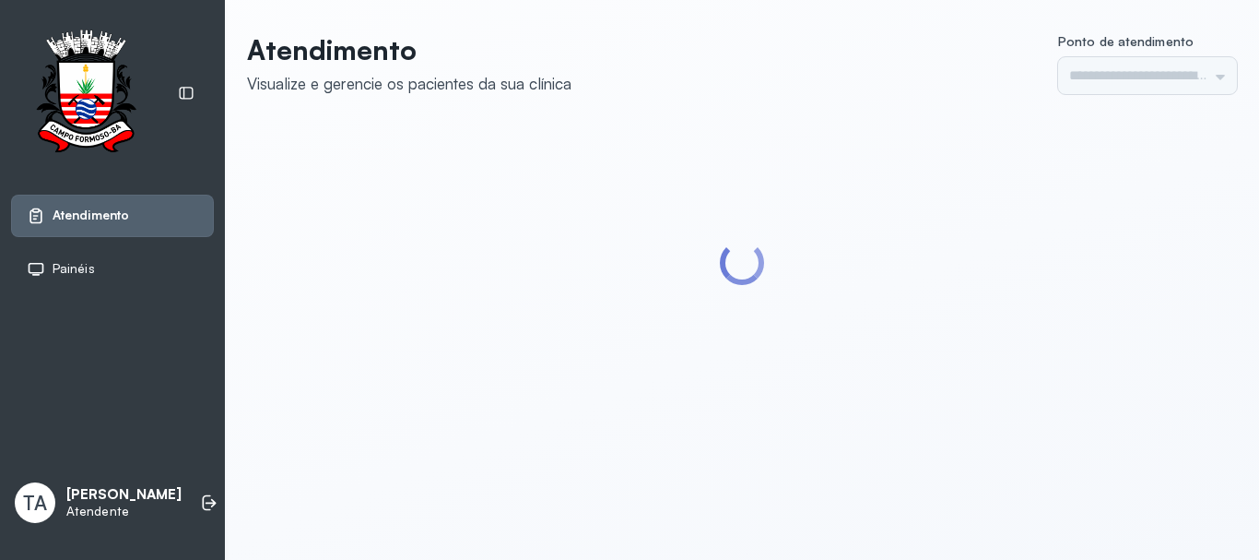
type input "******"
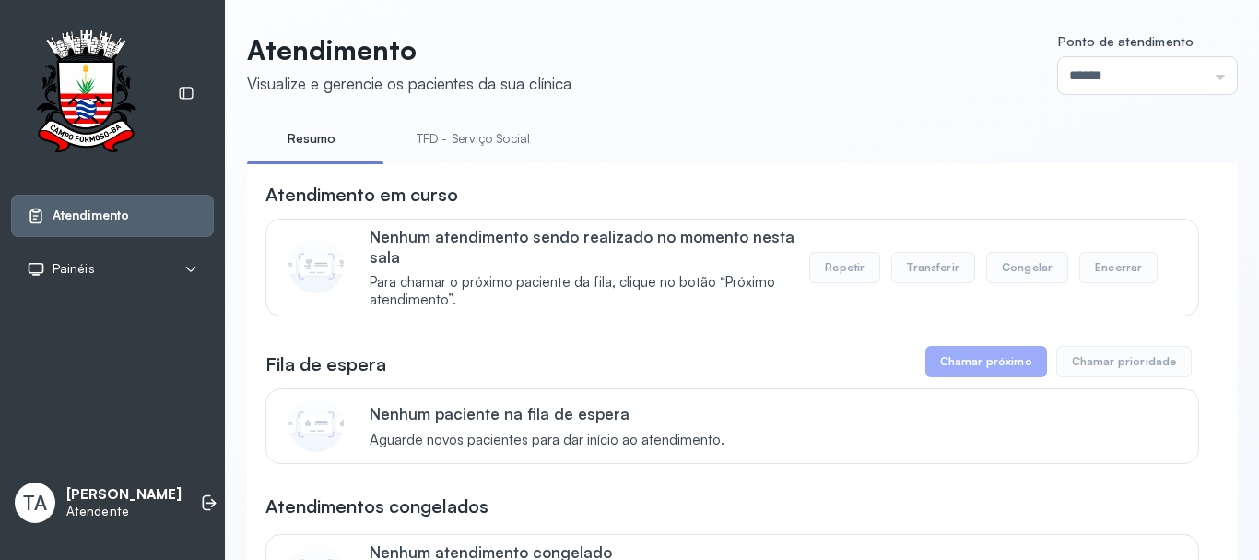
click at [466, 134] on link "TFD - Serviço Social" at bounding box center [473, 139] width 150 height 30
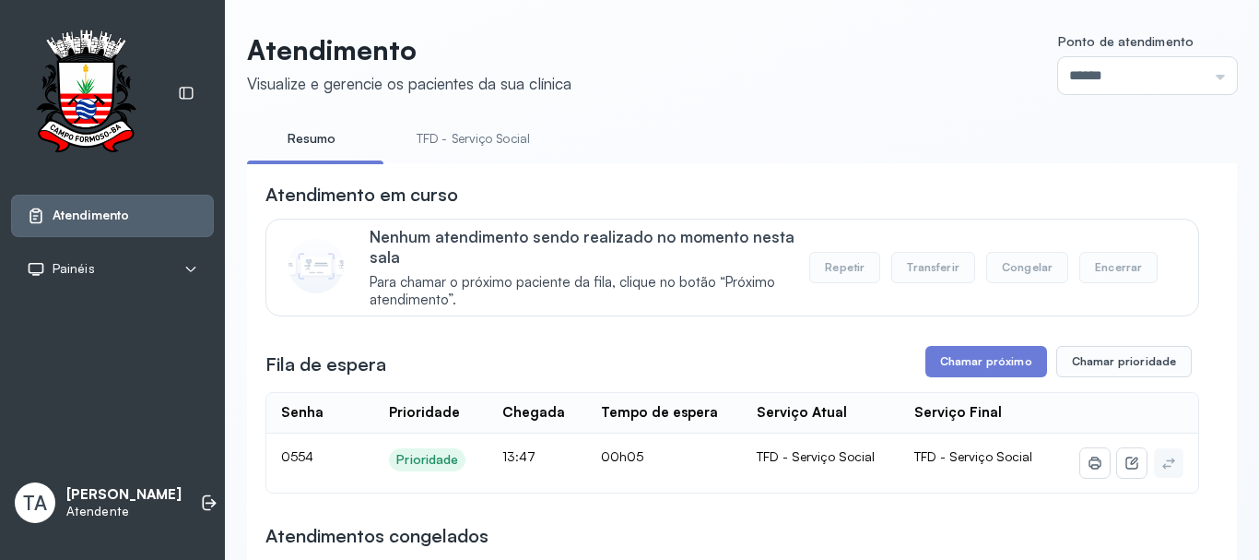
click at [447, 144] on link "TFD - Serviço Social" at bounding box center [473, 139] width 150 height 30
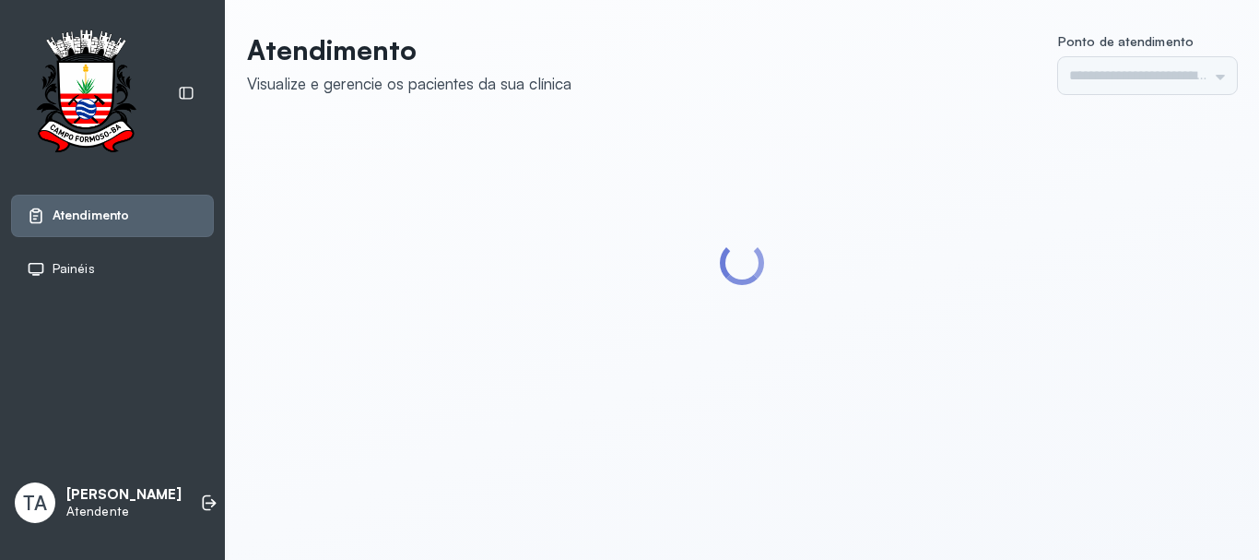
type input "******"
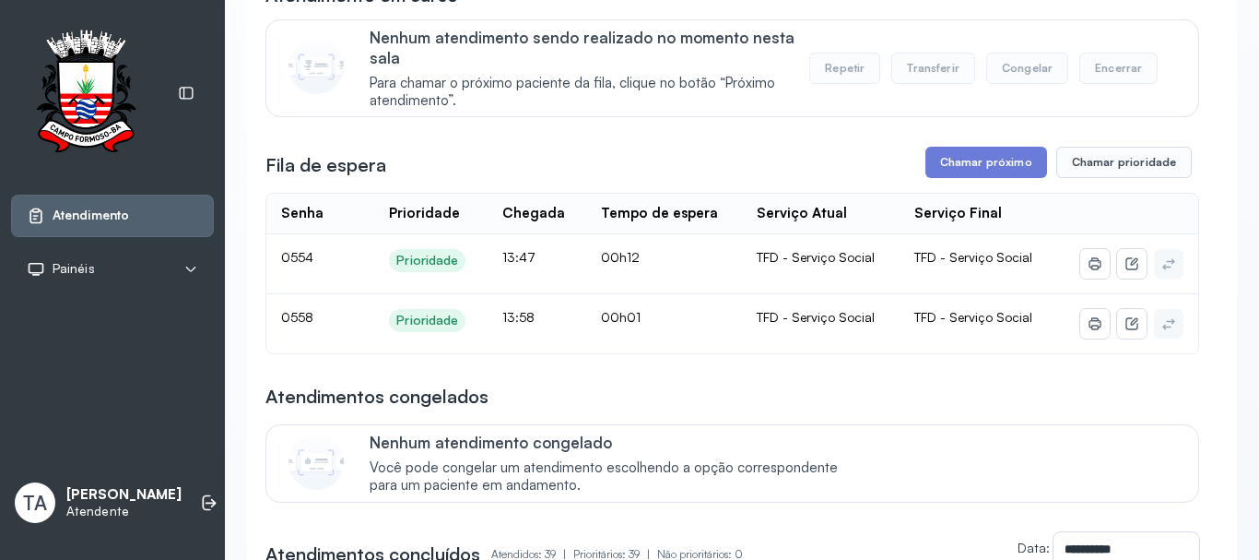
scroll to position [277, 0]
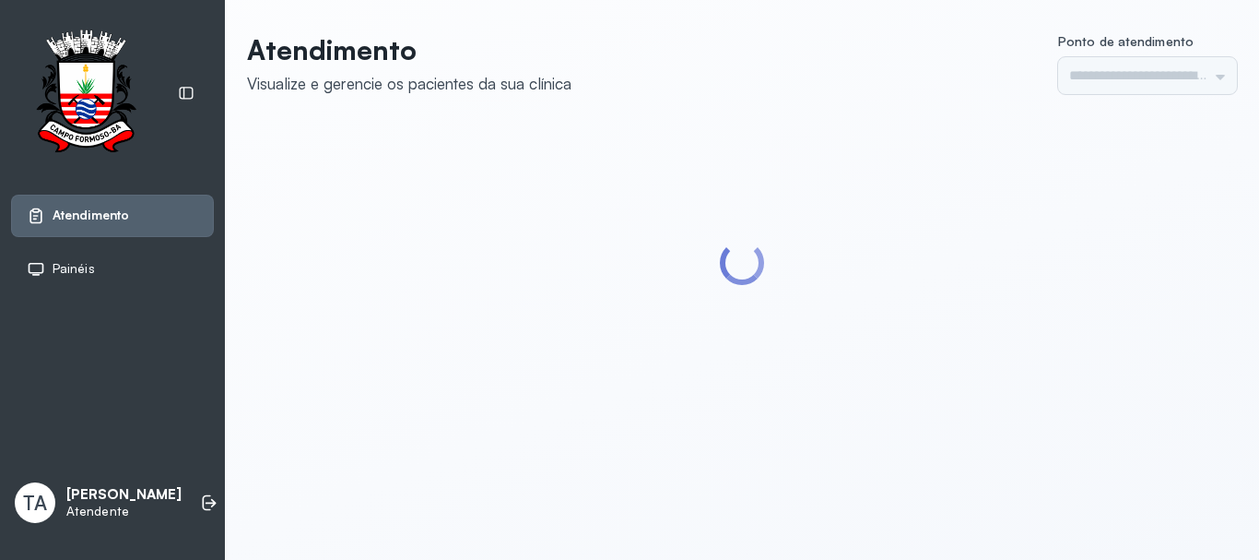
type input "******"
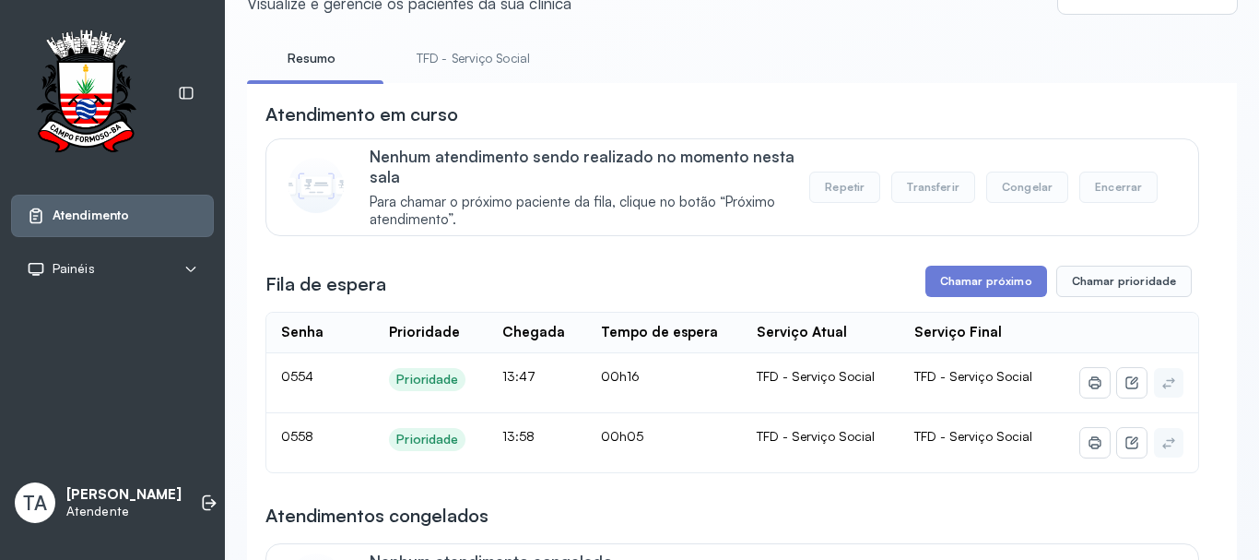
scroll to position [184, 0]
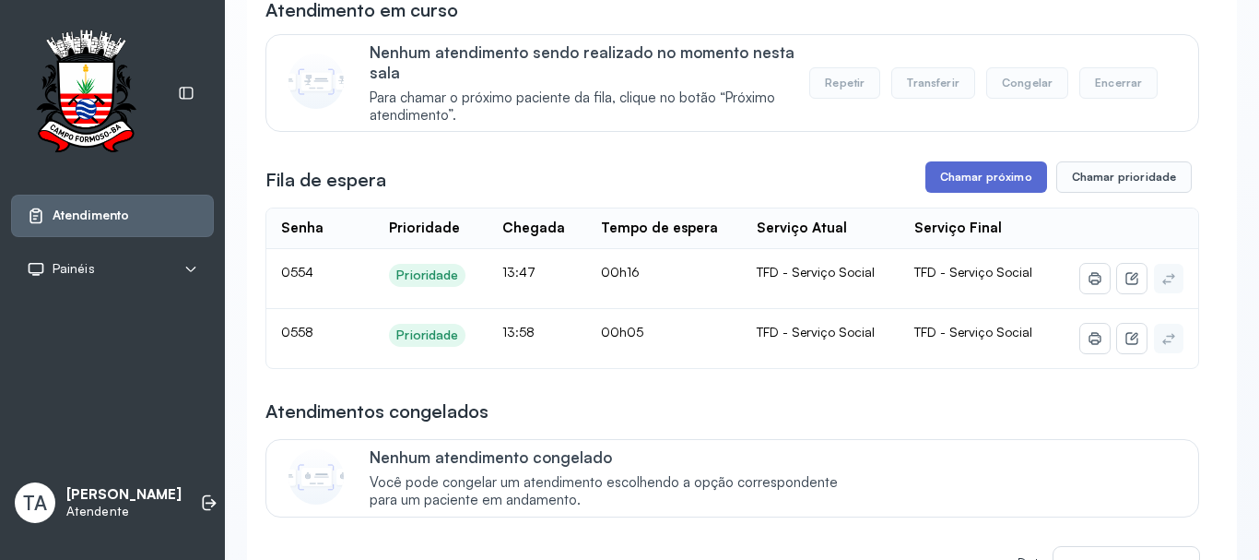
click at [986, 192] on button "Chamar próximo" at bounding box center [987, 176] width 122 height 31
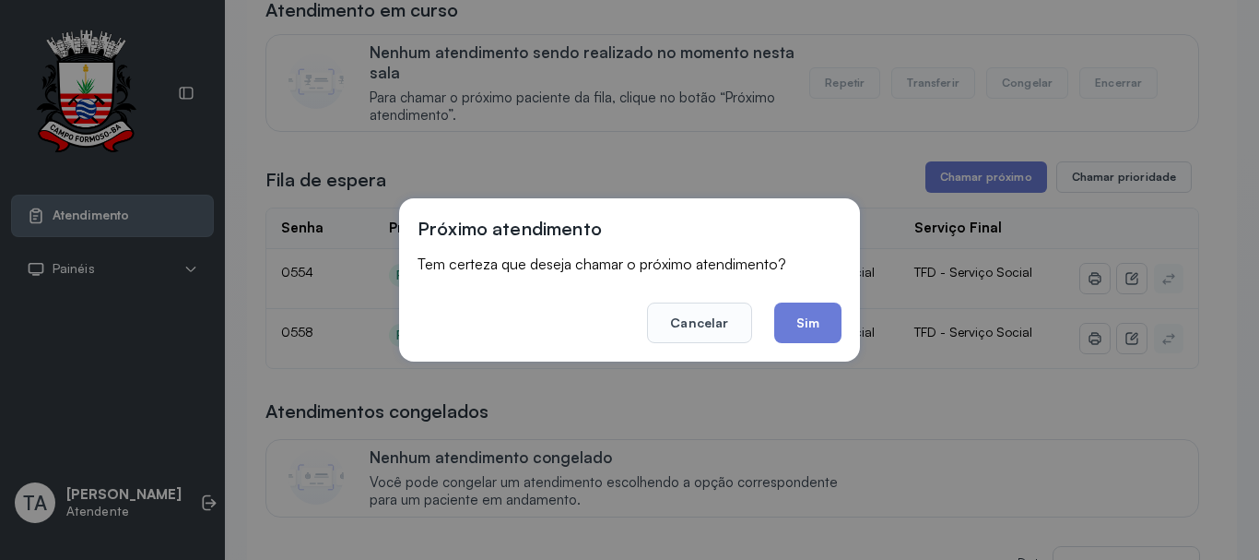
click at [800, 321] on button "Sim" at bounding box center [807, 322] width 67 height 41
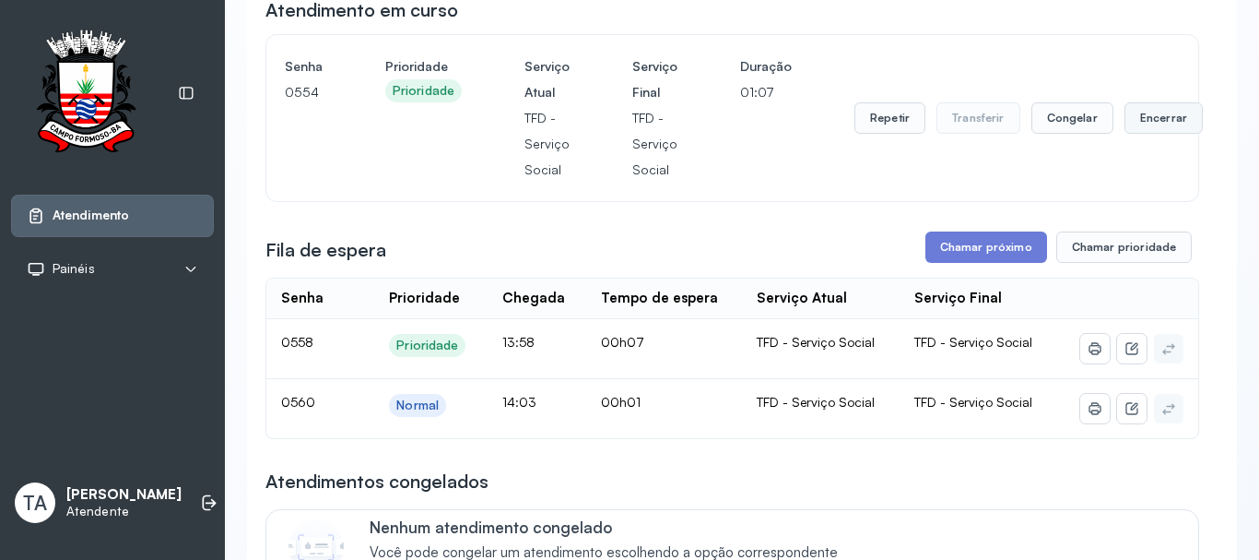
click at [1139, 120] on button "Encerrar" at bounding box center [1164, 117] width 78 height 31
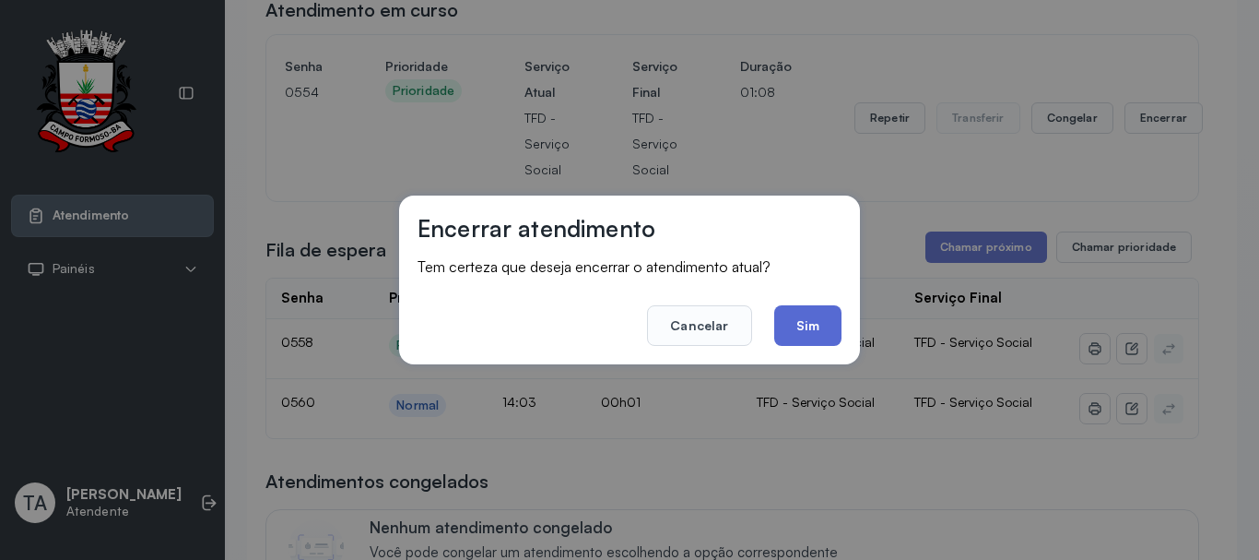
click at [826, 323] on button "Sim" at bounding box center [807, 325] width 67 height 41
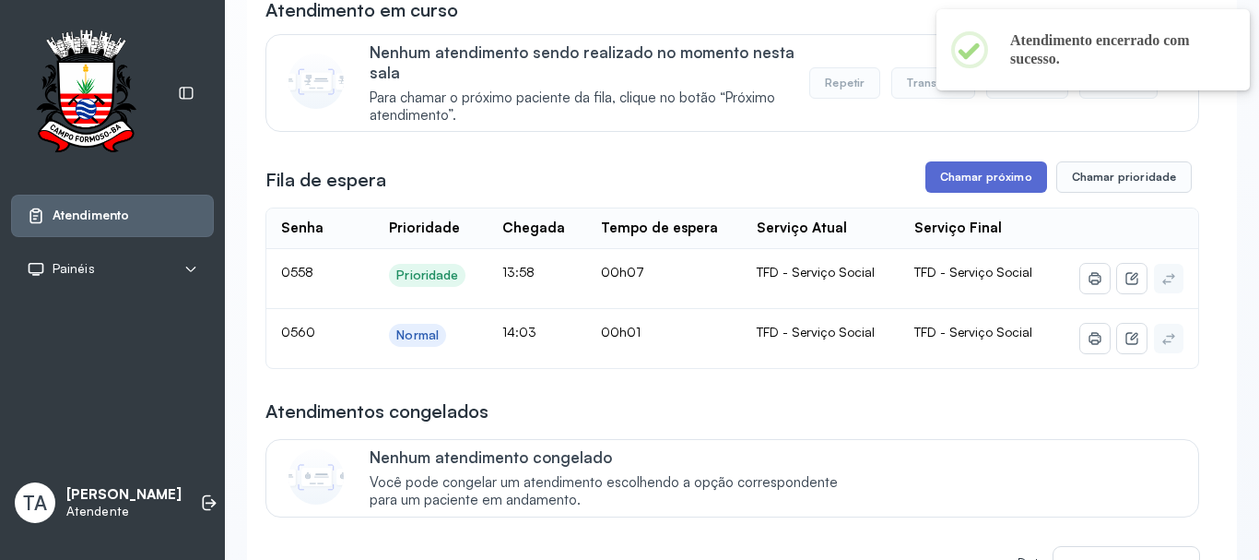
click at [983, 193] on button "Chamar próximo" at bounding box center [987, 176] width 122 height 31
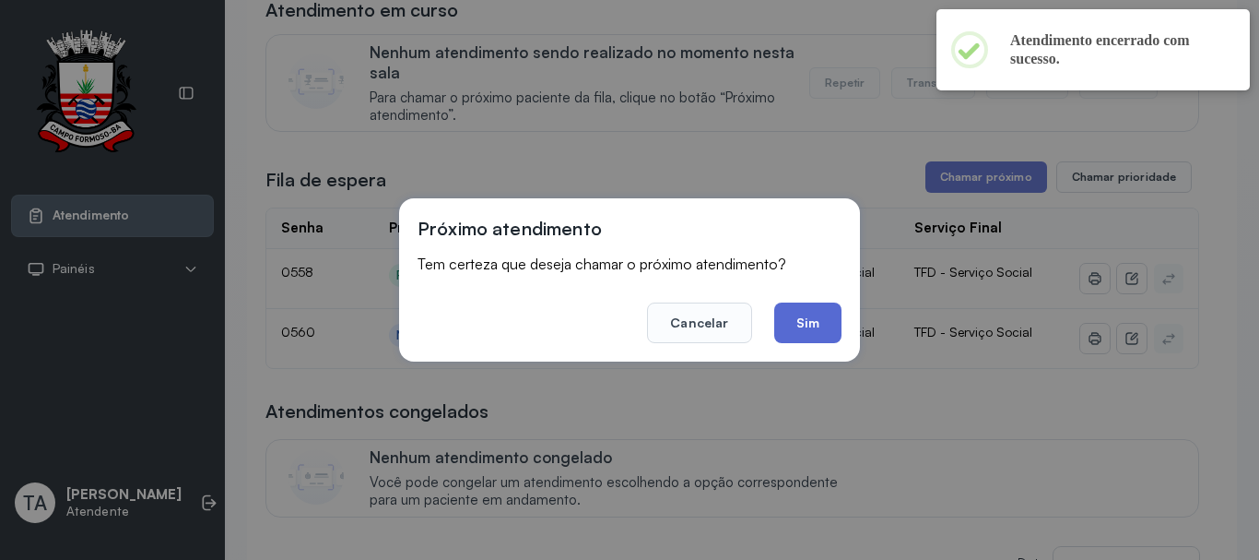
click at [815, 324] on button "Sim" at bounding box center [807, 322] width 67 height 41
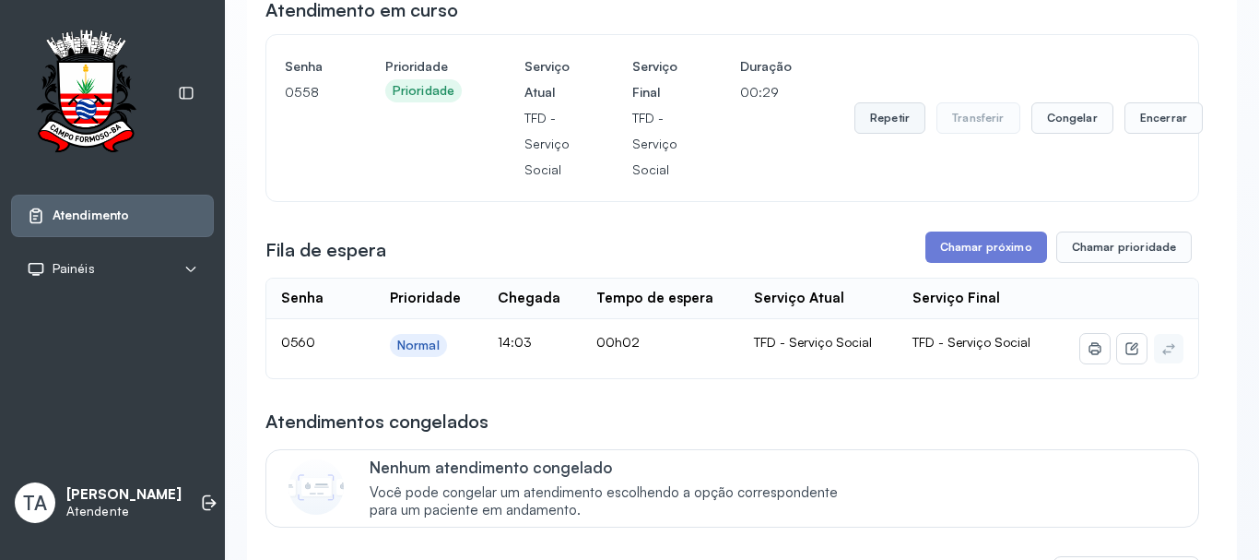
click at [884, 127] on button "Repetir" at bounding box center [890, 117] width 71 height 31
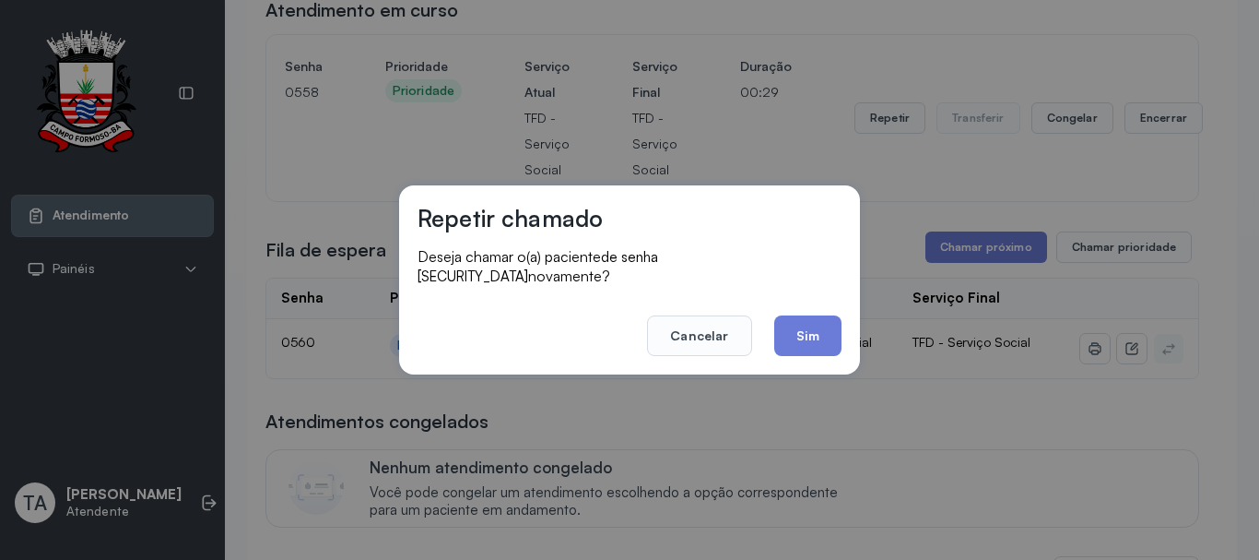
click at [815, 347] on div "Repetir chamado Deseja chamar o(a) paciente de senha 0558 novamente? Cancelar S…" at bounding box center [629, 279] width 461 height 189
click at [815, 332] on button "Sim" at bounding box center [807, 335] width 67 height 41
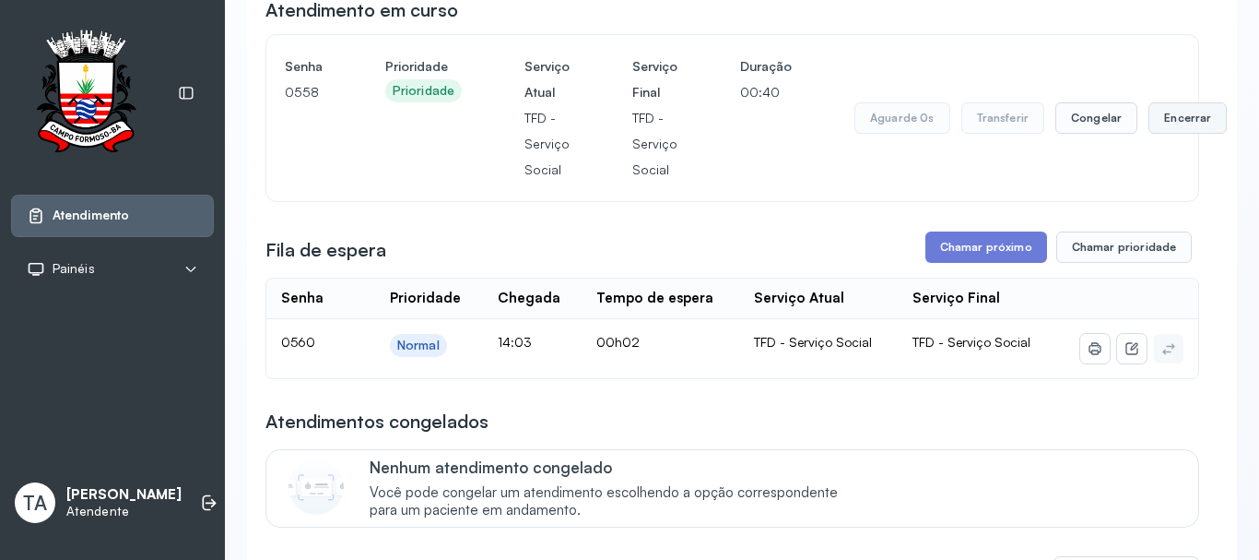
click at [1161, 125] on button "Encerrar" at bounding box center [1188, 117] width 78 height 31
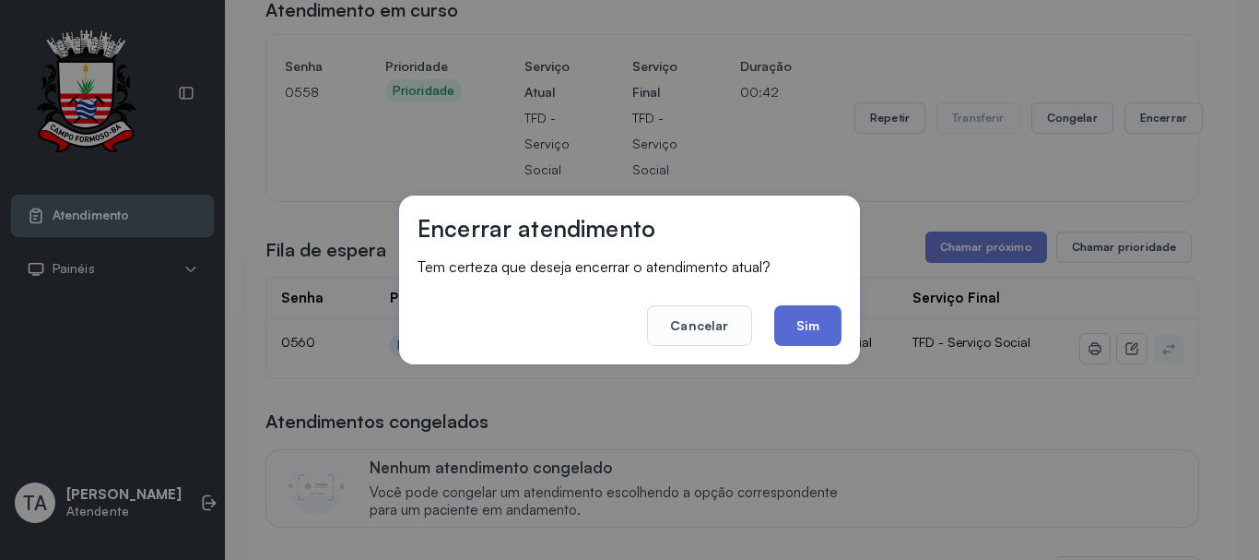
click at [819, 338] on button "Sim" at bounding box center [807, 325] width 67 height 41
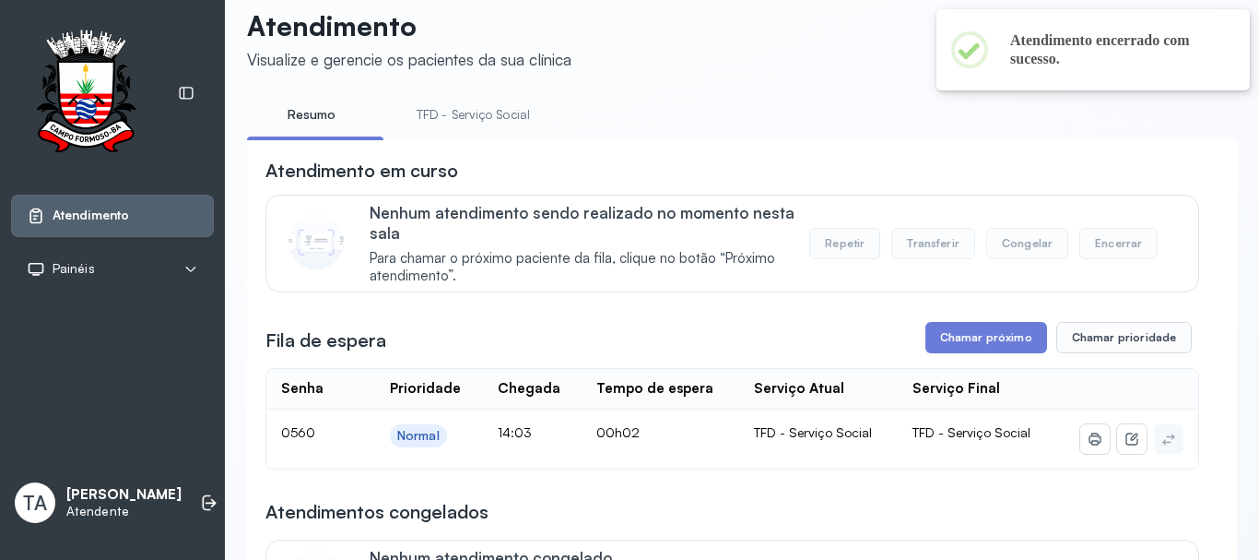
scroll to position [0, 0]
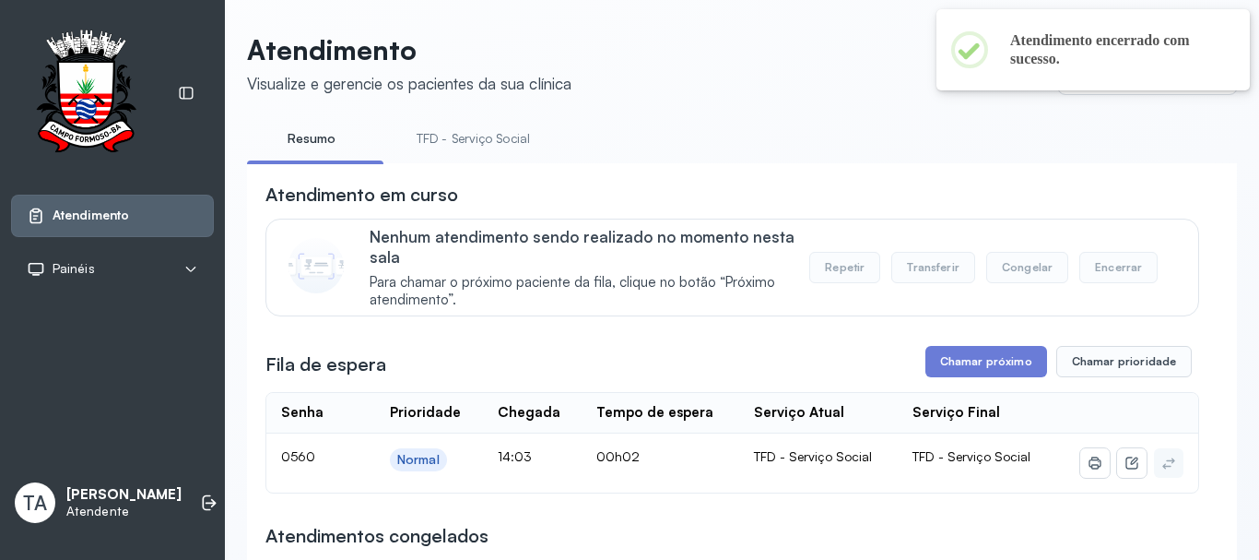
click at [502, 142] on link "TFD - Serviço Social" at bounding box center [473, 139] width 150 height 30
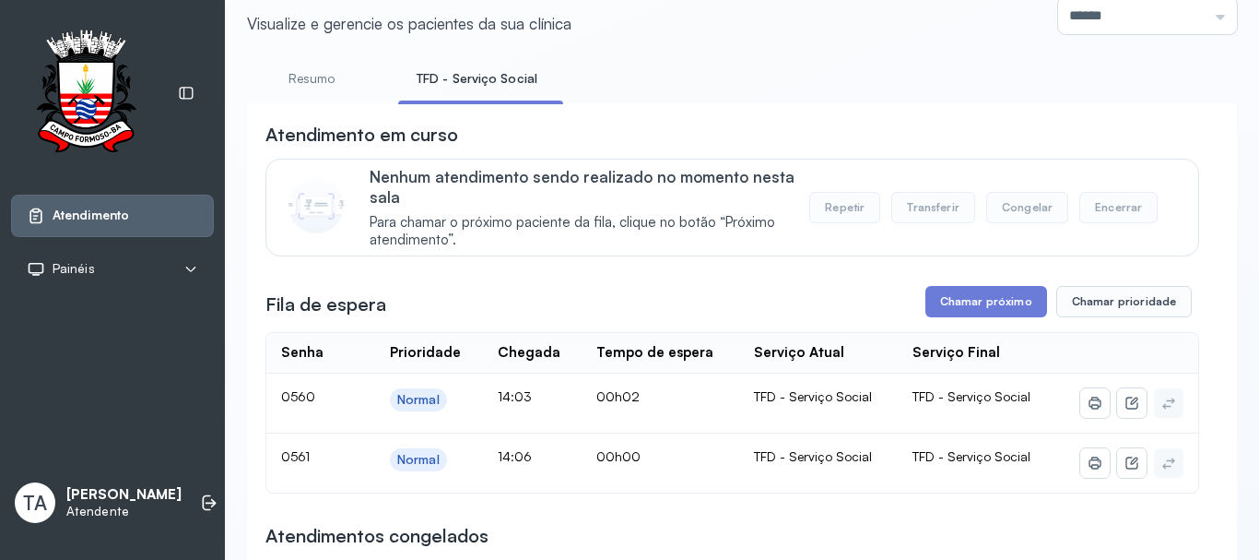
scroll to position [92, 0]
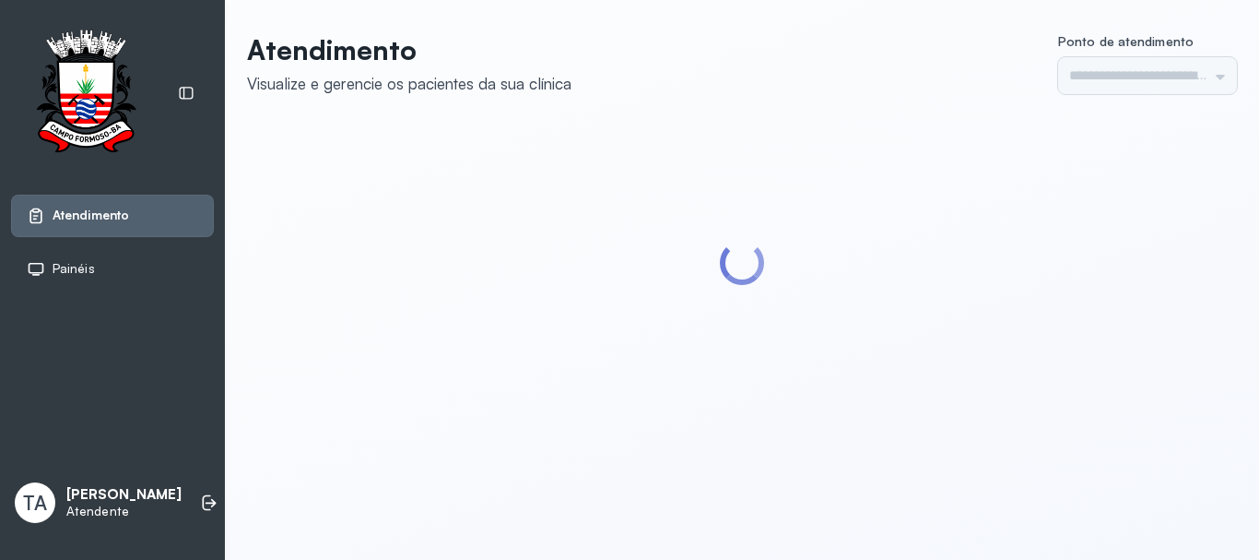
type input "******"
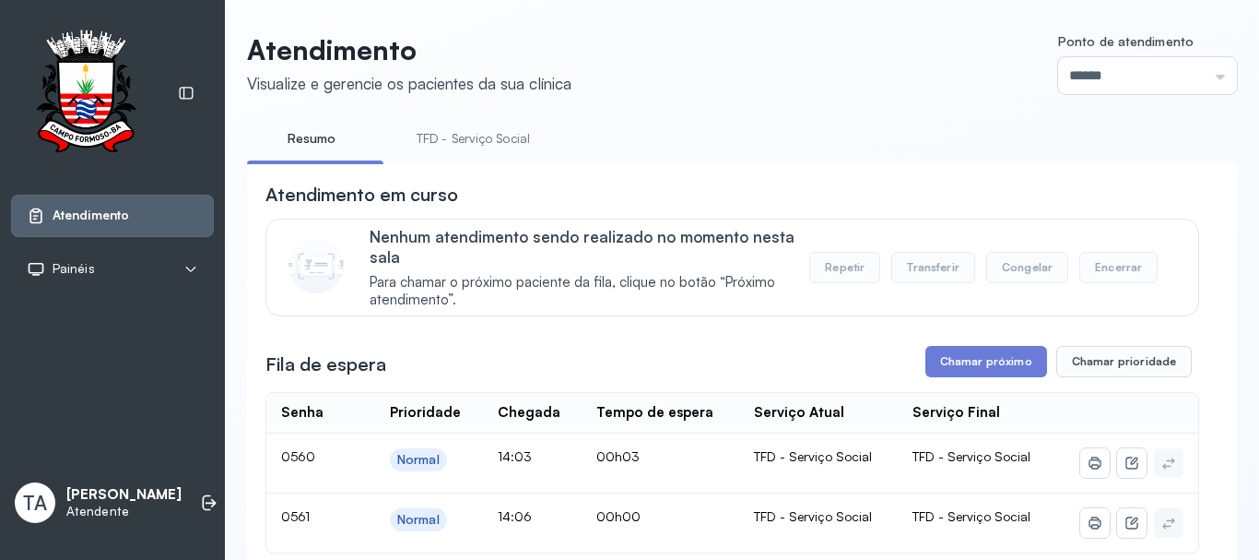
click at [409, 136] on link "TFD - Serviço Social" at bounding box center [473, 139] width 150 height 30
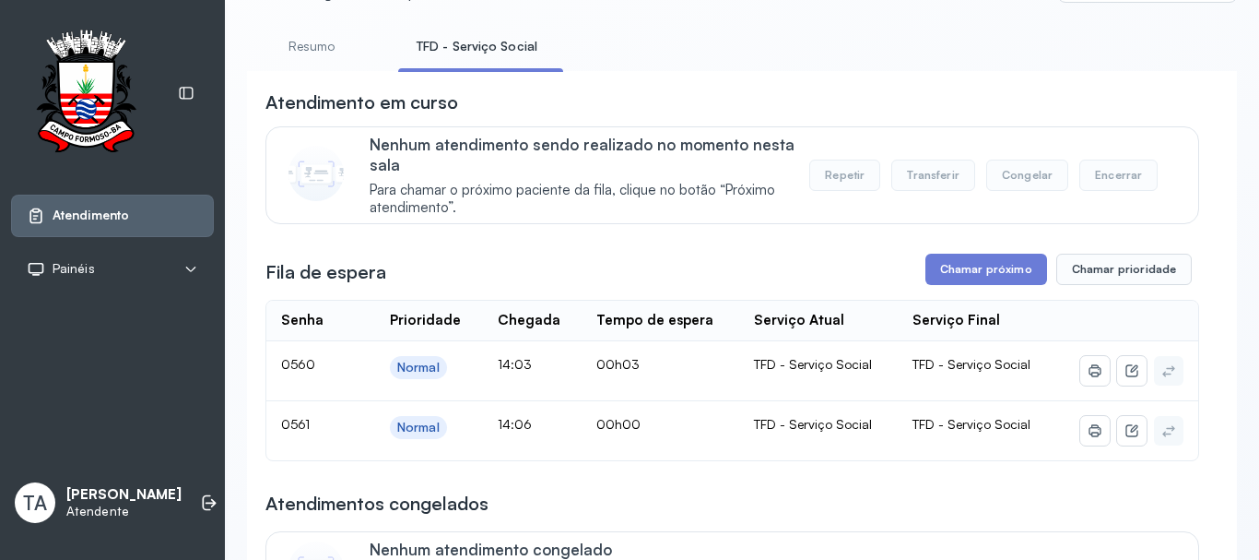
scroll to position [184, 0]
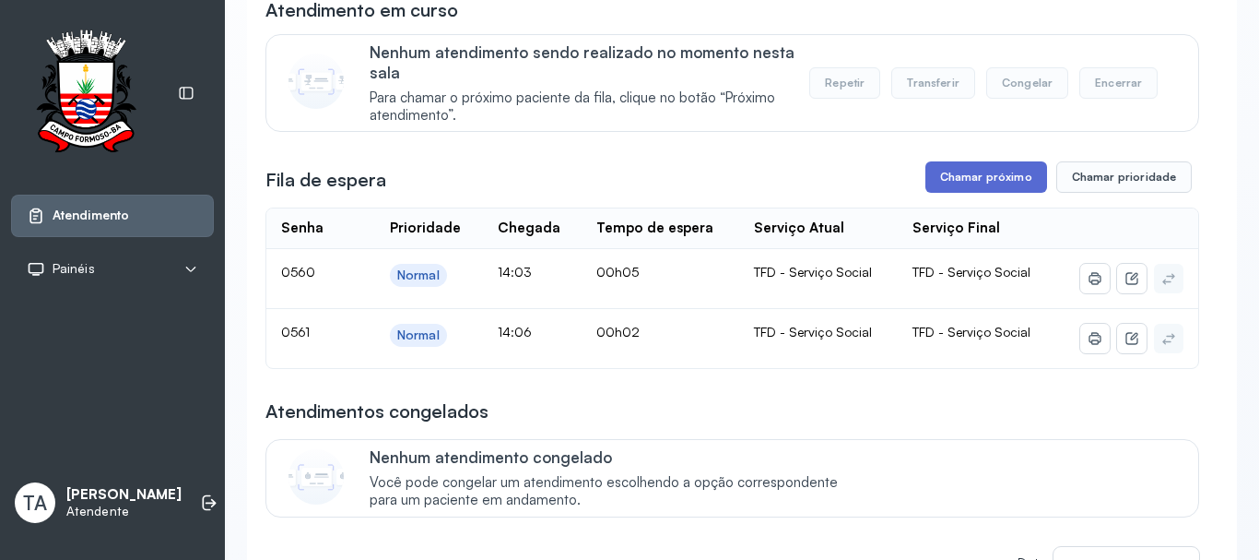
click at [954, 177] on button "Chamar próximo" at bounding box center [987, 176] width 122 height 31
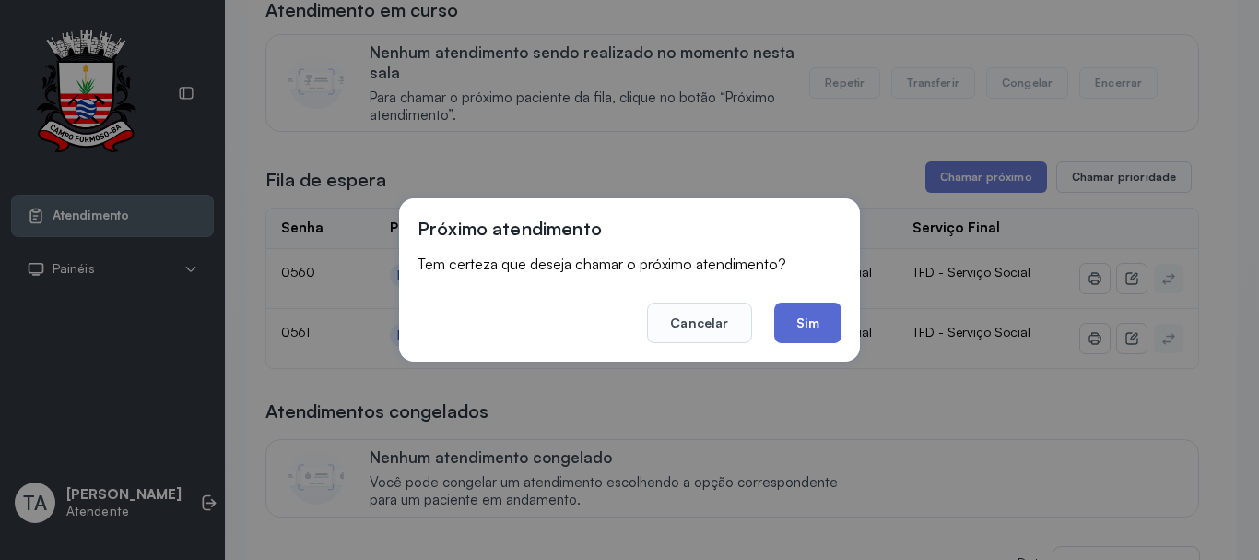
click at [812, 319] on button "Sim" at bounding box center [807, 322] width 67 height 41
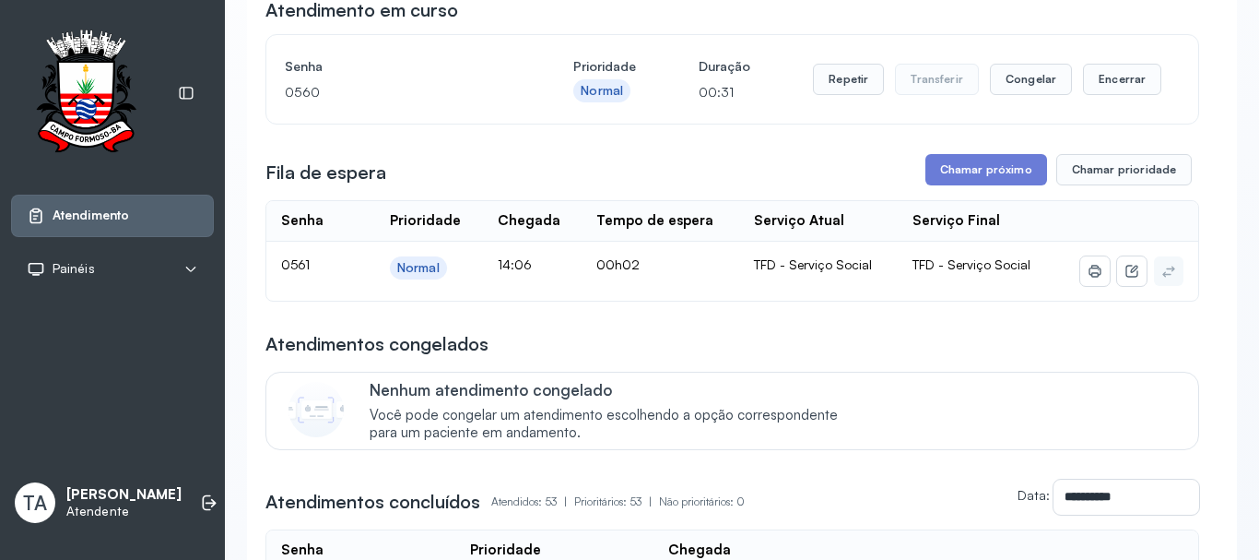
scroll to position [0, 0]
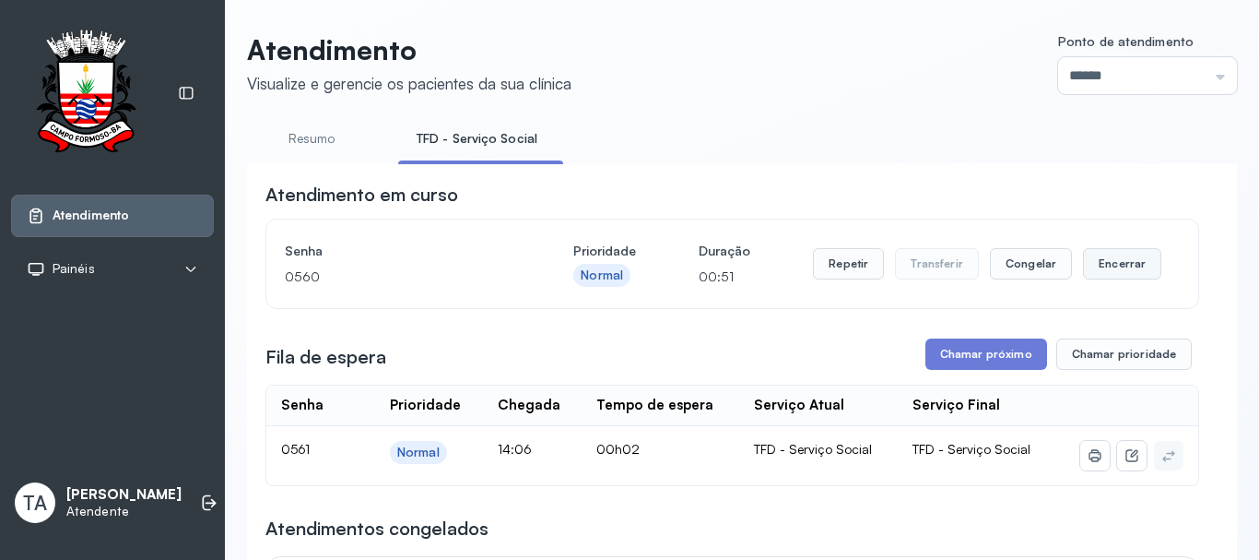
click at [1110, 270] on button "Encerrar" at bounding box center [1122, 263] width 78 height 31
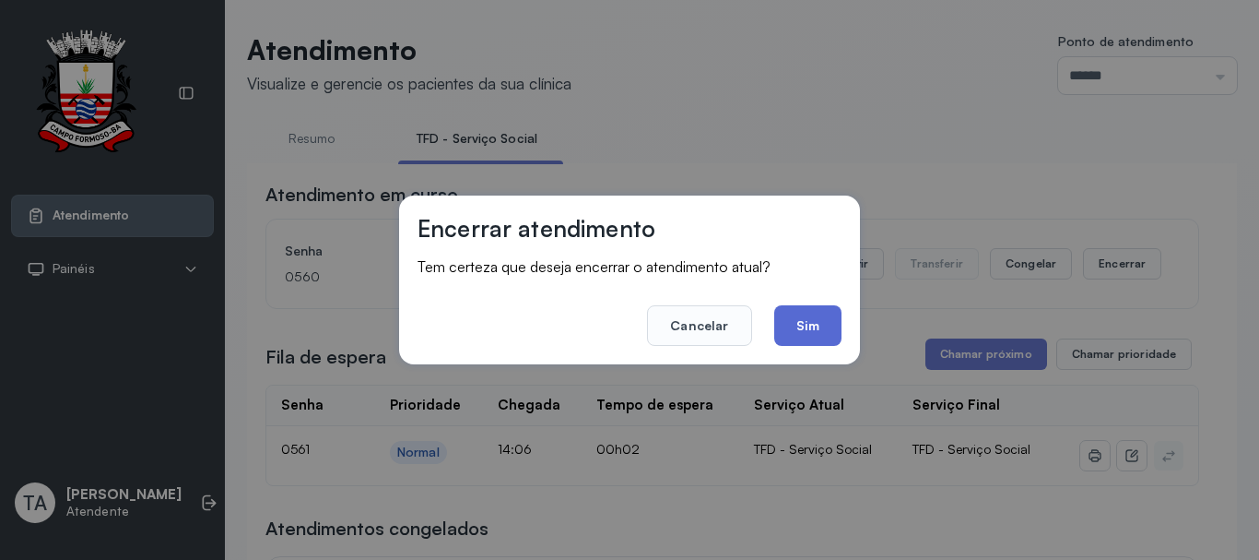
click at [788, 322] on button "Sim" at bounding box center [807, 325] width 67 height 41
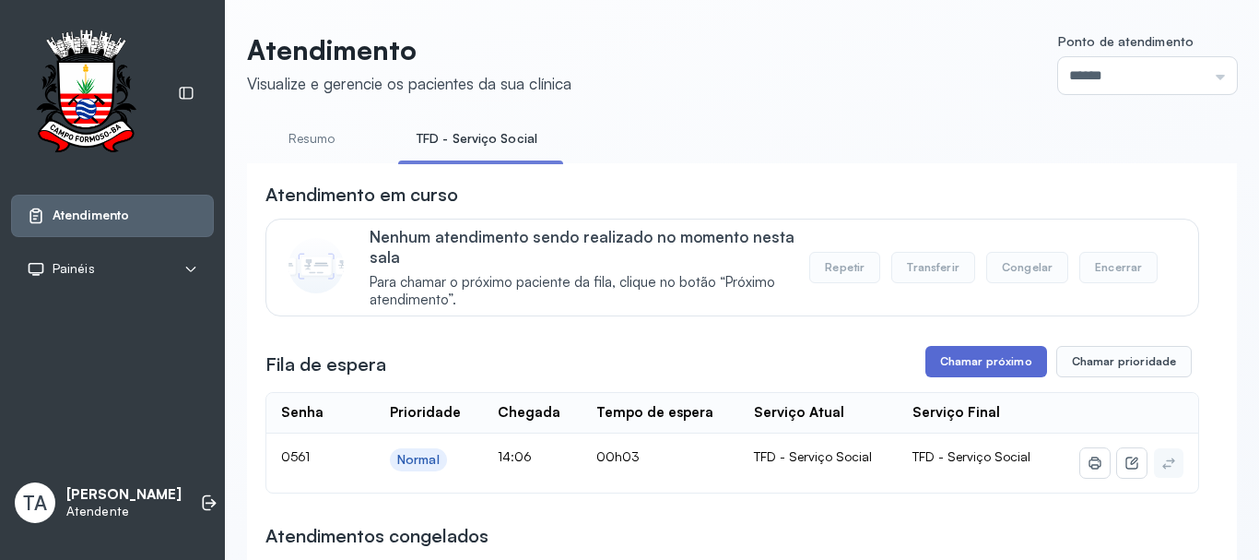
click at [953, 366] on button "Chamar próximo" at bounding box center [987, 361] width 122 height 31
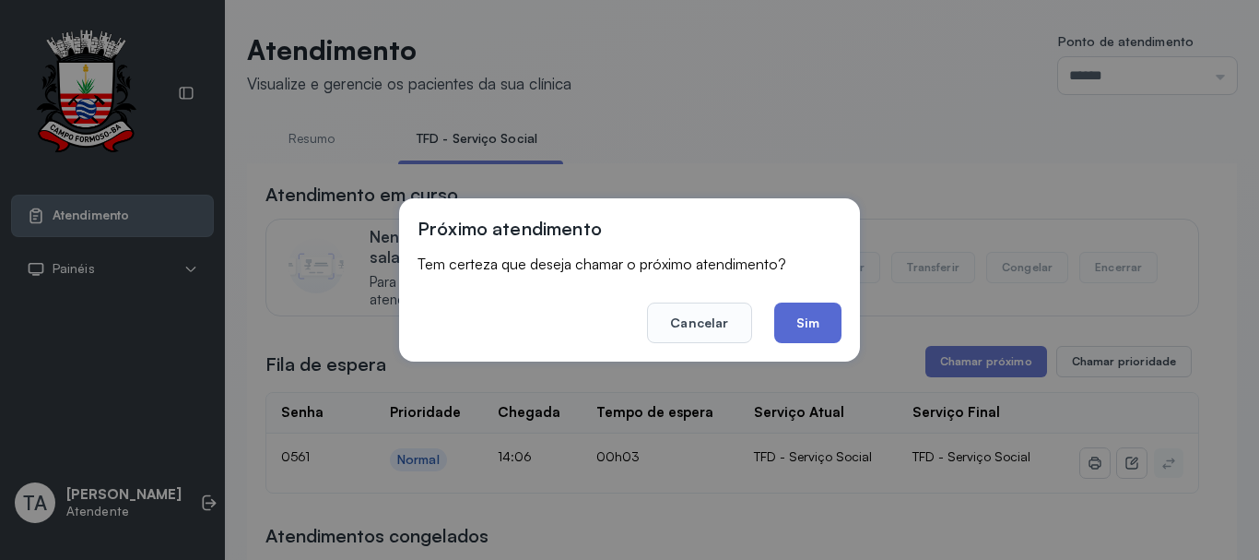
click at [811, 331] on button "Sim" at bounding box center [807, 322] width 67 height 41
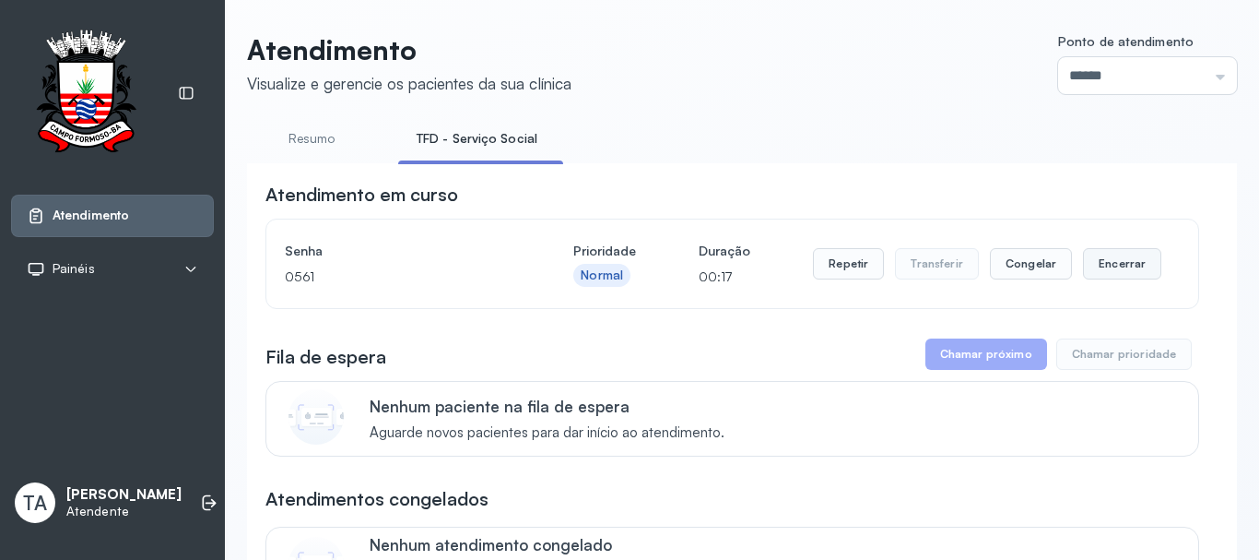
click at [1087, 261] on button "Encerrar" at bounding box center [1122, 263] width 78 height 31
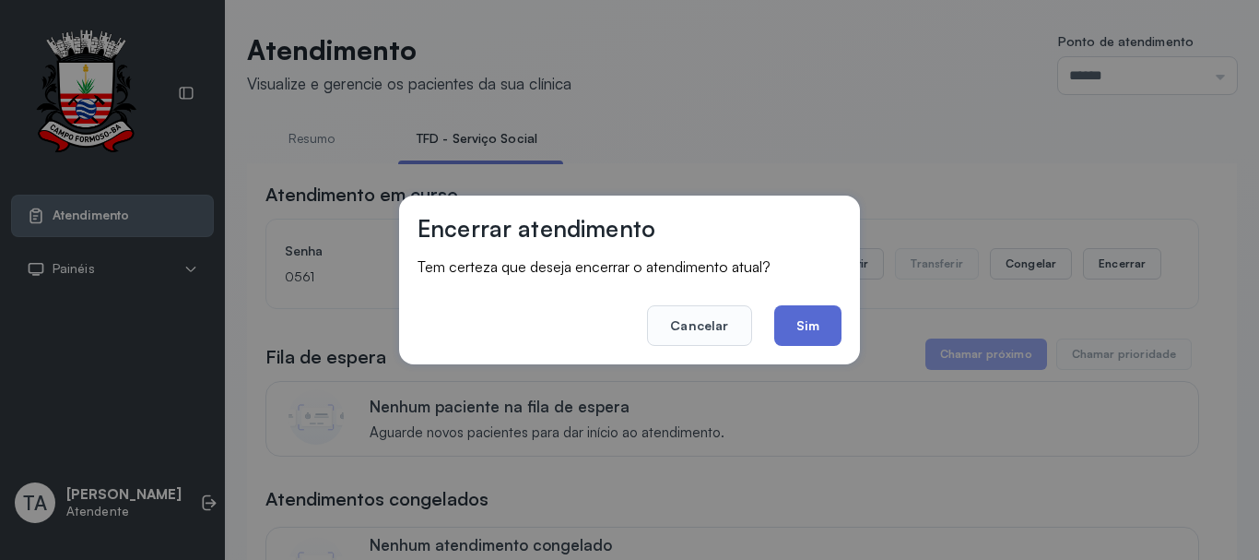
click at [806, 322] on button "Sim" at bounding box center [807, 325] width 67 height 41
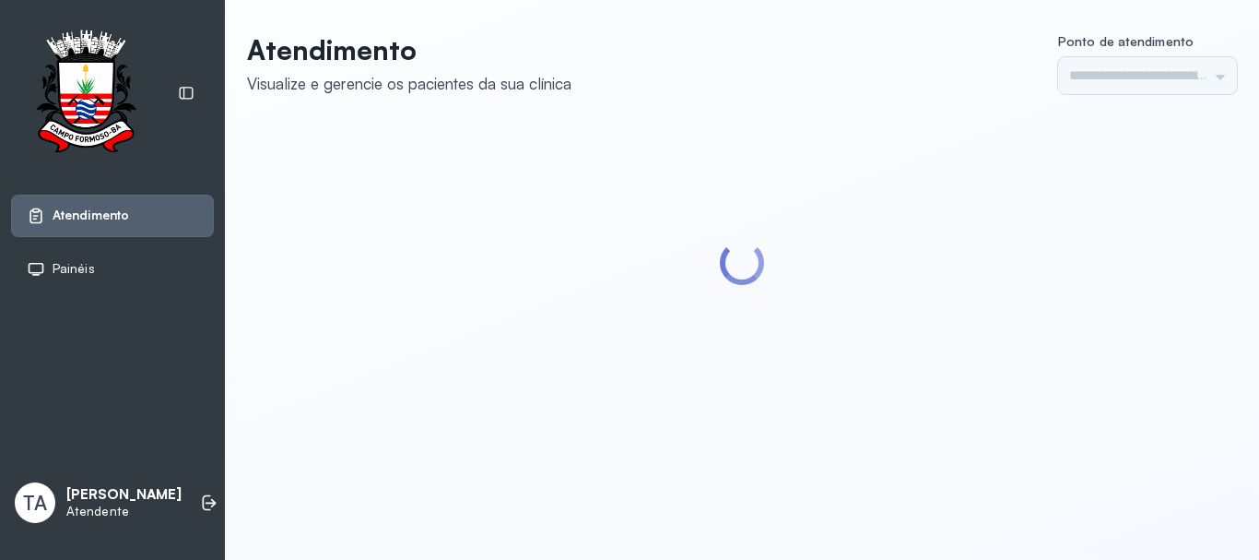
type input "******"
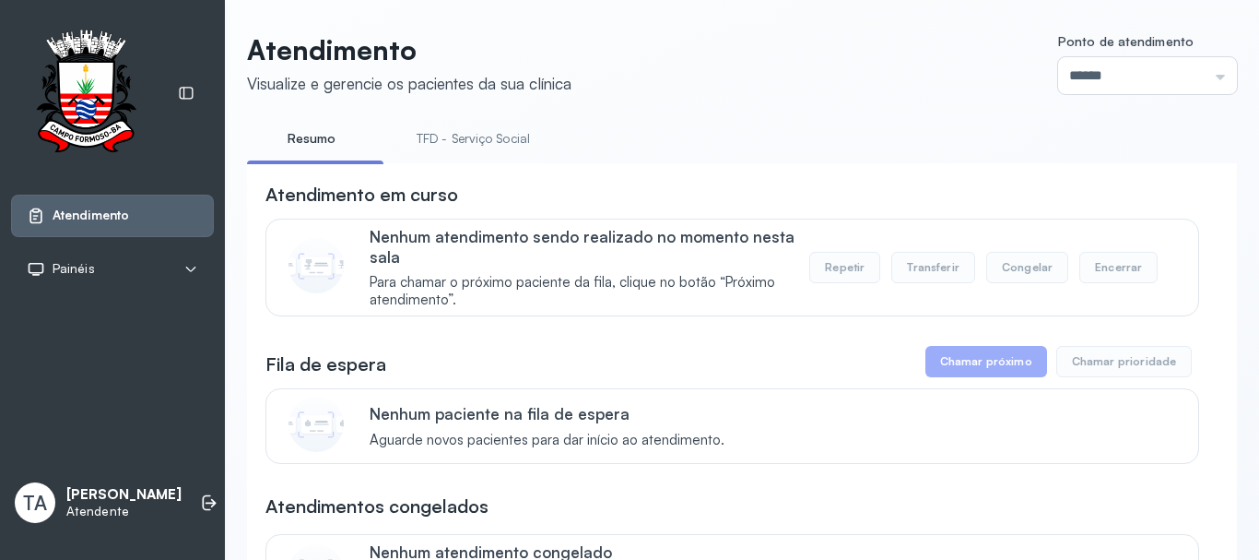
click at [532, 136] on link "TFD - Serviço Social" at bounding box center [473, 139] width 150 height 30
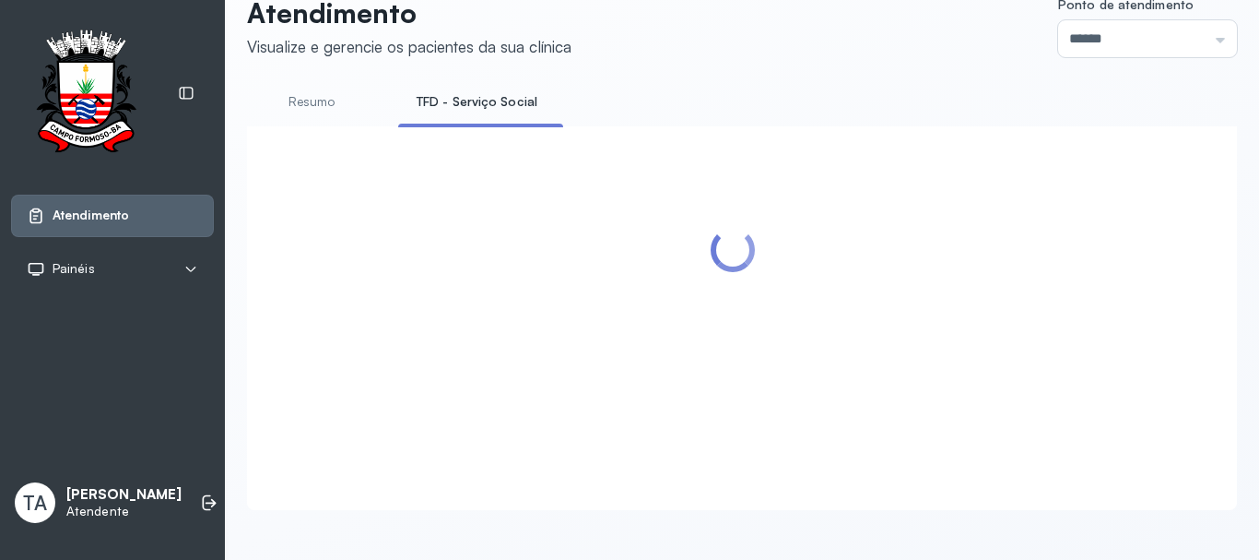
scroll to position [57, 0]
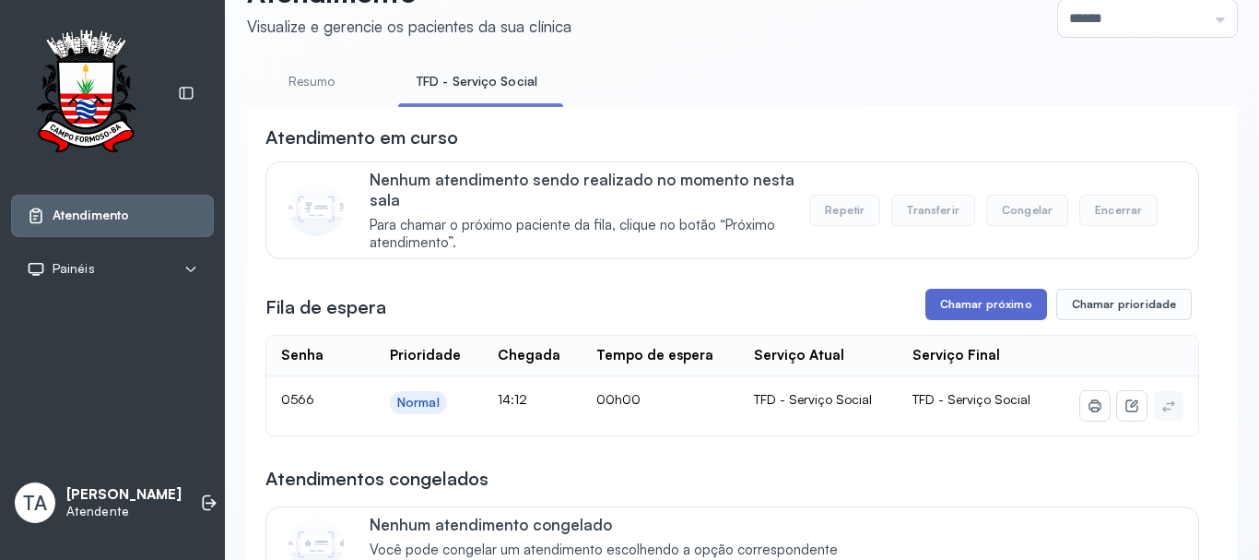
click at [971, 301] on button "Chamar próximo" at bounding box center [987, 304] width 122 height 31
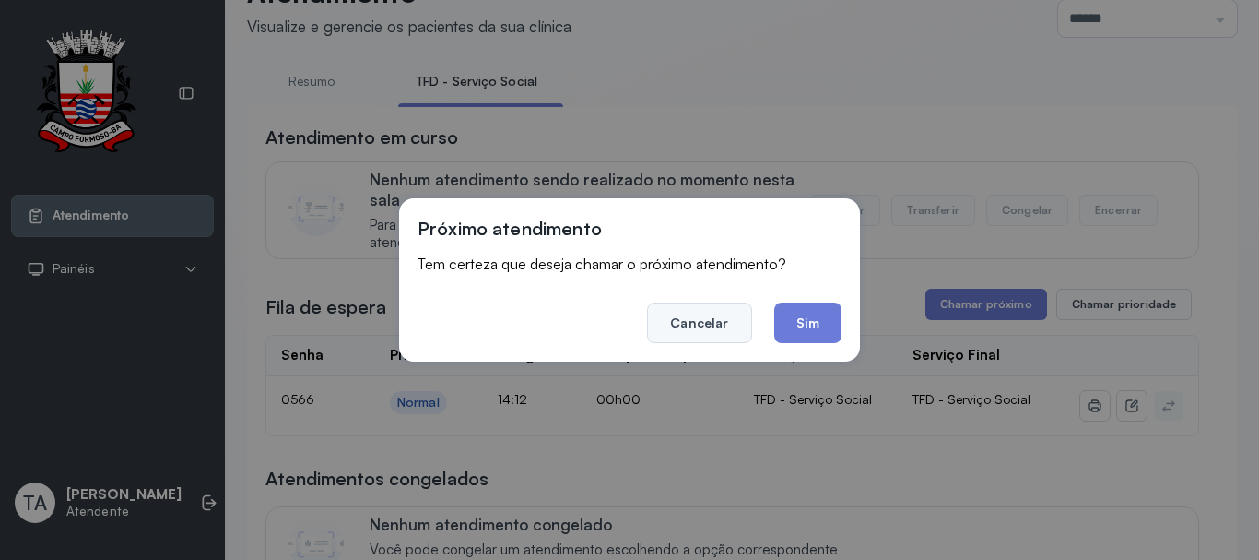
click at [739, 327] on button "Cancelar" at bounding box center [699, 322] width 104 height 41
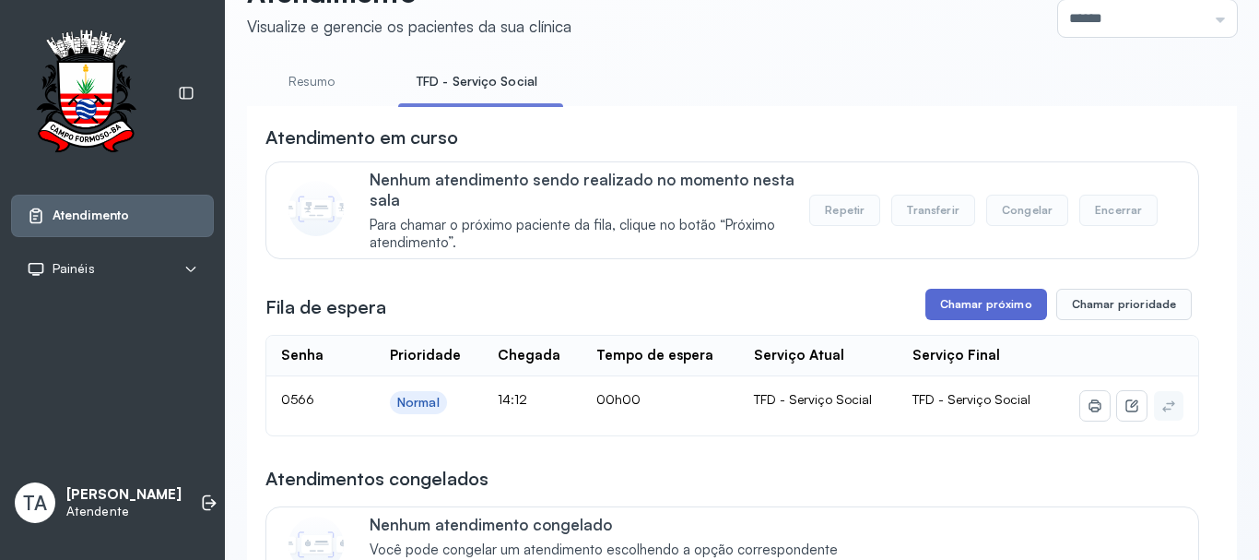
click at [990, 308] on button "Chamar próximo" at bounding box center [987, 304] width 122 height 31
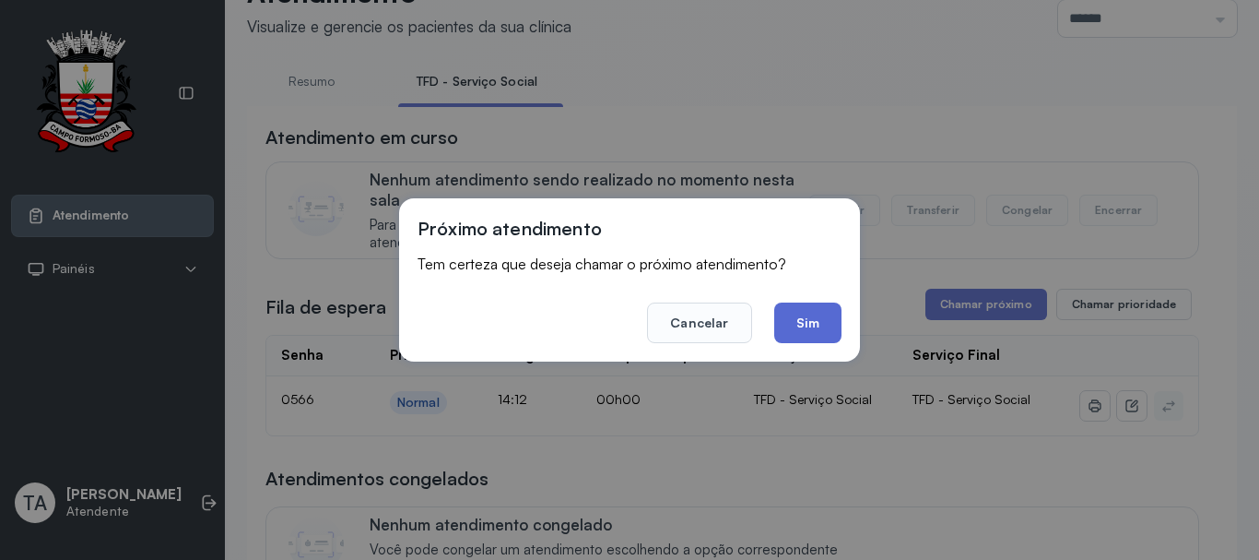
click at [829, 325] on button "Sim" at bounding box center [807, 322] width 67 height 41
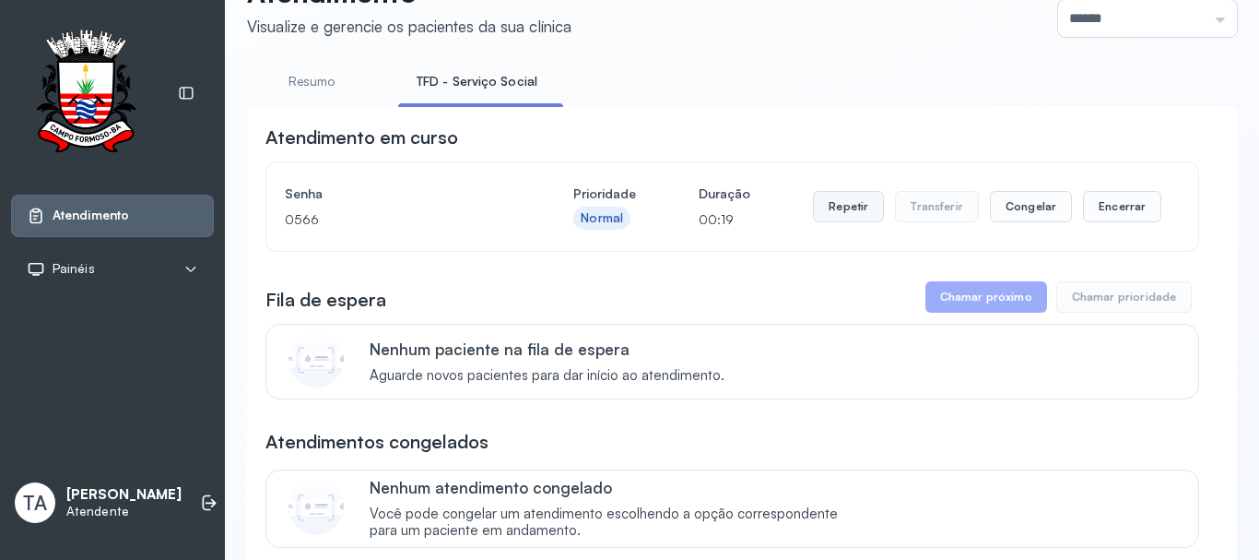
click at [823, 206] on button "Repetir" at bounding box center [848, 206] width 71 height 31
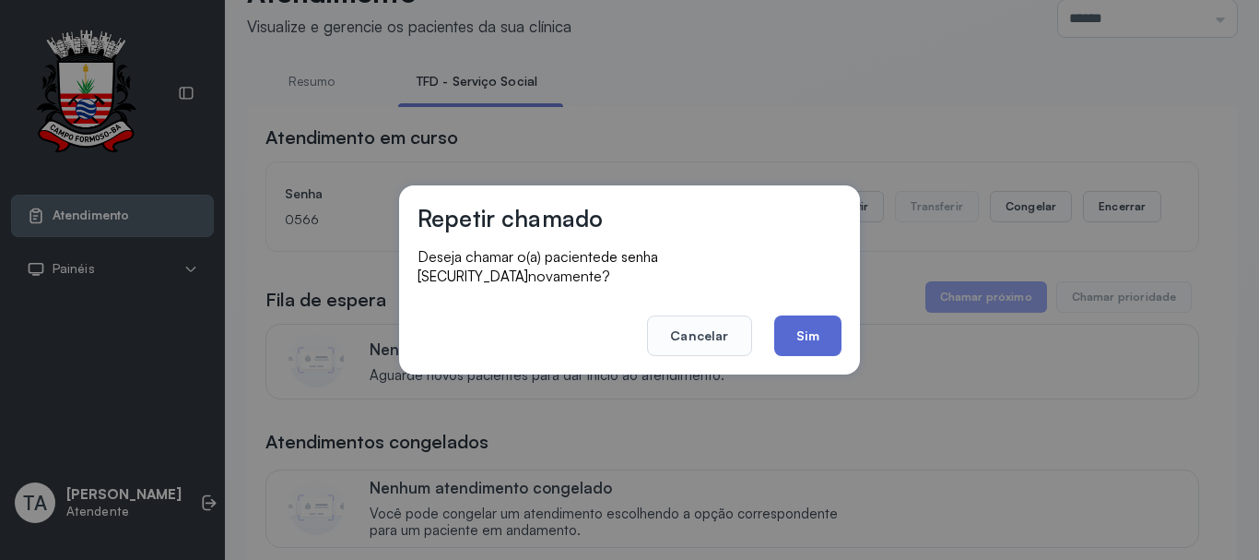
click at [817, 333] on button "Sim" at bounding box center [807, 335] width 67 height 41
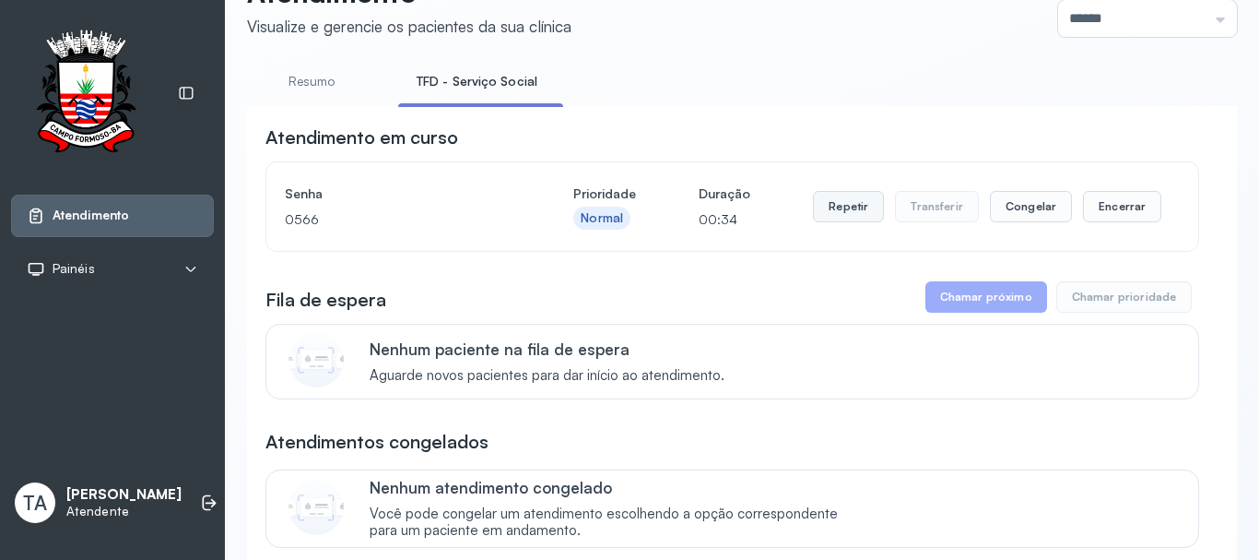
click at [841, 218] on button "Repetir" at bounding box center [848, 206] width 71 height 31
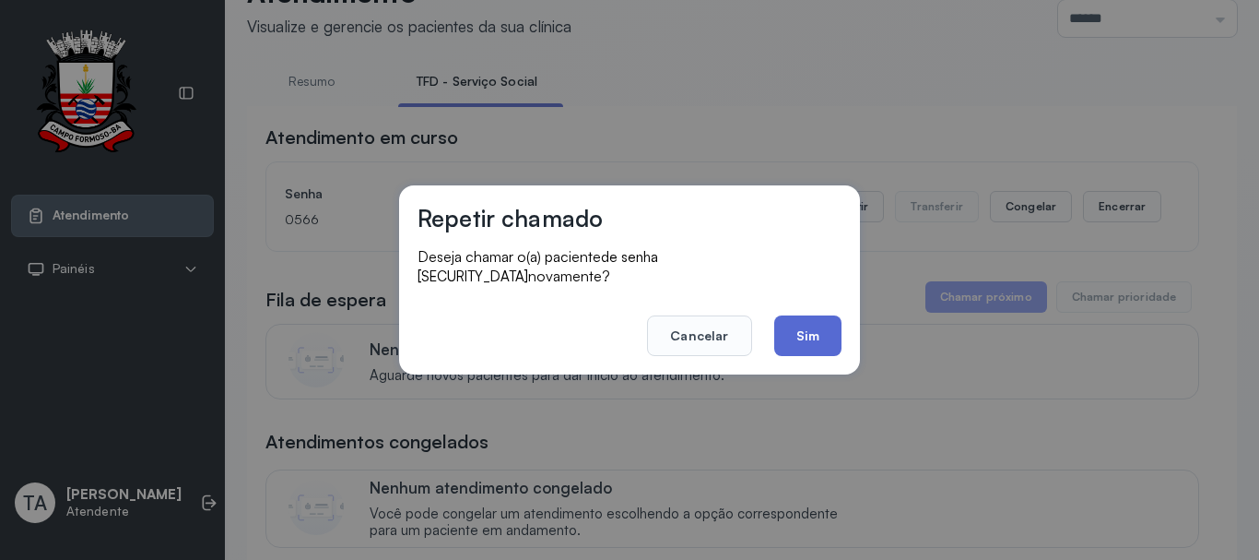
click at [821, 334] on button "Sim" at bounding box center [807, 335] width 67 height 41
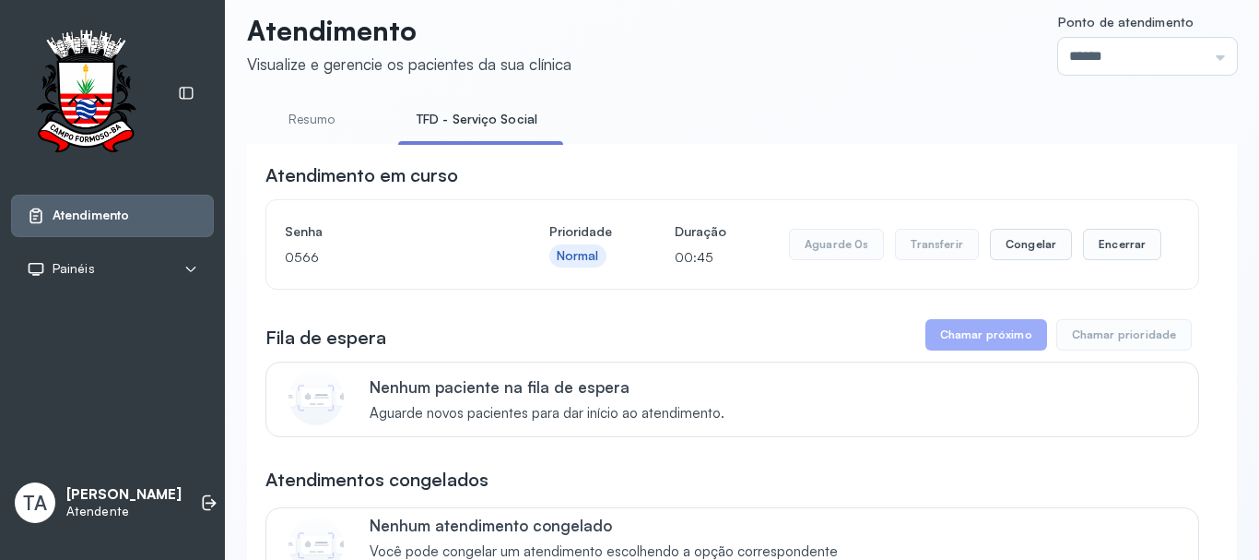
scroll to position [0, 0]
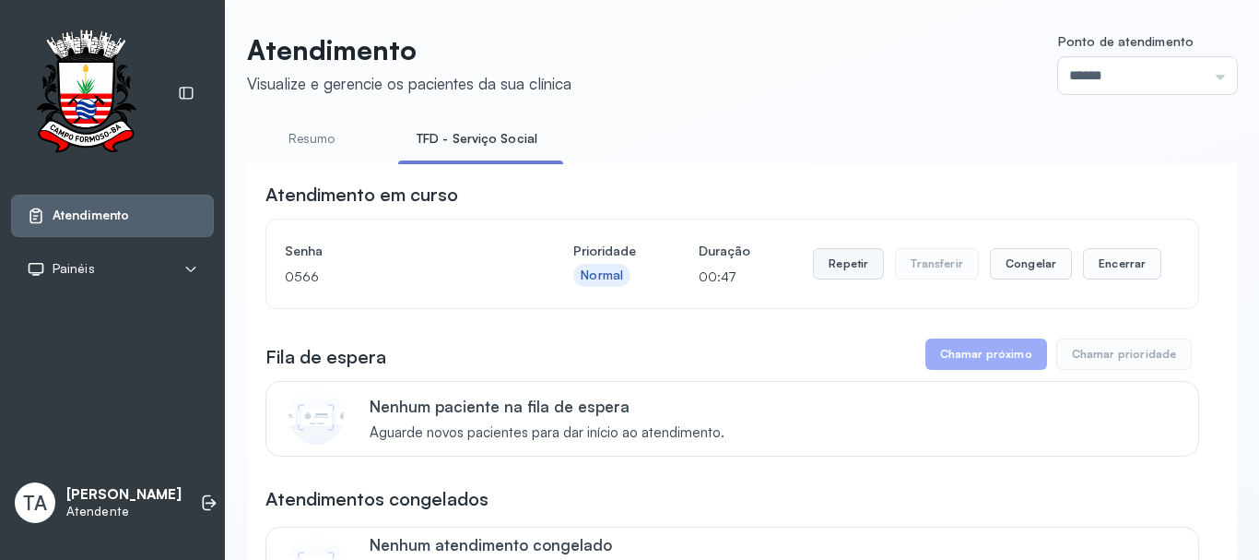
click at [840, 268] on button "Repetir" at bounding box center [848, 263] width 71 height 31
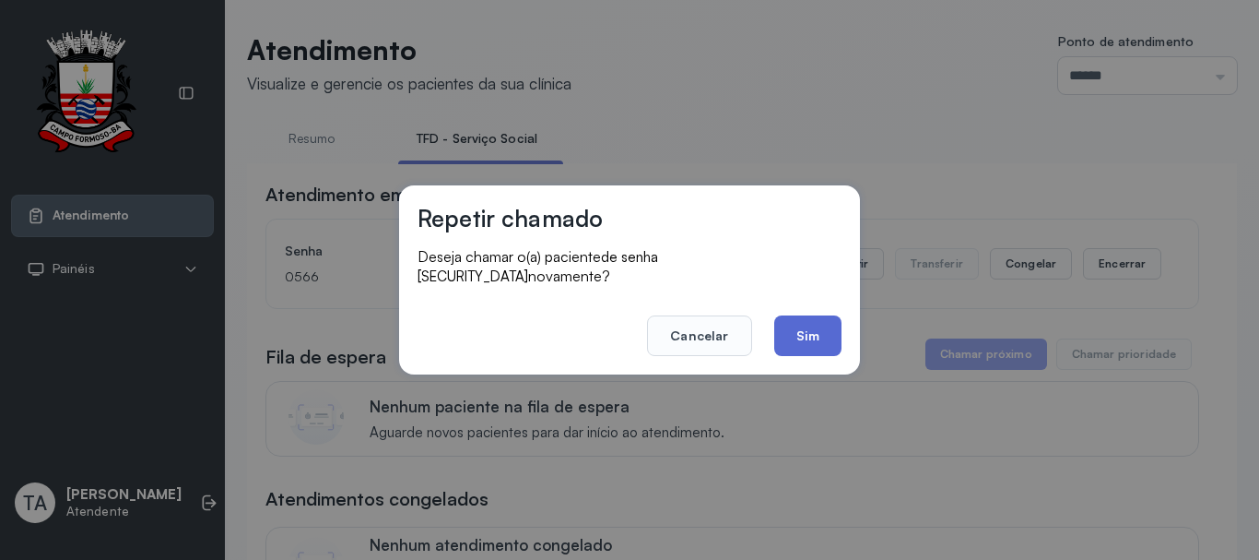
click at [816, 322] on button "Sim" at bounding box center [807, 335] width 67 height 41
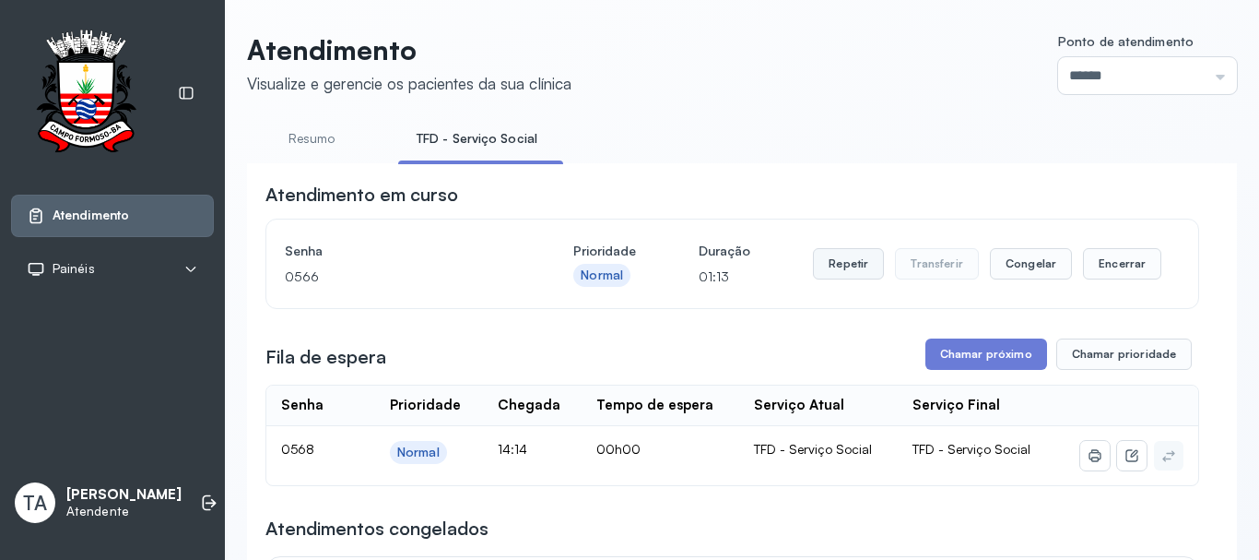
click at [821, 265] on button "Repetir" at bounding box center [848, 263] width 71 height 31
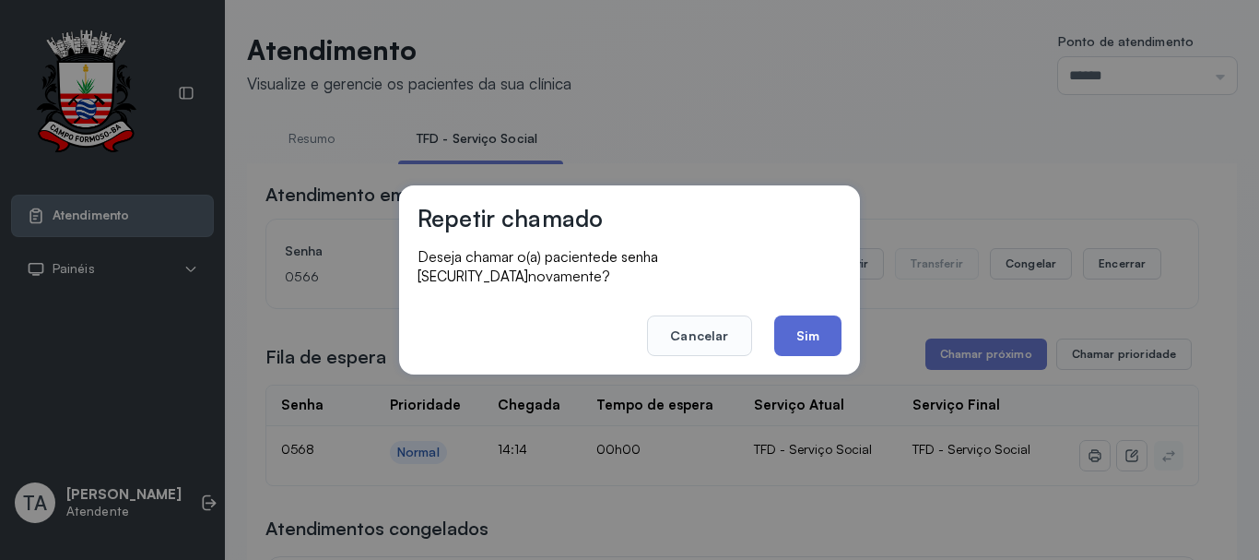
click at [826, 327] on button "Sim" at bounding box center [807, 335] width 67 height 41
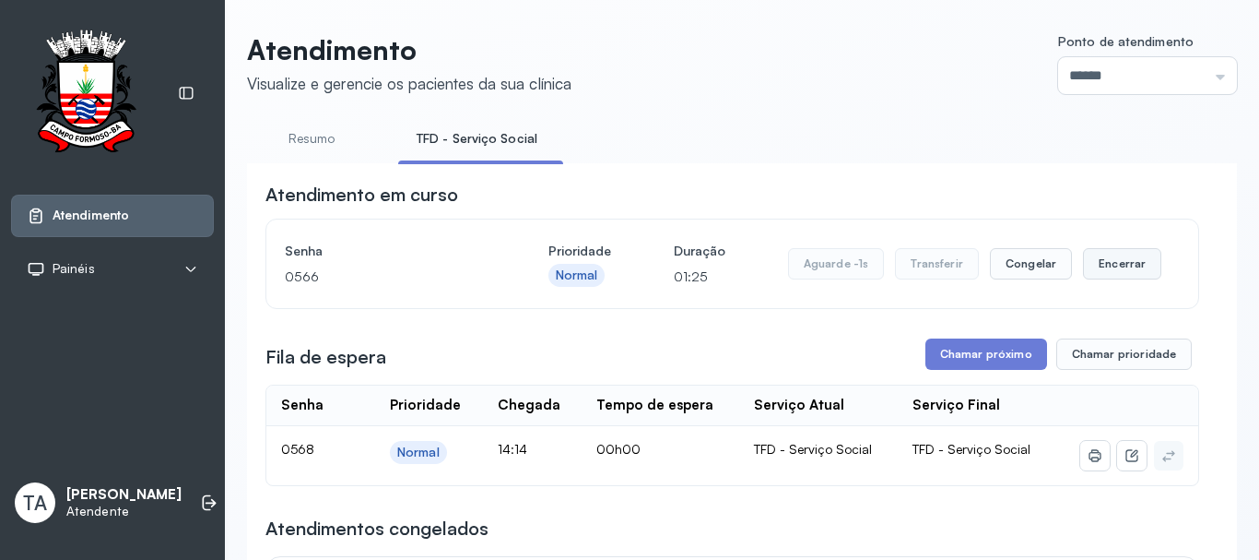
click at [1088, 268] on button "Encerrar" at bounding box center [1122, 263] width 78 height 31
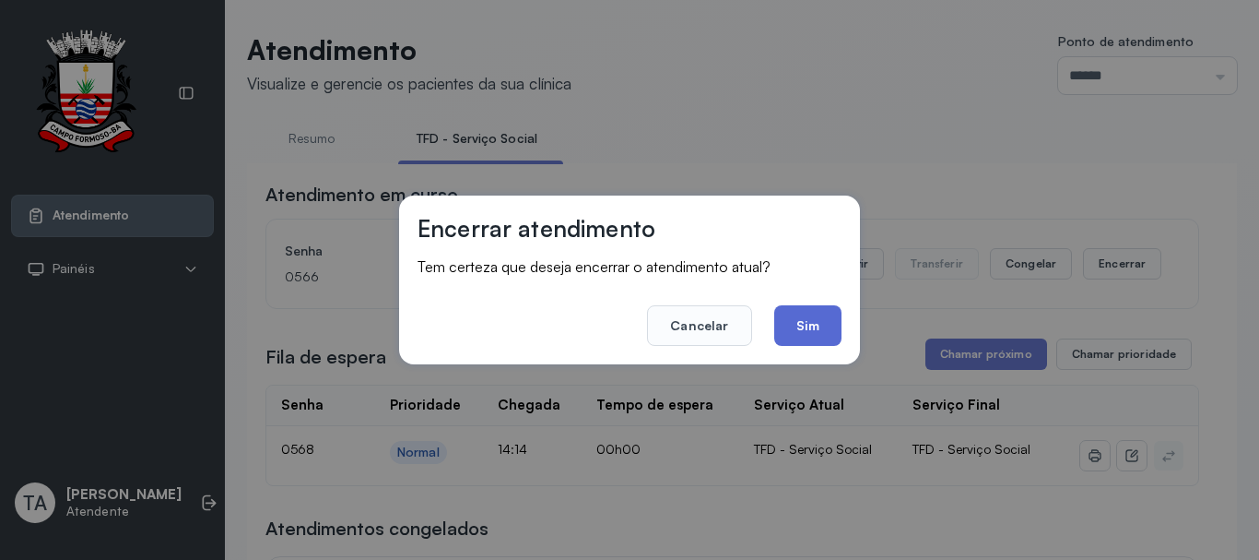
click at [796, 335] on button "Sim" at bounding box center [807, 325] width 67 height 41
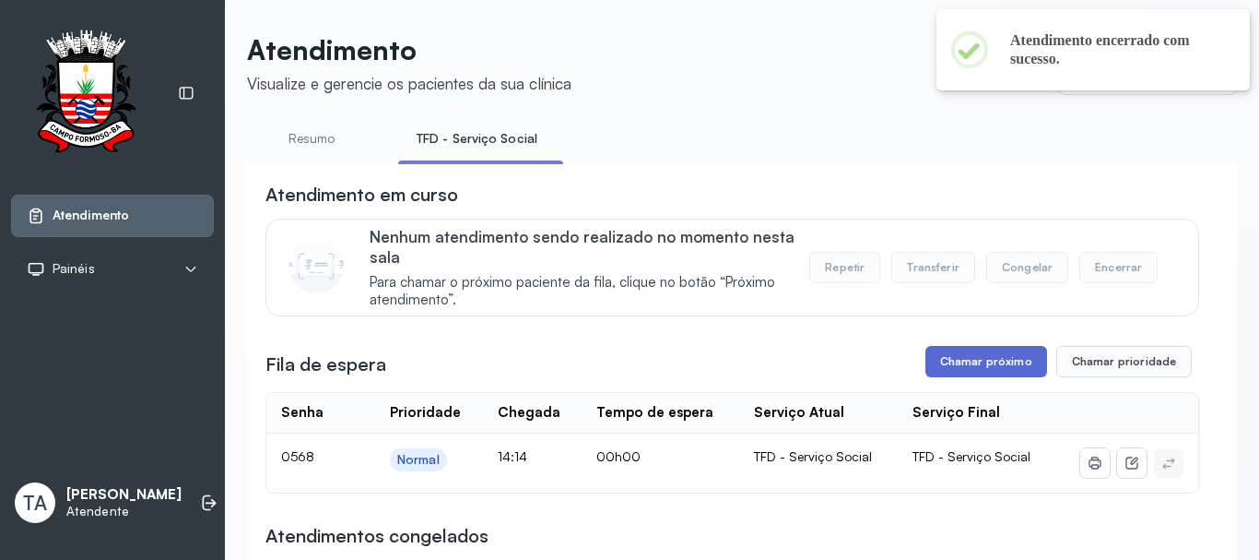
click at [957, 358] on button "Chamar próximo" at bounding box center [987, 361] width 122 height 31
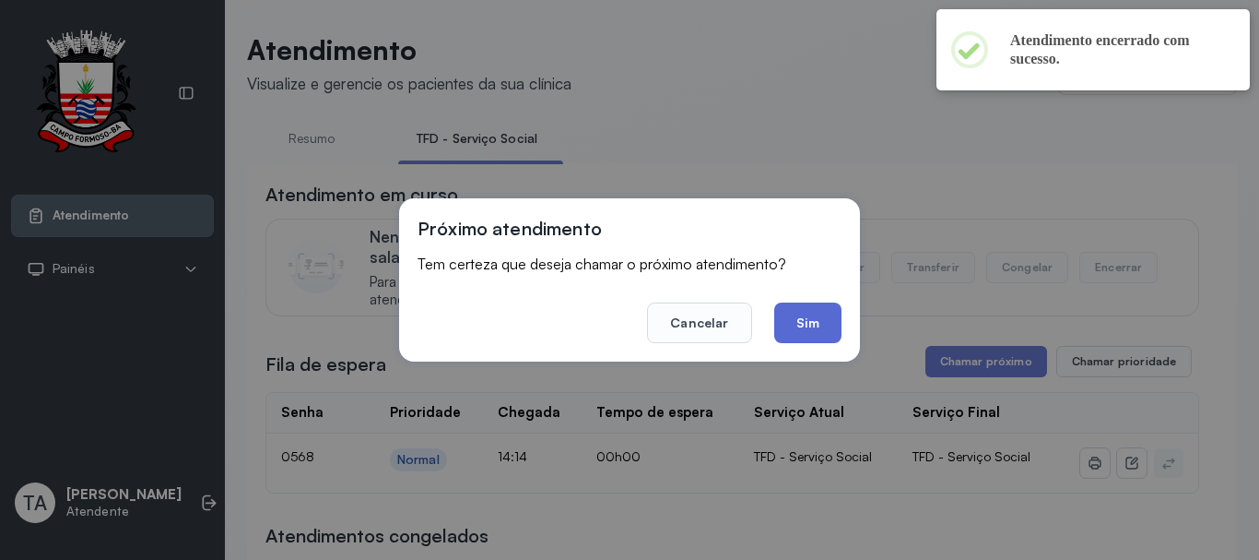
click at [835, 328] on button "Sim" at bounding box center [807, 322] width 67 height 41
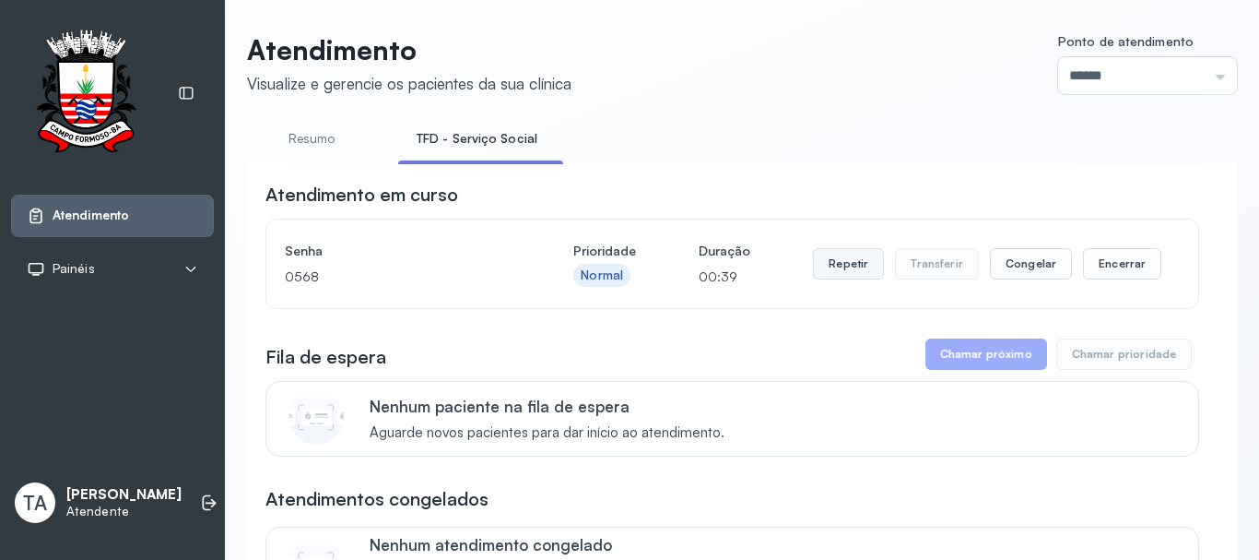
click at [824, 268] on button "Repetir" at bounding box center [848, 263] width 71 height 31
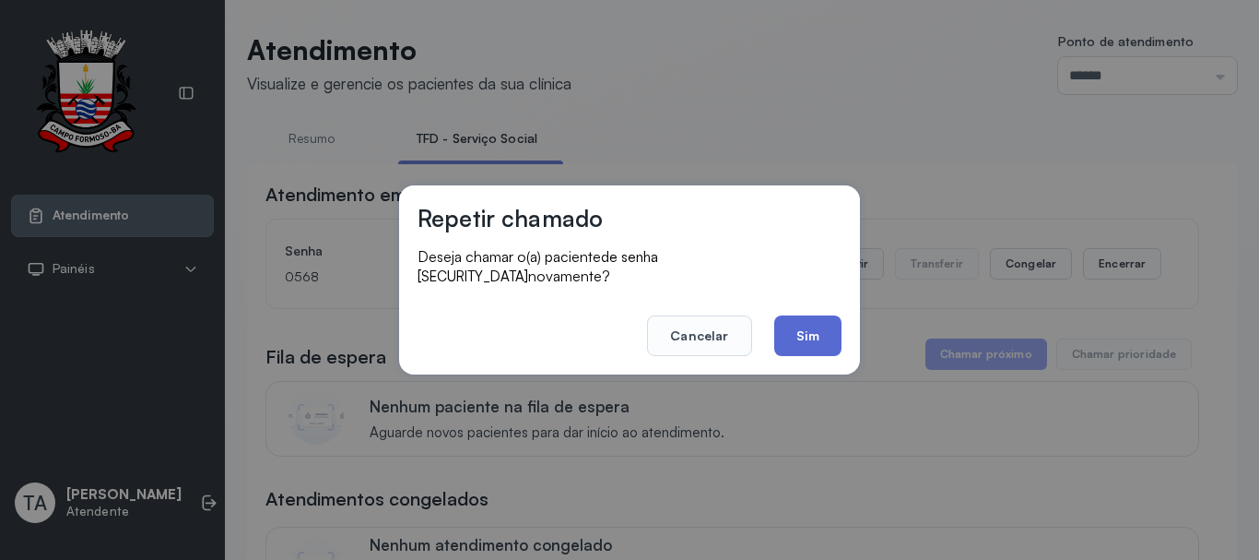
click at [798, 319] on button "Sim" at bounding box center [807, 335] width 67 height 41
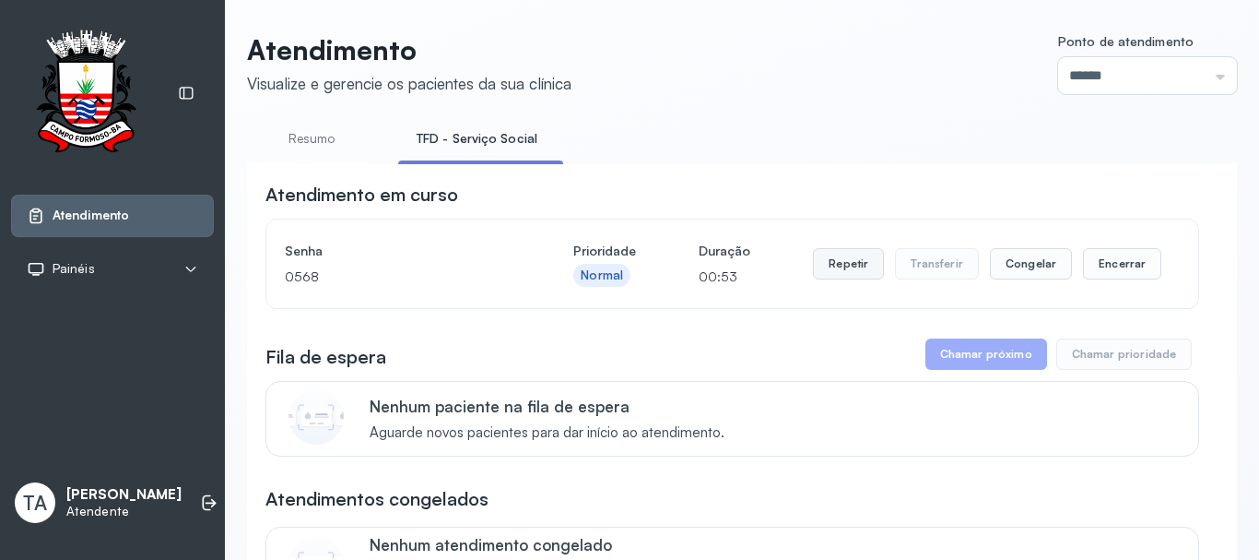
click at [821, 266] on button "Repetir" at bounding box center [848, 263] width 71 height 31
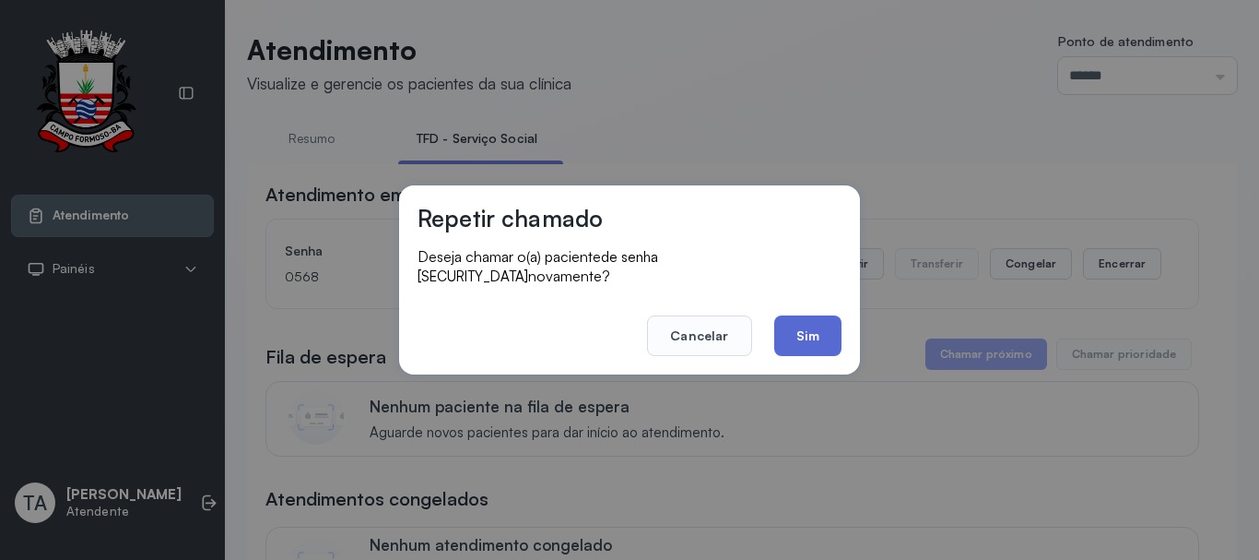
click at [789, 332] on button "Sim" at bounding box center [807, 335] width 67 height 41
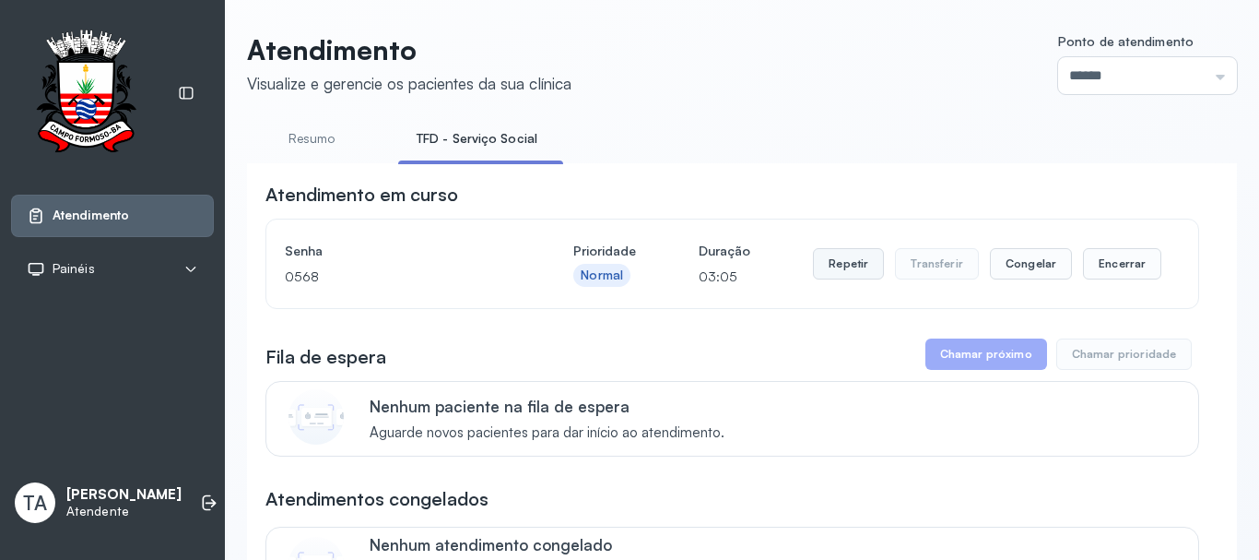
click at [839, 277] on button "Repetir" at bounding box center [848, 263] width 71 height 31
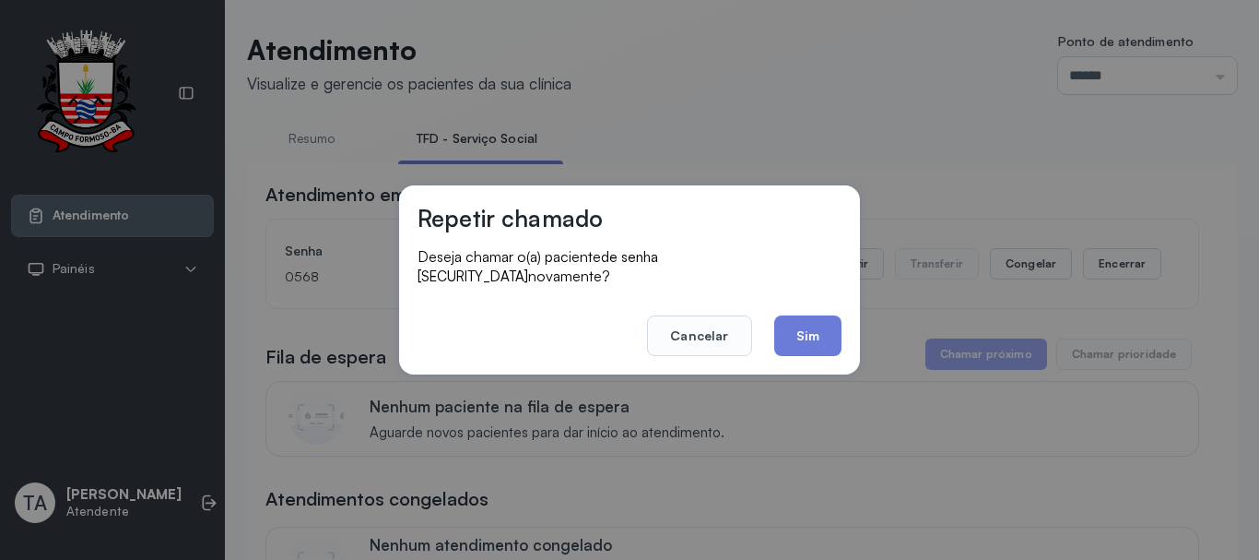
click at [816, 332] on button "Sim" at bounding box center [807, 335] width 67 height 41
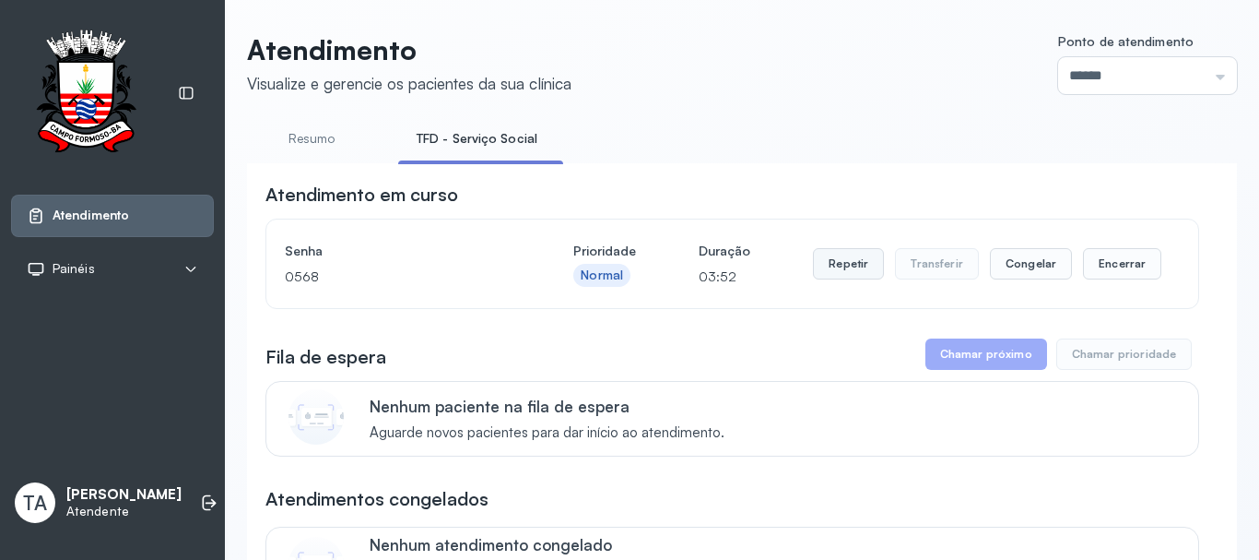
click at [823, 264] on button "Repetir" at bounding box center [848, 263] width 71 height 31
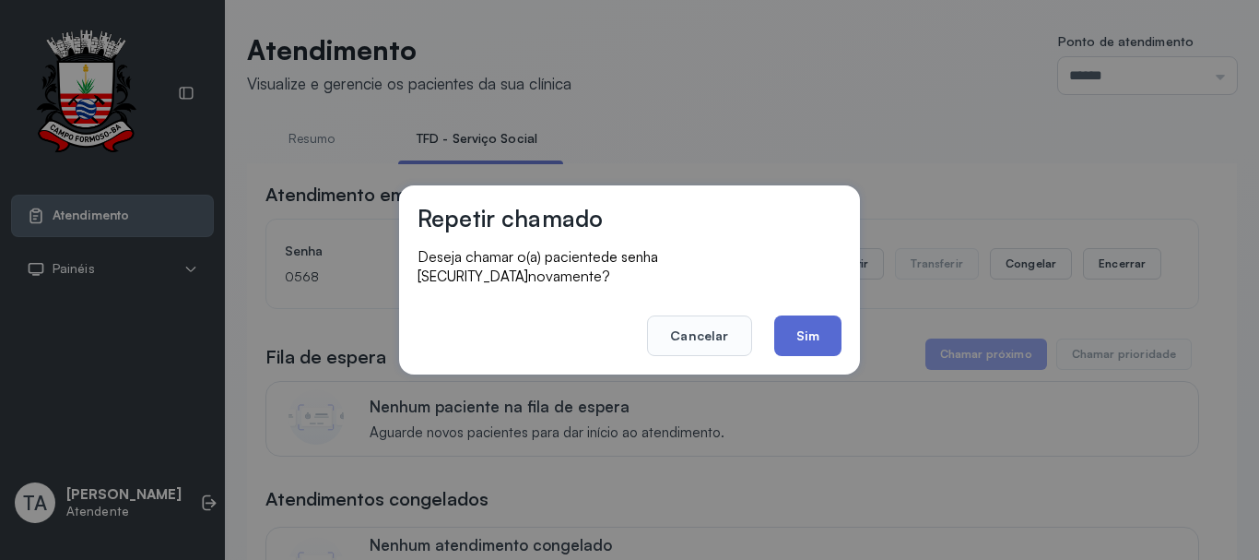
click at [788, 334] on button "Sim" at bounding box center [807, 335] width 67 height 41
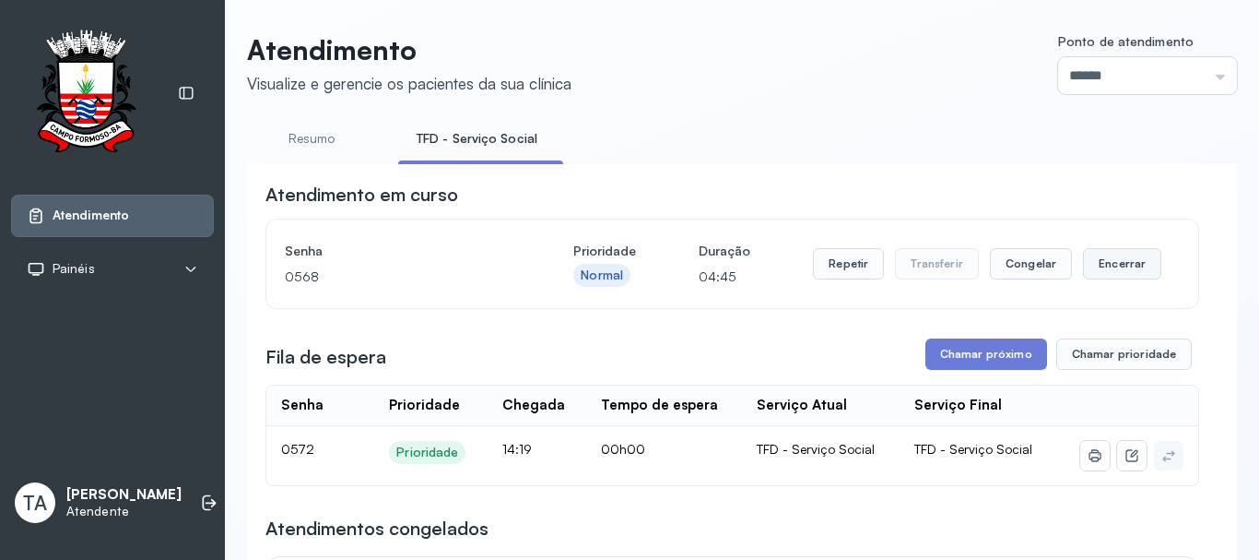
click at [1113, 277] on button "Encerrar" at bounding box center [1122, 263] width 78 height 31
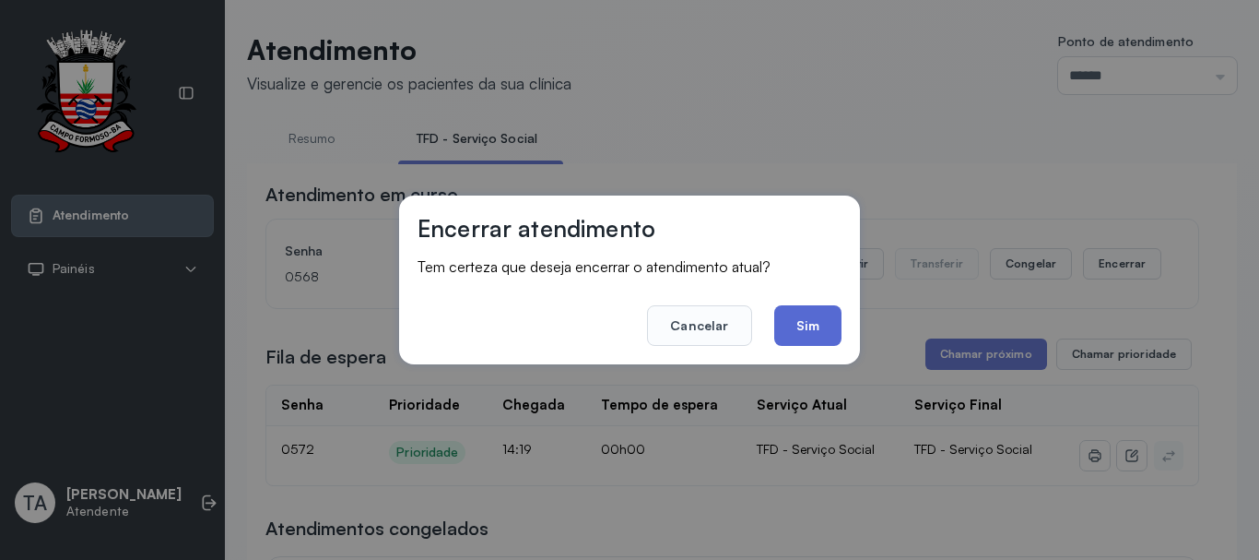
click at [788, 315] on button "Sim" at bounding box center [807, 325] width 67 height 41
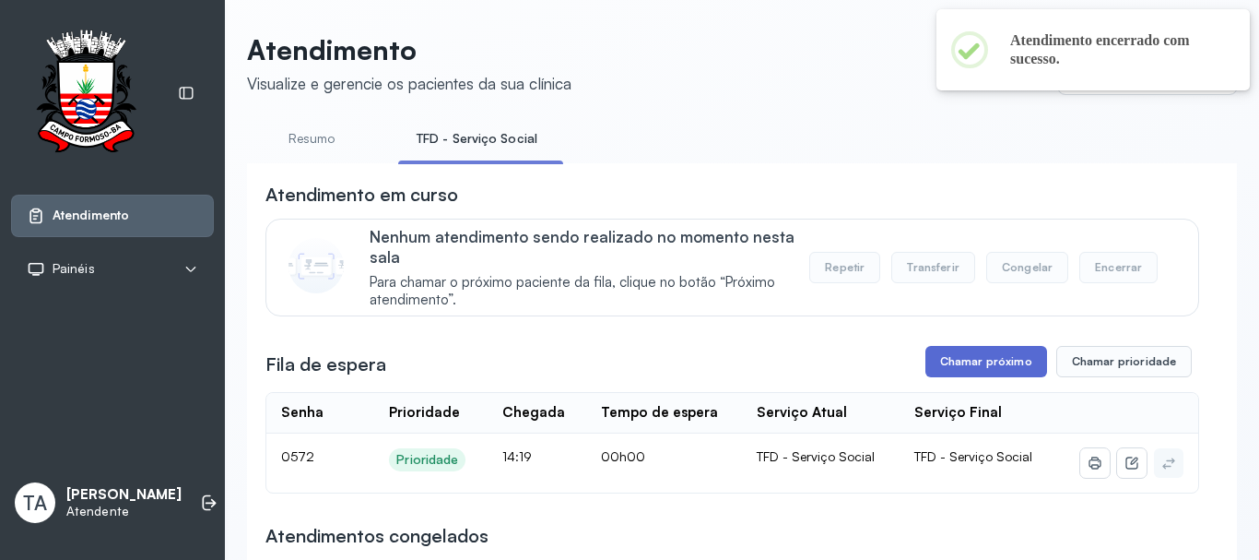
click at [975, 371] on button "Chamar próximo" at bounding box center [987, 361] width 122 height 31
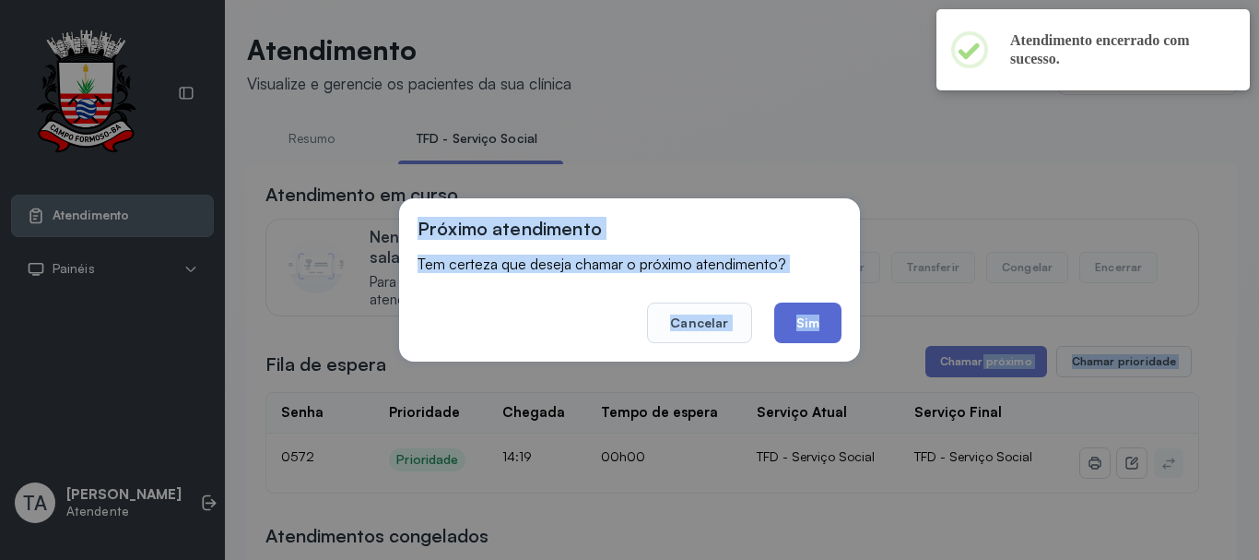
click at [796, 336] on button "Sim" at bounding box center [807, 322] width 67 height 41
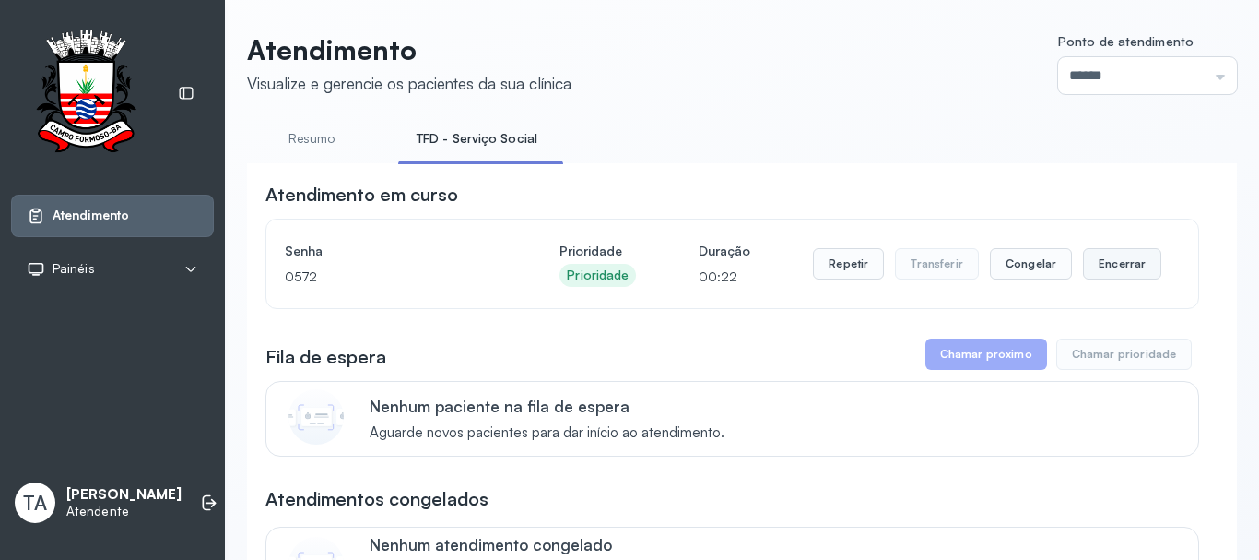
click at [1112, 275] on button "Encerrar" at bounding box center [1122, 263] width 78 height 31
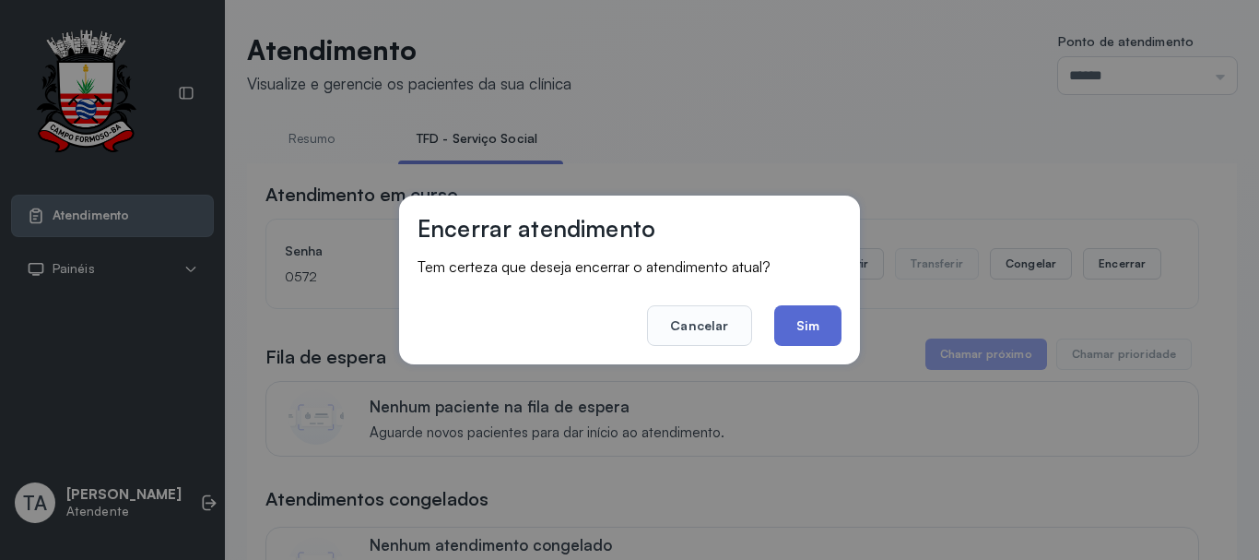
click at [835, 330] on button "Sim" at bounding box center [807, 325] width 67 height 41
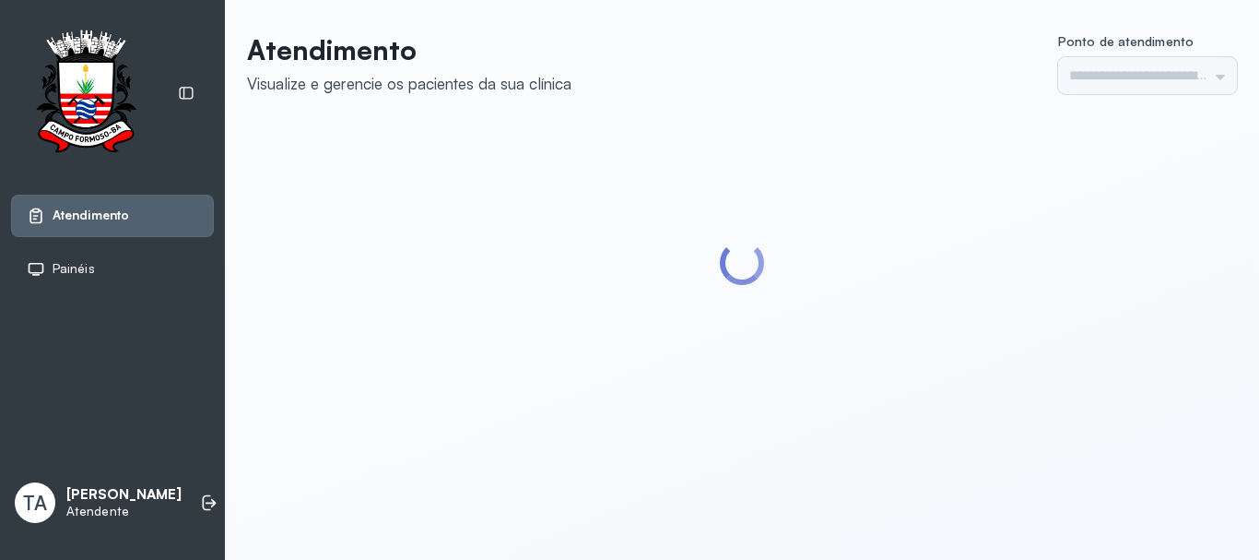
type input "******"
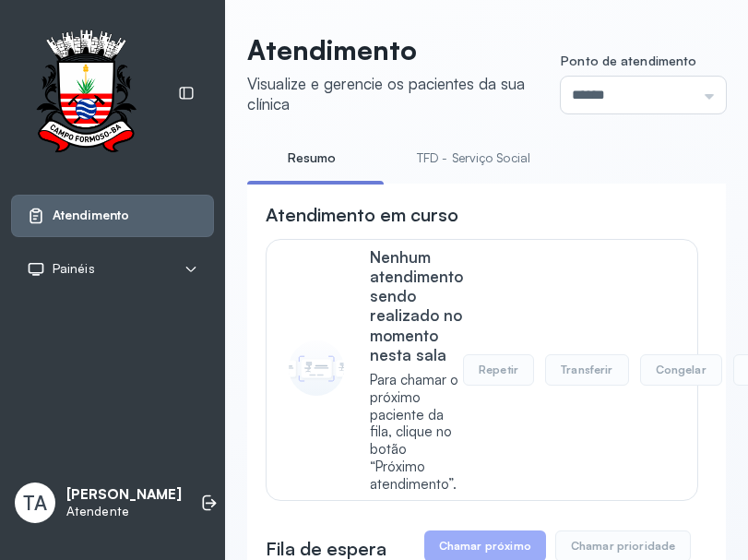
click at [675, 175] on ul "Resumo TFD - Serviço Social" at bounding box center [486, 163] width 479 height 41
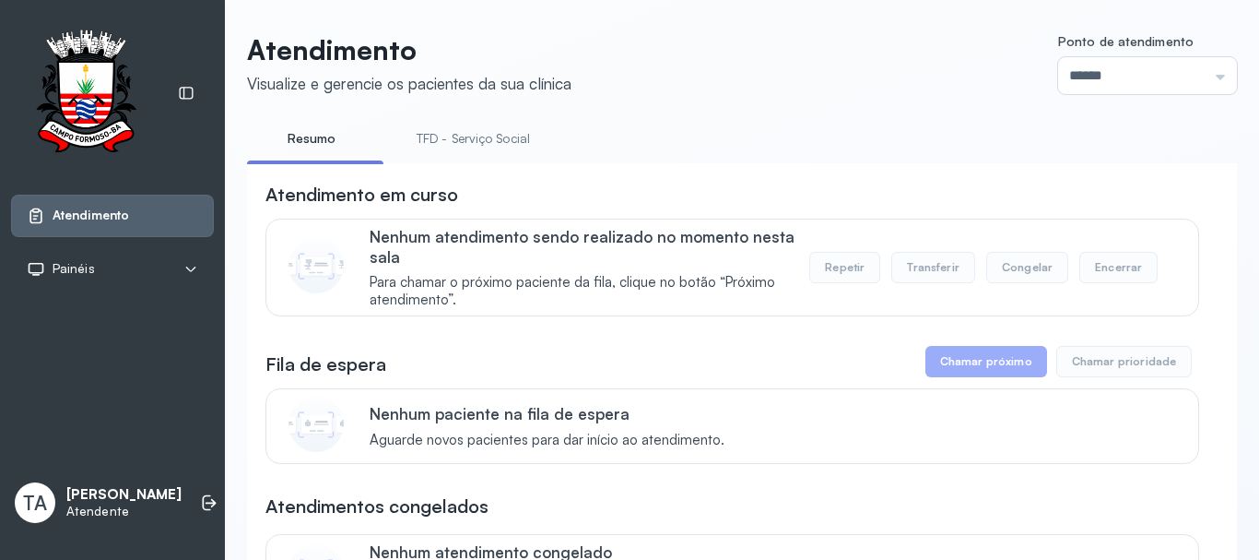
click at [463, 145] on link "TFD - Serviço Social" at bounding box center [473, 139] width 150 height 30
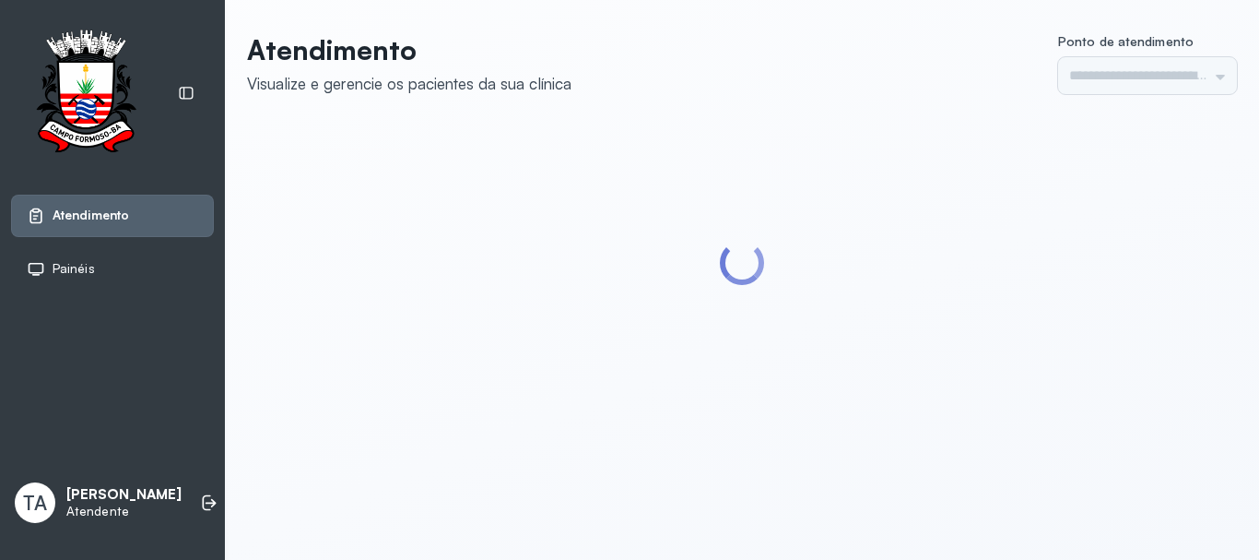
type input "******"
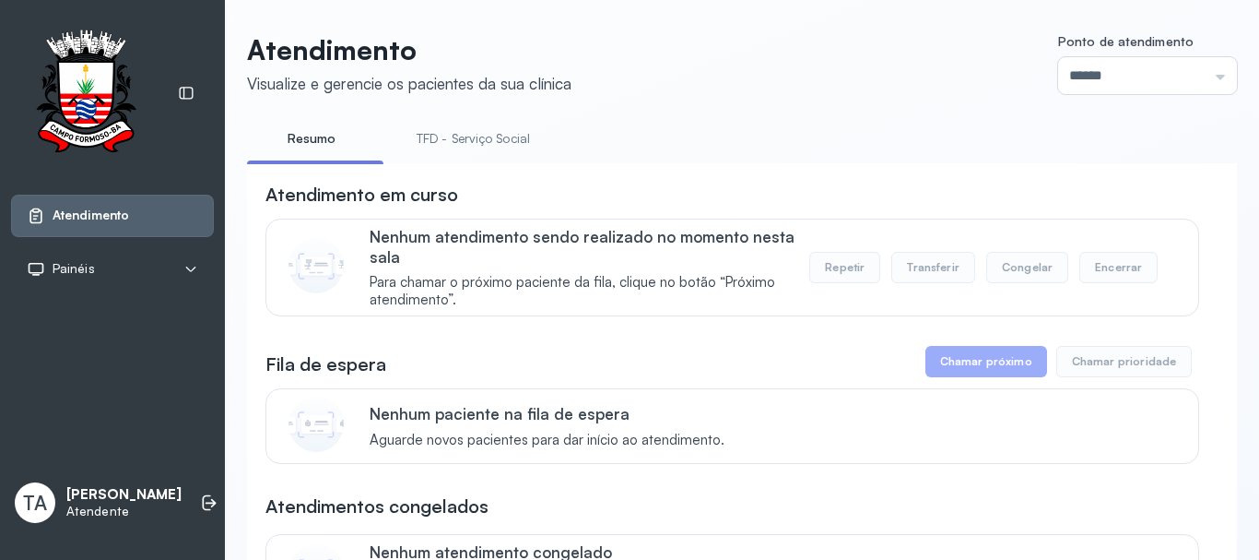
click at [450, 138] on link "TFD - Serviço Social" at bounding box center [473, 139] width 150 height 30
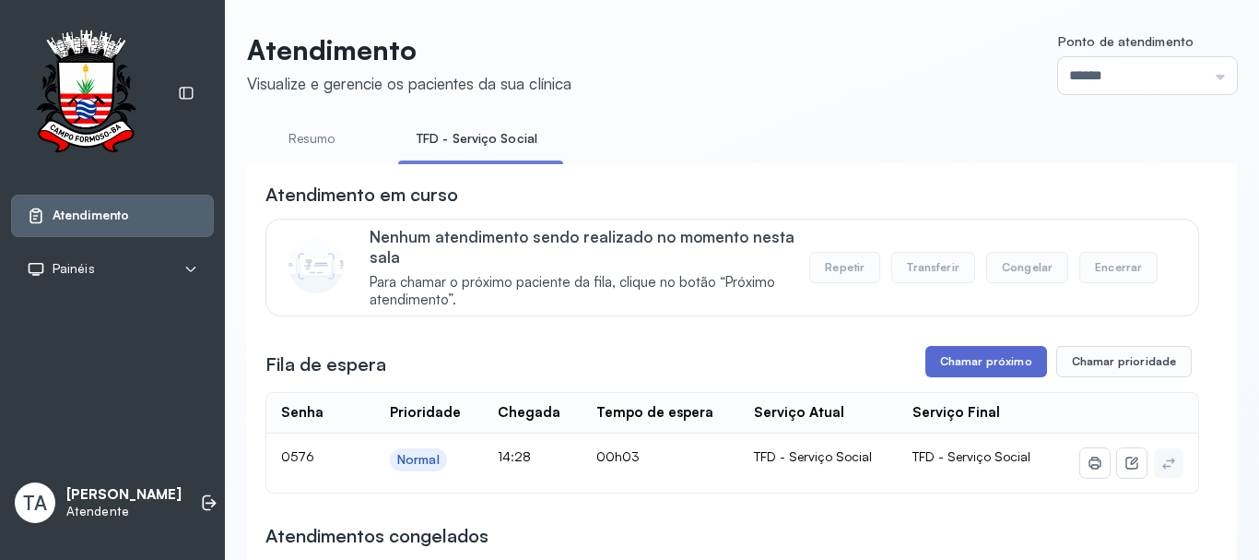
click at [1009, 360] on button "Chamar próximo" at bounding box center [987, 361] width 122 height 31
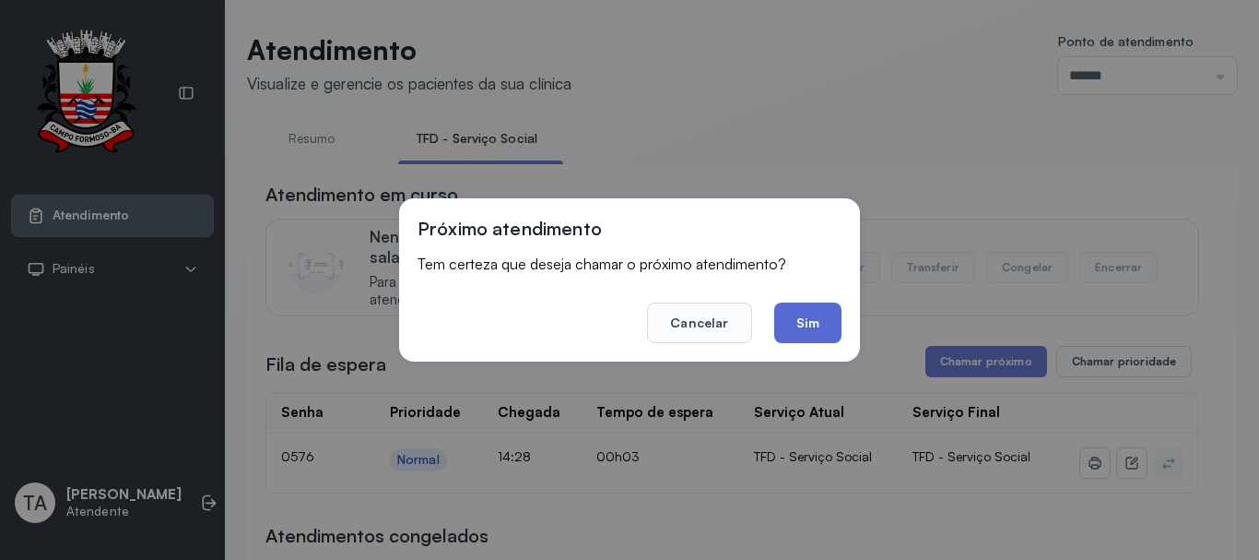
click at [798, 328] on button "Sim" at bounding box center [807, 322] width 67 height 41
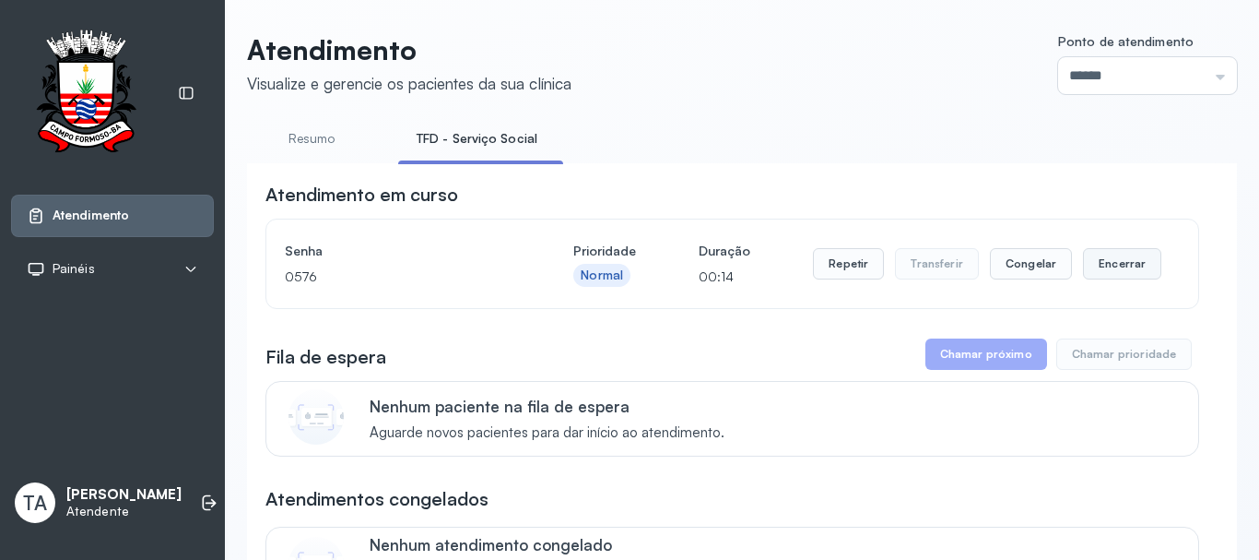
click at [1104, 268] on button "Encerrar" at bounding box center [1122, 263] width 78 height 31
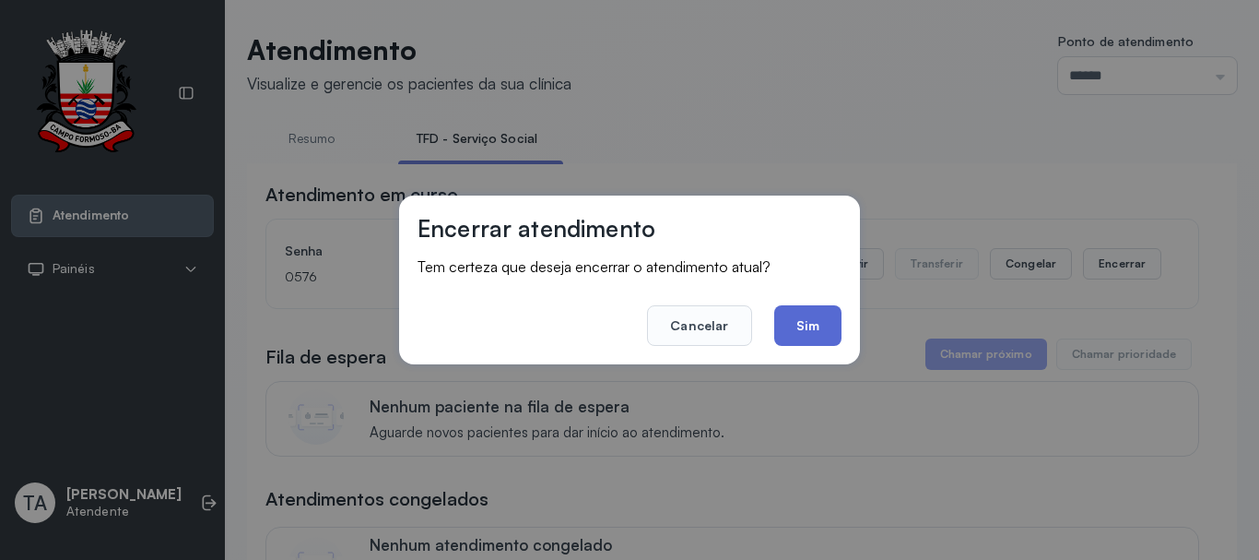
click at [819, 328] on button "Sim" at bounding box center [807, 325] width 67 height 41
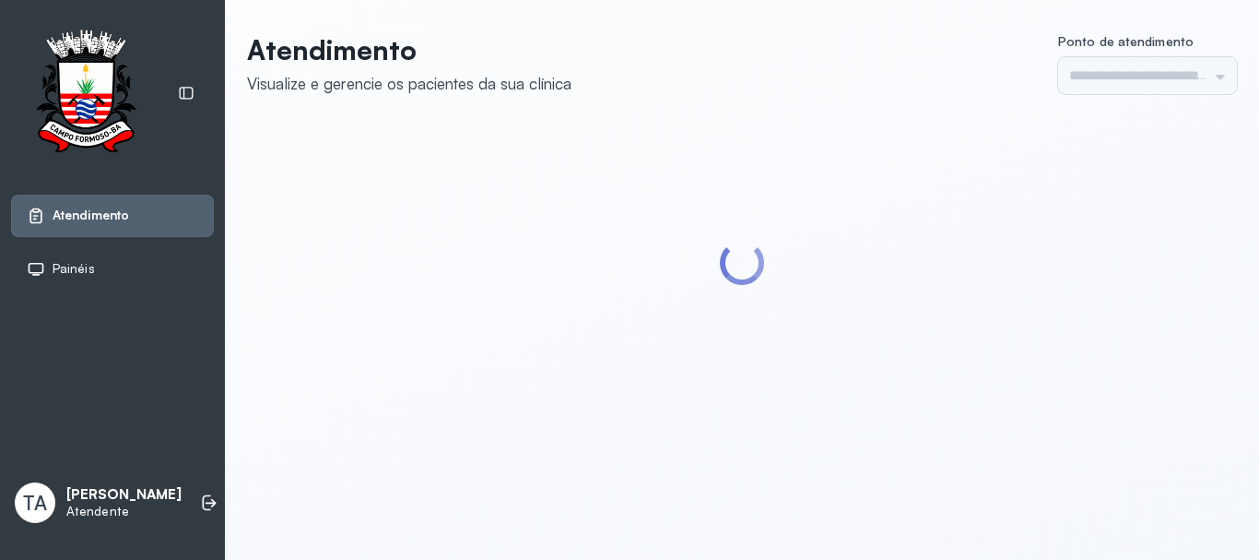
type input "******"
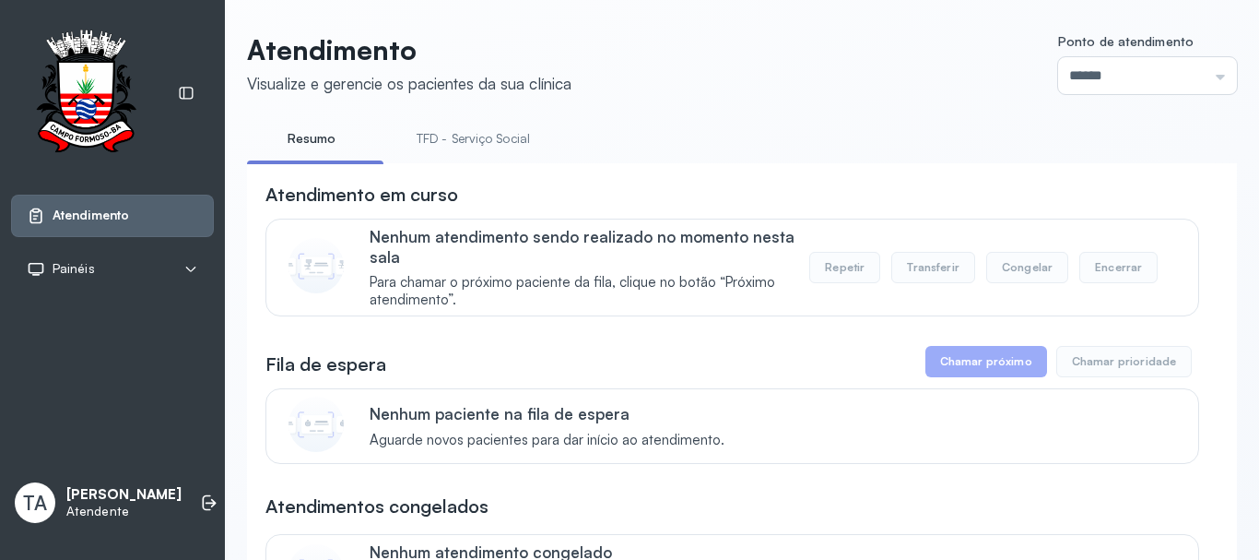
click at [483, 145] on link "TFD - Serviço Social" at bounding box center [473, 139] width 150 height 30
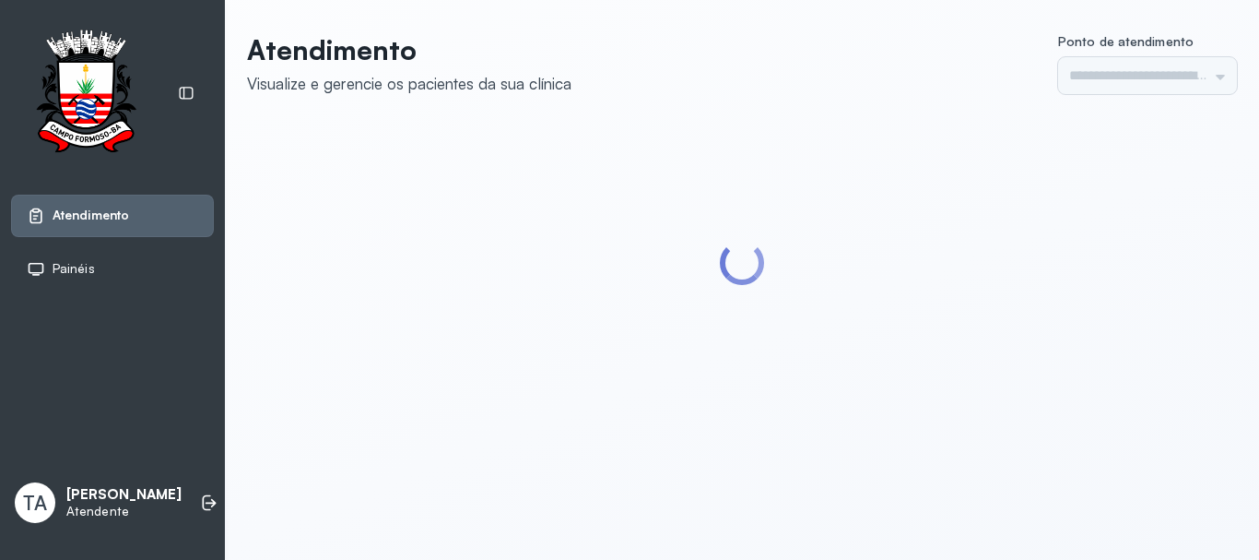
type input "******"
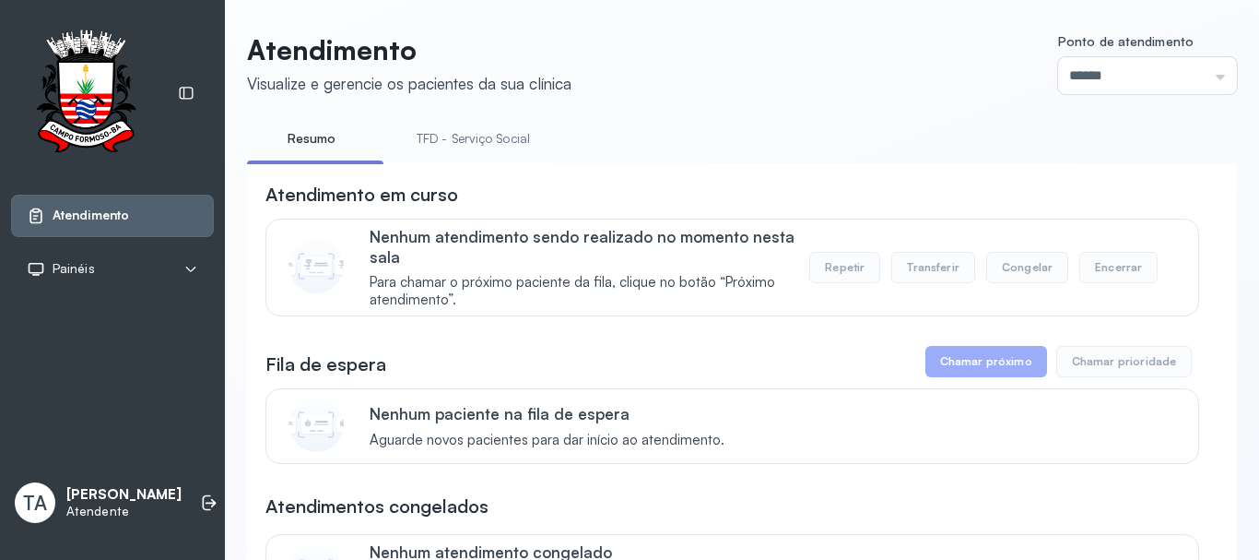
click at [480, 139] on link "TFD - Serviço Social" at bounding box center [473, 139] width 150 height 30
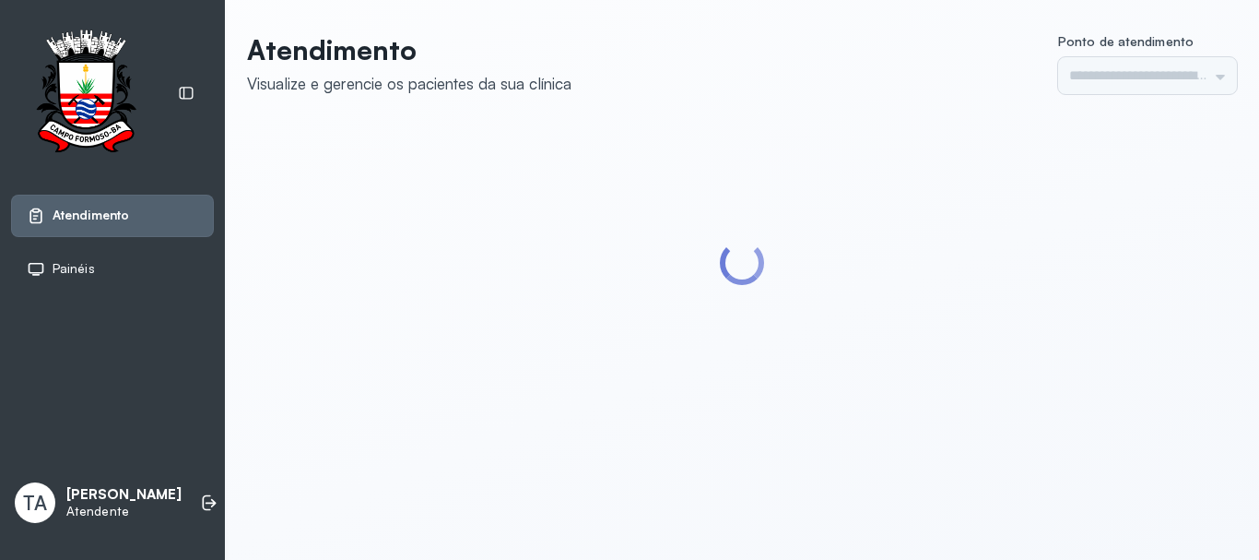
type input "******"
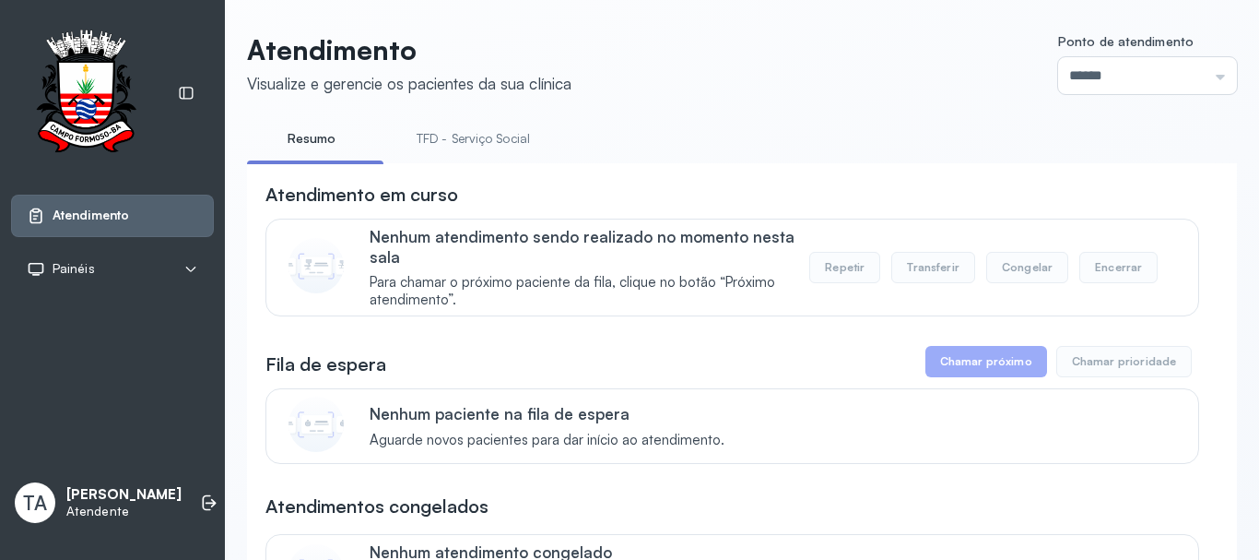
click at [457, 145] on link "TFD - Serviço Social" at bounding box center [473, 139] width 150 height 30
click at [301, 129] on link "Resumo" at bounding box center [311, 139] width 129 height 30
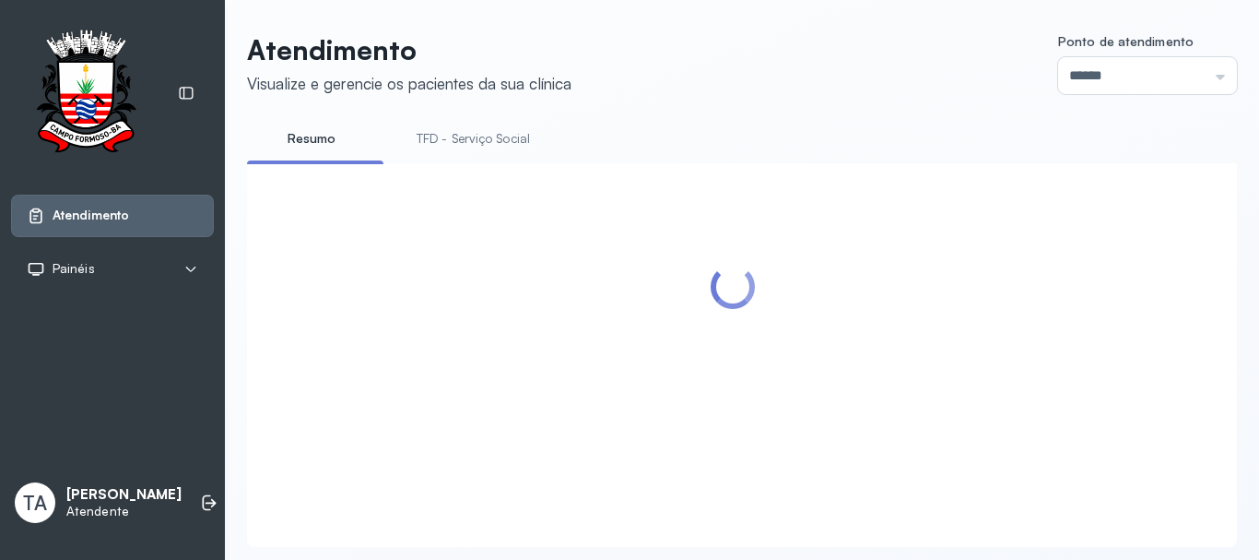
click at [434, 145] on link "TFD - Serviço Social" at bounding box center [473, 139] width 150 height 30
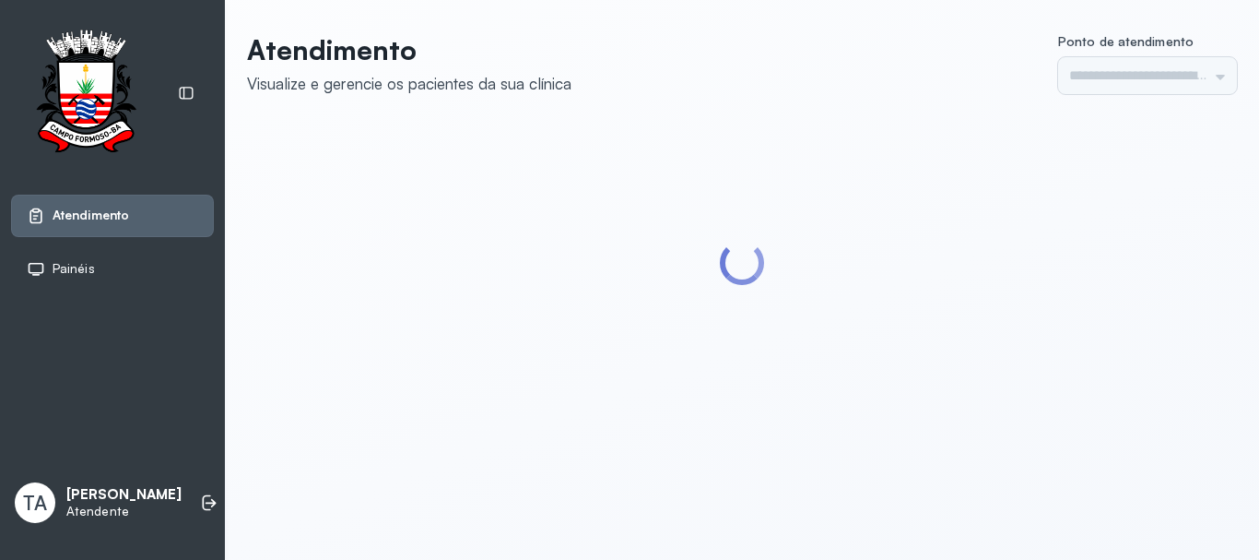
type input "******"
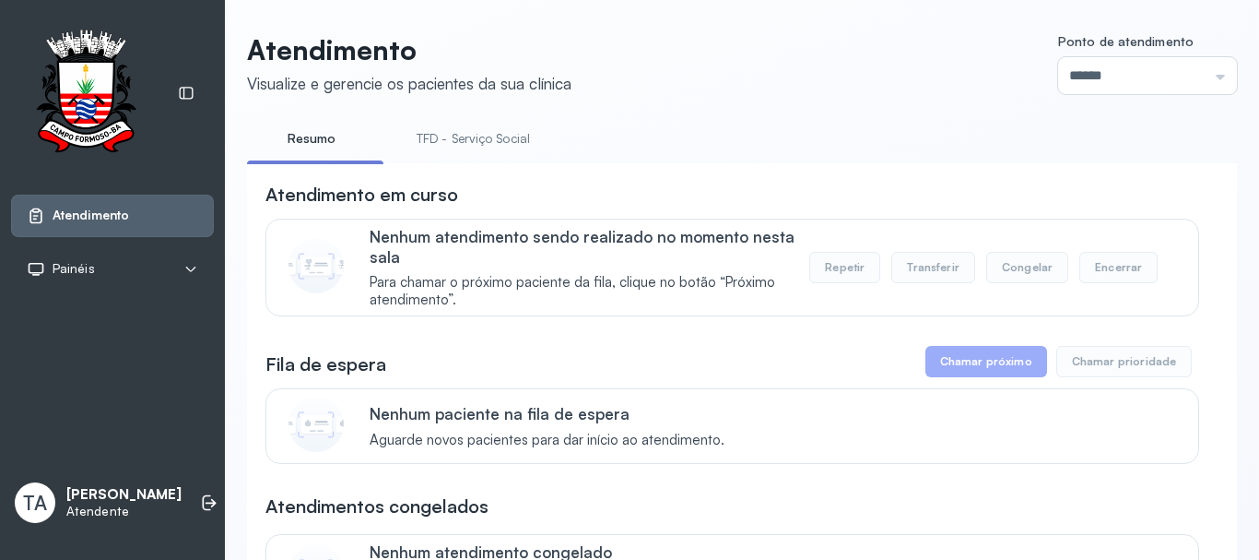
click at [479, 124] on link "TFD - Serviço Social" at bounding box center [473, 139] width 150 height 30
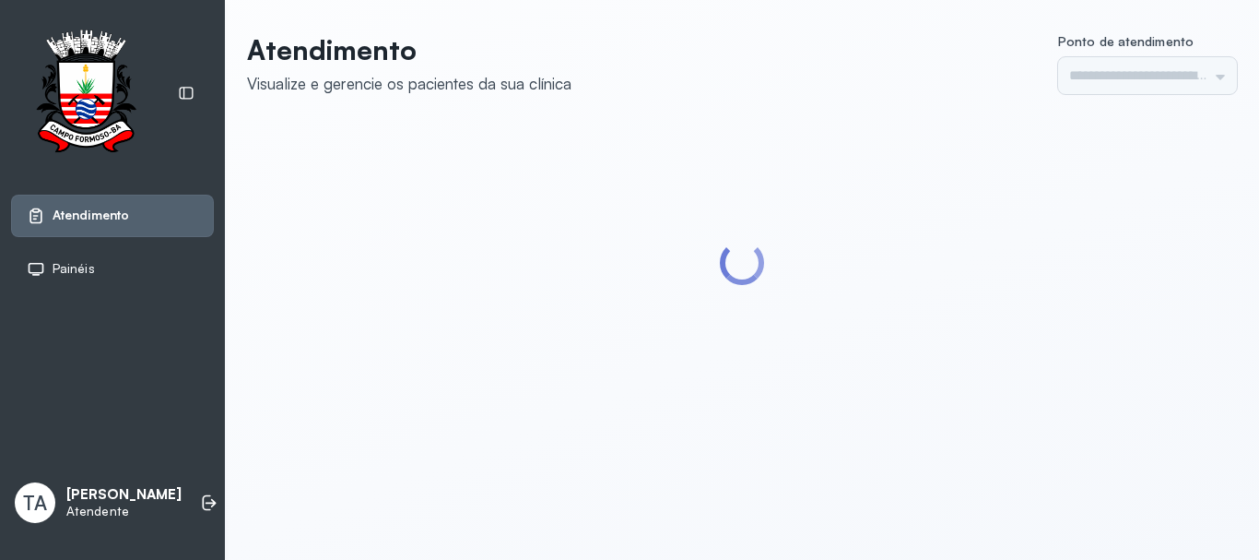
type input "******"
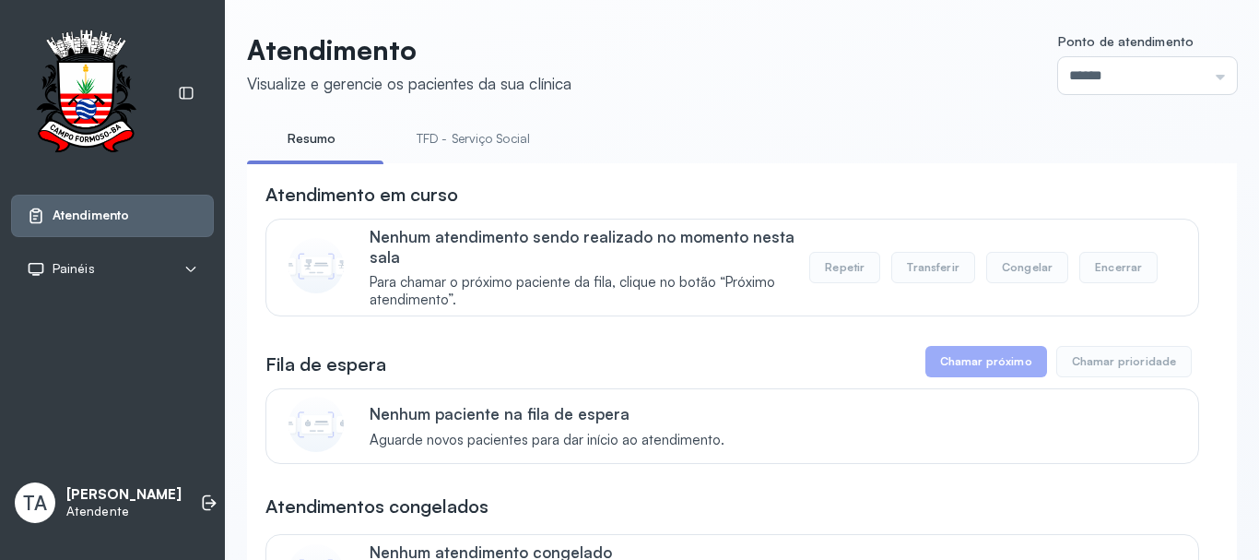
click at [497, 148] on link "TFD - Serviço Social" at bounding box center [473, 139] width 150 height 30
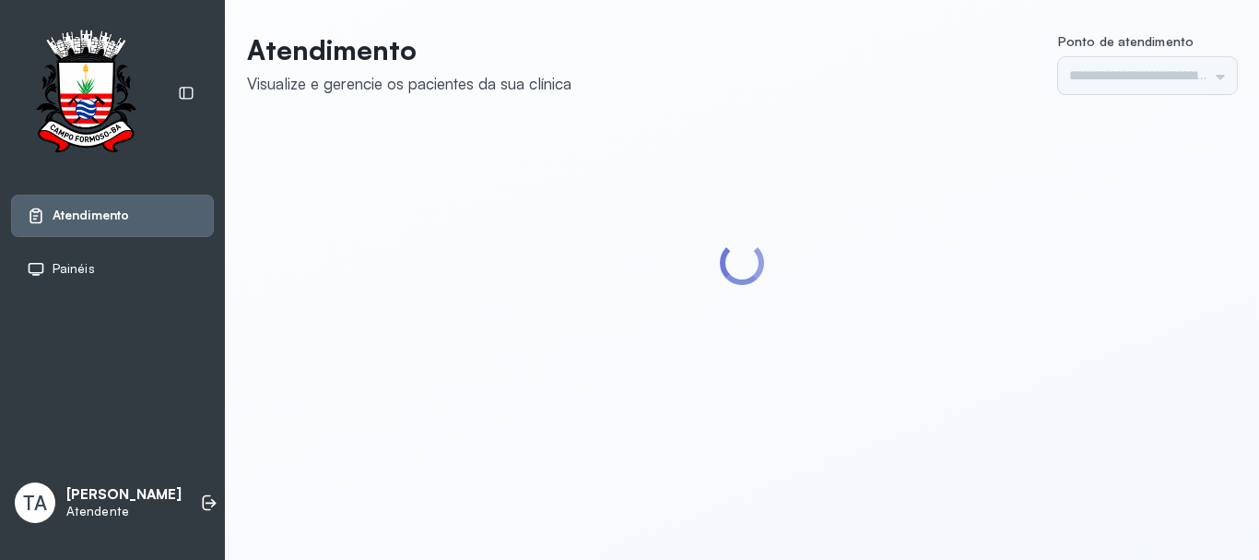
type input "******"
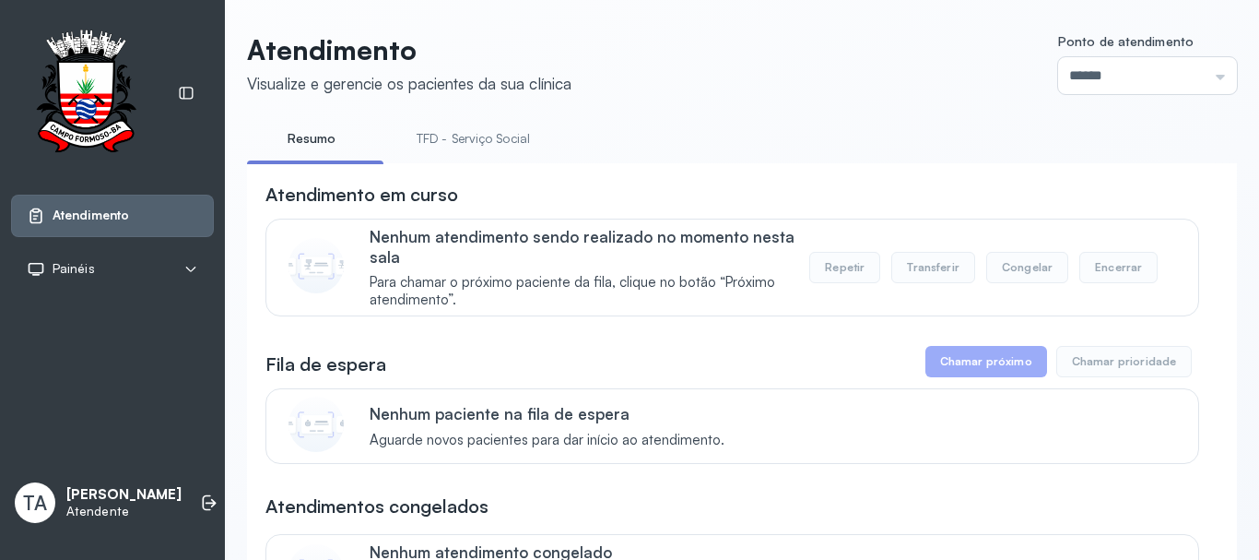
click at [474, 134] on link "TFD - Serviço Social" at bounding box center [473, 139] width 150 height 30
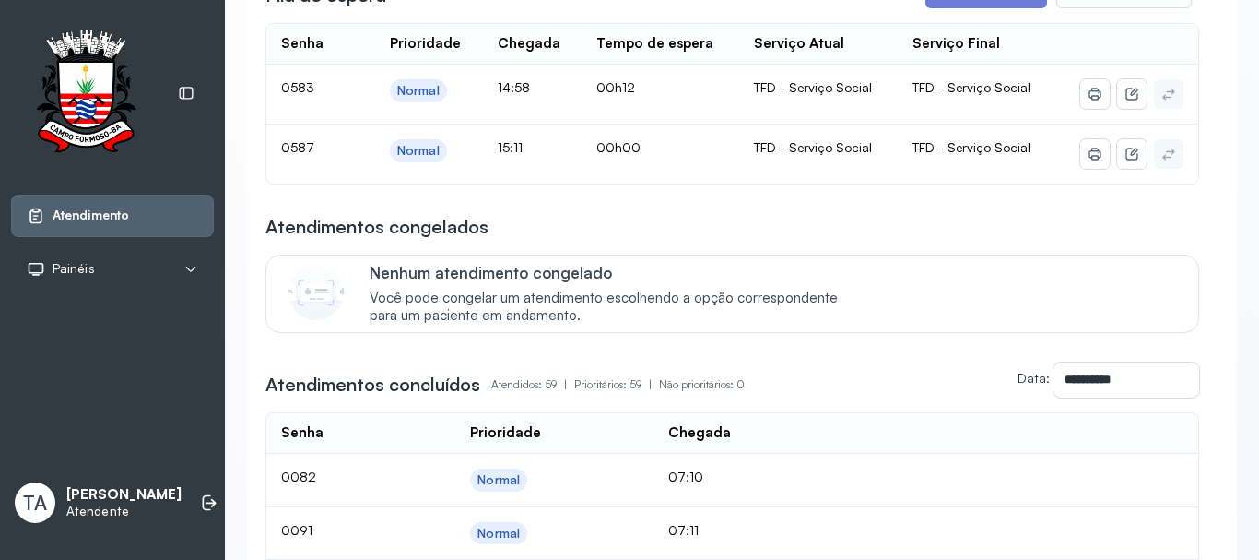
scroll to position [277, 0]
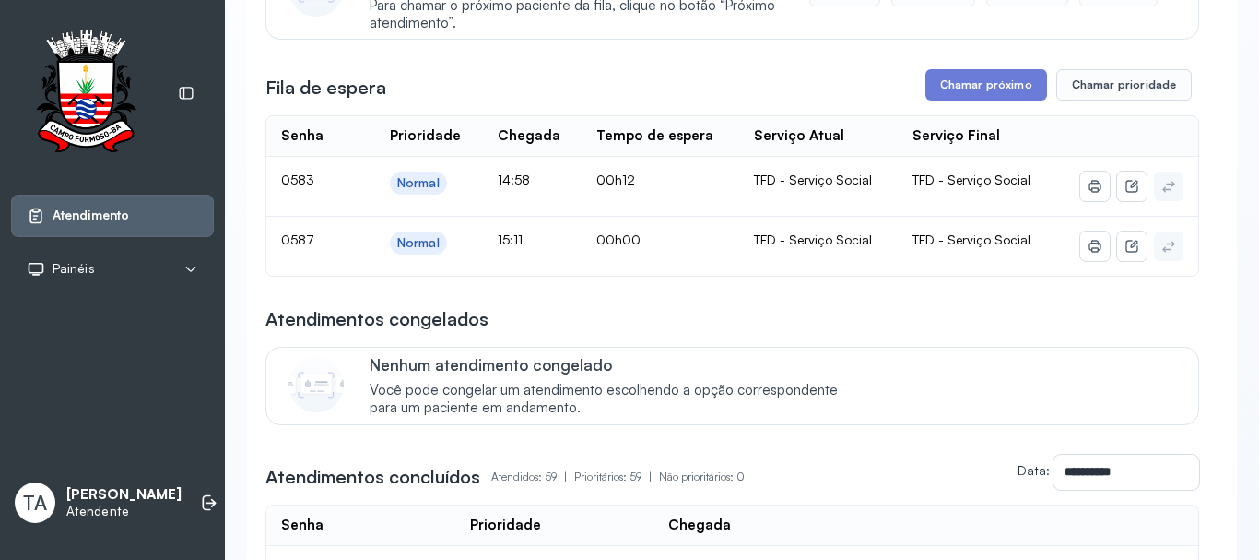
click at [971, 89] on button "Chamar próximo" at bounding box center [987, 84] width 122 height 31
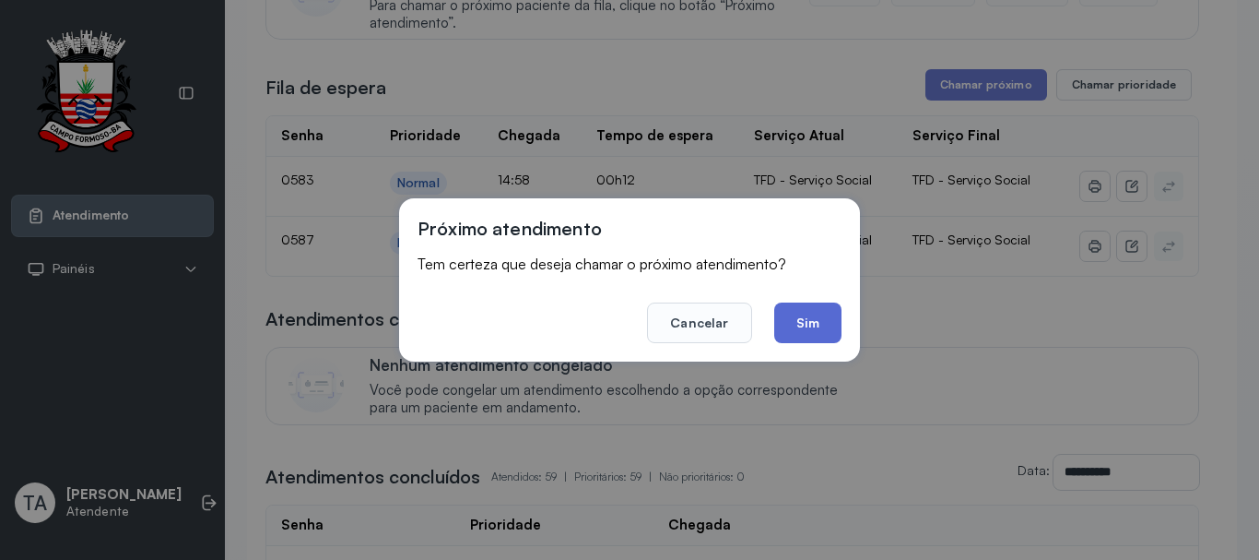
click at [836, 319] on button "Sim" at bounding box center [807, 322] width 67 height 41
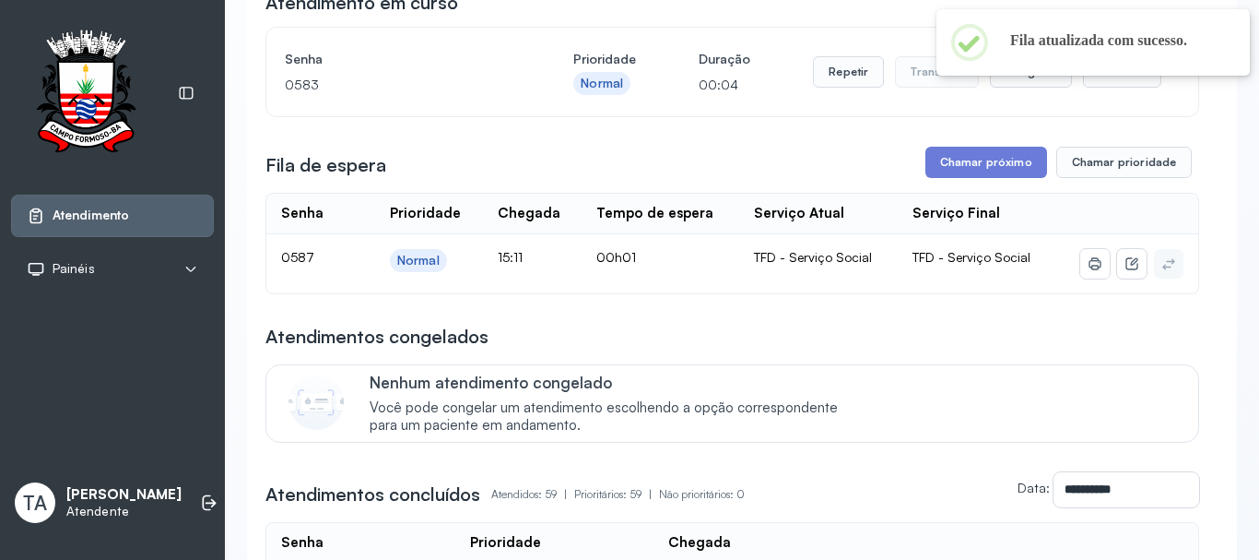
scroll to position [92, 0]
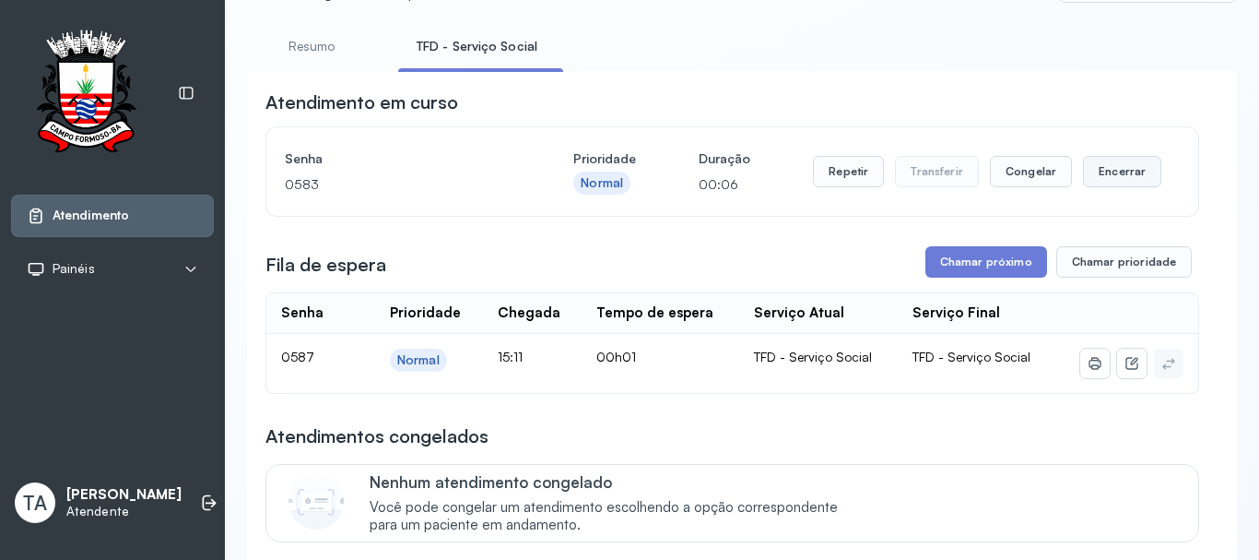
click at [1115, 181] on button "Encerrar" at bounding box center [1122, 171] width 78 height 31
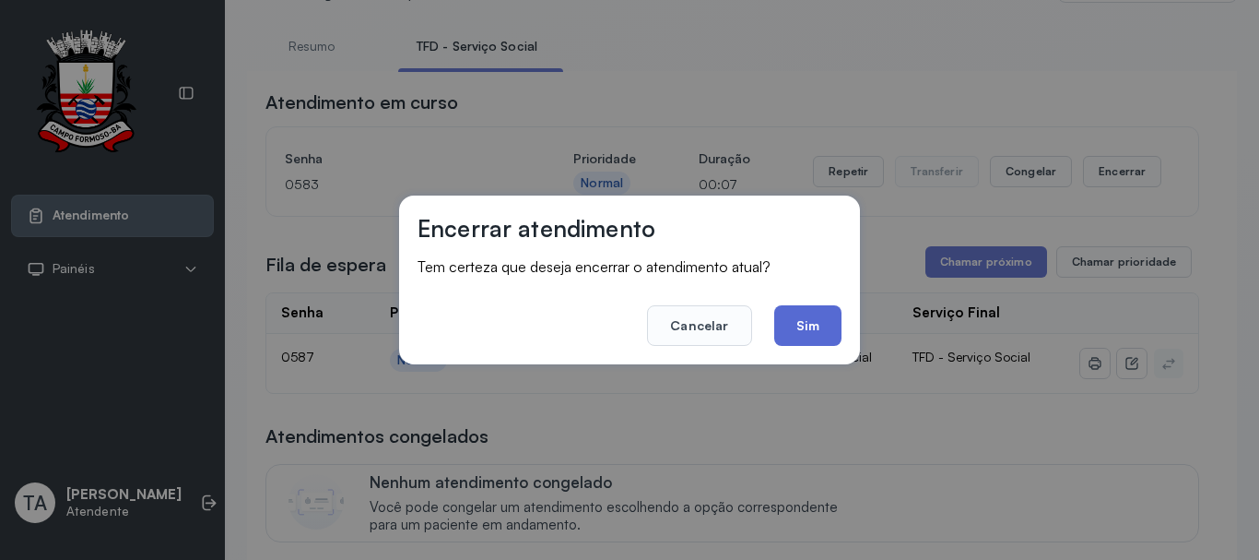
click at [828, 338] on button "Sim" at bounding box center [807, 325] width 67 height 41
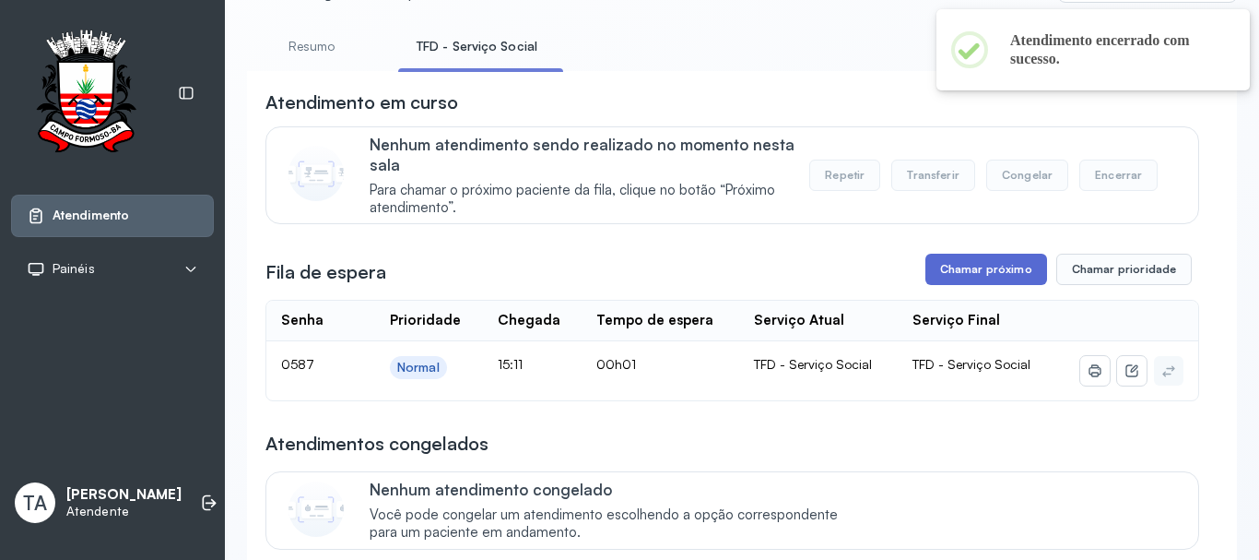
click at [955, 271] on button "Chamar próximo" at bounding box center [987, 269] width 122 height 31
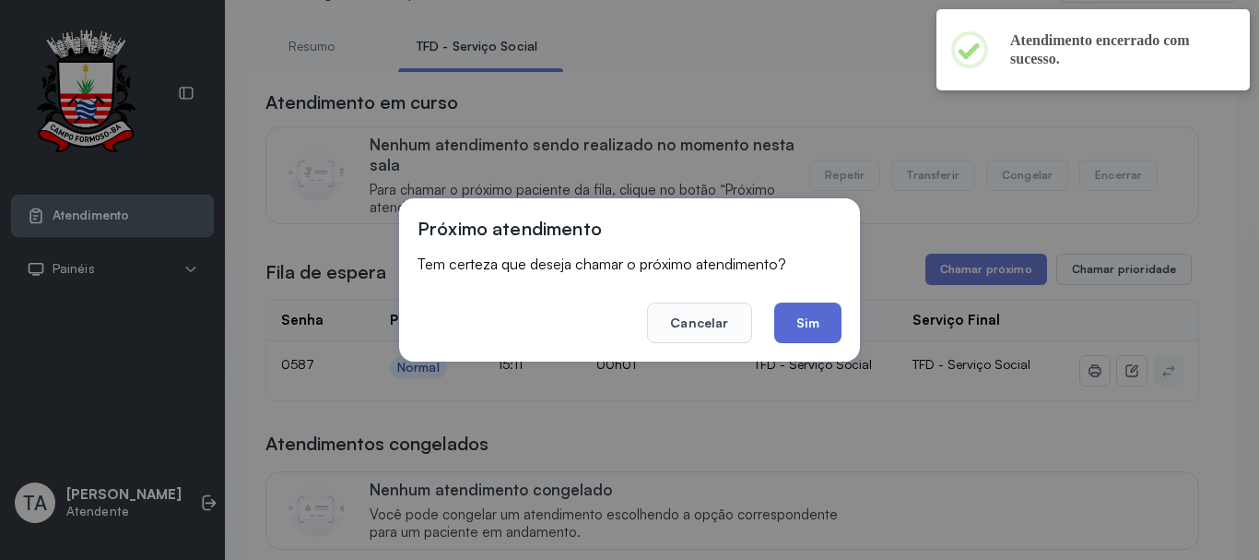
drag, startPoint x: 801, startPoint y: 333, endPoint x: 794, endPoint y: 312, distance: 22.5
click at [801, 328] on button "Sim" at bounding box center [807, 322] width 67 height 41
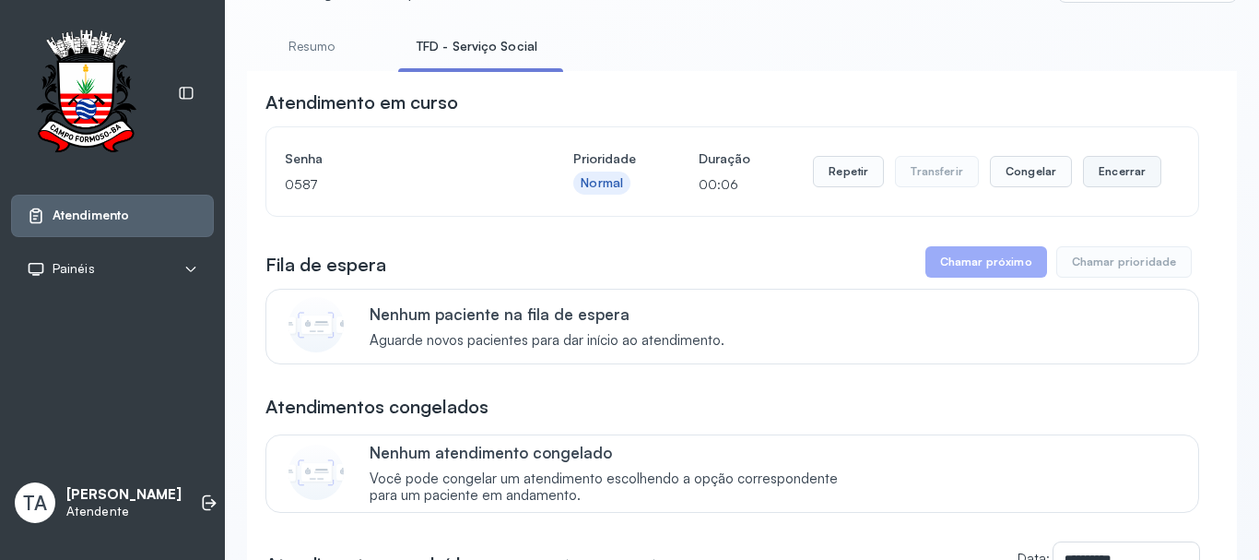
click at [1106, 168] on button "Encerrar" at bounding box center [1122, 171] width 78 height 31
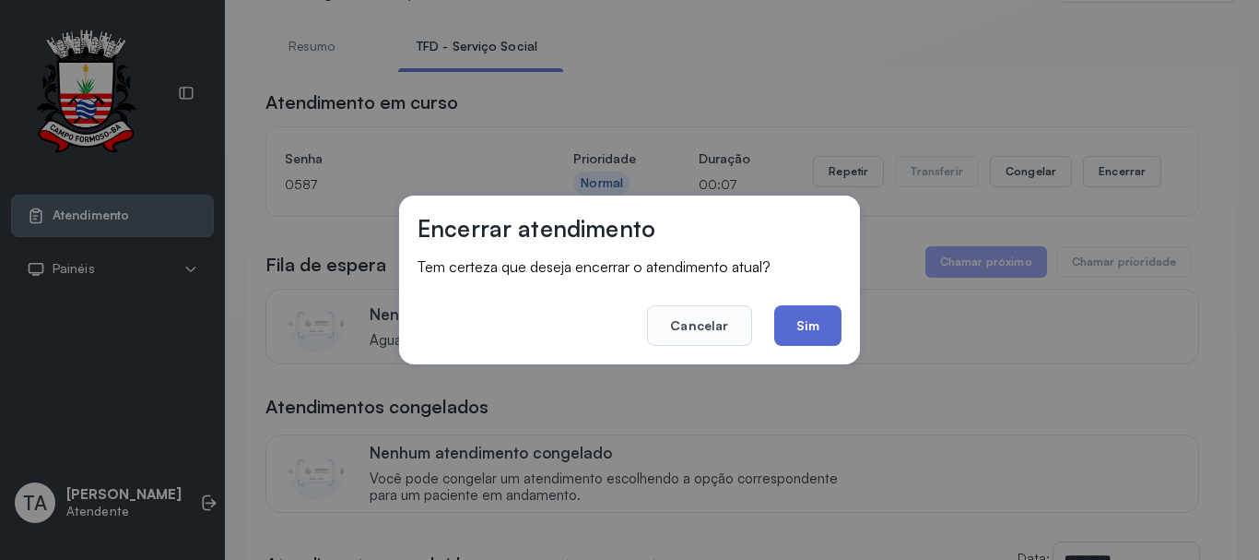
click at [818, 346] on button "Sim" at bounding box center [807, 325] width 67 height 41
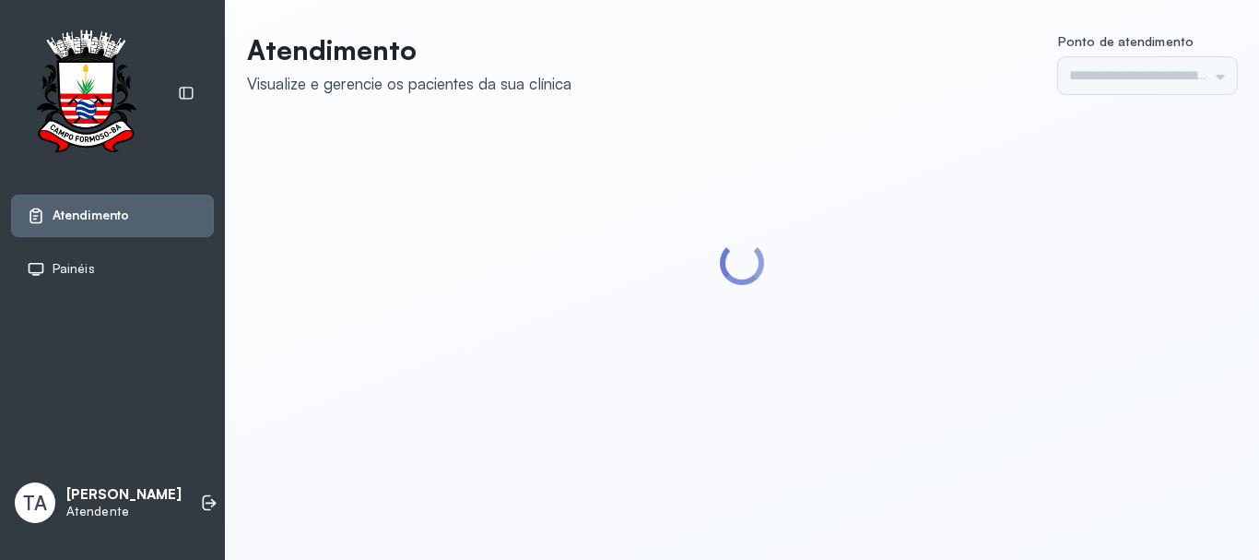
type input "******"
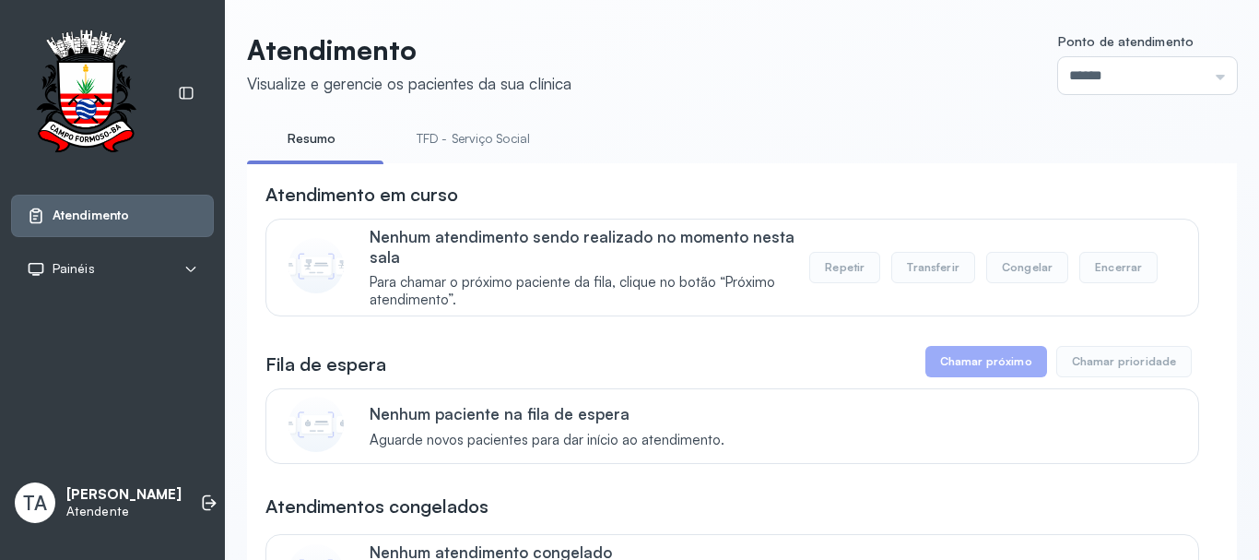
click at [502, 148] on link "TFD - Serviço Social" at bounding box center [473, 139] width 150 height 30
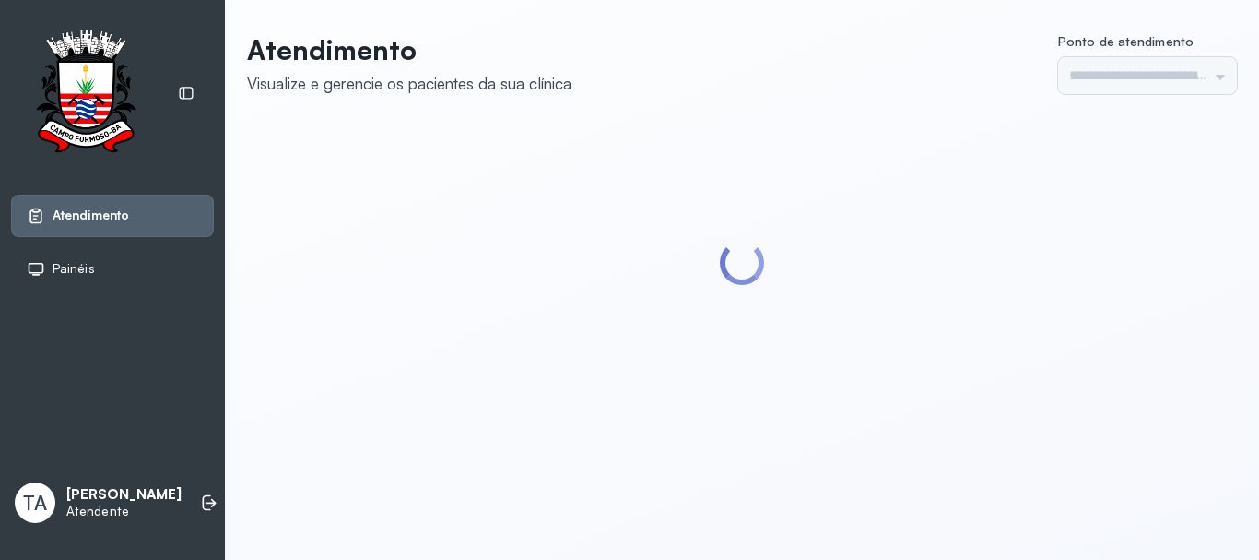
type input "******"
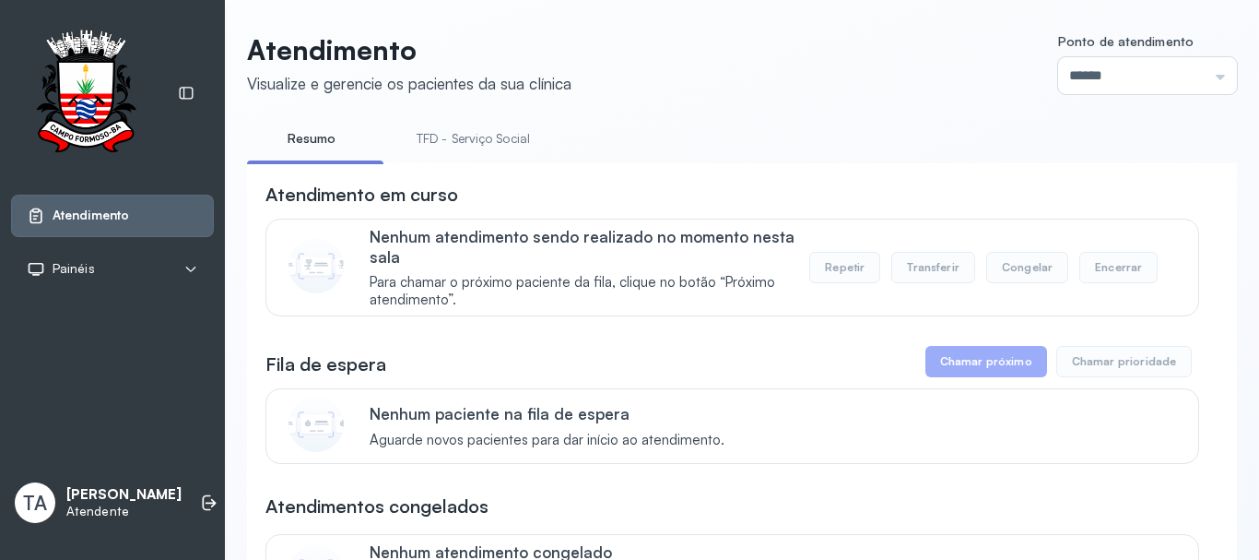
click at [479, 138] on link "TFD - Serviço Social" at bounding box center [473, 139] width 150 height 30
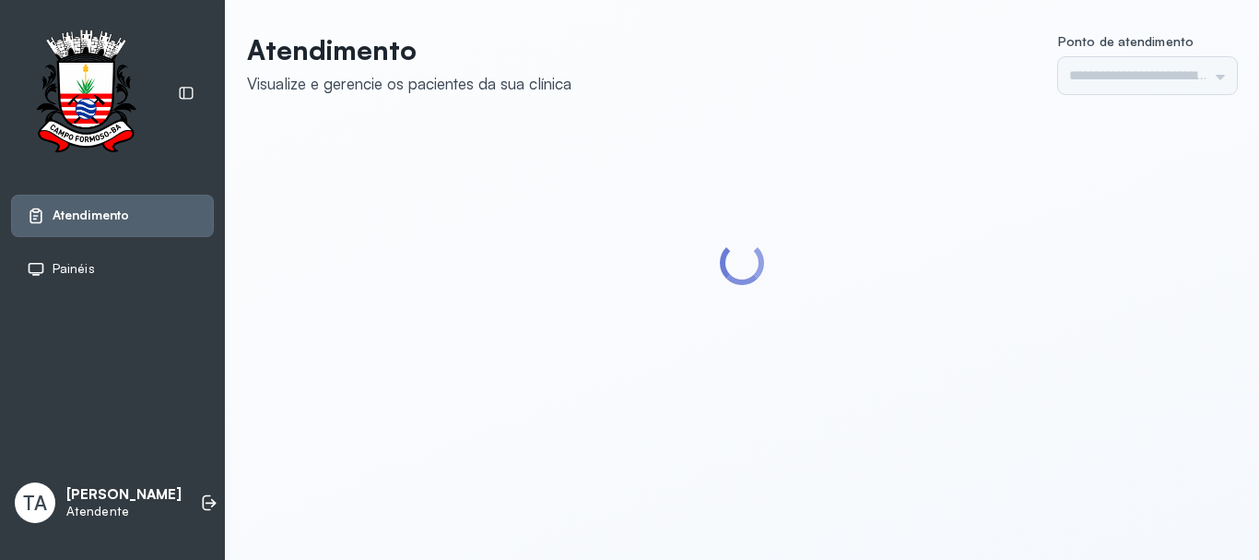
type input "******"
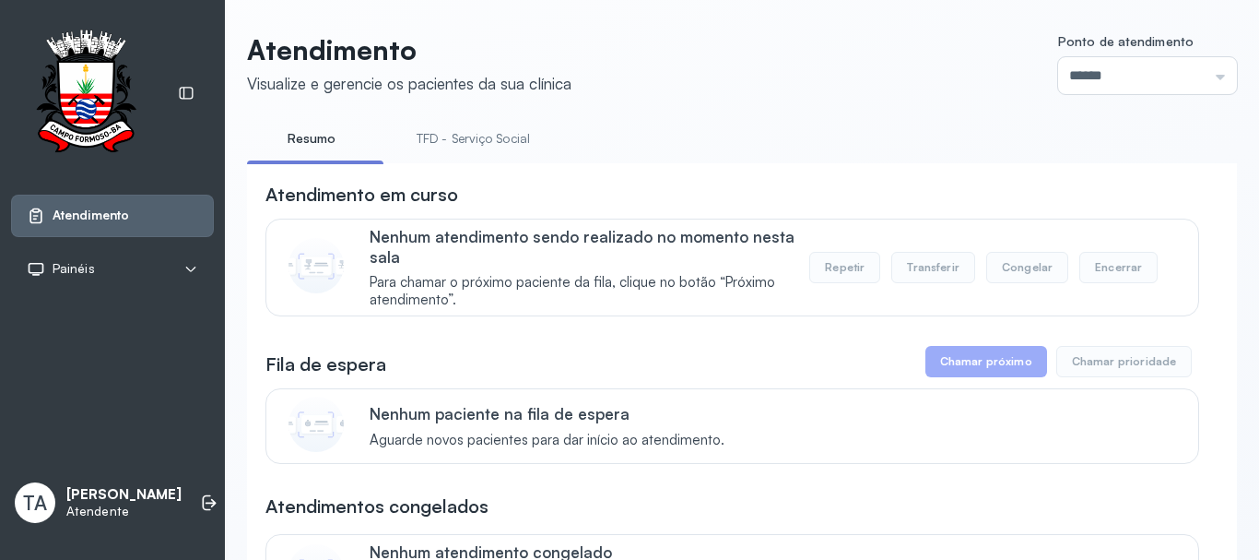
click at [491, 148] on link "TFD - Serviço Social" at bounding box center [473, 139] width 150 height 30
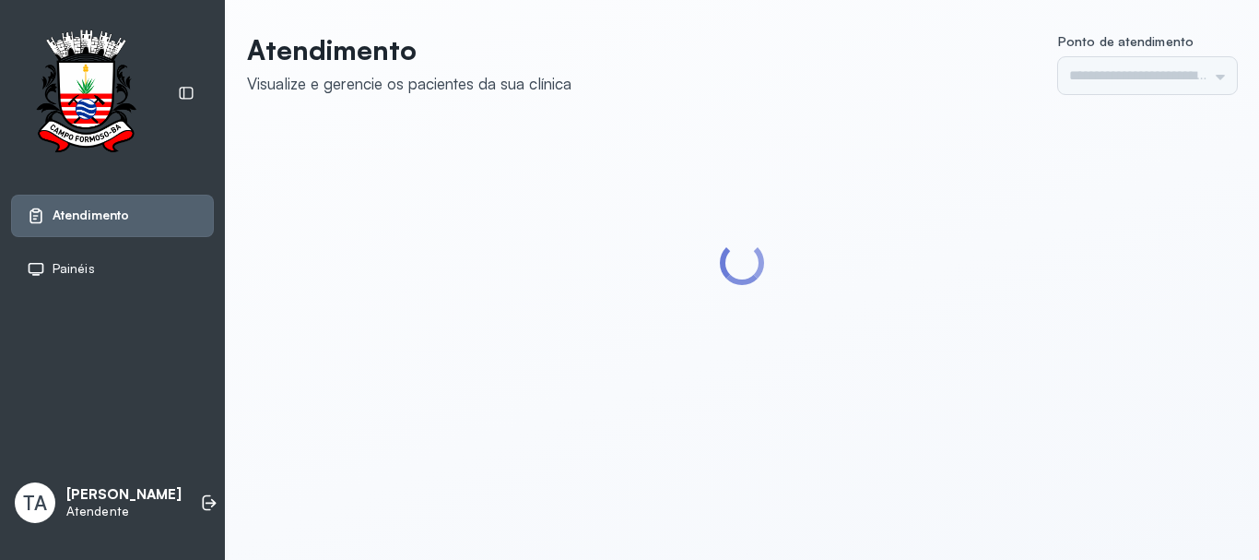
type input "******"
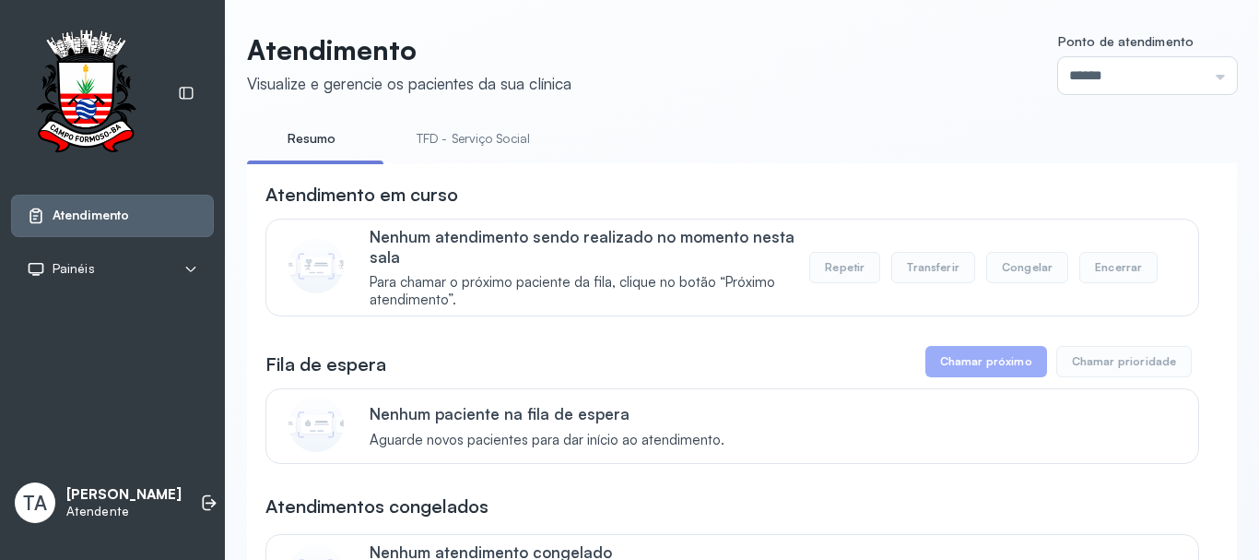
click at [488, 145] on link "TFD - Serviço Social" at bounding box center [473, 139] width 150 height 30
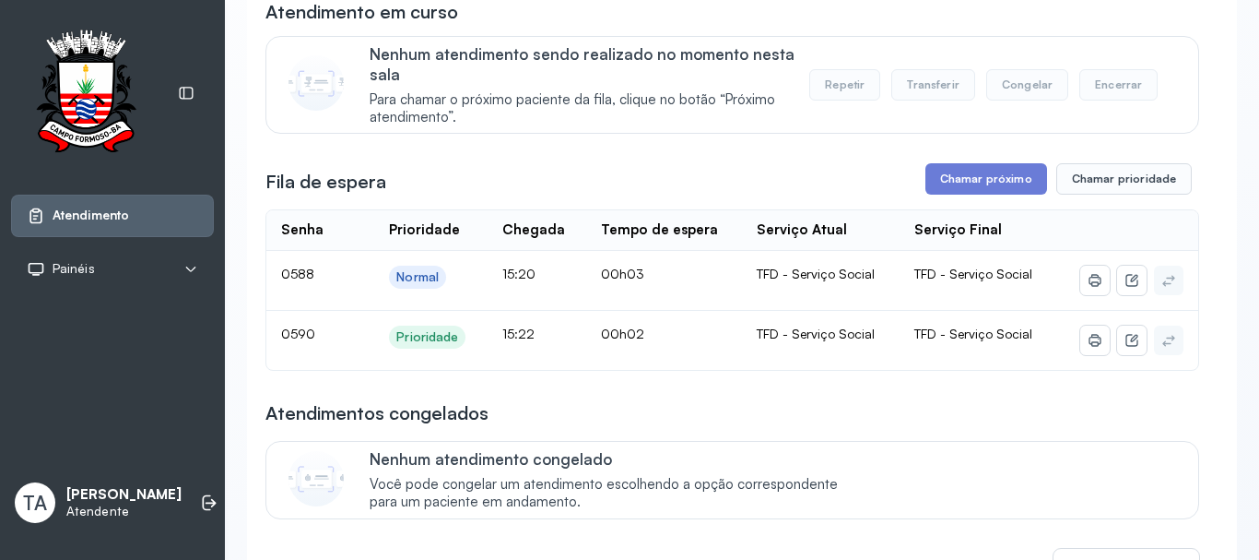
scroll to position [184, 0]
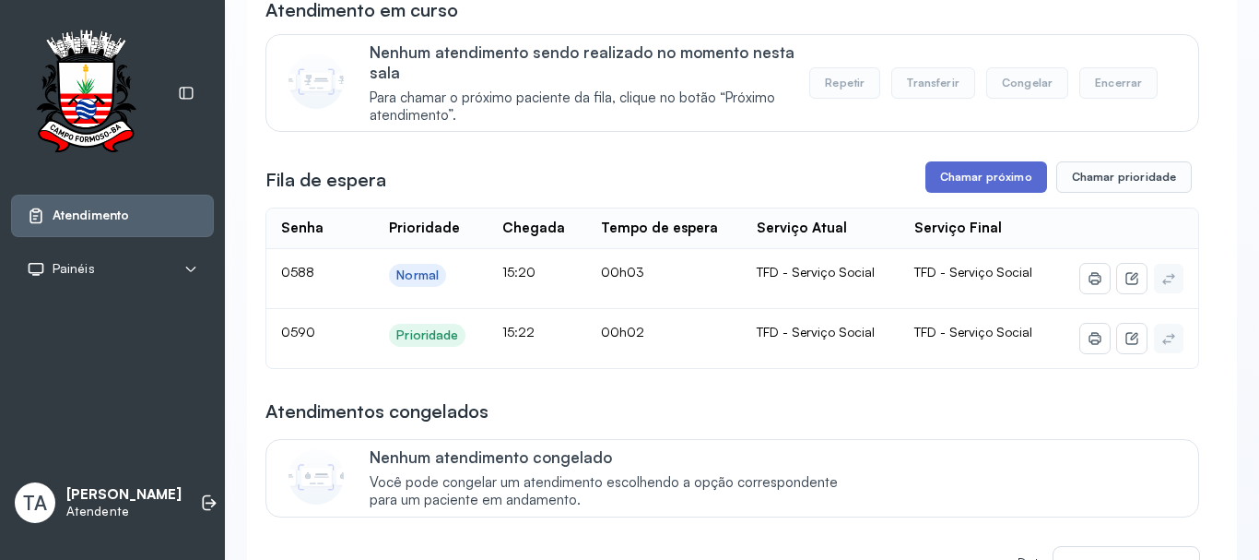
click at [964, 183] on button "Chamar próximo" at bounding box center [987, 176] width 122 height 31
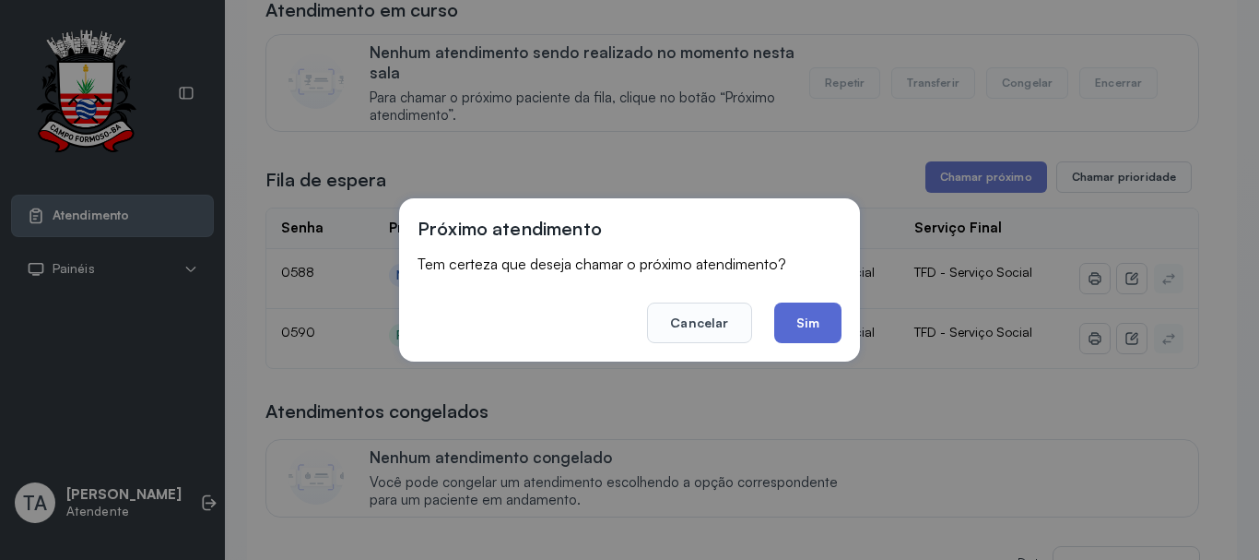
click at [824, 325] on button "Sim" at bounding box center [807, 322] width 67 height 41
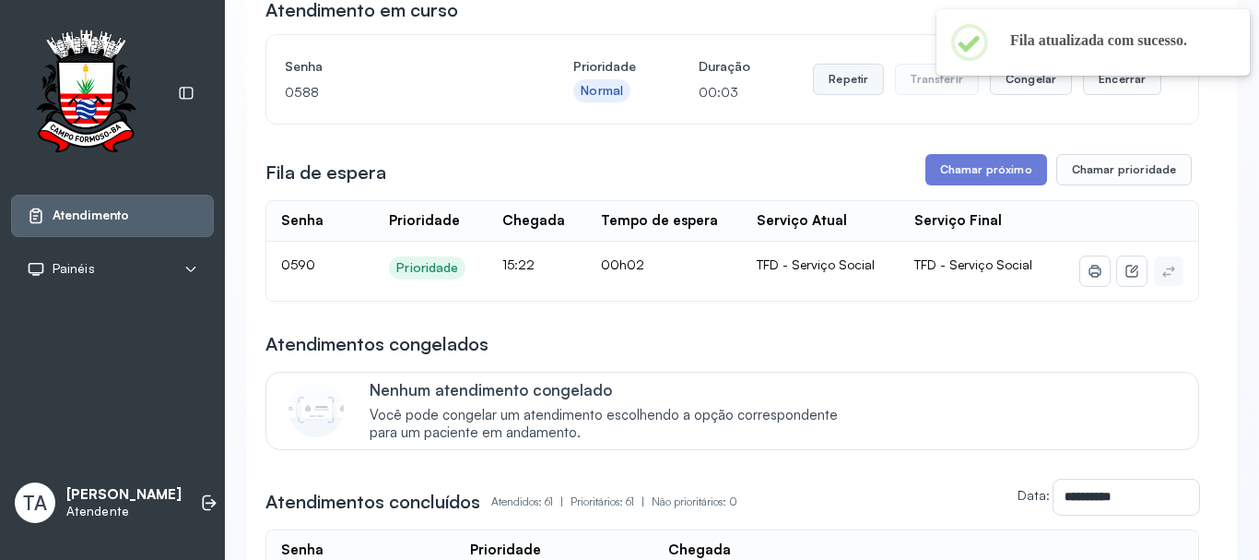
click at [824, 92] on button "Repetir" at bounding box center [848, 79] width 71 height 31
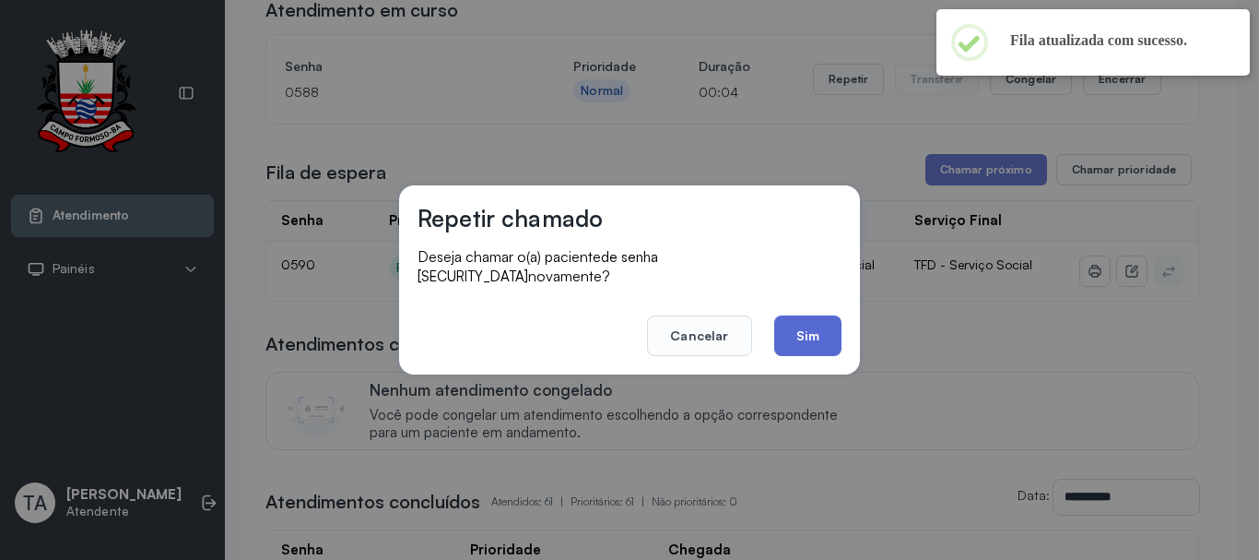
click at [797, 322] on button "Sim" at bounding box center [807, 335] width 67 height 41
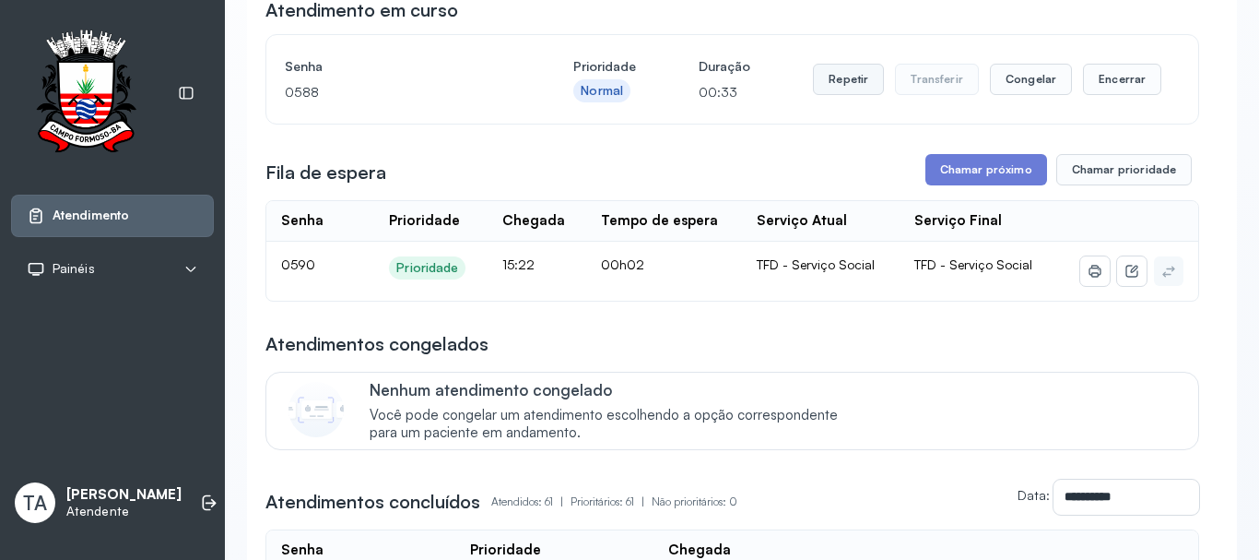
click at [828, 95] on button "Repetir" at bounding box center [848, 79] width 71 height 31
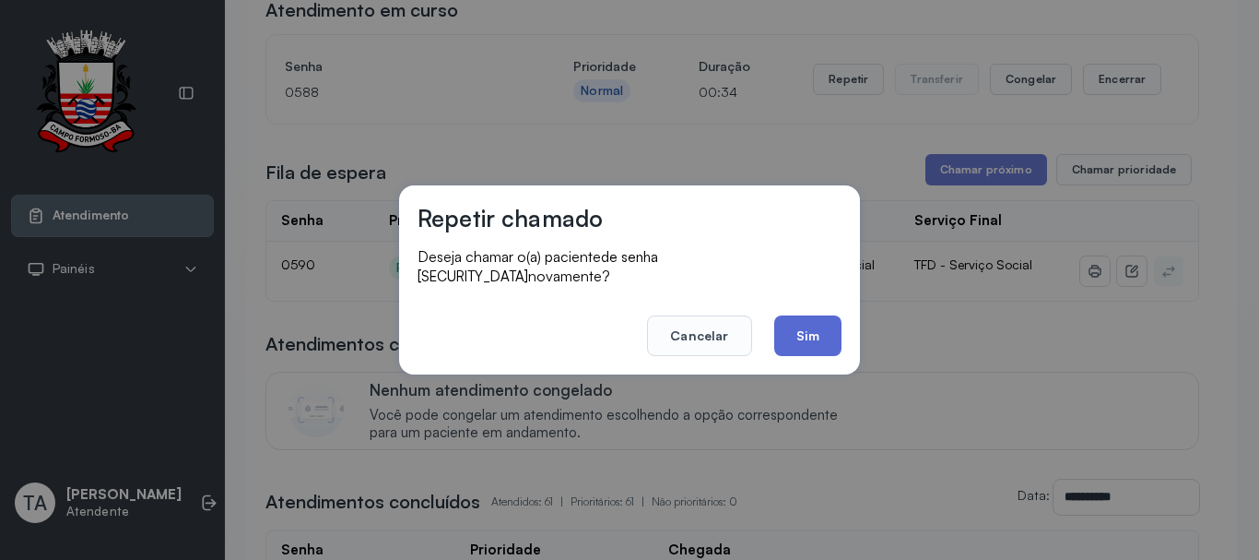
click at [807, 333] on button "Sim" at bounding box center [807, 335] width 67 height 41
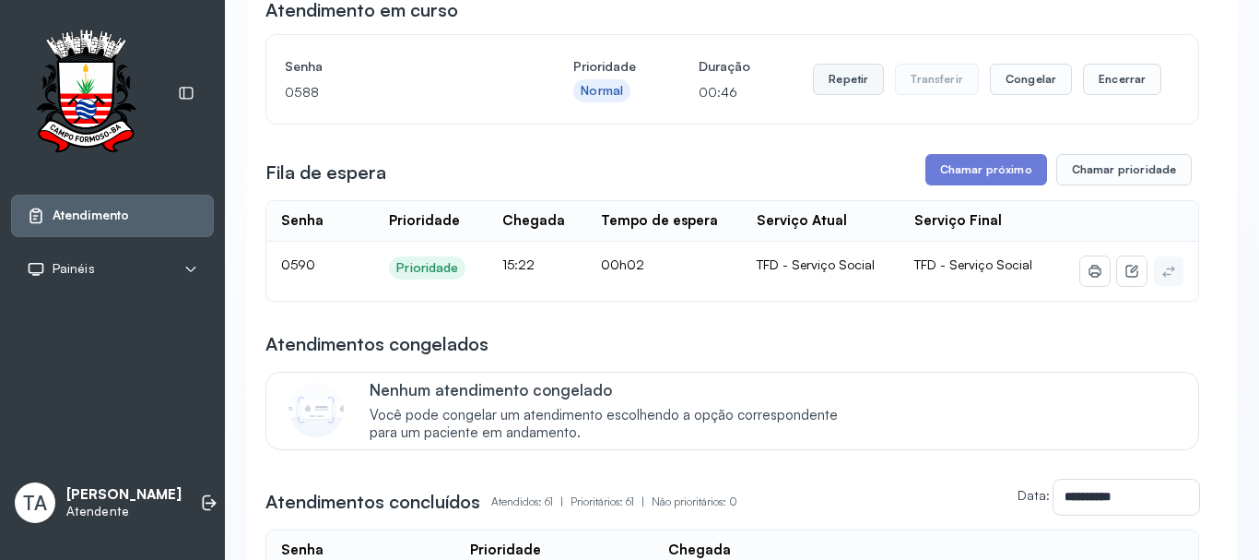
click at [835, 94] on button "Repetir" at bounding box center [848, 79] width 71 height 31
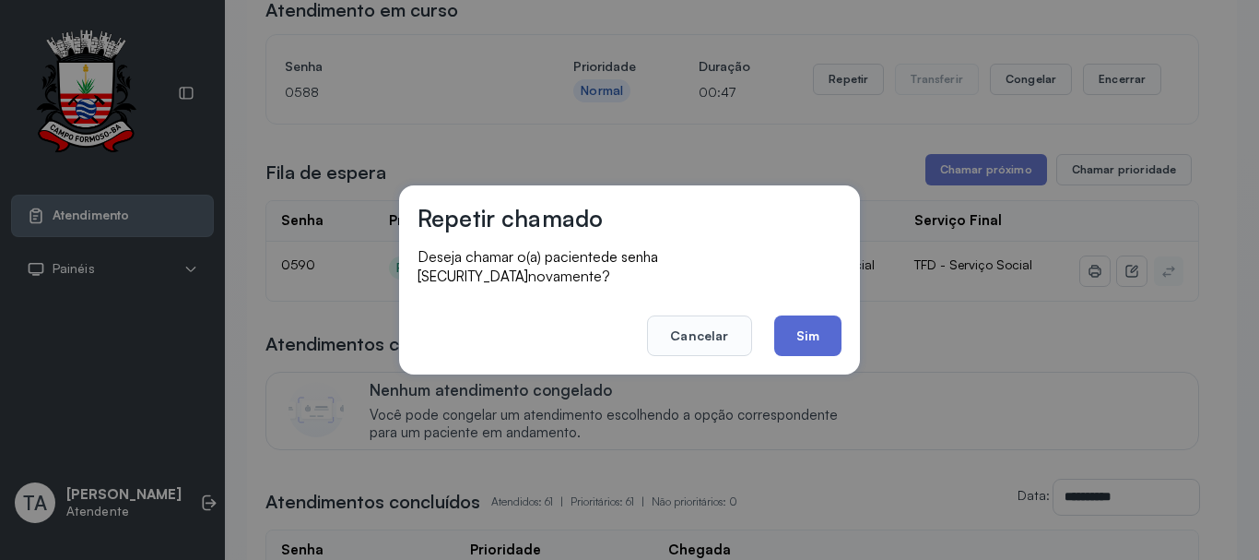
click at [810, 322] on button "Sim" at bounding box center [807, 335] width 67 height 41
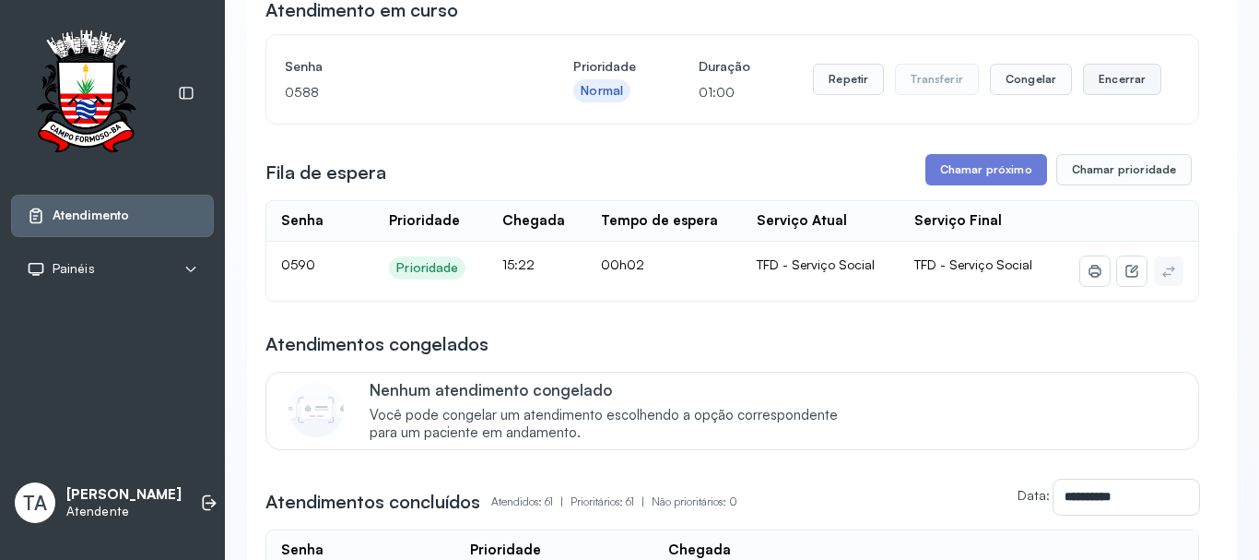
click at [1105, 92] on button "Encerrar" at bounding box center [1122, 79] width 78 height 31
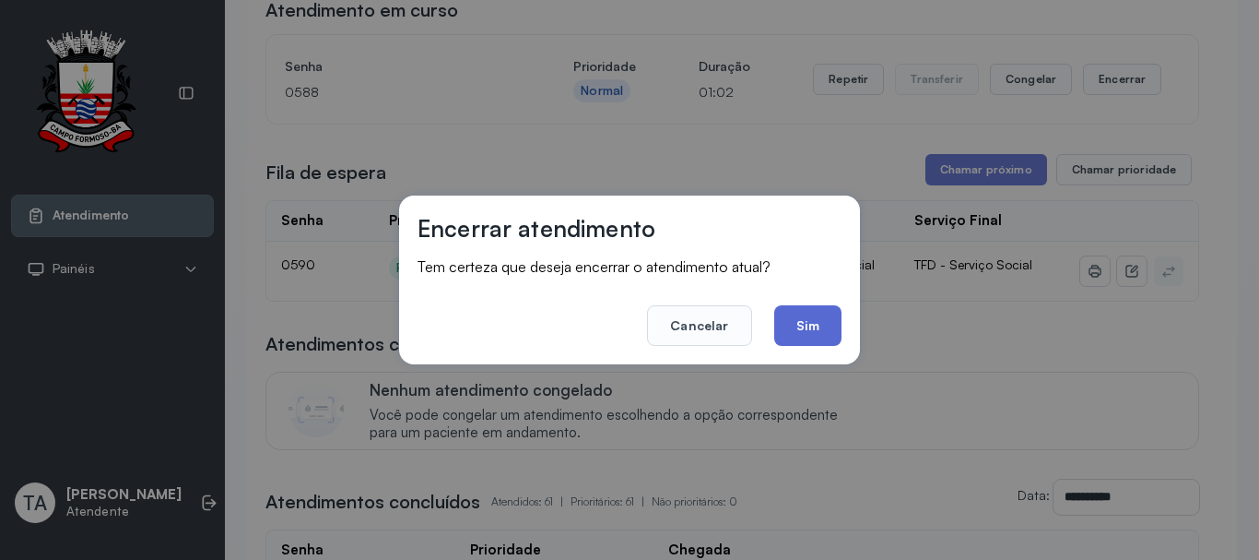
click at [826, 336] on button "Sim" at bounding box center [807, 325] width 67 height 41
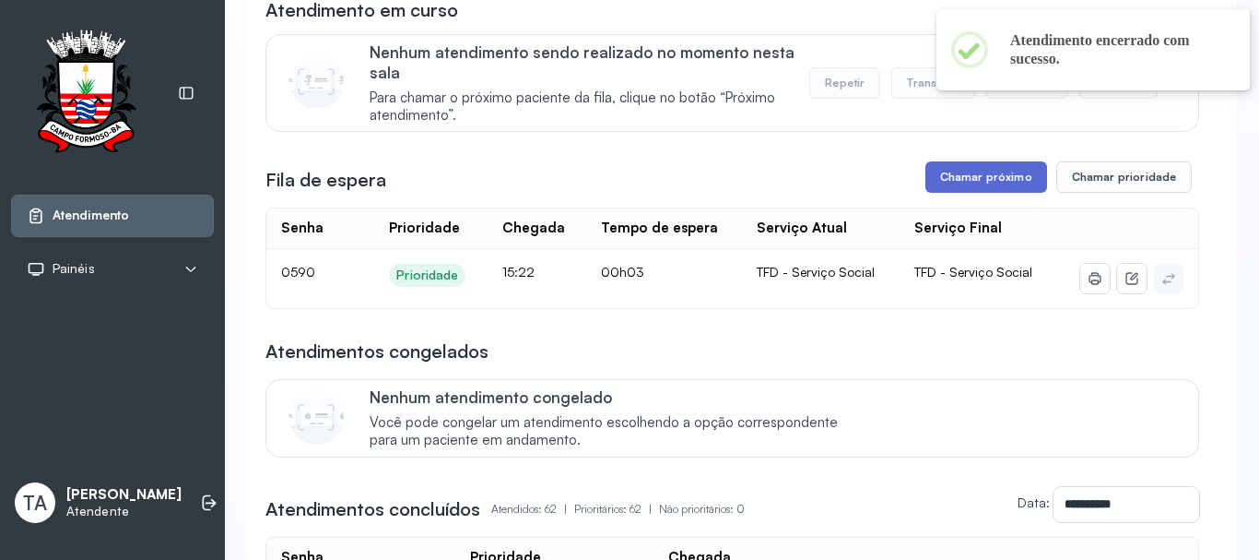
click at [947, 183] on button "Chamar próximo" at bounding box center [987, 176] width 122 height 31
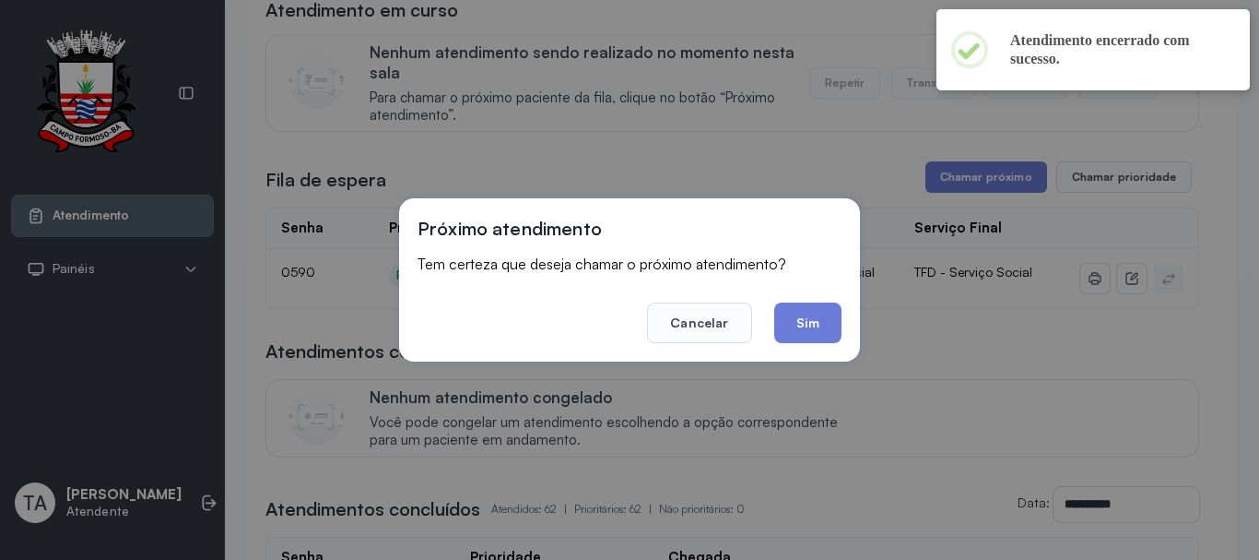
drag, startPoint x: 808, startPoint y: 323, endPoint x: 794, endPoint y: 316, distance: 15.3
click at [802, 322] on button "Sim" at bounding box center [807, 322] width 67 height 41
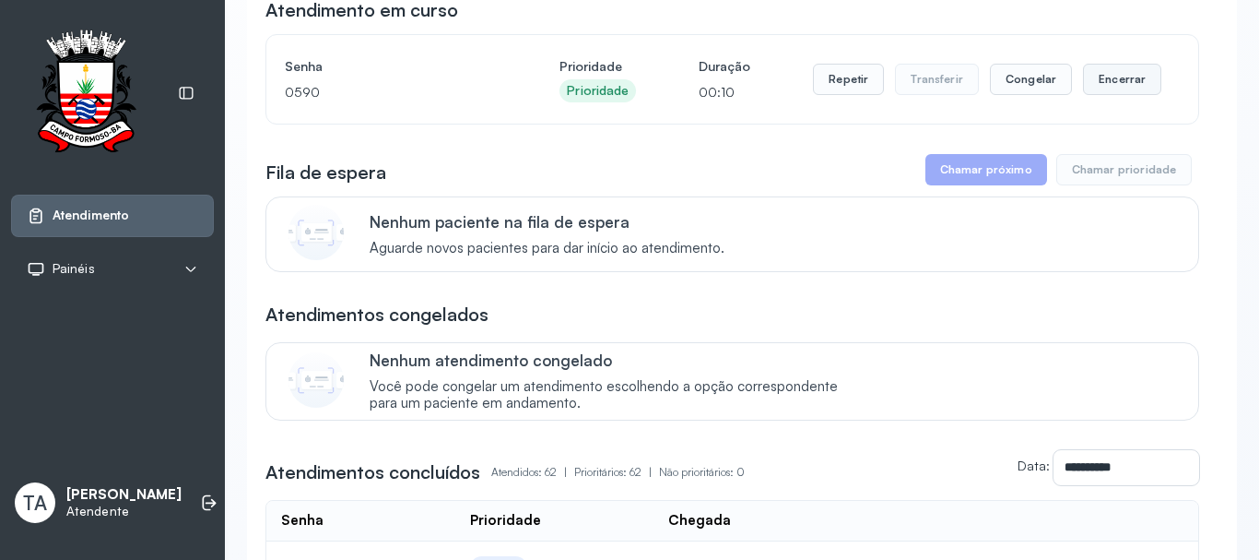
click at [1125, 82] on button "Encerrar" at bounding box center [1122, 79] width 78 height 31
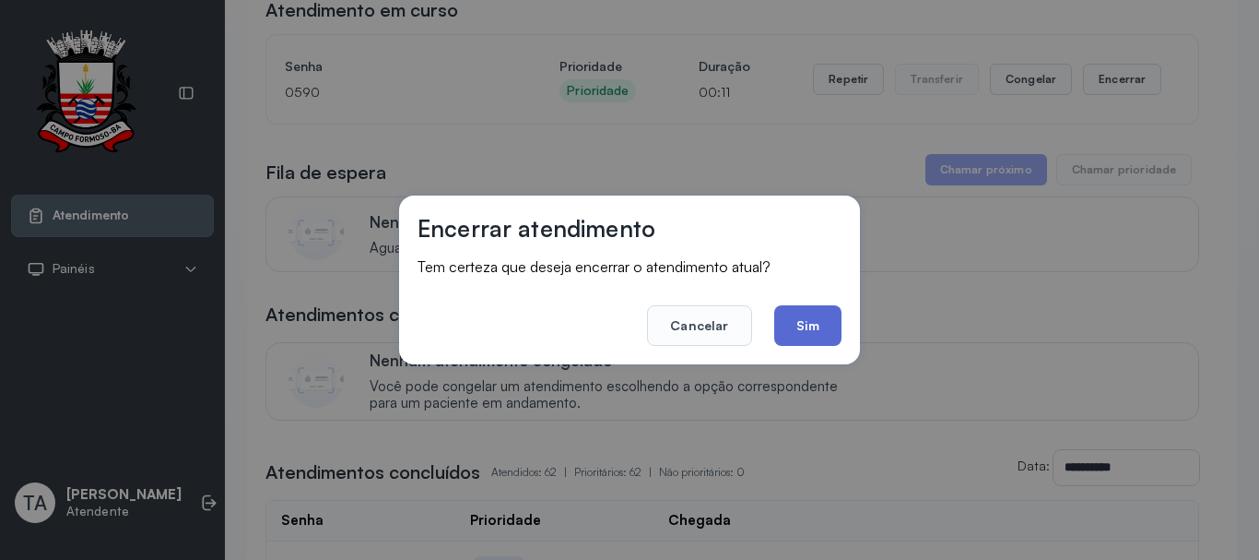
click at [832, 337] on button "Sim" at bounding box center [807, 325] width 67 height 41
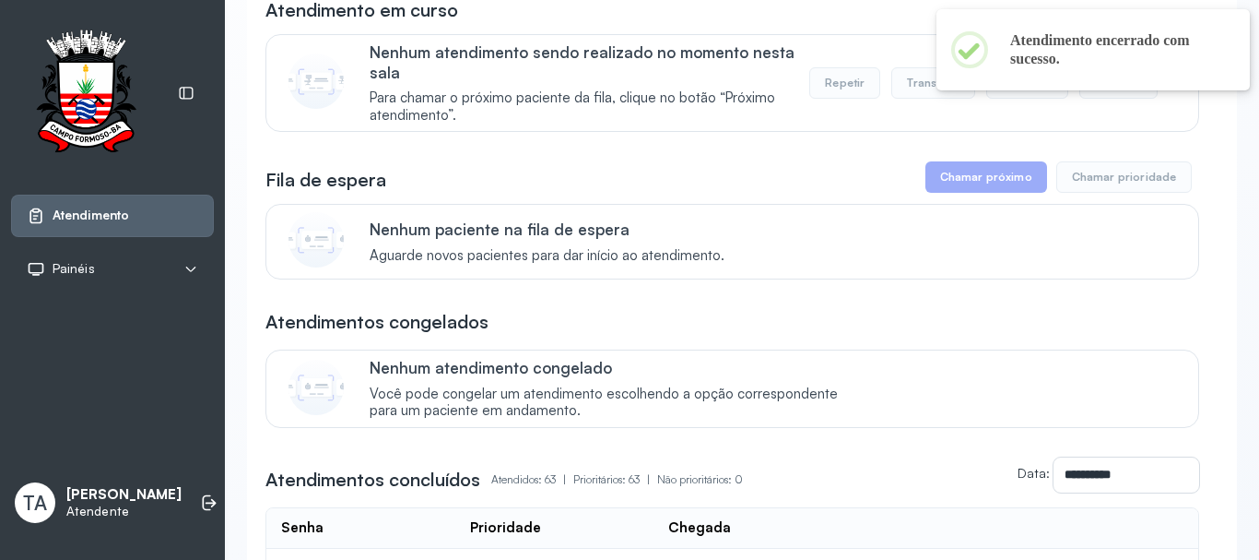
scroll to position [0, 0]
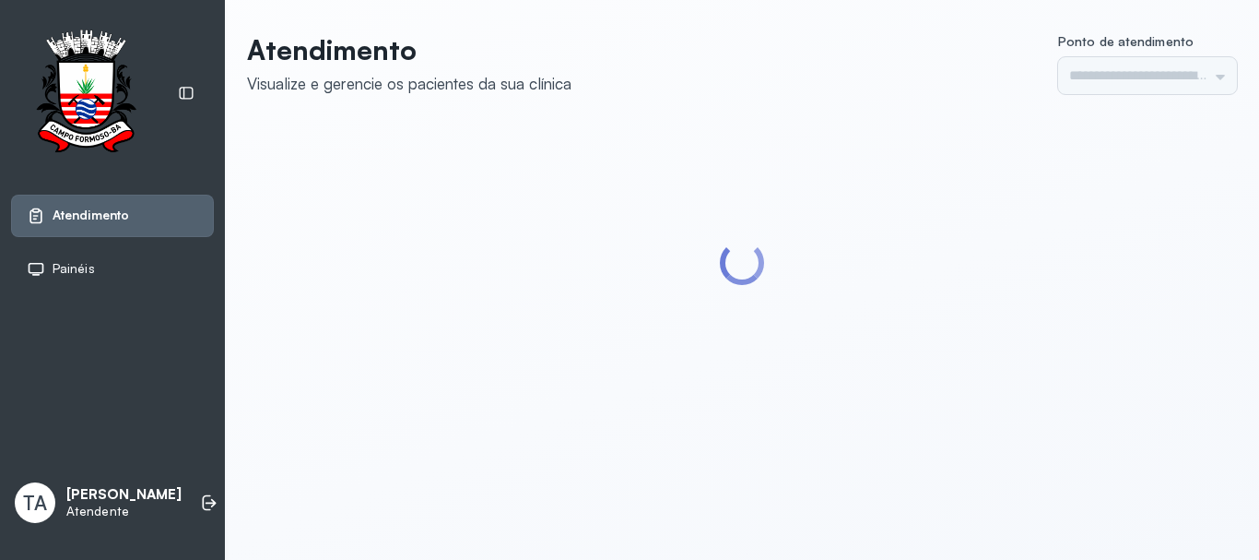
type input "******"
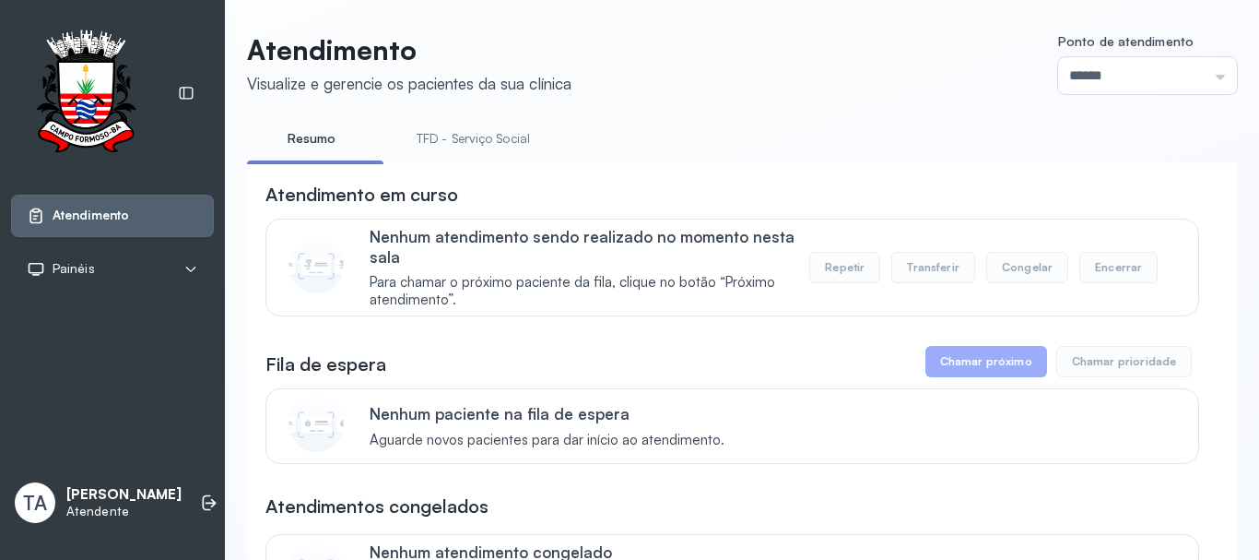
click at [434, 148] on link "TFD - Serviço Social" at bounding box center [473, 139] width 150 height 30
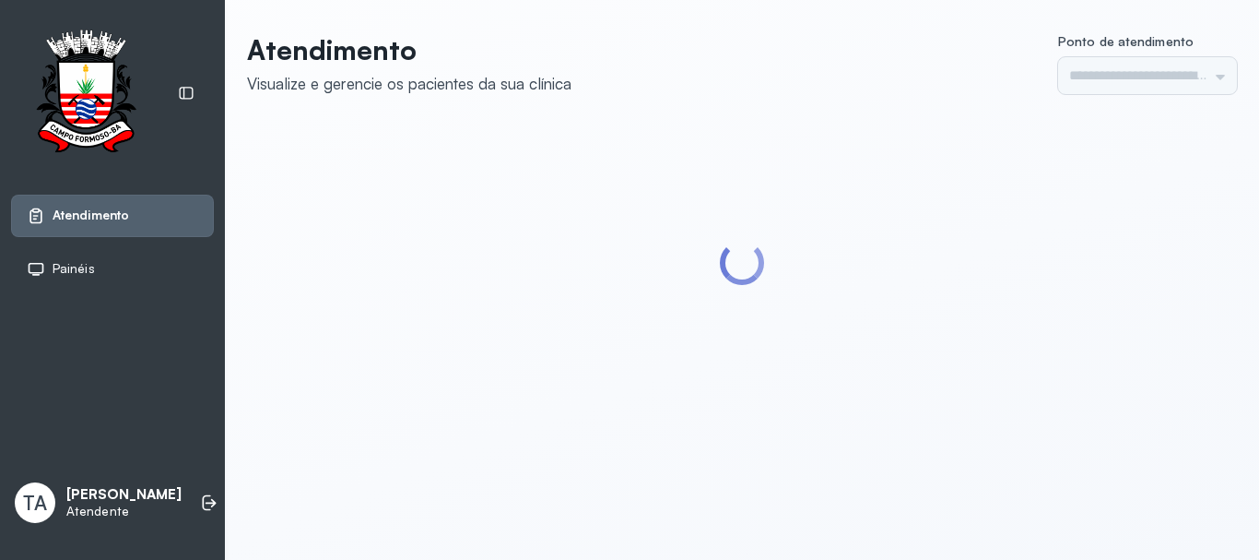
type input "******"
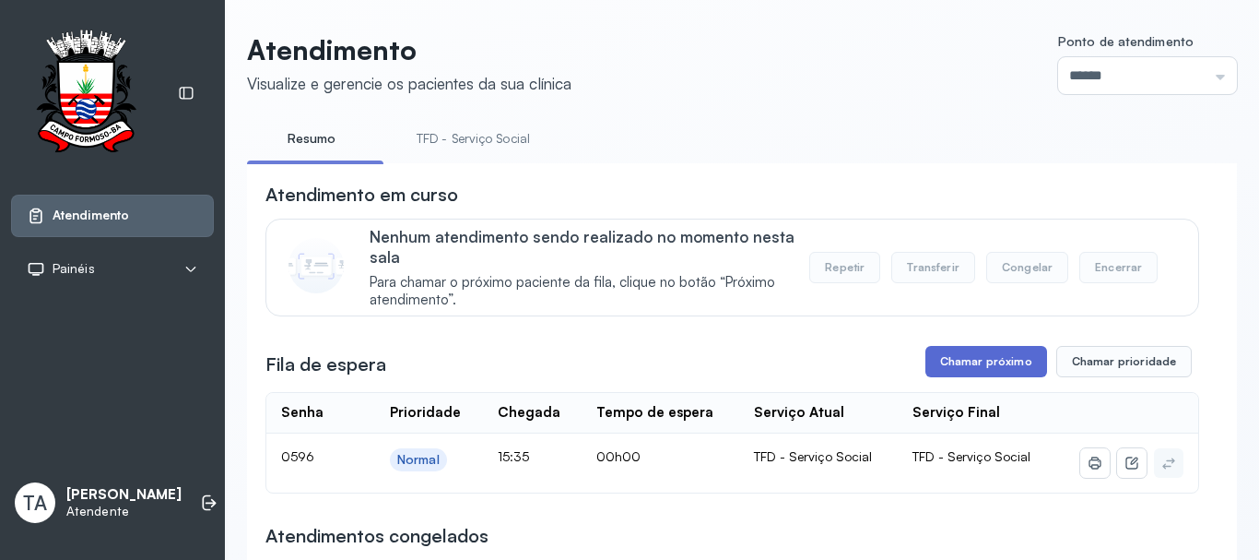
click at [935, 376] on button "Chamar próximo" at bounding box center [987, 361] width 122 height 31
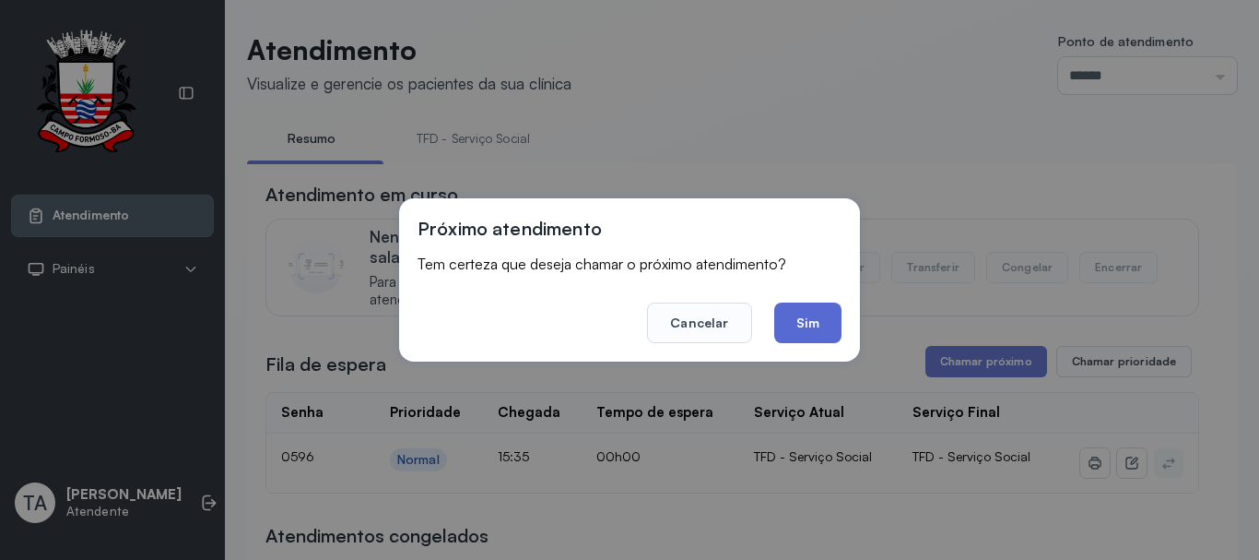
click at [841, 326] on button "Sim" at bounding box center [807, 322] width 67 height 41
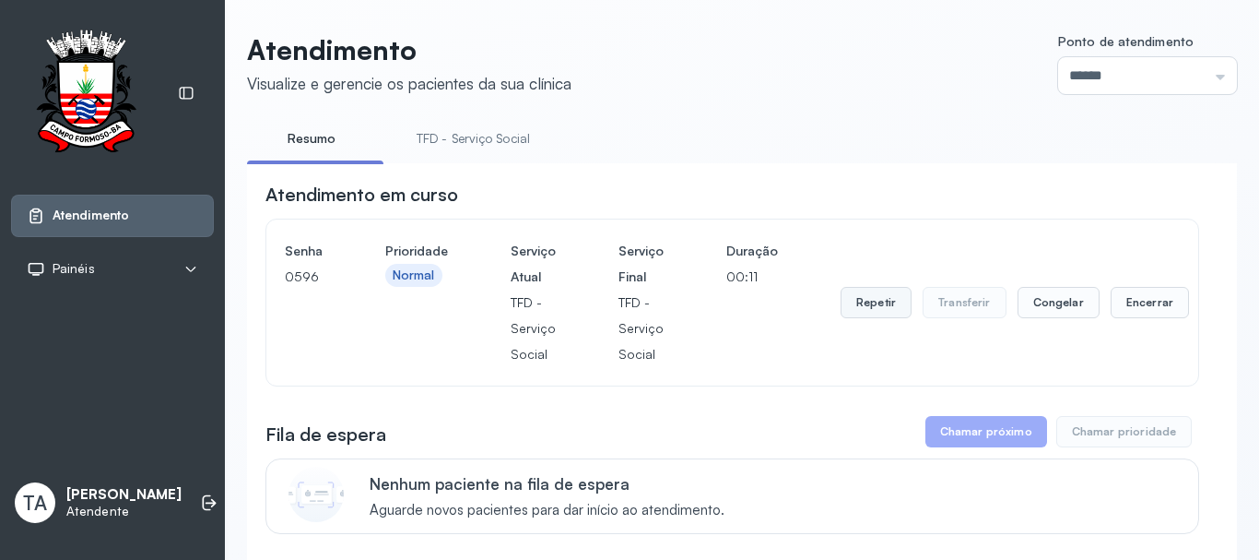
click at [841, 318] on button "Repetir" at bounding box center [876, 302] width 71 height 31
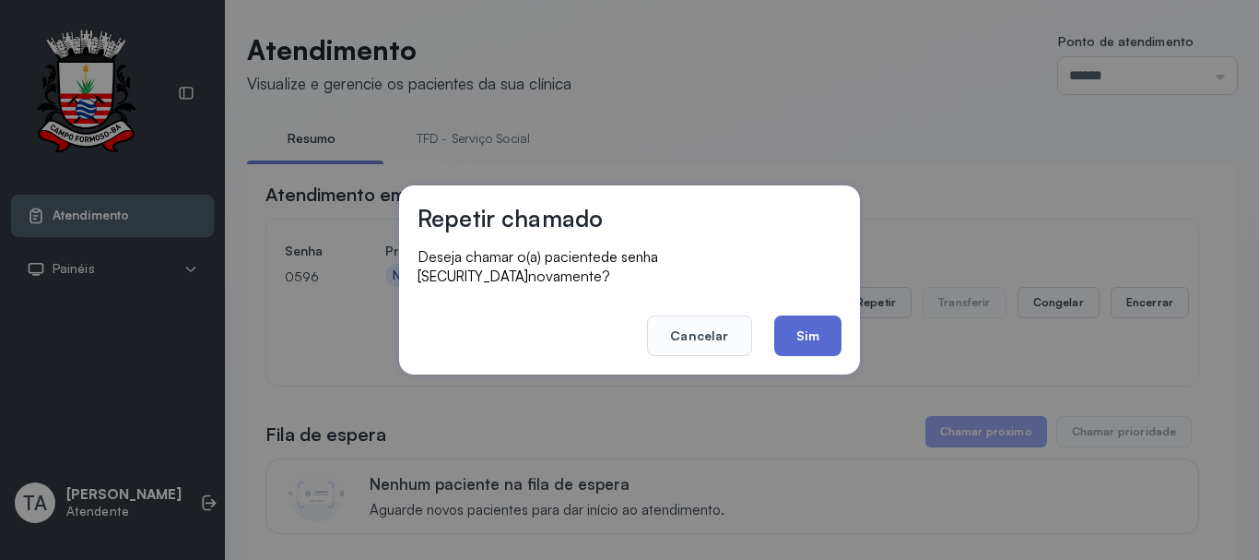
drag, startPoint x: 810, startPoint y: 335, endPoint x: 786, endPoint y: 338, distance: 24.3
click at [810, 334] on button "Sim" at bounding box center [807, 335] width 67 height 41
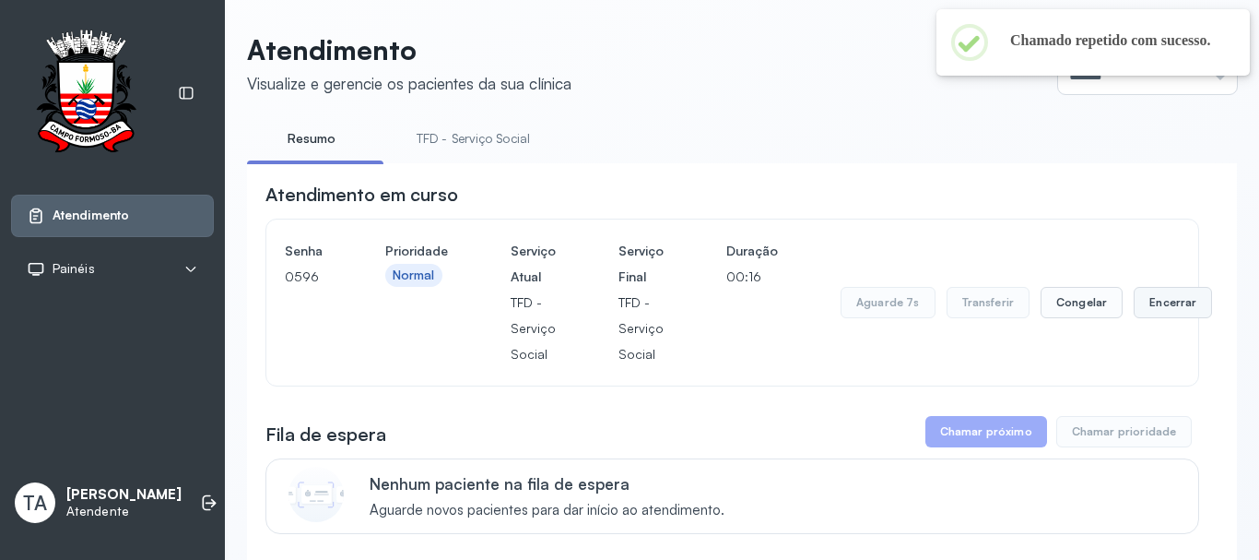
click at [1134, 314] on button "Encerrar" at bounding box center [1173, 302] width 78 height 31
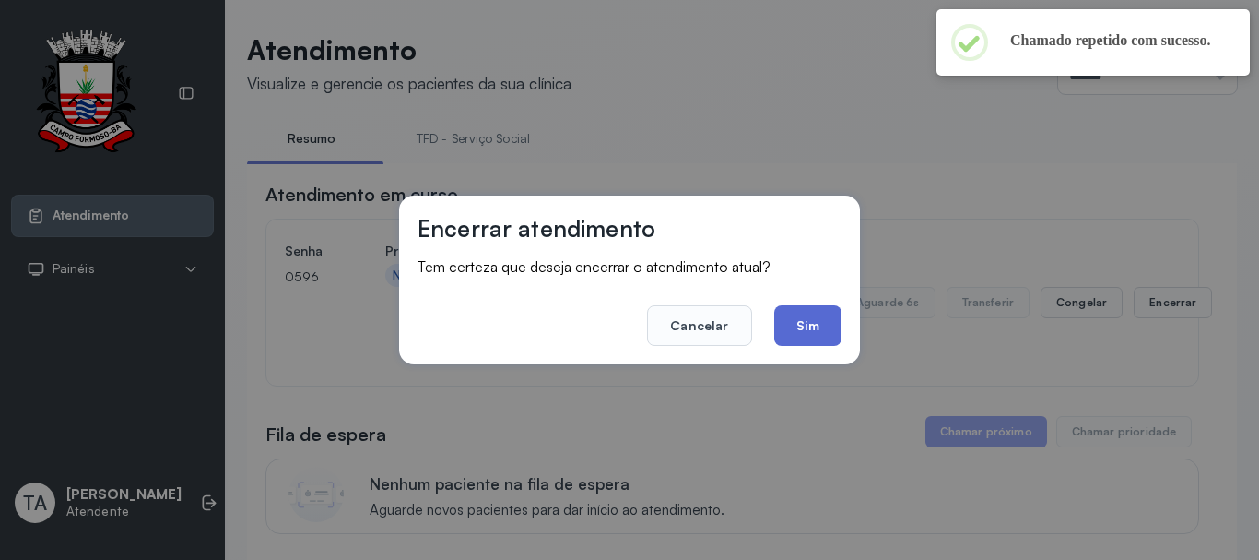
click at [824, 336] on button "Sim" at bounding box center [807, 325] width 67 height 41
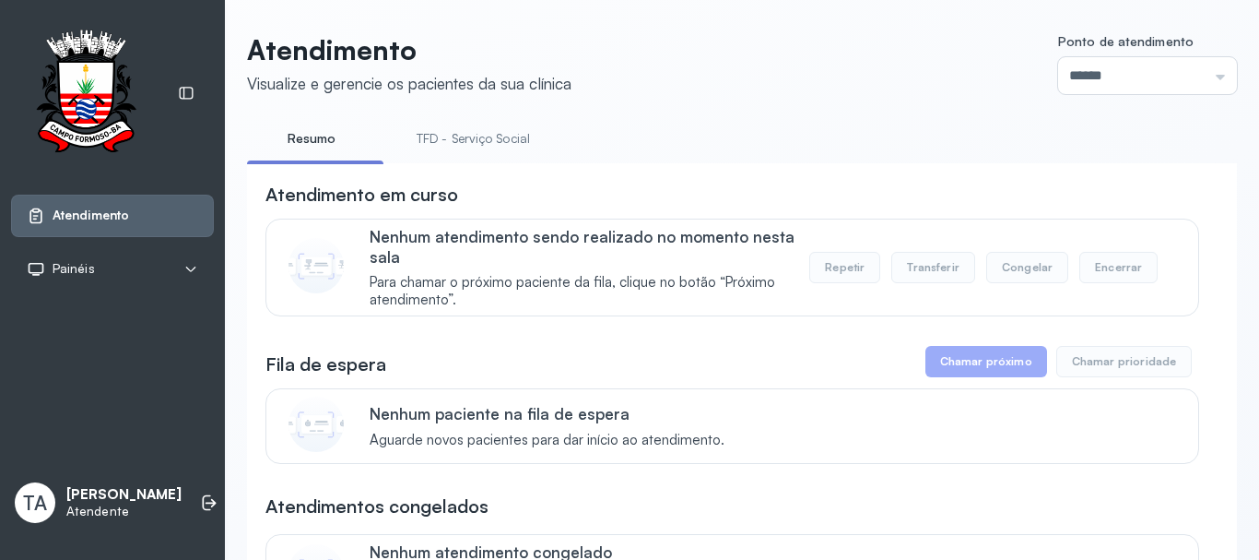
click at [835, 190] on div "Atendimento em curso" at bounding box center [733, 195] width 934 height 26
click at [548, 127] on link "TFD - Serviço Social" at bounding box center [473, 139] width 150 height 30
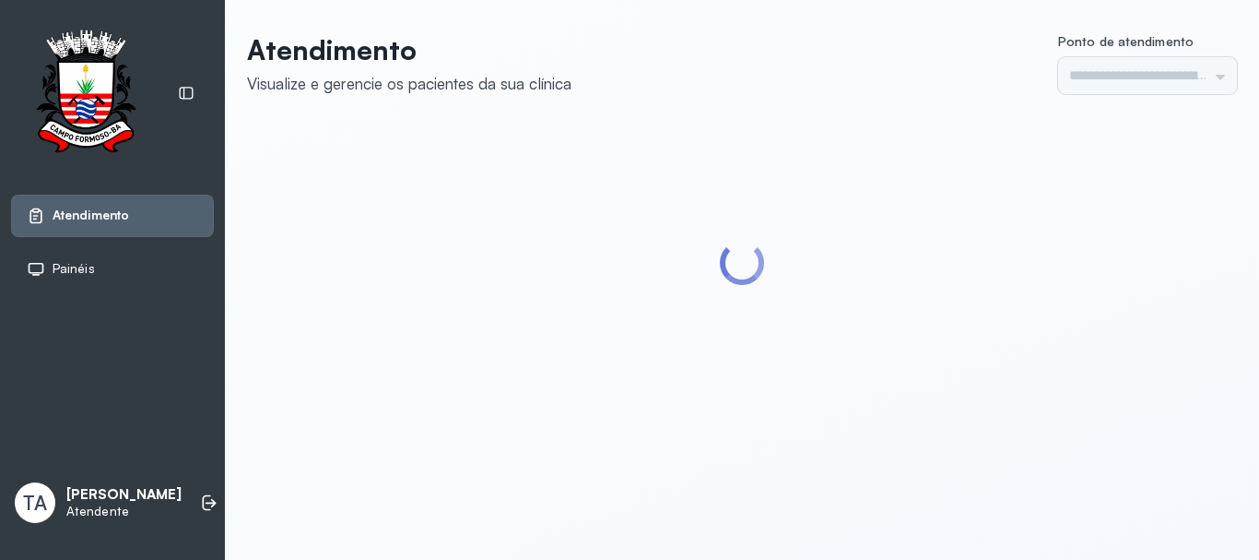
type input "******"
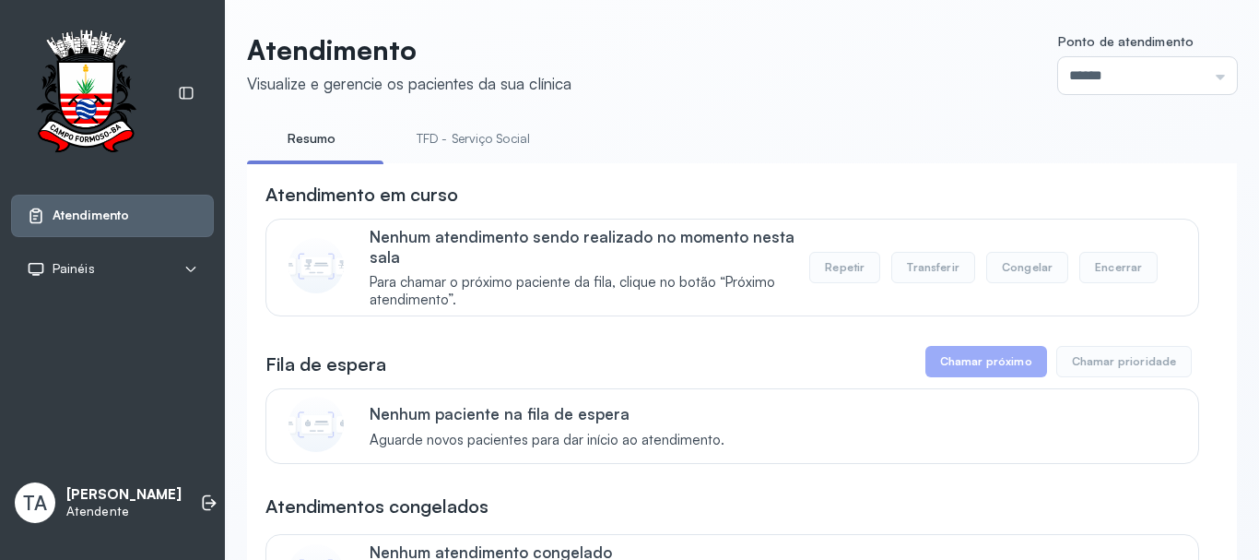
click at [455, 130] on link "TFD - Serviço Social" at bounding box center [473, 139] width 150 height 30
